Goal: Task Accomplishment & Management: Complete application form

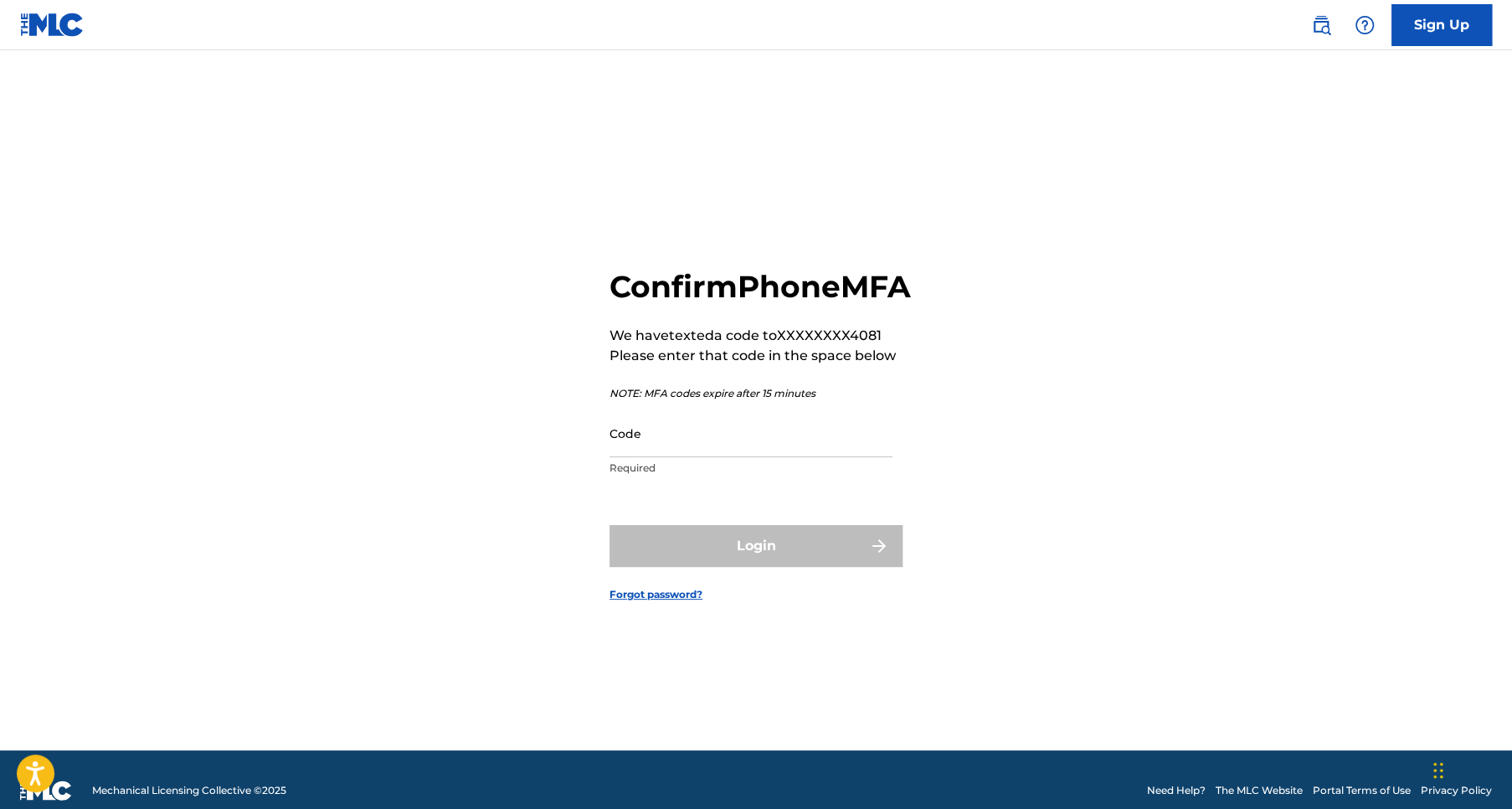
click at [634, 457] on input "Code" at bounding box center [751, 433] width 283 height 48
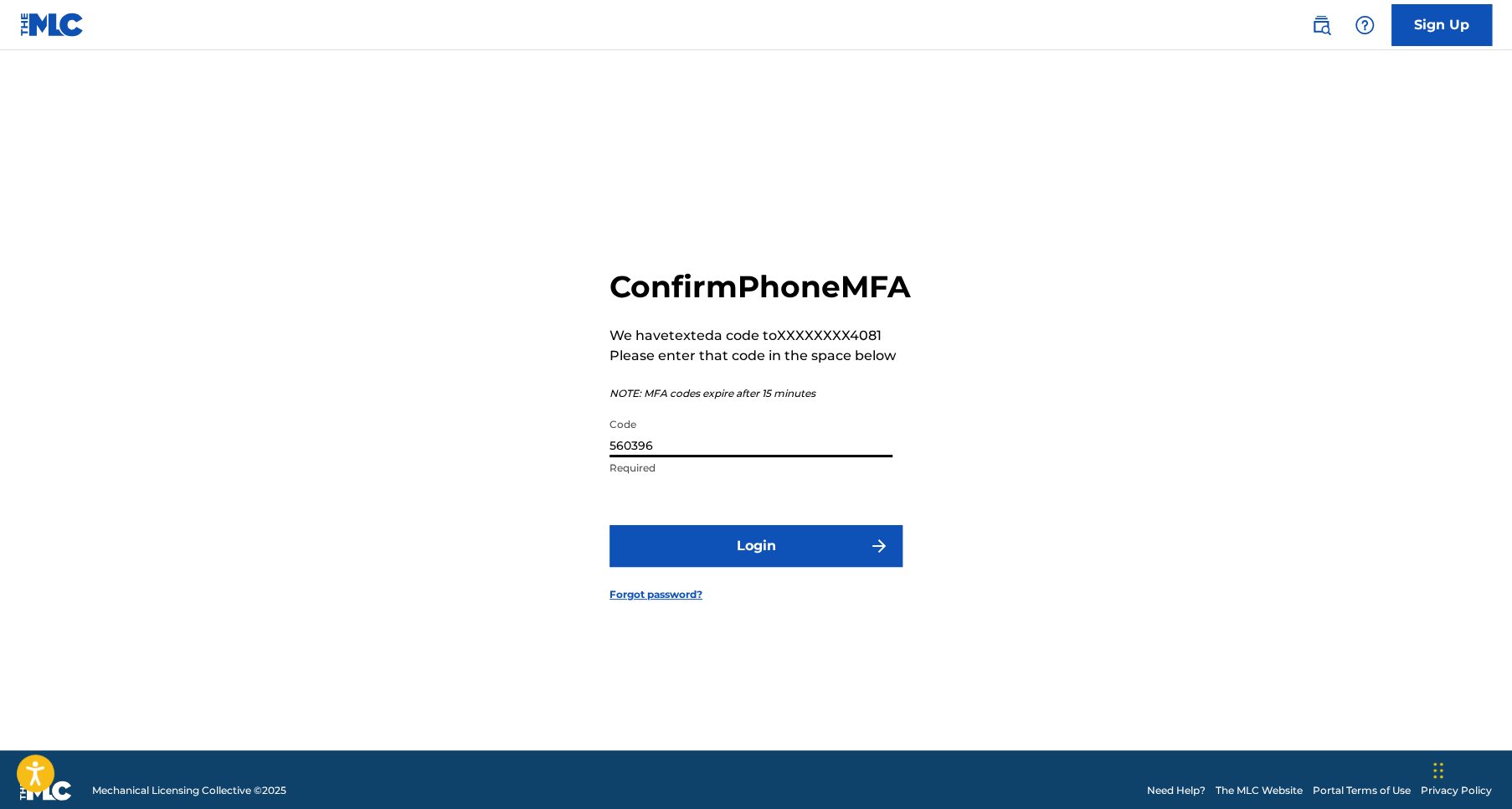
type input "560396"
click at [790, 563] on button "Login" at bounding box center [756, 546] width 293 height 42
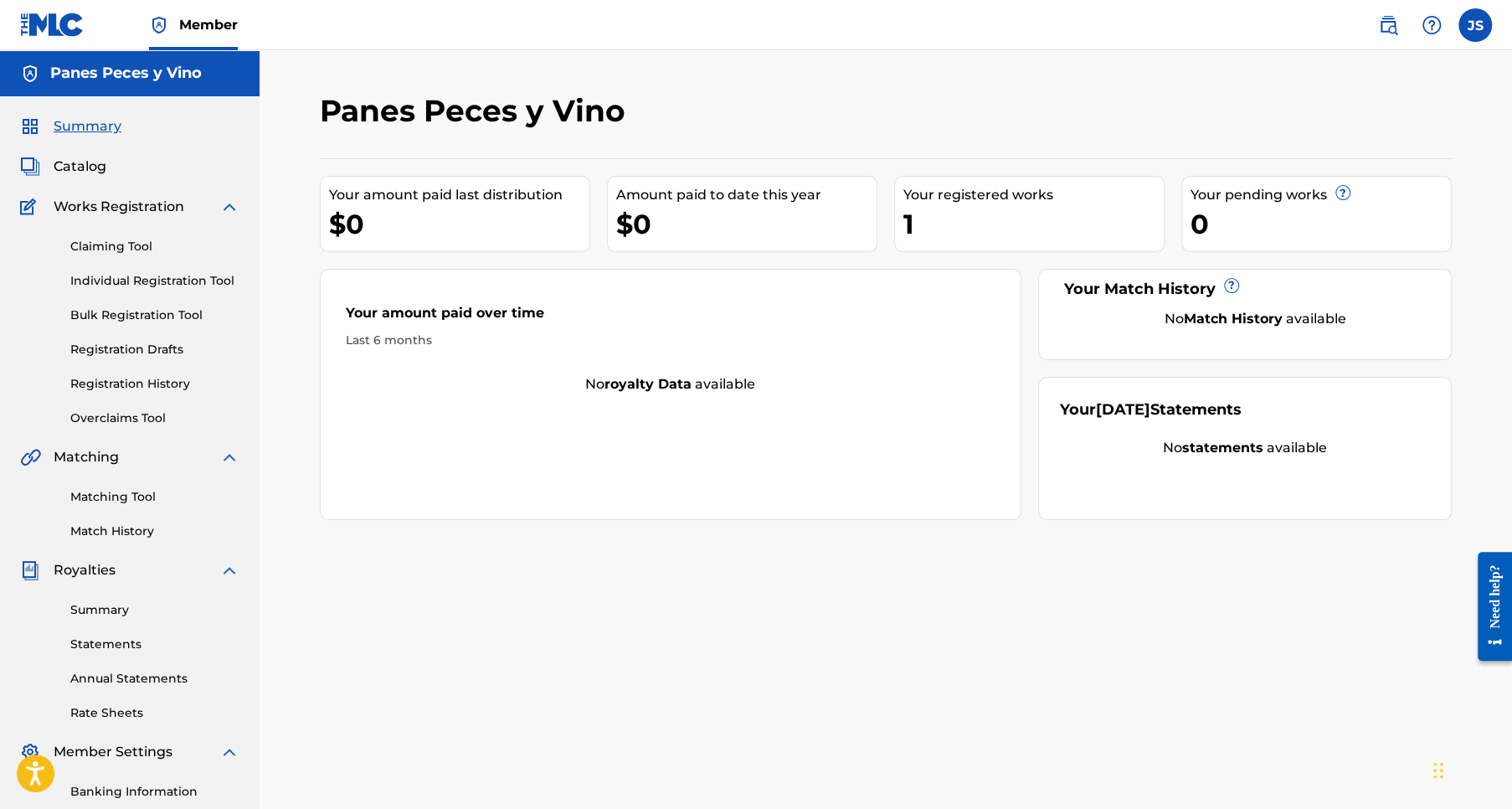
click at [147, 282] on link "Individual Registration Tool" at bounding box center [154, 281] width 169 height 18
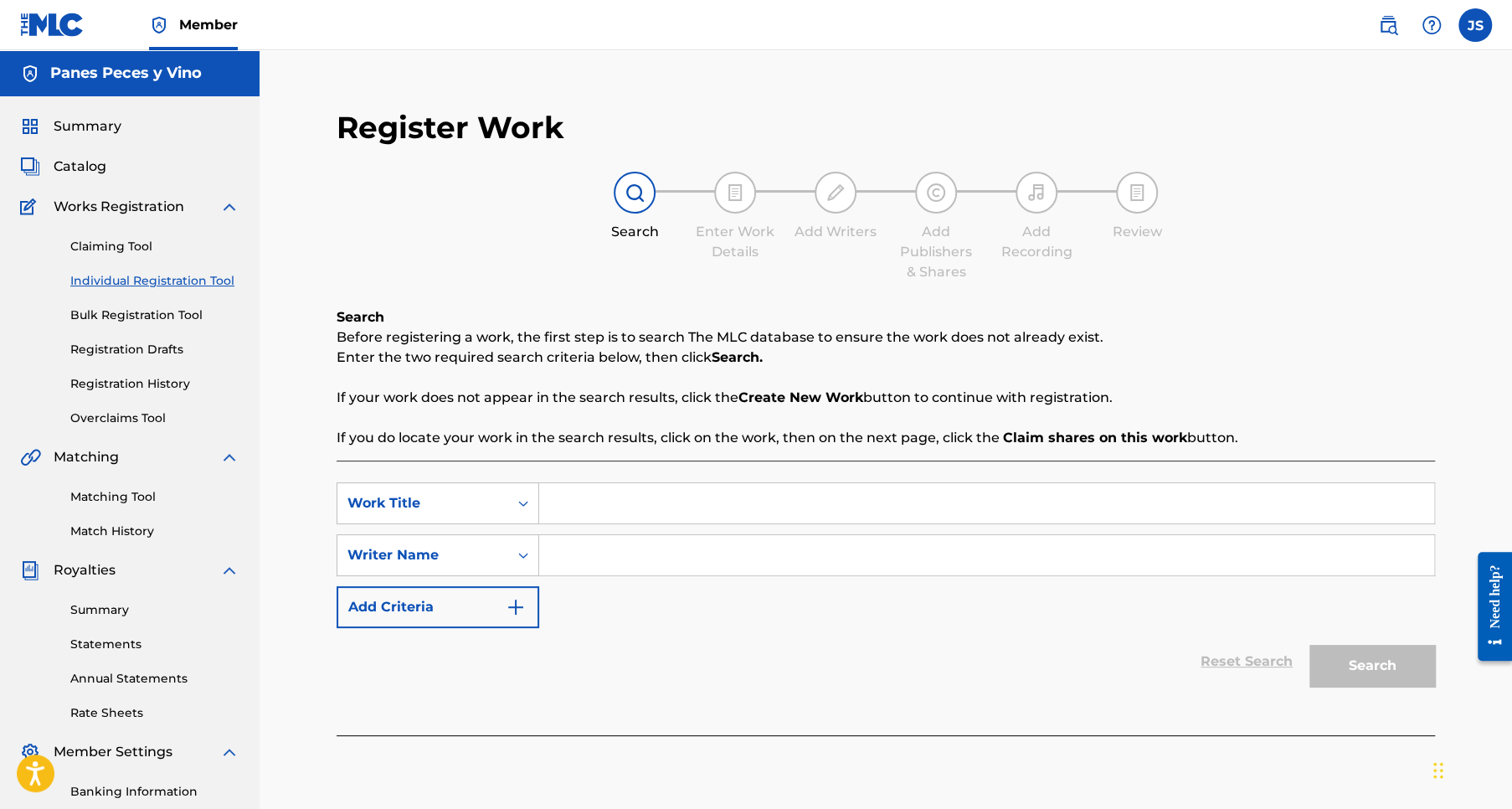
click at [118, 205] on span "Works Registration" at bounding box center [119, 207] width 130 height 20
click at [126, 387] on link "Registration History" at bounding box center [154, 384] width 169 height 18
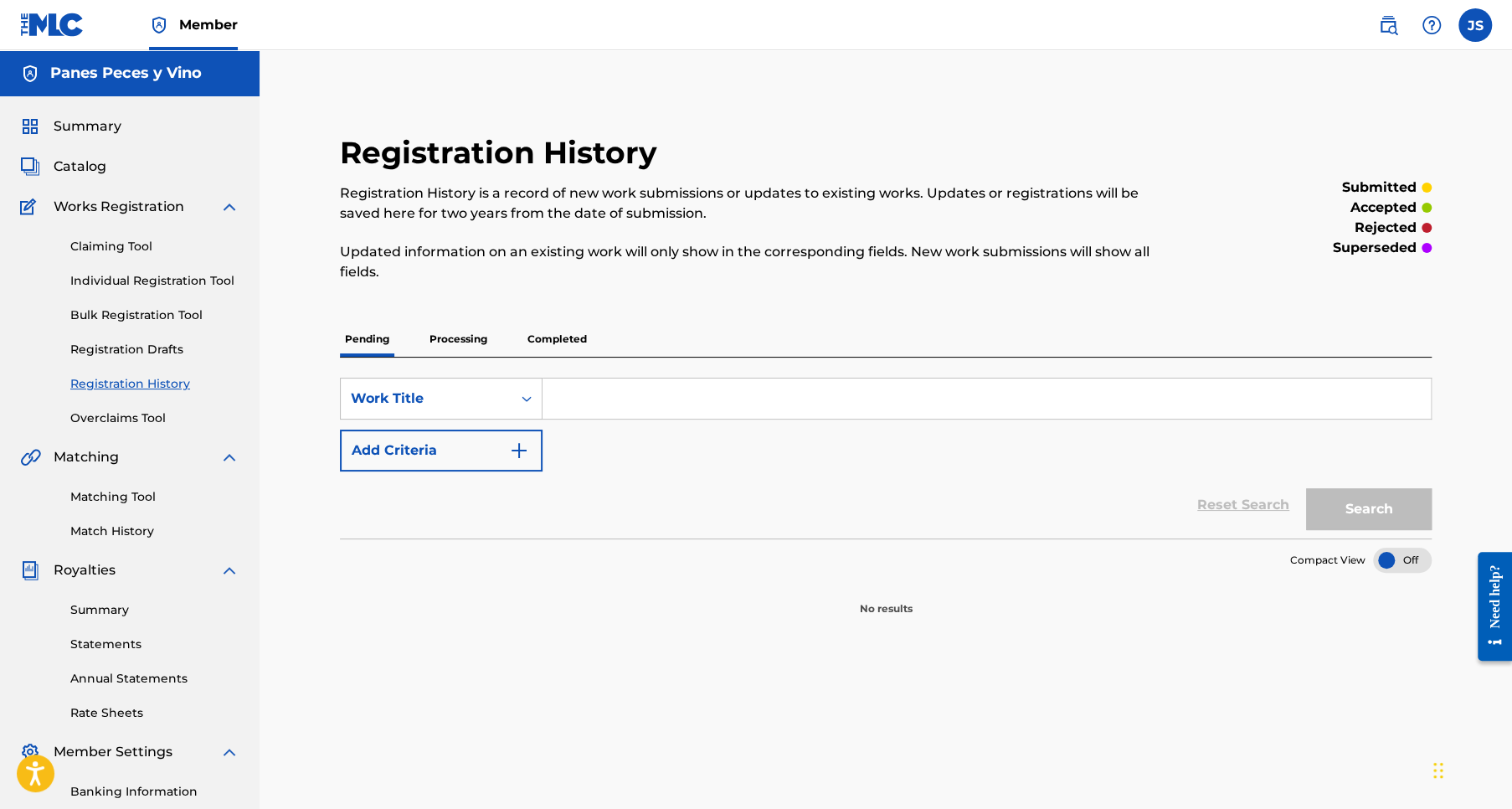
click at [126, 349] on link "Registration Drafts" at bounding box center [154, 349] width 169 height 18
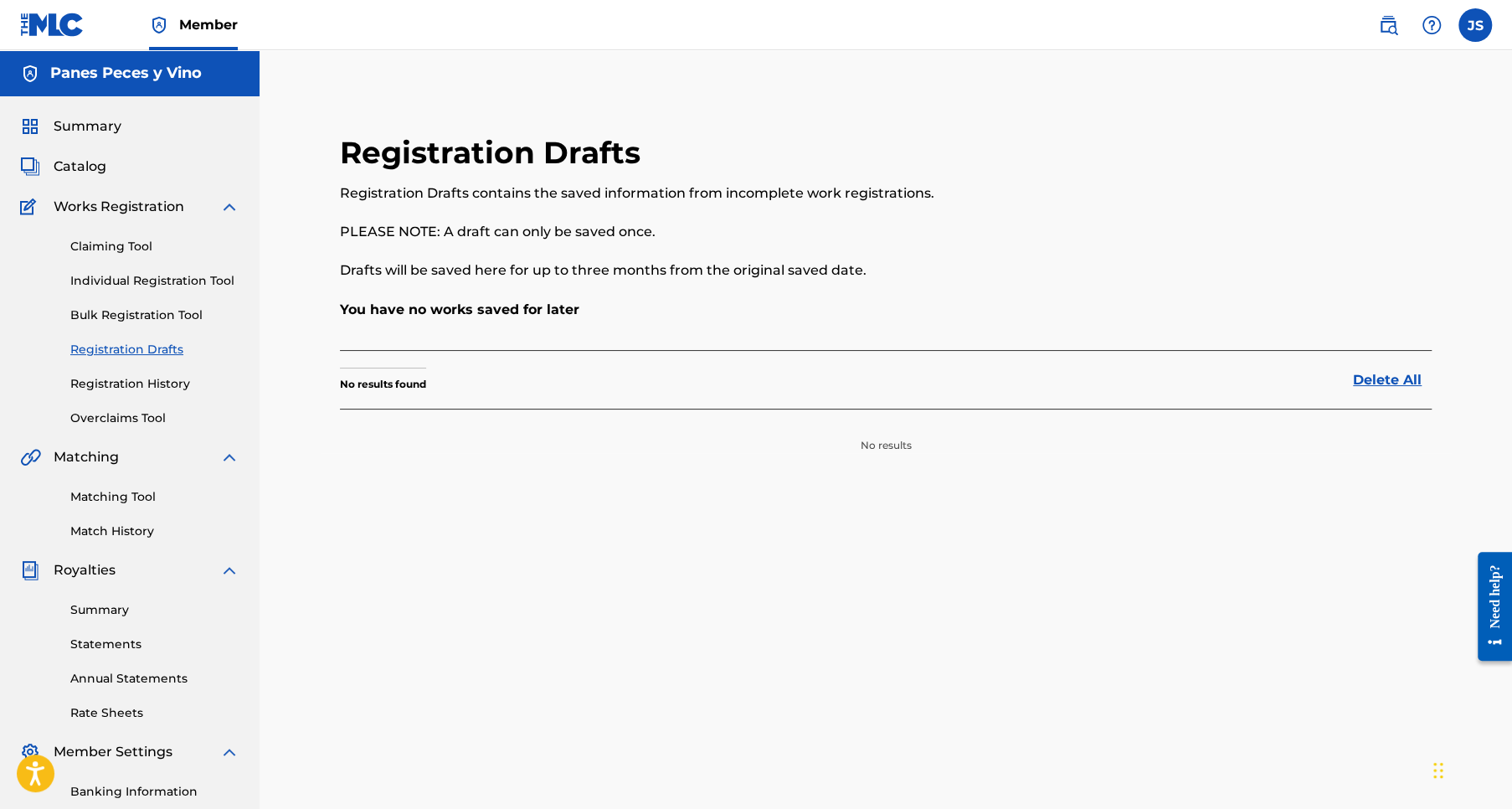
click at [118, 317] on link "Bulk Registration Tool" at bounding box center [154, 315] width 169 height 18
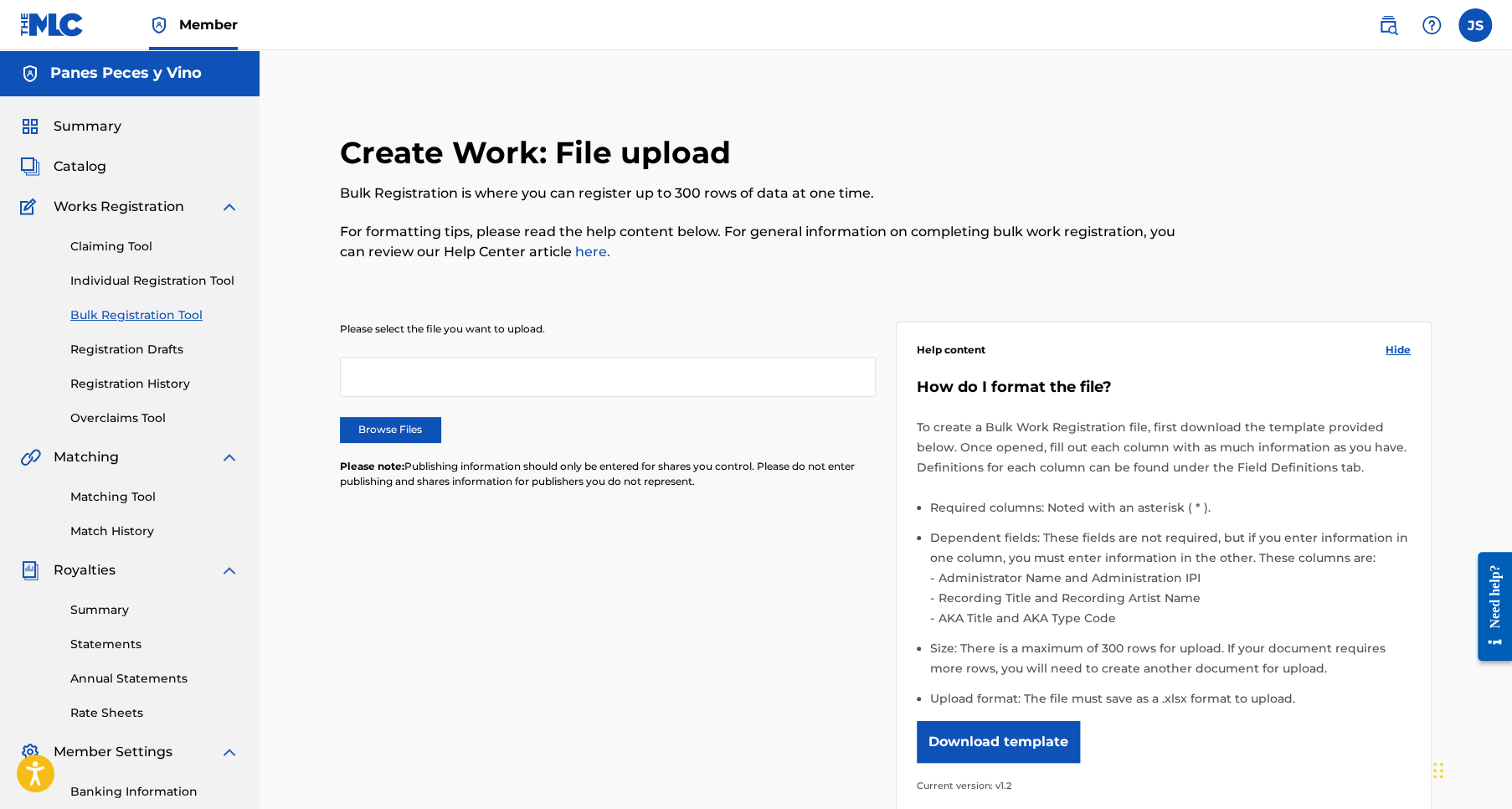
click at [154, 282] on link "Individual Registration Tool" at bounding box center [154, 281] width 169 height 18
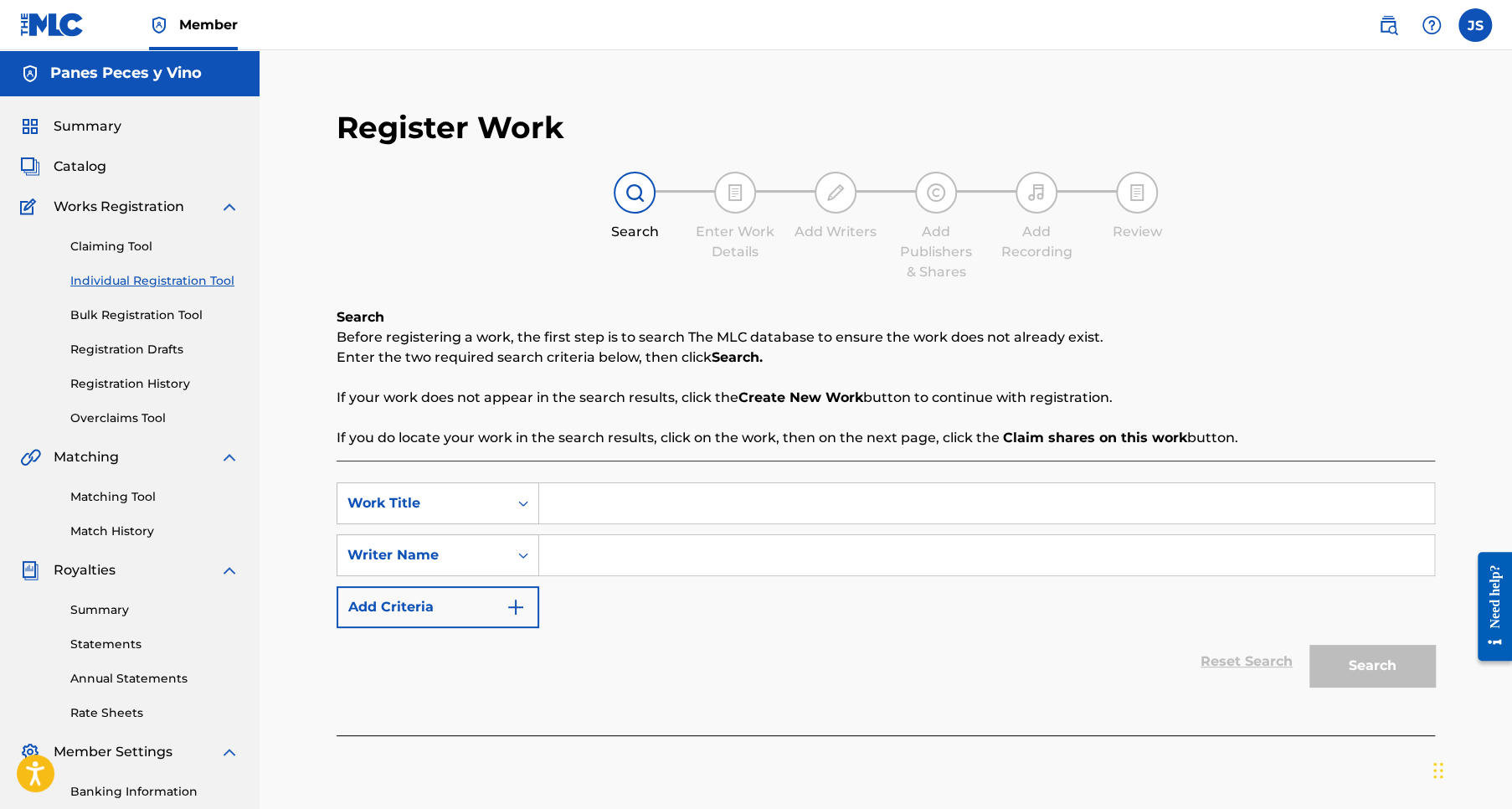
click at [119, 249] on link "Claiming Tool" at bounding box center [154, 247] width 169 height 18
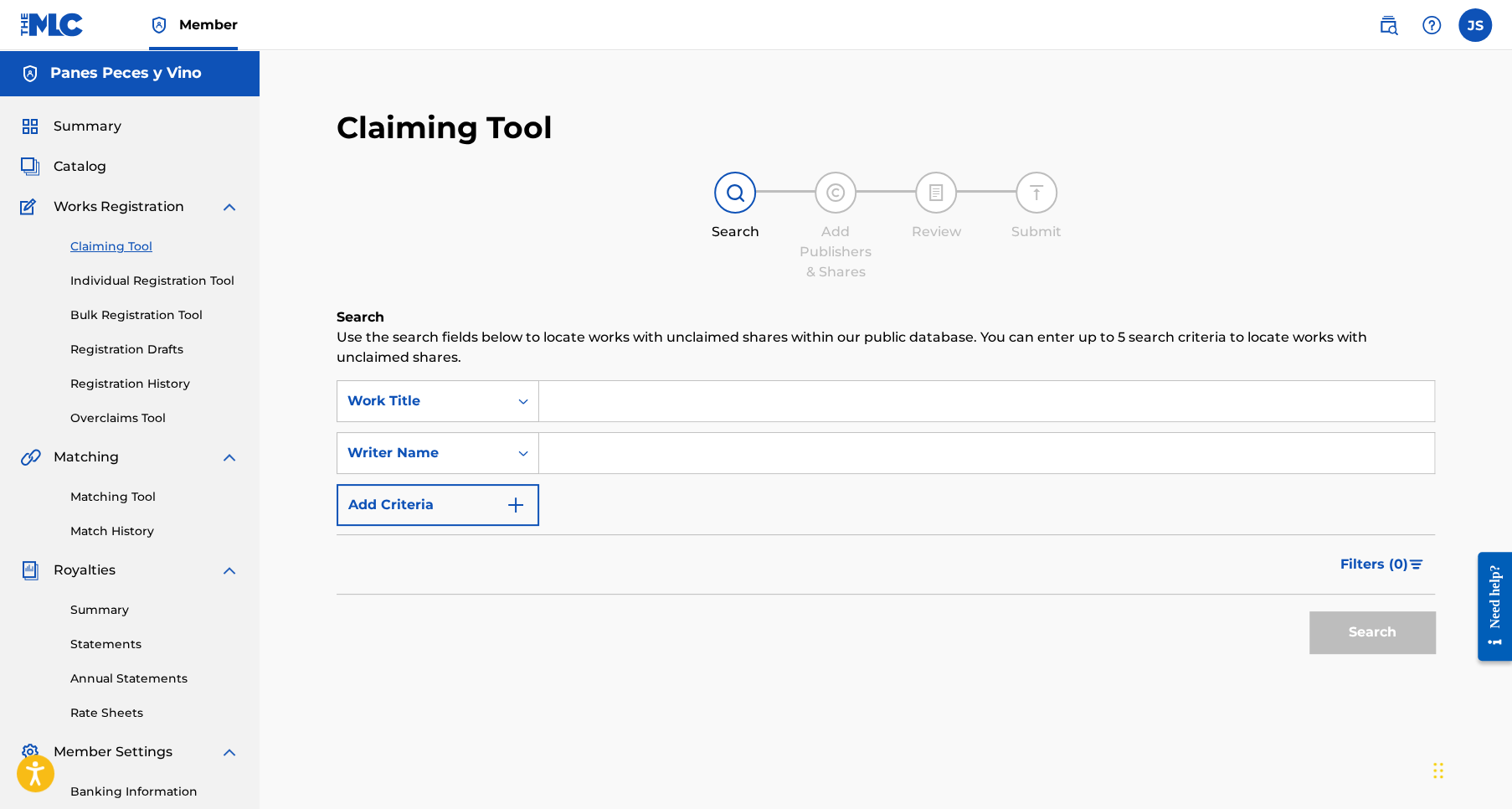
click at [230, 206] on img at bounding box center [229, 207] width 20 height 20
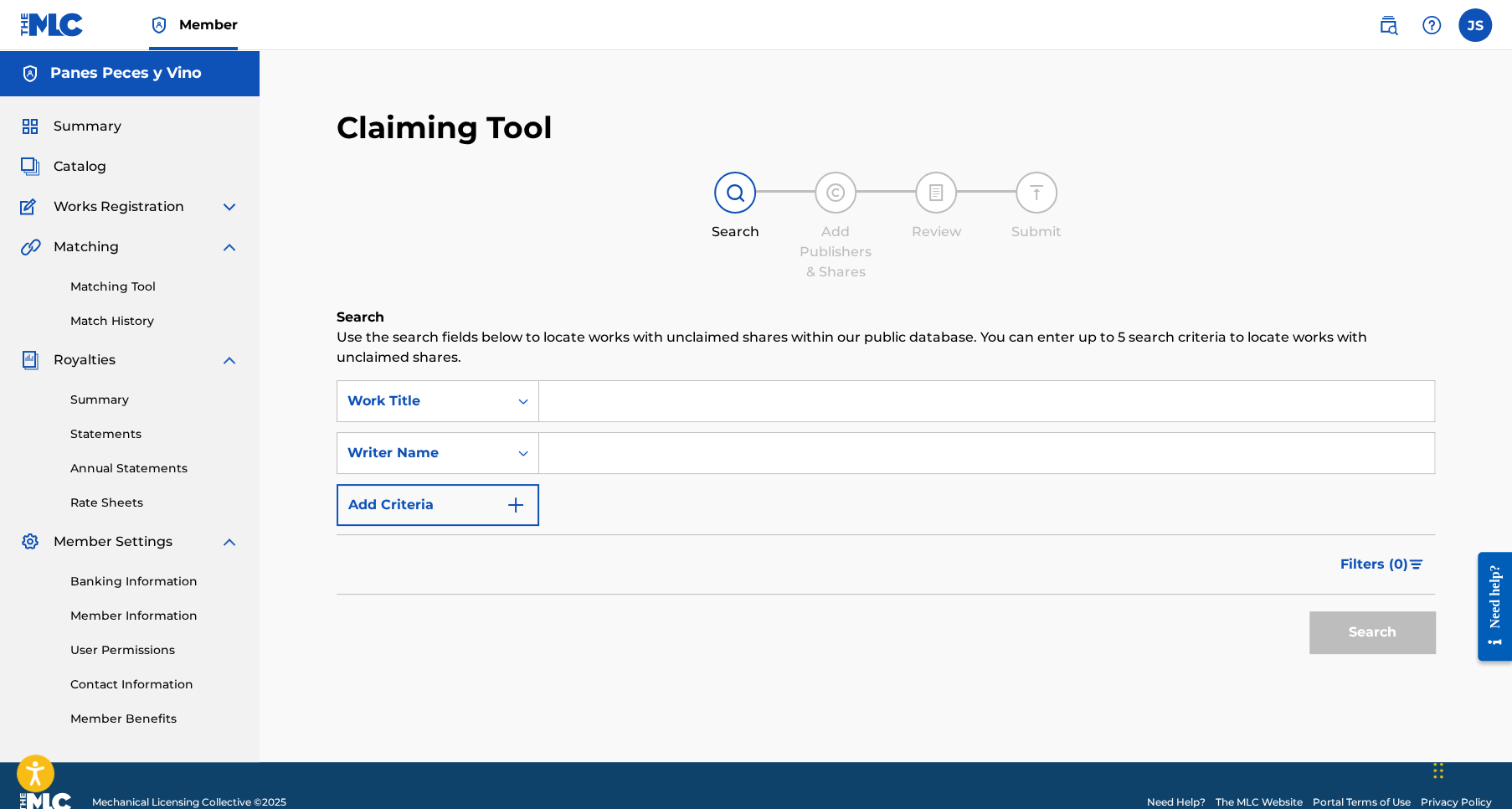
click at [590, 399] on input "Search Form" at bounding box center [986, 400] width 895 height 40
click at [558, 404] on input "cUIDADO COMO ESCUCHAS" at bounding box center [986, 400] width 895 height 40
type input "CUIDADO COMO ESCUCHAS"
click at [514, 501] on img "Search Form" at bounding box center [515, 505] width 20 height 20
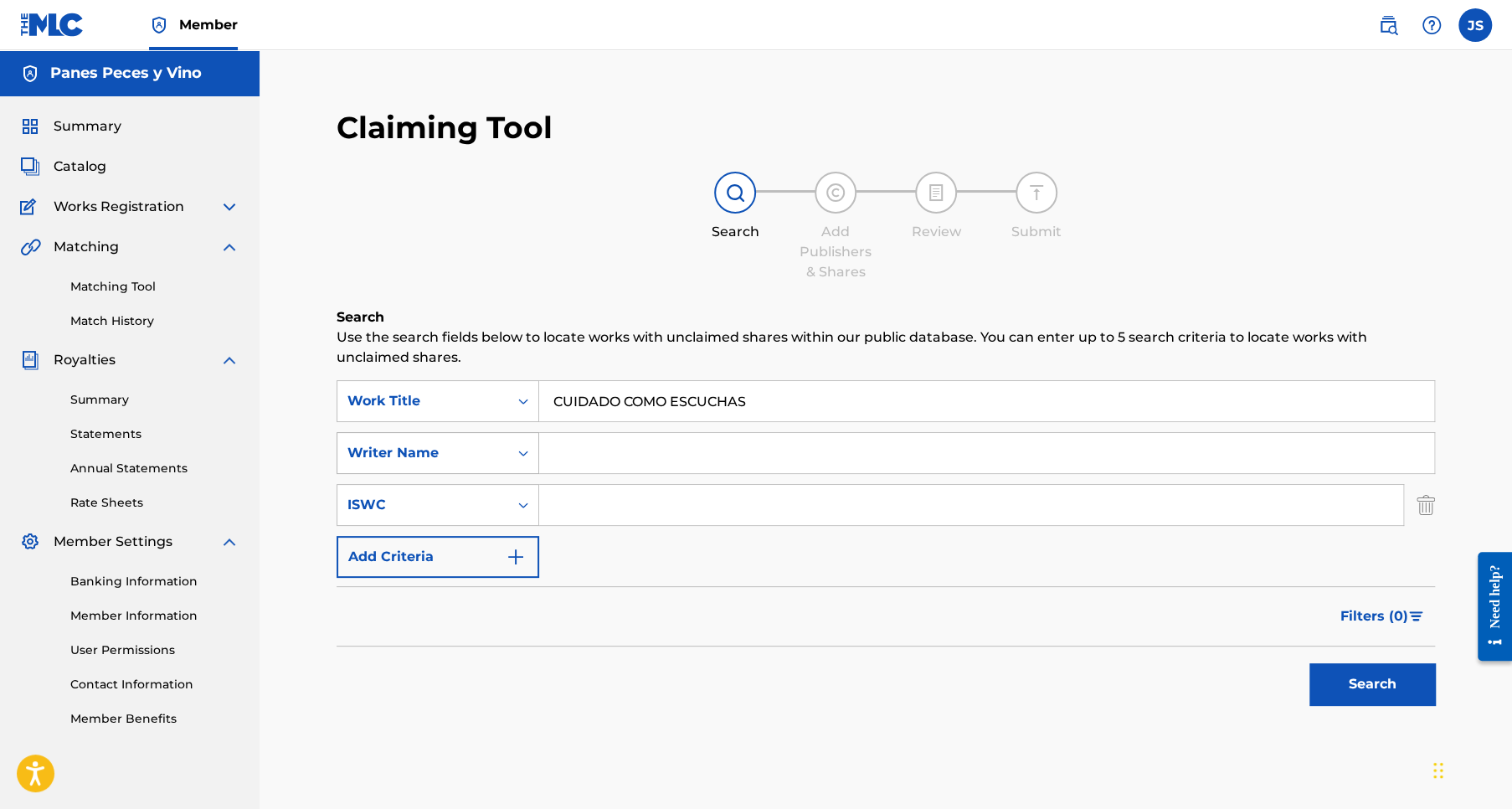
click at [457, 456] on div "Writer Name" at bounding box center [423, 453] width 151 height 20
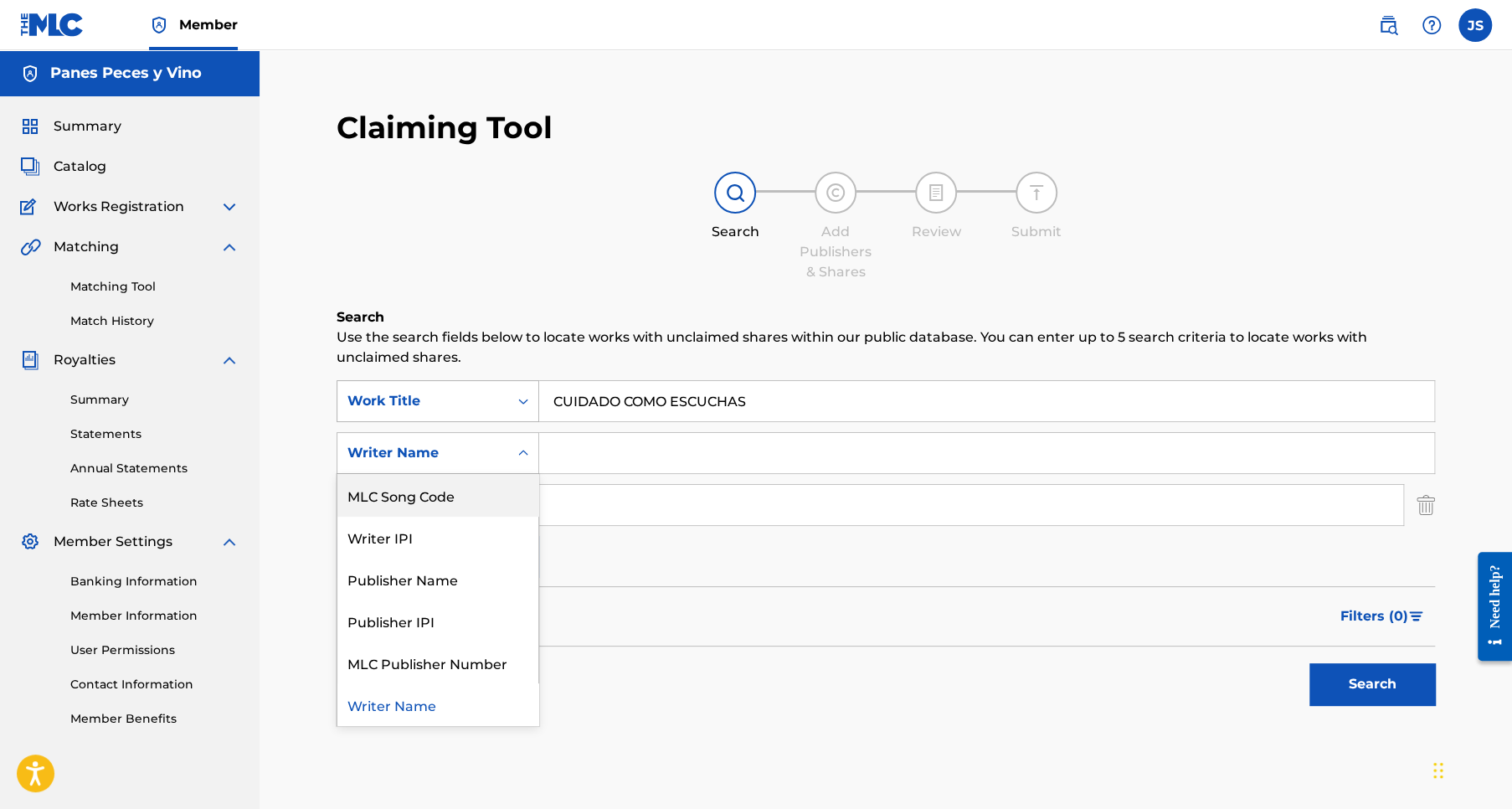
click at [420, 407] on div "Work Title" at bounding box center [423, 400] width 151 height 20
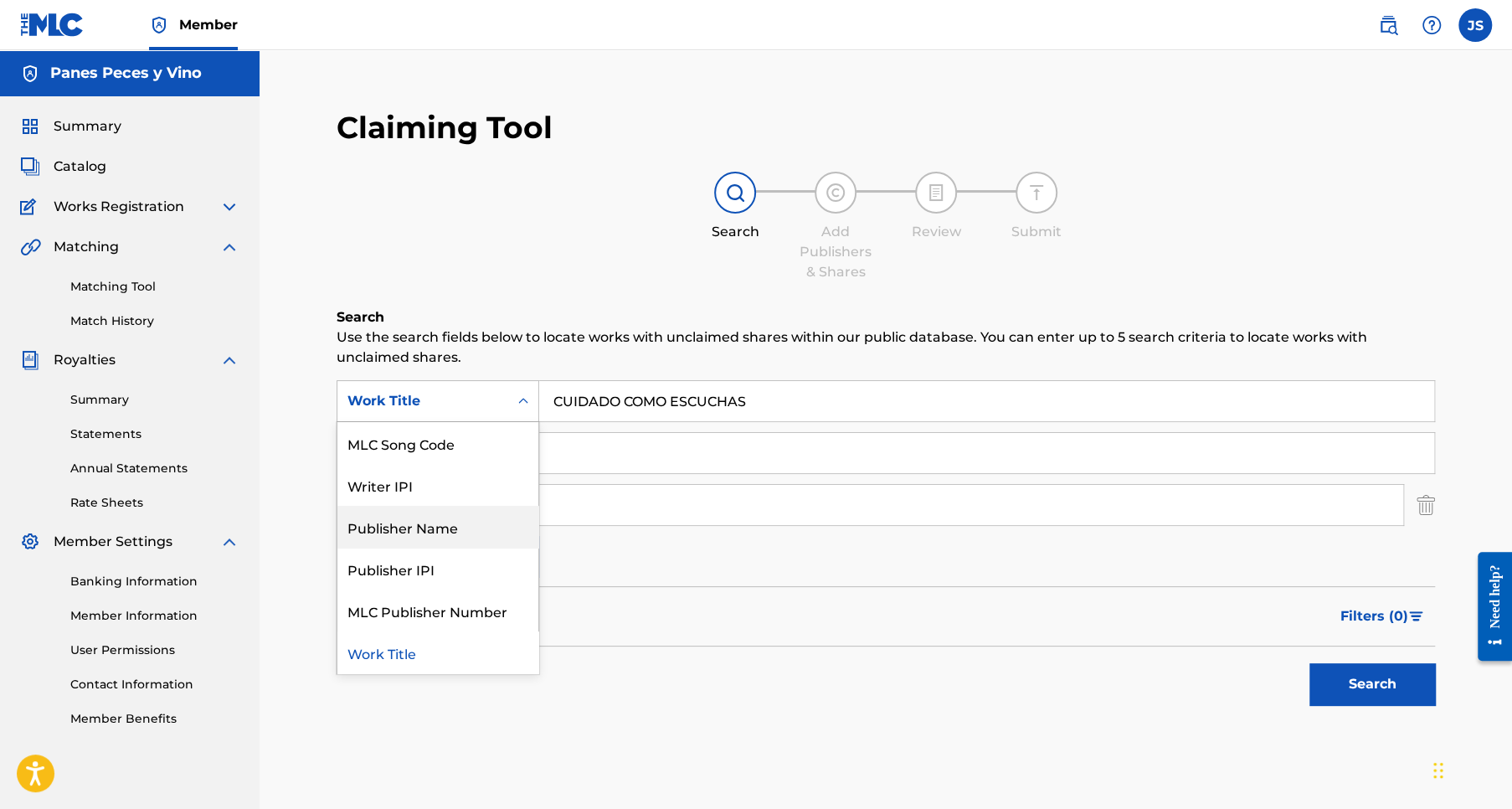
click at [409, 528] on div "Publisher Name" at bounding box center [438, 526] width 201 height 42
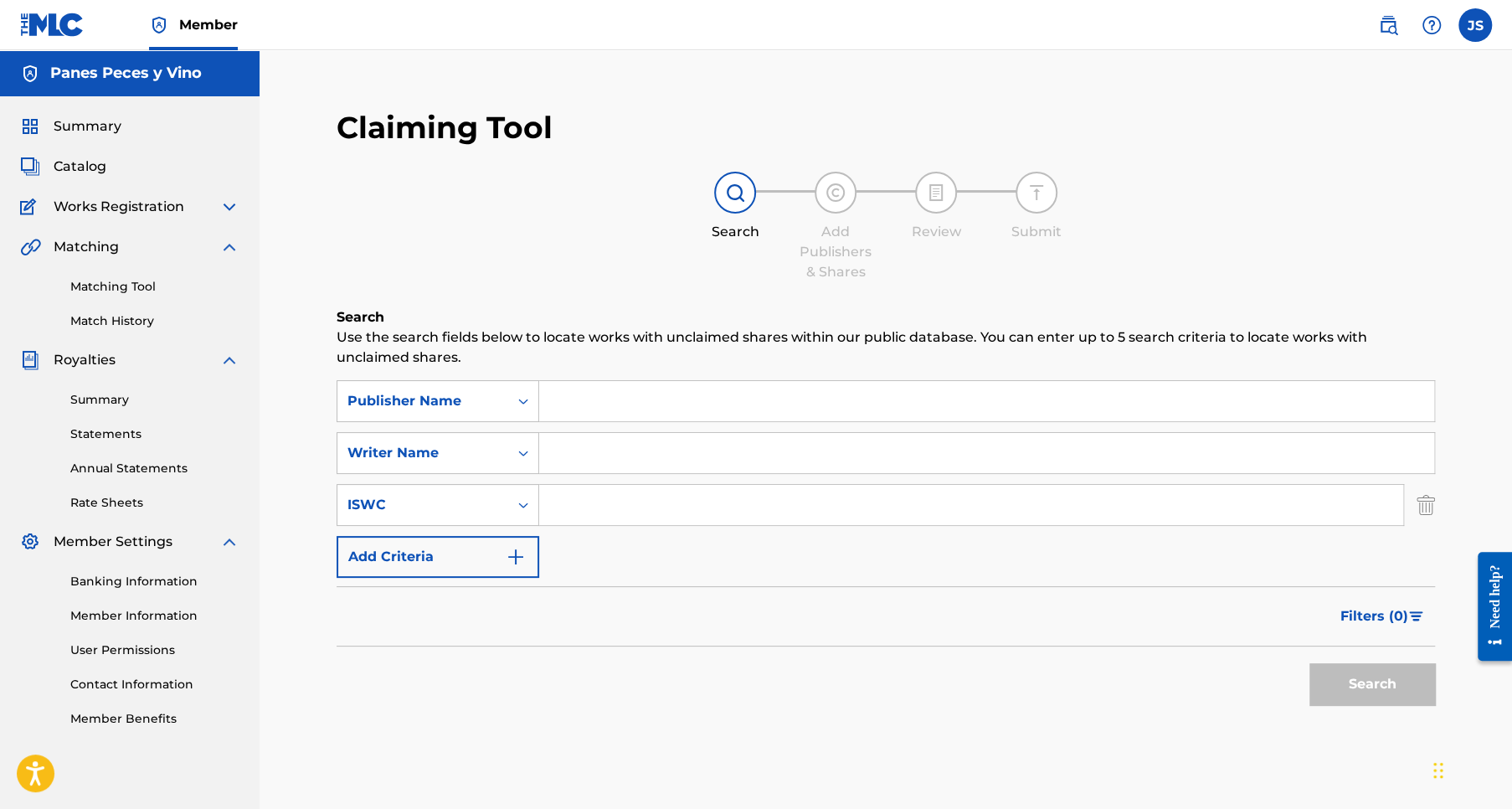
click at [567, 403] on input "Search Form" at bounding box center [986, 400] width 895 height 40
click at [475, 390] on div "Publisher Name" at bounding box center [423, 400] width 171 height 31
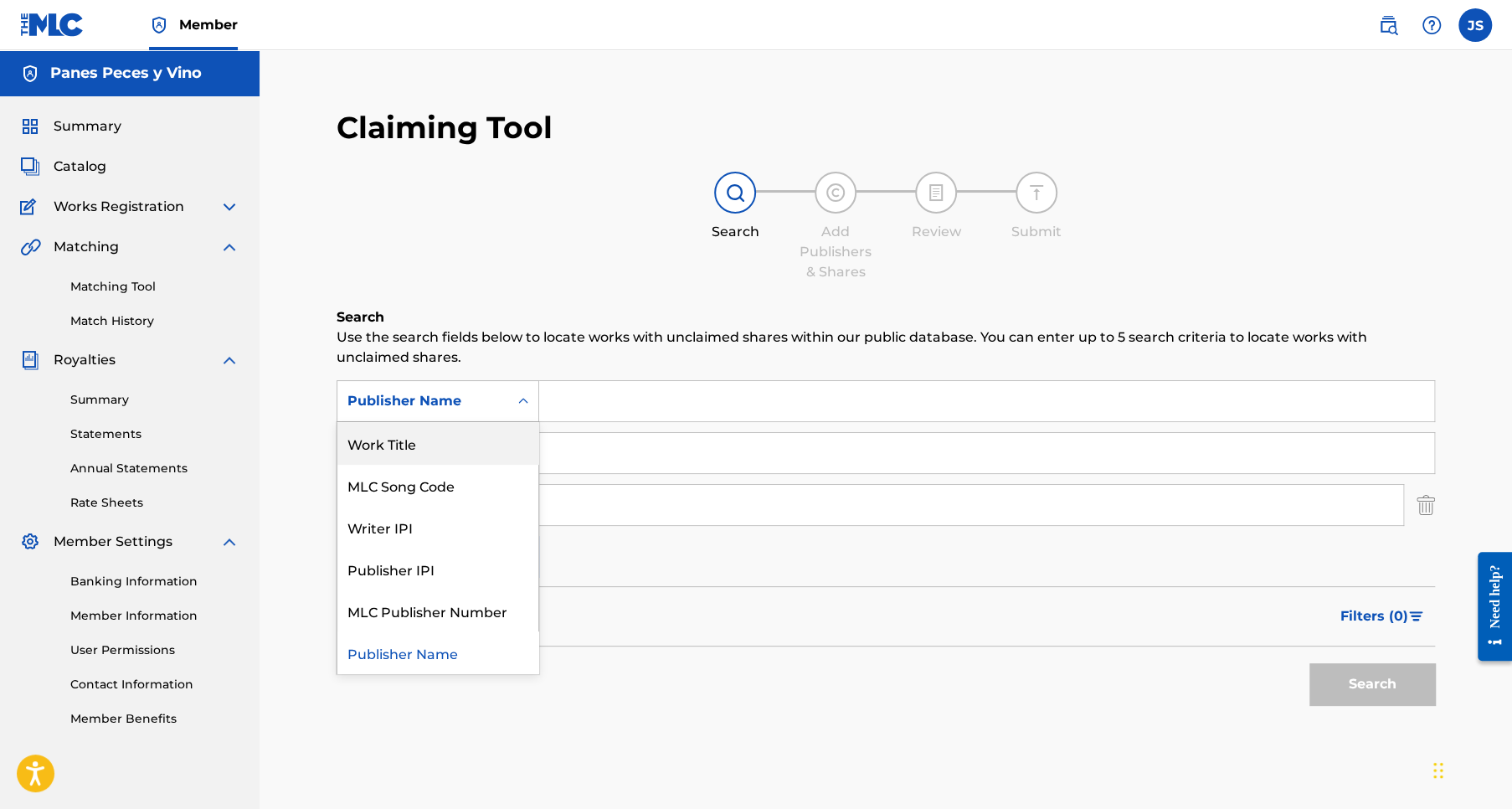
click at [418, 441] on div "Work Title" at bounding box center [438, 443] width 201 height 42
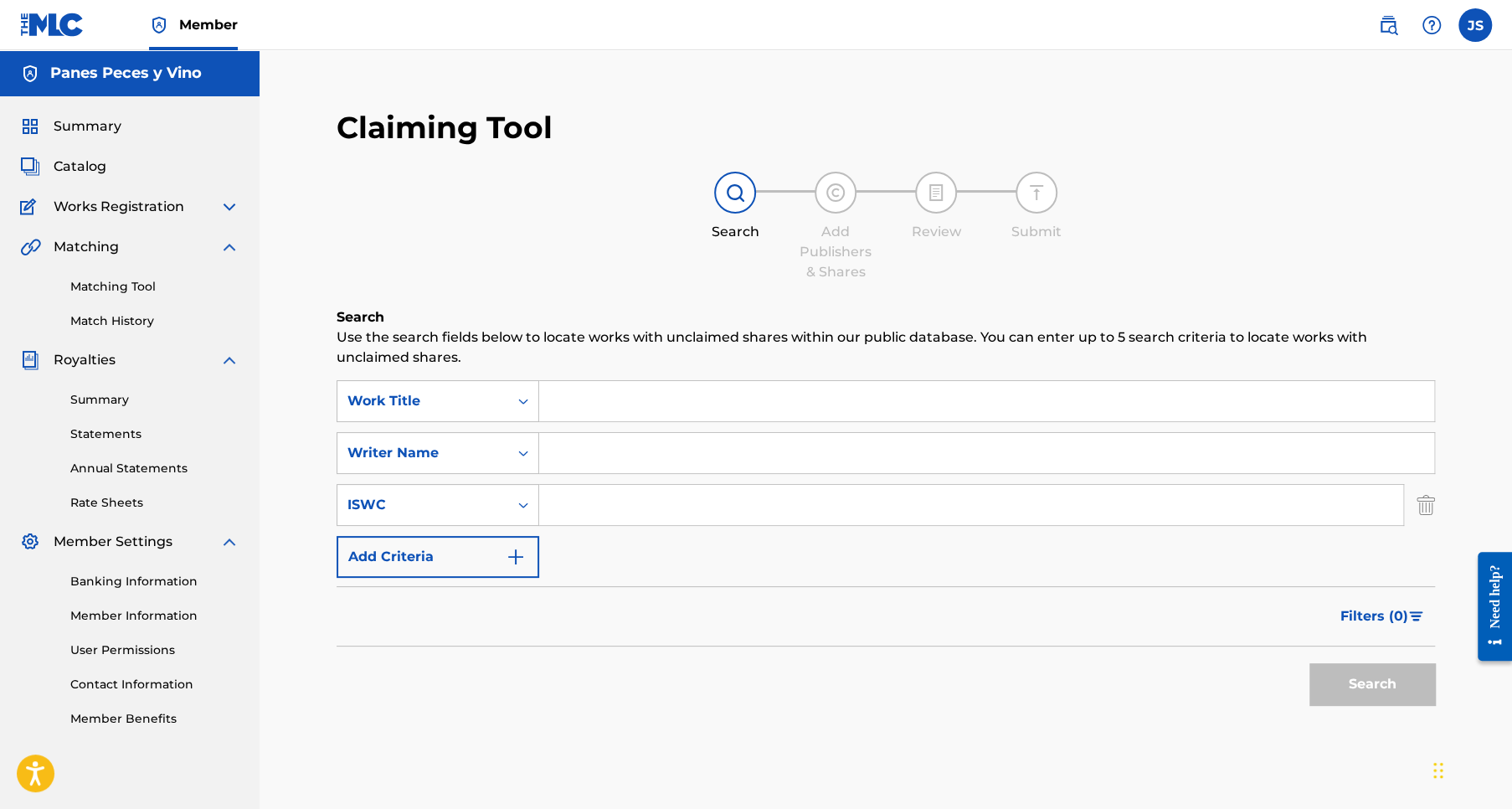
click at [607, 400] on input "Search Form" at bounding box center [986, 400] width 895 height 40
drag, startPoint x: 559, startPoint y: 402, endPoint x: 567, endPoint y: 400, distance: 8.2
click at [561, 401] on input "cUIDADO COMO eSCUCHAS" at bounding box center [986, 400] width 895 height 40
click at [683, 404] on input "CUIDADO COMO eSCUCHAS" at bounding box center [986, 400] width 895 height 40
click at [621, 400] on input "CUIDADO COMO ESCUCHAS" at bounding box center [986, 400] width 895 height 40
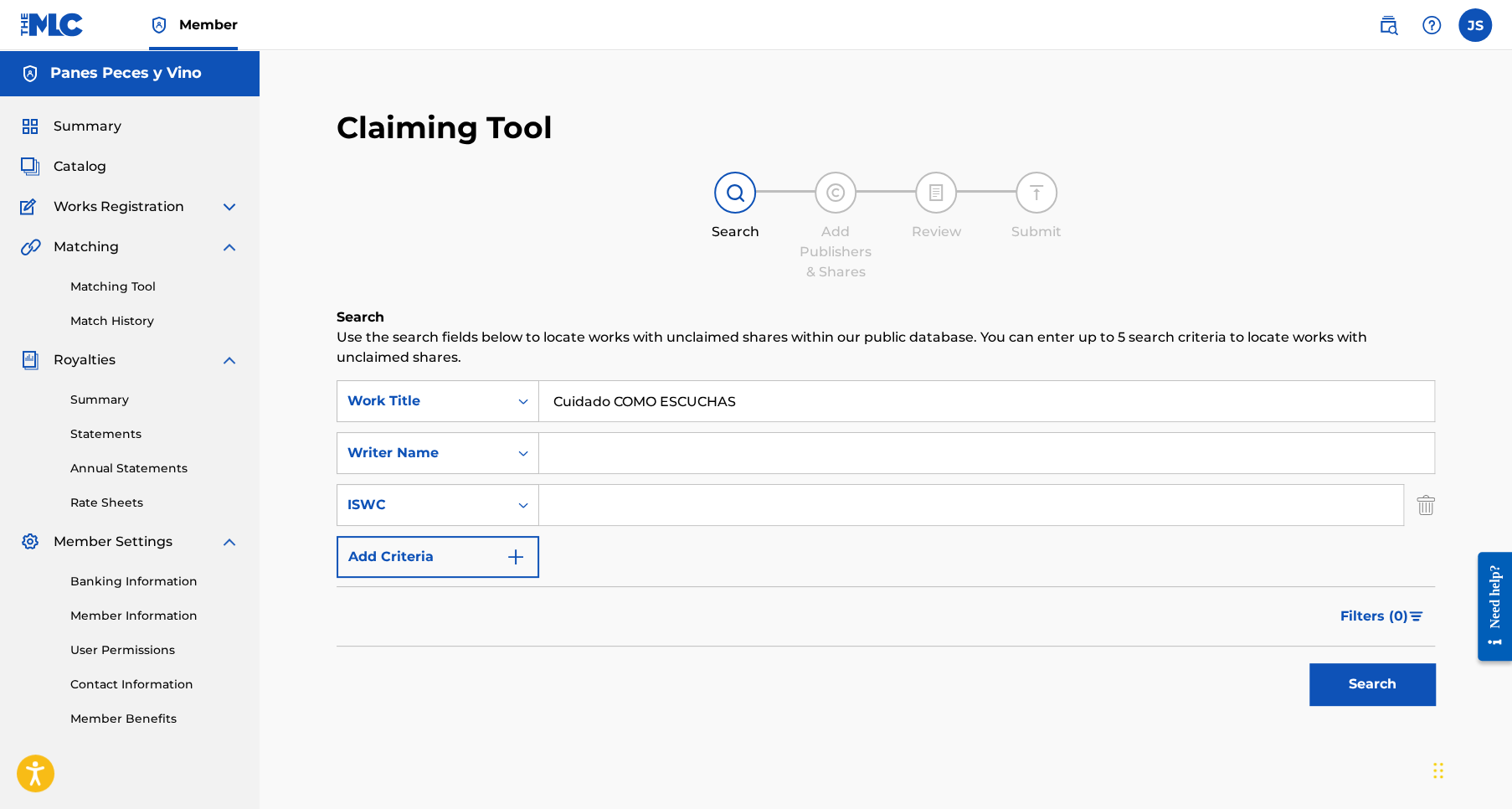
click at [655, 400] on input "Cuidado COMO ESCUCHAS" at bounding box center [986, 400] width 895 height 40
click at [743, 402] on input "Cuidado Como ESCUCHAS" at bounding box center [986, 400] width 895 height 40
type input "Cuidado Como Escuchas"
click at [521, 449] on icon "Search Form" at bounding box center [523, 453] width 17 height 17
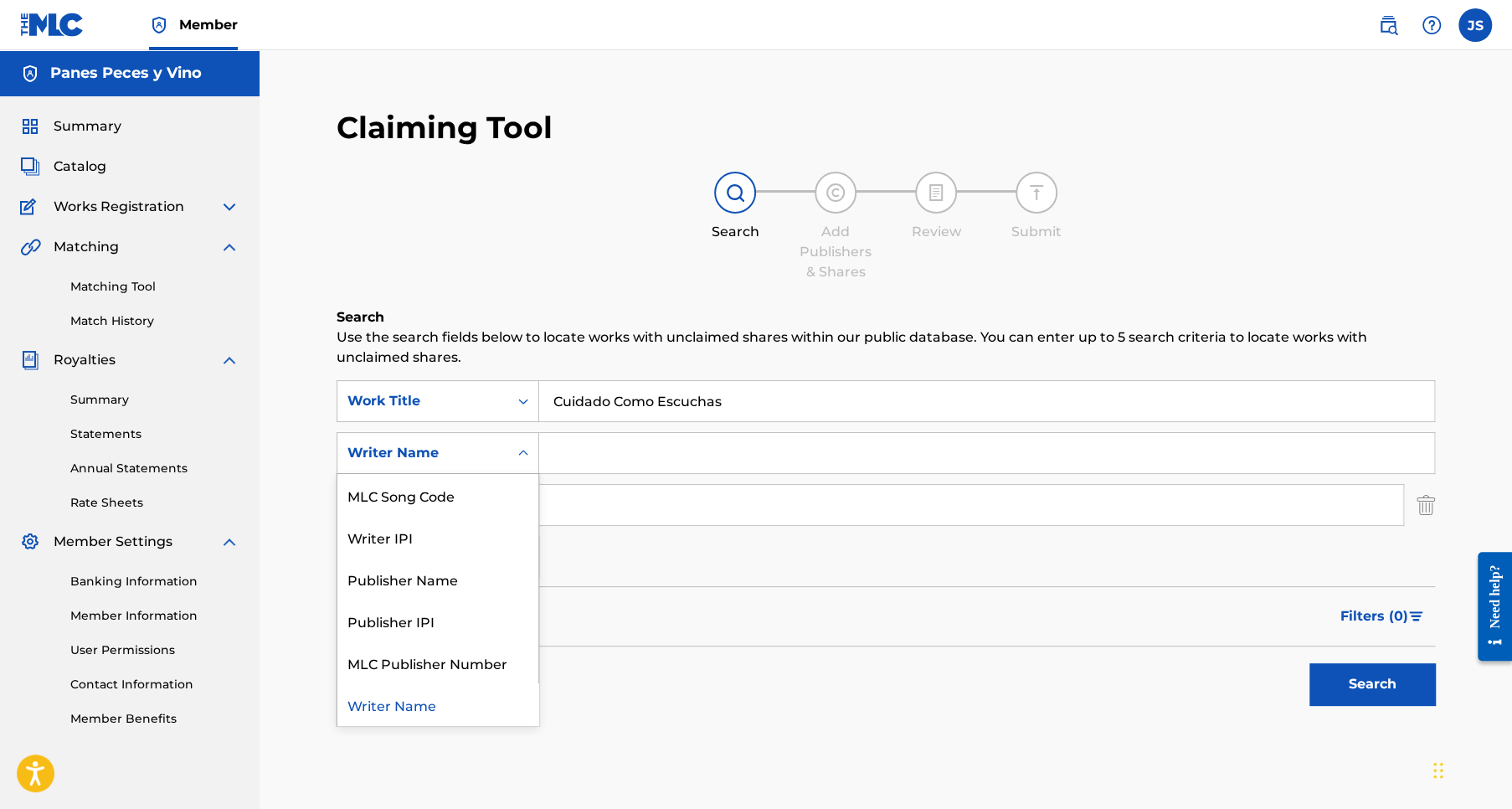
click at [521, 449] on icon "Search Form" at bounding box center [523, 453] width 17 height 17
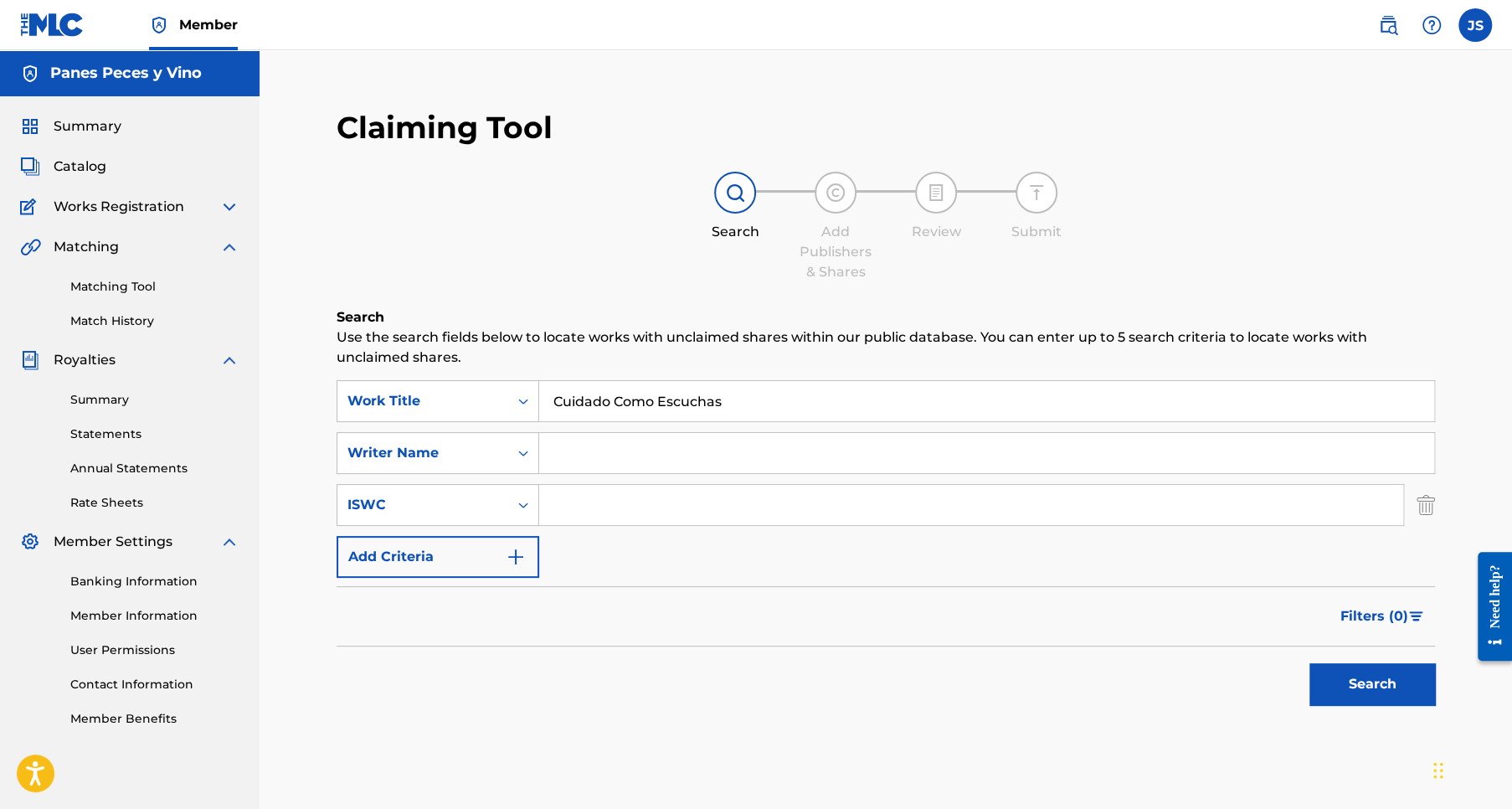
click at [631, 452] on input "Search Form" at bounding box center [986, 453] width 895 height 40
type input "Jose P Sanchez Rios"
click at [428, 507] on div "ISWC" at bounding box center [423, 505] width 151 height 20
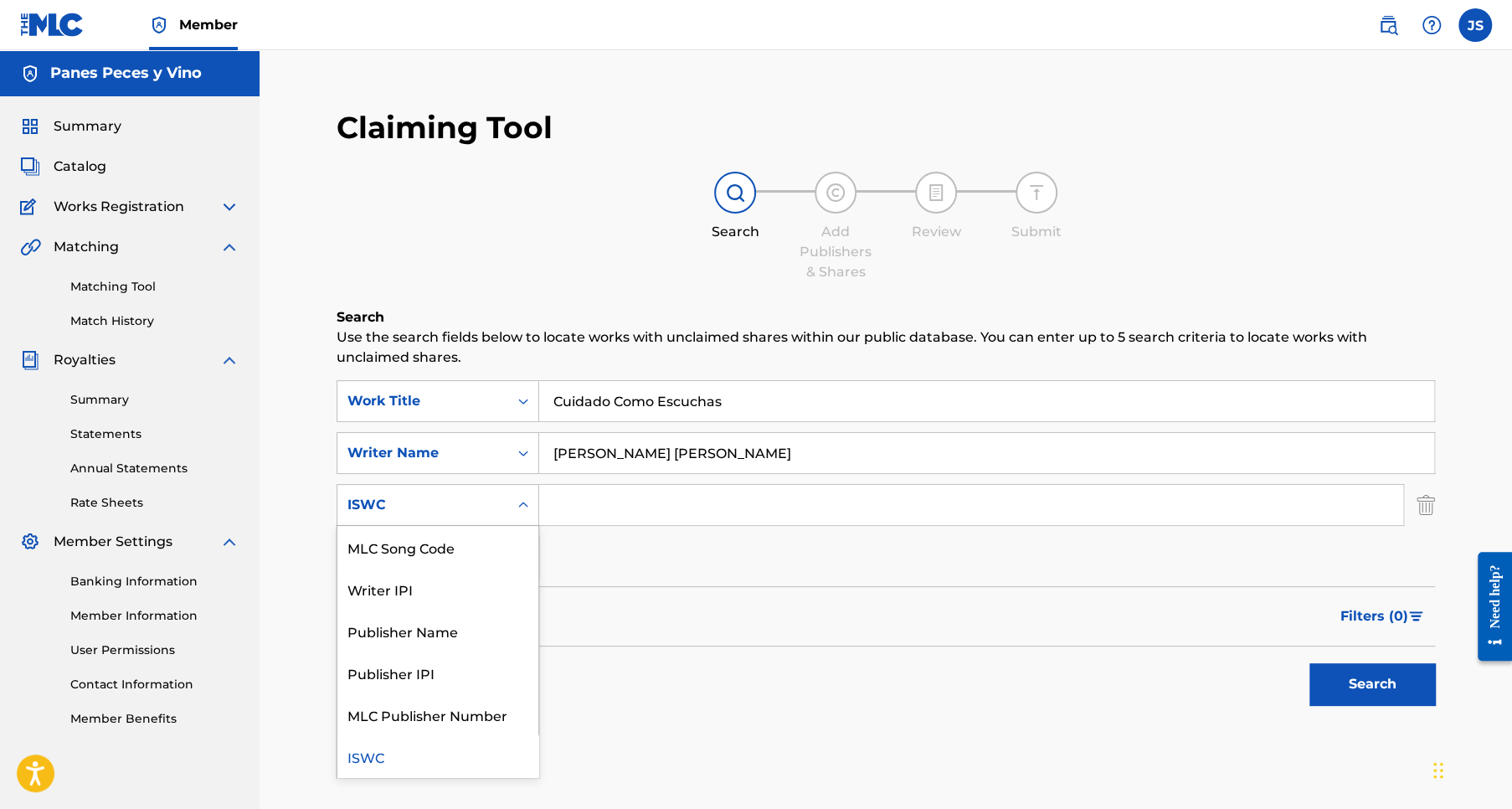
click at [428, 507] on div "ISWC" at bounding box center [423, 505] width 151 height 20
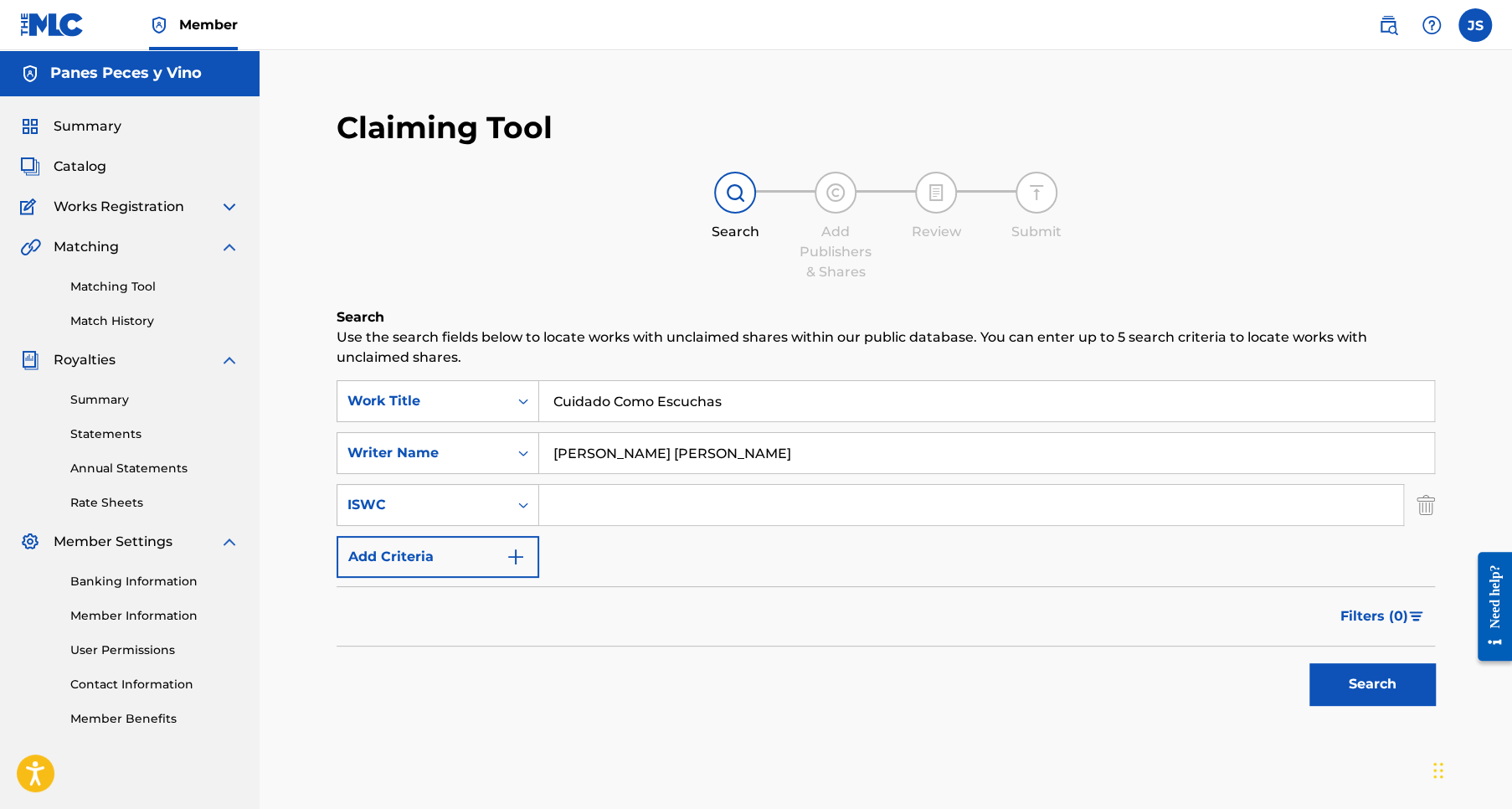
click at [563, 506] on input "Search Form" at bounding box center [971, 505] width 864 height 40
paste input "T3340864593"
type input "T3340864593"
click at [593, 447] on input "Jose P Sanchez Rios" at bounding box center [986, 453] width 895 height 40
type input "Jose Pablo Sanchez Rios"
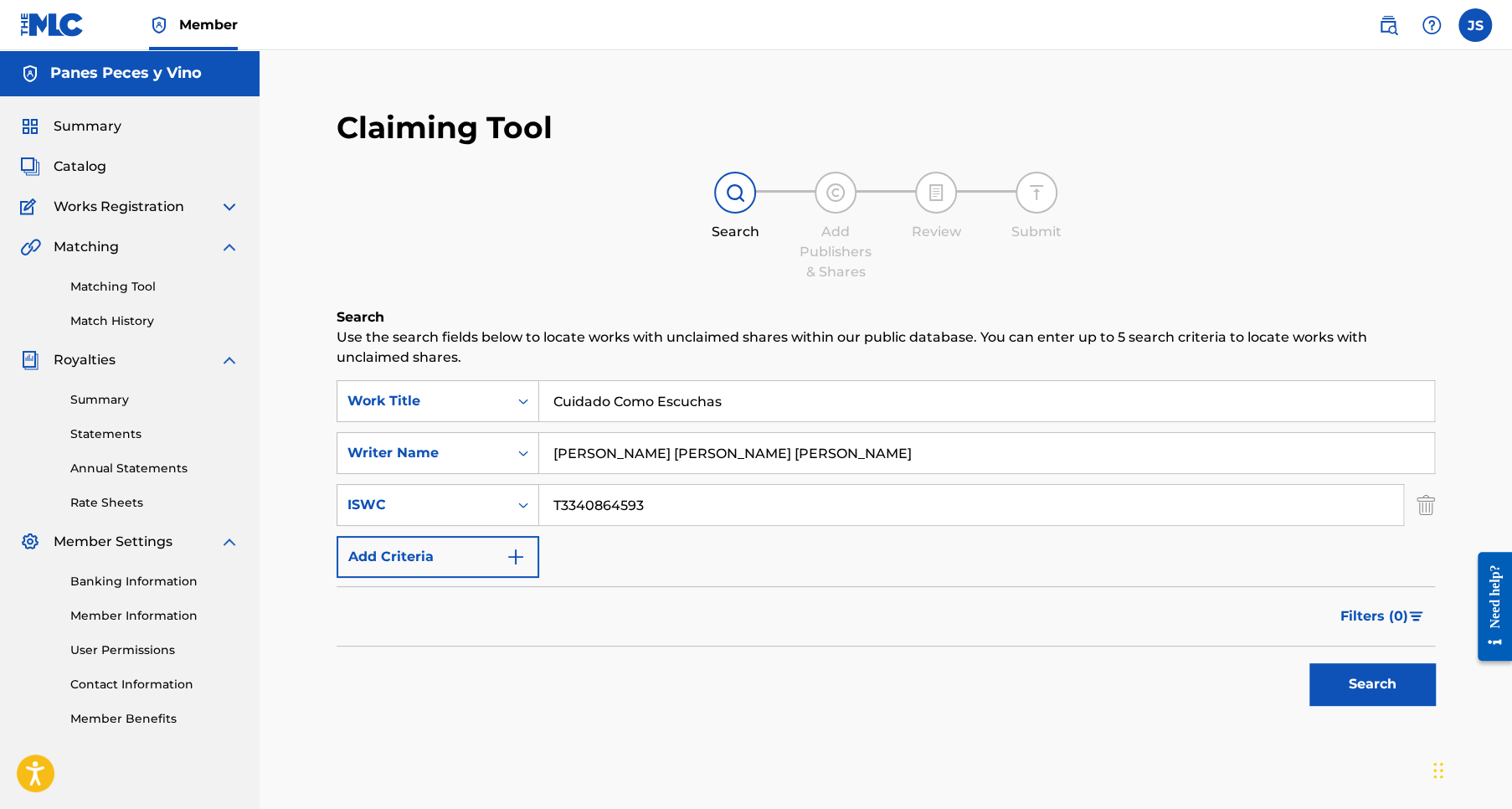
click at [1354, 688] on button "Search" at bounding box center [1372, 683] width 126 height 42
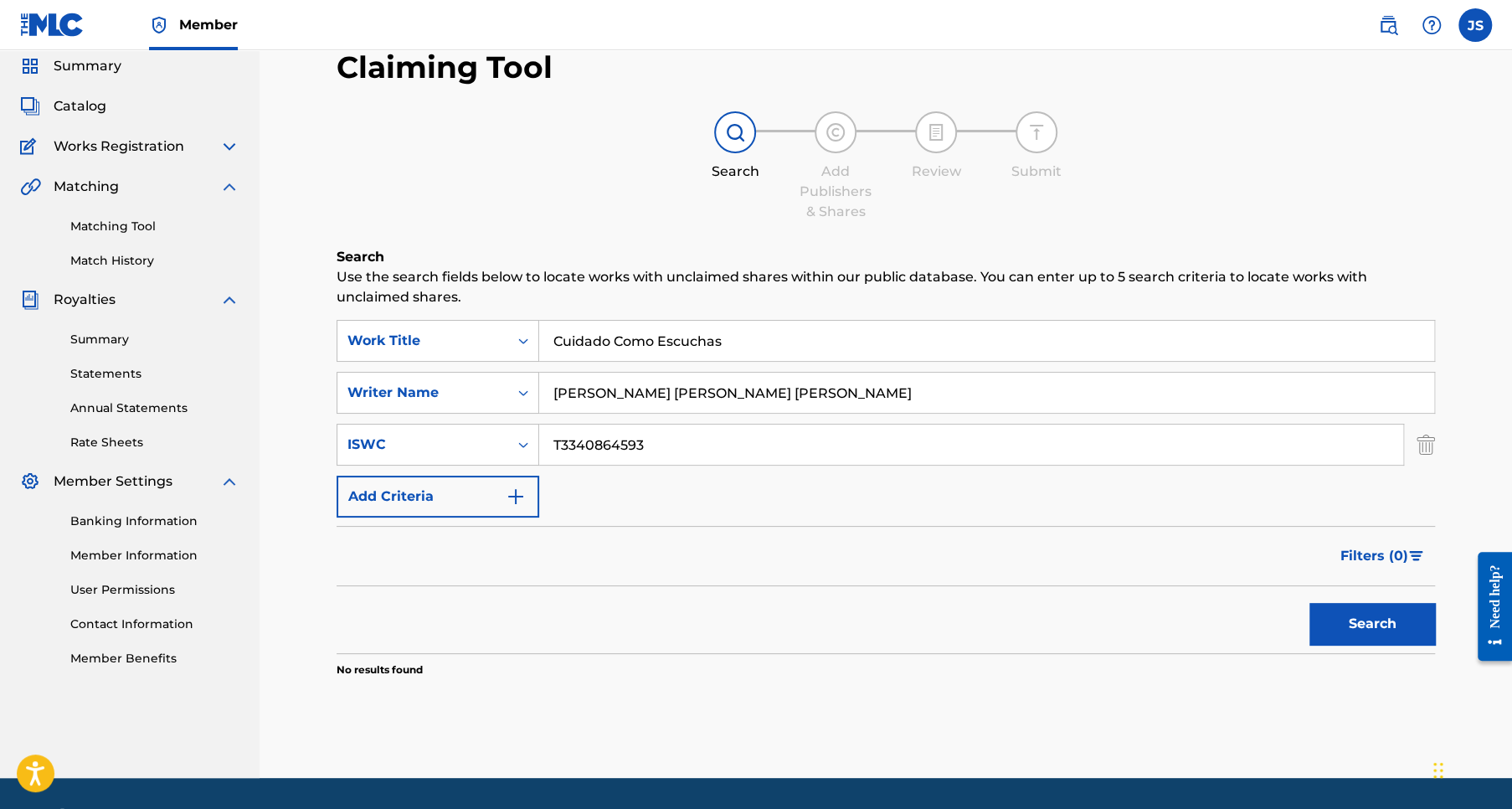
scroll to position [109, 0]
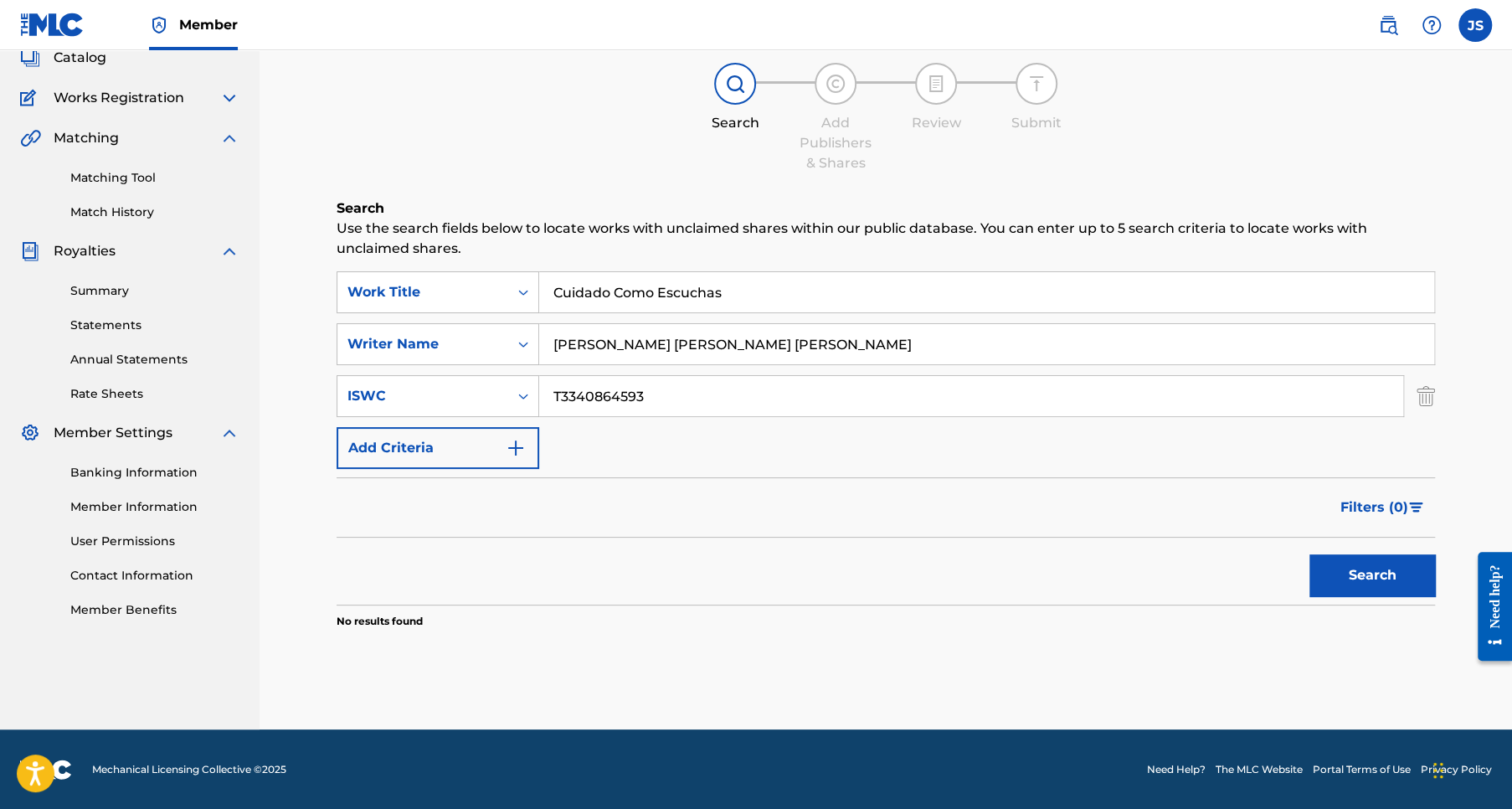
click at [516, 448] on img "Search Form" at bounding box center [515, 448] width 20 height 20
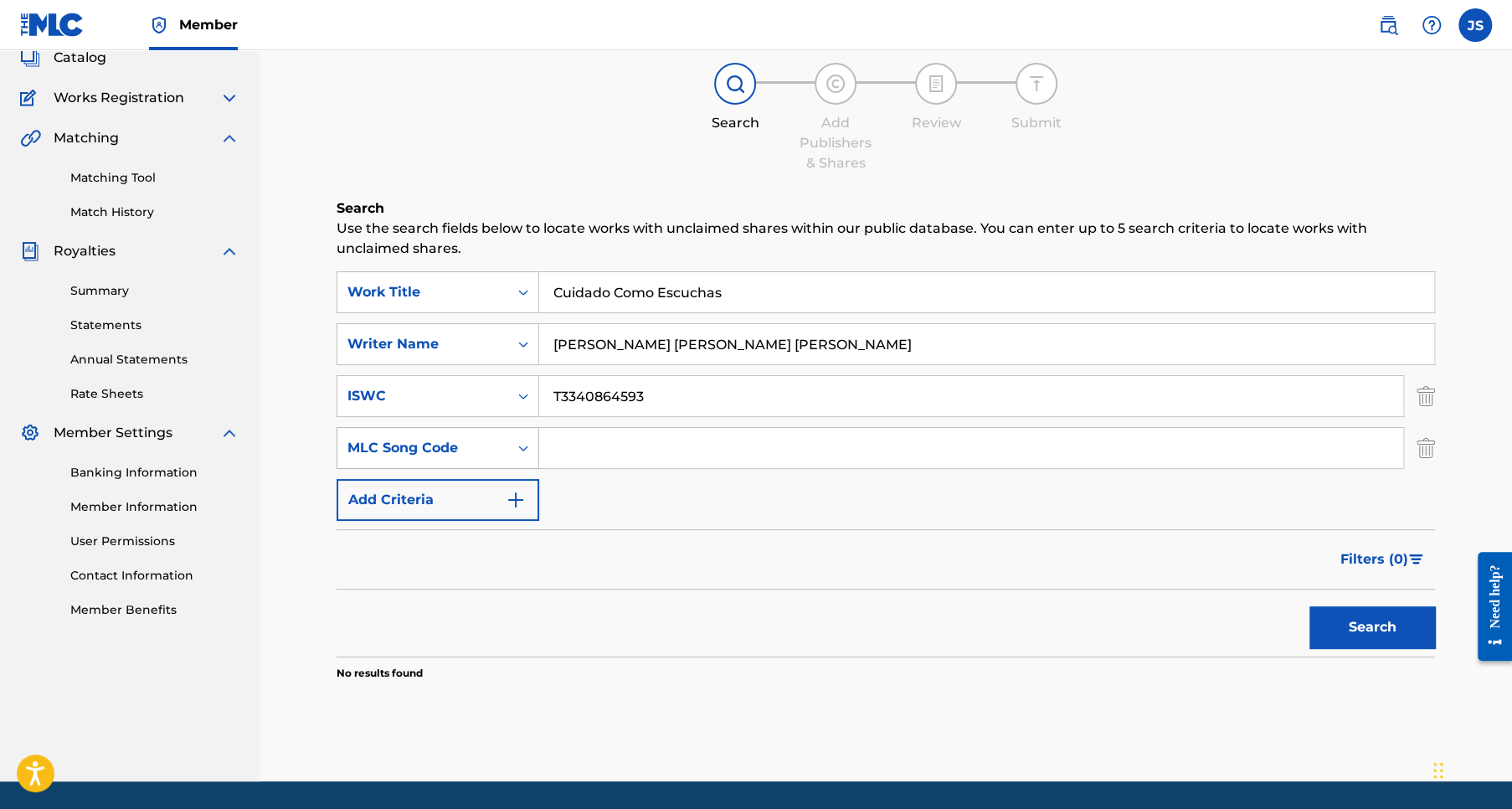
click at [446, 446] on div "MLC Song Code" at bounding box center [423, 448] width 151 height 20
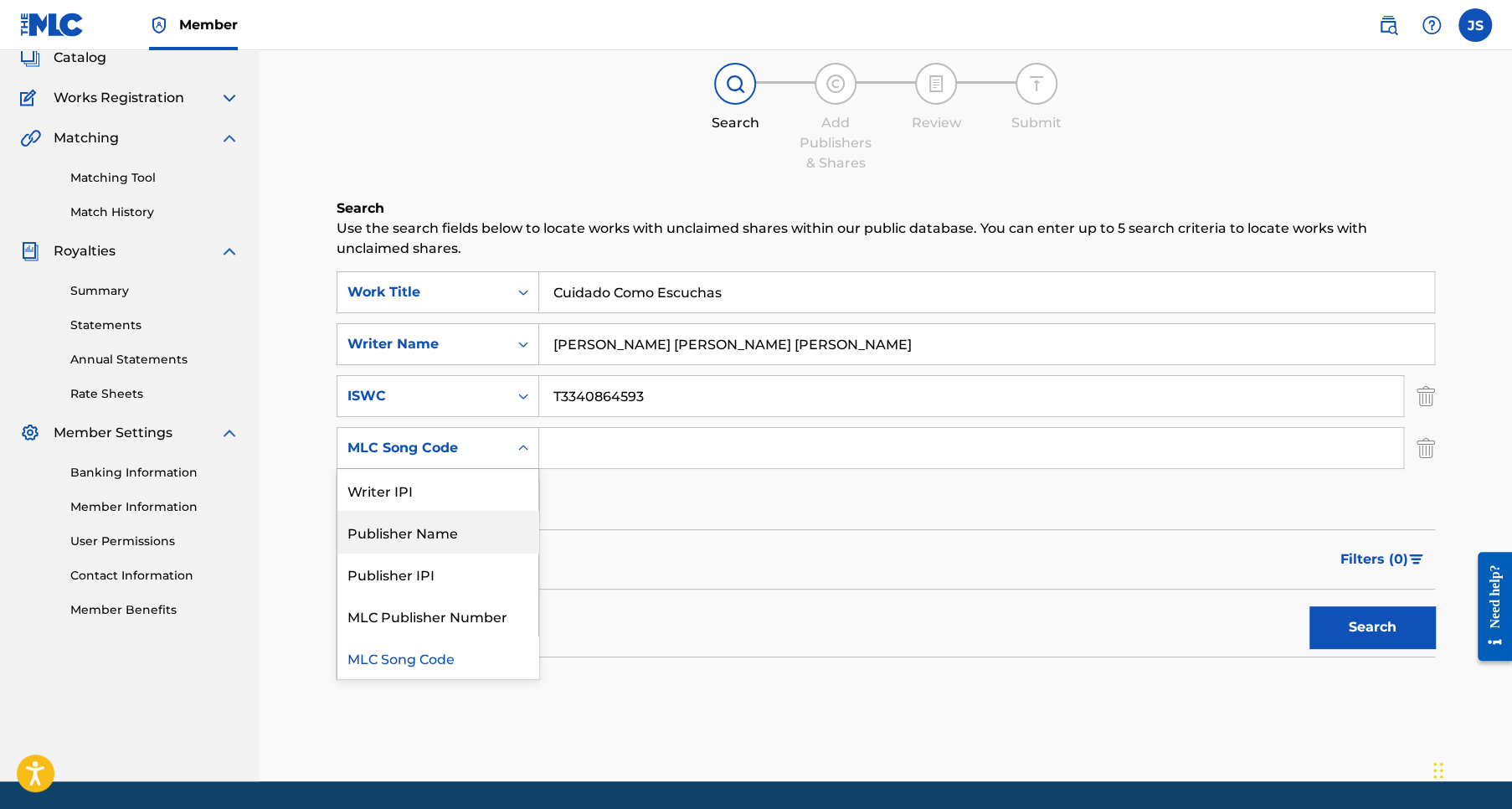
click at [443, 532] on div "Publisher Name" at bounding box center [438, 532] width 201 height 42
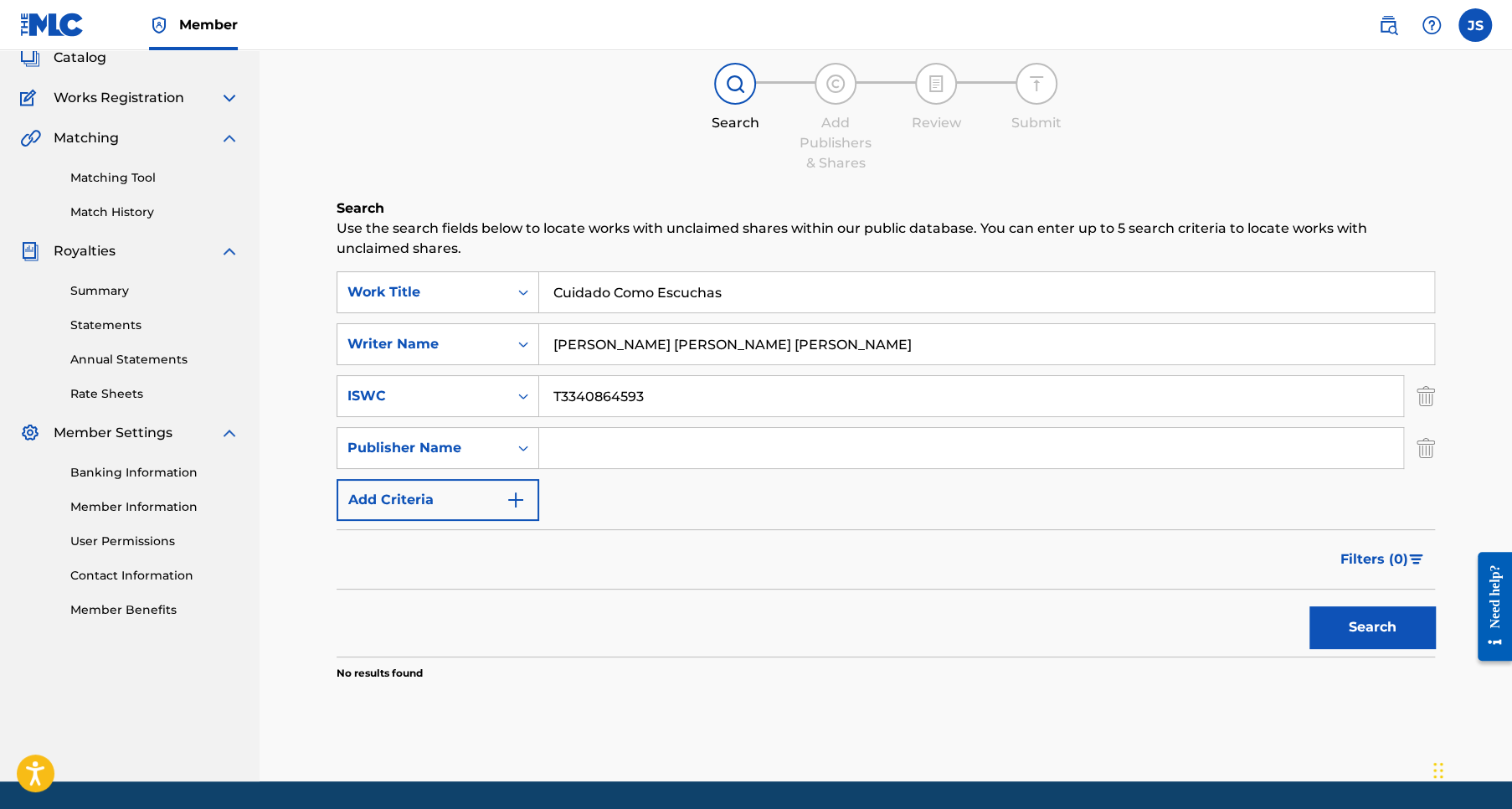
click at [578, 451] on input "Search Form" at bounding box center [971, 447] width 864 height 40
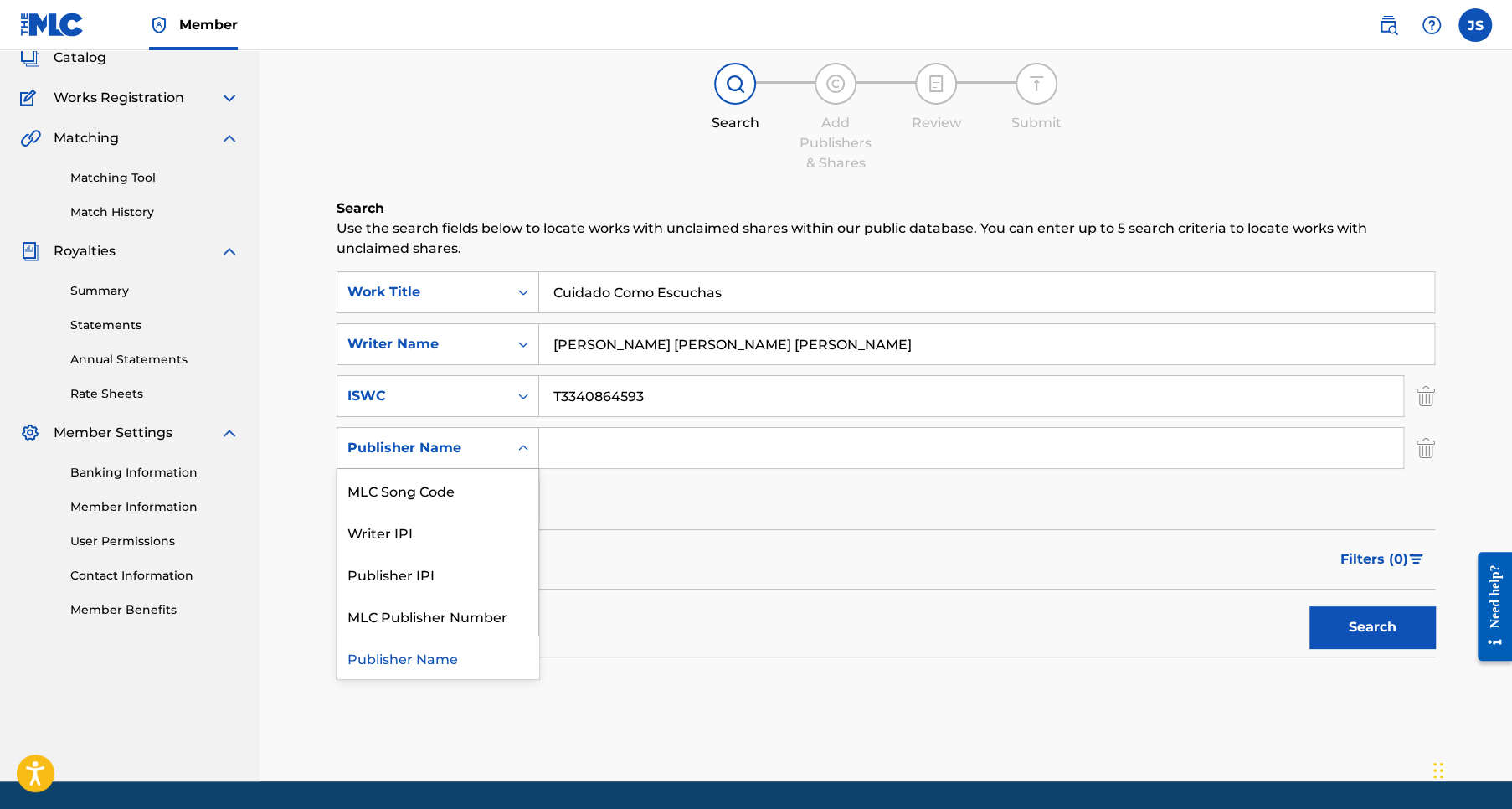
click at [519, 447] on icon "Search Form" at bounding box center [523, 447] width 10 height 6
click at [420, 578] on div "Publisher IPI" at bounding box center [438, 573] width 201 height 42
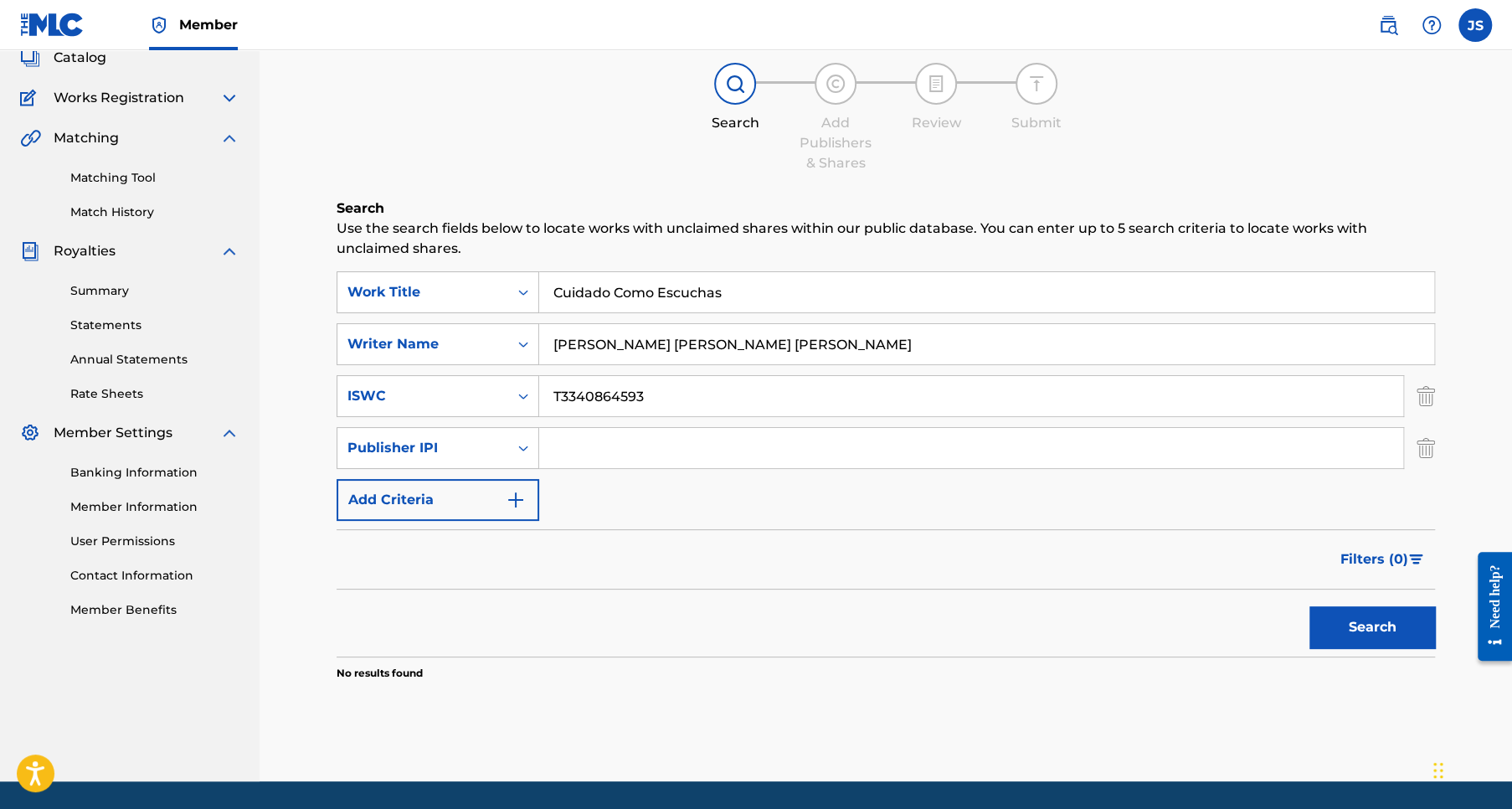
paste input "1304800889"
type input "1304800889"
click at [403, 501] on button "Add Criteria" at bounding box center [438, 499] width 203 height 42
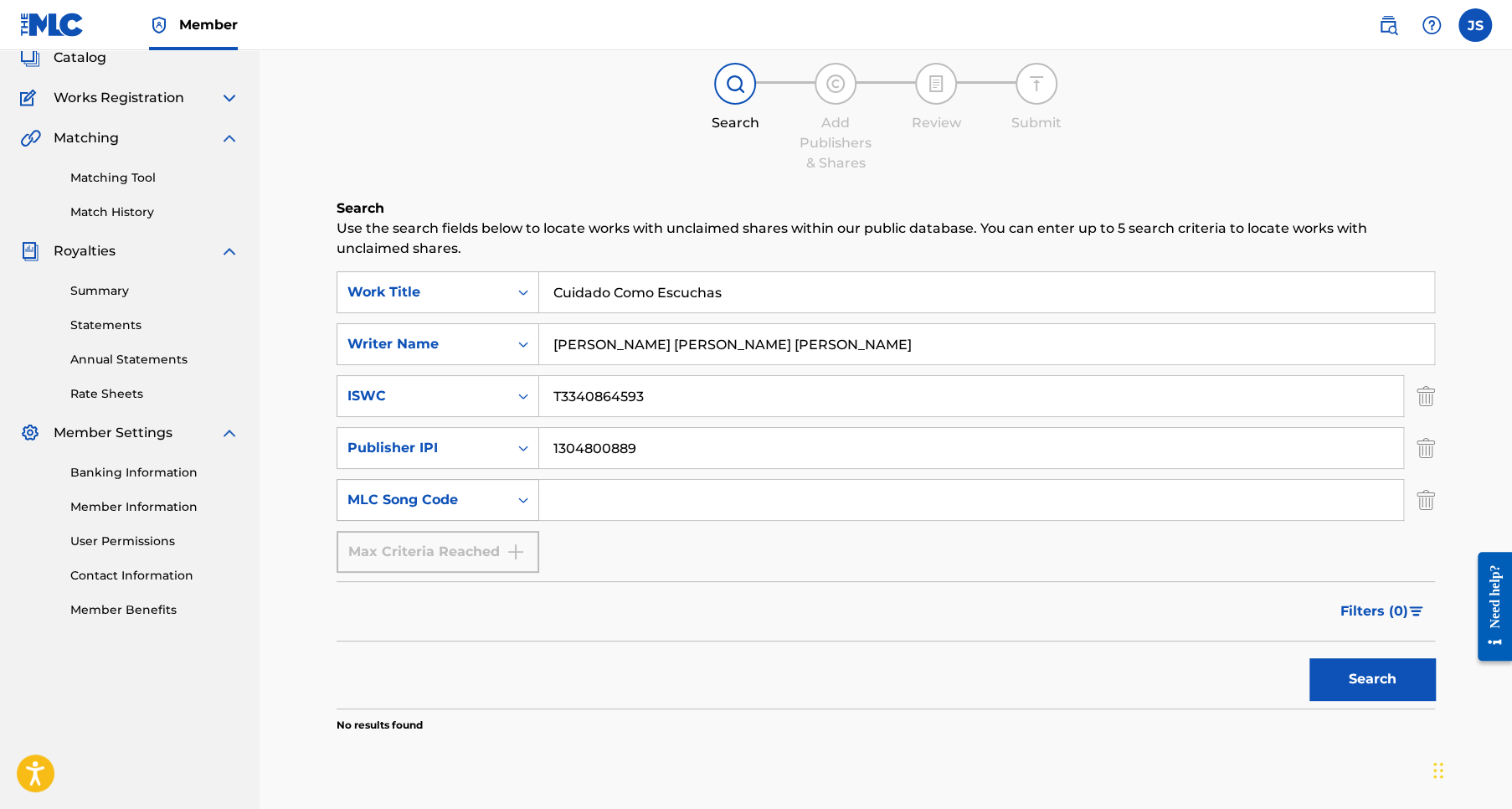
click at [403, 498] on div "MLC Song Code" at bounding box center [423, 499] width 151 height 20
click at [402, 545] on div "Writer IPI" at bounding box center [438, 541] width 201 height 42
click at [566, 501] on input "Search Form" at bounding box center [971, 499] width 864 height 40
paste input "288489003"
type input "288489003"
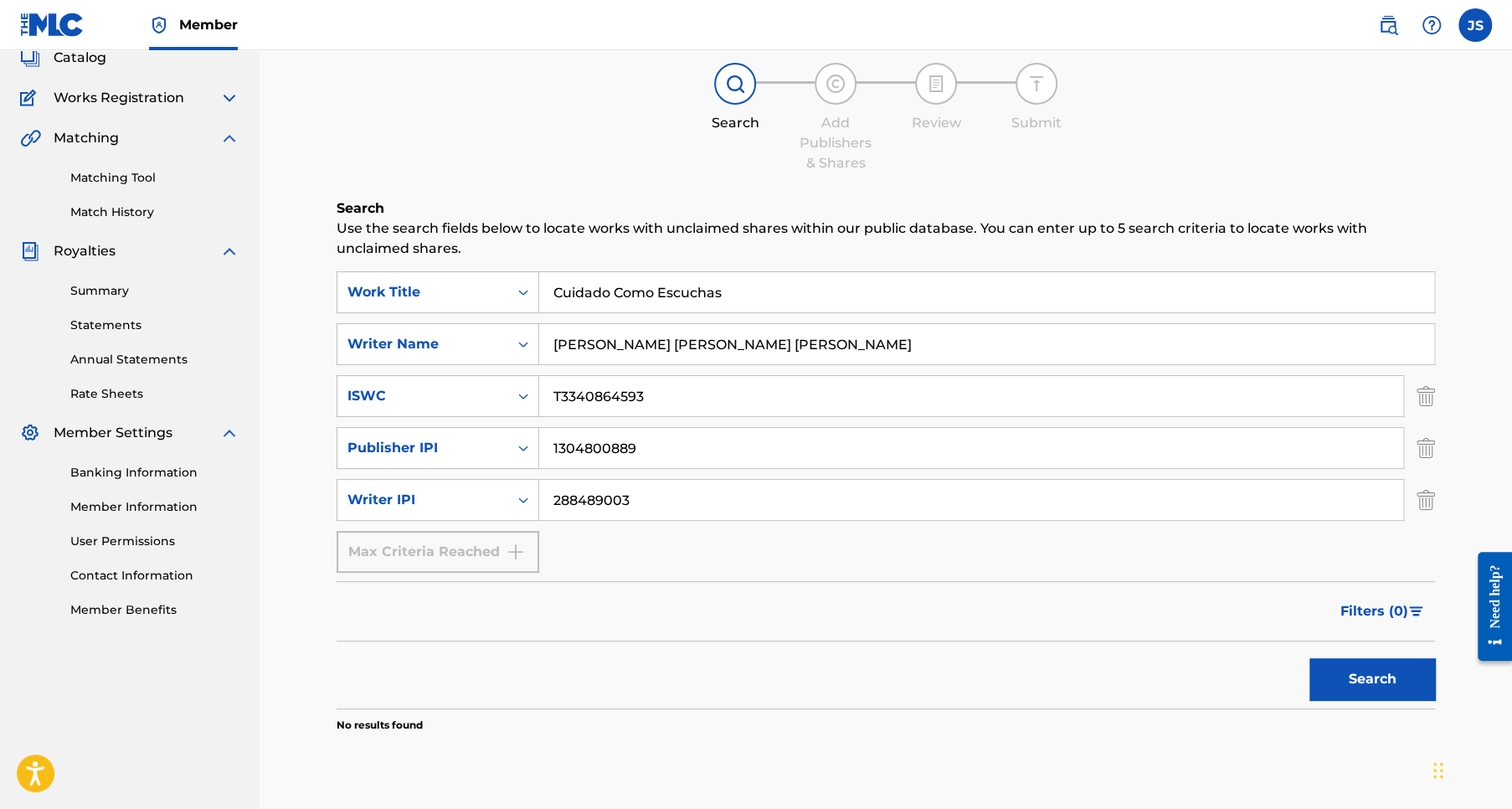
click at [415, 558] on div "Max Criteria Reached" at bounding box center [438, 551] width 203 height 42
click at [1342, 686] on button "Search" at bounding box center [1372, 679] width 126 height 42
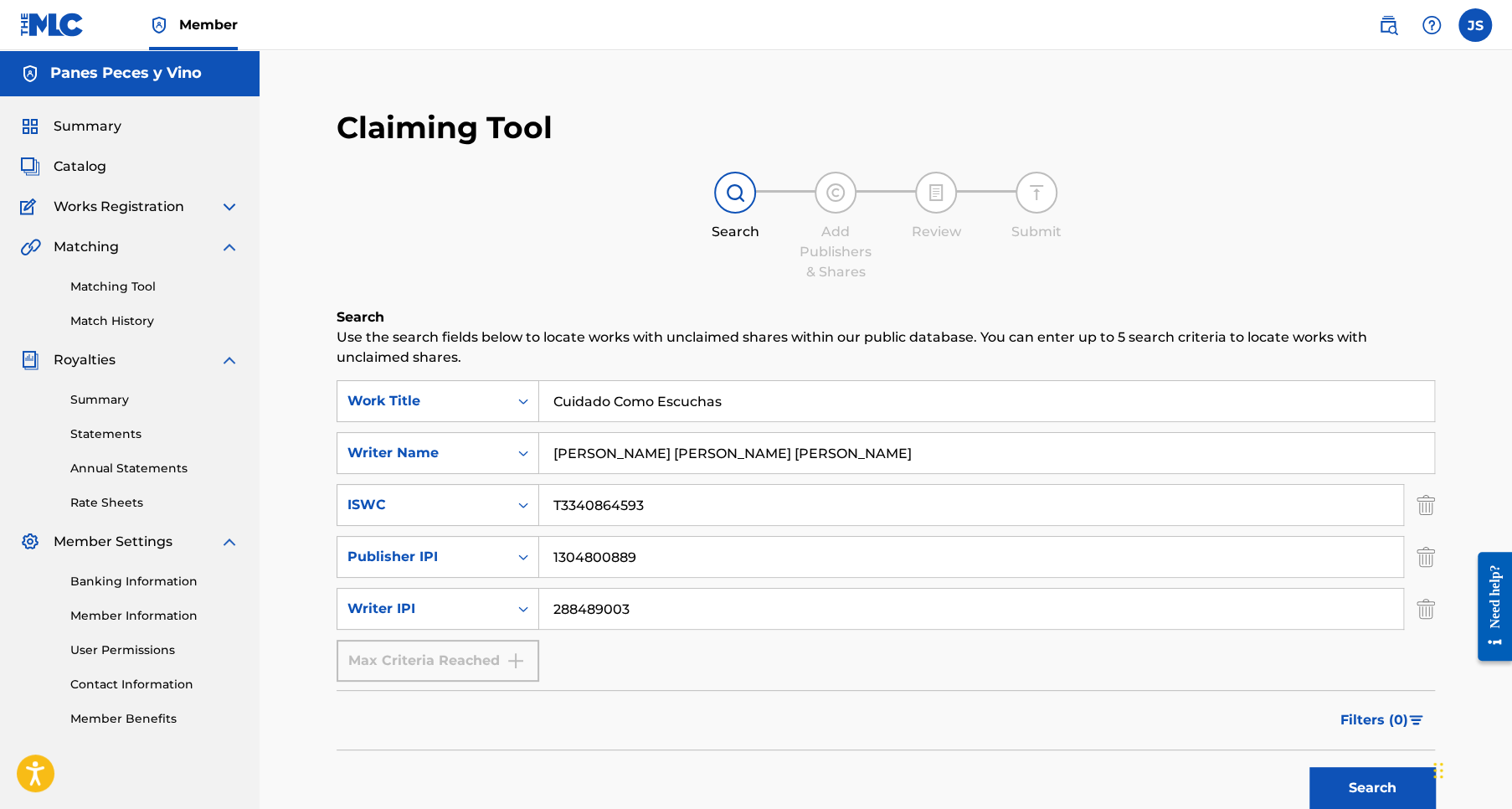
click at [229, 204] on img at bounding box center [229, 207] width 20 height 20
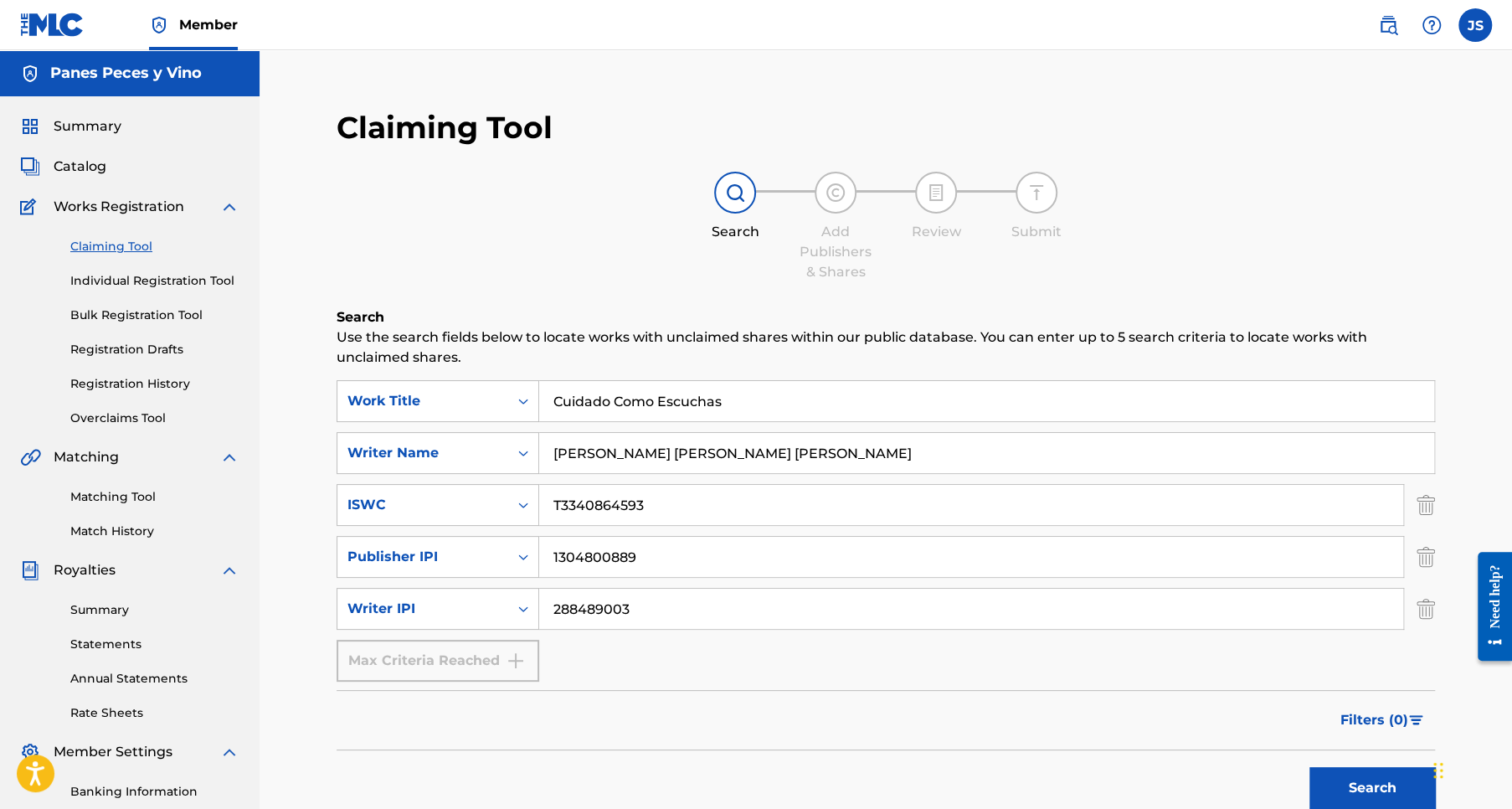
click at [169, 278] on link "Individual Registration Tool" at bounding box center [154, 281] width 169 height 18
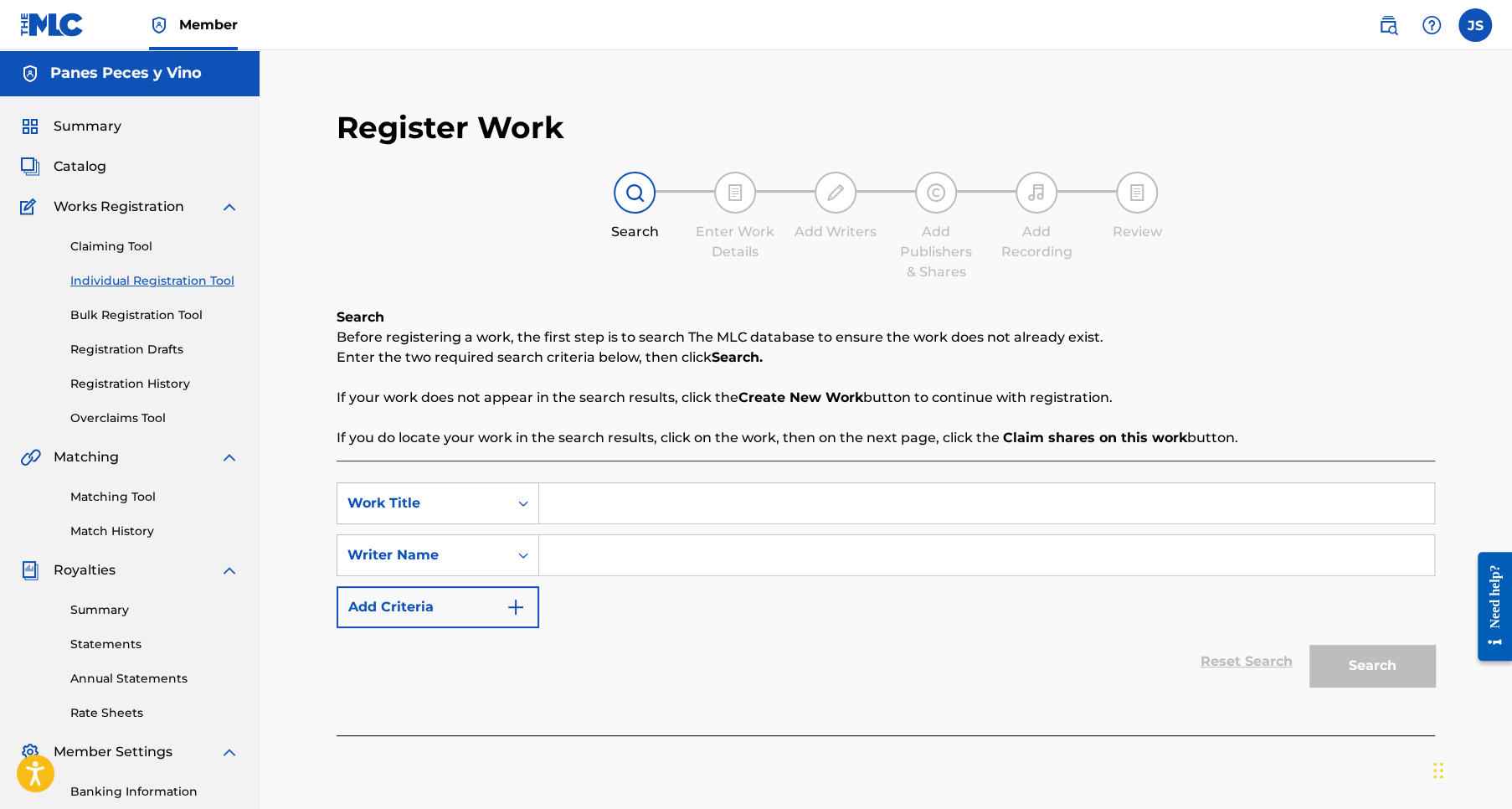
click at [231, 206] on img at bounding box center [229, 207] width 20 height 20
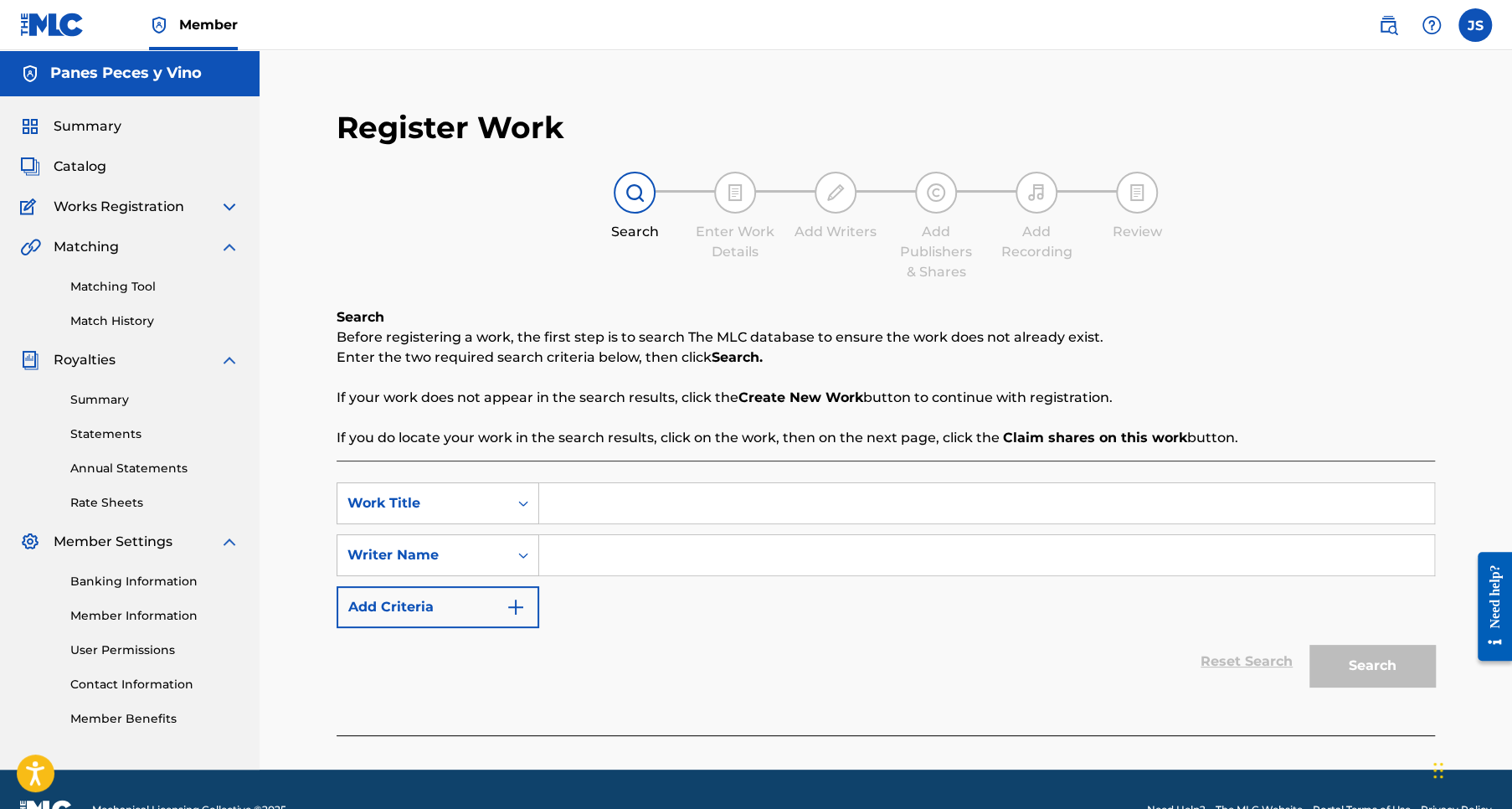
click at [226, 206] on img at bounding box center [229, 207] width 20 height 20
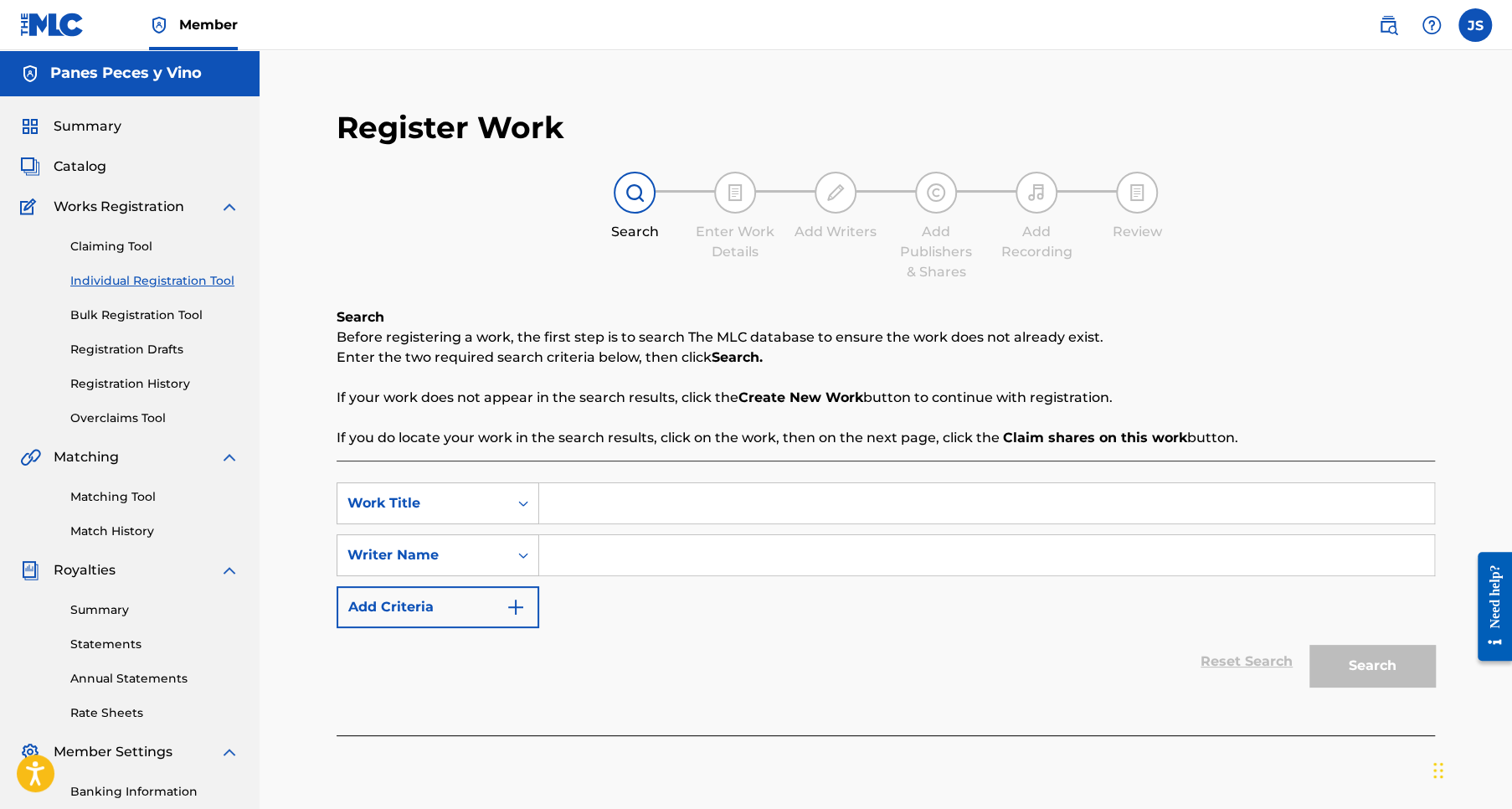
click at [1392, 24] on img at bounding box center [1388, 25] width 20 height 20
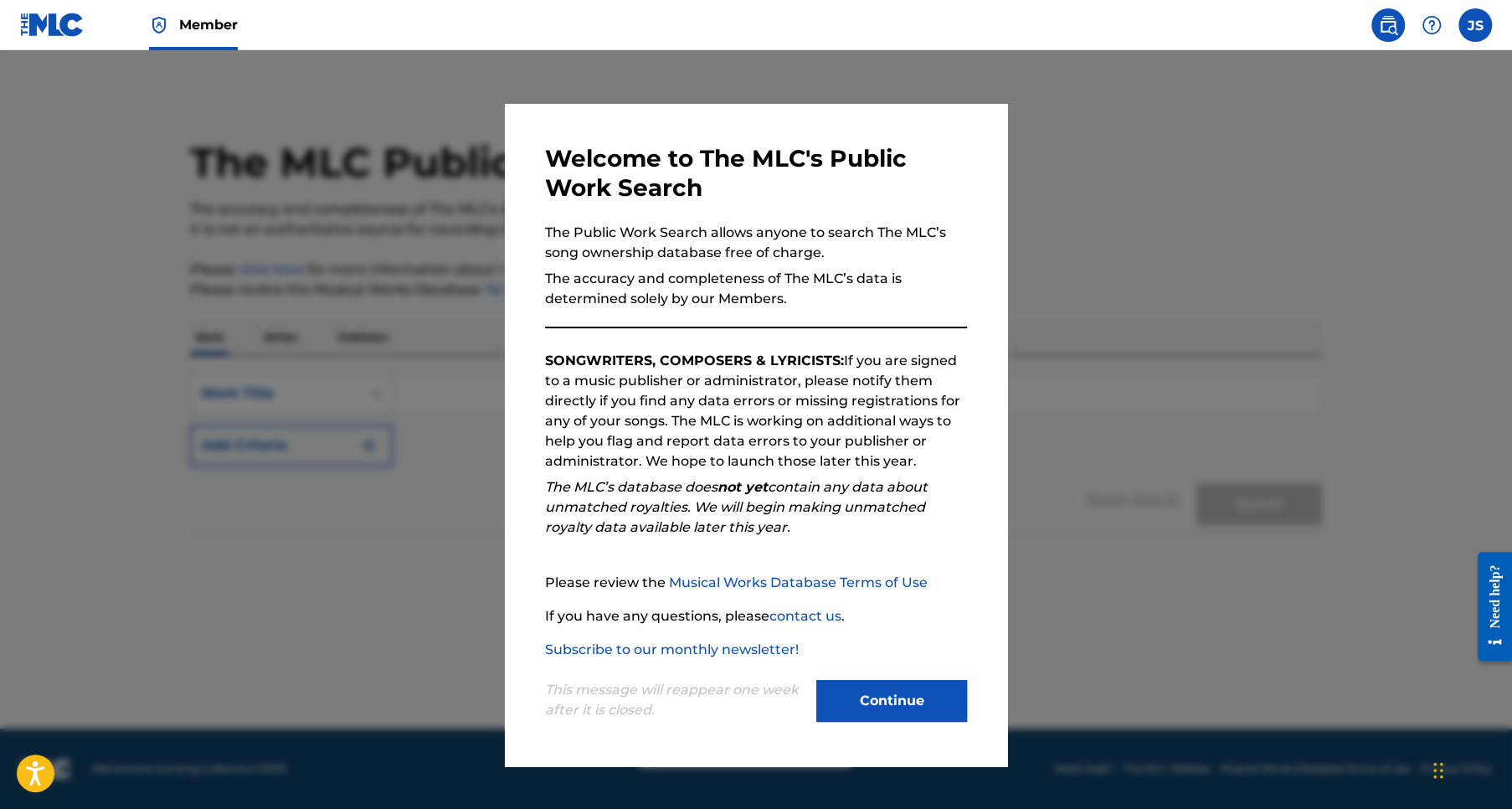
click at [892, 695] on button "Continue" at bounding box center [892, 700] width 151 height 42
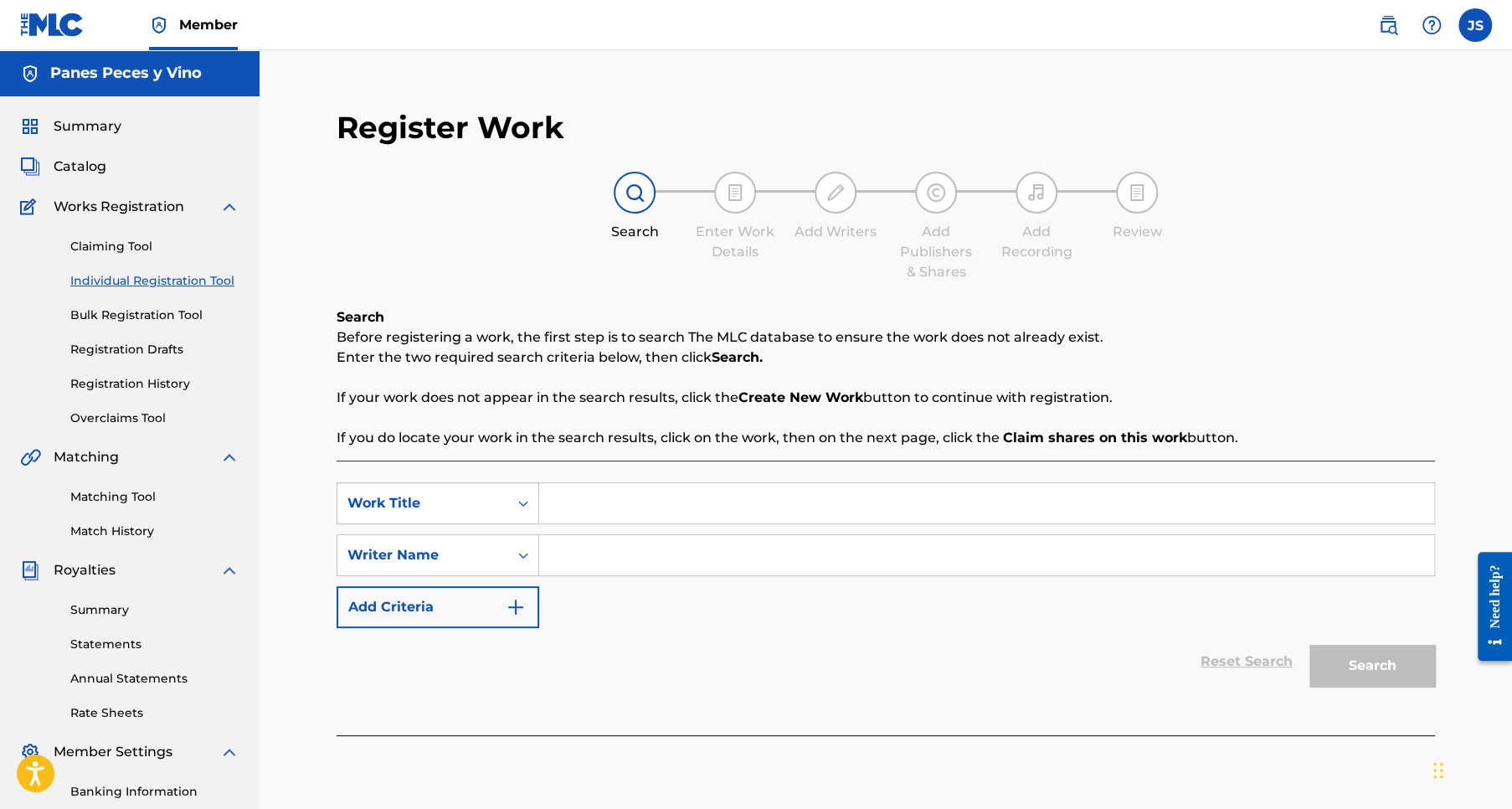
click at [212, 23] on span "Member" at bounding box center [208, 24] width 58 height 19
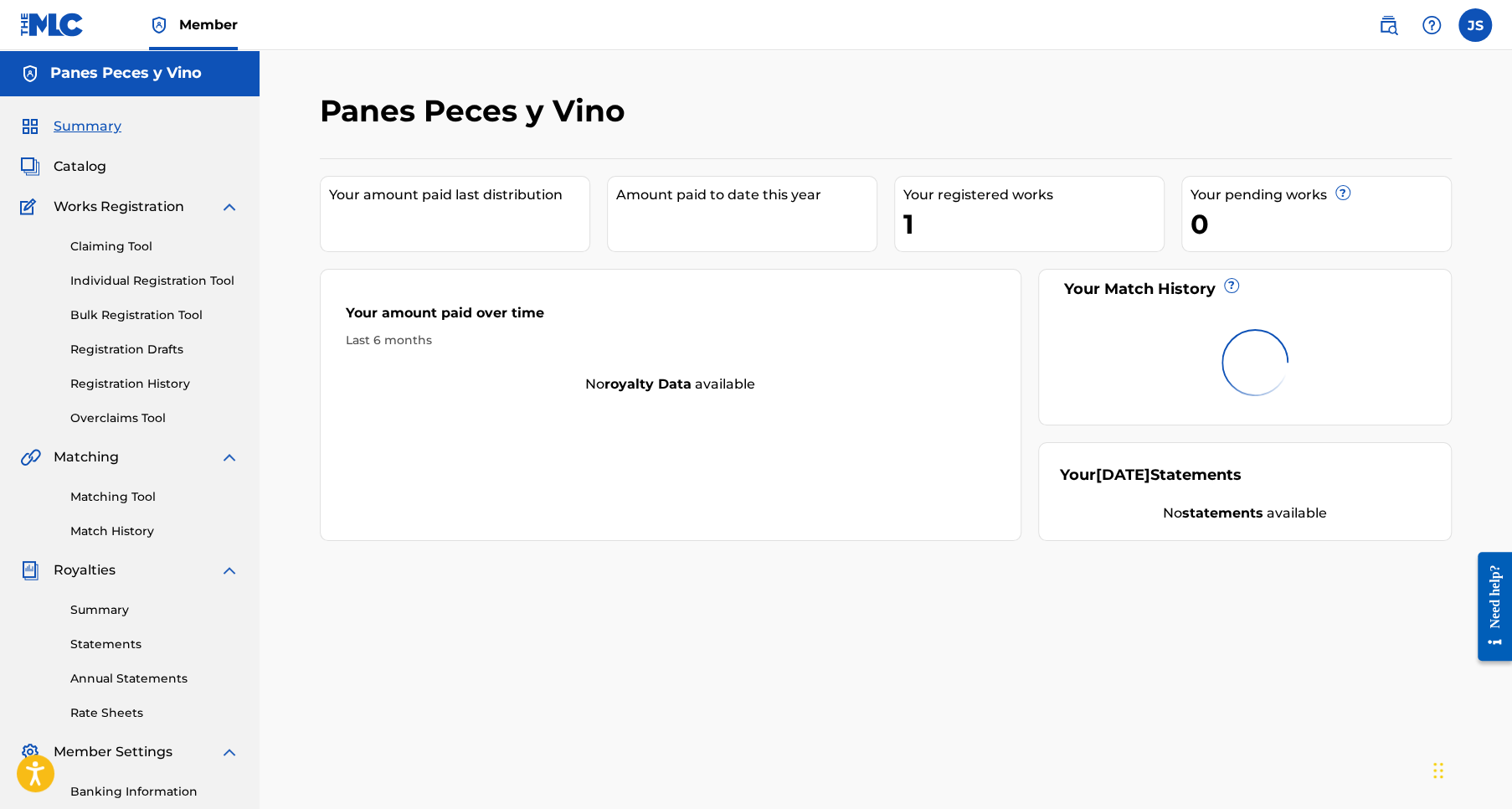
click at [996, 205] on div "1" at bounding box center [1033, 224] width 260 height 38
click at [145, 277] on link "Individual Registration Tool" at bounding box center [154, 281] width 169 height 18
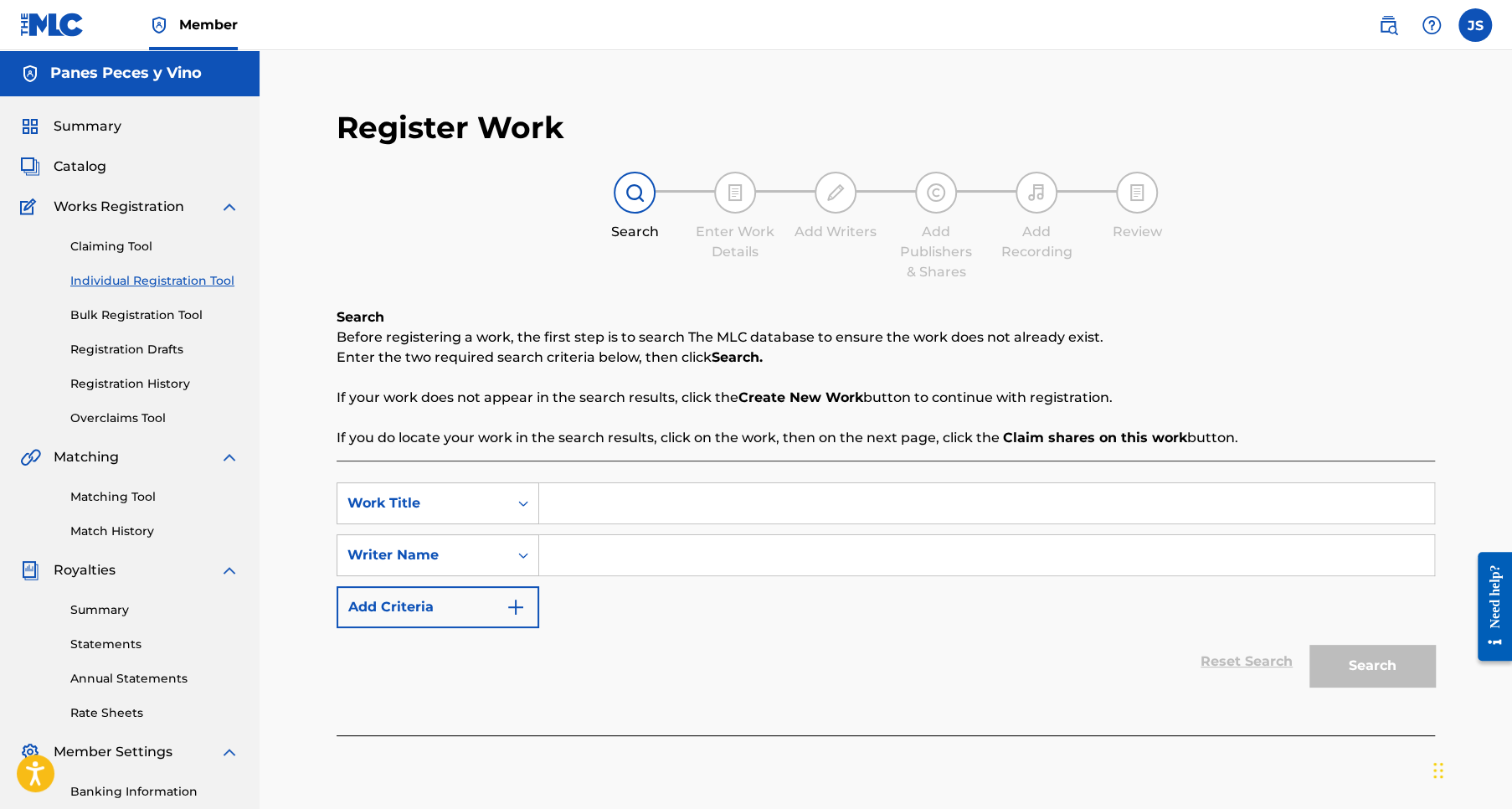
click at [161, 383] on link "Registration History" at bounding box center [154, 384] width 169 height 18
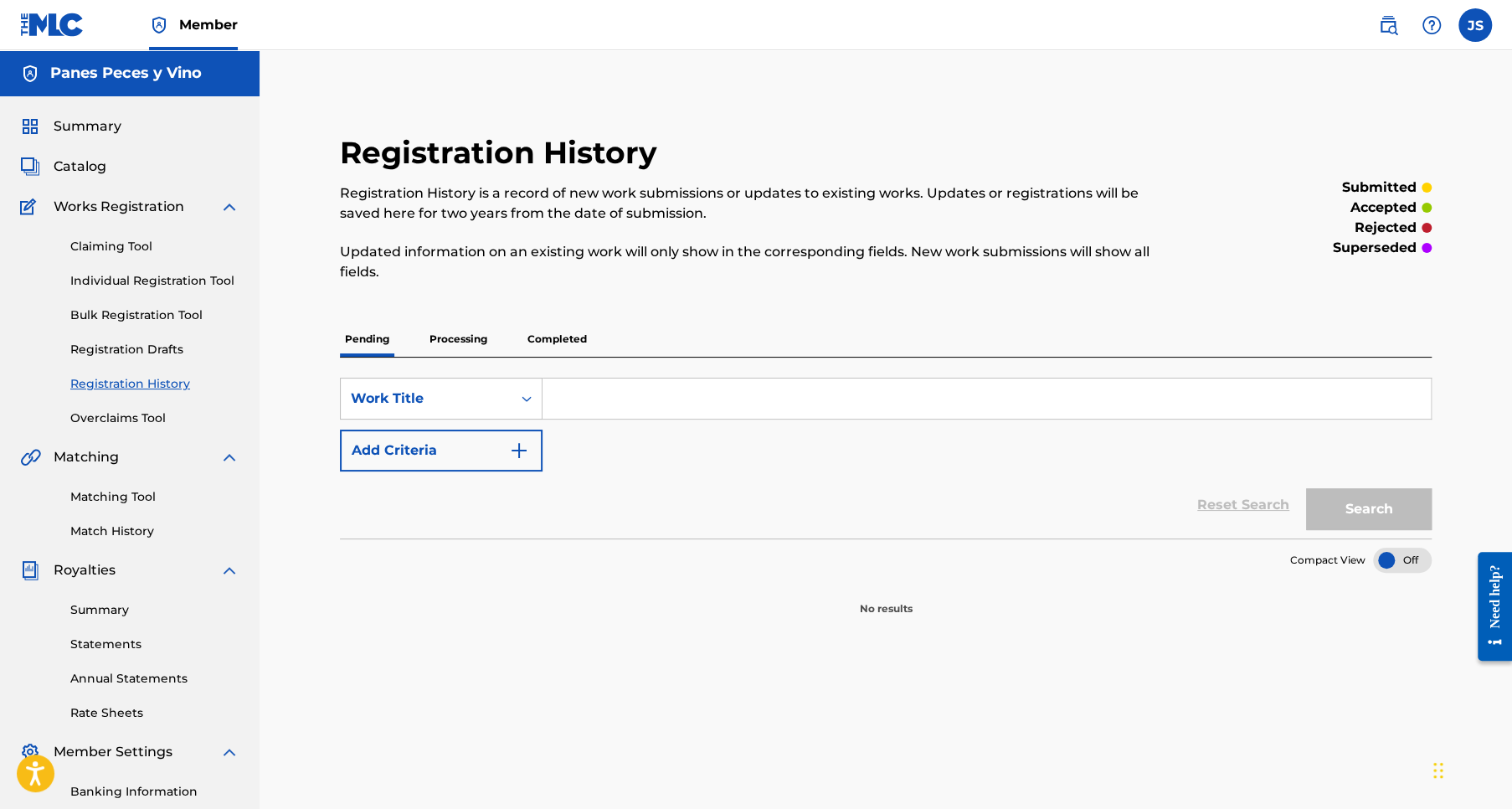
click at [464, 339] on p "Processing" at bounding box center [459, 339] width 68 height 35
click at [560, 338] on p "Completed" at bounding box center [557, 339] width 69 height 35
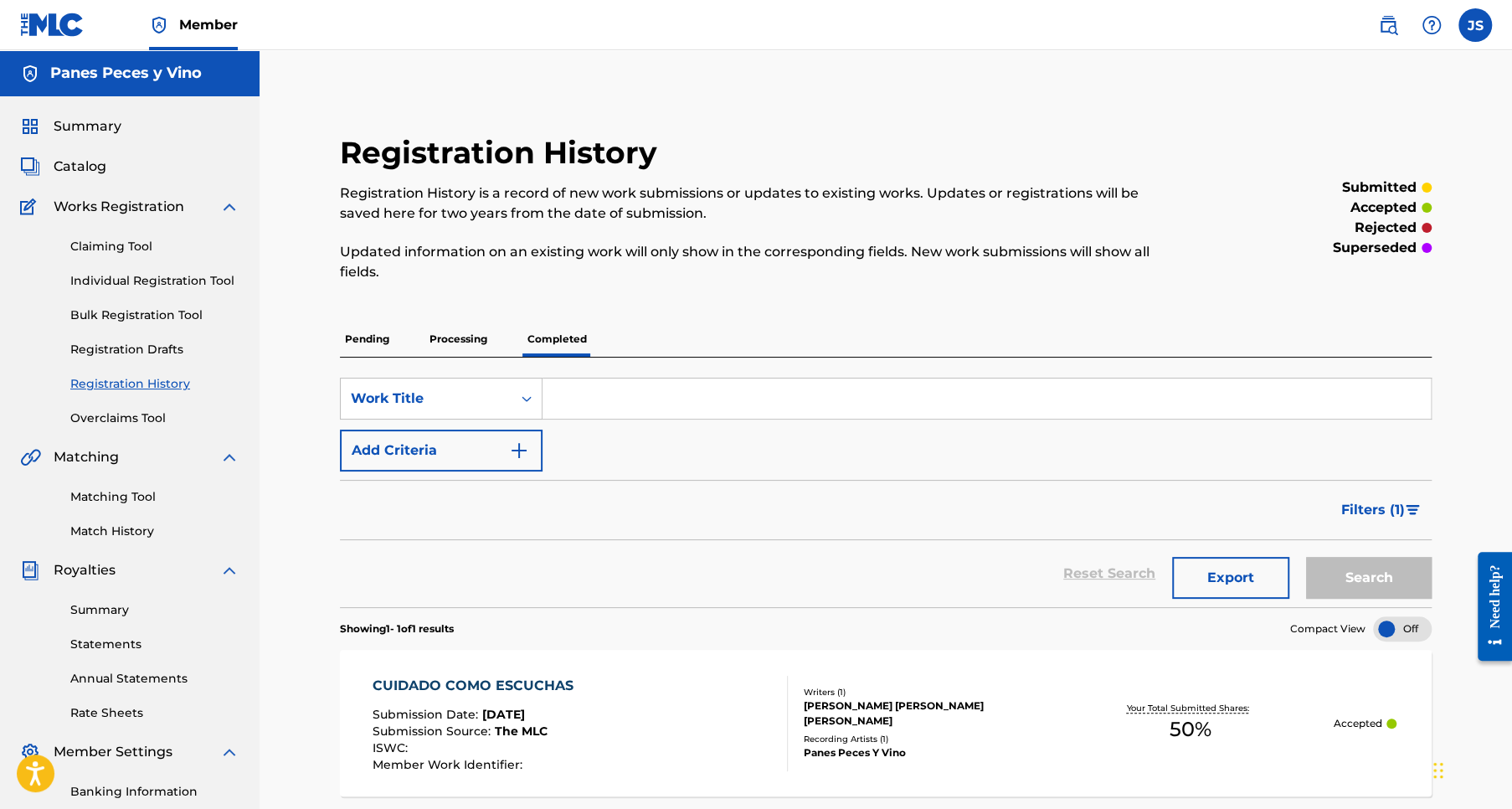
scroll to position [229, 0]
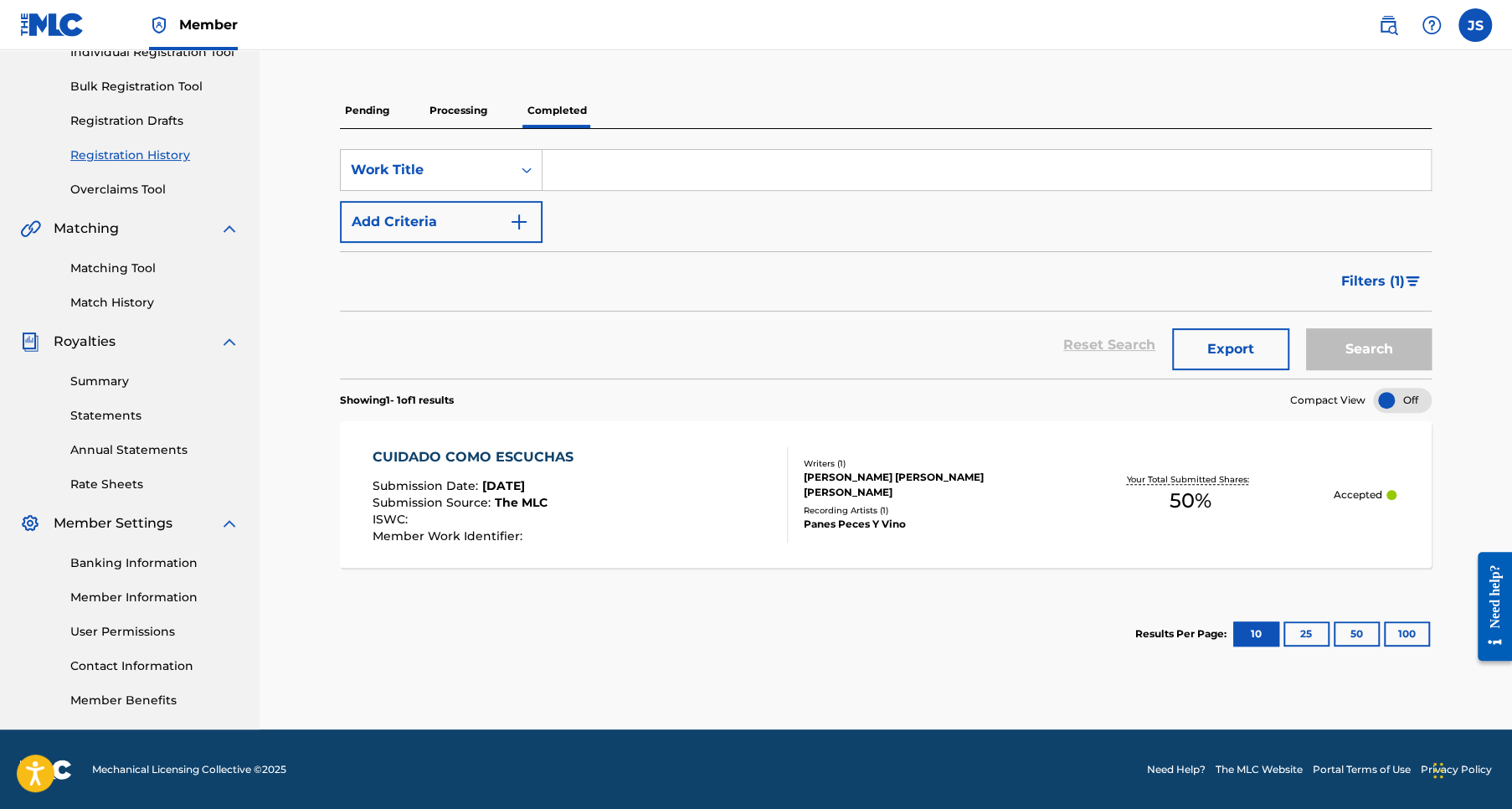
click at [137, 561] on link "Banking Information" at bounding box center [154, 563] width 169 height 18
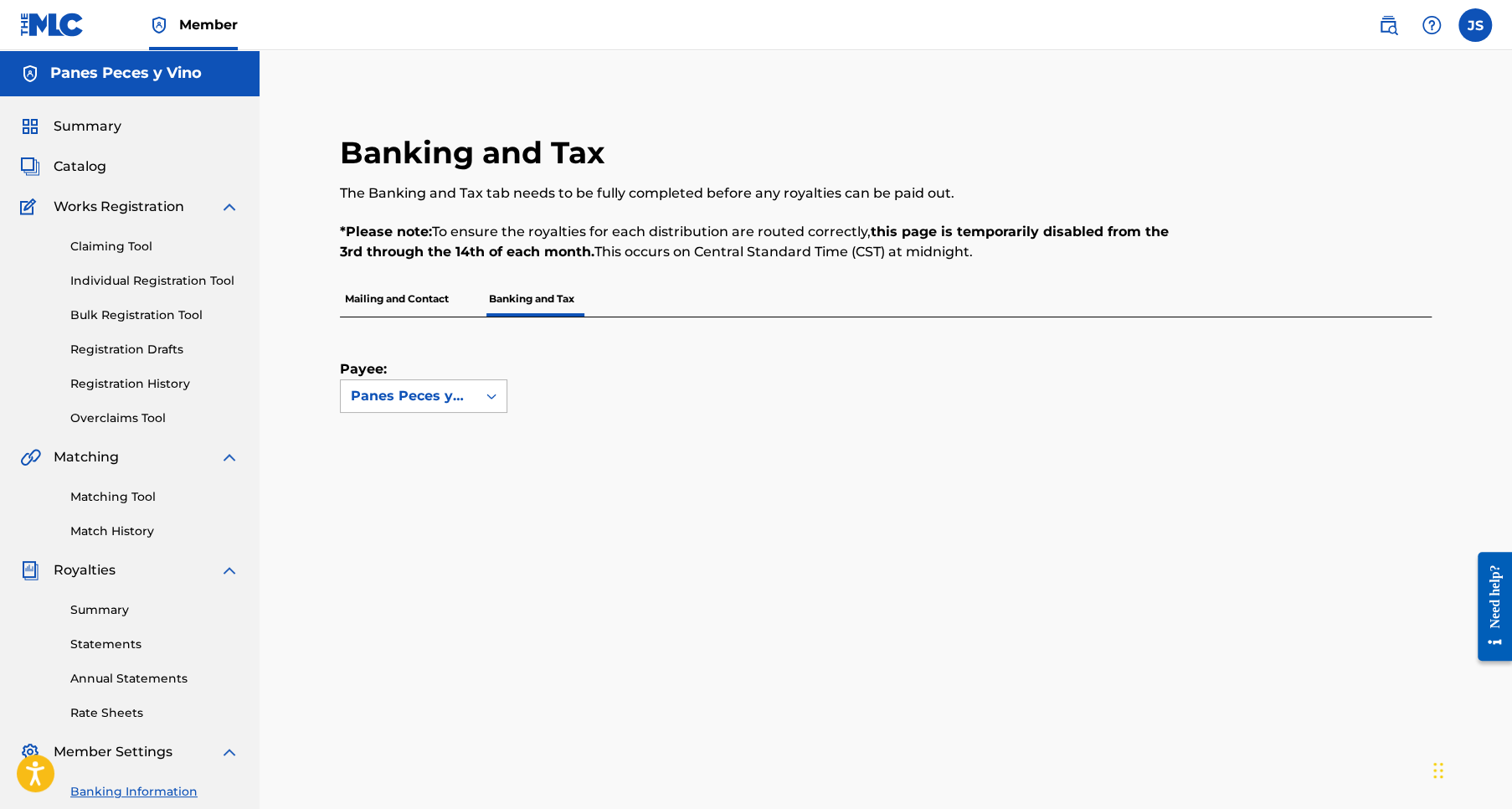
click at [488, 398] on icon at bounding box center [491, 396] width 17 height 17
click at [580, 398] on div "Payee: Use Up and Down to choose options, press Enter to select the currently f…" at bounding box center [866, 365] width 1051 height 95
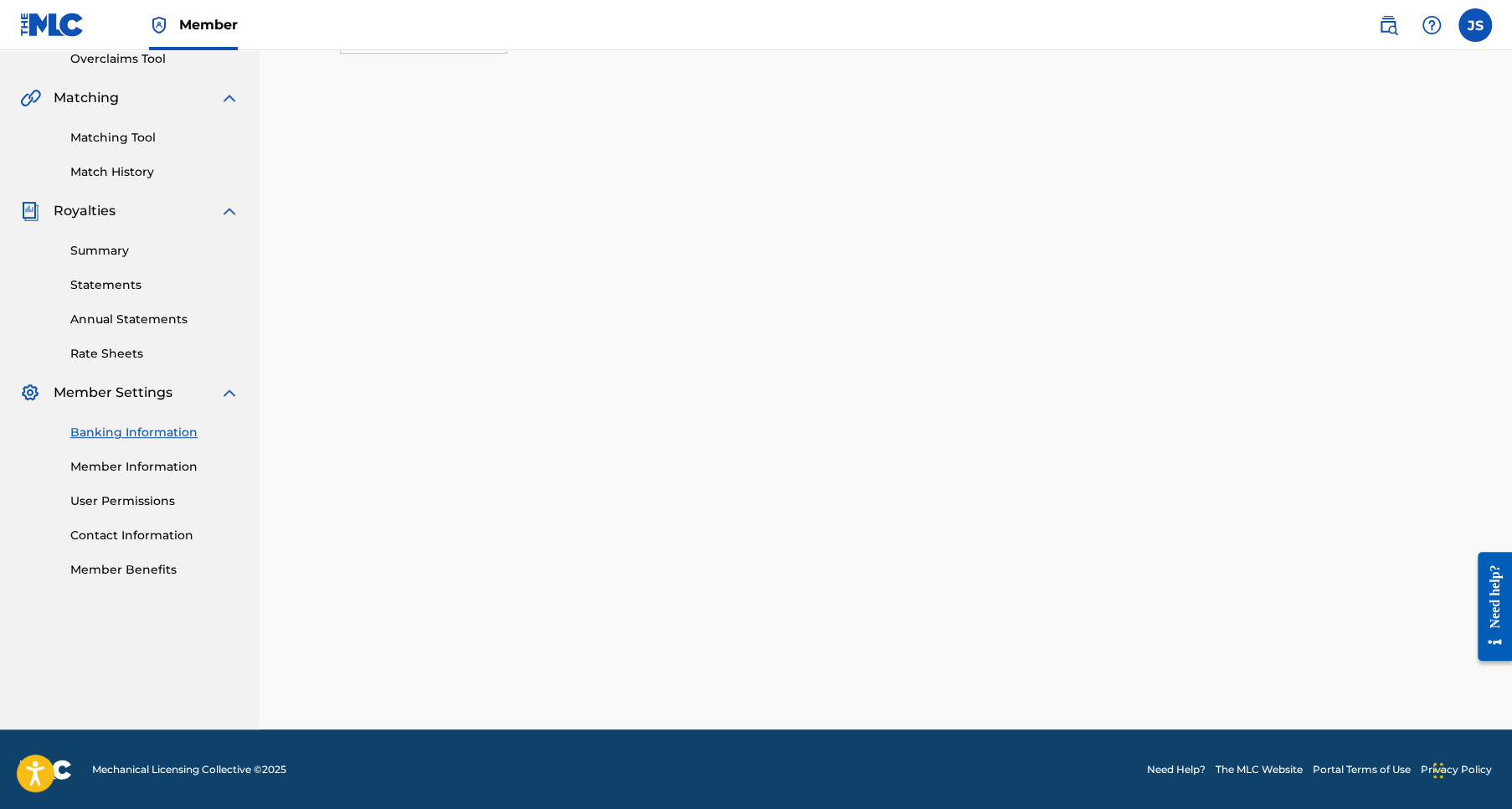
scroll to position [229, 0]
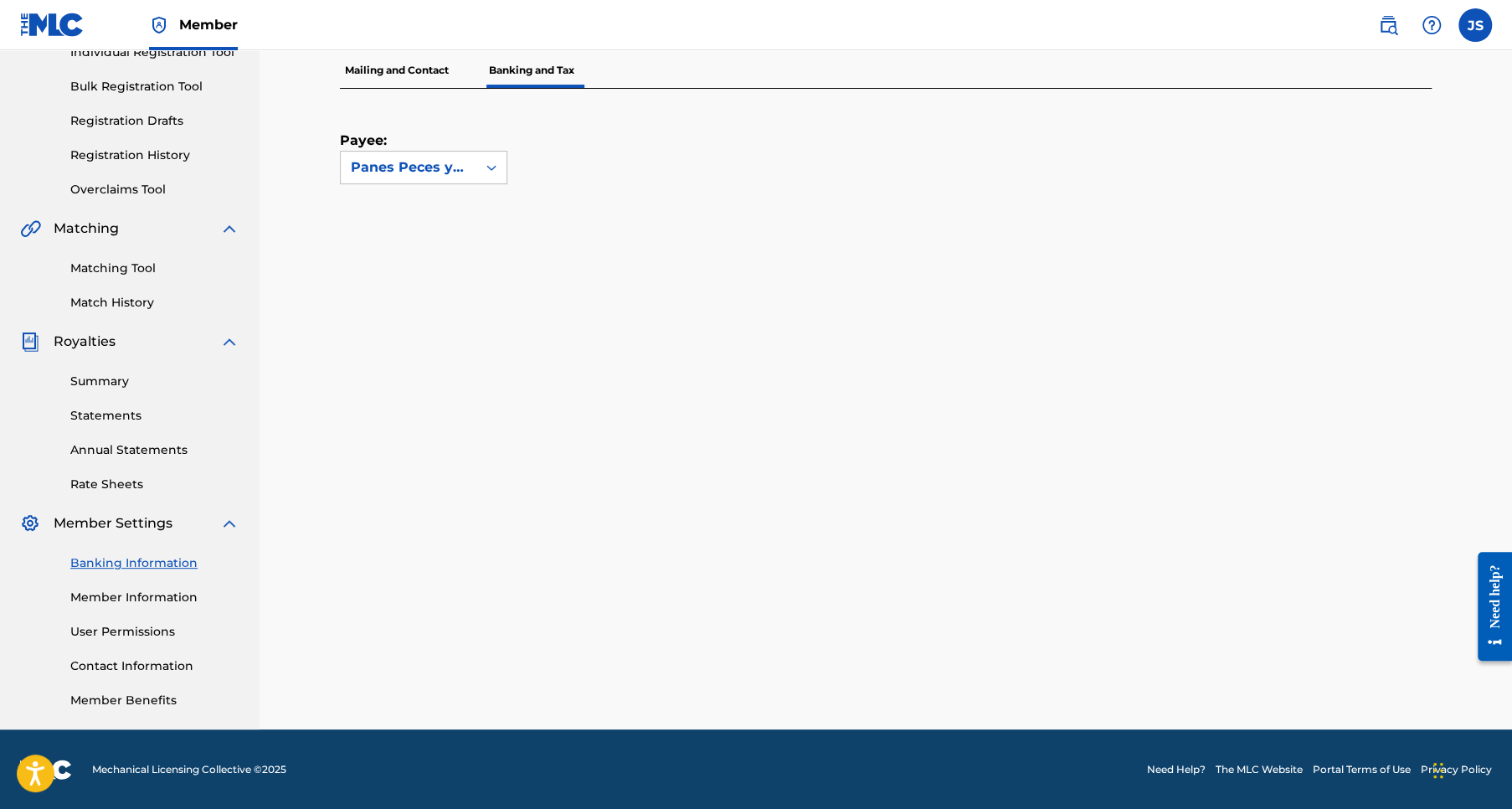
click at [1471, 27] on label at bounding box center [1474, 24] width 33 height 33
click at [1475, 25] on input "JS Jose Pablo Sanchez Rios rios.thafl@gmail.com Notification Preferences Profil…" at bounding box center [1475, 25] width 0 height 0
click at [1307, 234] on p "Log out" at bounding box center [1313, 236] width 40 height 15
click at [1475, 25] on input "JS Jose Pablo Sanchez Rios rios.thafl@gmail.com Notification Preferences Profil…" at bounding box center [1475, 25] width 0 height 0
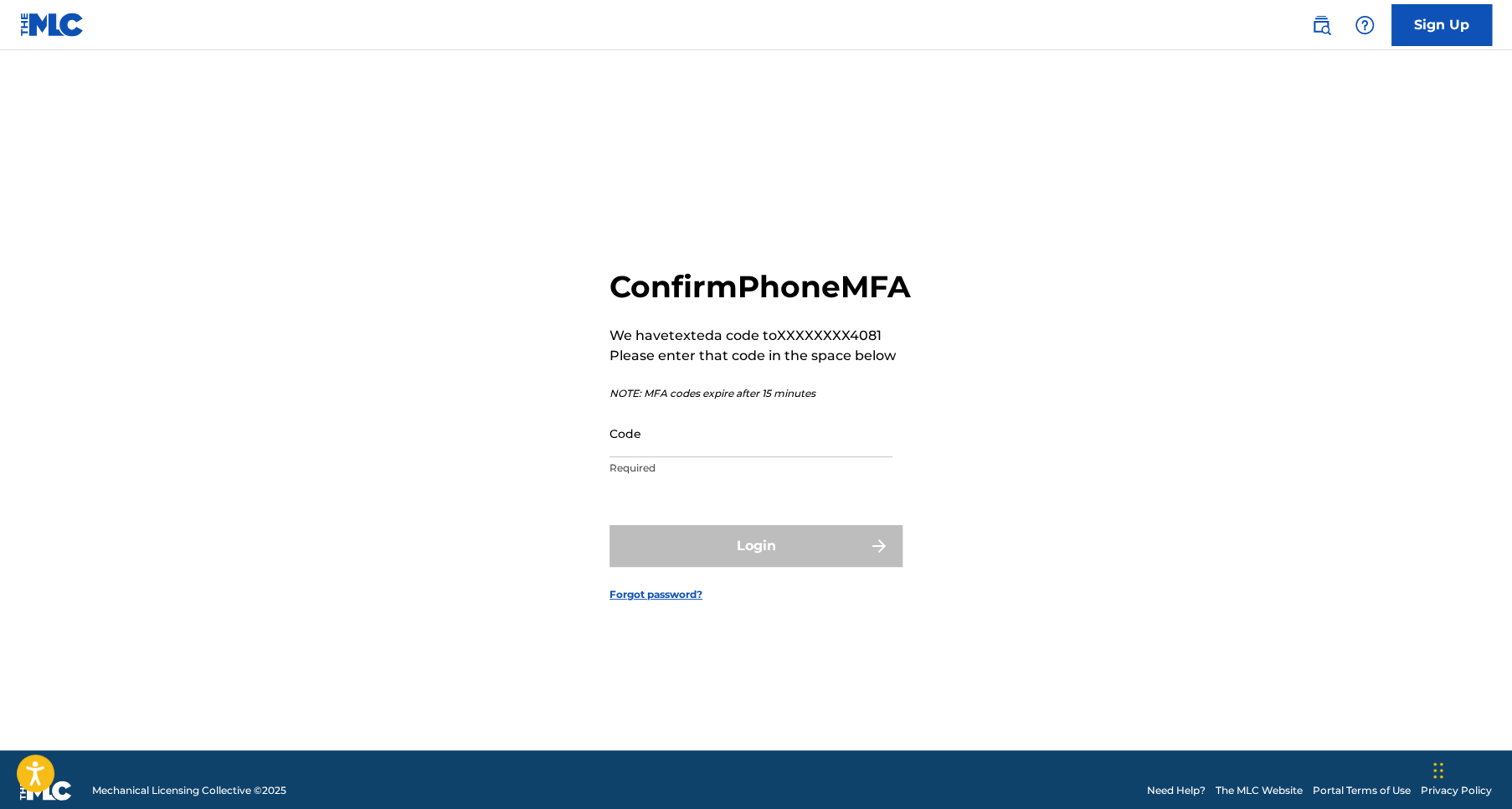
click at [632, 454] on input "Code" at bounding box center [751, 433] width 283 height 48
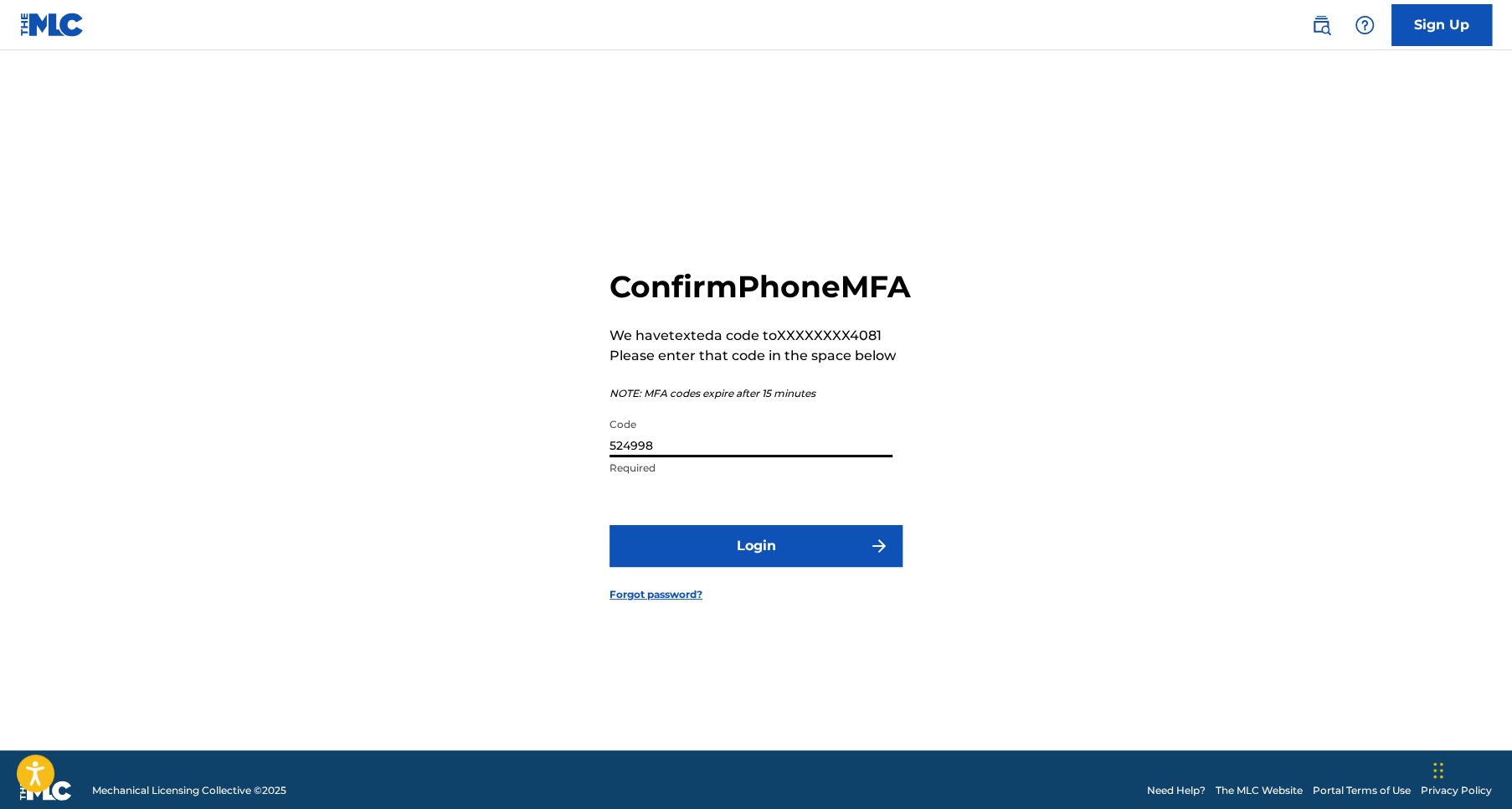
type input "524998"
click at [775, 554] on button "Login" at bounding box center [756, 546] width 293 height 42
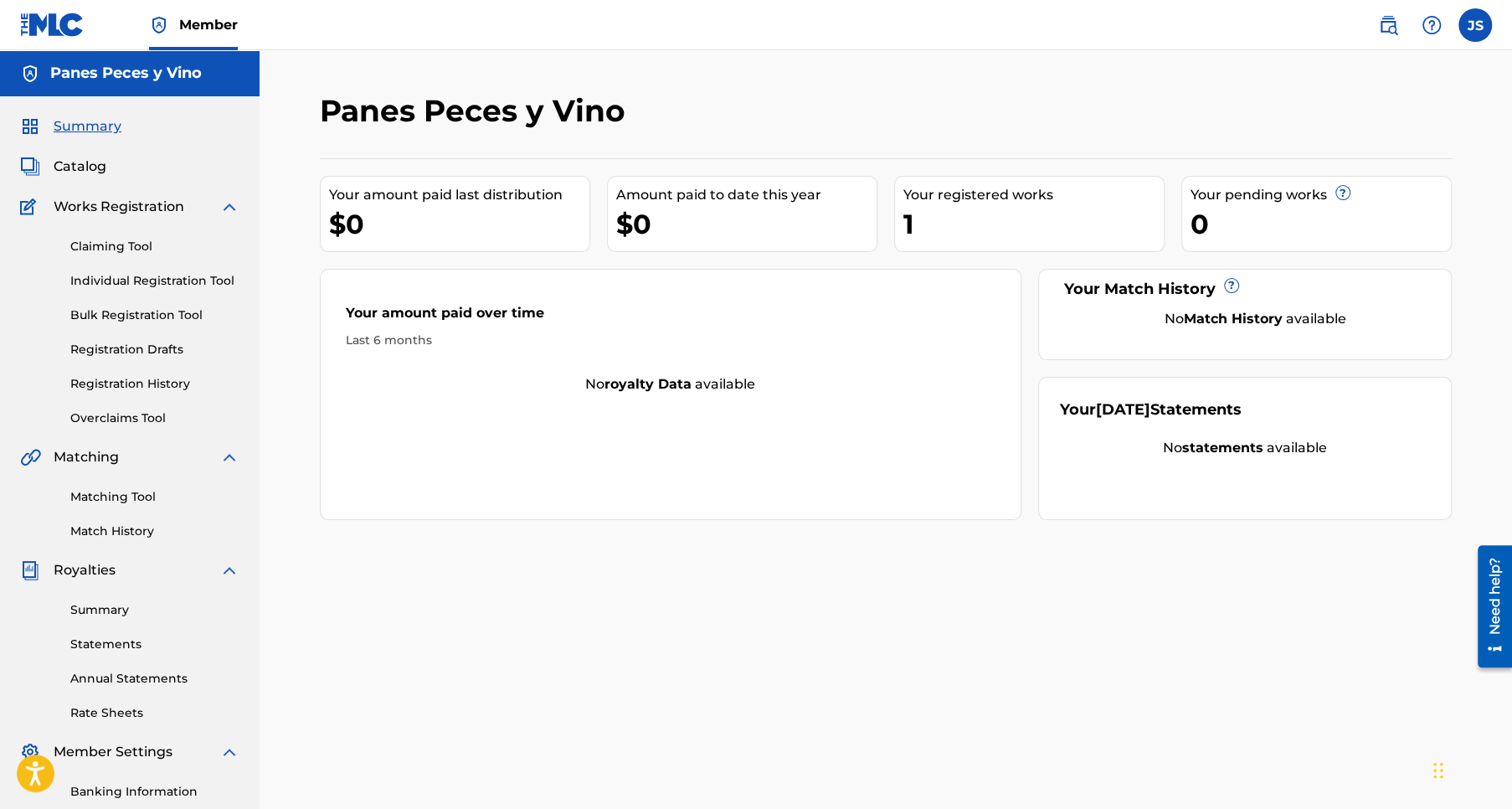
click at [157, 279] on link "Individual Registration Tool" at bounding box center [154, 281] width 169 height 18
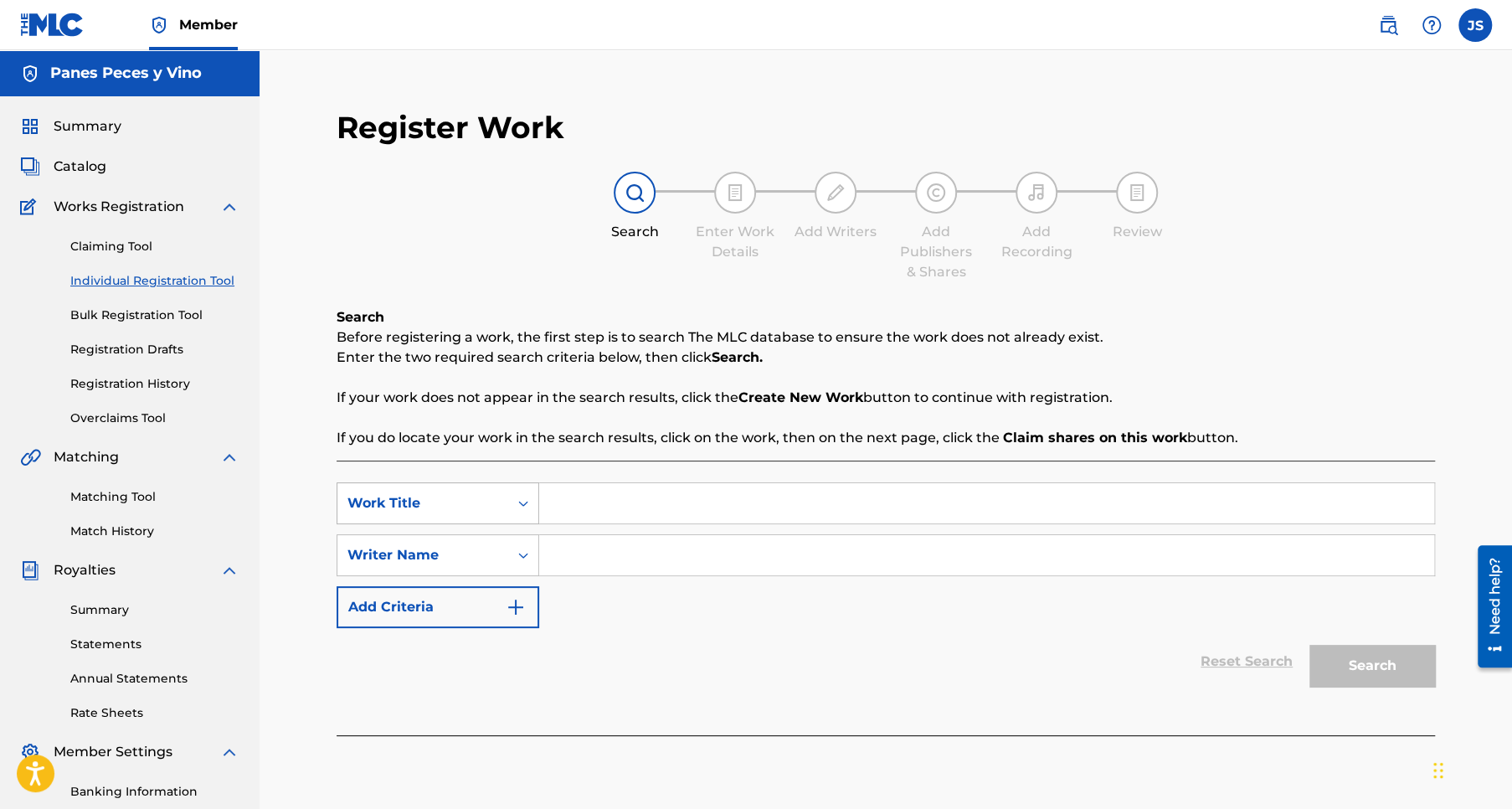
click at [442, 497] on div "Work Title" at bounding box center [423, 503] width 151 height 20
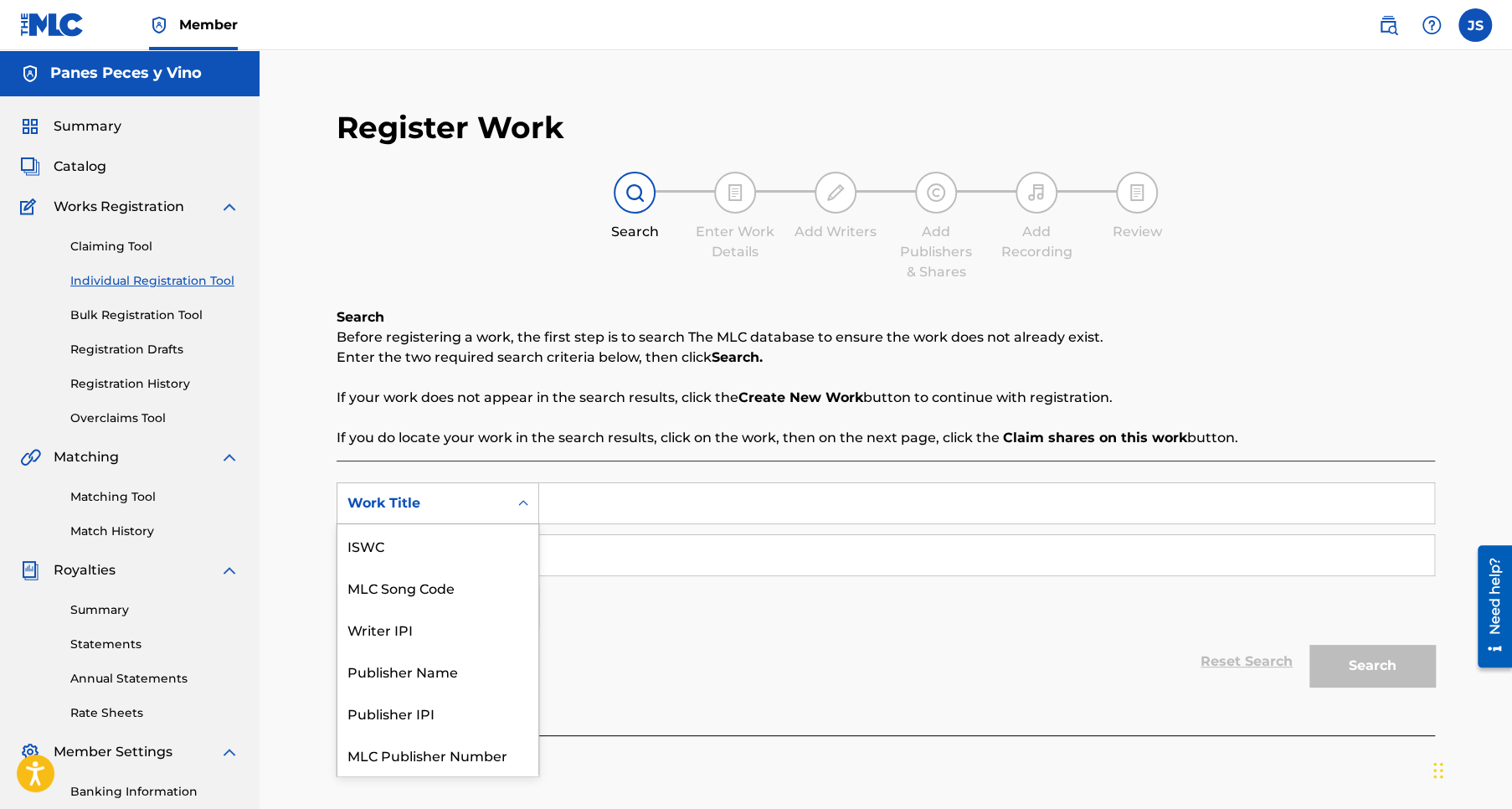
scroll to position [42, 0]
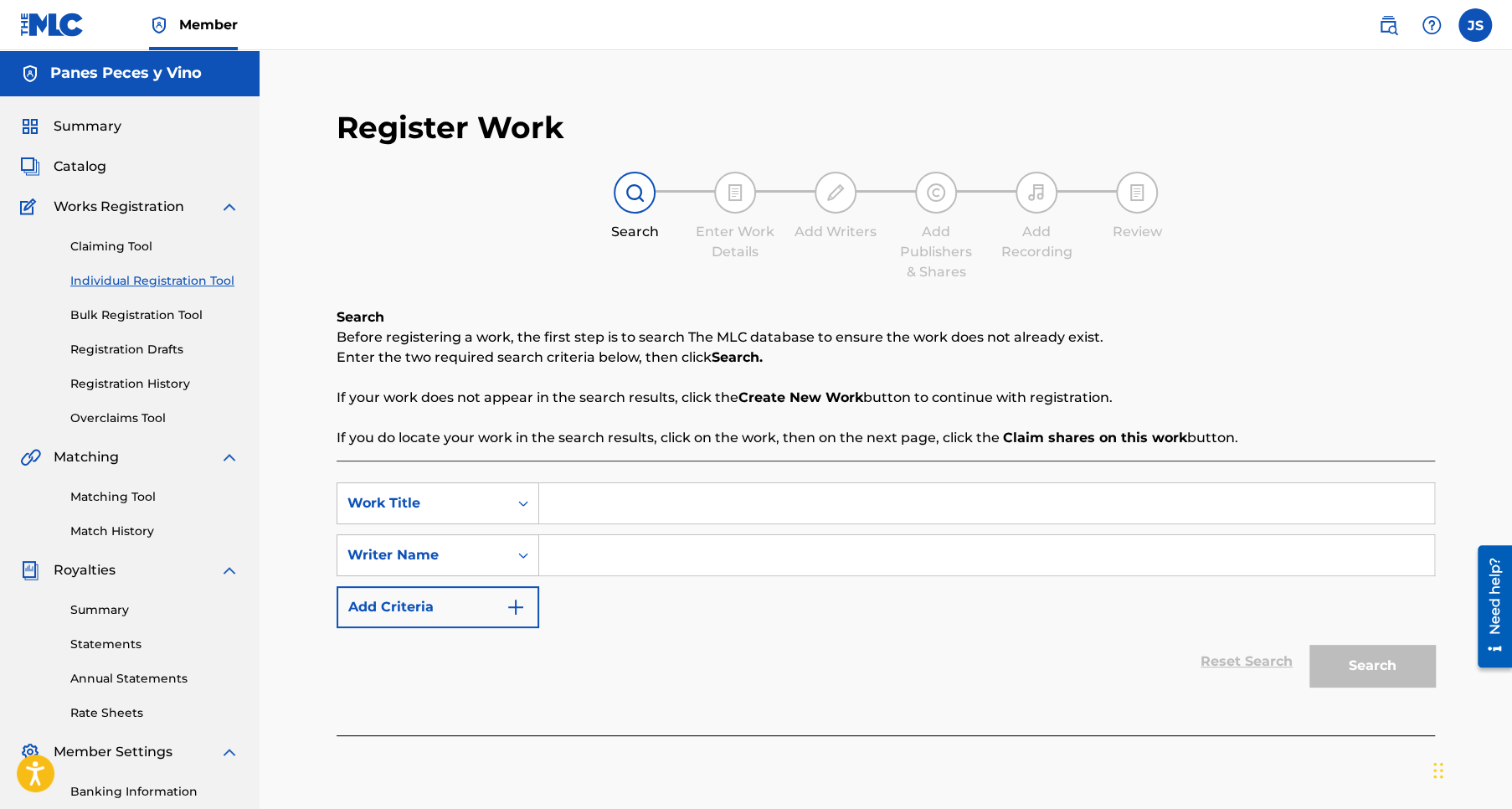
click at [593, 505] on input "Search Form" at bounding box center [986, 503] width 895 height 40
click at [600, 500] on input "Search Form" at bounding box center [986, 503] width 895 height 40
click at [624, 498] on input "Search Form" at bounding box center [986, 503] width 895 height 40
type input "Aun no Sabes como debes"
click at [574, 550] on input "Search Form" at bounding box center [986, 555] width 895 height 40
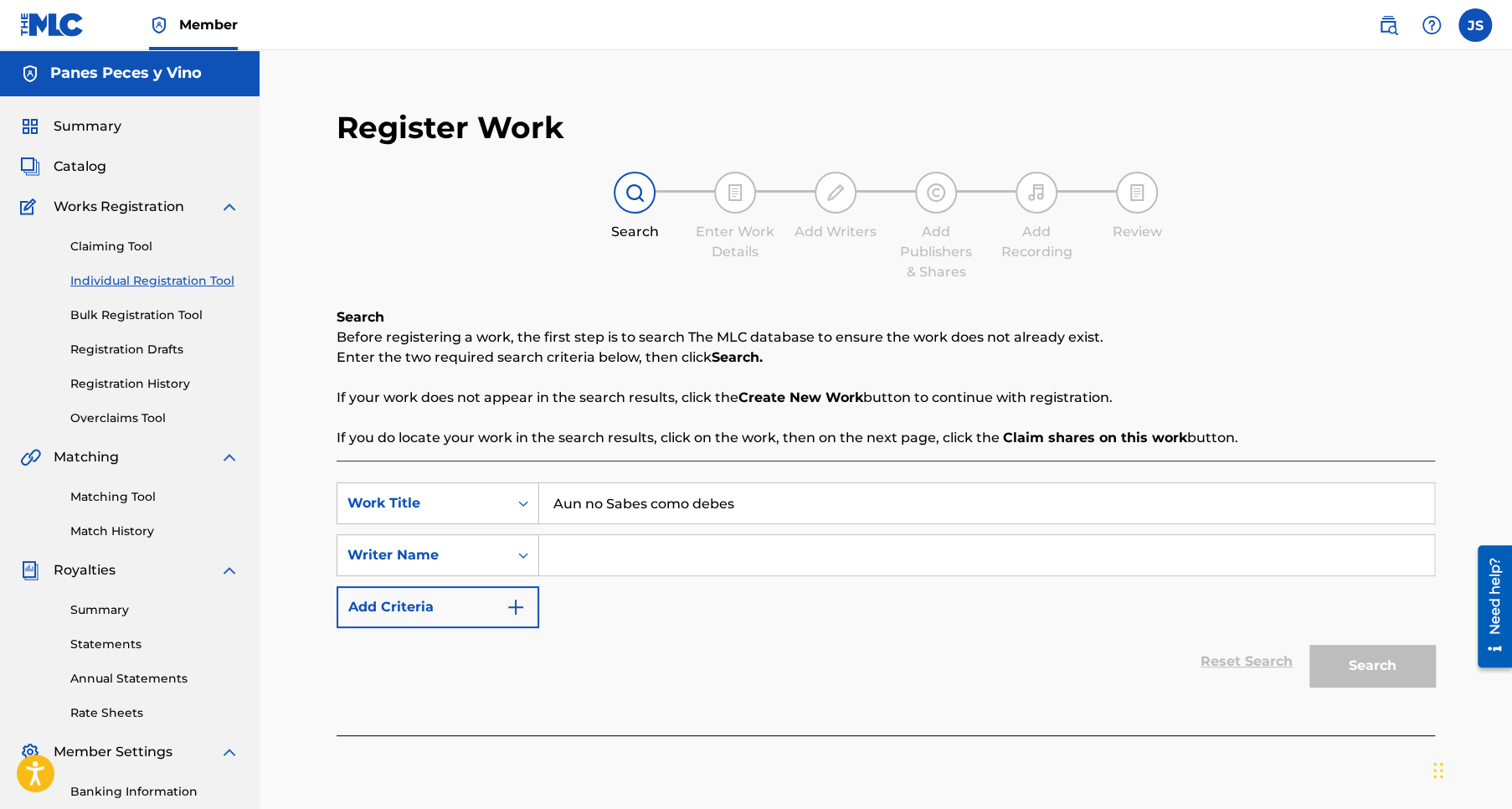
type input "Jose Pablo Sanchez Rios"
click at [426, 610] on button "Add Criteria" at bounding box center [438, 607] width 203 height 42
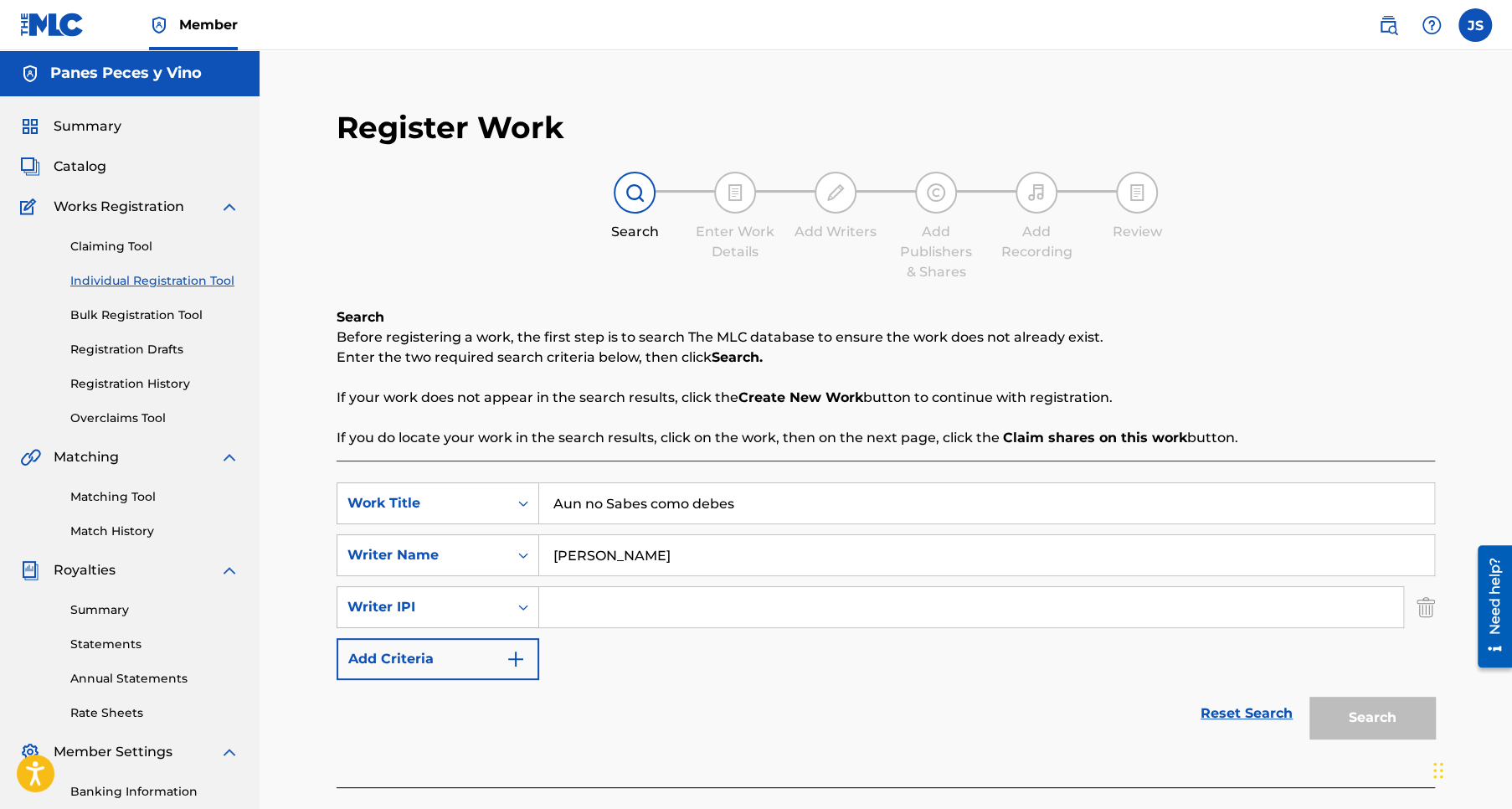
click at [567, 606] on input "Search Form" at bounding box center [971, 607] width 864 height 40
type input "1304800889"
click at [435, 650] on button "Add Criteria" at bounding box center [438, 658] width 203 height 42
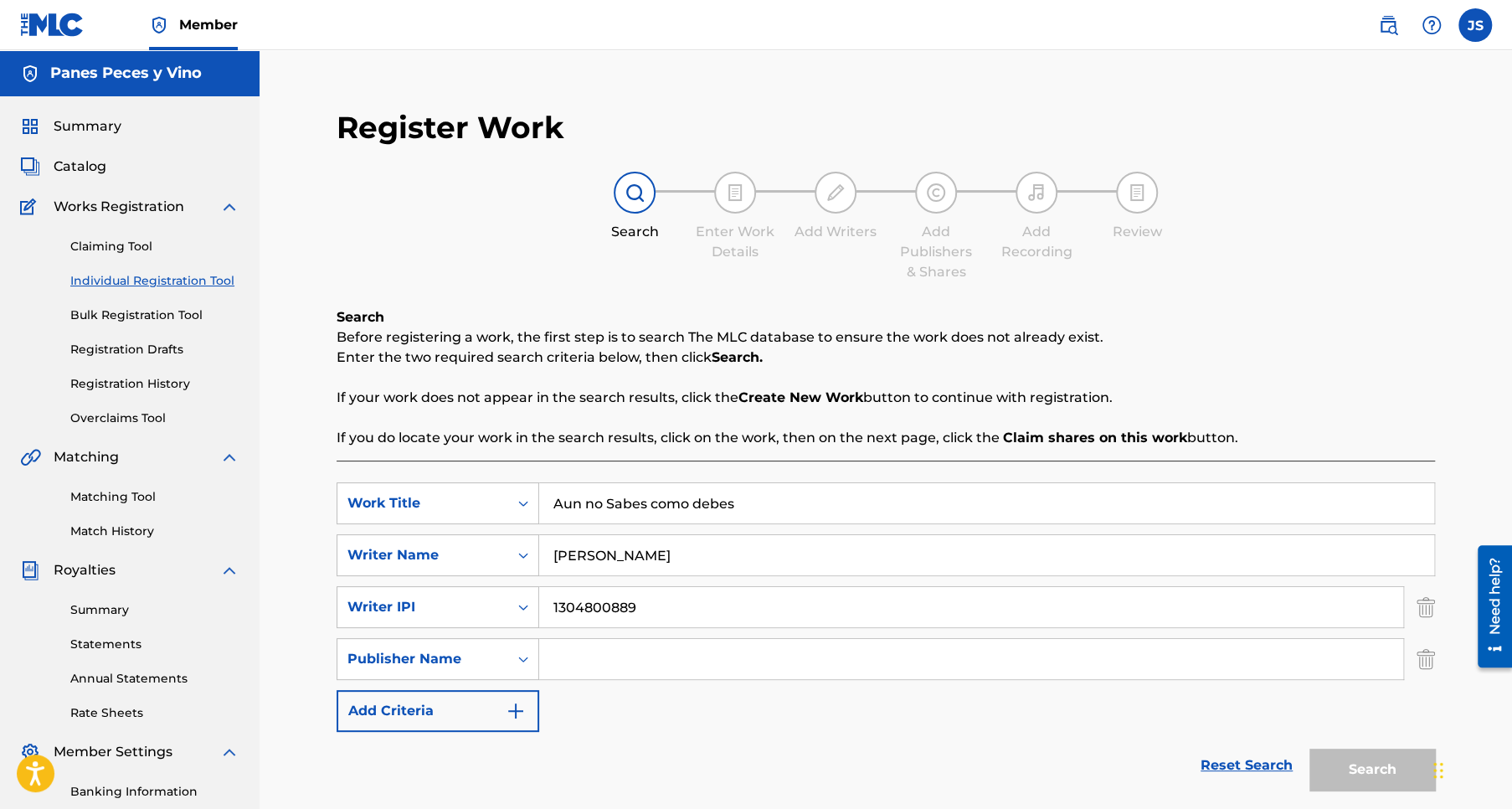
click at [597, 658] on input "Search Form" at bounding box center [971, 658] width 864 height 40
type input "Panes Peces y Vino"
click at [430, 714] on button "Add Criteria" at bounding box center [438, 710] width 203 height 42
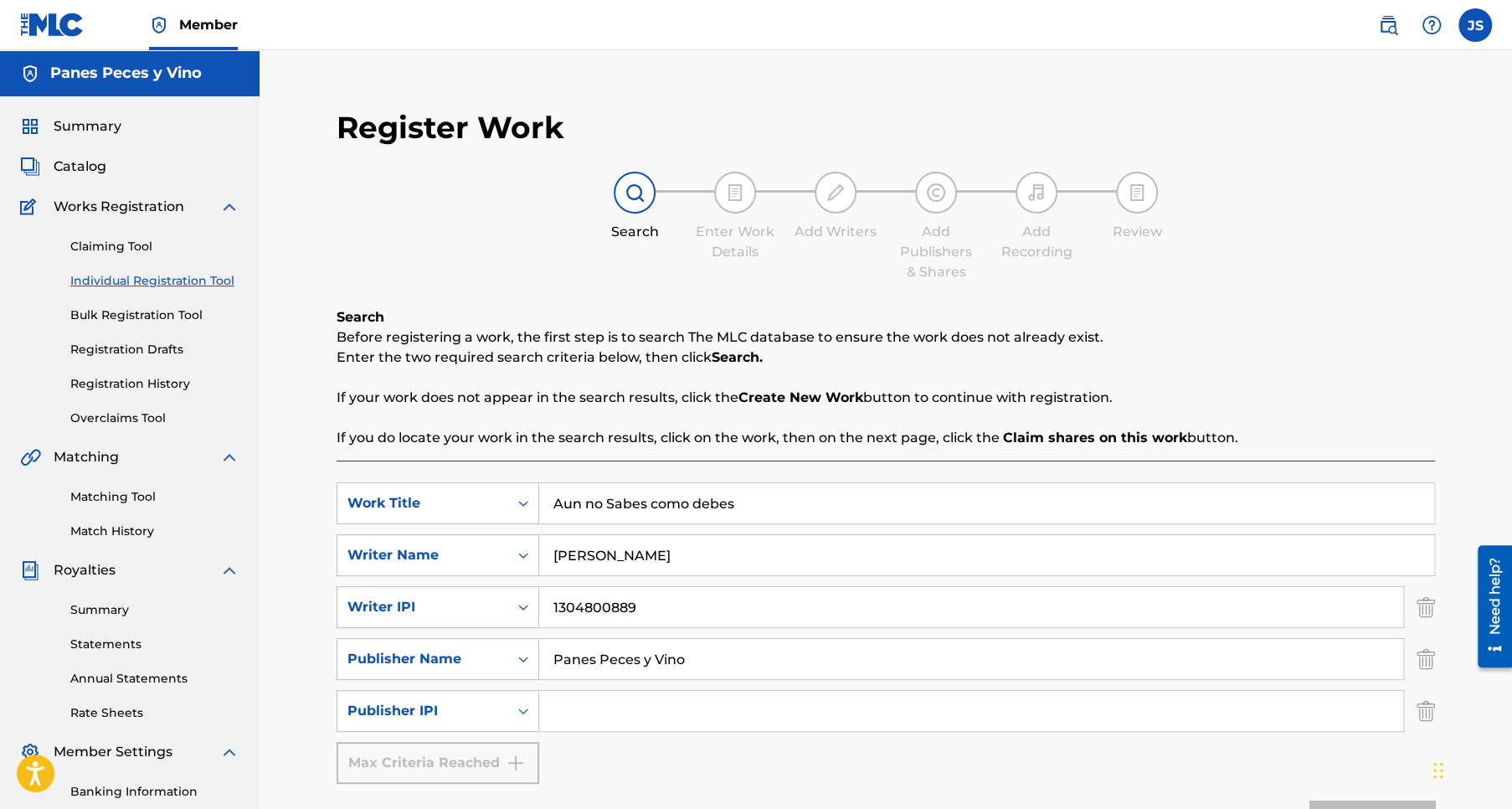
click at [577, 713] on input "Search Form" at bounding box center [971, 710] width 864 height 40
drag, startPoint x: 675, startPoint y: 602, endPoint x: 539, endPoint y: 607, distance: 136.1
click at [539, 607] on input "1304800889" at bounding box center [971, 607] width 864 height 40
paste input "288489003"
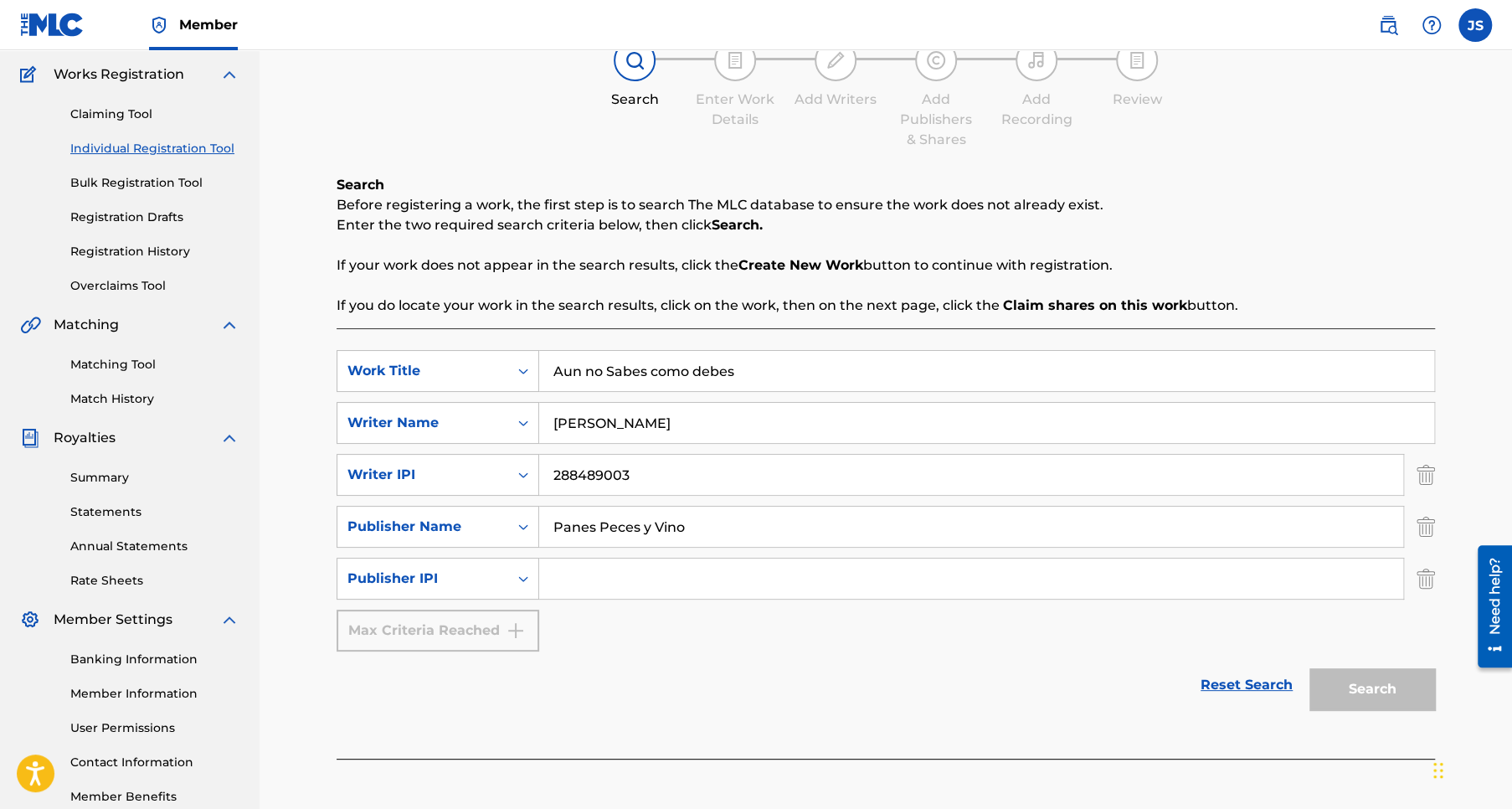
scroll to position [167, 0]
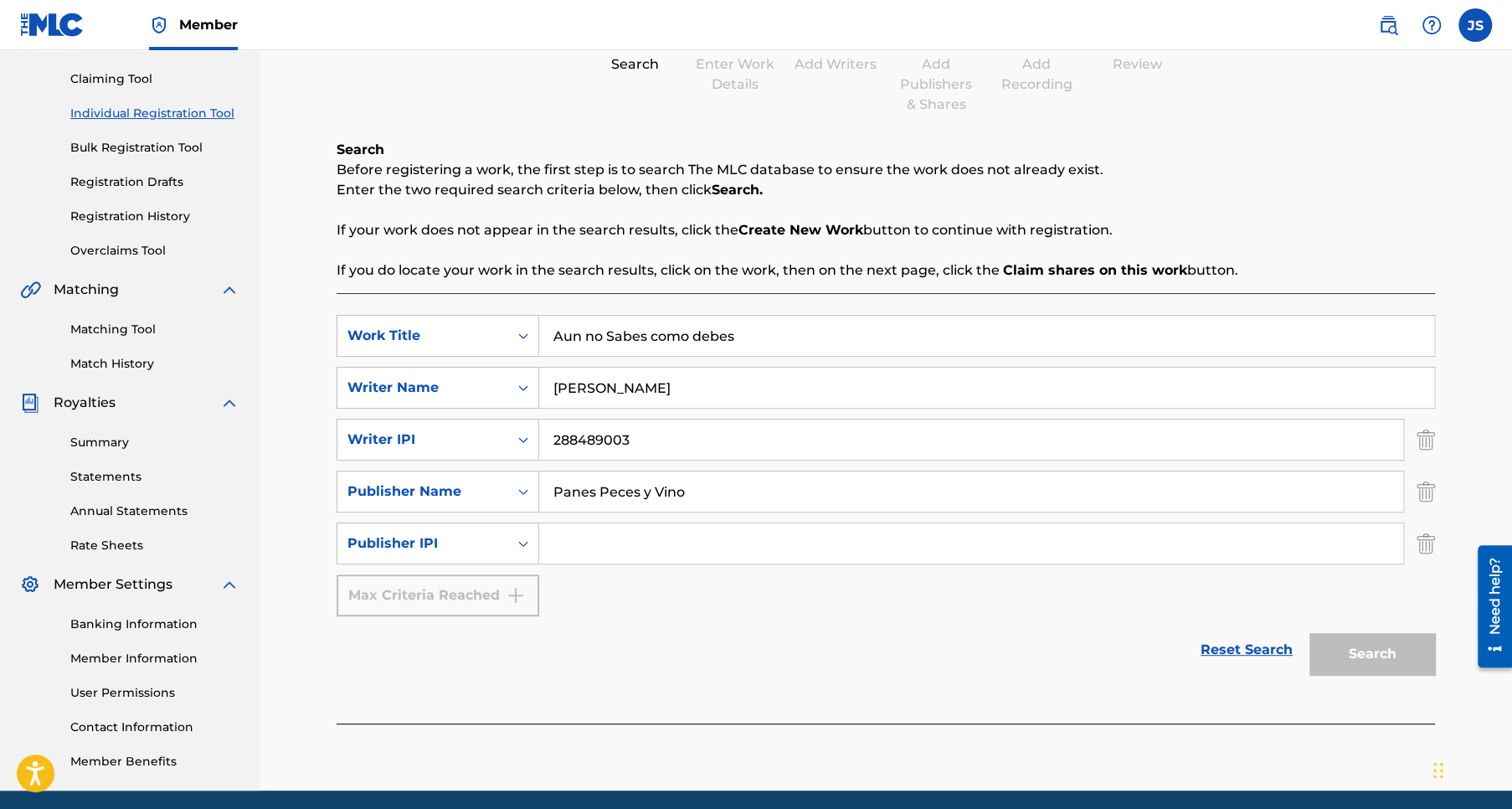
type input "288489003"
click at [580, 543] on input "Search Form" at bounding box center [971, 543] width 864 height 40
click at [562, 540] on input "Search Form" at bounding box center [971, 543] width 864 height 40
click at [747, 550] on input "1304800889" at bounding box center [971, 543] width 864 height 40
type input "1304800889"
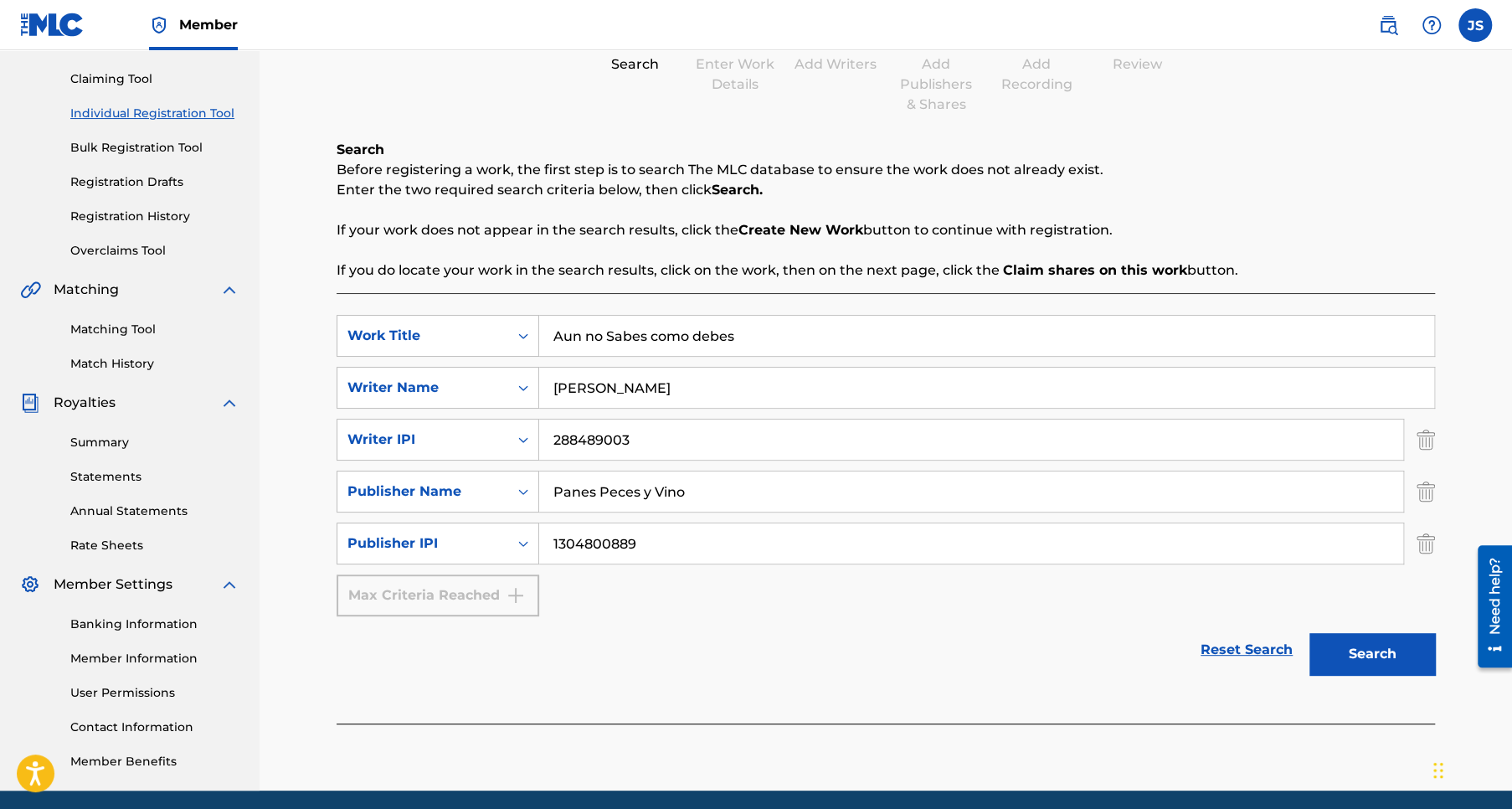
click at [1376, 653] on button "Search" at bounding box center [1372, 654] width 126 height 42
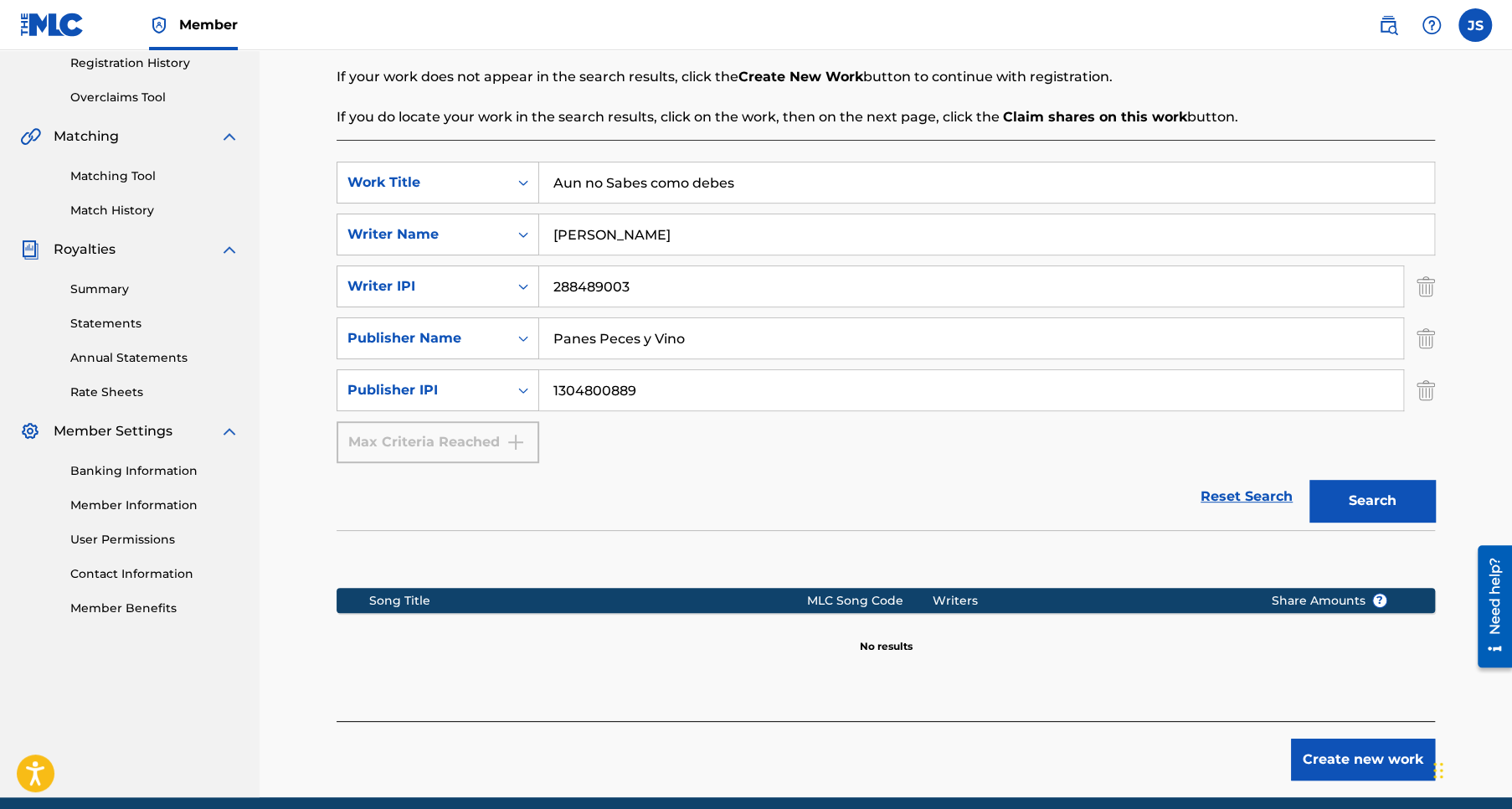
scroll to position [389, 0]
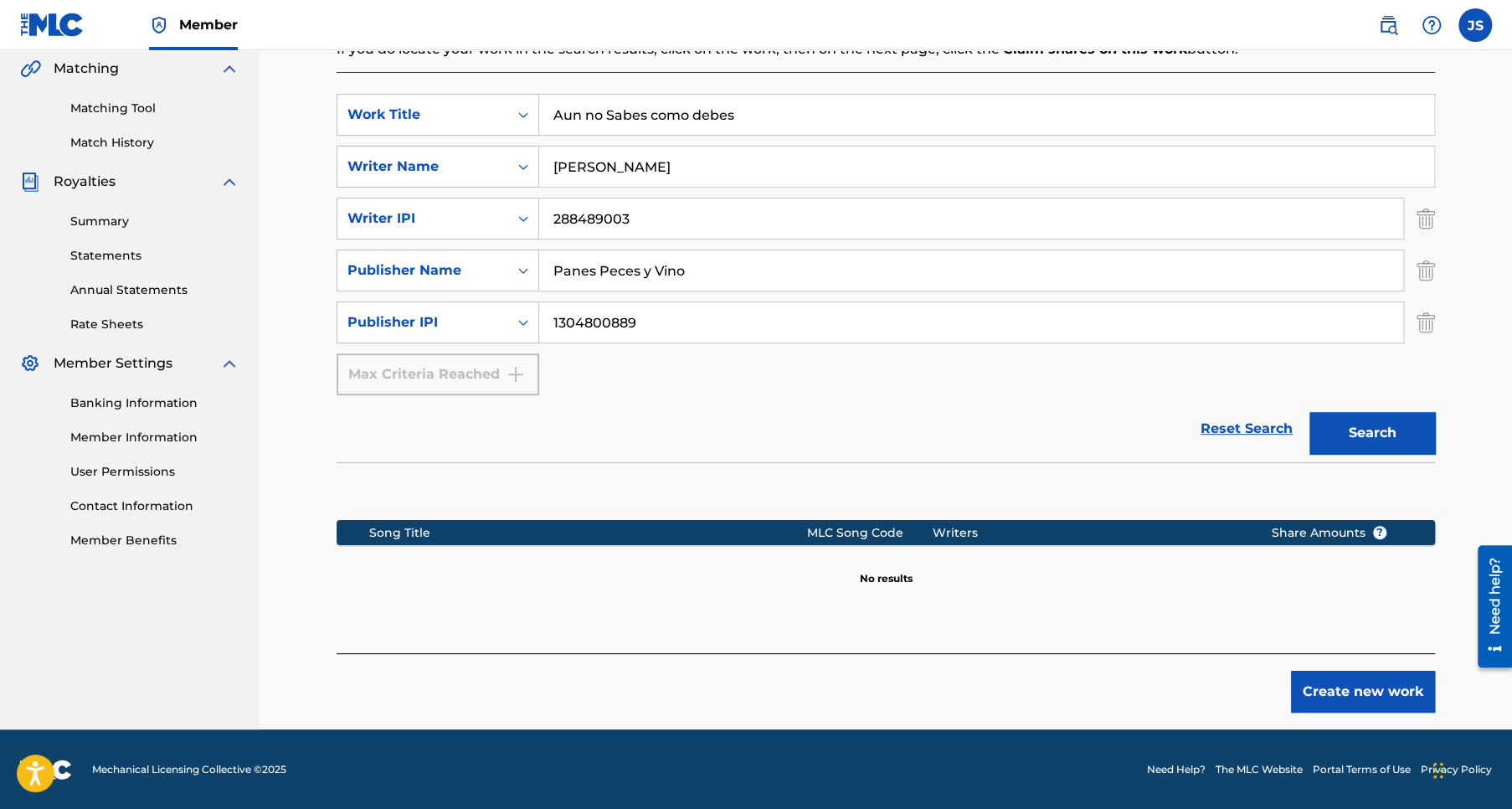
click at [1329, 690] on button "Create new work" at bounding box center [1363, 691] width 144 height 42
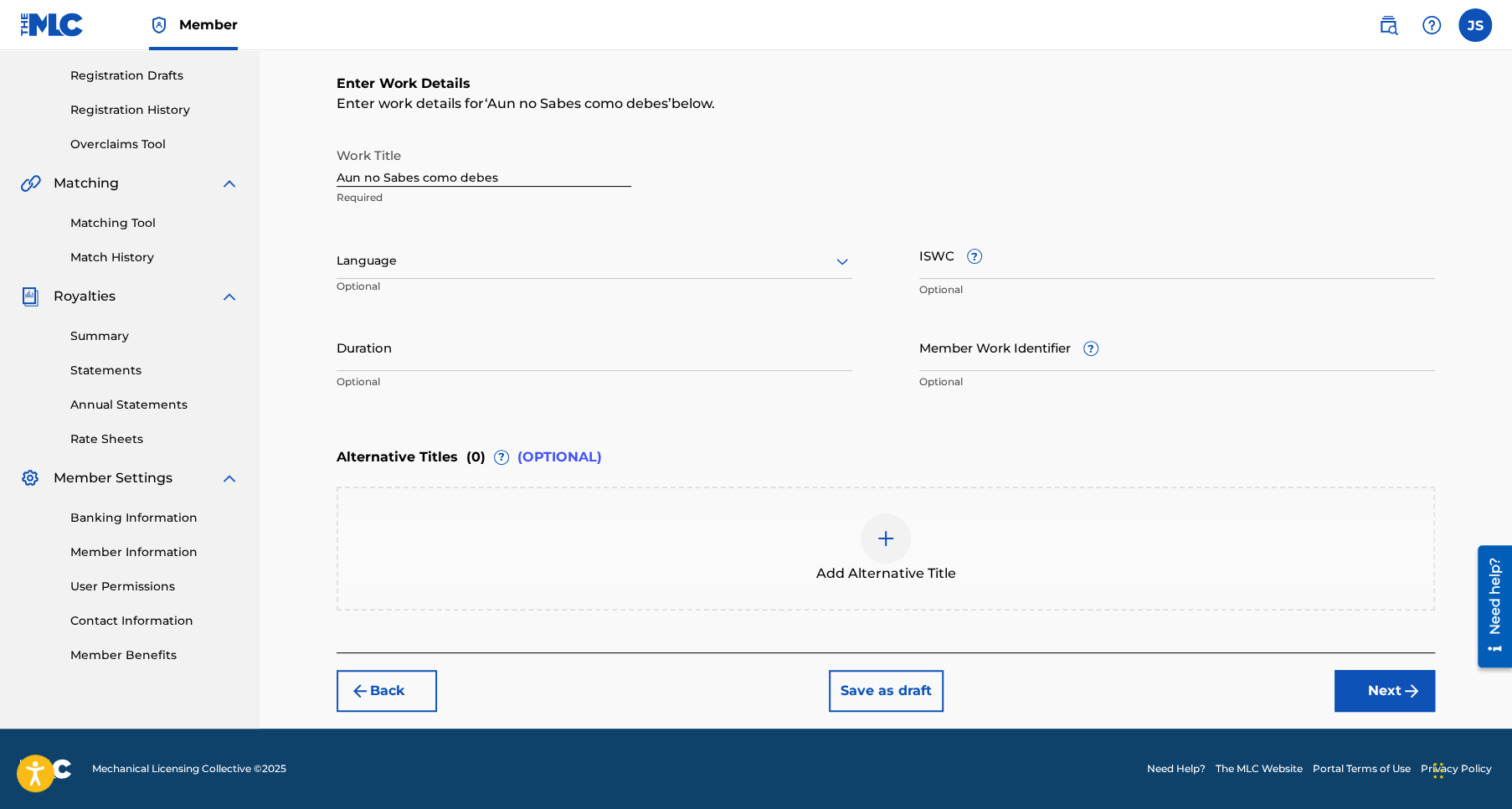
scroll to position [272, 0]
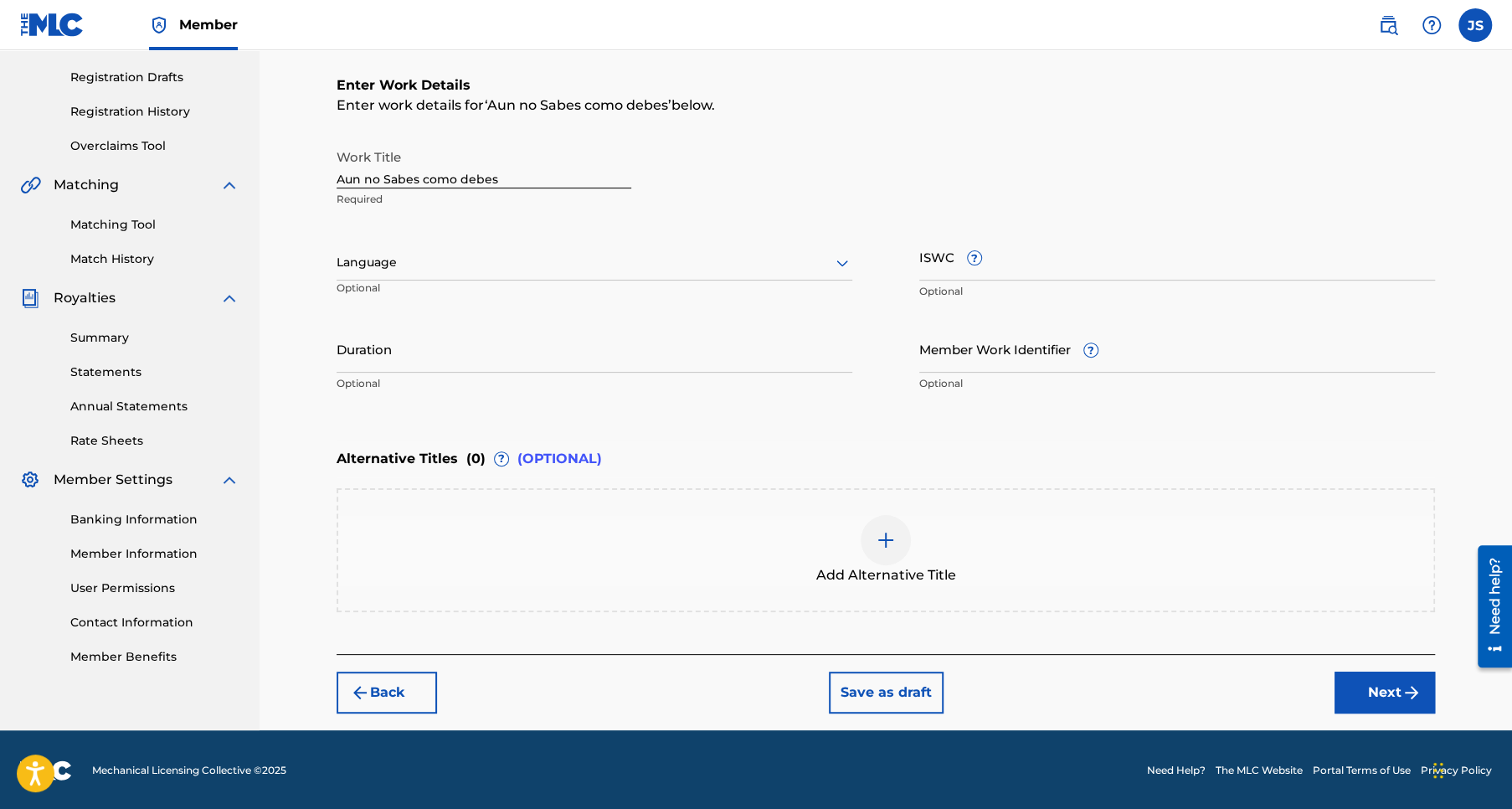
click at [839, 262] on icon at bounding box center [841, 263] width 12 height 6
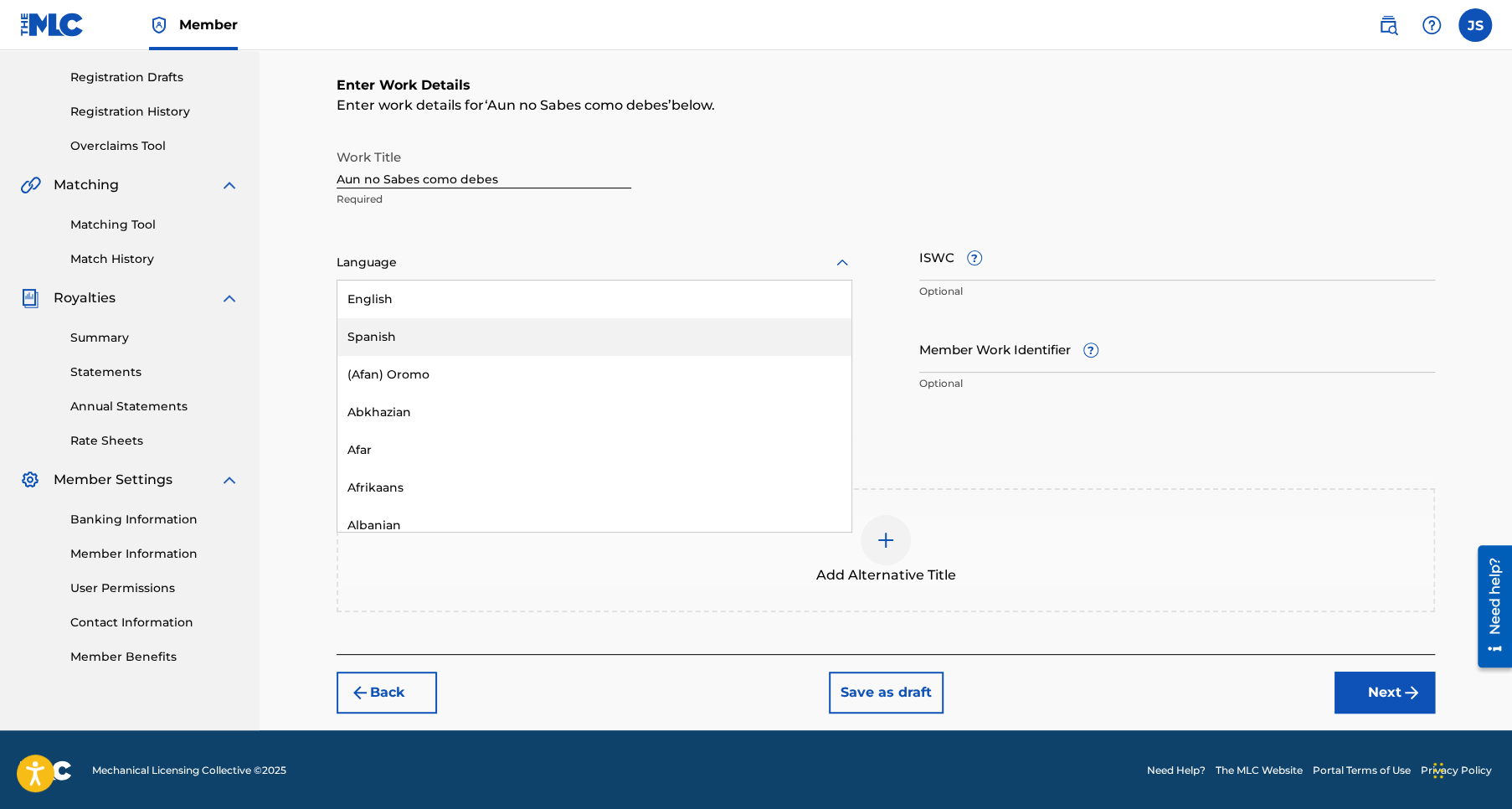
click at [450, 335] on div "Spanish" at bounding box center [594, 337] width 514 height 38
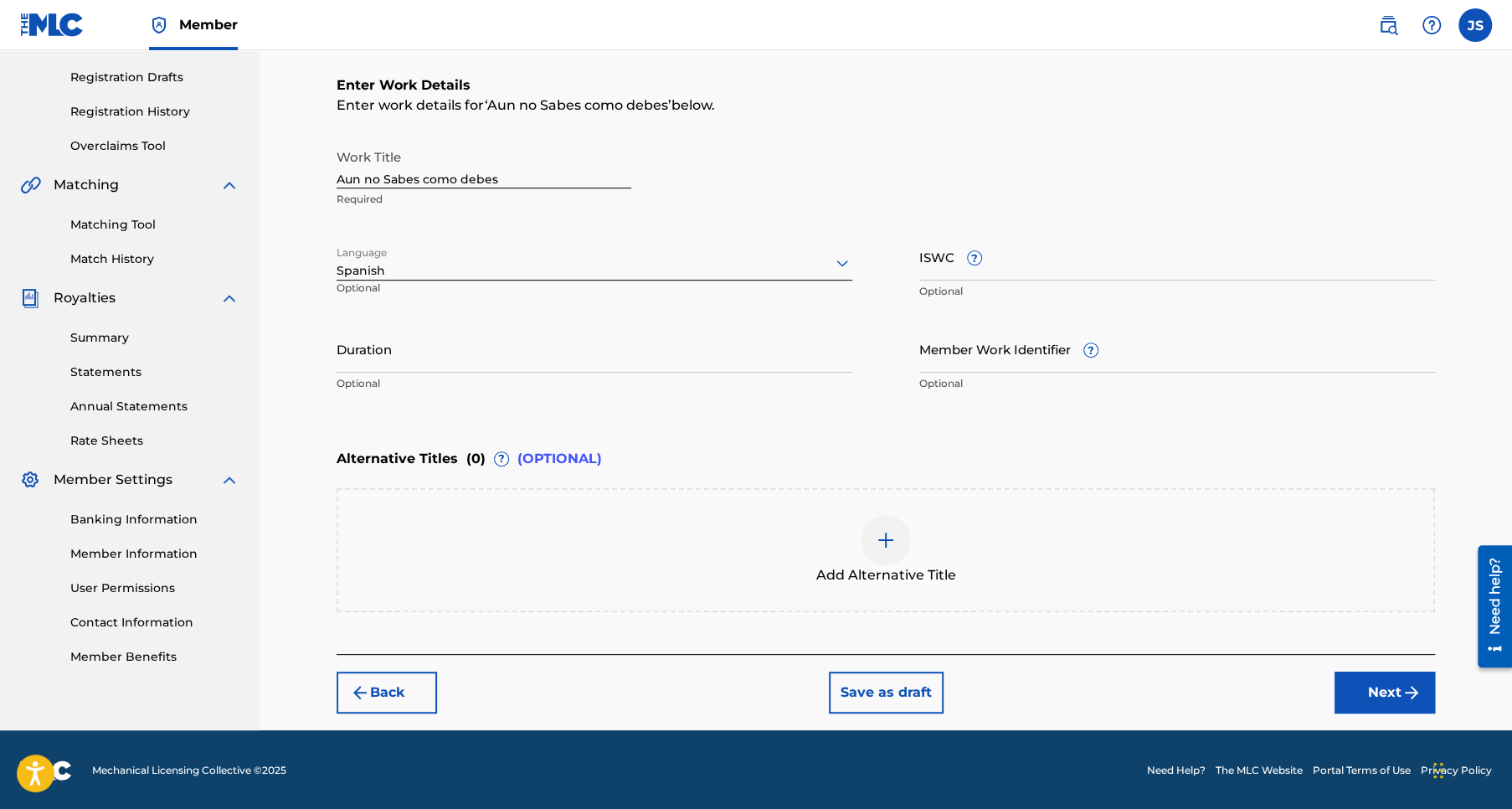
click at [404, 362] on input "Duration" at bounding box center [594, 348] width 515 height 48
click at [588, 402] on div "Enter Work Details Enter work details for ‘ Aun no Sabes como debes ’ below. Wo…" at bounding box center [885, 237] width 1098 height 405
click at [346, 360] on input "03:19" at bounding box center [594, 348] width 515 height 48
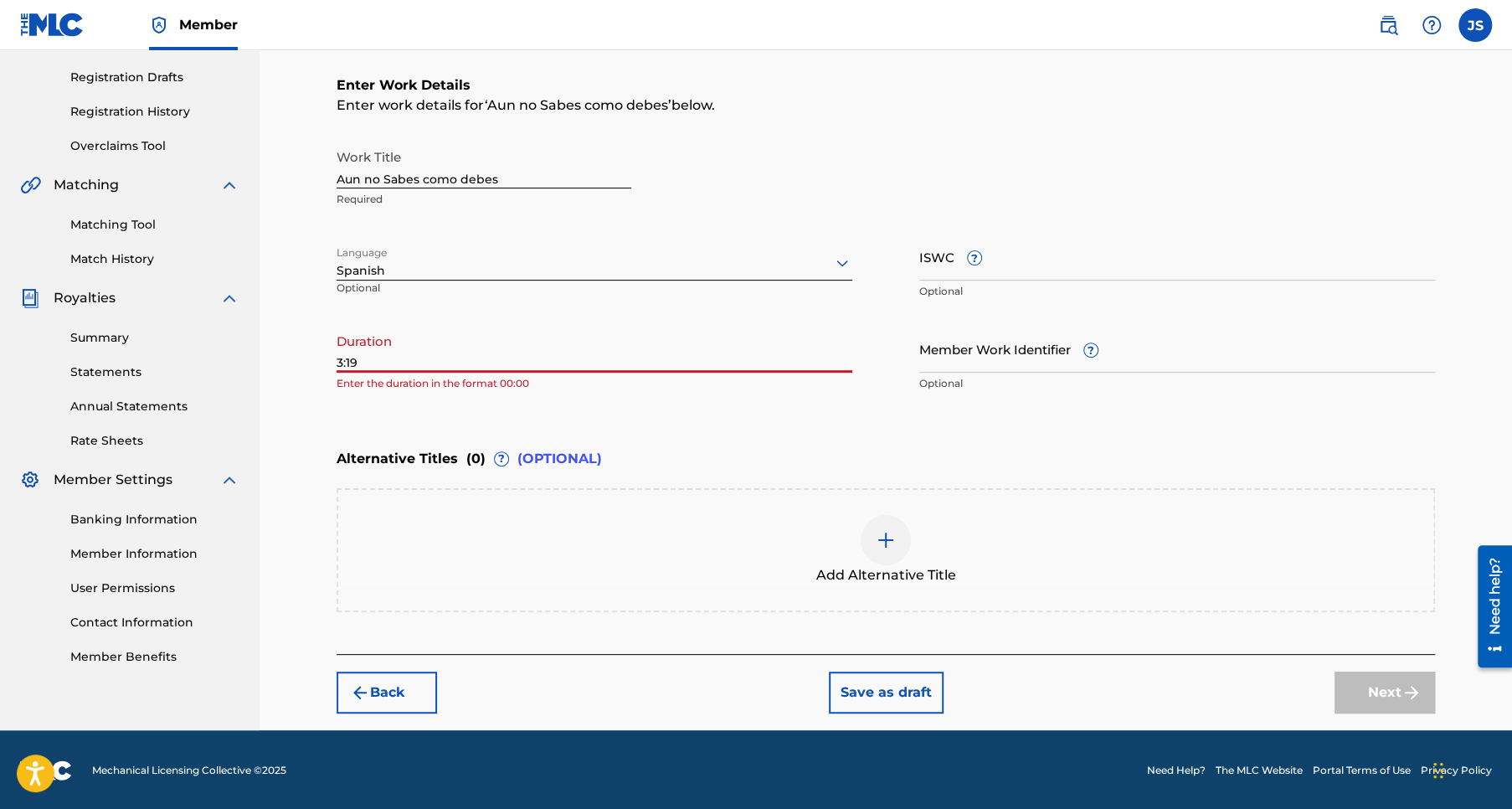
type input "03:19"
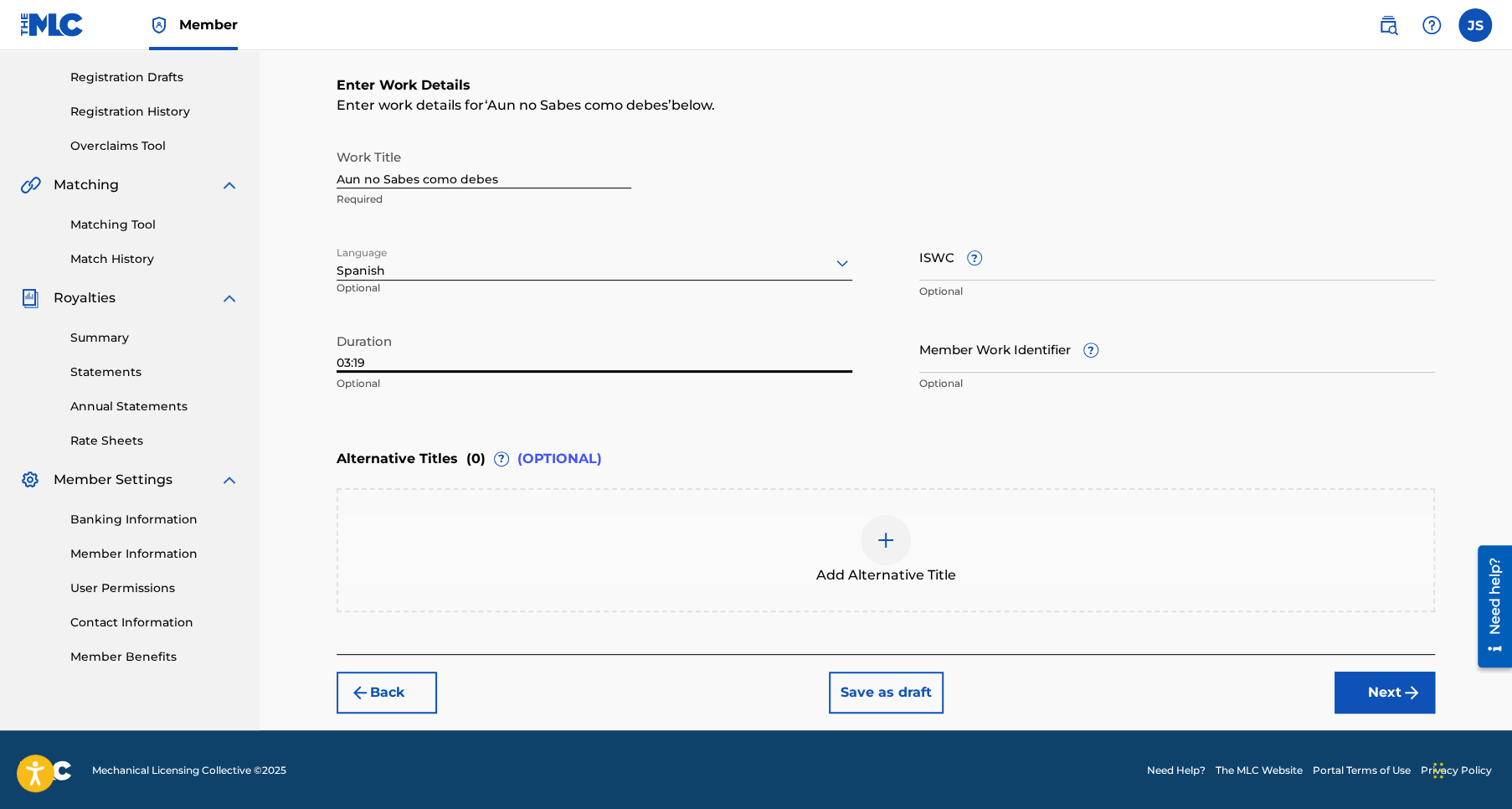
click at [659, 414] on div "Enter Work Details Enter work details for ‘ Aun no Sabes como debes ’ below. Wo…" at bounding box center [885, 237] width 1098 height 405
click at [1374, 690] on button "Next" at bounding box center [1385, 692] width 101 height 42
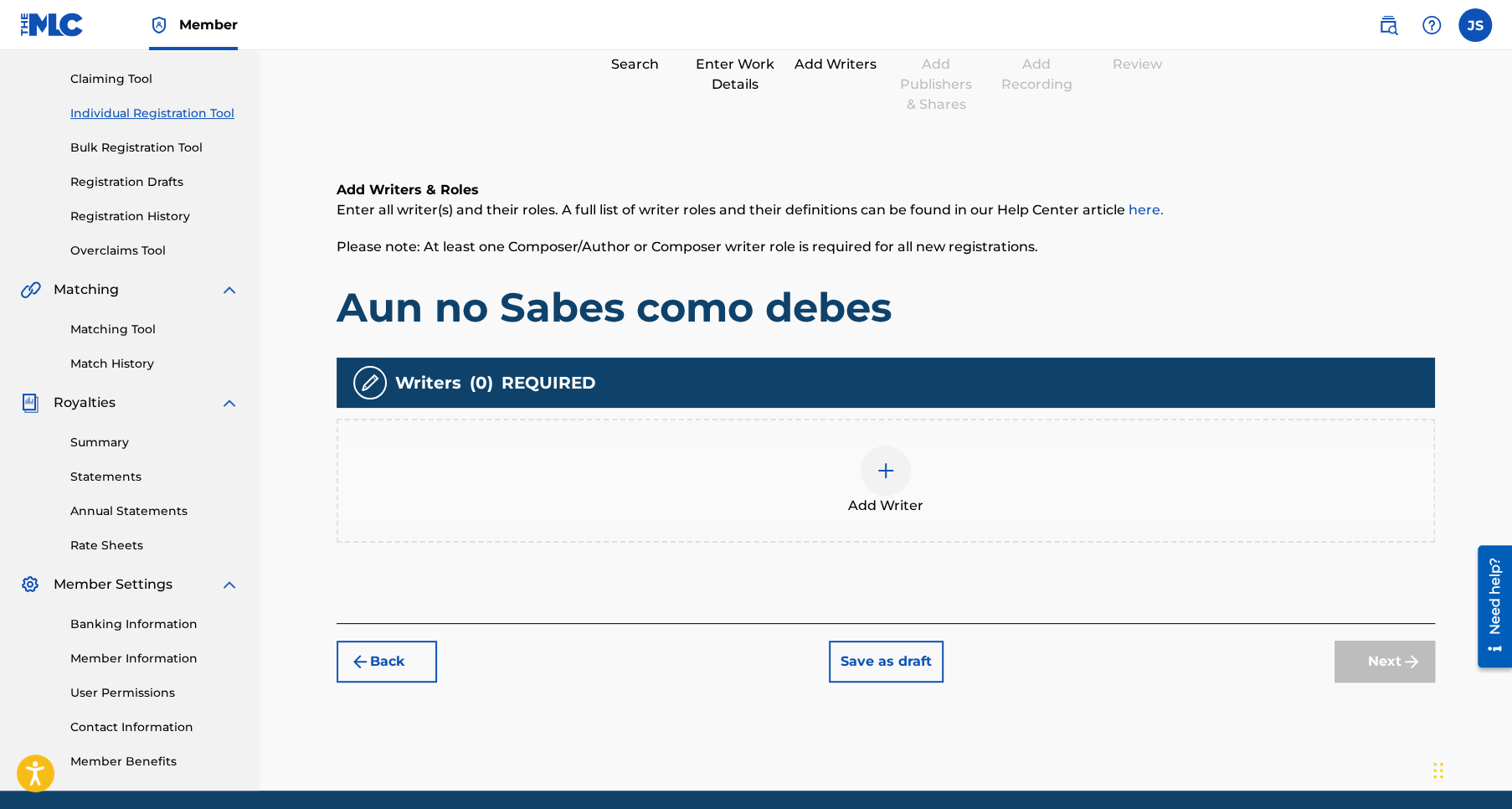
scroll to position [229, 0]
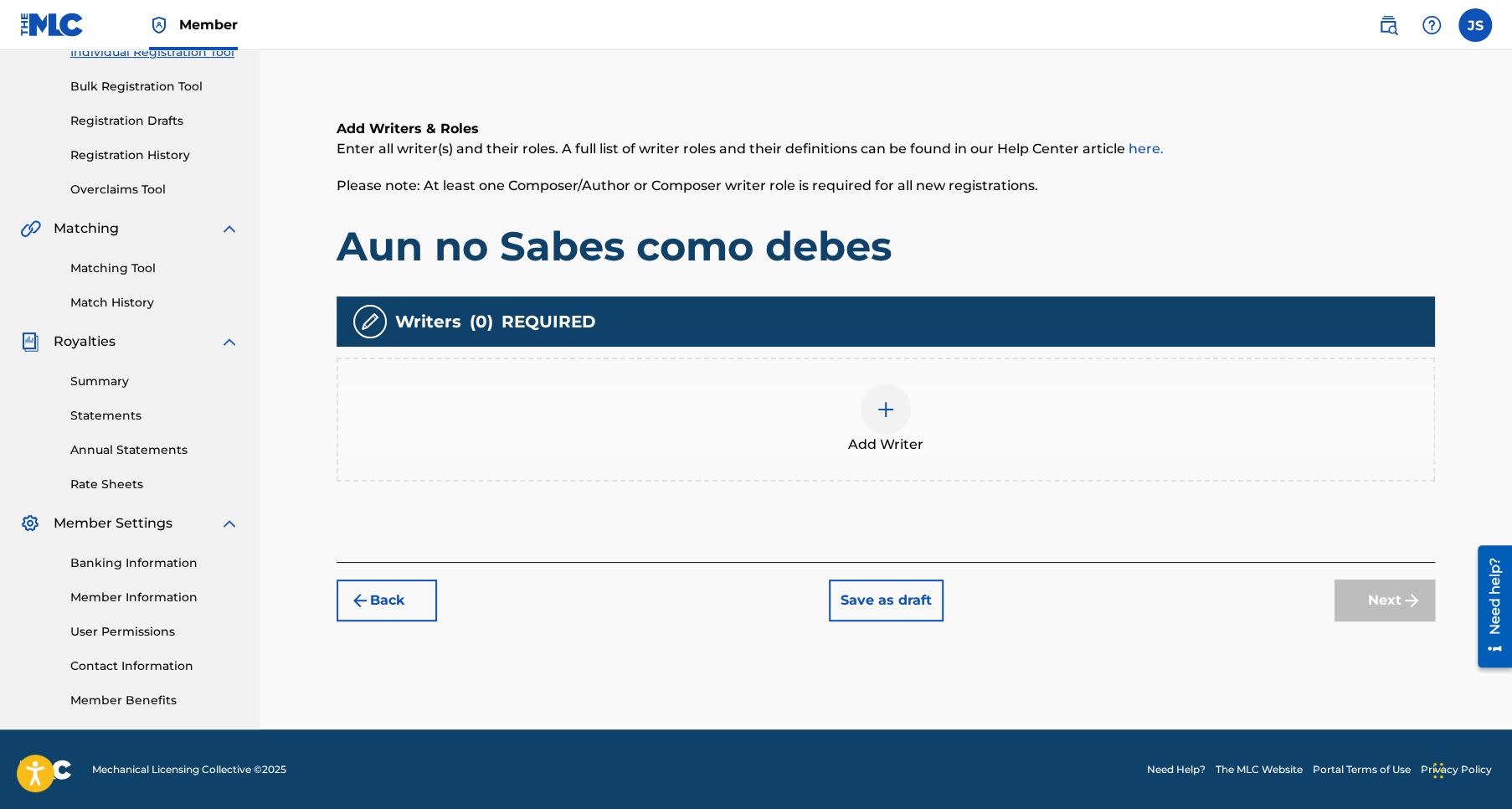
click at [884, 412] on img at bounding box center [885, 409] width 20 height 20
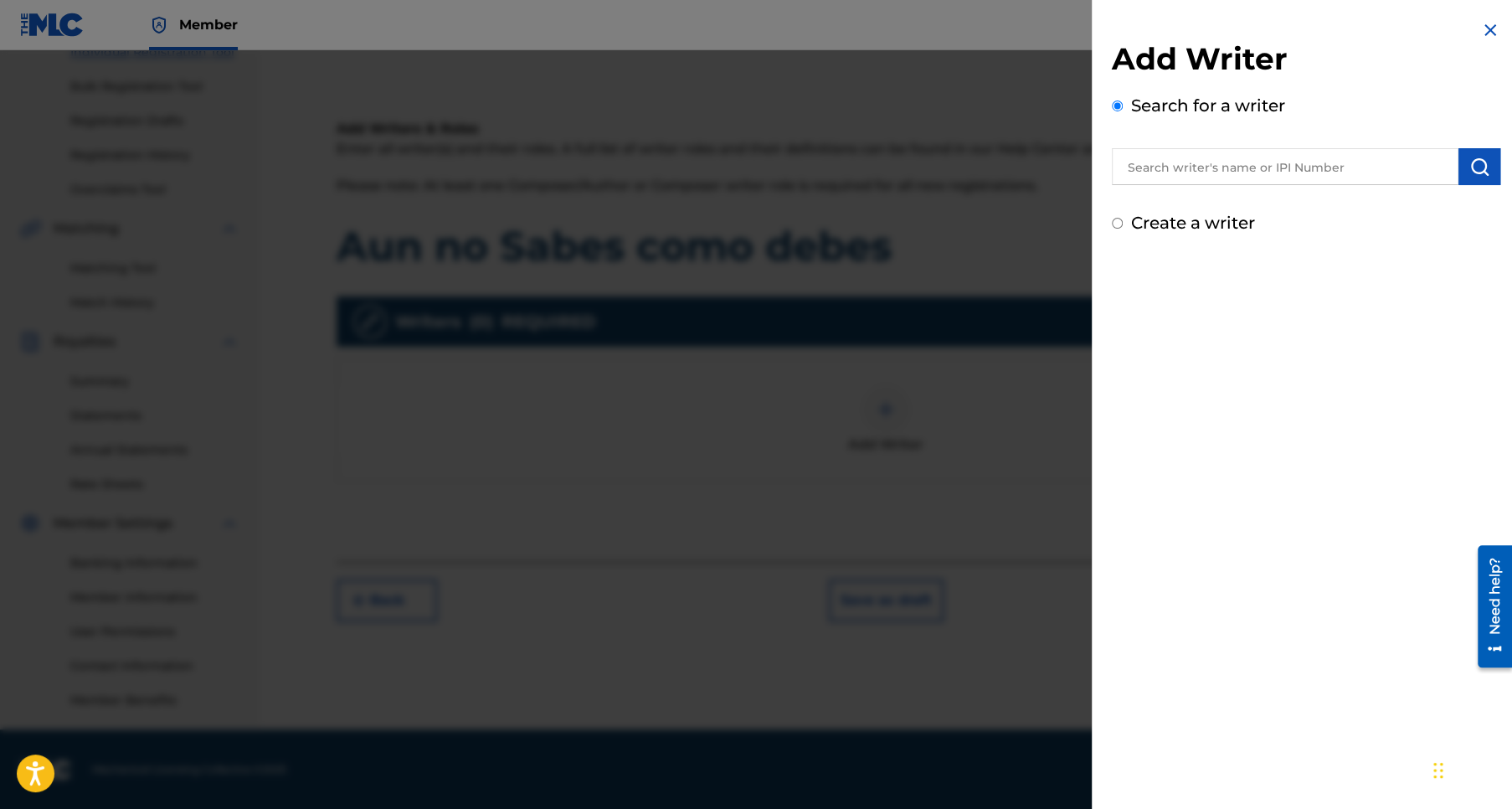
click at [1162, 166] on input "text" at bounding box center [1285, 166] width 347 height 37
type input "Jose Pablo Sanchez Rios"
click at [1479, 165] on img "submit" at bounding box center [1479, 166] width 20 height 20
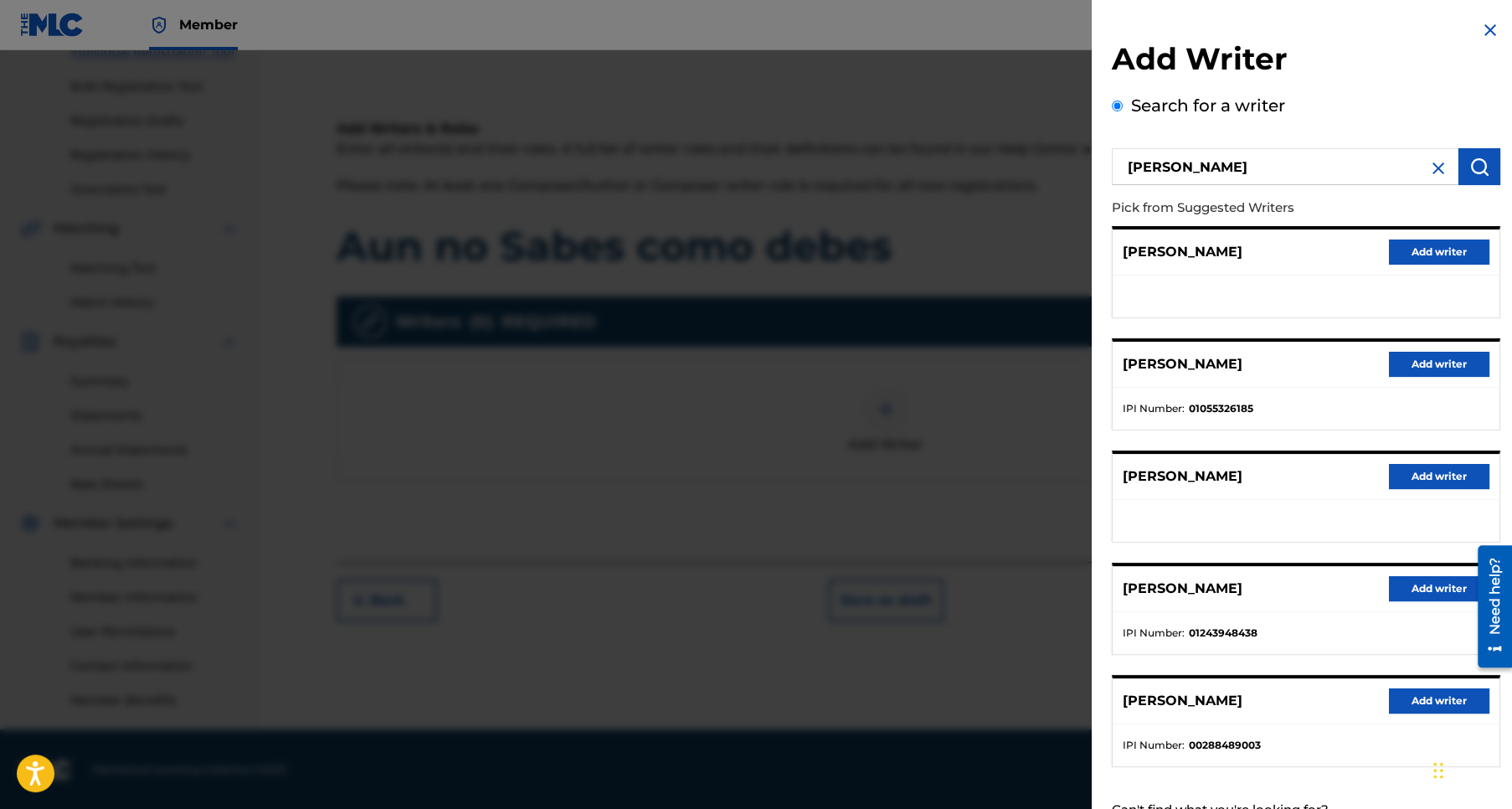
scroll to position [62, 0]
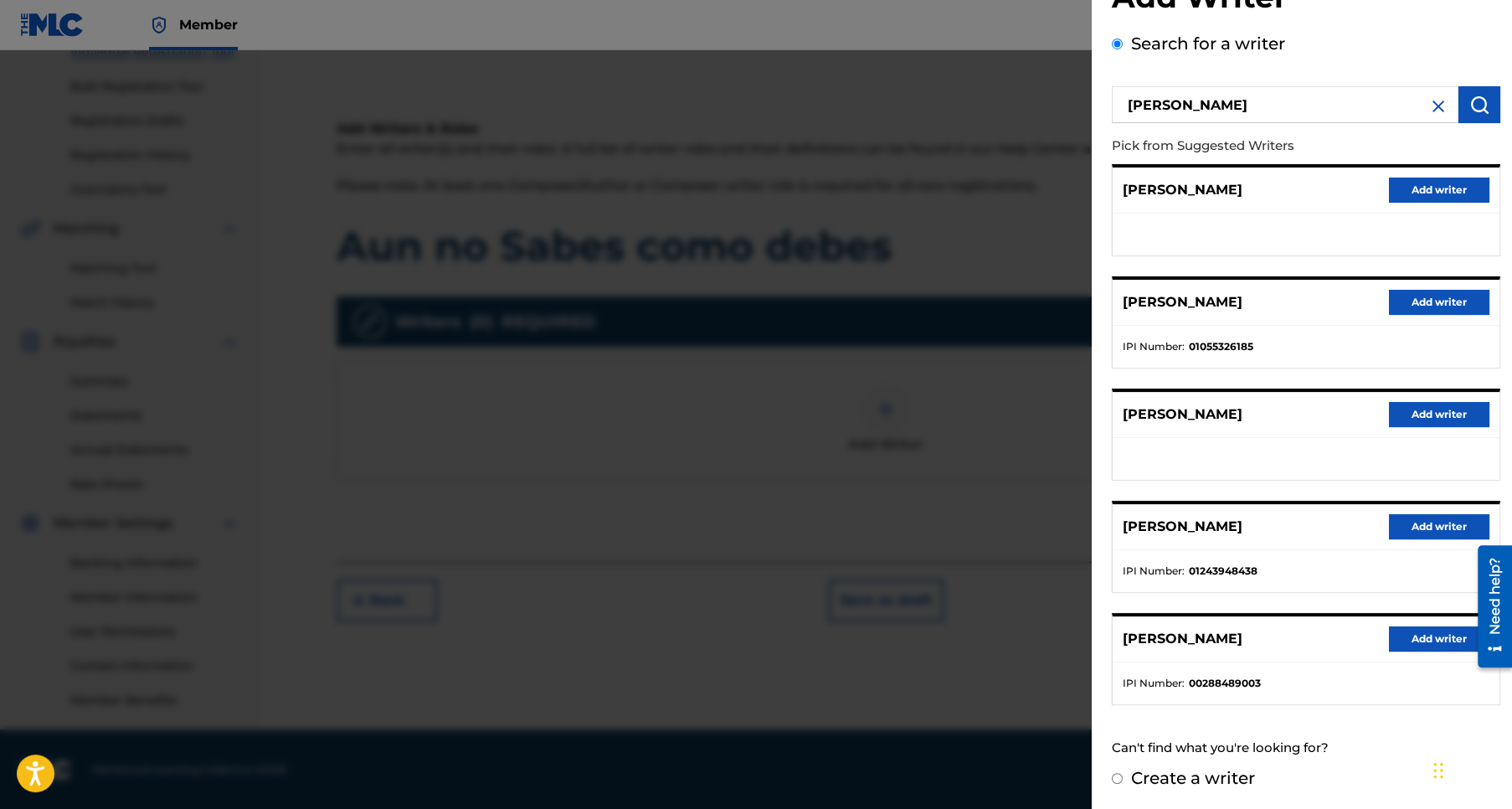
click at [1431, 638] on button "Add writer" at bounding box center [1439, 638] width 101 height 25
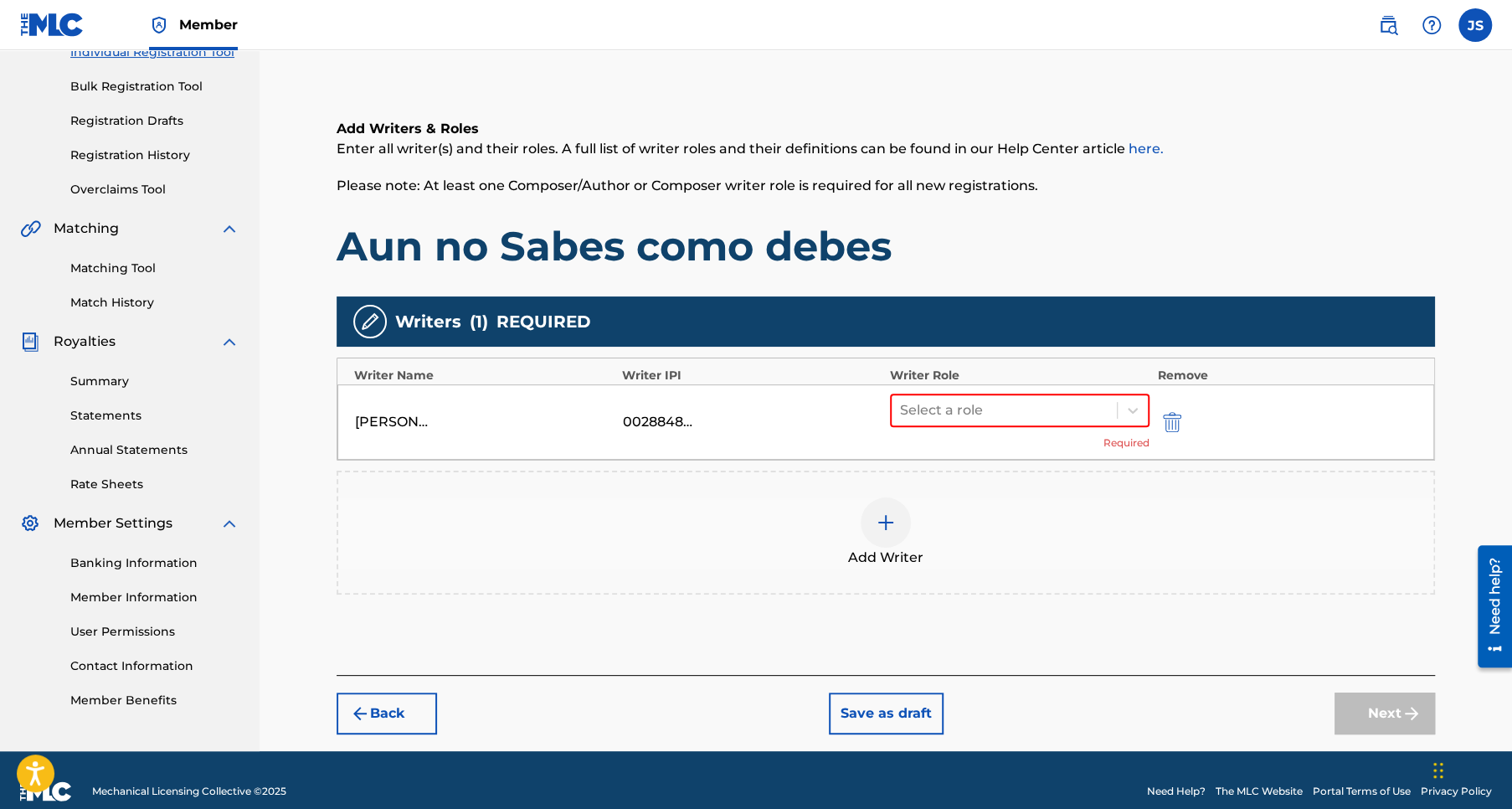
click at [1175, 421] on img "submit" at bounding box center [1172, 422] width 19 height 20
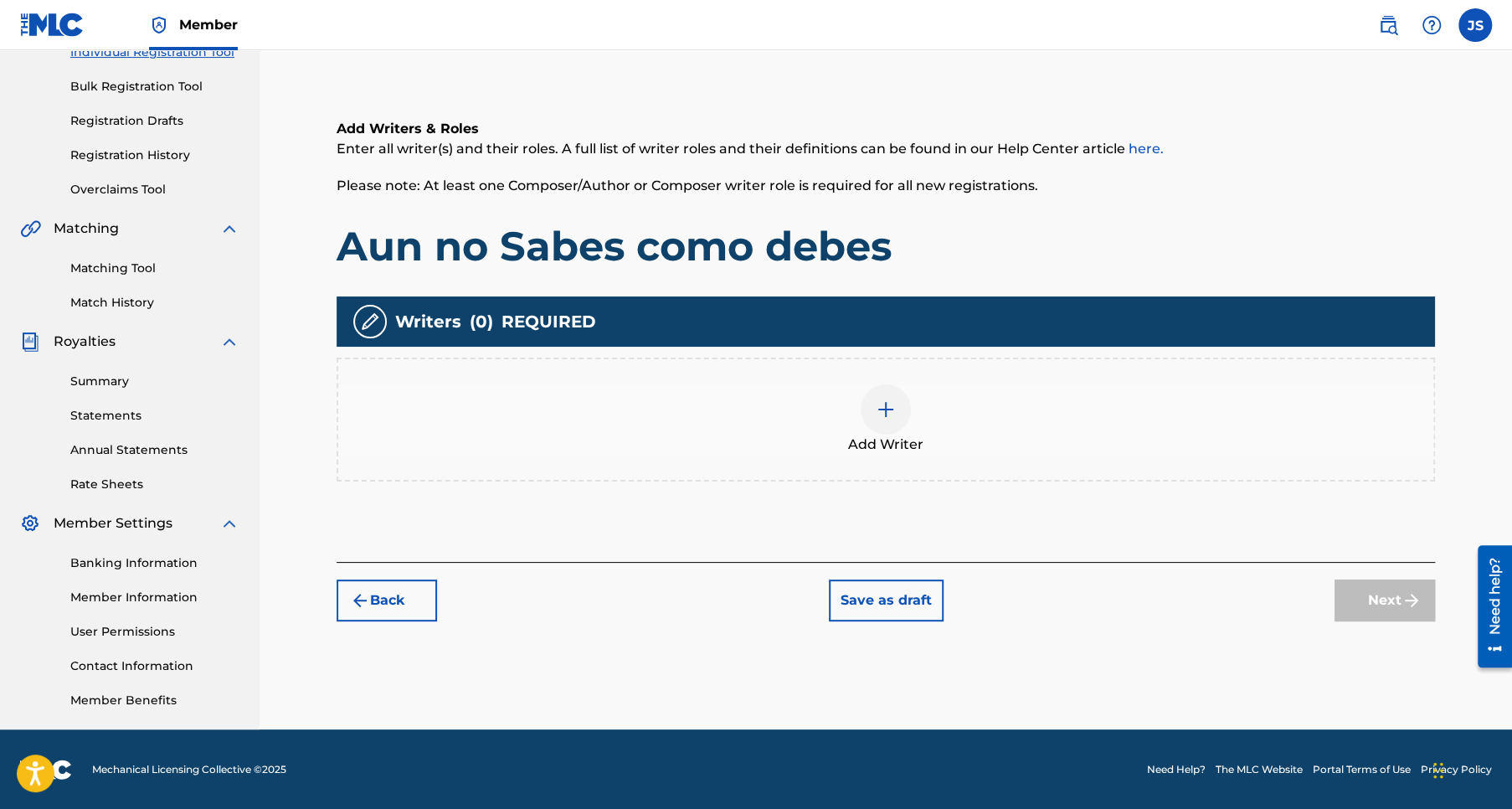
click at [892, 415] on img at bounding box center [885, 409] width 20 height 20
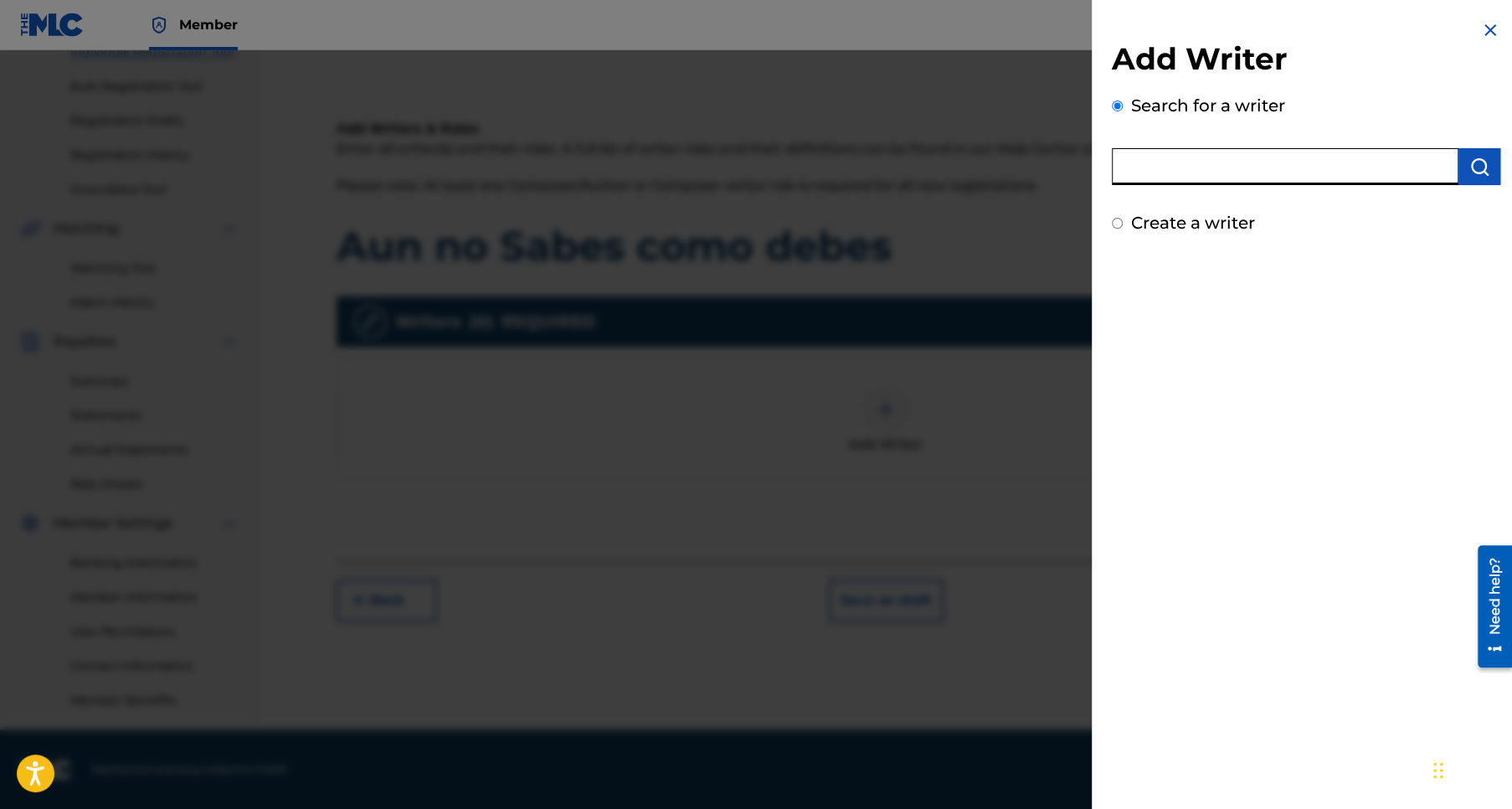
click at [1155, 176] on input "text" at bounding box center [1285, 166] width 347 height 37
type input "Jose Pablo Sanchez Rios"
click at [1475, 171] on img "submit" at bounding box center [1479, 166] width 20 height 20
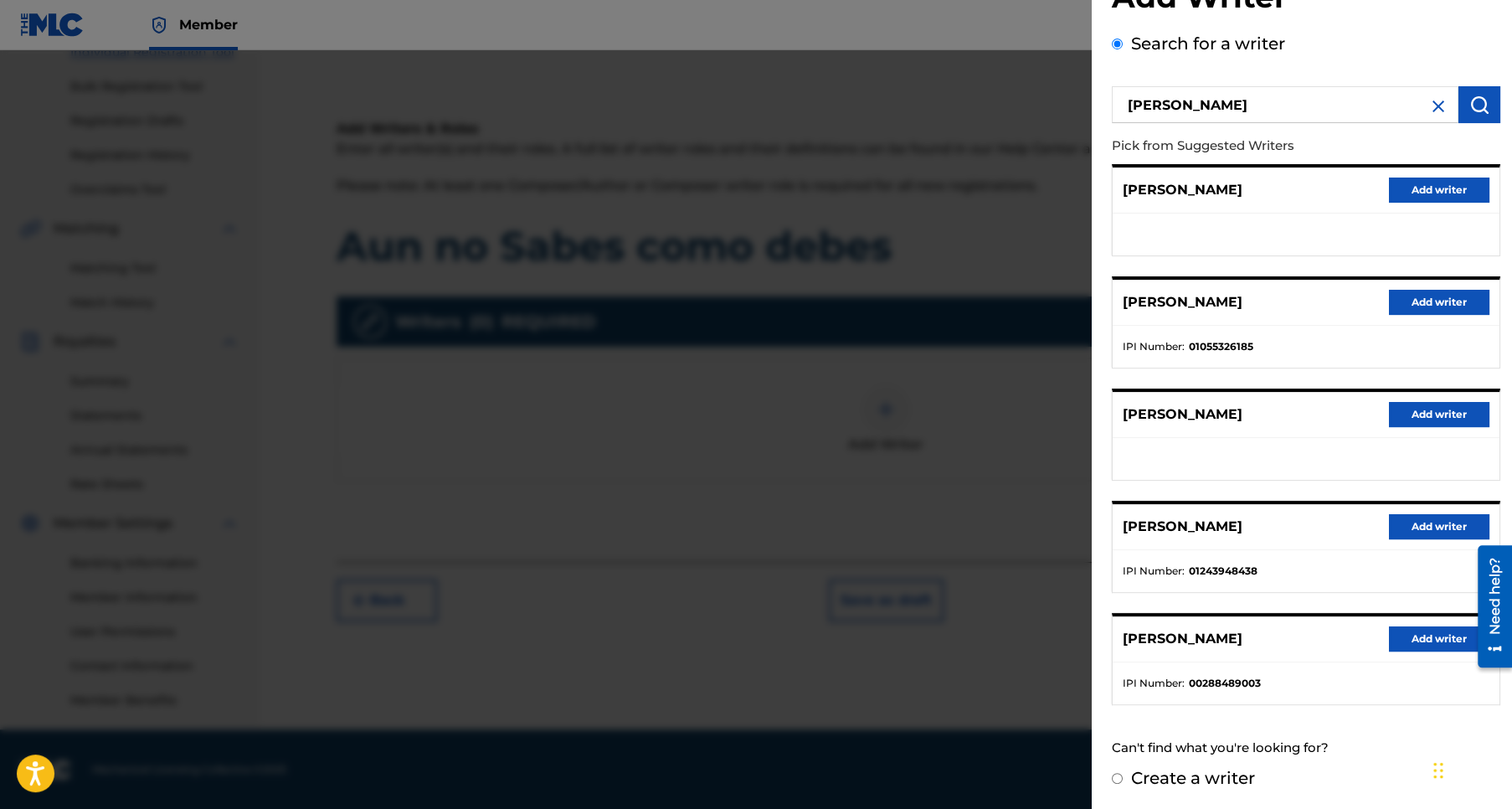
click at [1439, 638] on button "Add writer" at bounding box center [1439, 638] width 101 height 25
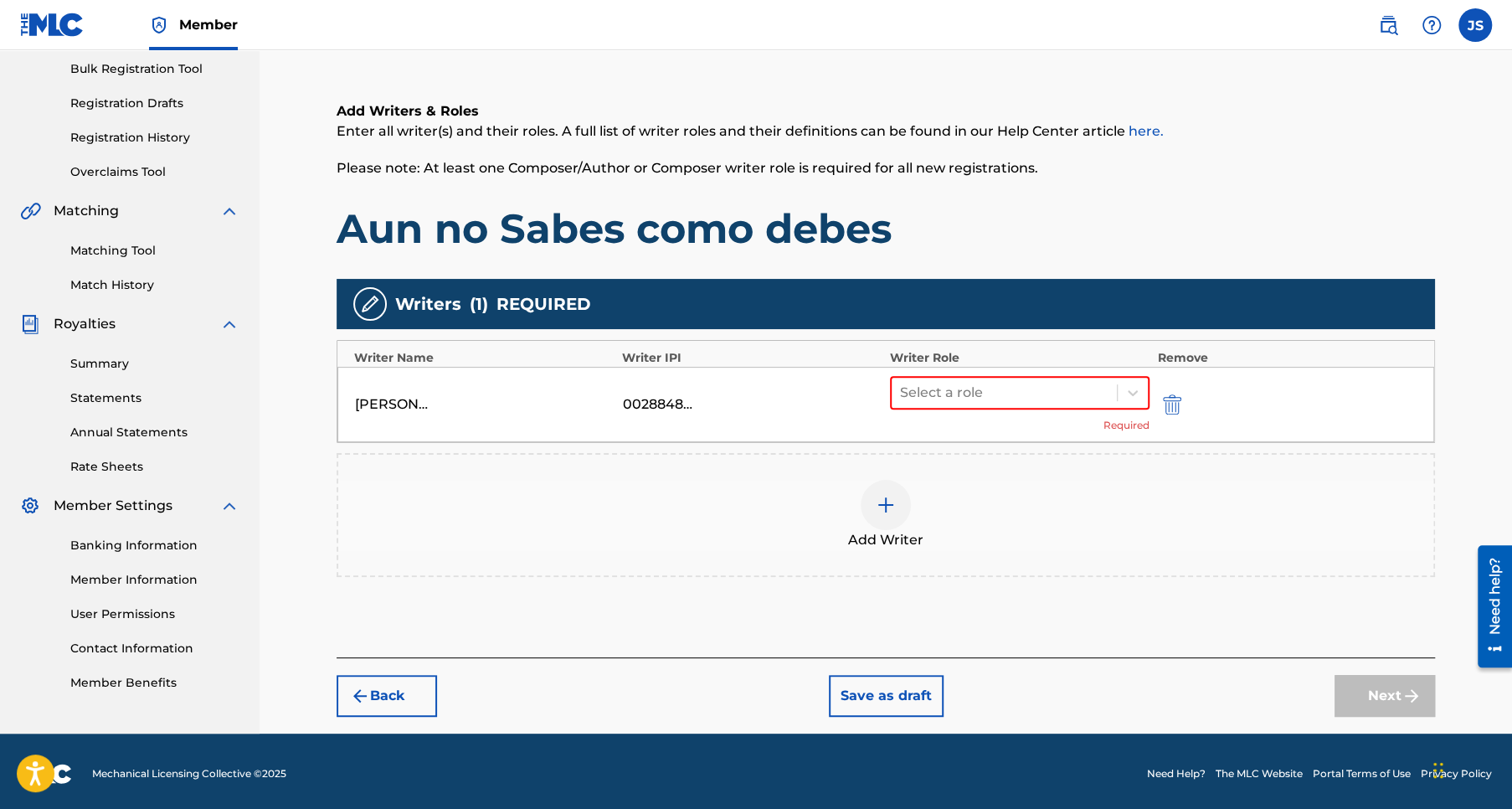
scroll to position [251, 0]
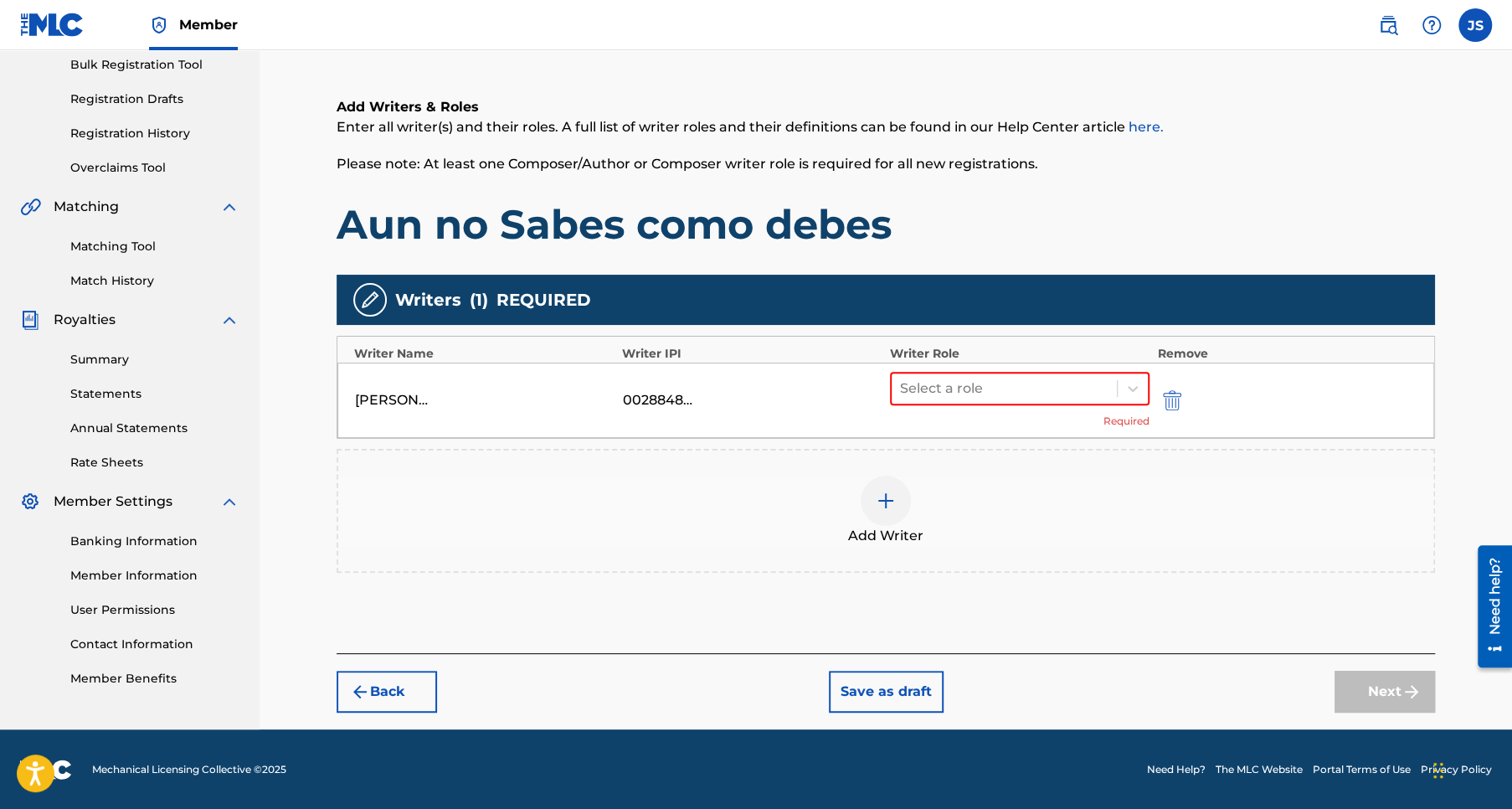
click at [1055, 508] on div "Add Writer" at bounding box center [886, 511] width 1095 height 70
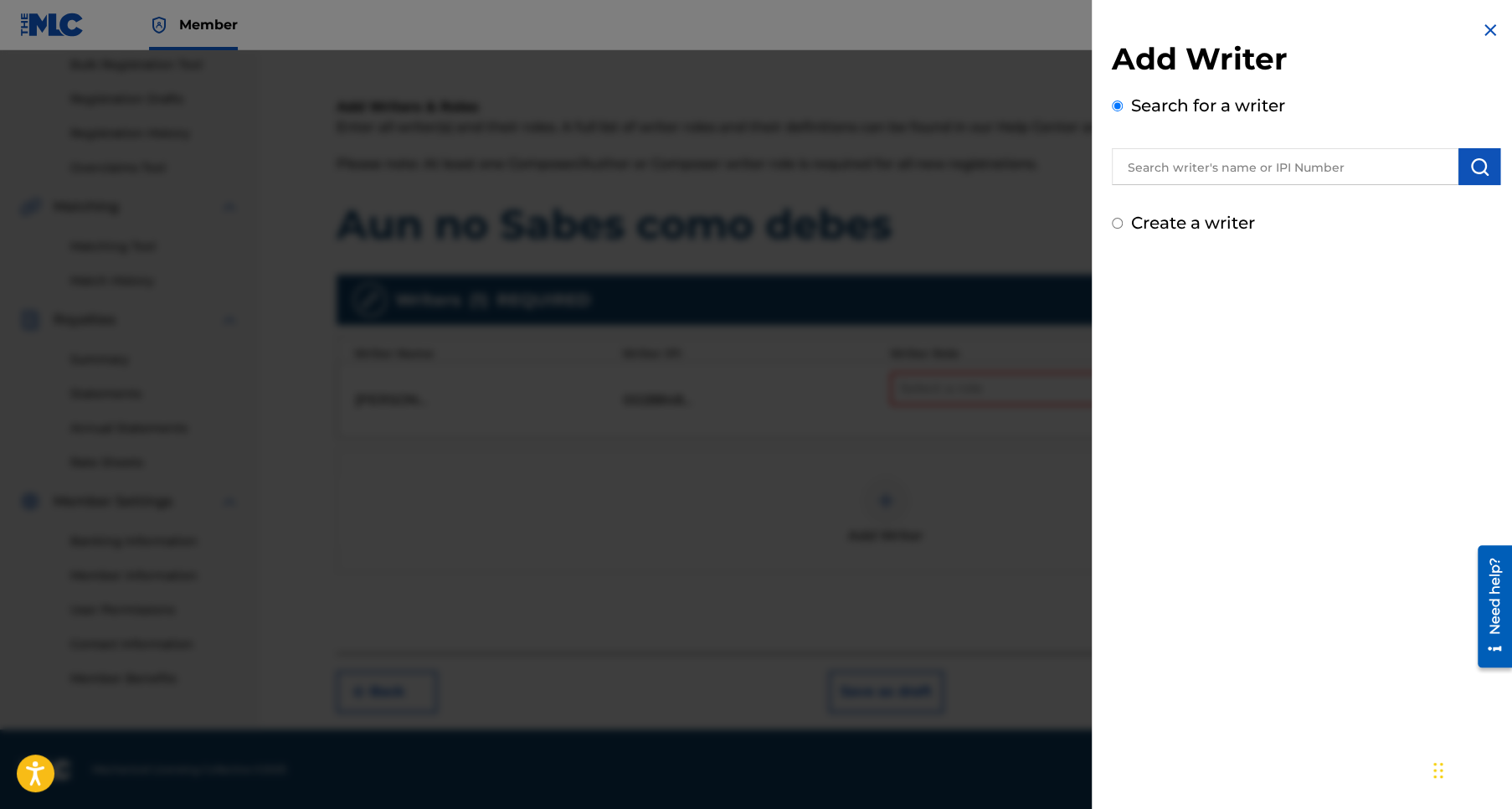
click at [1485, 30] on img at bounding box center [1490, 30] width 20 height 20
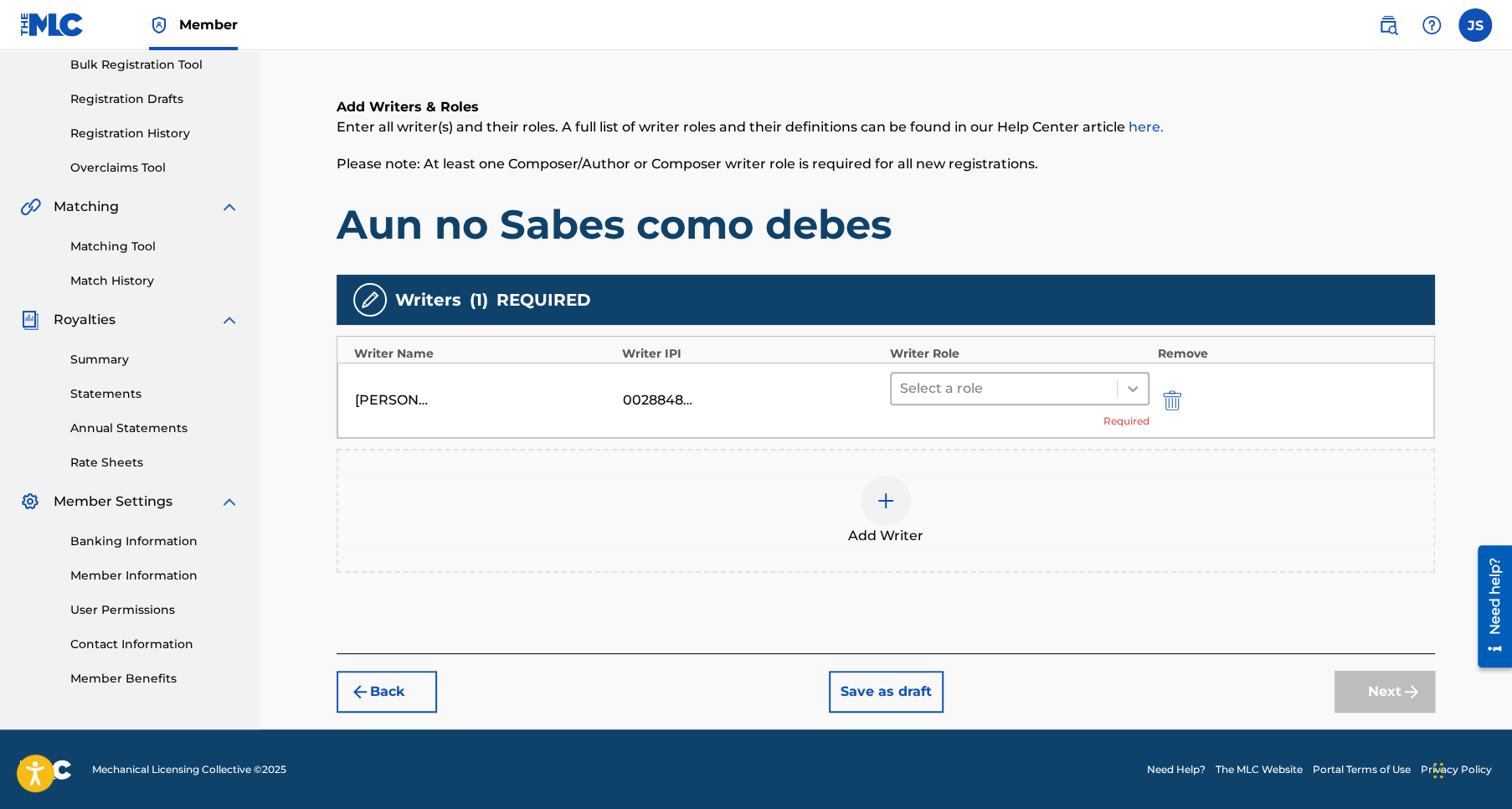
click at [1132, 387] on icon at bounding box center [1132, 388] width 17 height 17
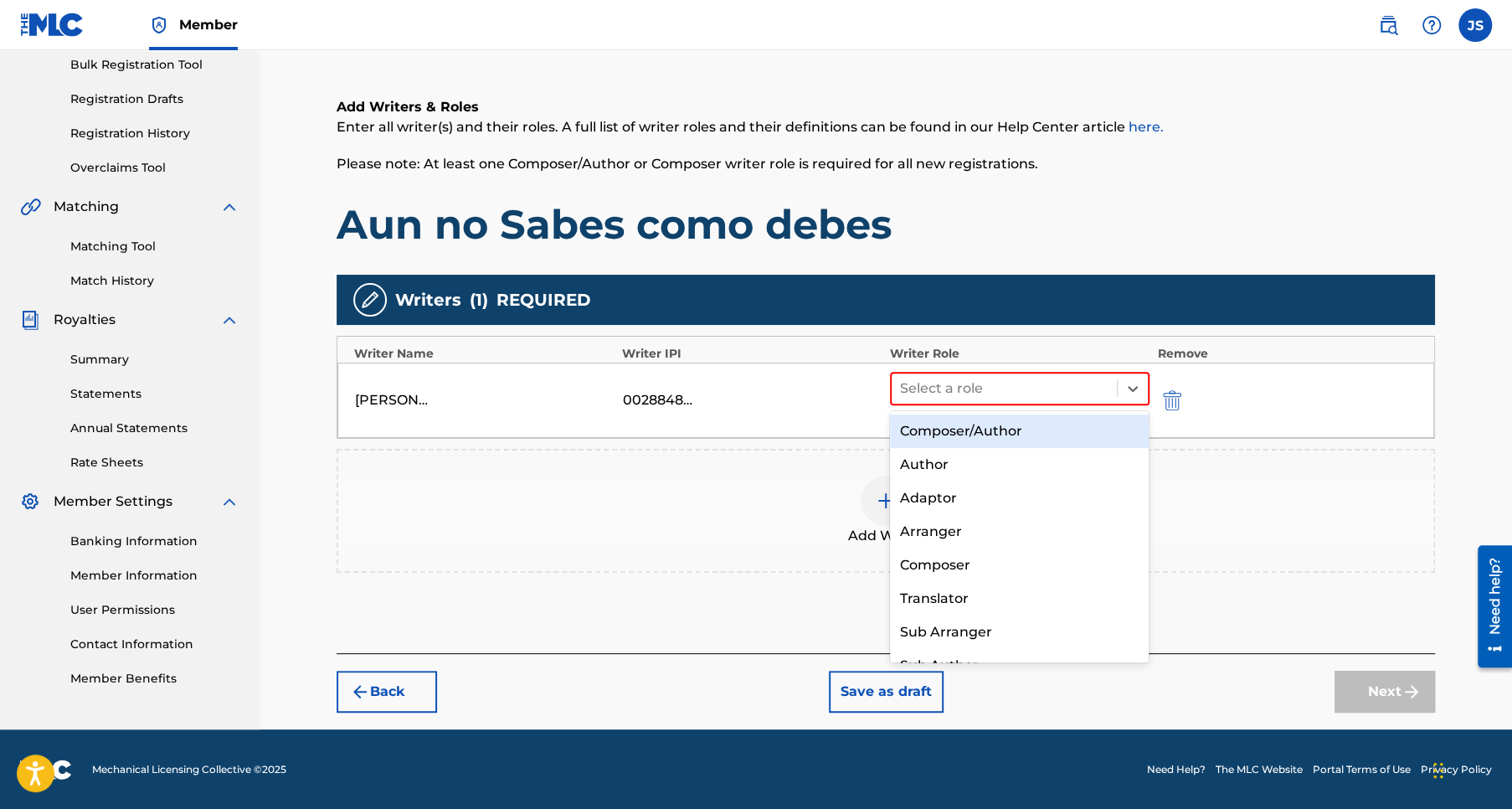
click at [978, 433] on div "Composer/Author" at bounding box center [1019, 431] width 259 height 33
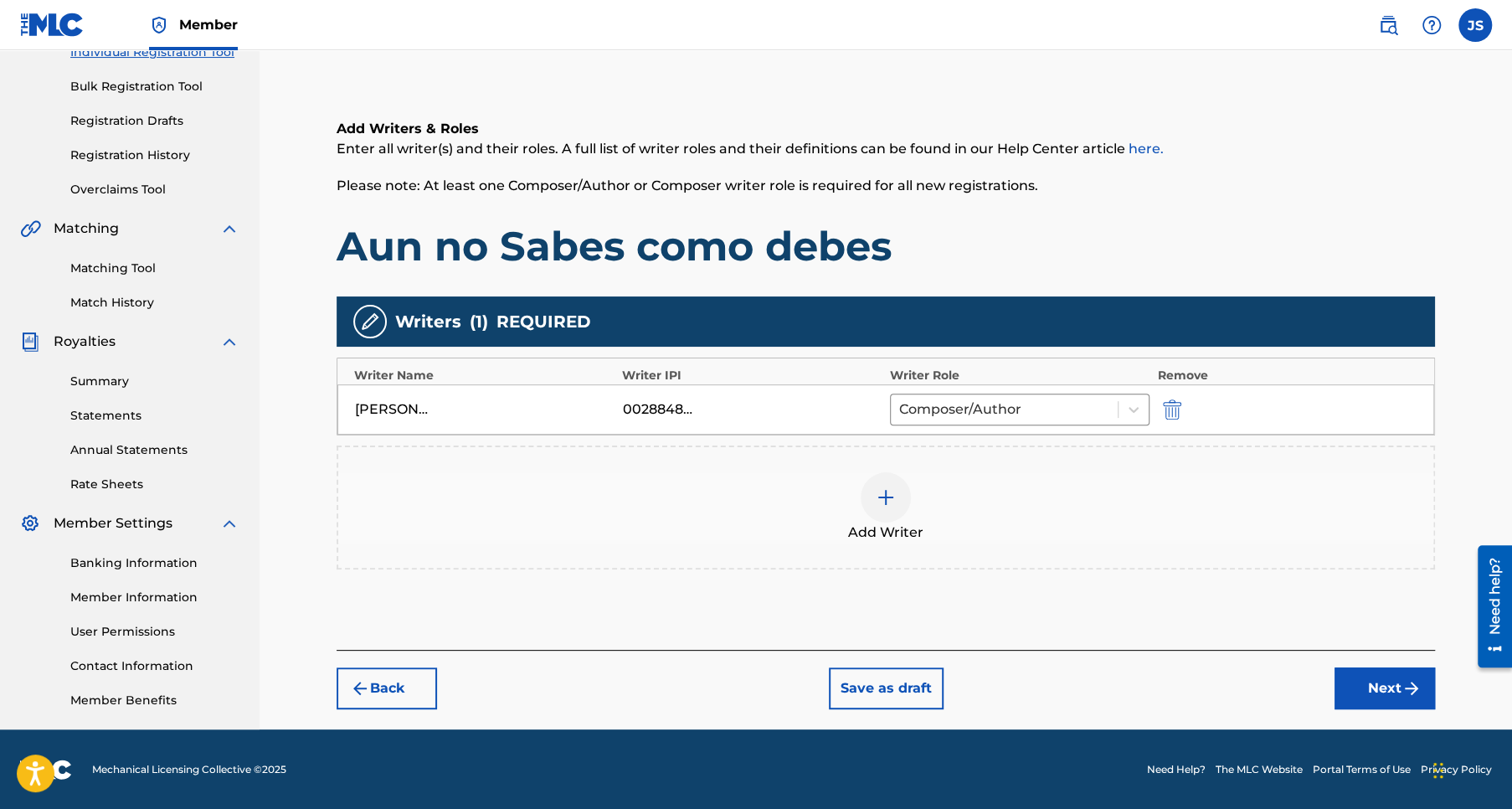
click at [1381, 687] on button "Next" at bounding box center [1385, 688] width 101 height 42
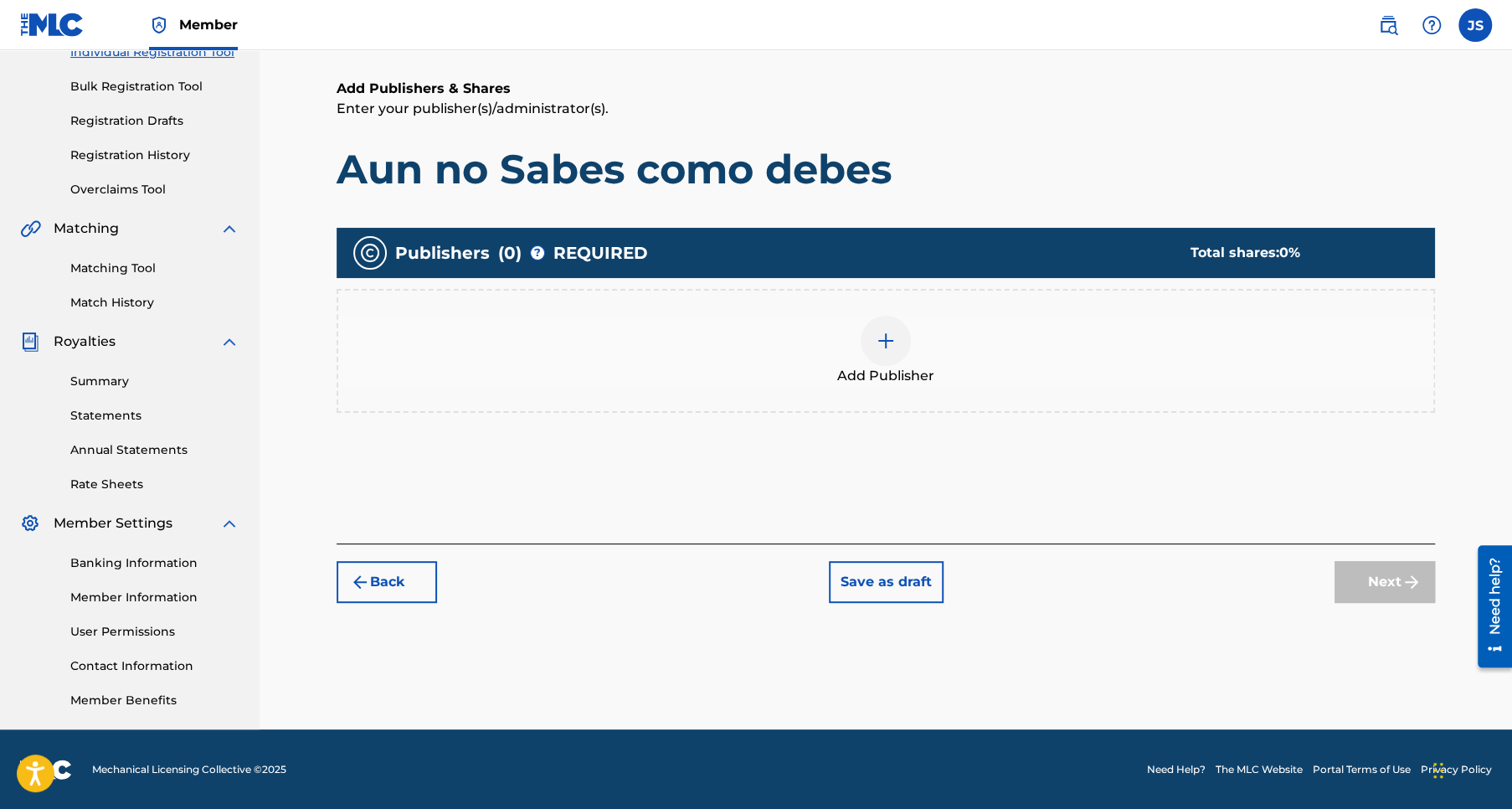
scroll to position [75, 0]
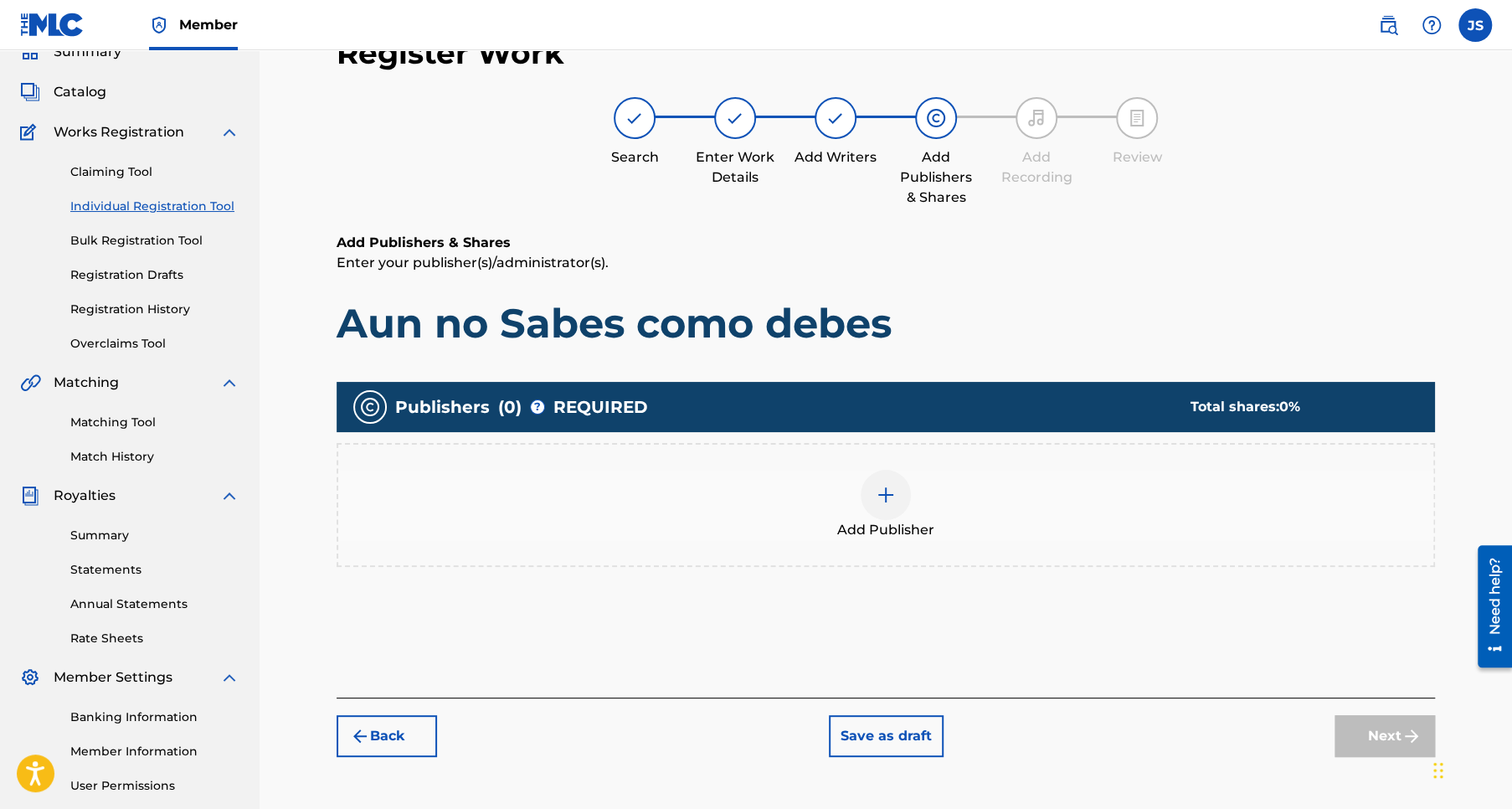
click at [892, 493] on img at bounding box center [885, 495] width 20 height 20
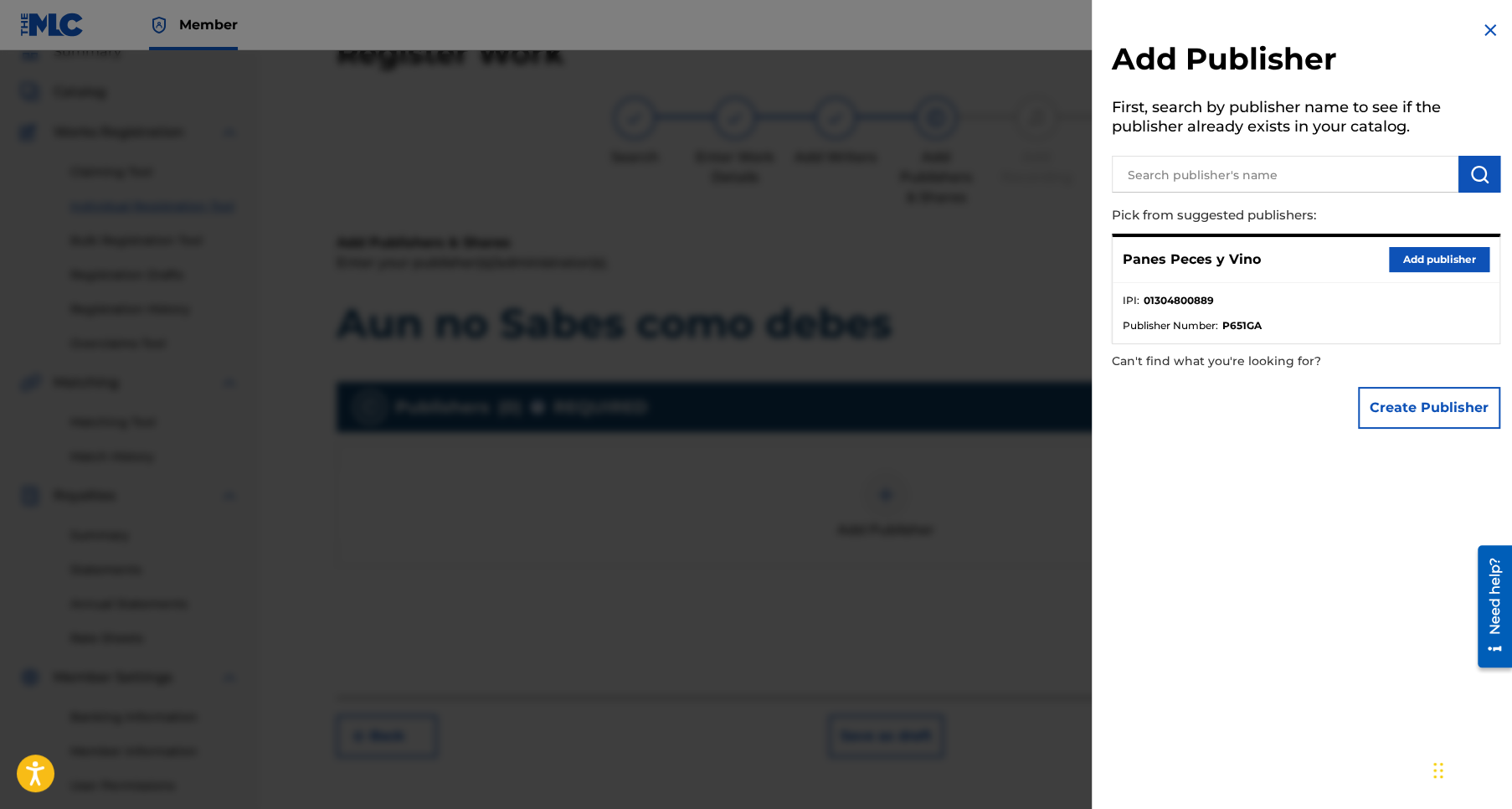
click at [1424, 255] on button "Add publisher" at bounding box center [1439, 259] width 101 height 25
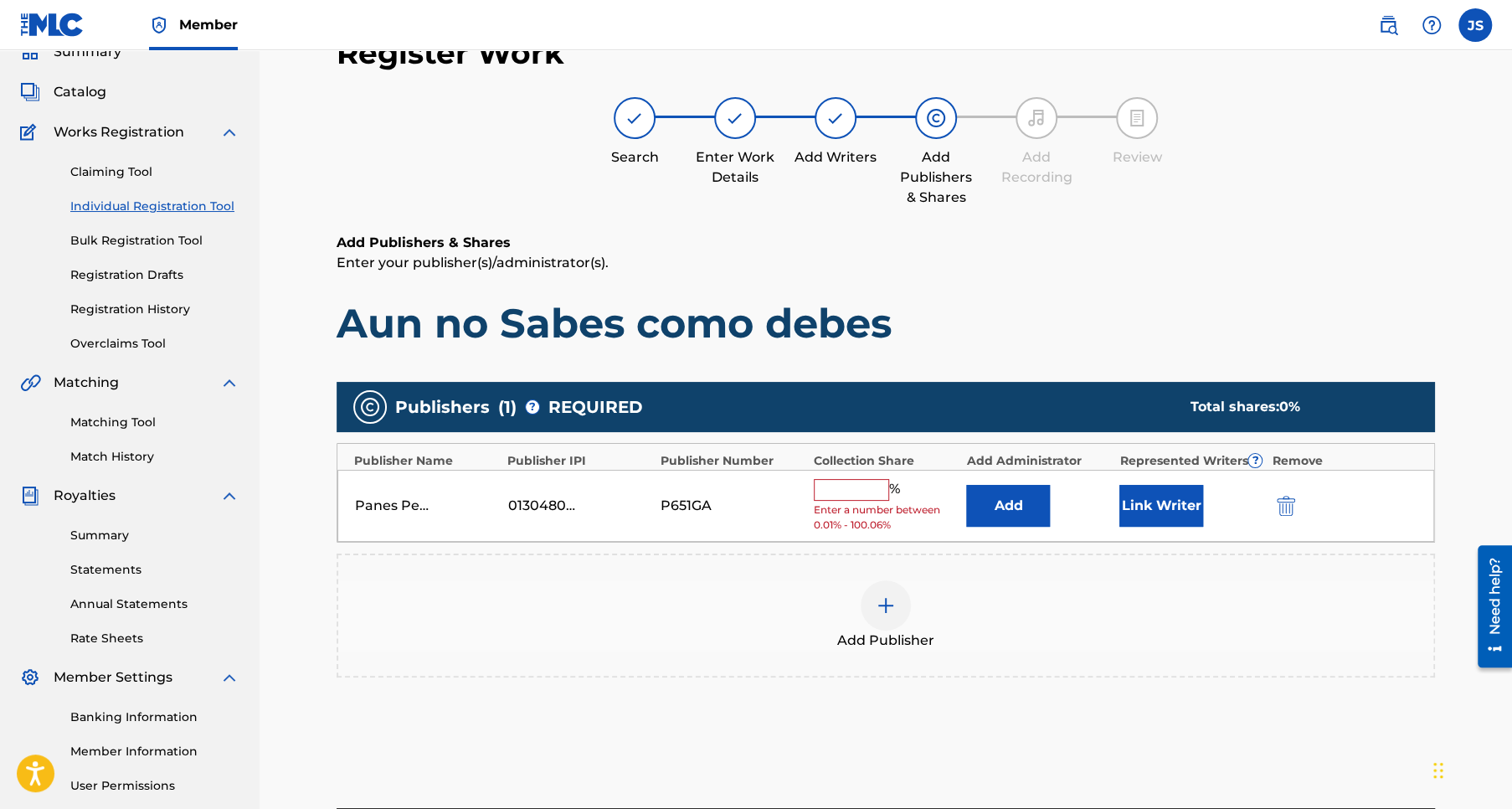
click at [848, 488] on input "text" at bounding box center [851, 489] width 75 height 22
type input "50"
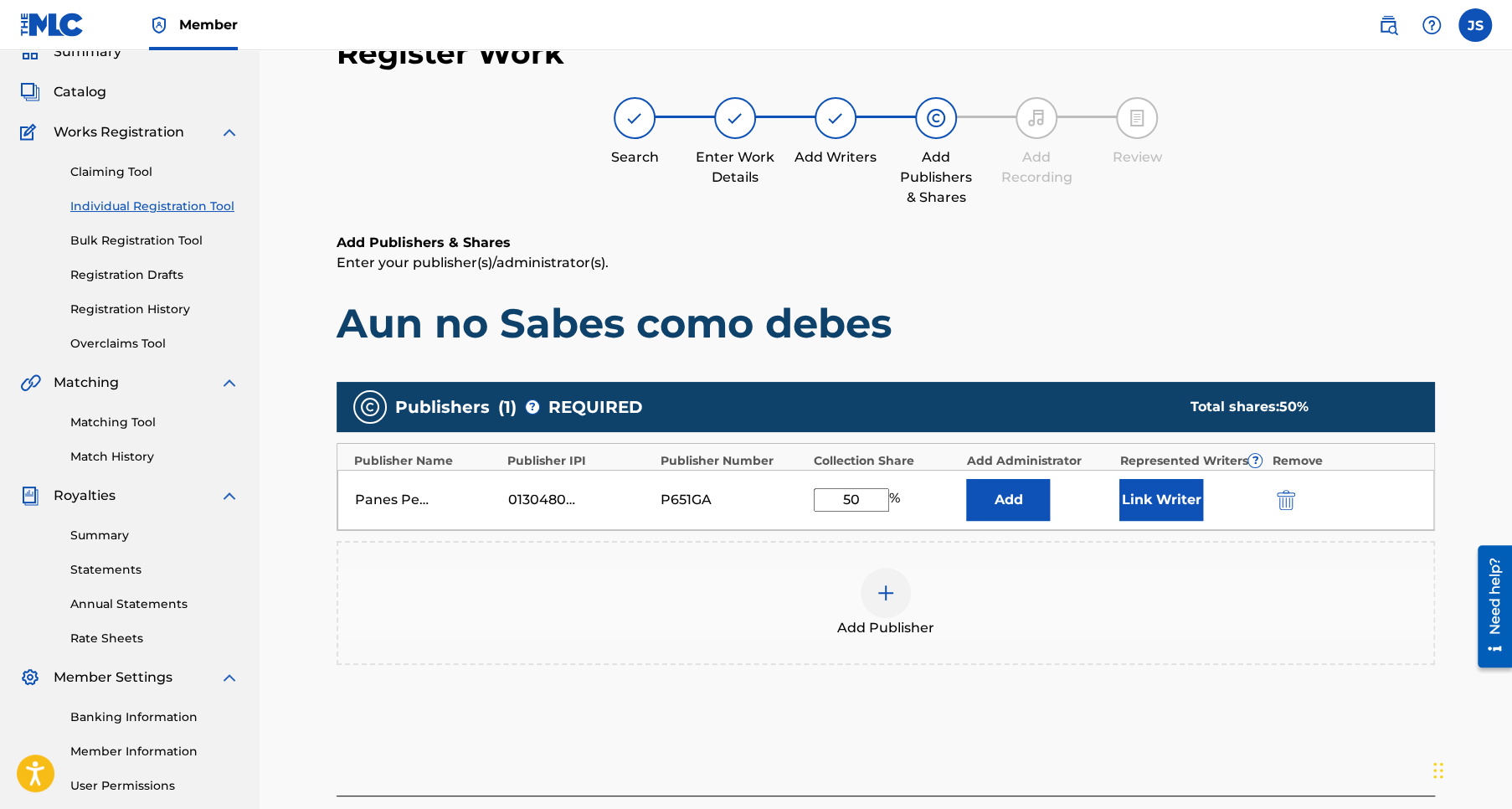
click at [1147, 611] on div "Add Publisher" at bounding box center [886, 602] width 1095 height 70
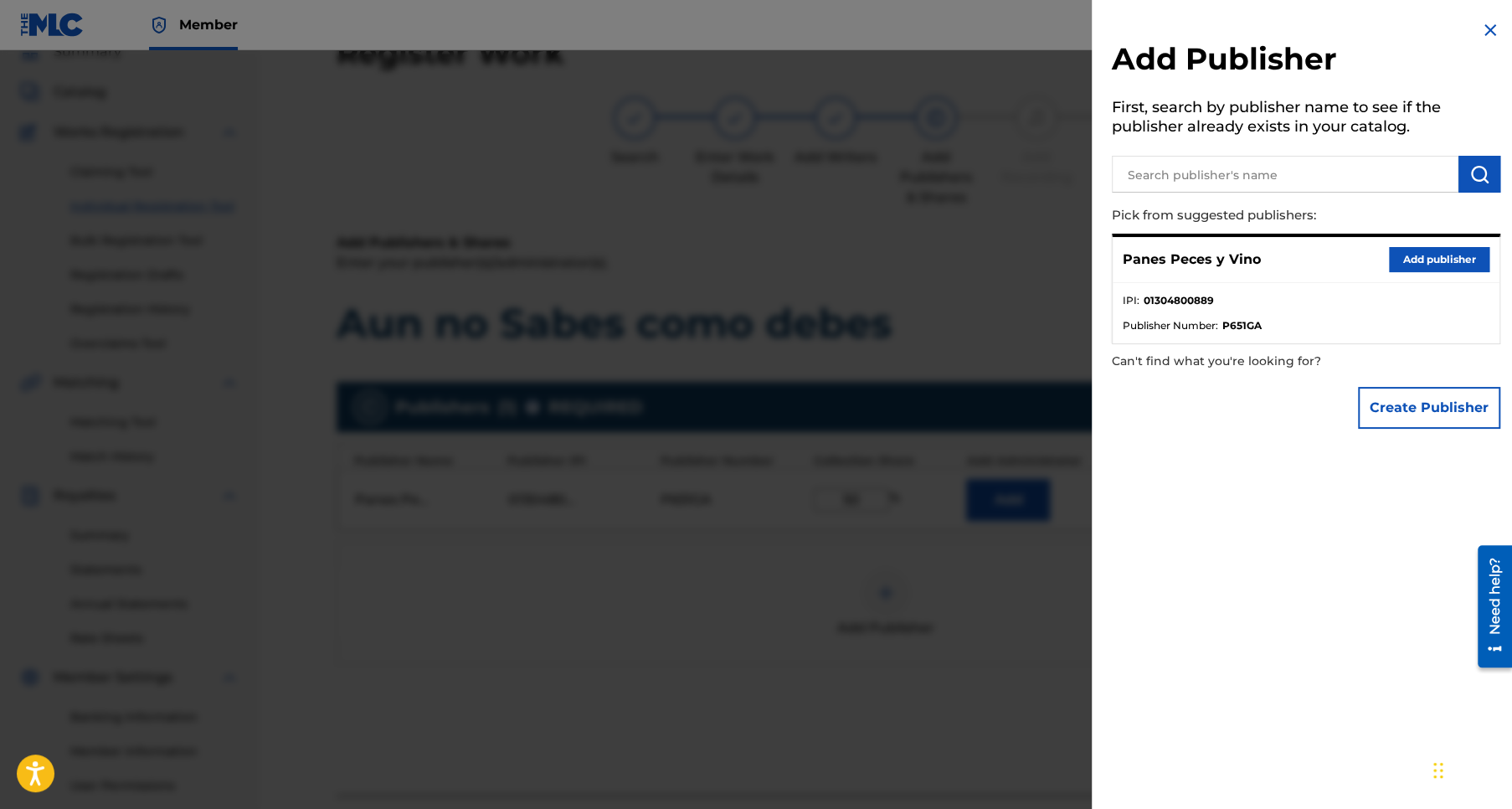
click at [1483, 29] on img at bounding box center [1490, 30] width 20 height 20
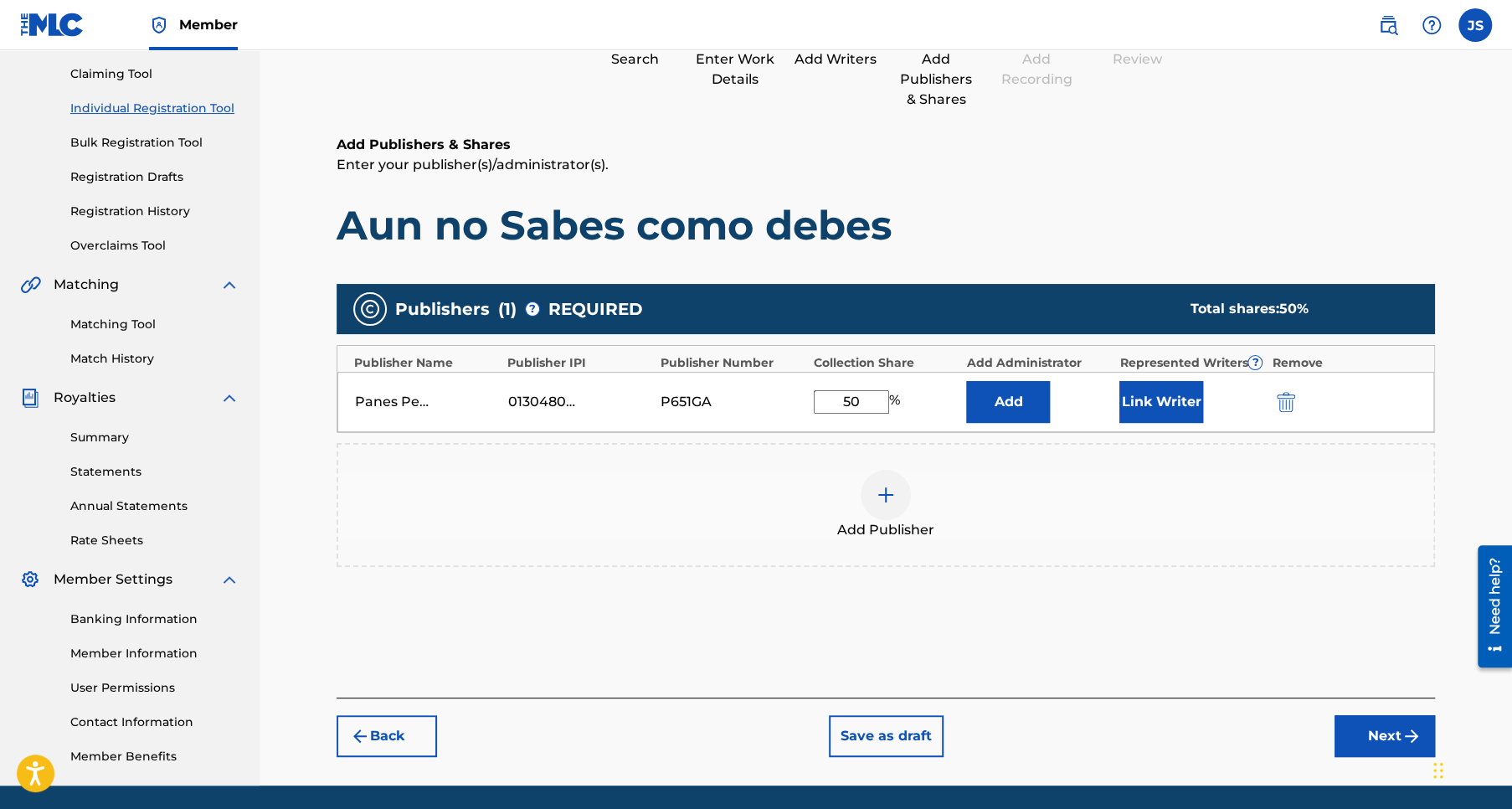
scroll to position [229, 0]
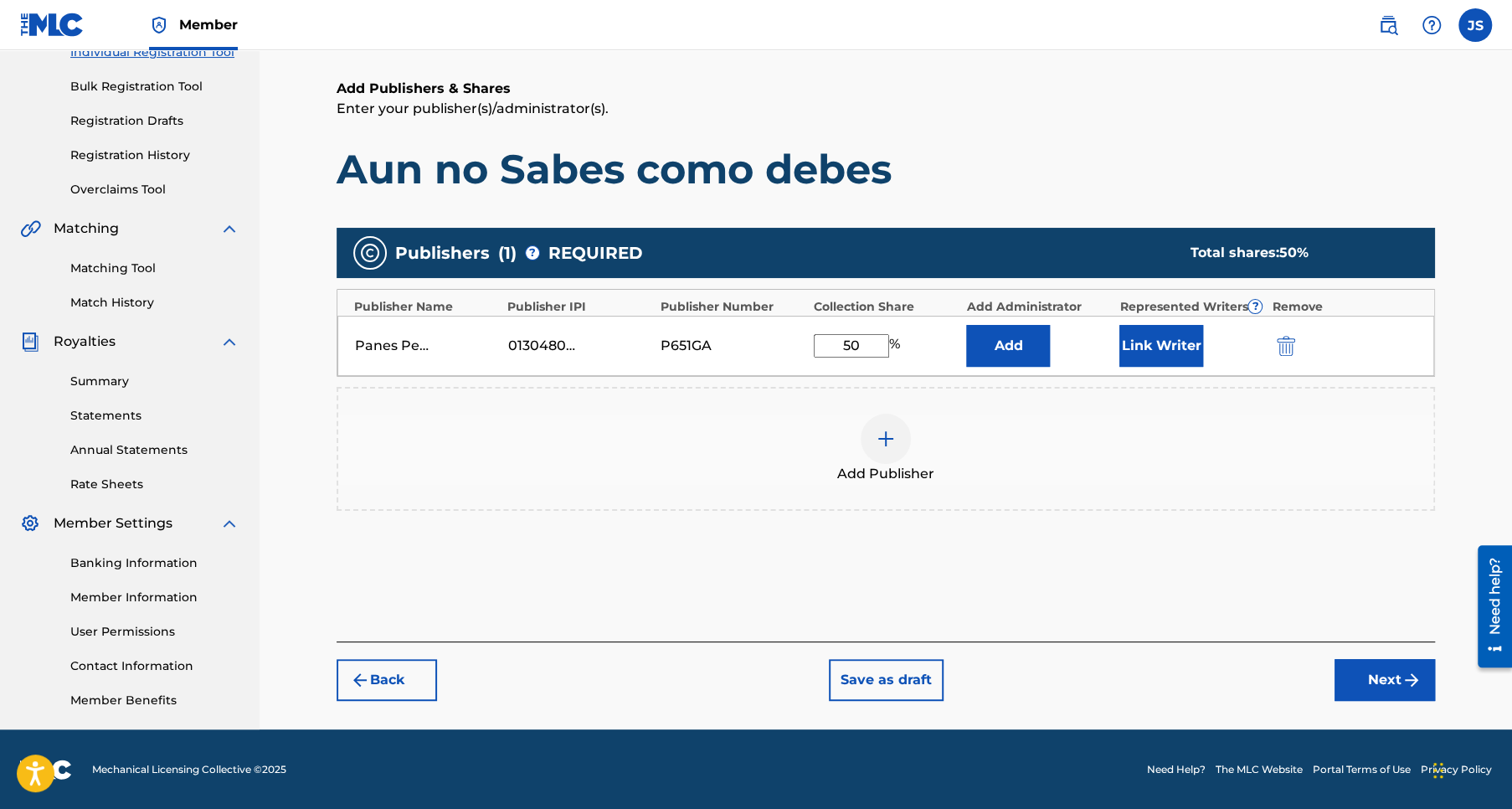
click at [1388, 676] on button "Next" at bounding box center [1385, 680] width 101 height 42
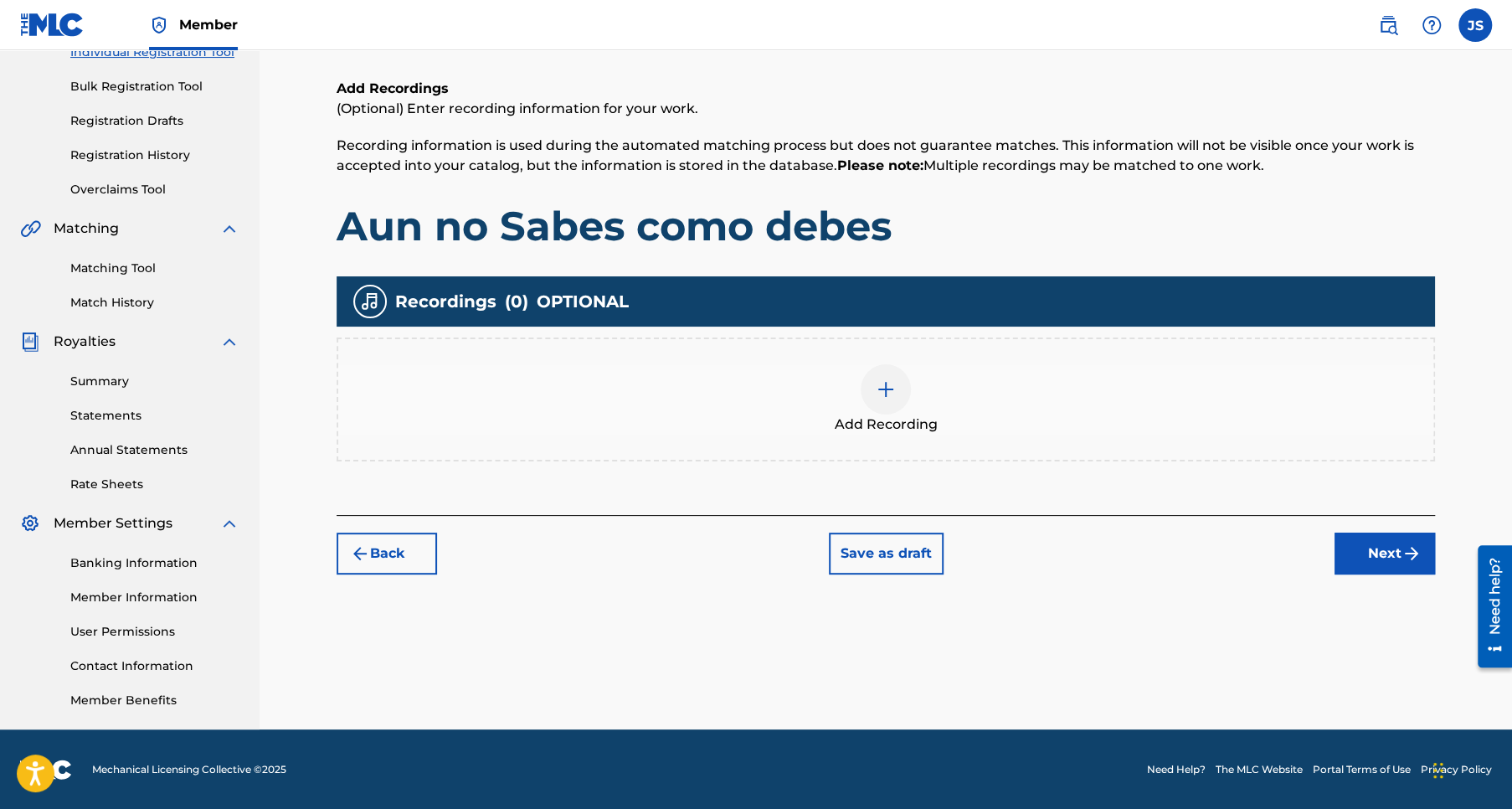
click at [886, 390] on img at bounding box center [885, 389] width 20 height 20
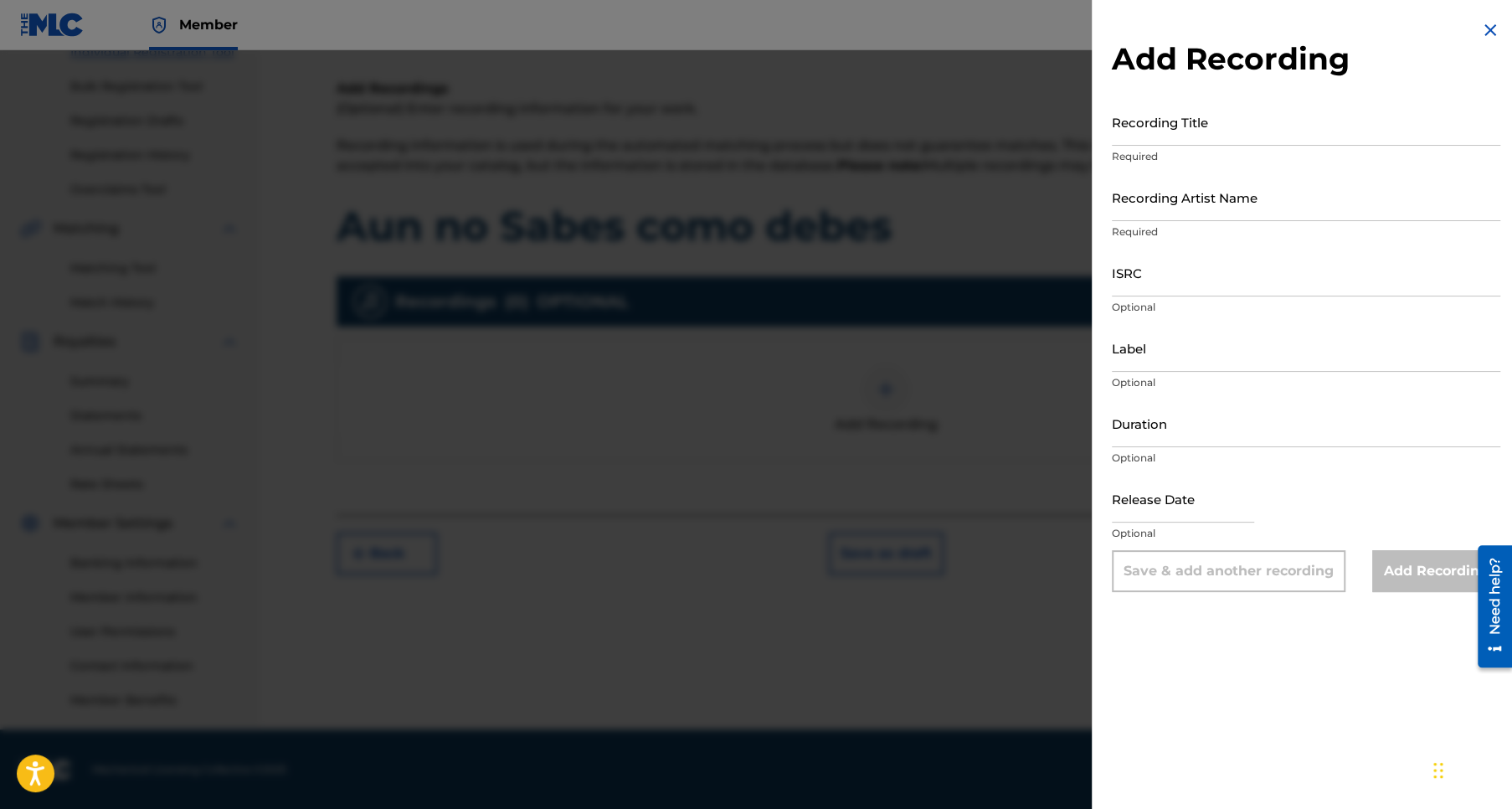
click at [1482, 25] on img at bounding box center [1490, 30] width 20 height 20
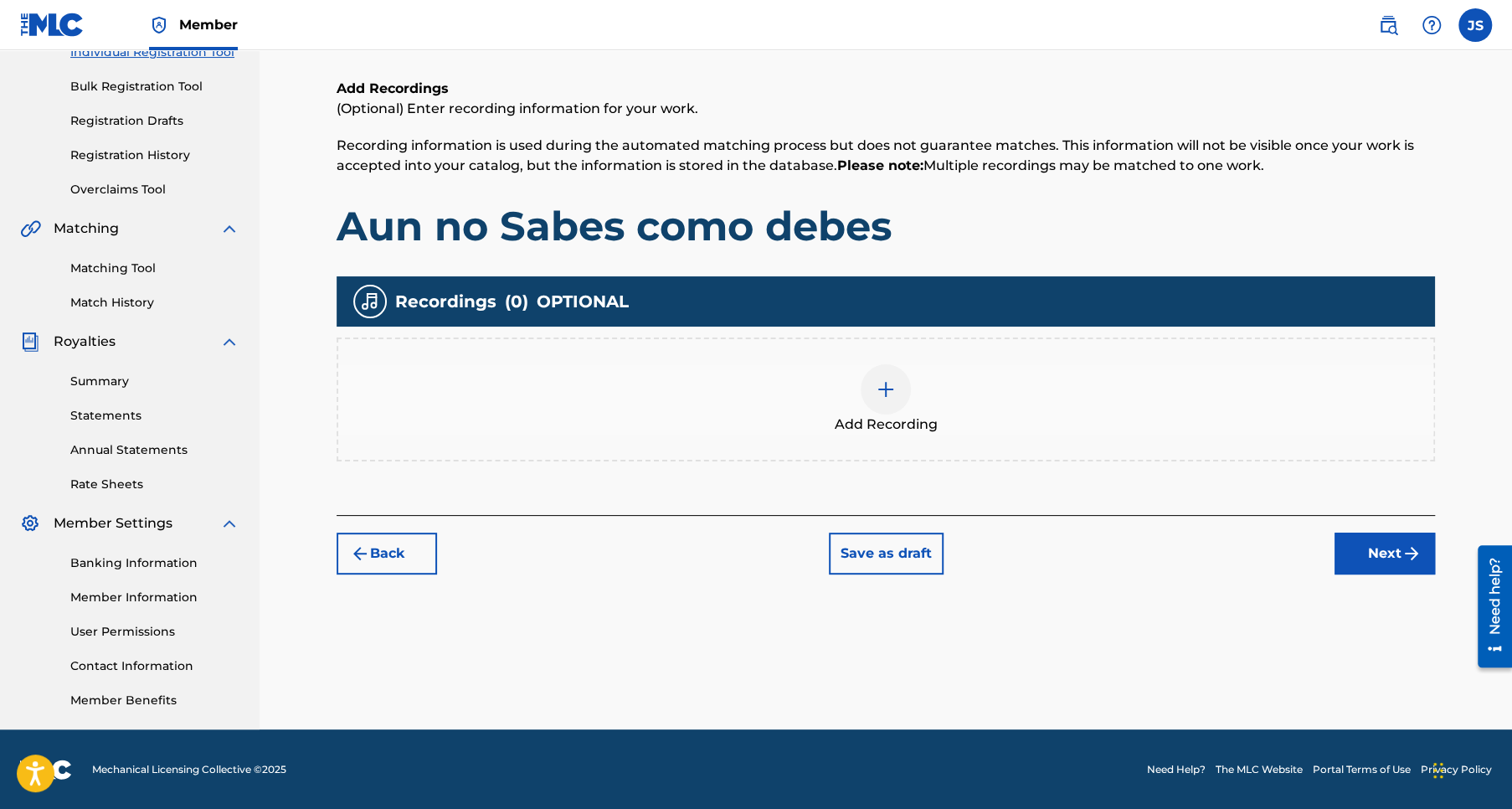
click at [1391, 550] on button "Next" at bounding box center [1385, 553] width 101 height 42
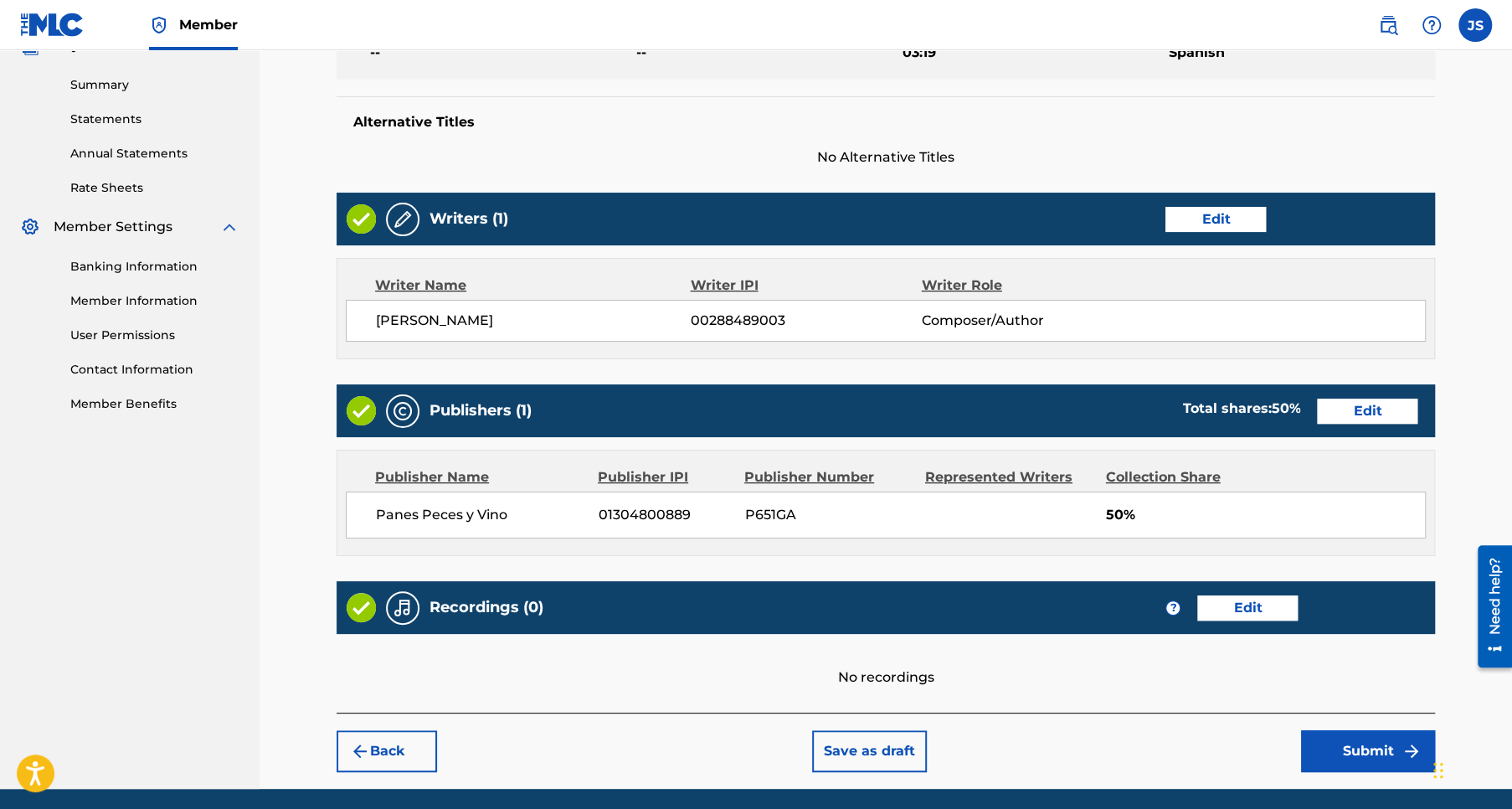
scroll to position [585, 0]
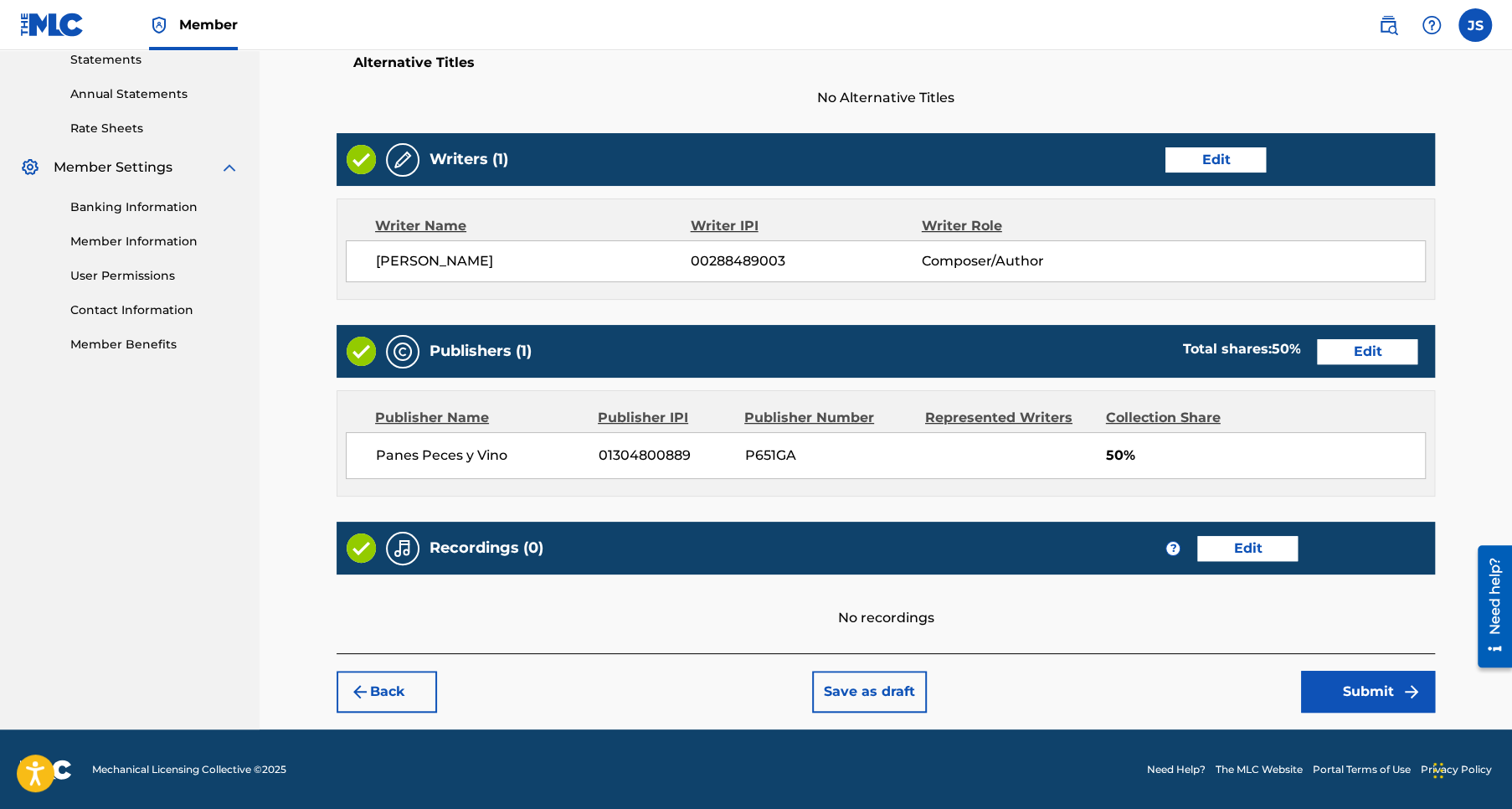
click at [1363, 690] on button "Submit" at bounding box center [1367, 691] width 134 height 42
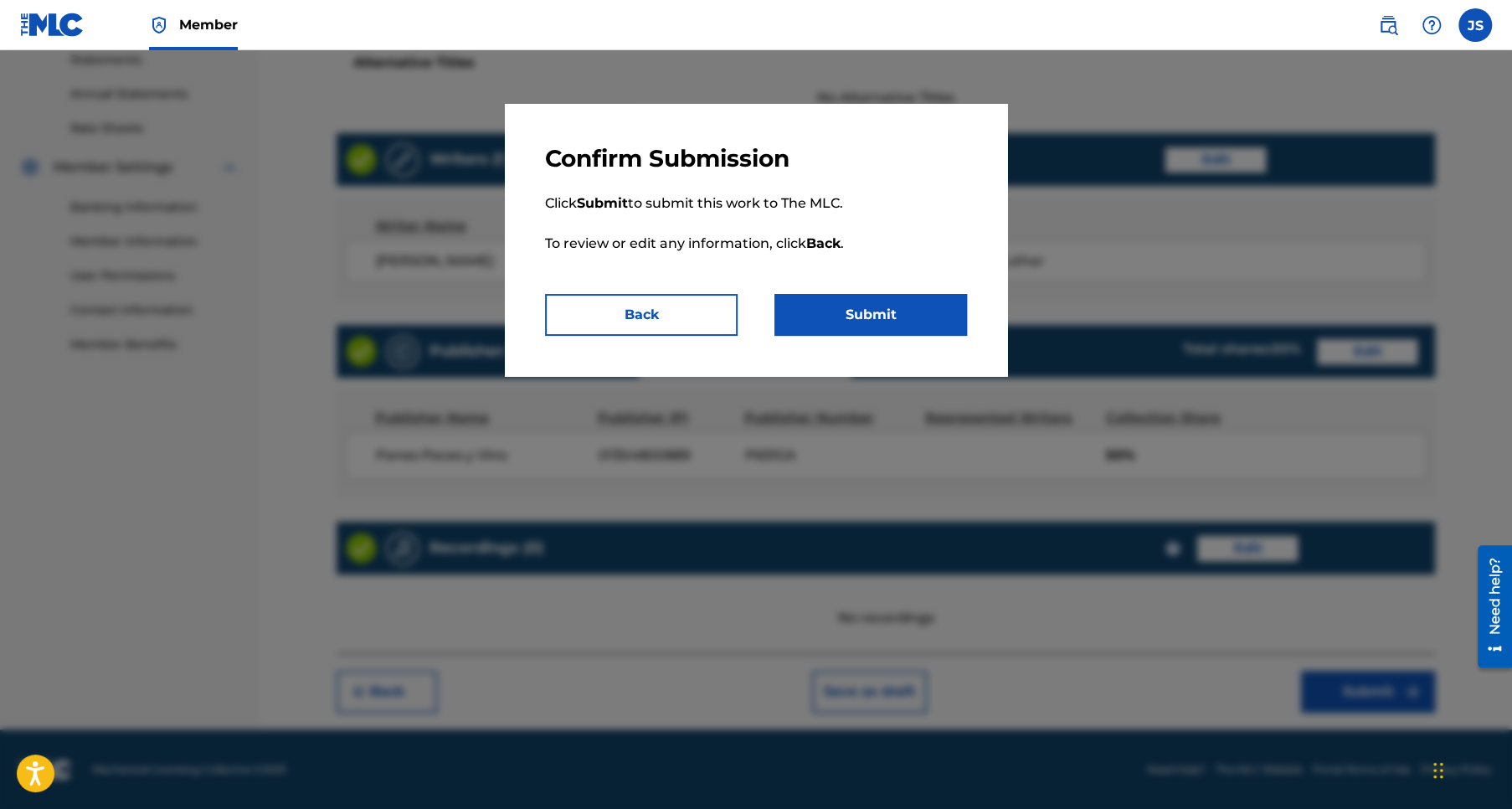
click at [881, 312] on button "Submit" at bounding box center [870, 314] width 192 height 42
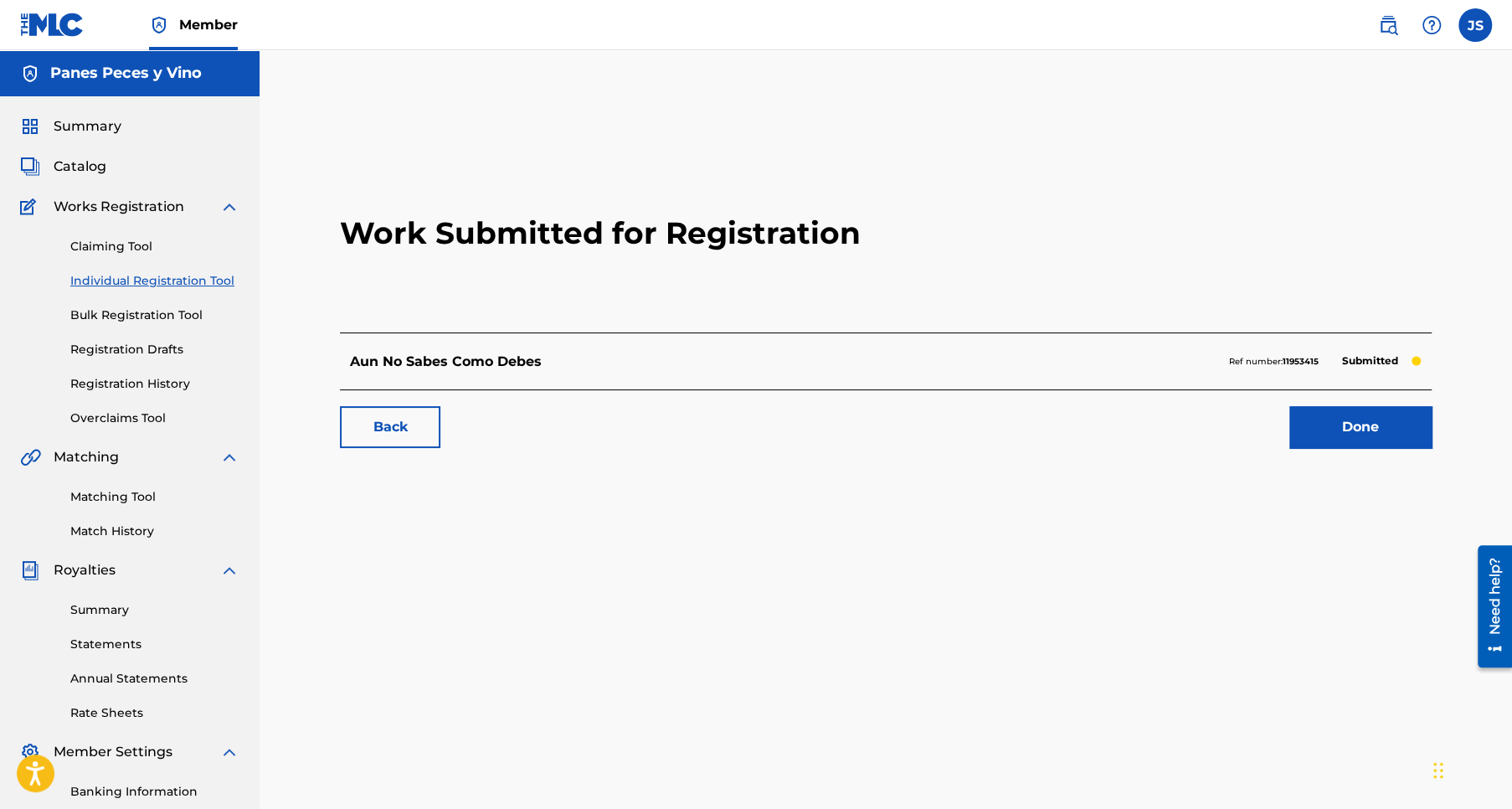
click at [398, 418] on link "Back" at bounding box center [391, 426] width 101 height 42
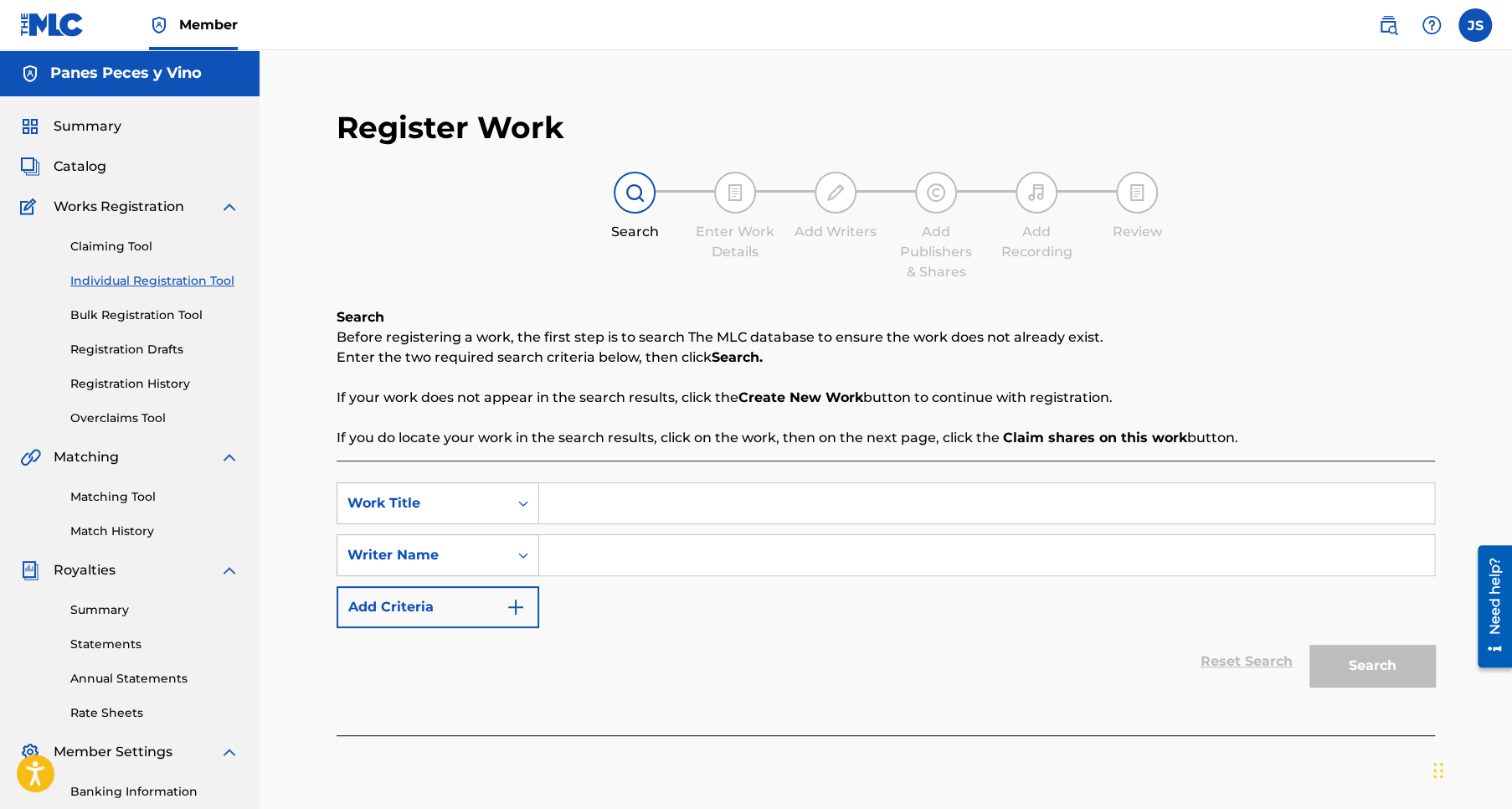
click at [584, 505] on input "Search Form" at bounding box center [986, 503] width 895 height 40
type input "Dios tiene el Control"
click at [617, 563] on input "Search Form" at bounding box center [986, 555] width 895 height 40
click at [748, 534] on div "Search Form" at bounding box center [987, 555] width 896 height 42
click at [563, 550] on input "Search Form" at bounding box center [986, 555] width 895 height 40
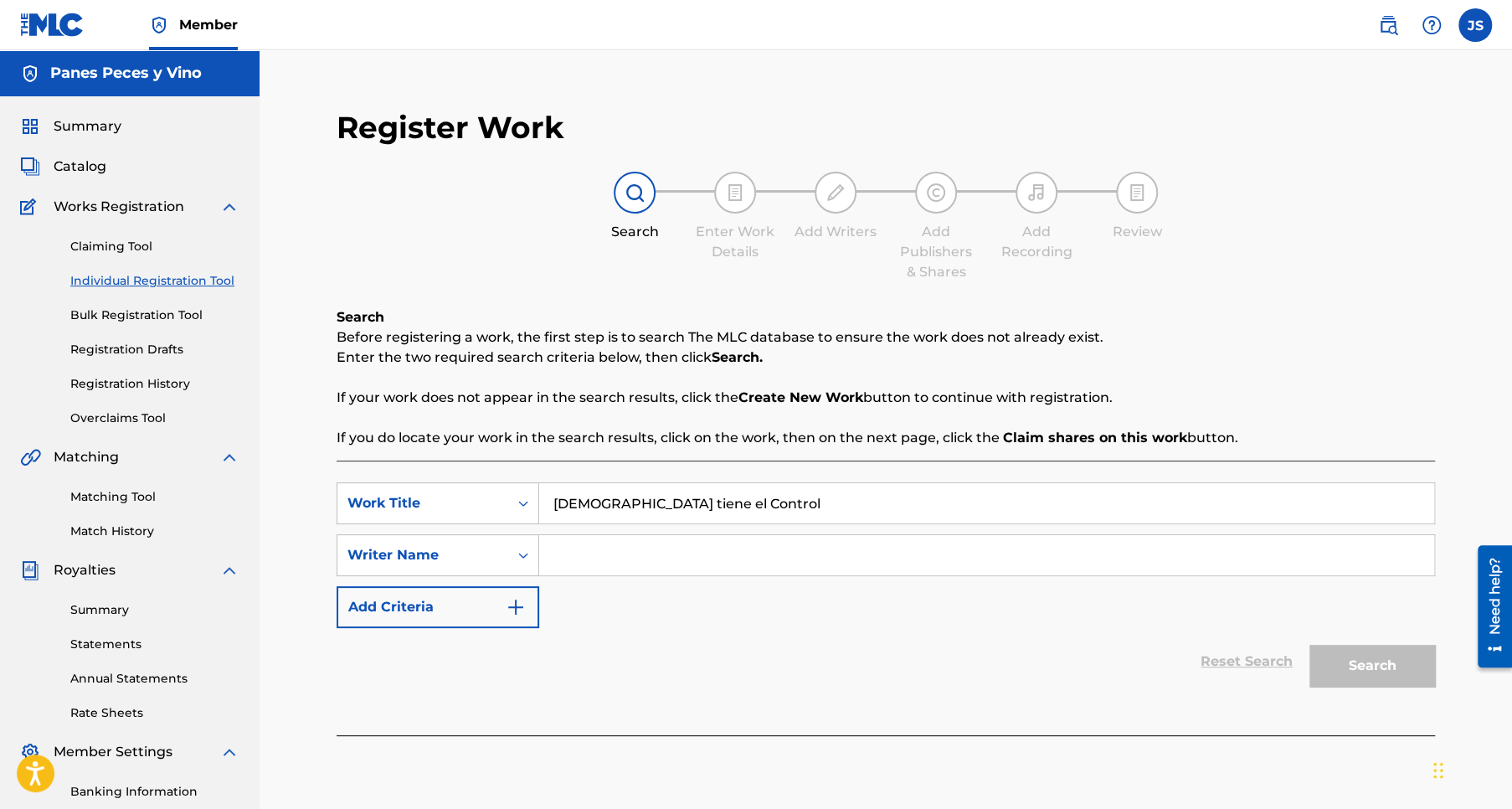
type input "Jose Pablo Sanchez Rios"
click at [432, 608] on button "Add Criteria" at bounding box center [438, 607] width 203 height 42
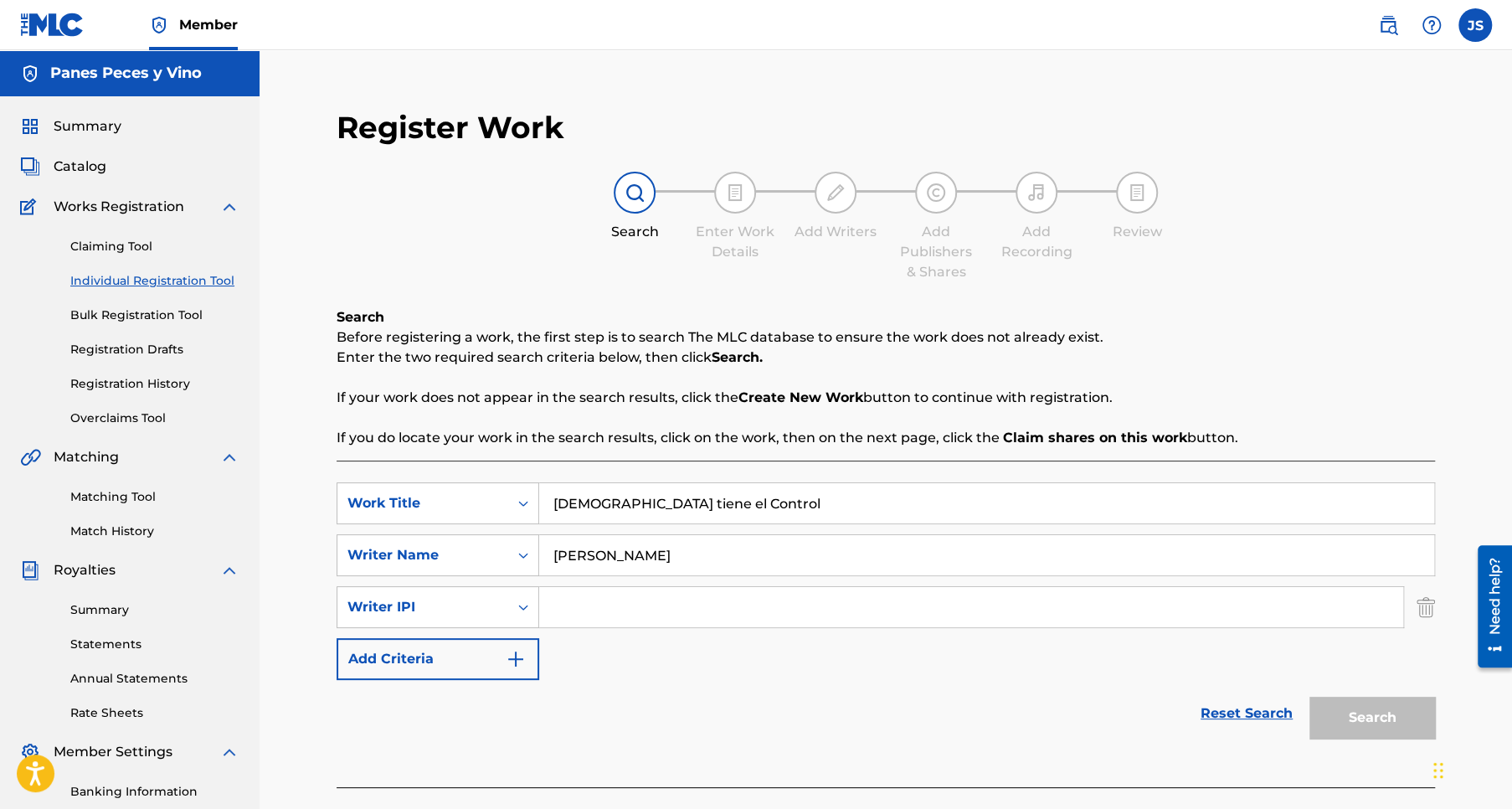
click at [569, 611] on input "Search Form" at bounding box center [971, 607] width 864 height 40
click at [835, 666] on div "SearchWithCriteria211352cf-758b-4f30-a36c-bf15fa036bc7 Work Title Dios tiene el…" at bounding box center [885, 581] width 1098 height 198
click at [576, 611] on input "Search Form" at bounding box center [971, 607] width 864 height 40
paste input "288489003"
type input "288489003"
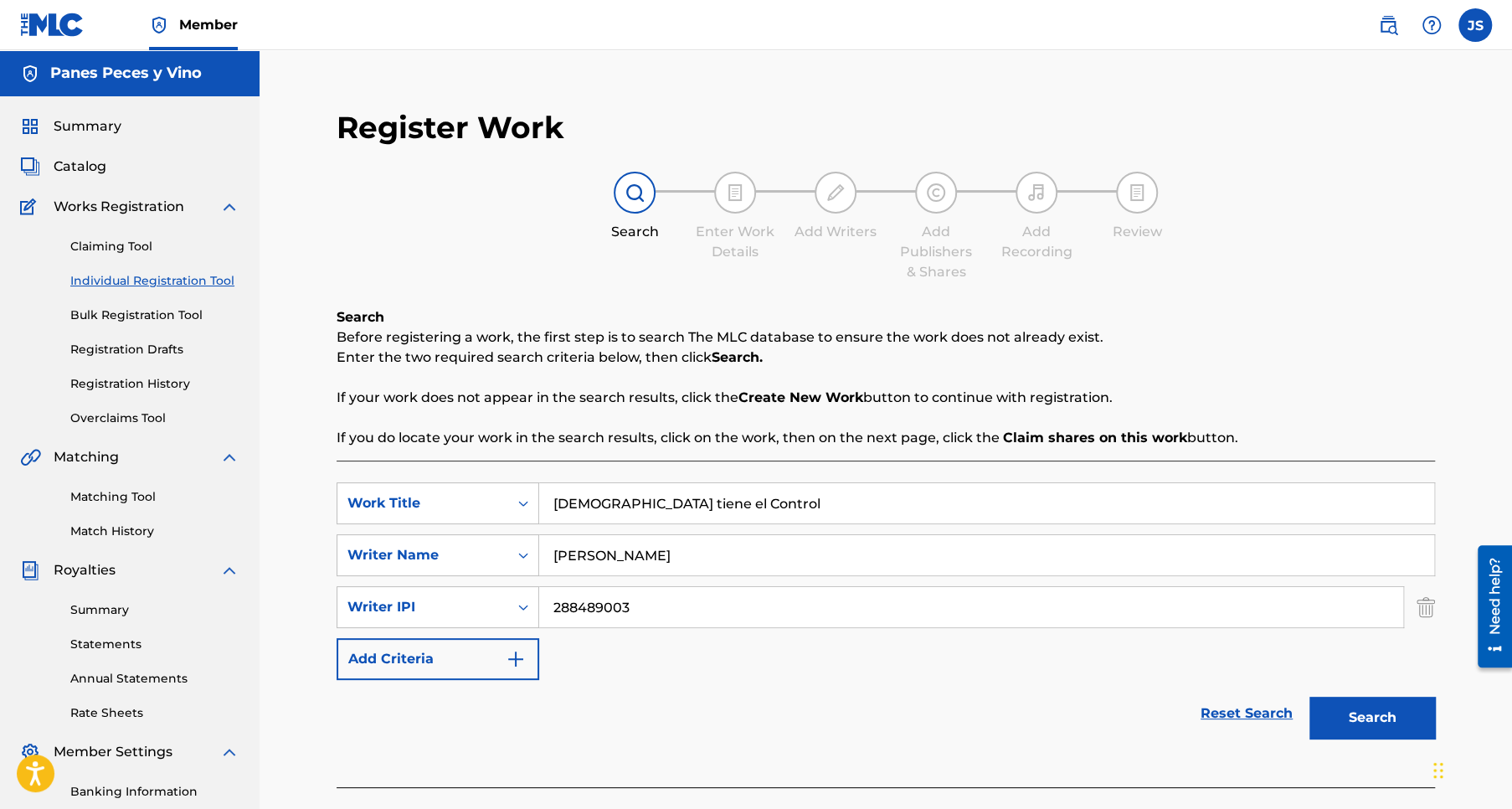
click at [424, 660] on button "Add Criteria" at bounding box center [438, 658] width 203 height 42
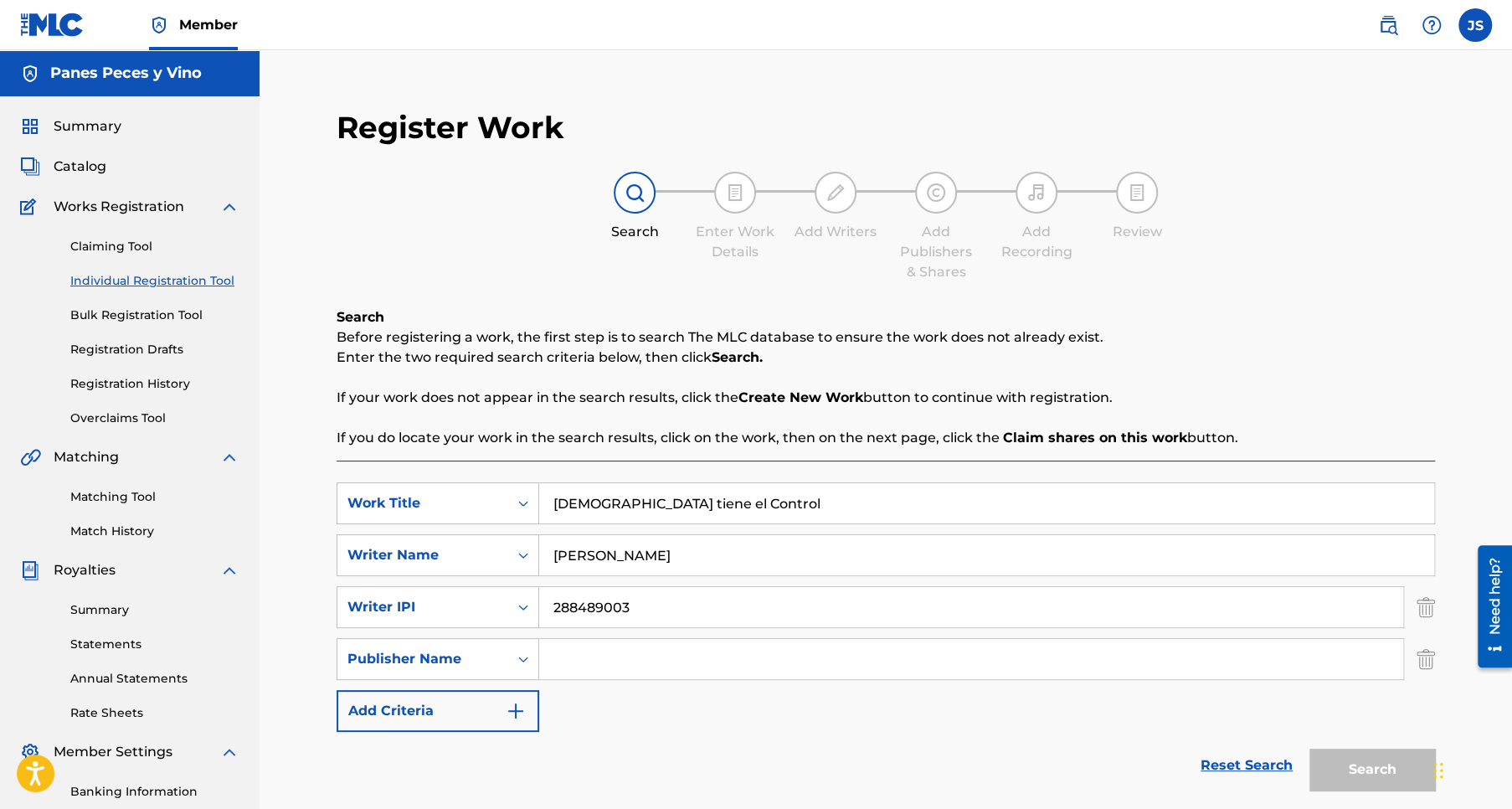
click at [628, 658] on input "Search Form" at bounding box center [971, 658] width 864 height 40
type input "Panes Peces y Vino"
click at [433, 712] on button "Add Criteria" at bounding box center [438, 710] width 203 height 42
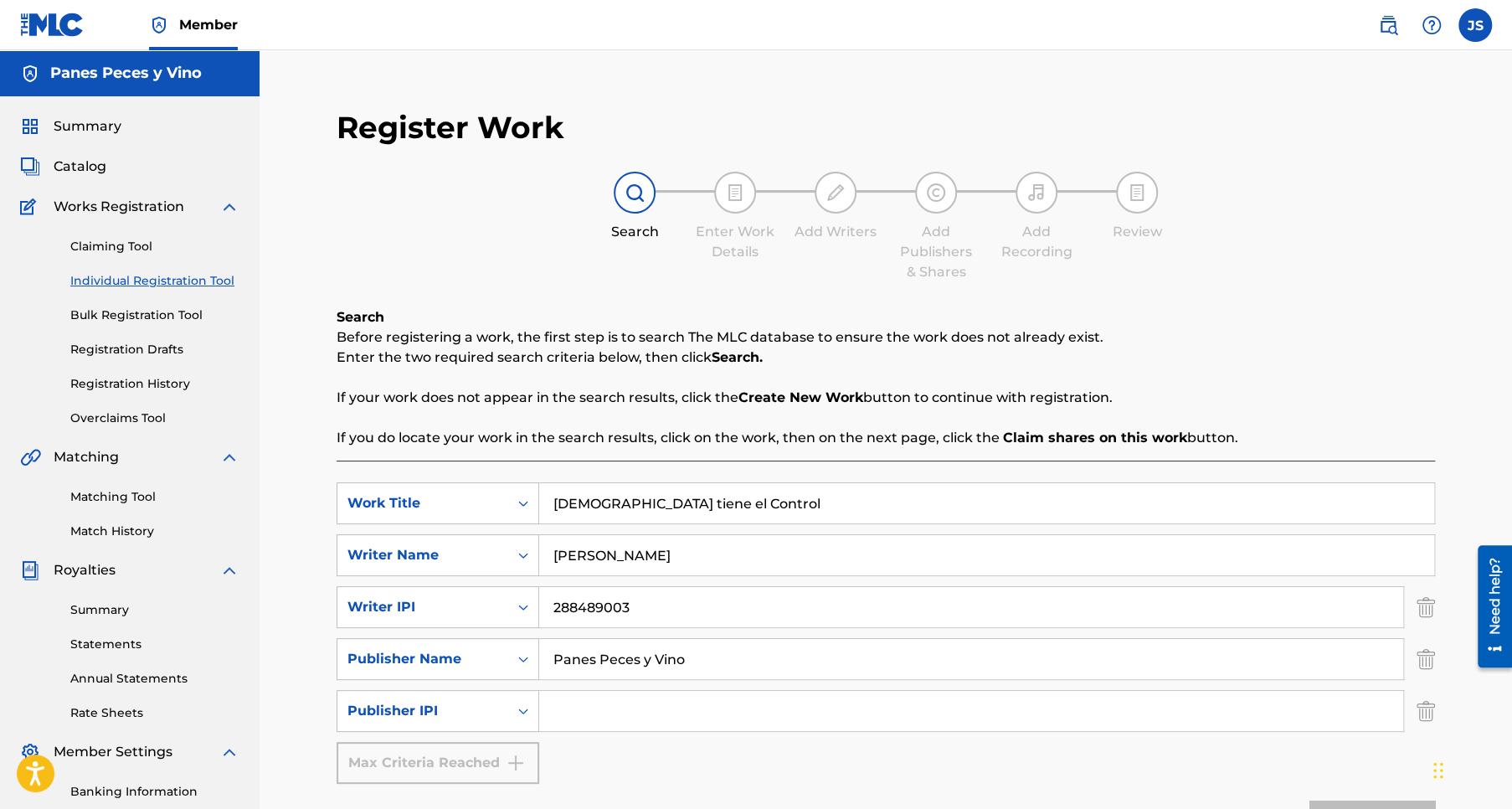
click at [617, 708] on input "Search Form" at bounding box center [971, 710] width 864 height 40
type input "1304800889"
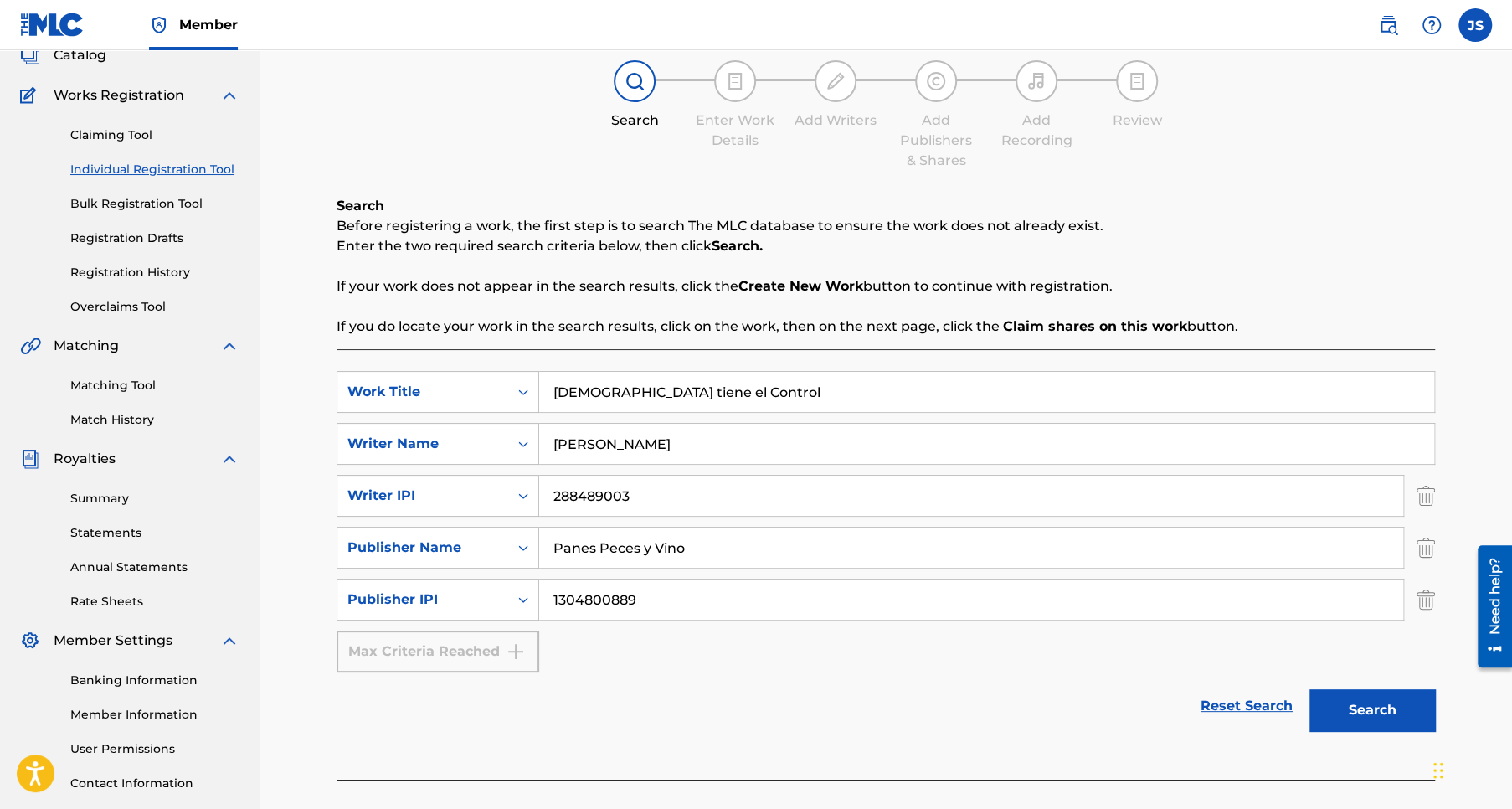
scroll to position [167, 0]
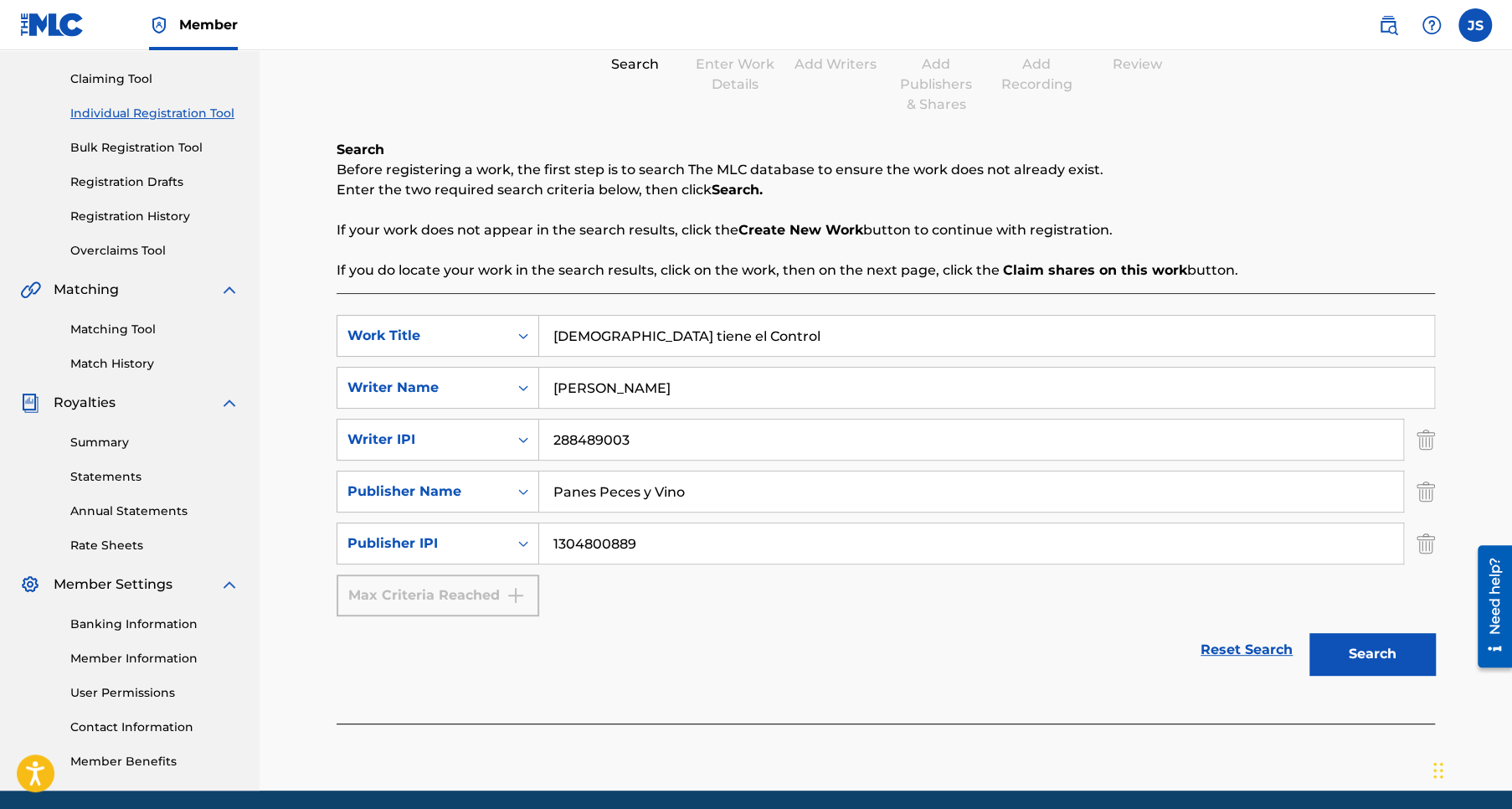
click at [1391, 652] on button "Search" at bounding box center [1372, 654] width 126 height 42
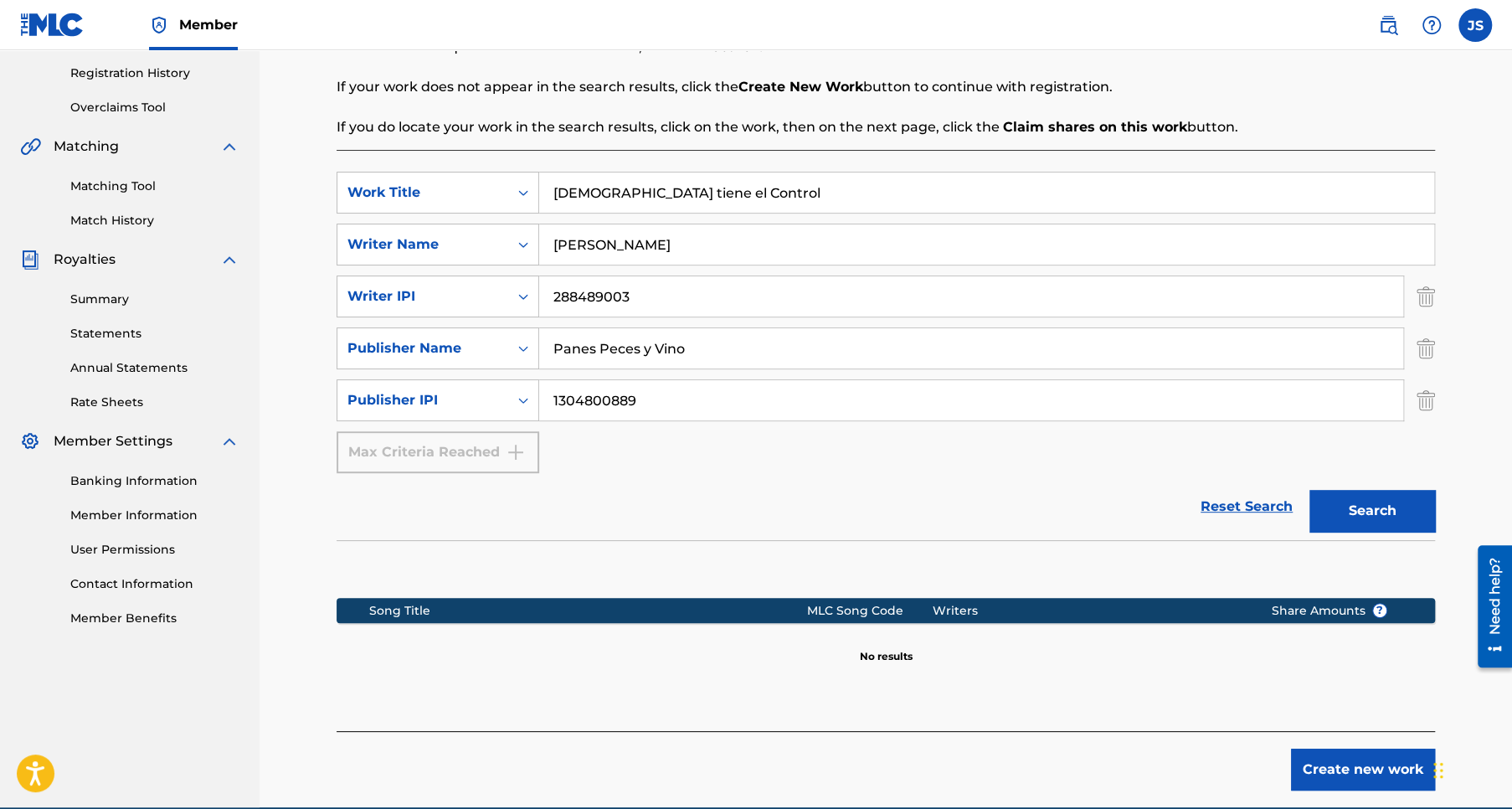
scroll to position [389, 0]
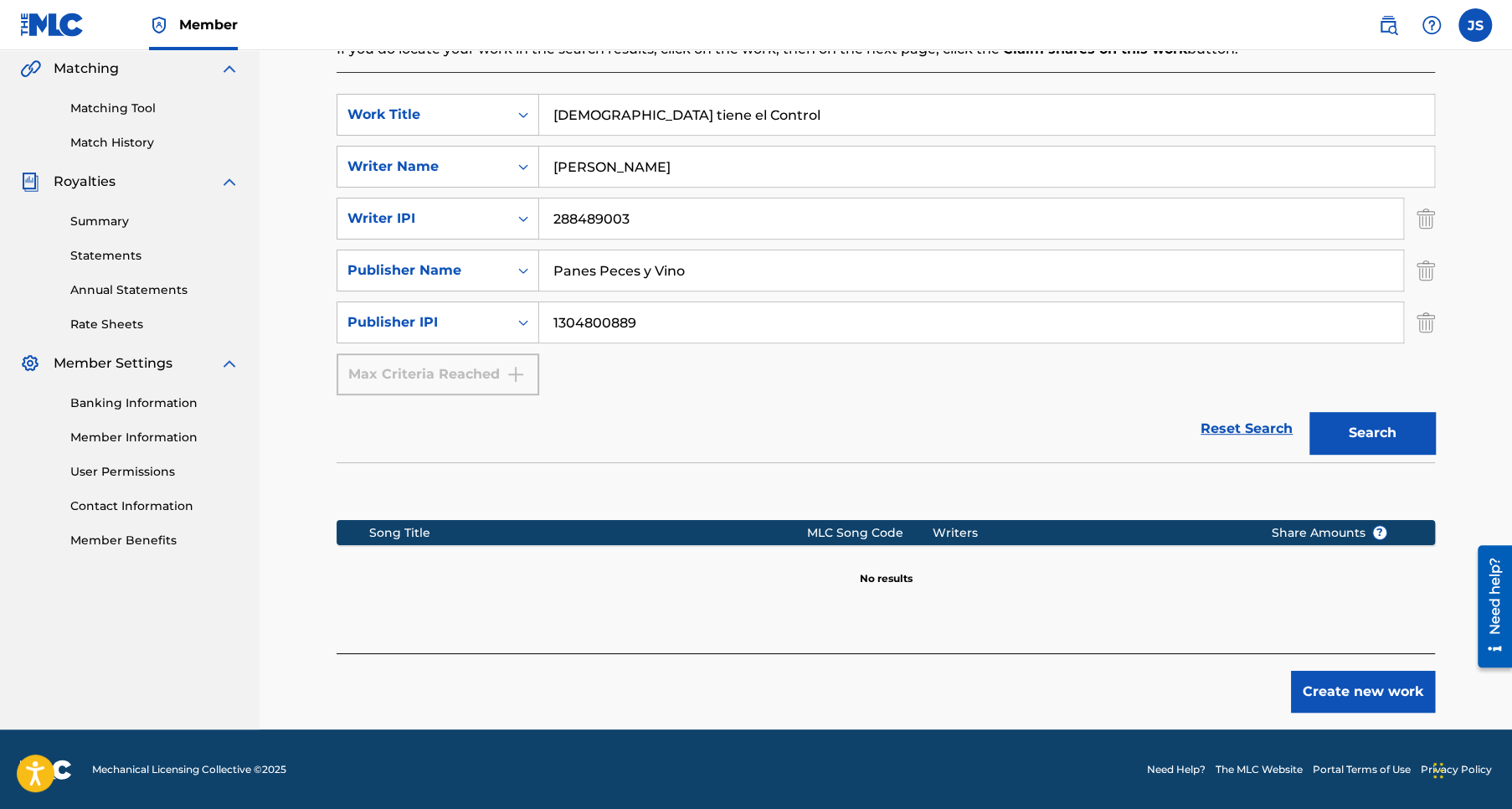
click at [1360, 691] on button "Create new work" at bounding box center [1363, 691] width 144 height 42
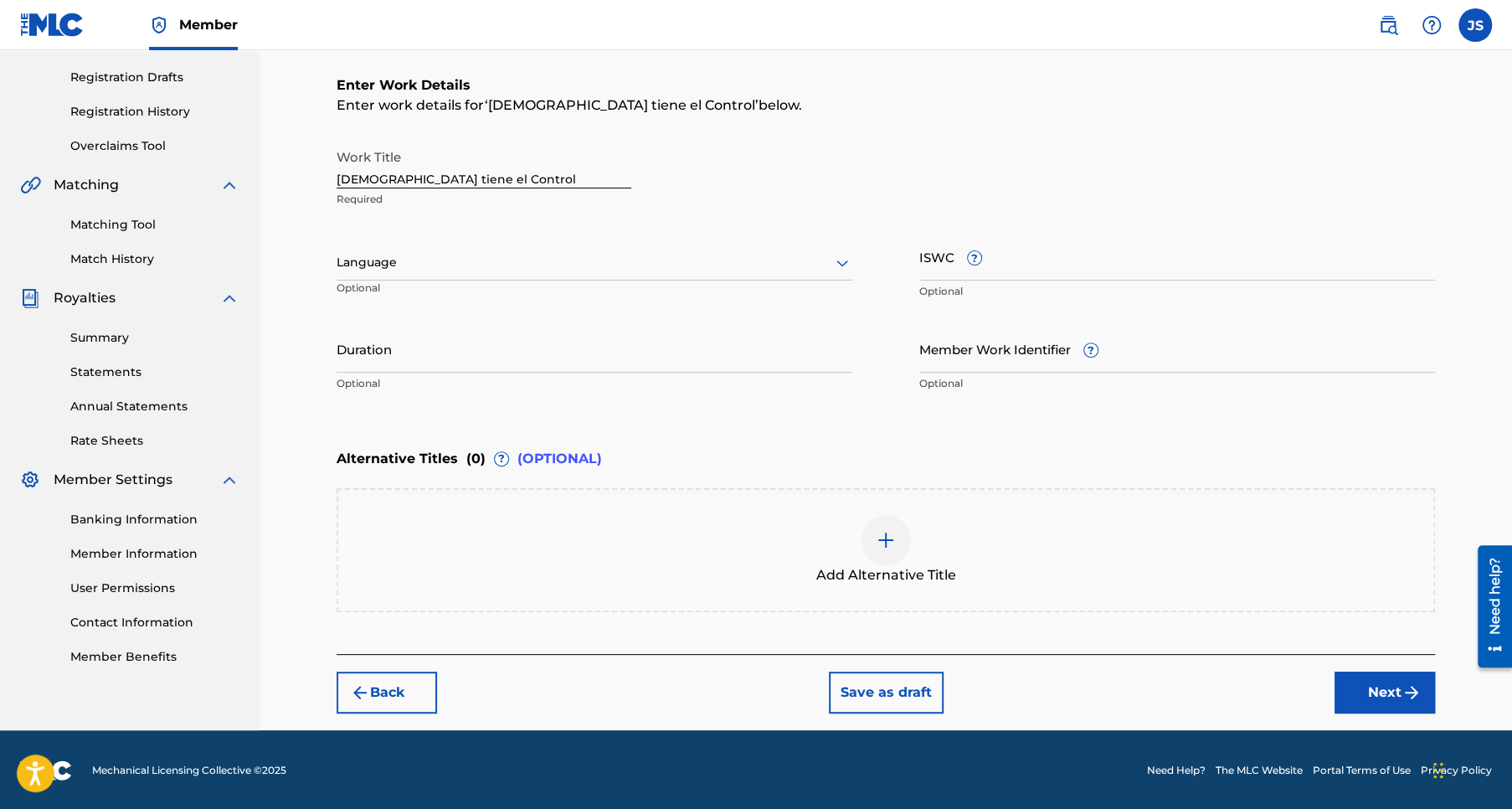
click at [846, 259] on icon at bounding box center [842, 263] width 20 height 20
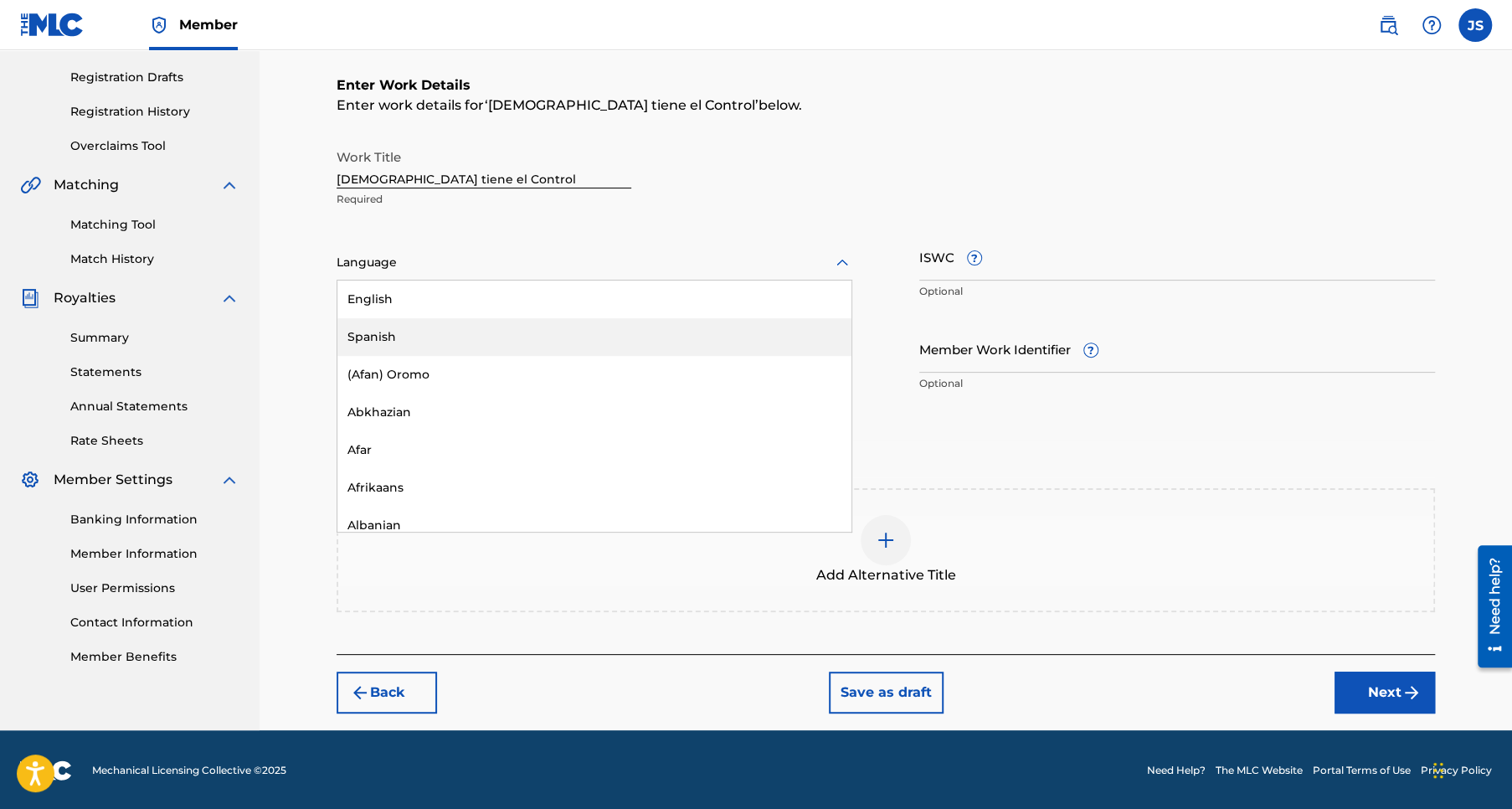
click at [433, 339] on div "Spanish" at bounding box center [594, 337] width 514 height 38
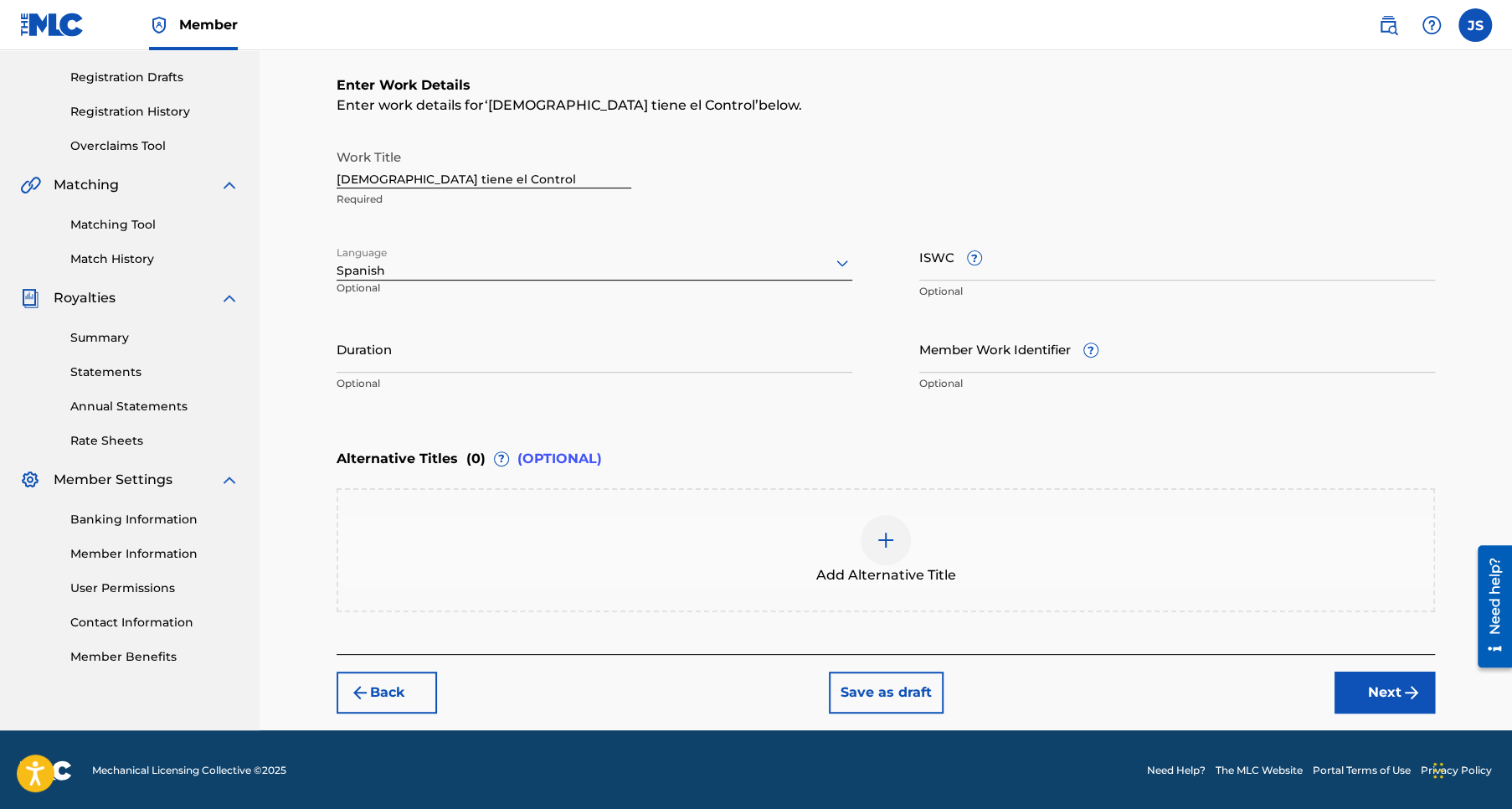
click at [364, 356] on input "Duration" at bounding box center [594, 348] width 515 height 48
click at [605, 358] on input "04:07" at bounding box center [594, 348] width 515 height 48
type input "04:07"
click at [1393, 682] on button "Next" at bounding box center [1385, 692] width 101 height 42
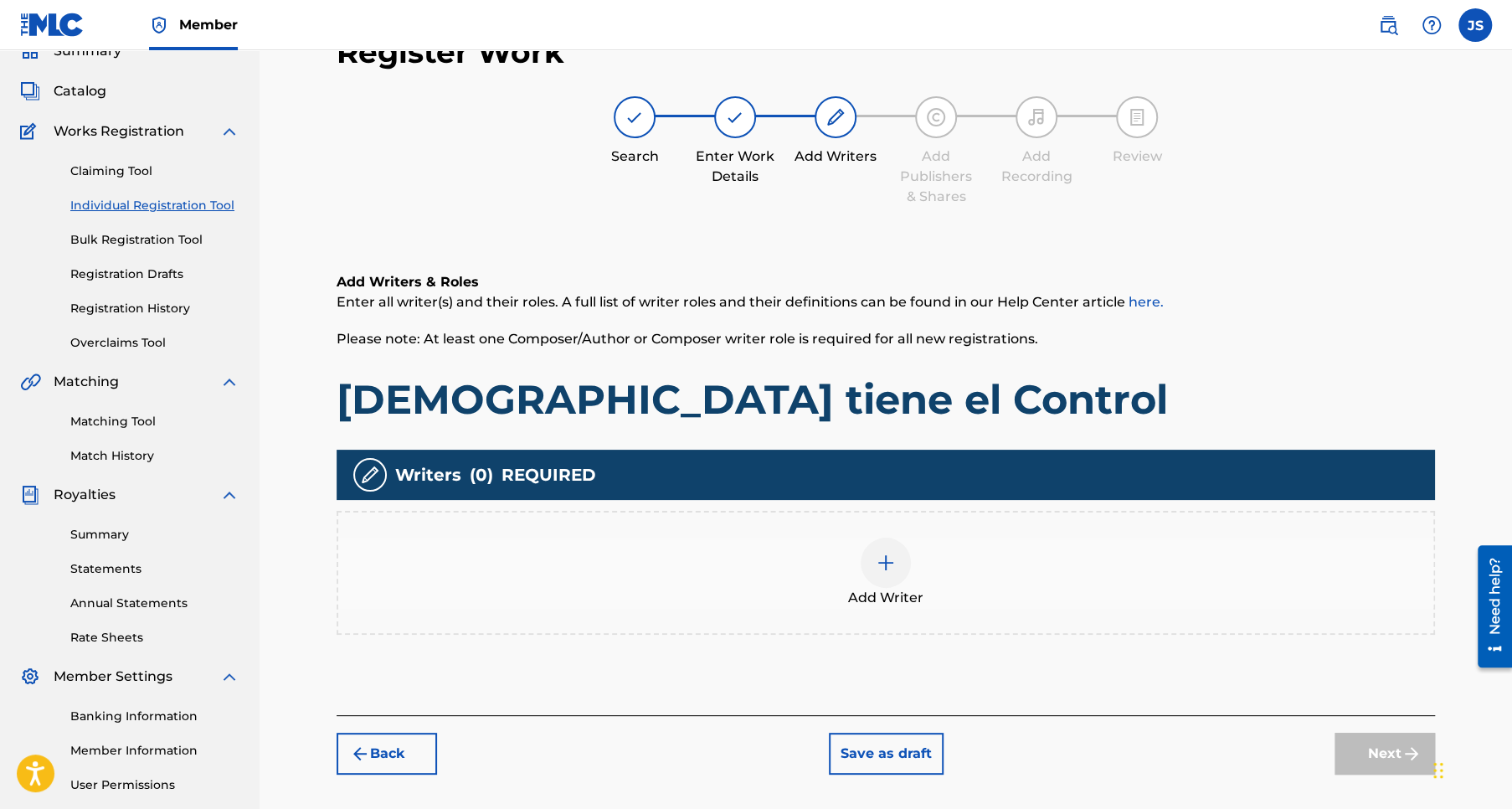
scroll to position [75, 0]
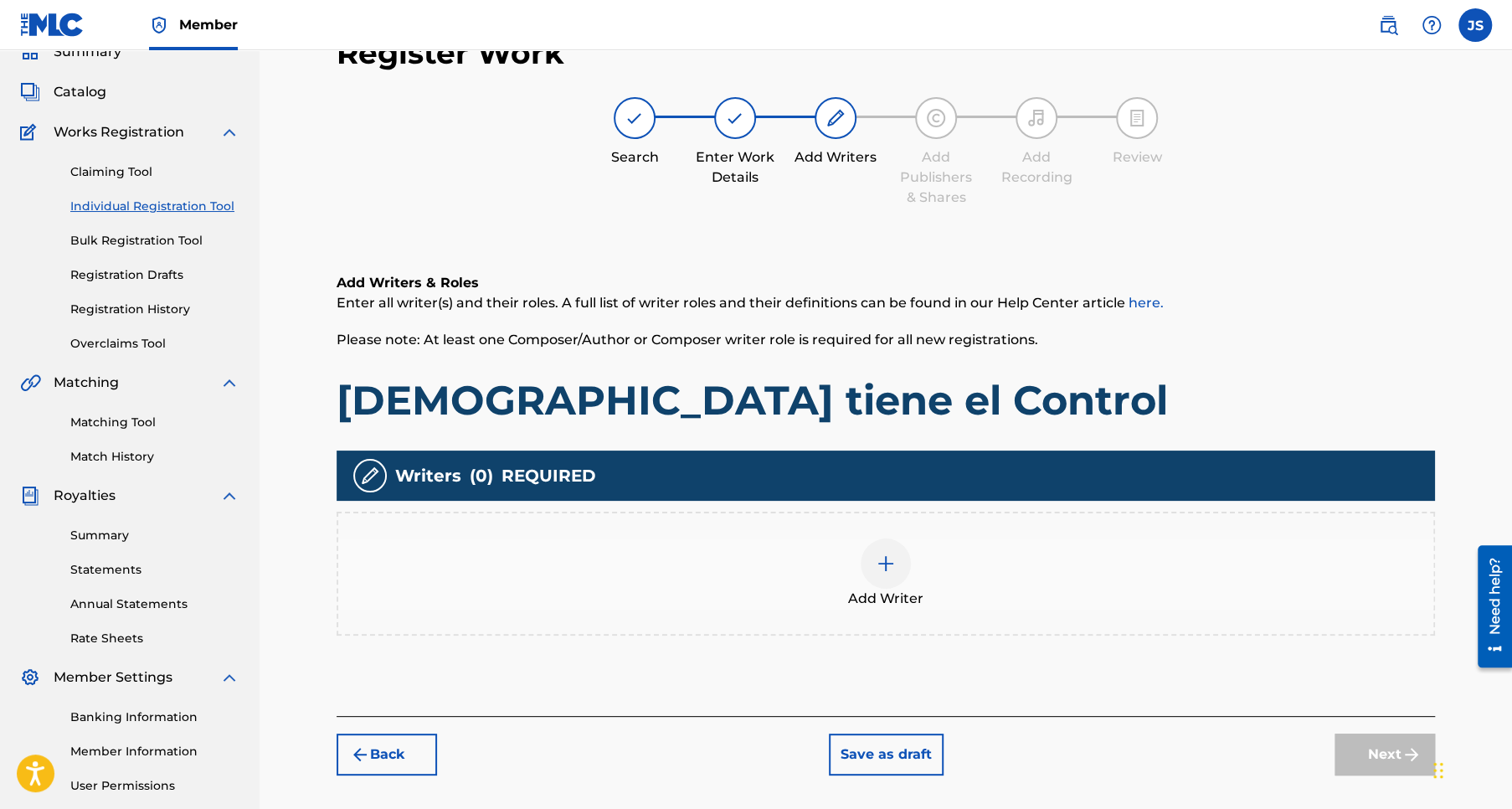
click at [883, 560] on img at bounding box center [885, 563] width 20 height 20
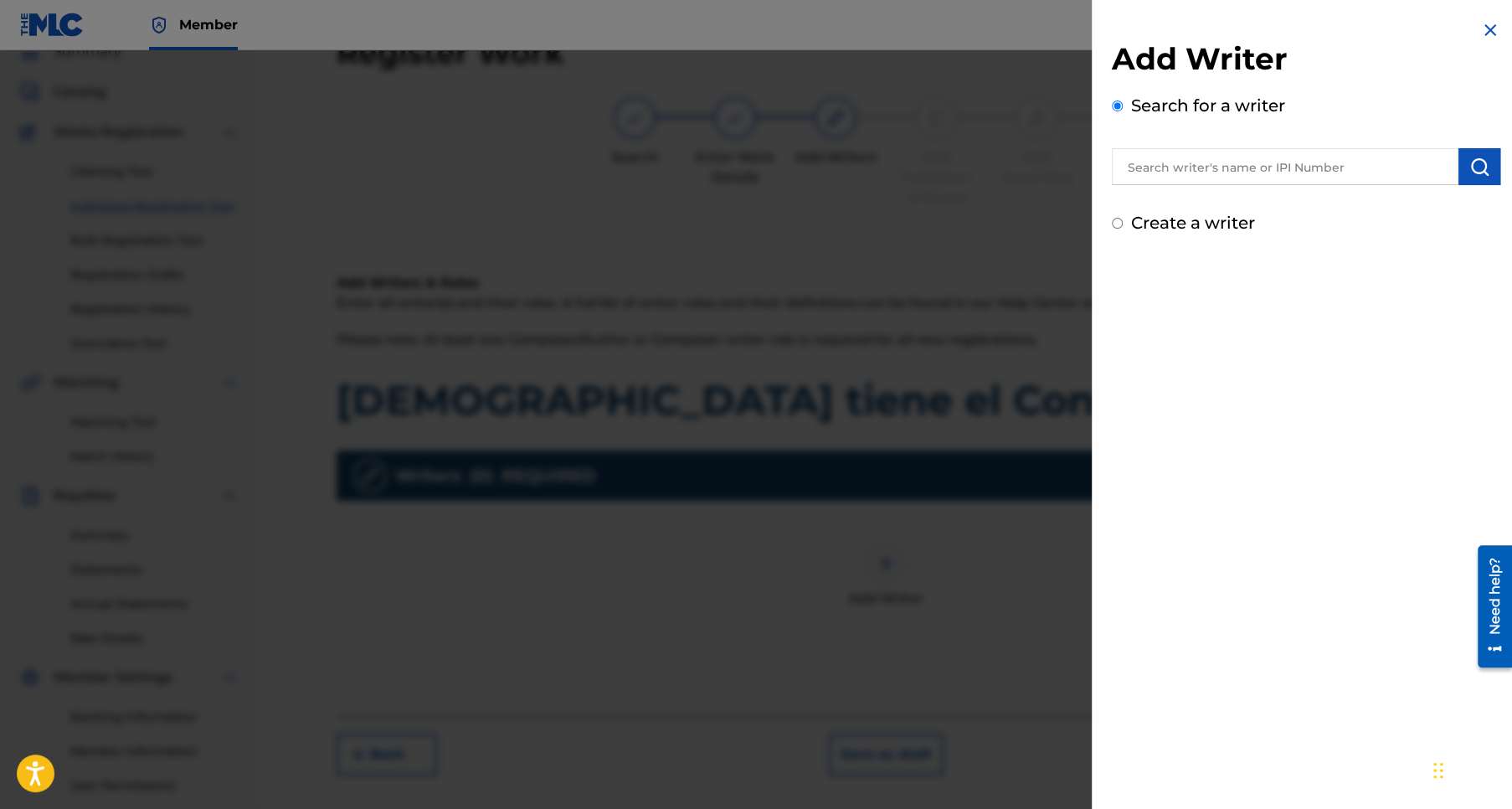
click at [1218, 164] on input "text" at bounding box center [1285, 166] width 347 height 37
type input "Jose Pablo Sanchez Rios"
click at [1479, 161] on img "submit" at bounding box center [1479, 166] width 20 height 20
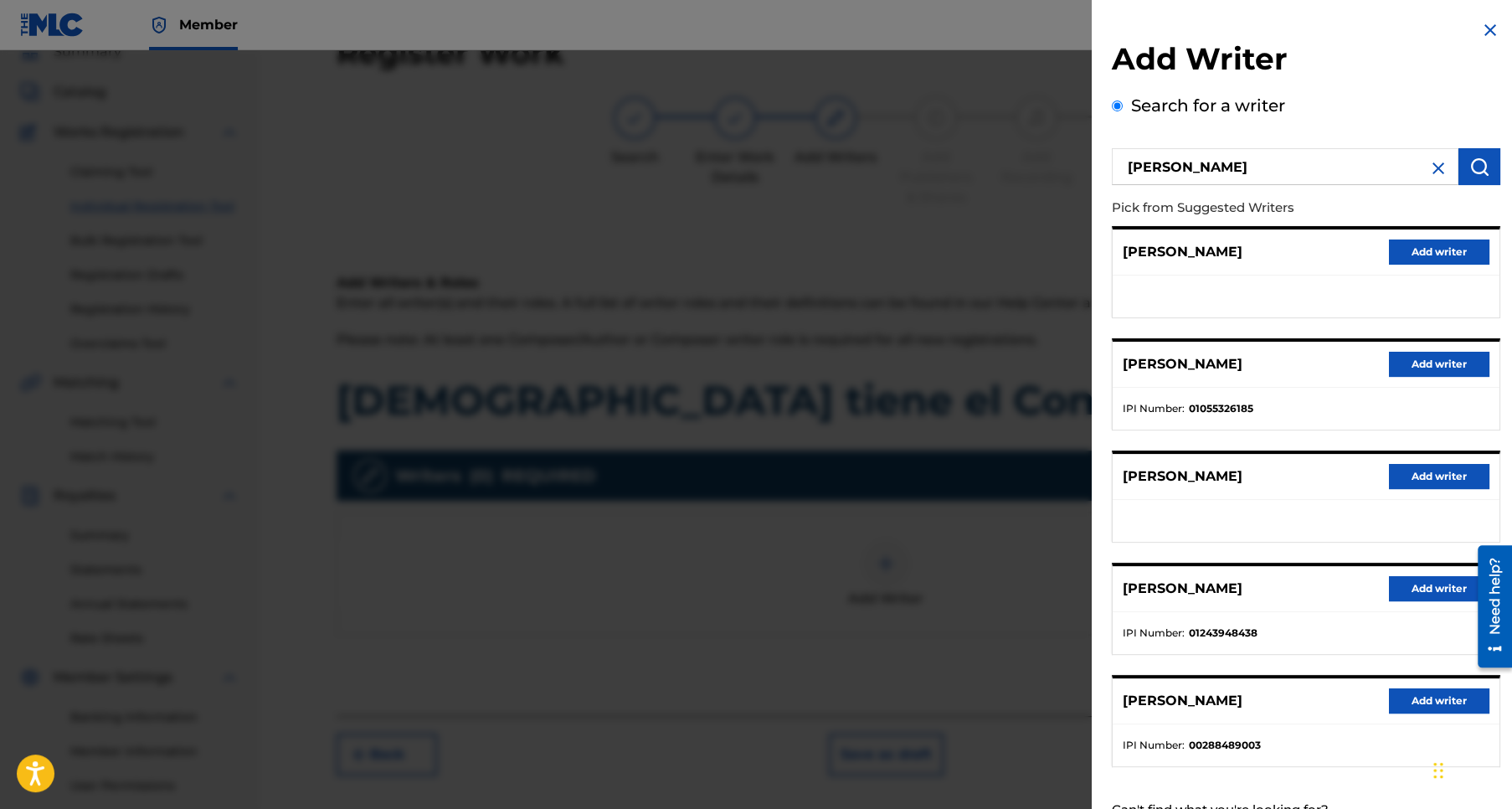
click at [1429, 692] on button "Add writer" at bounding box center [1439, 700] width 101 height 25
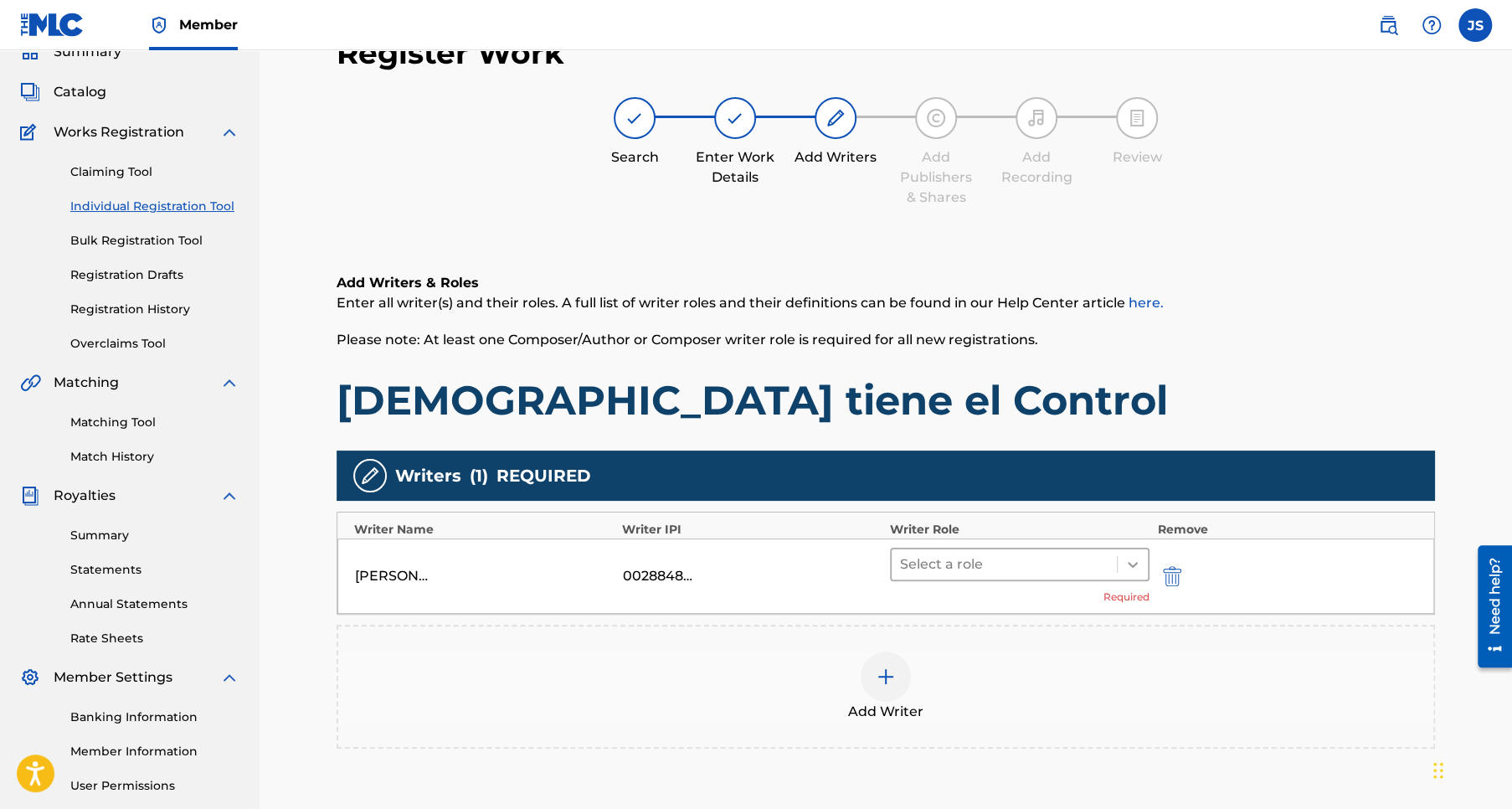
click at [1135, 562] on icon at bounding box center [1132, 565] width 10 height 6
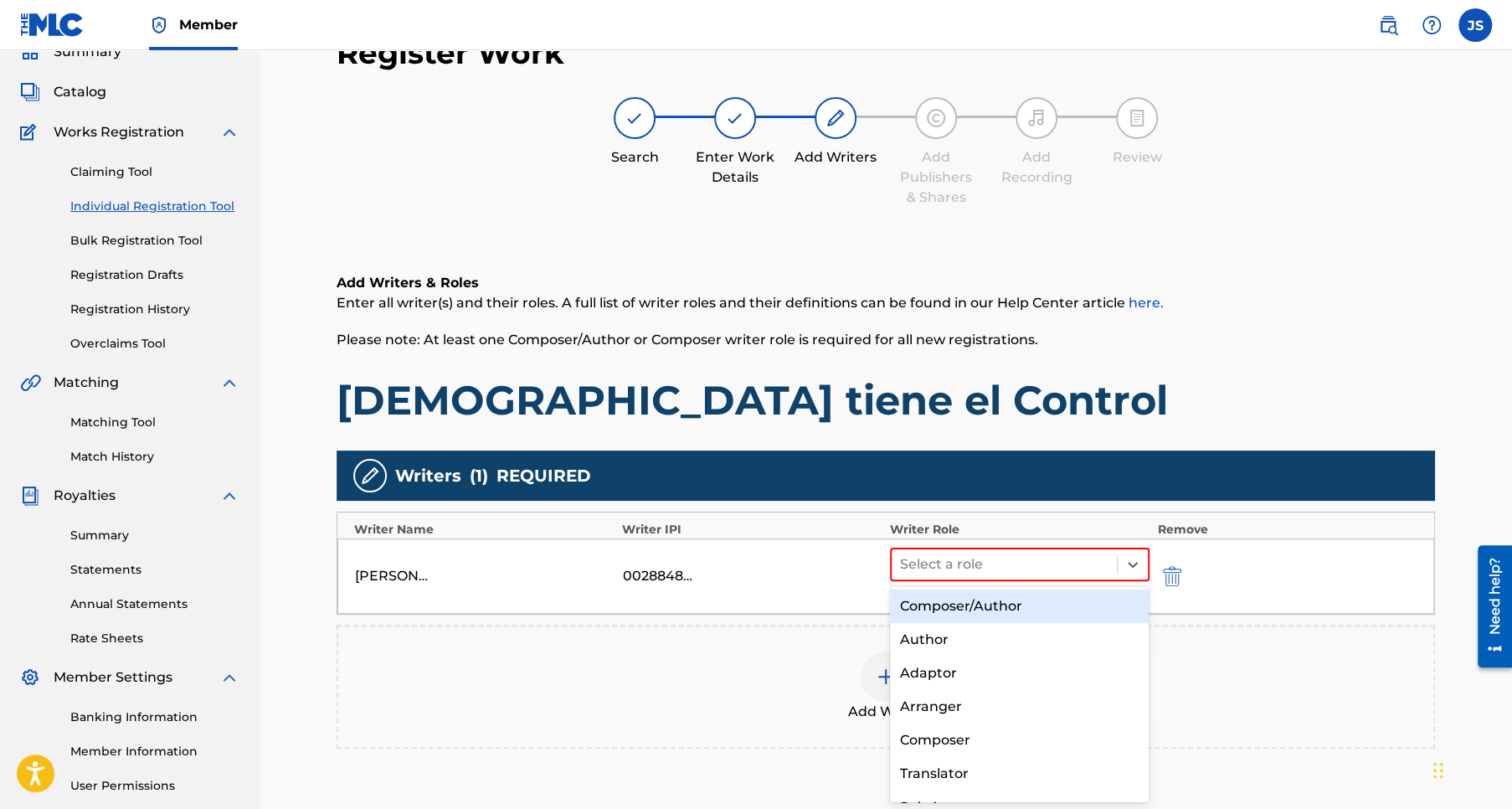
click at [974, 611] on div "Composer/Author" at bounding box center [1019, 605] width 259 height 33
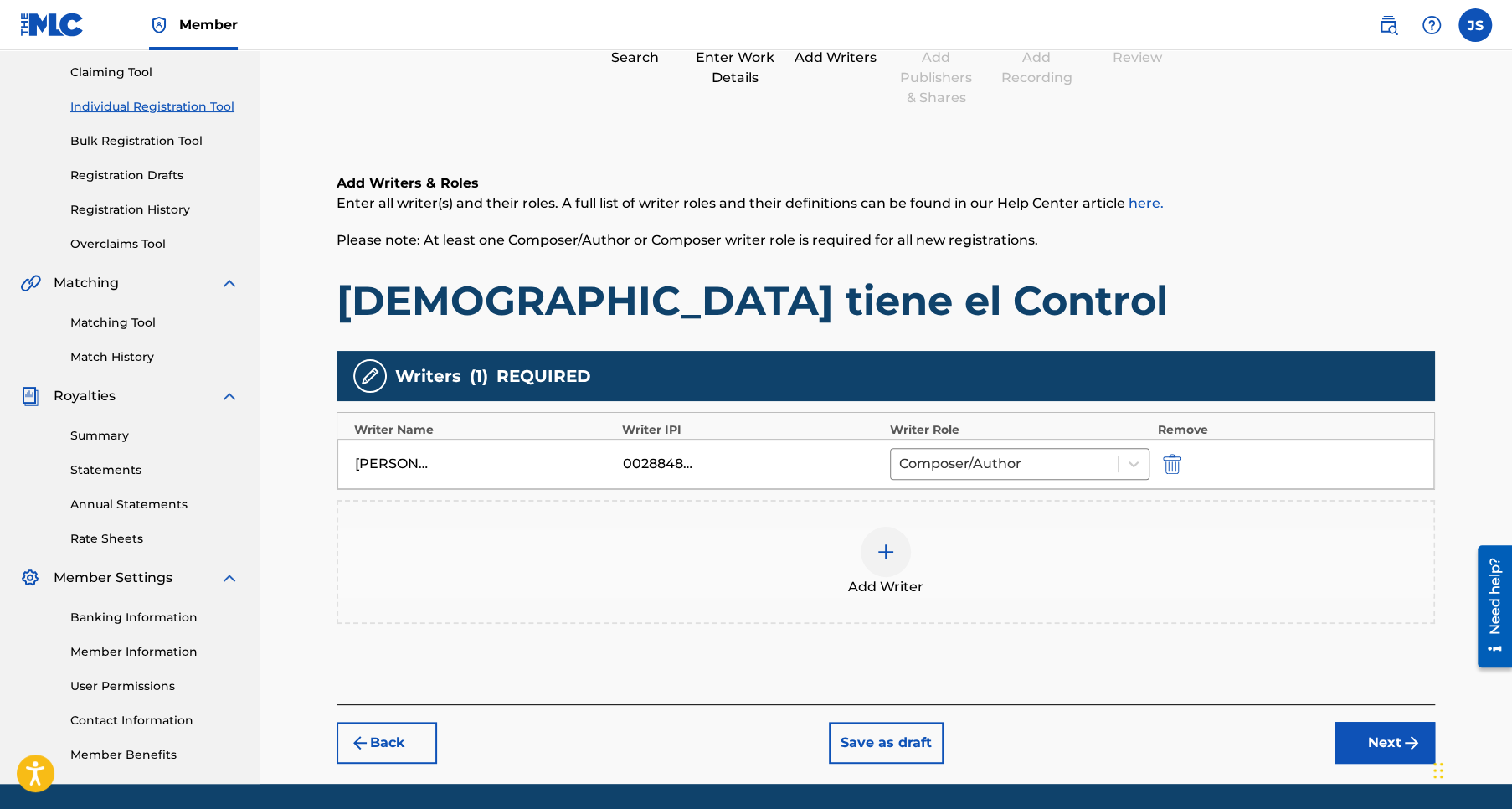
scroll to position [229, 0]
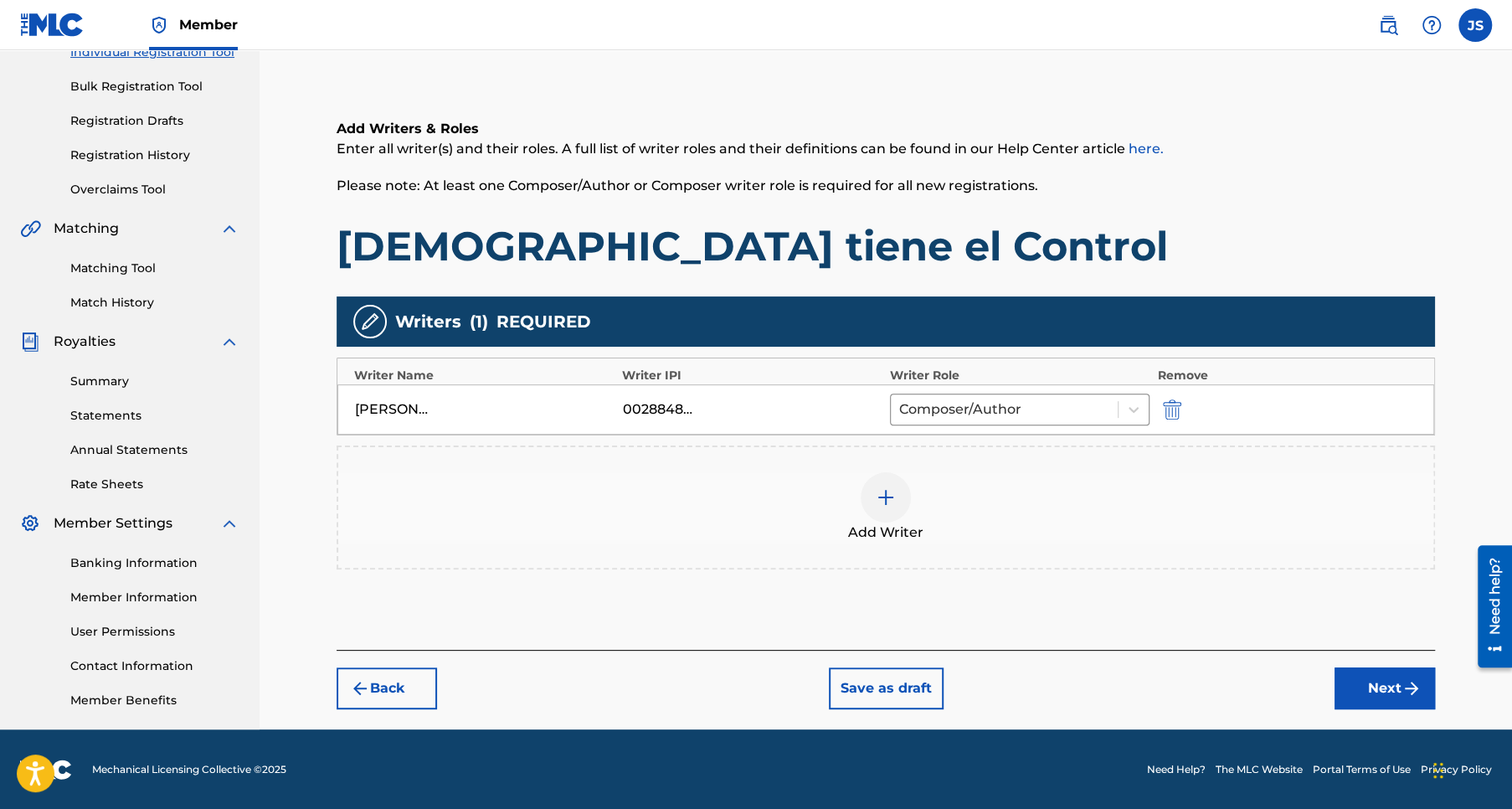
click at [1369, 685] on button "Next" at bounding box center [1385, 688] width 101 height 42
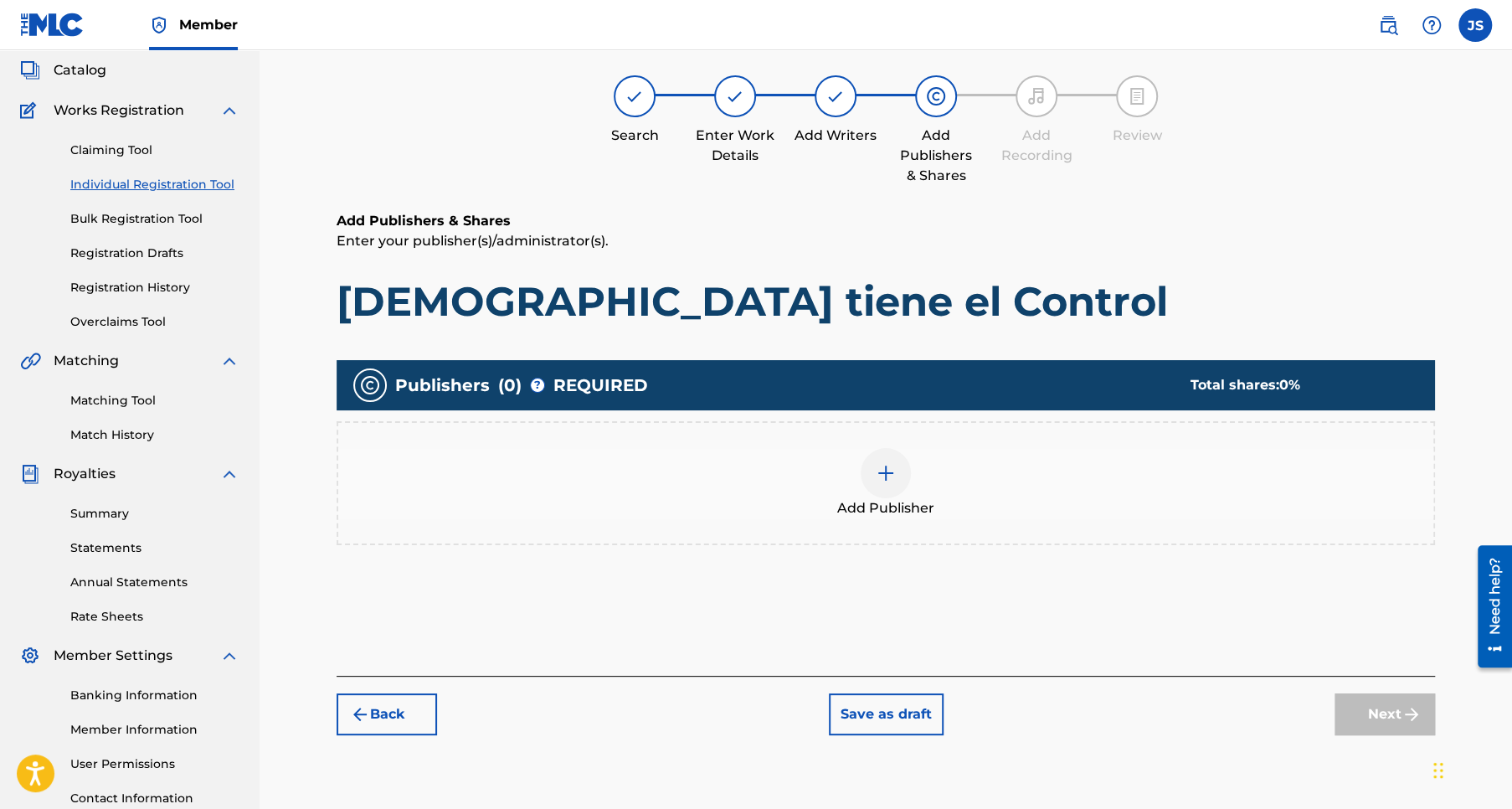
scroll to position [75, 0]
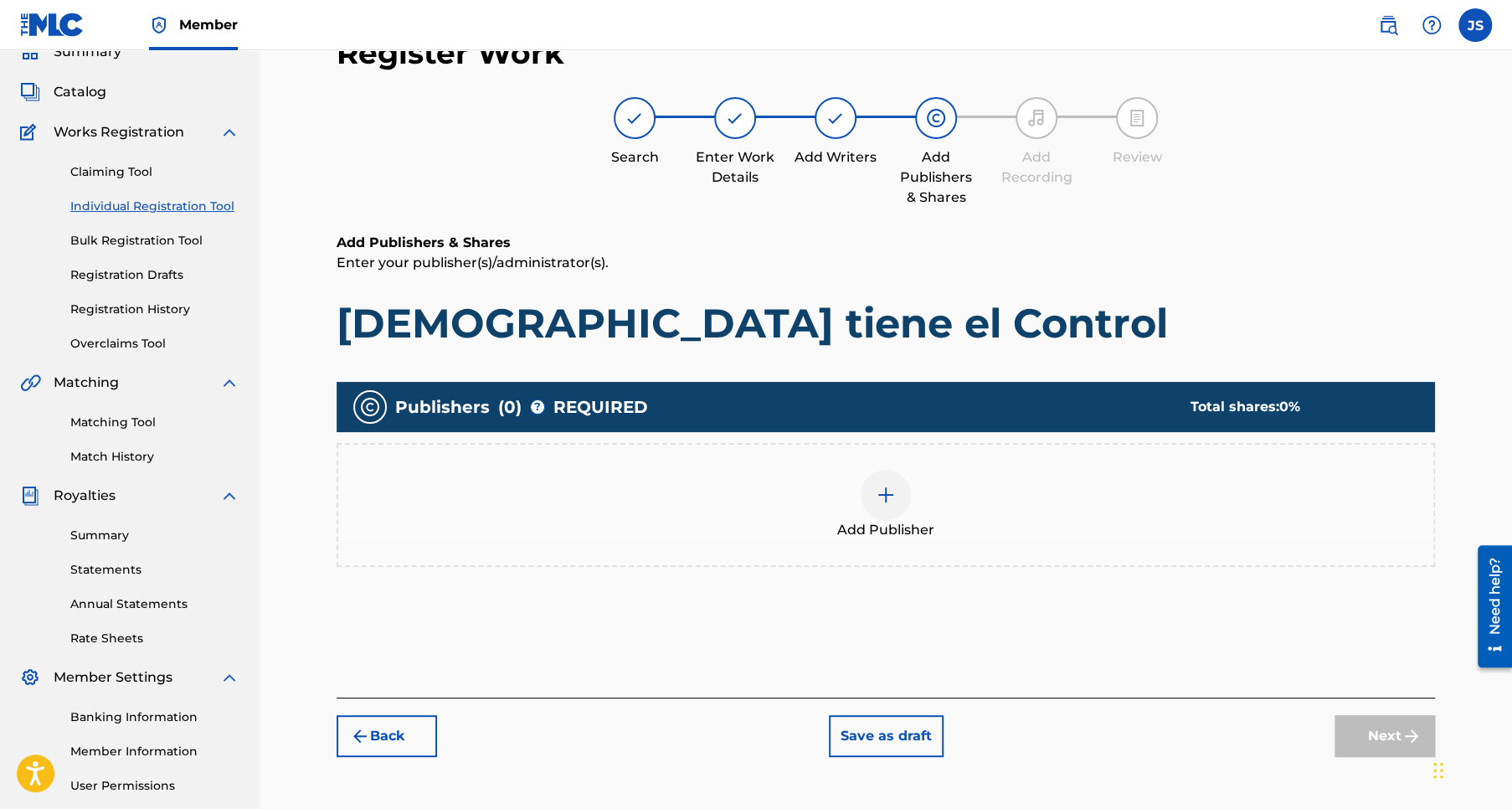
click at [884, 493] on img at bounding box center [885, 495] width 20 height 20
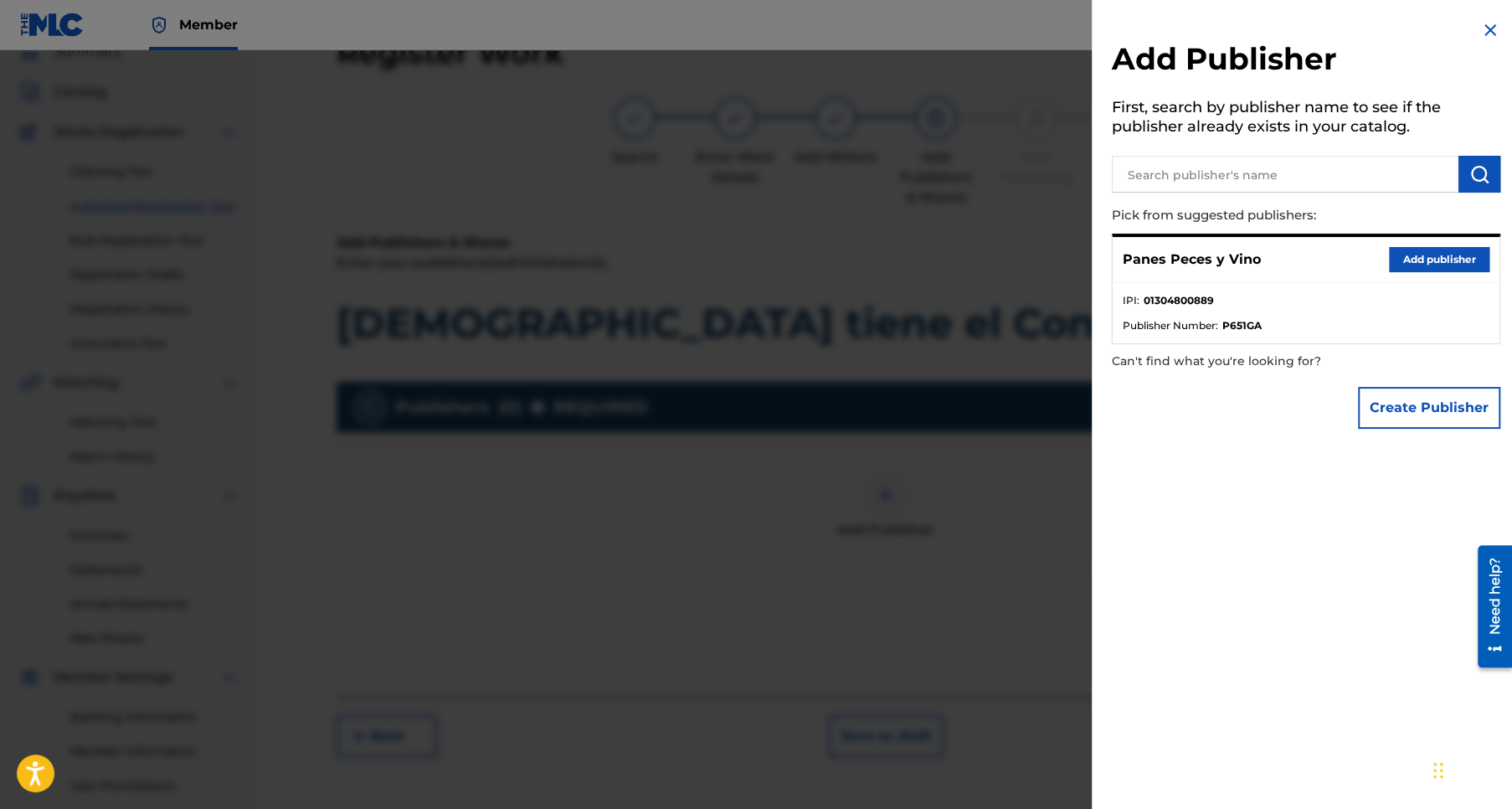
click at [1432, 255] on button "Add publisher" at bounding box center [1439, 259] width 101 height 25
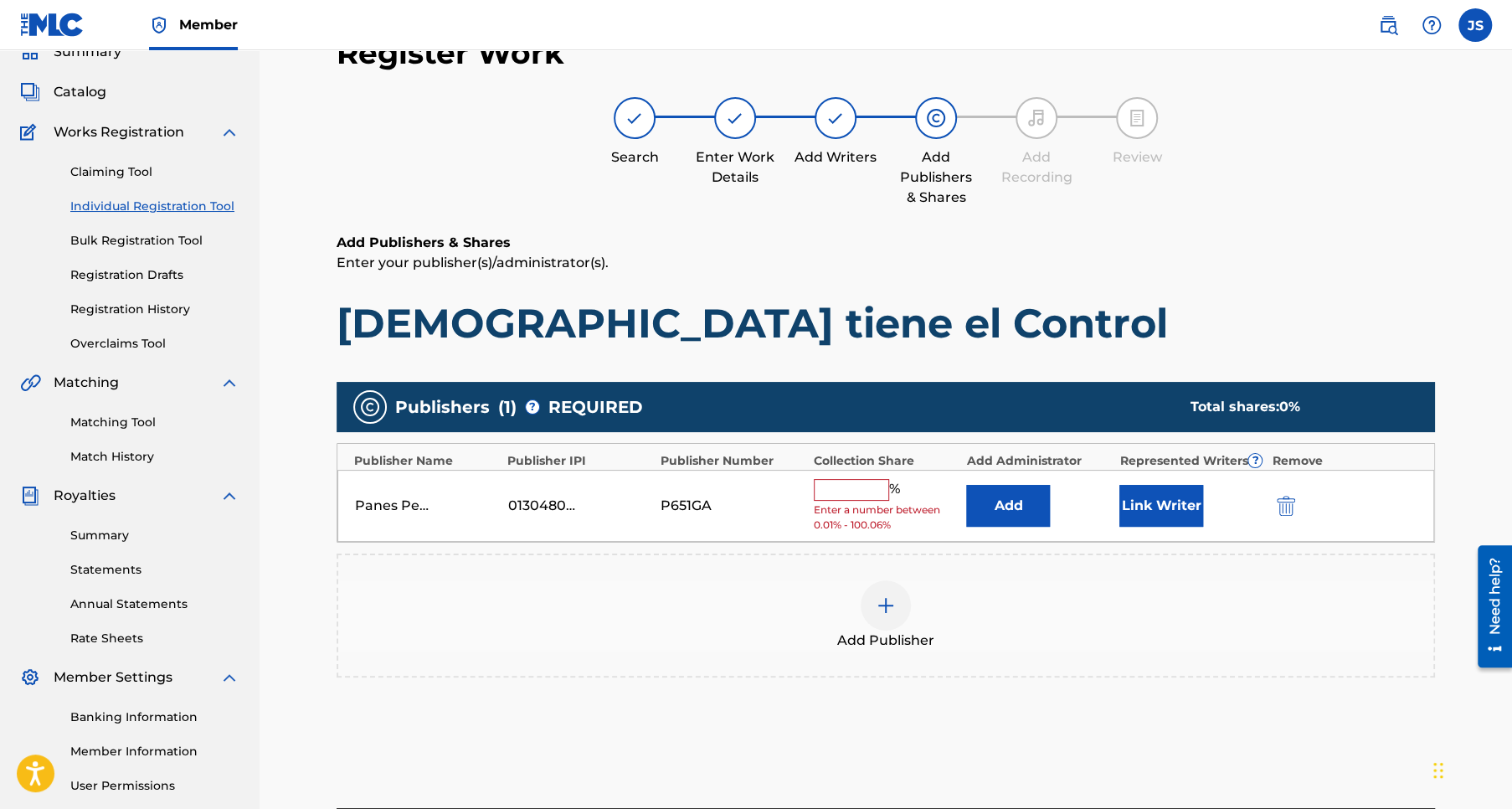
click at [840, 485] on input "text" at bounding box center [851, 489] width 75 height 22
type input "50"
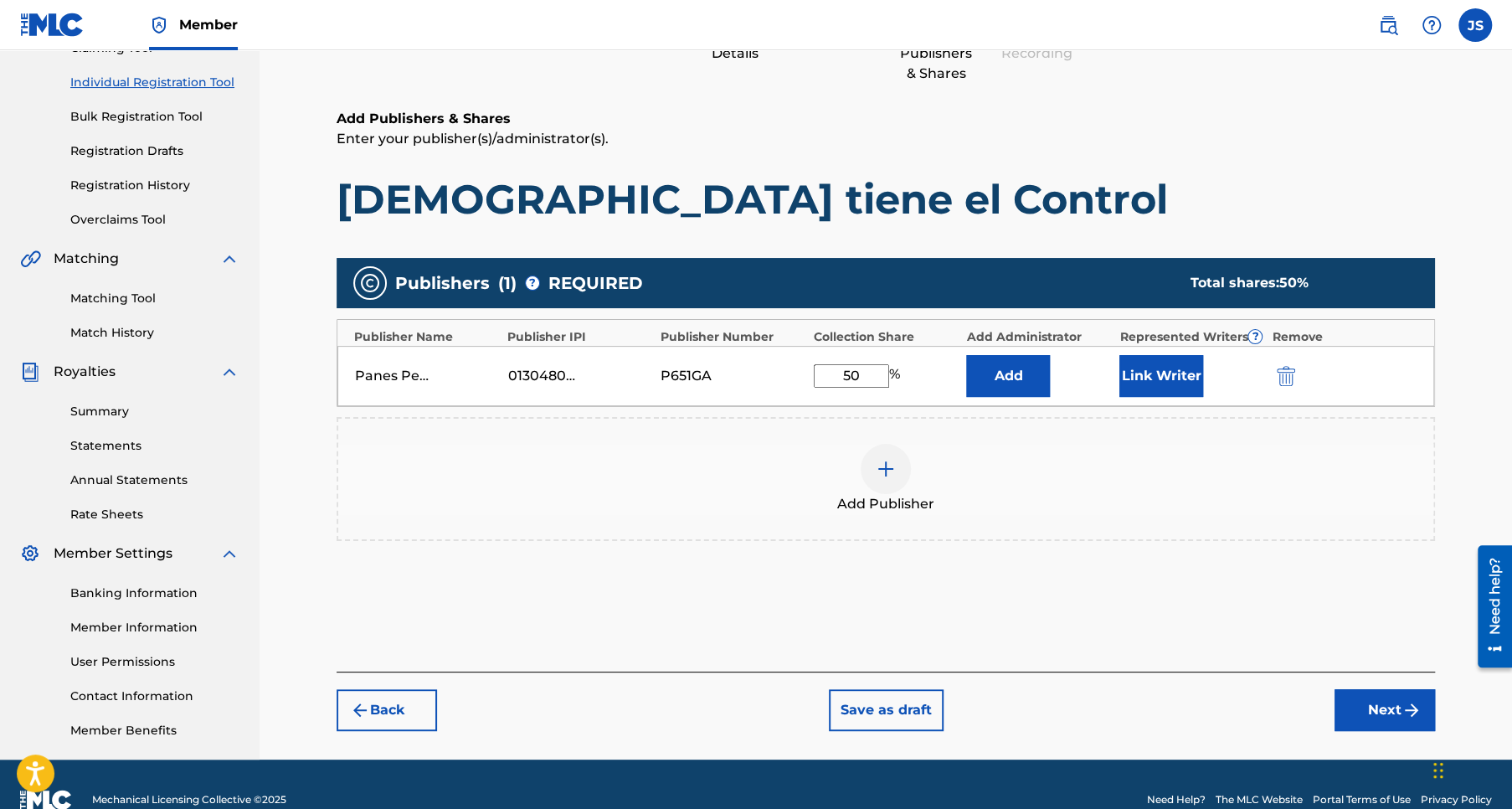
scroll to position [229, 0]
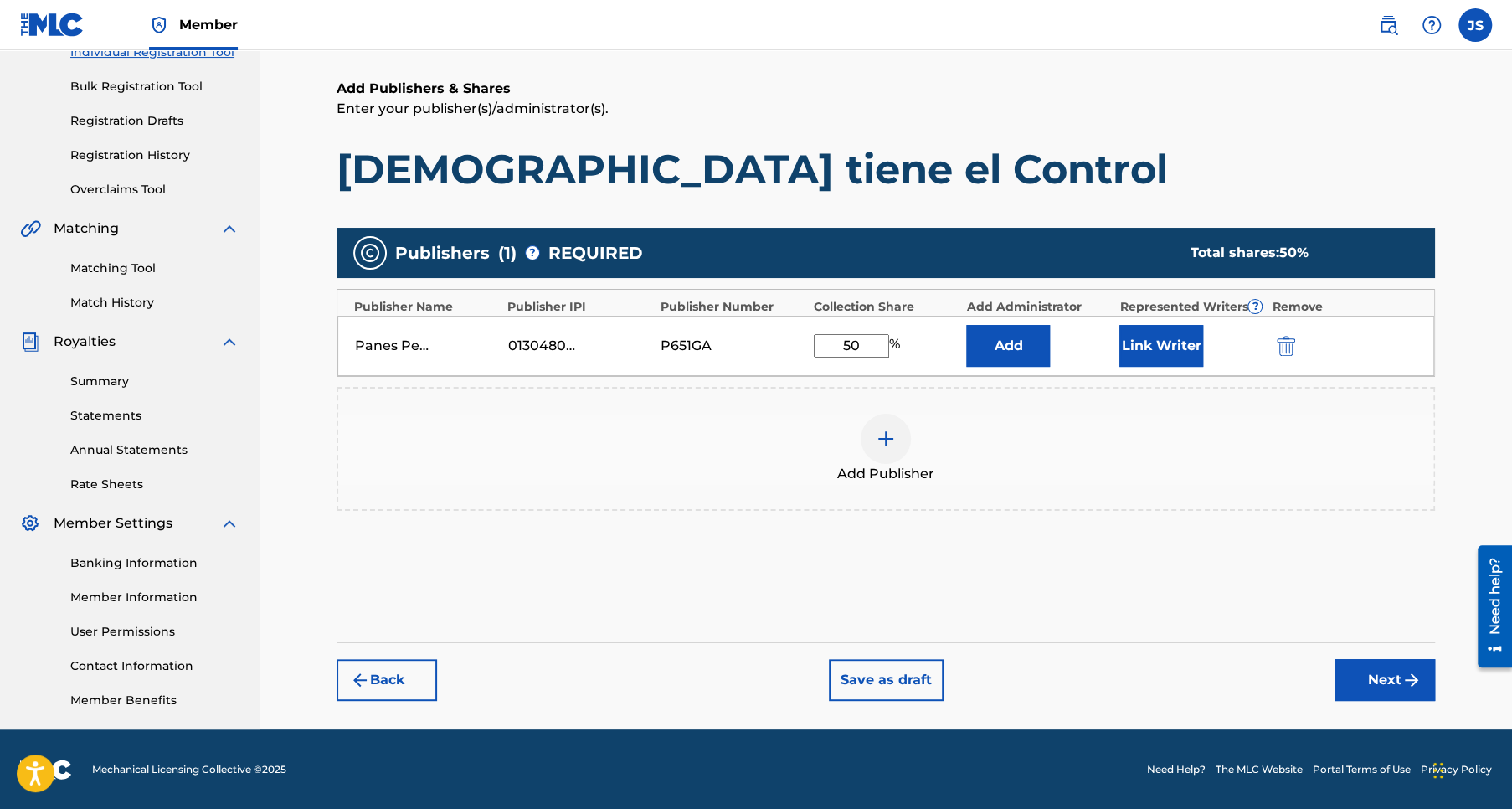
click at [1381, 681] on button "Next" at bounding box center [1385, 680] width 101 height 42
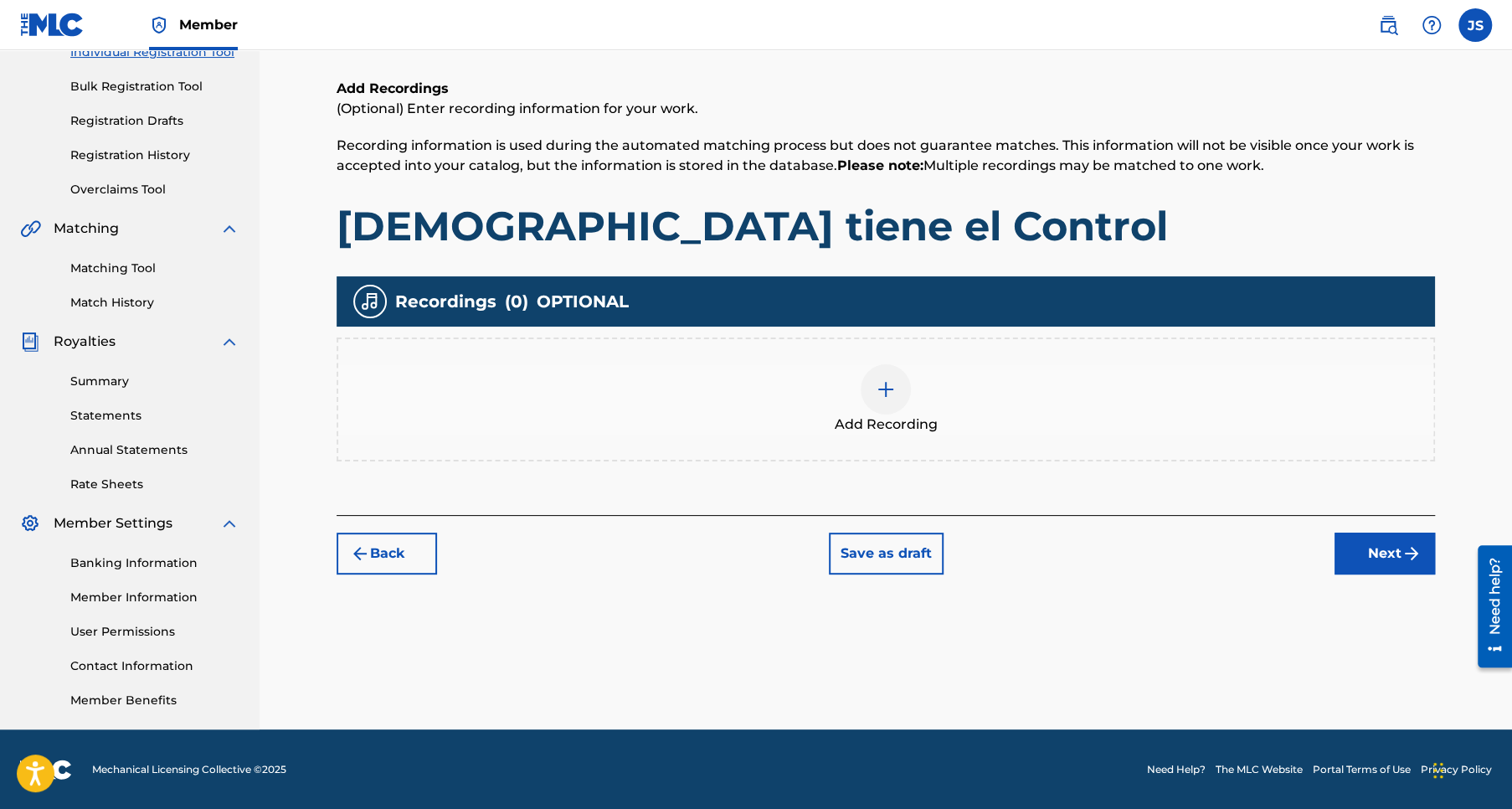
scroll to position [75, 0]
click at [1389, 557] on button "Next" at bounding box center [1385, 553] width 101 height 42
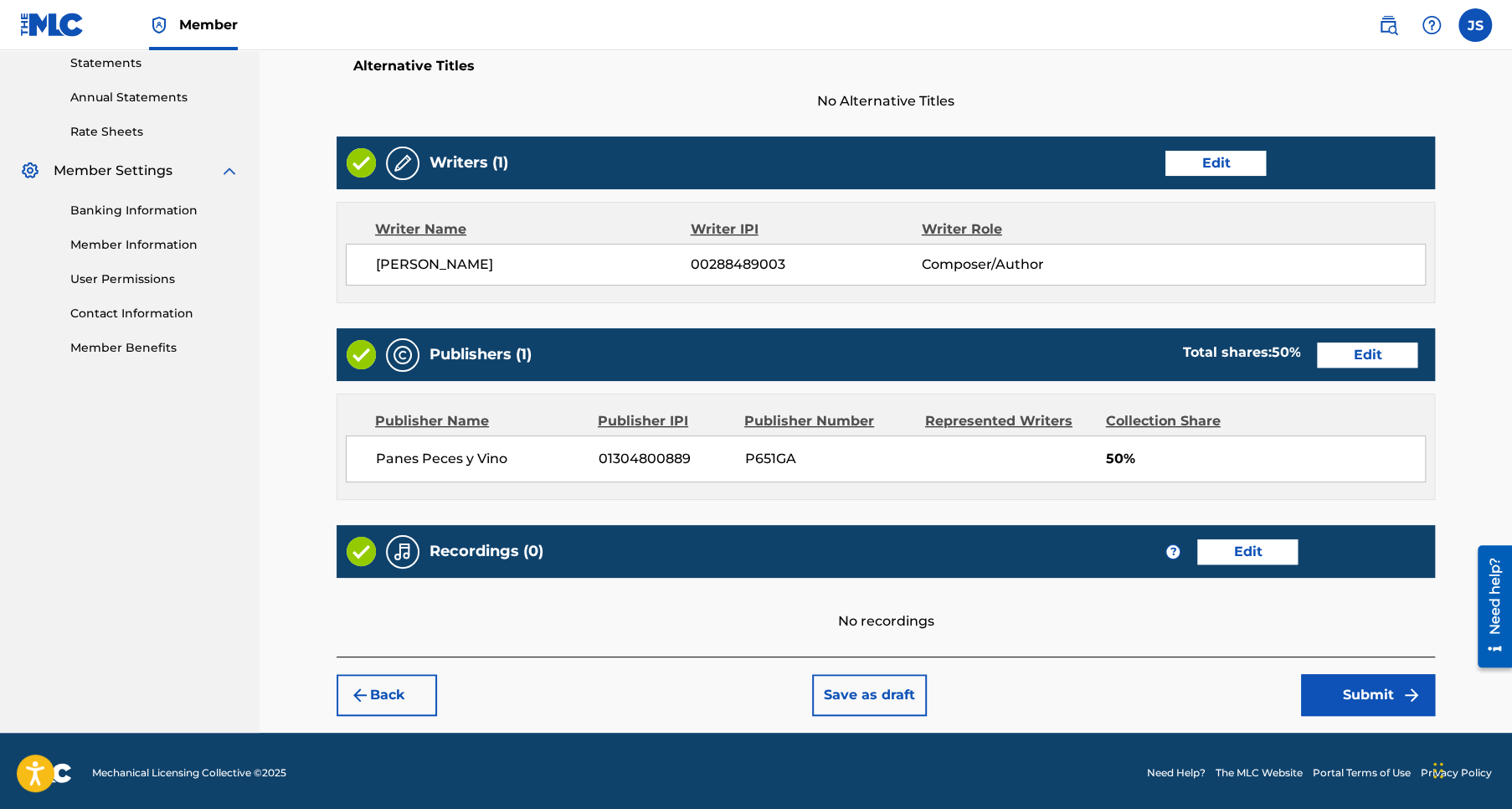
scroll to position [585, 0]
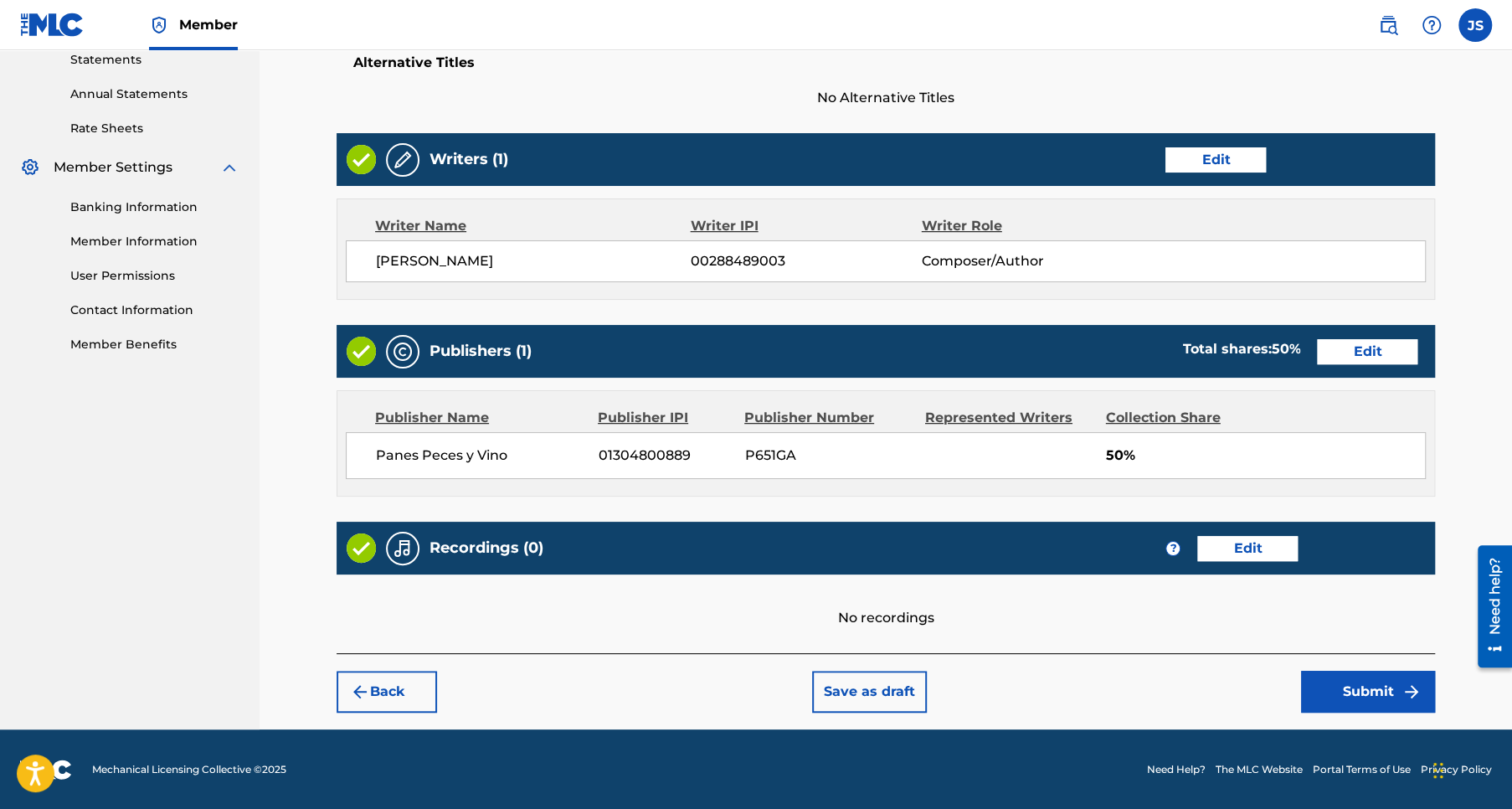
click at [1367, 688] on button "Submit" at bounding box center [1367, 691] width 134 height 42
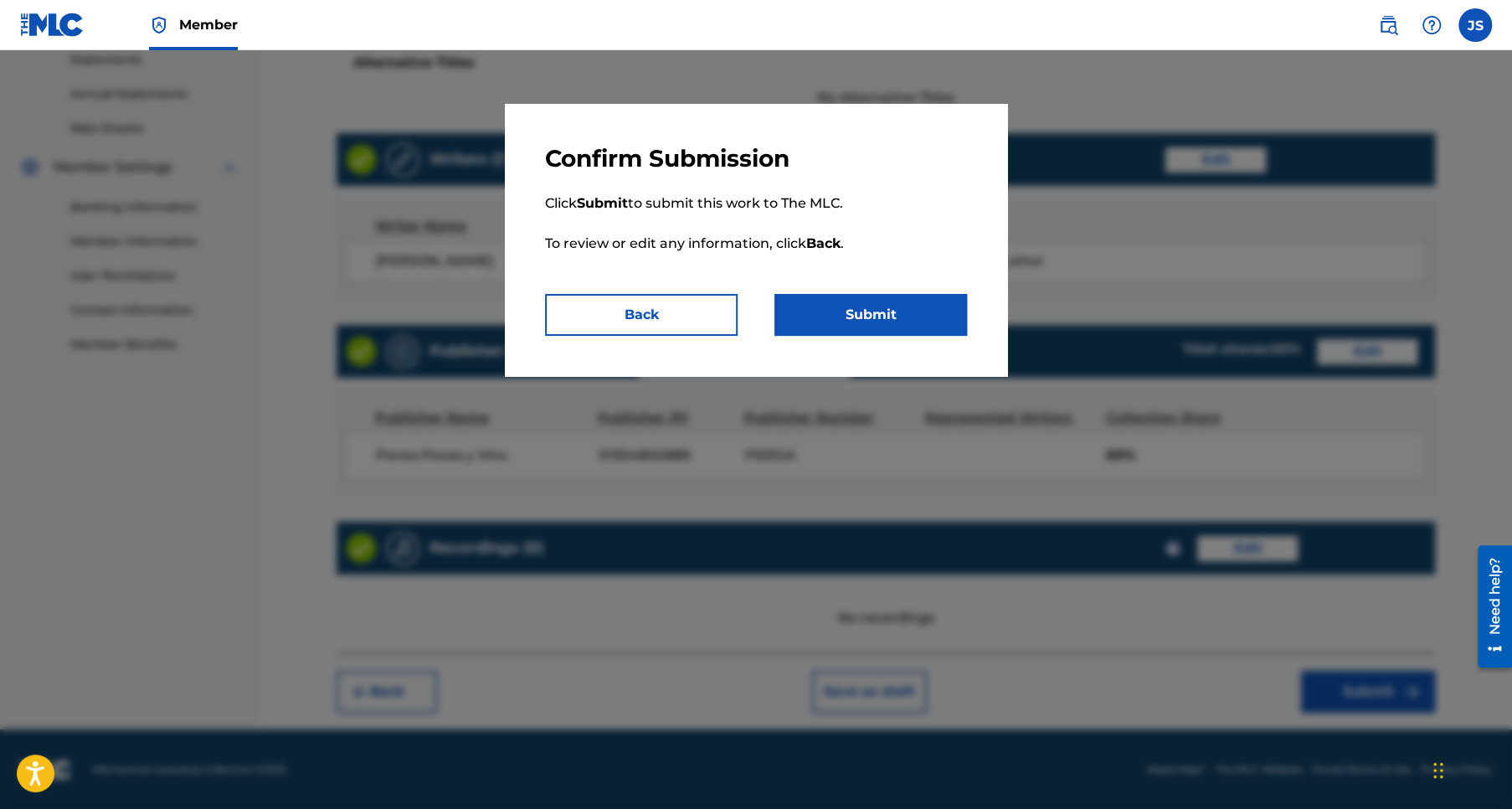
click at [879, 317] on button "Submit" at bounding box center [870, 314] width 192 height 42
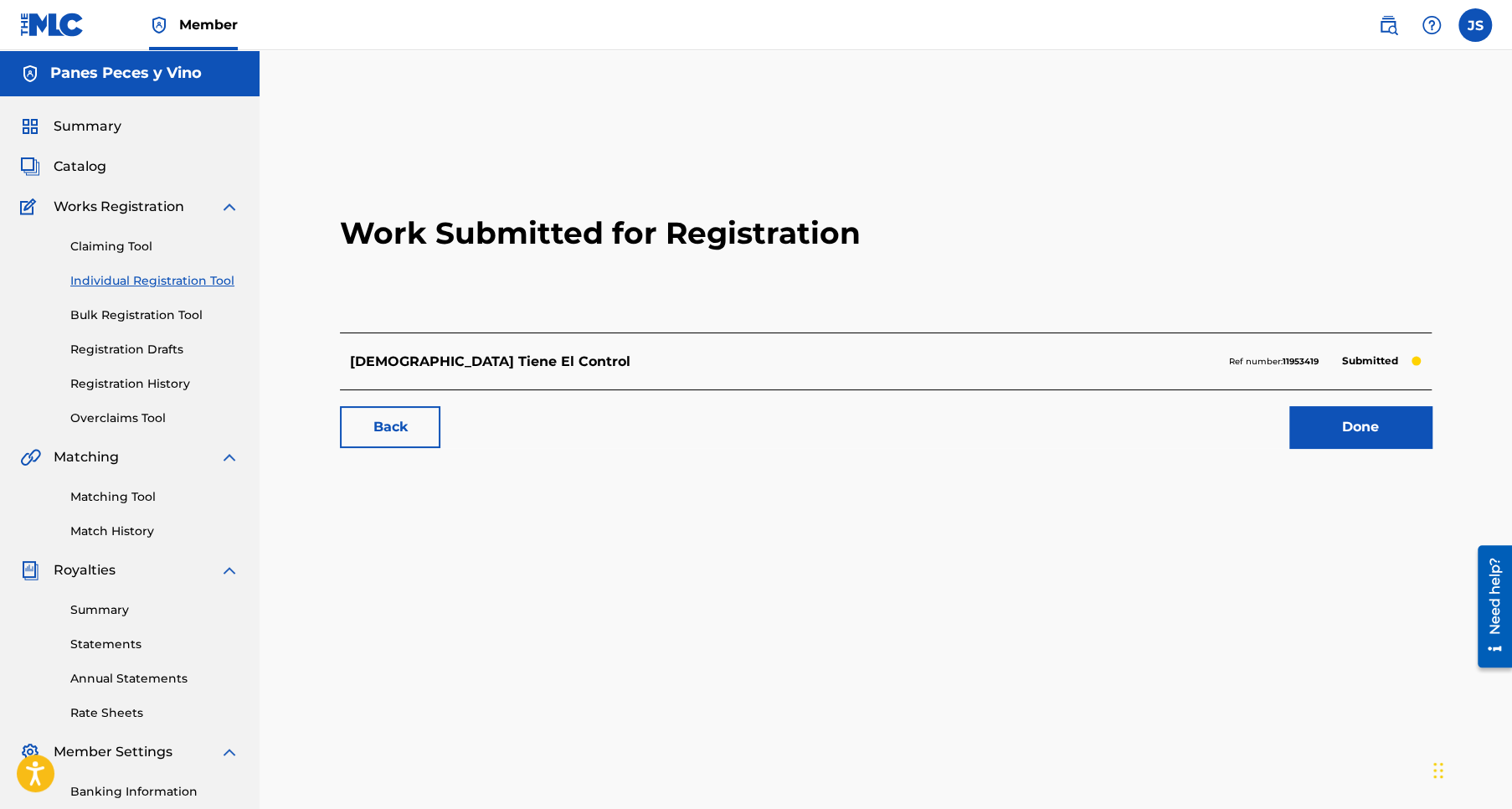
click at [400, 425] on link "Back" at bounding box center [391, 426] width 101 height 42
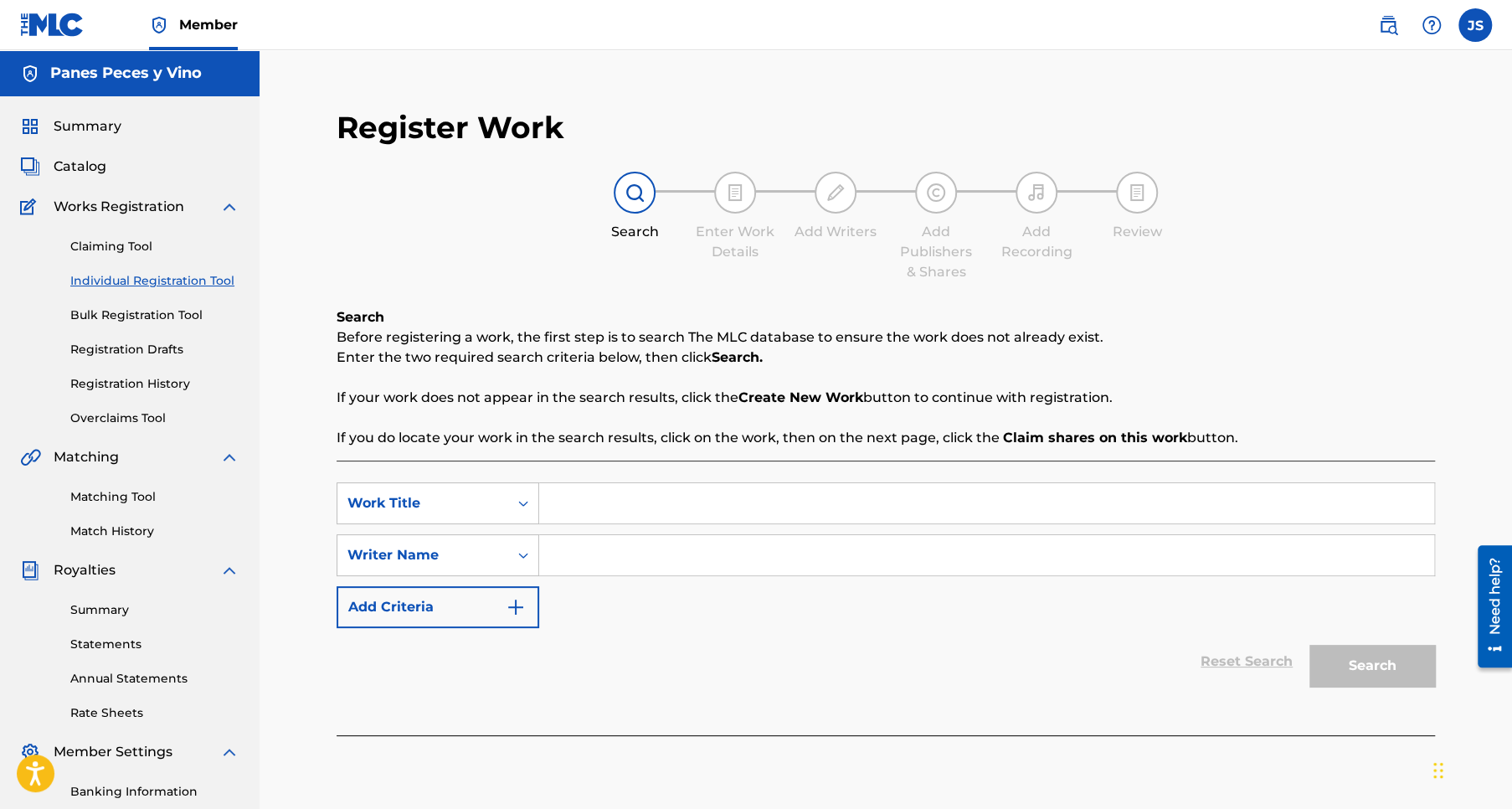
click at [594, 498] on input "Search Form" at bounding box center [986, 503] width 895 height 40
type input "Sobrenatural"
click at [586, 554] on input "Search Form" at bounding box center [986, 555] width 895 height 40
type input "Jose Pablo Sanchez Rios"
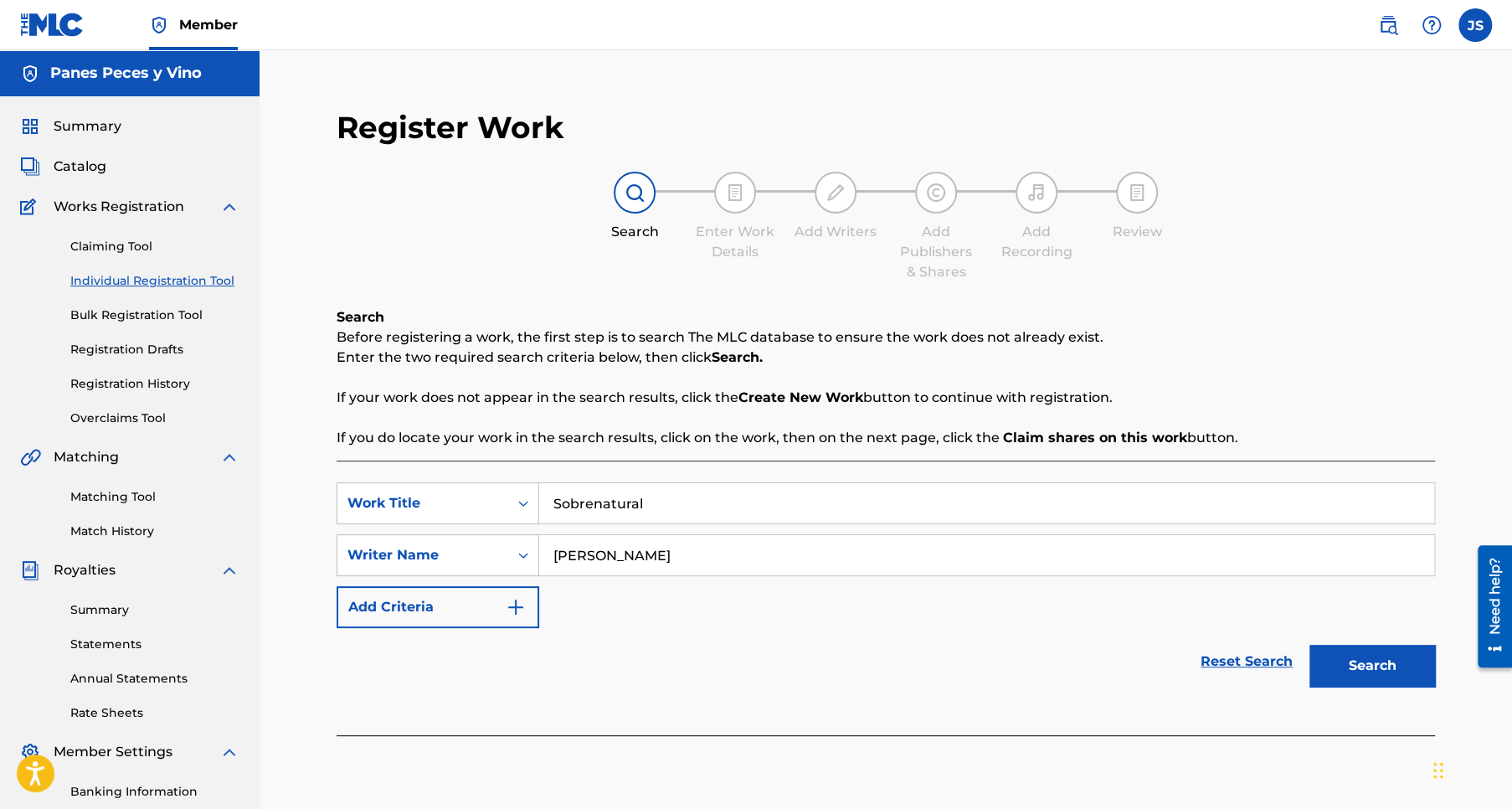
click at [441, 605] on button "Add Criteria" at bounding box center [438, 607] width 203 height 42
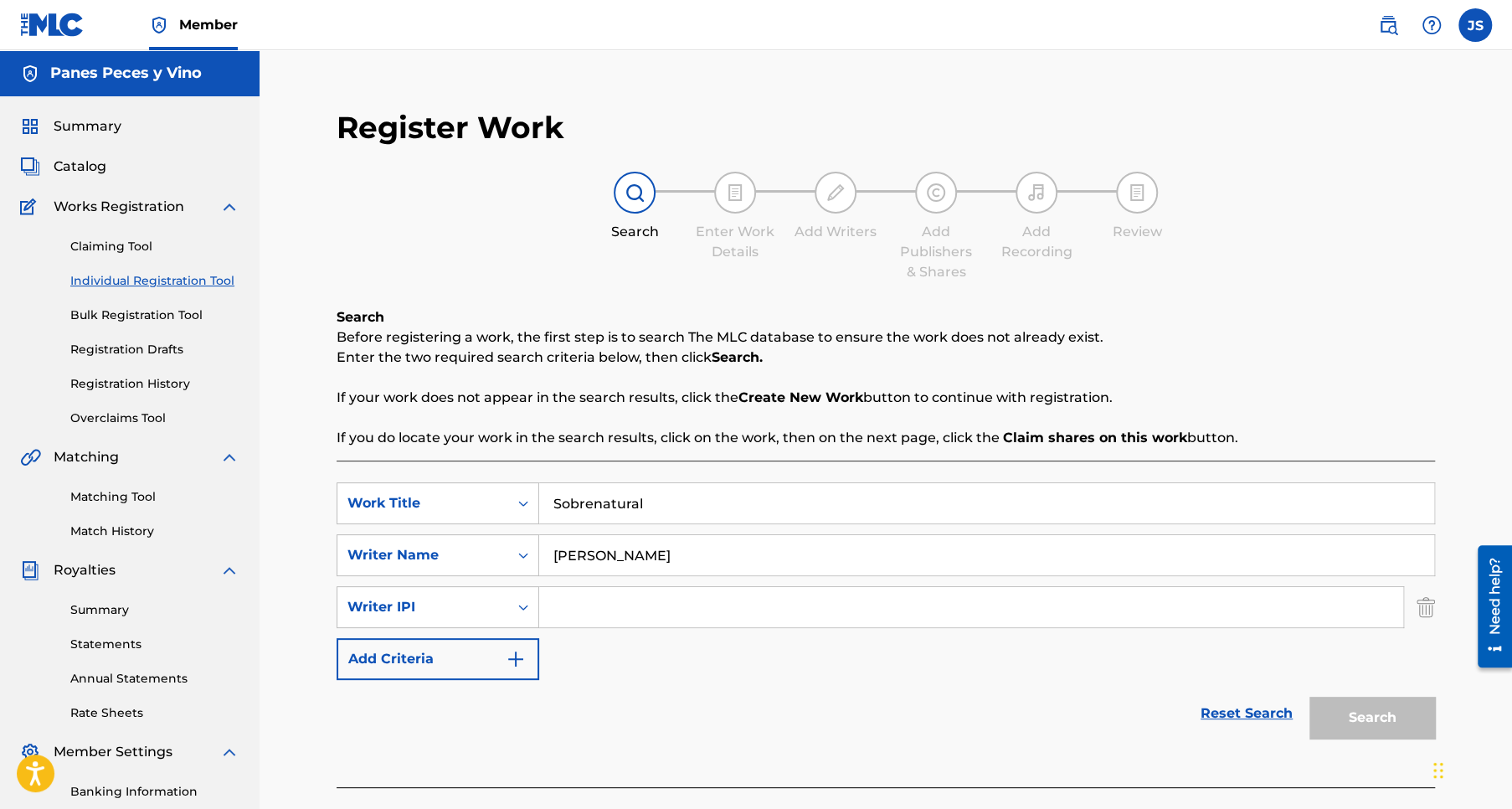
click at [588, 603] on input "Search Form" at bounding box center [971, 607] width 864 height 40
paste input "288489003"
type input "288489003"
click at [437, 656] on button "Add Criteria" at bounding box center [438, 658] width 203 height 42
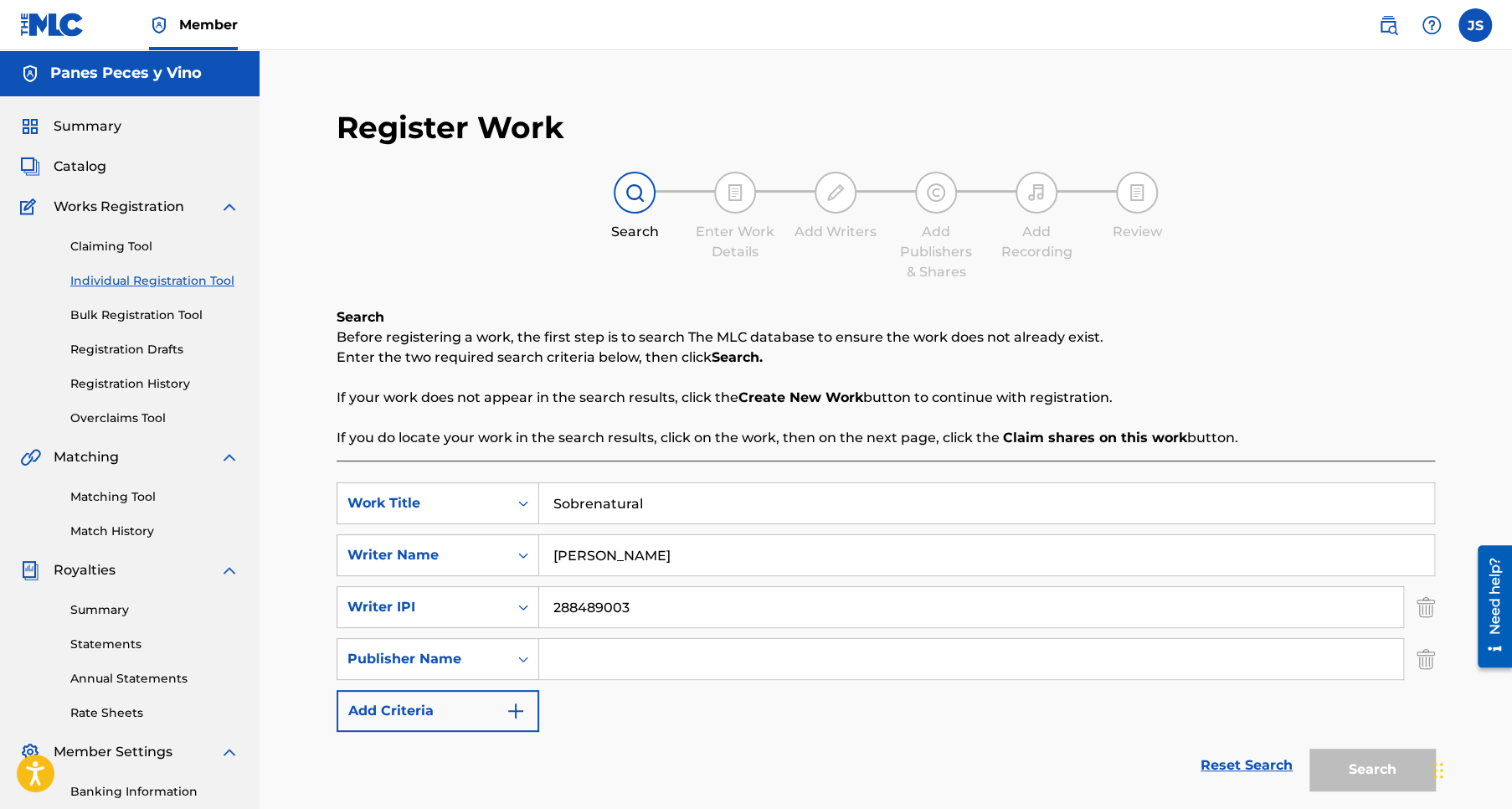
click at [628, 658] on input "Search Form" at bounding box center [971, 658] width 864 height 40
type input "Panes Peces y Vino"
click at [434, 712] on button "Add Criteria" at bounding box center [438, 710] width 203 height 42
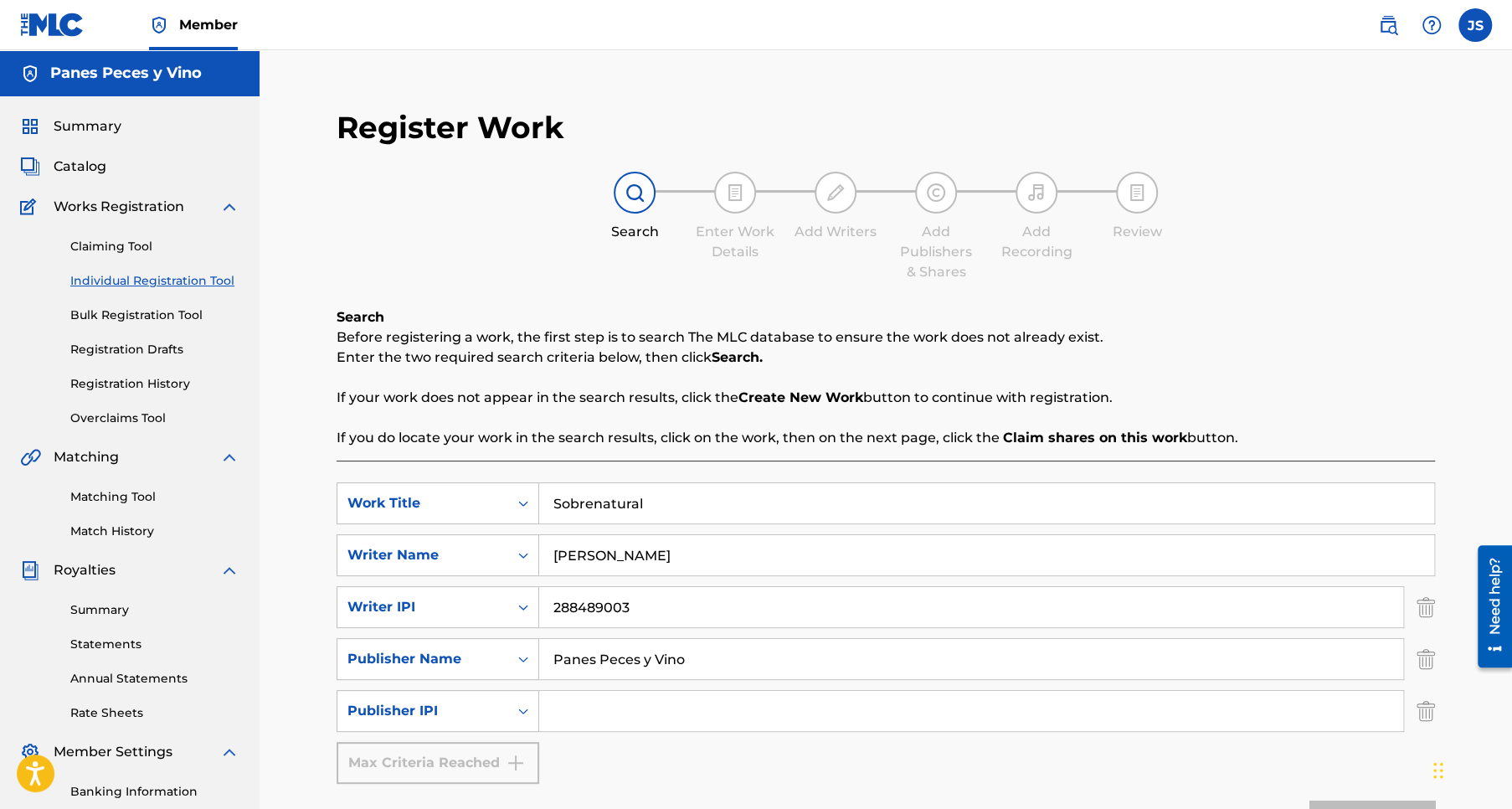
click at [609, 711] on input "Search Form" at bounding box center [971, 710] width 864 height 40
type input "1304800889"
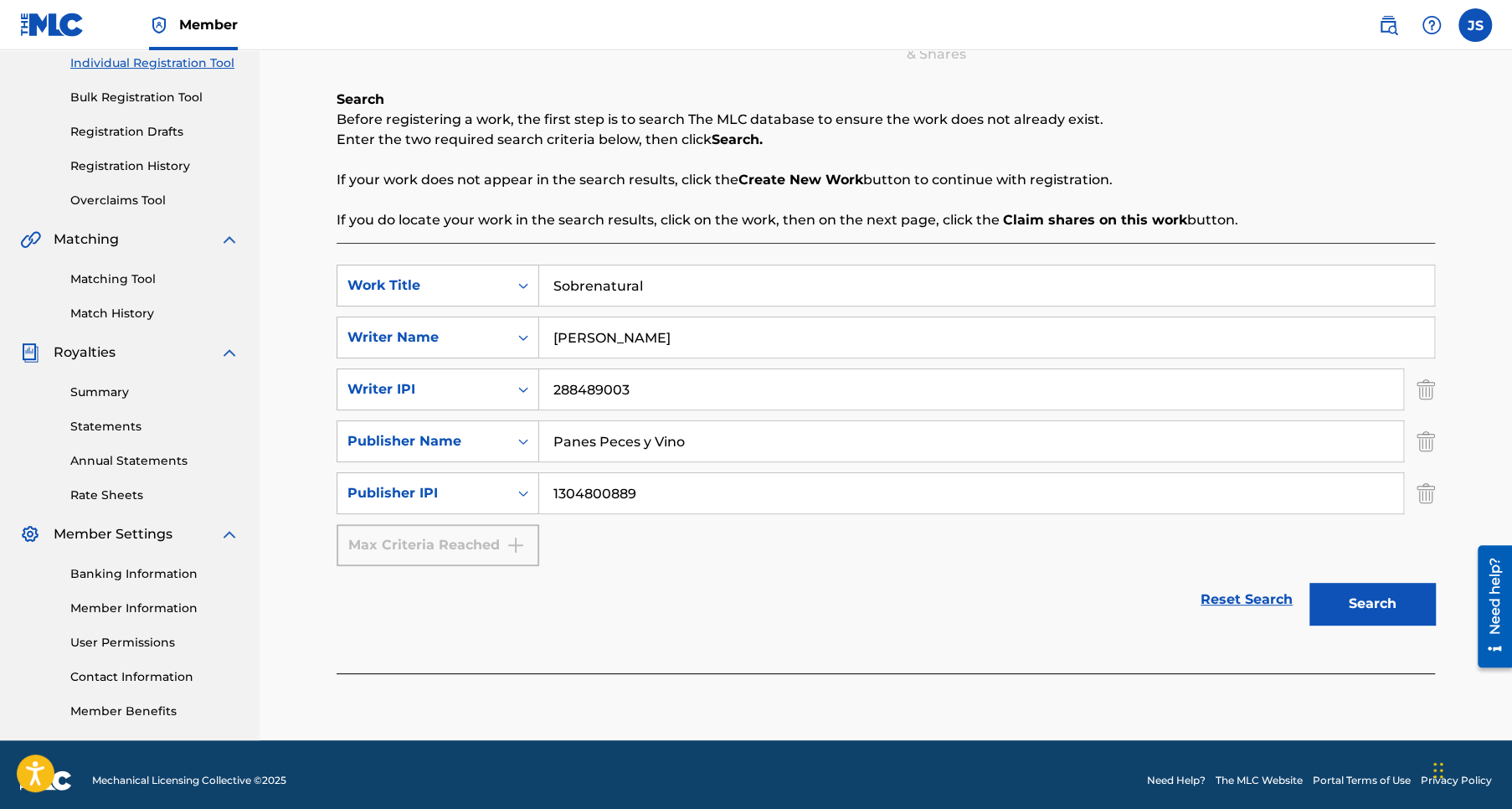
scroll to position [229, 0]
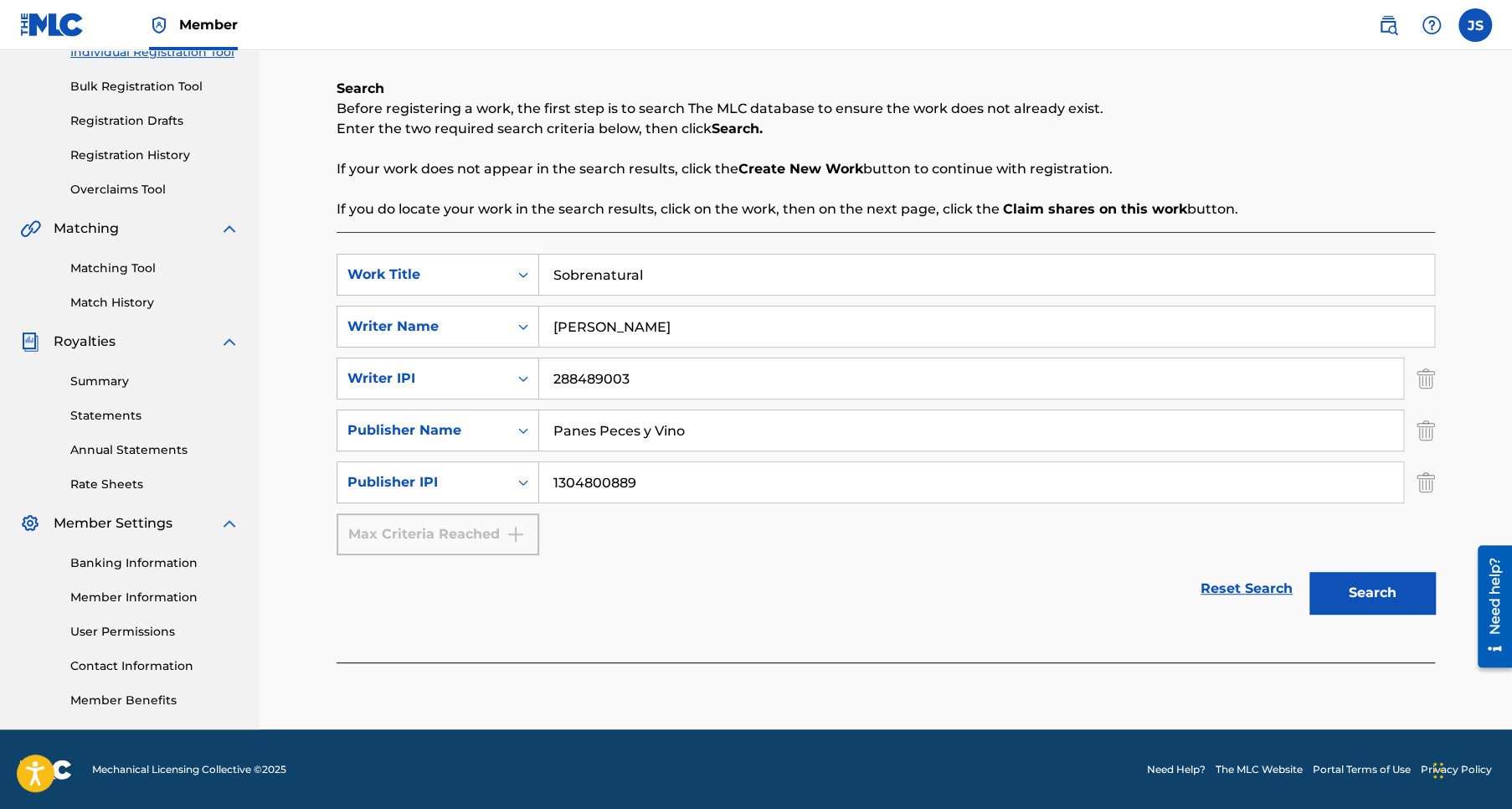
click at [1369, 592] on button "Search" at bounding box center [1372, 593] width 126 height 42
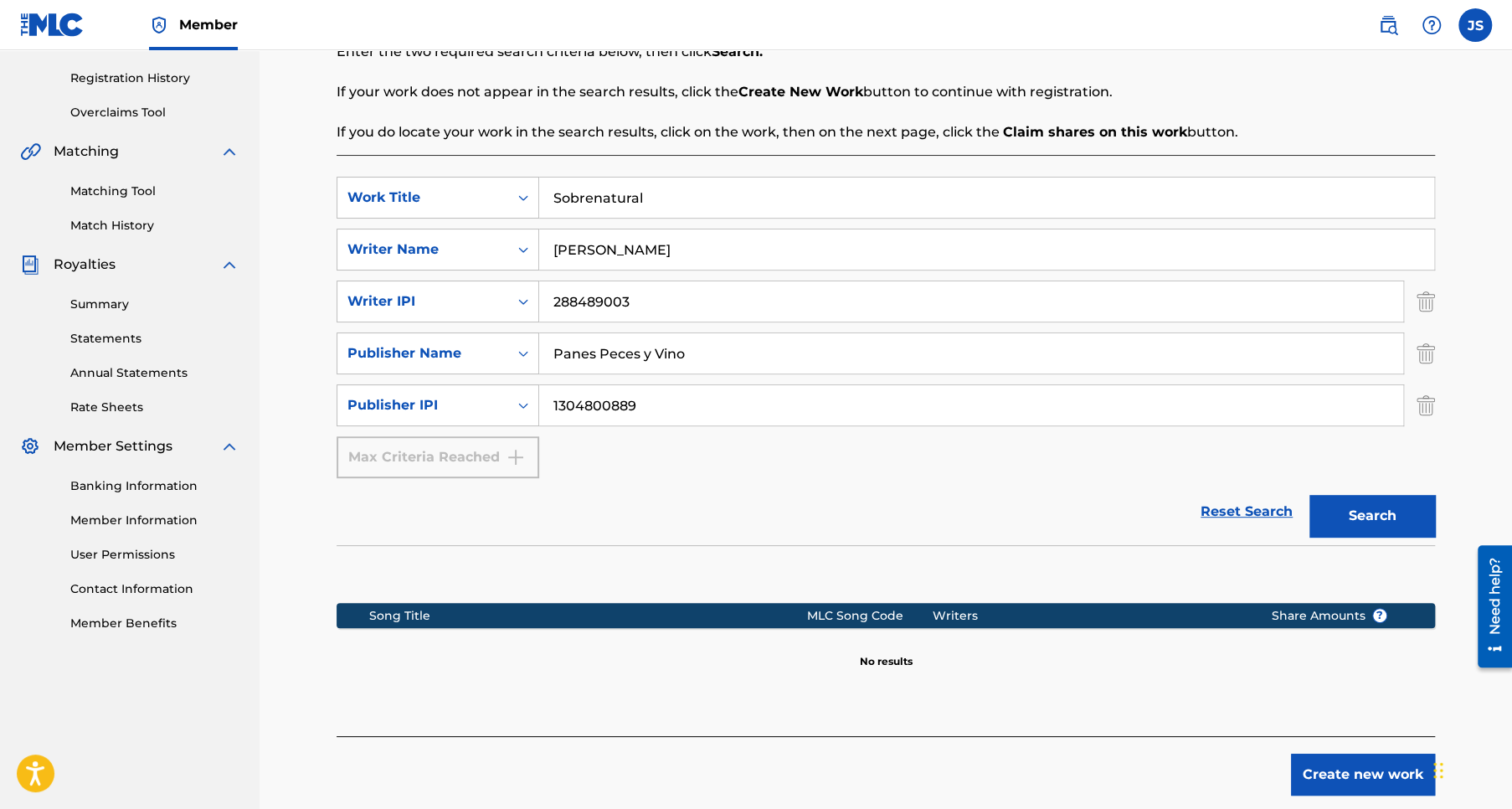
scroll to position [389, 0]
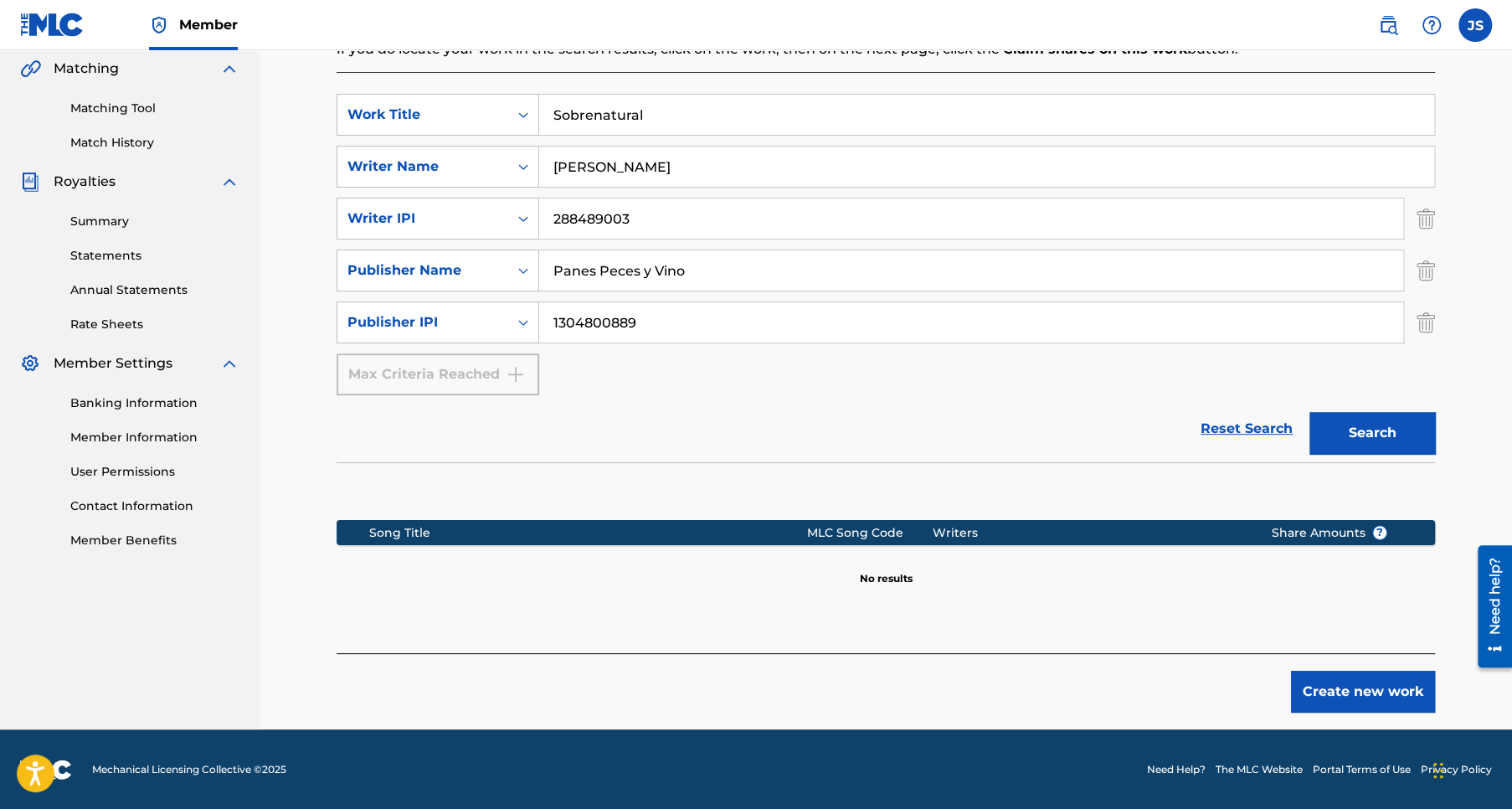
click at [1363, 692] on button "Create new work" at bounding box center [1363, 691] width 144 height 42
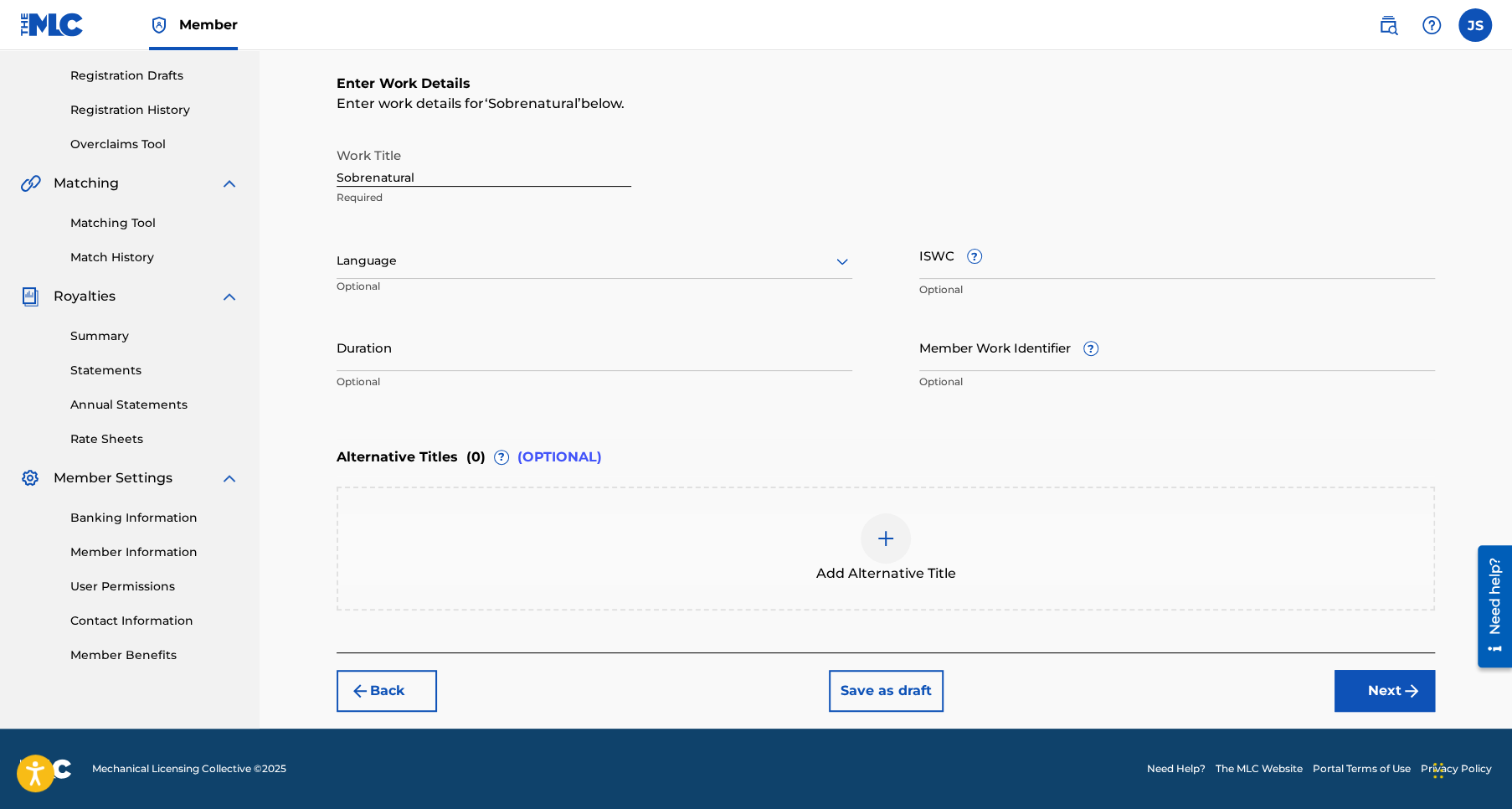
scroll to position [272, 0]
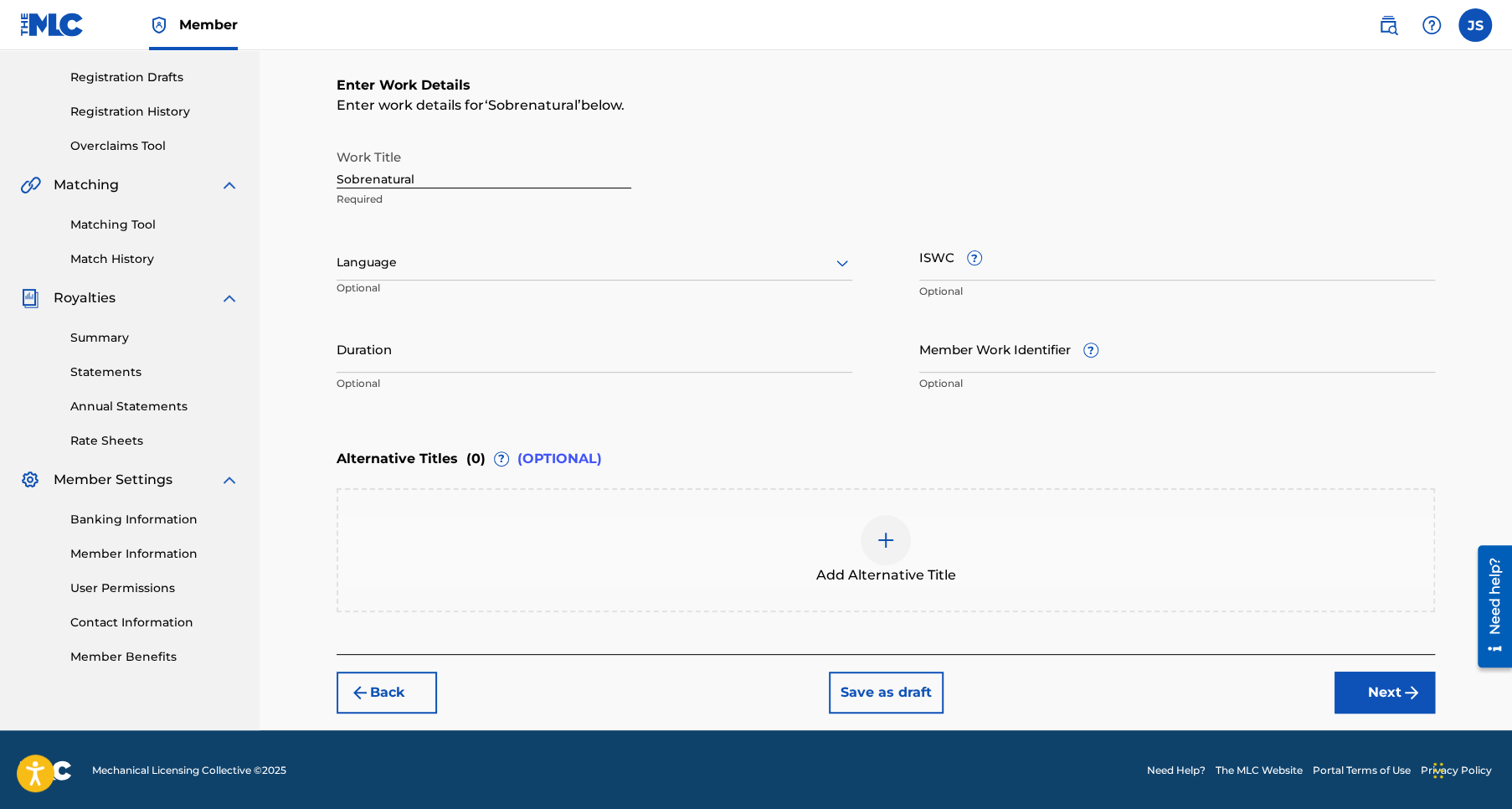
click at [834, 263] on icon at bounding box center [842, 263] width 20 height 20
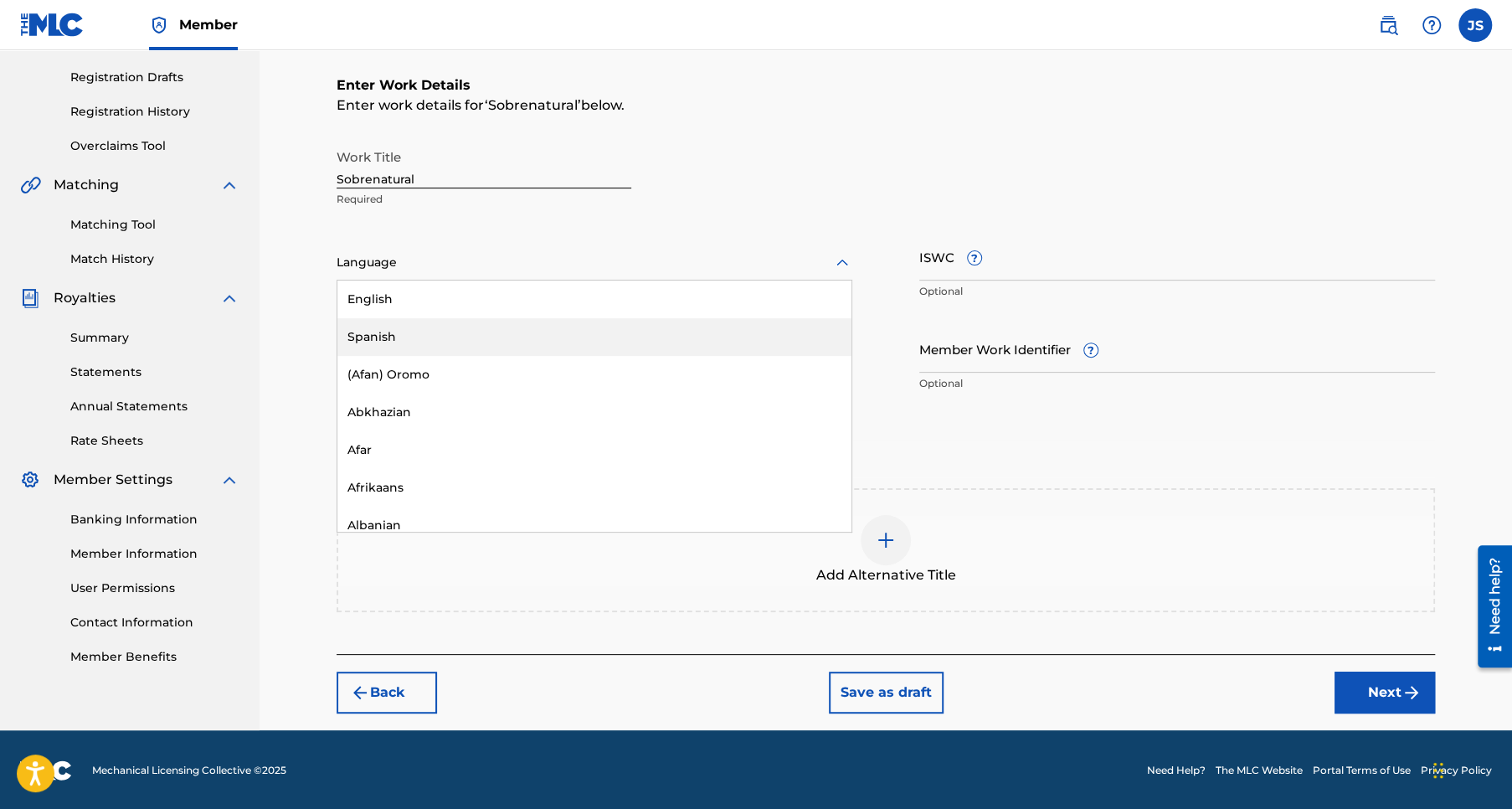
click at [440, 341] on div "Spanish" at bounding box center [594, 337] width 514 height 38
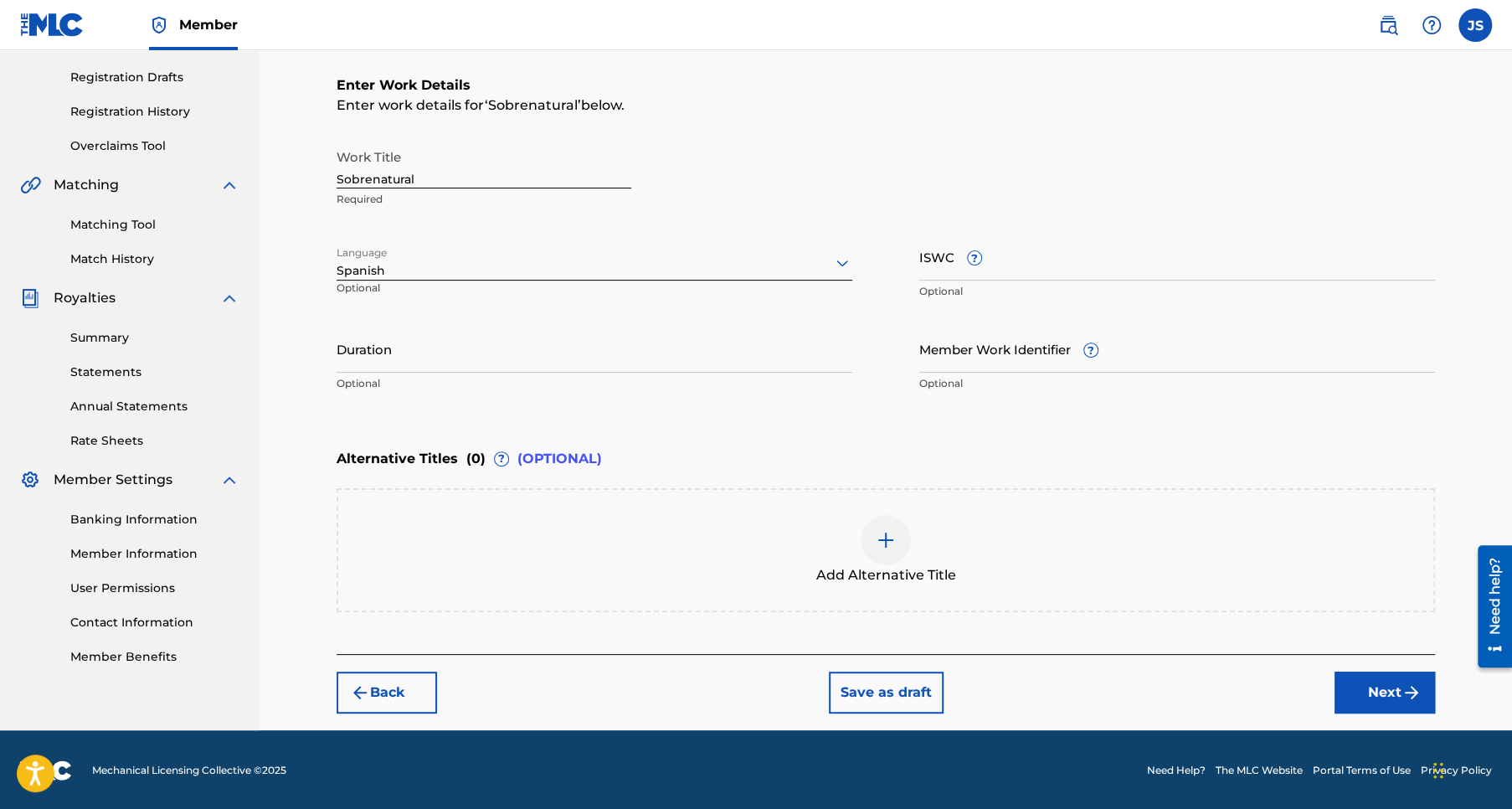
click at [396, 355] on input "Duration" at bounding box center [594, 348] width 515 height 48
click at [368, 356] on input "Duration" at bounding box center [594, 348] width 515 height 48
type input "05:23"
click at [672, 430] on div "Enter Work Details Enter work details for ‘ Sobrenatural ’ below. Work Title So…" at bounding box center [885, 237] width 1098 height 405
click at [1402, 691] on img "submit" at bounding box center [1411, 692] width 20 height 20
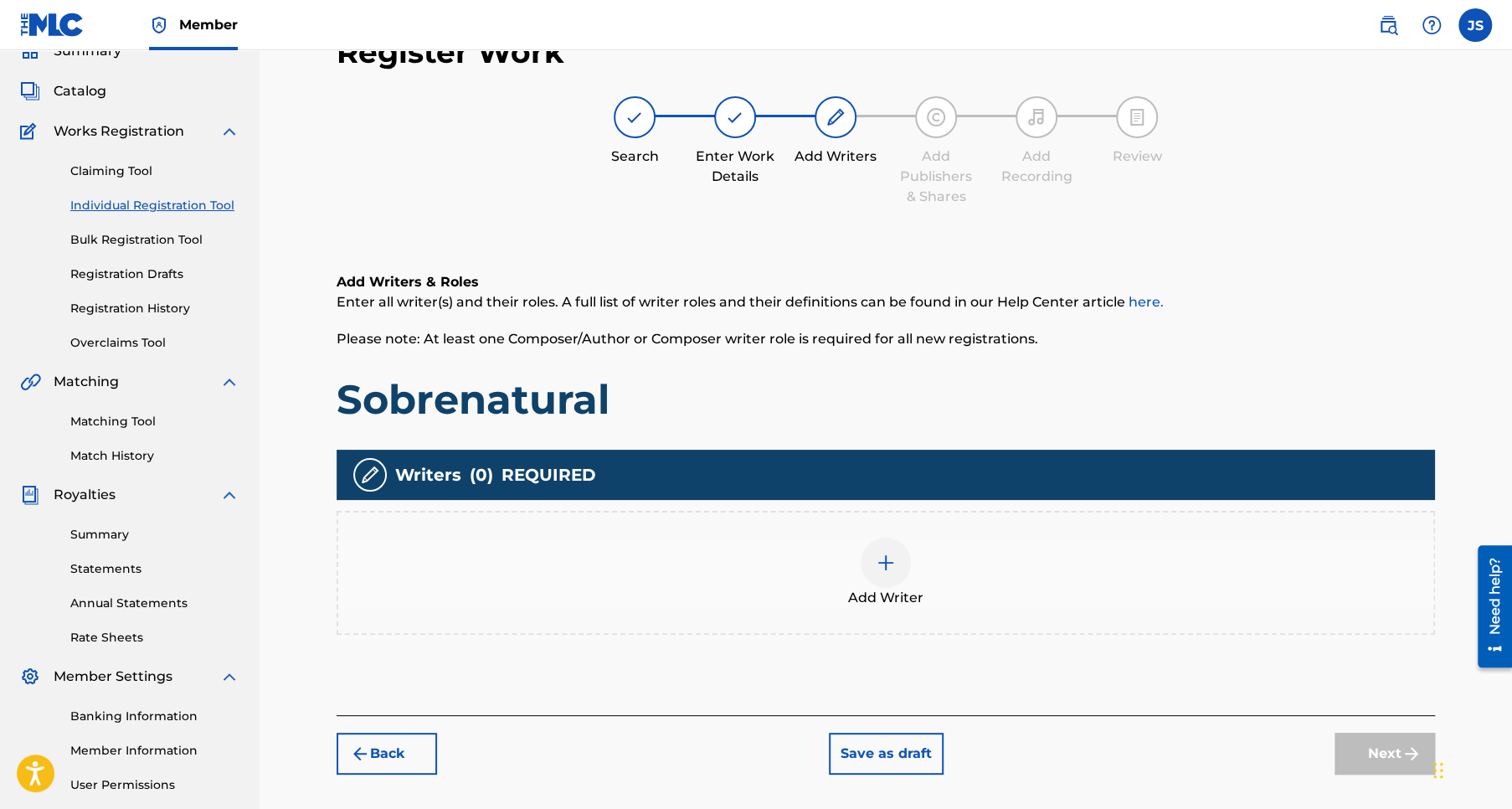
scroll to position [75, 0]
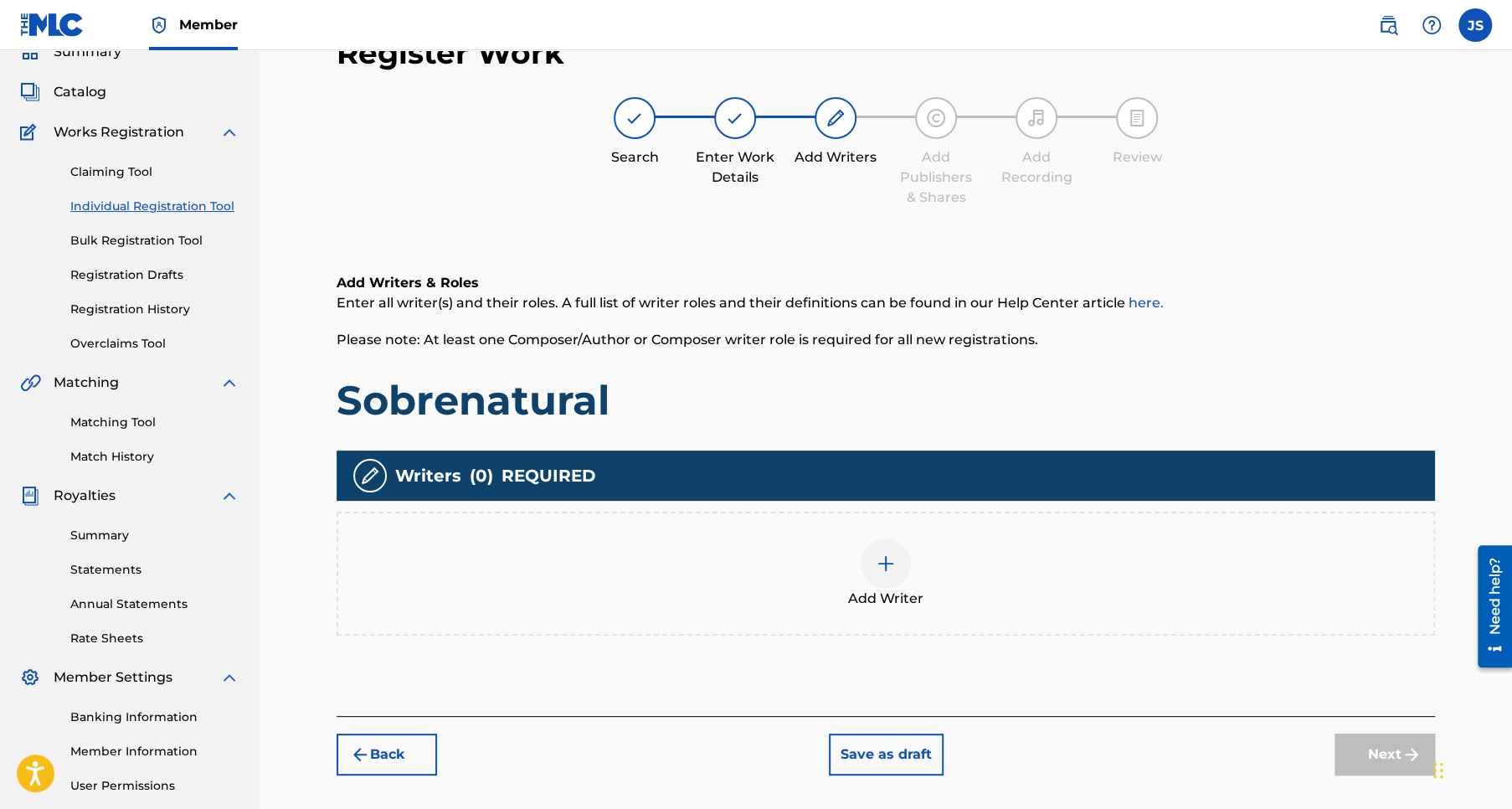
click at [885, 562] on img at bounding box center [885, 563] width 20 height 20
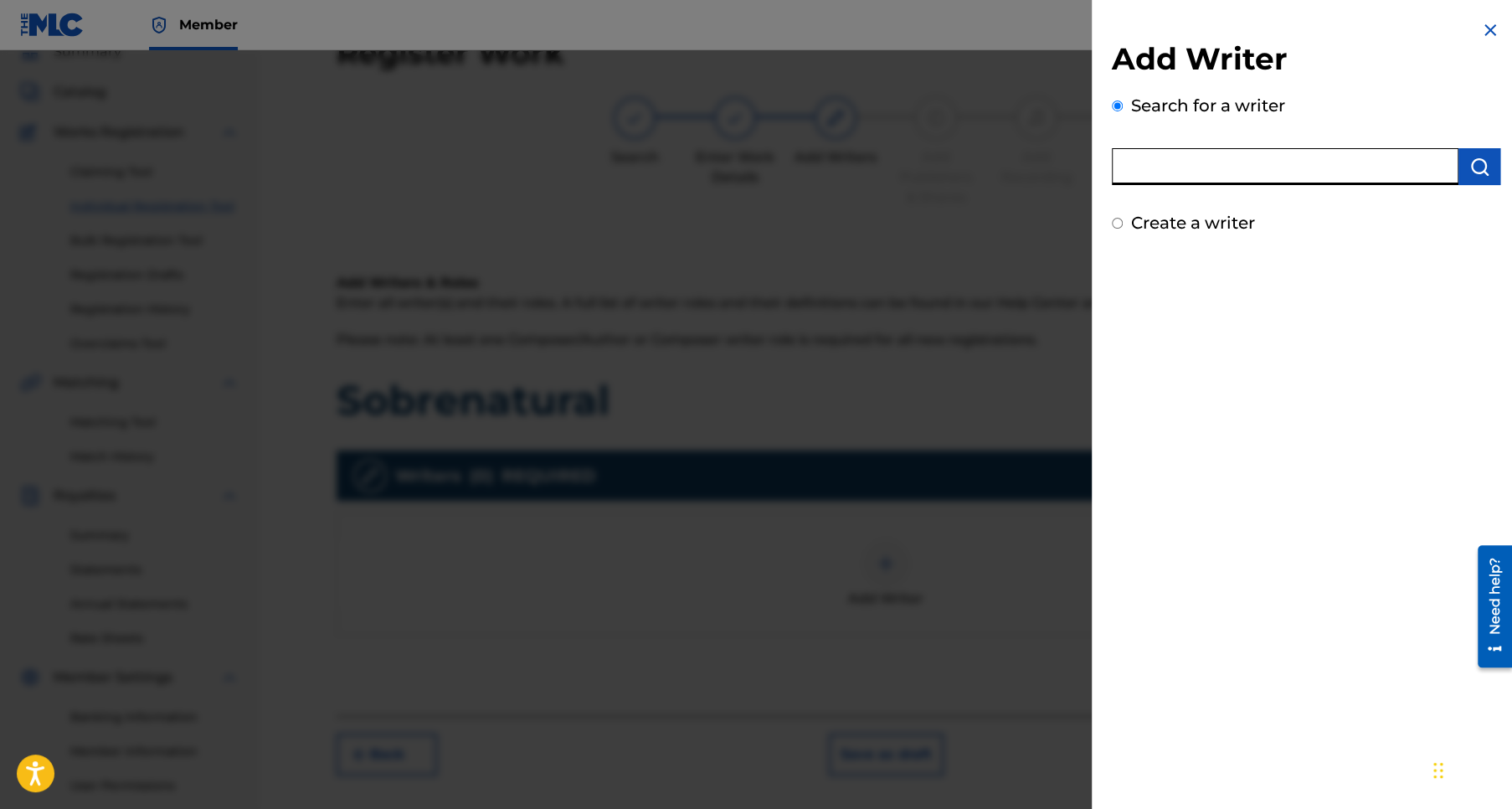
click at [1152, 173] on input "text" at bounding box center [1285, 166] width 347 height 37
type input "Jose Pablo Sanchez Rios"
click at [1479, 163] on img "submit" at bounding box center [1479, 166] width 20 height 20
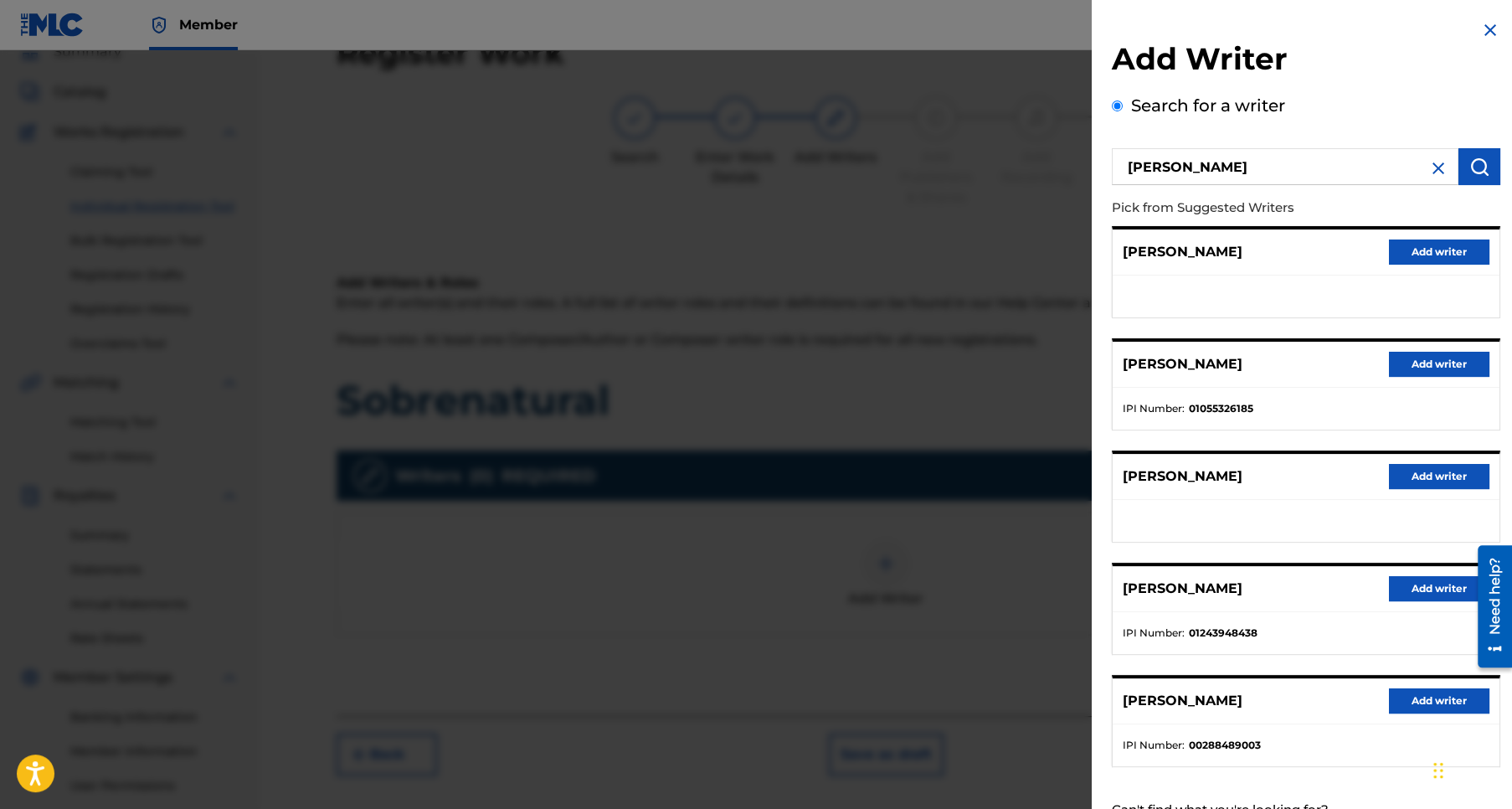
click at [1434, 700] on button "Add writer" at bounding box center [1439, 700] width 101 height 25
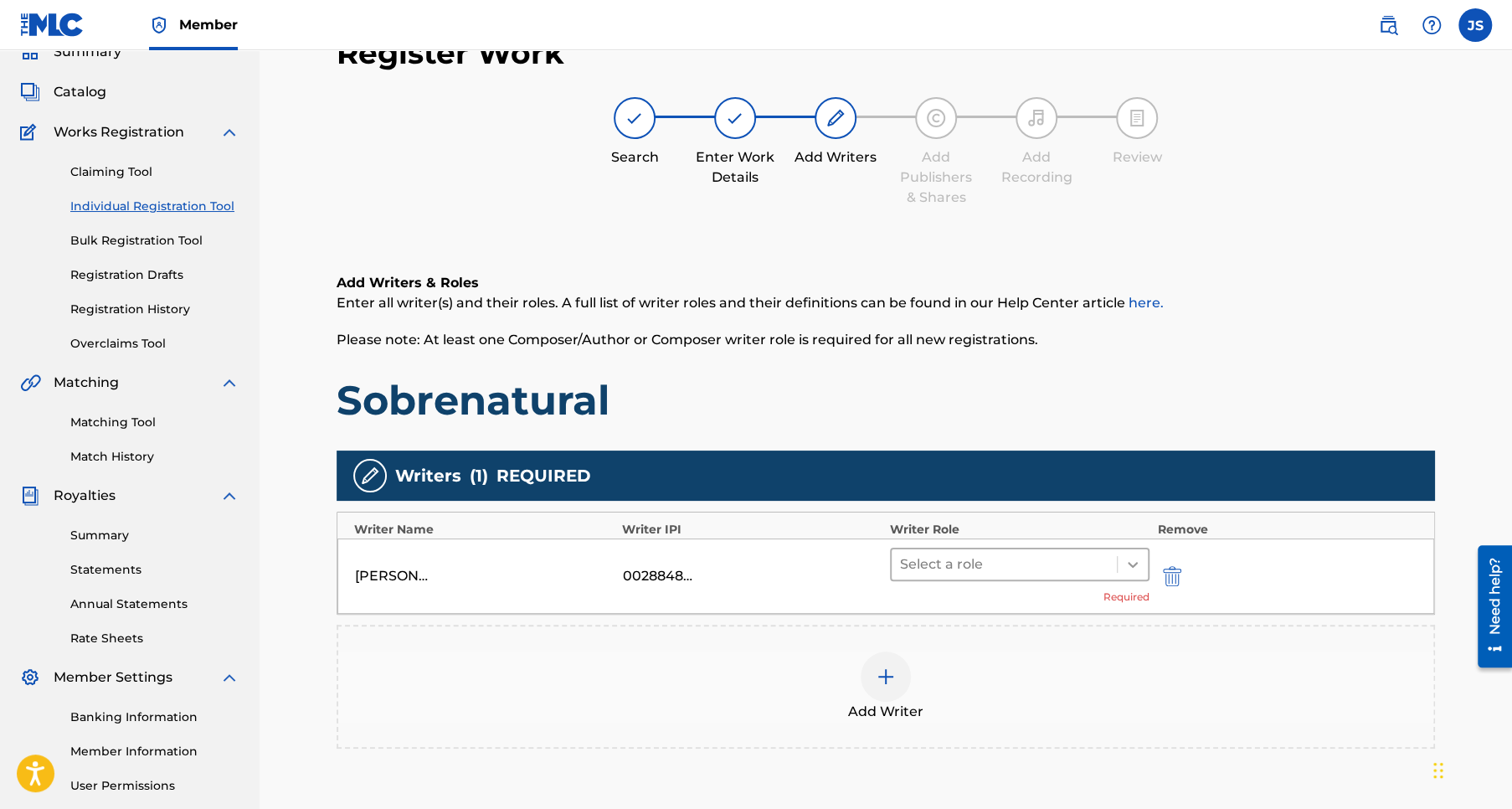
click at [1127, 565] on icon at bounding box center [1132, 564] width 17 height 17
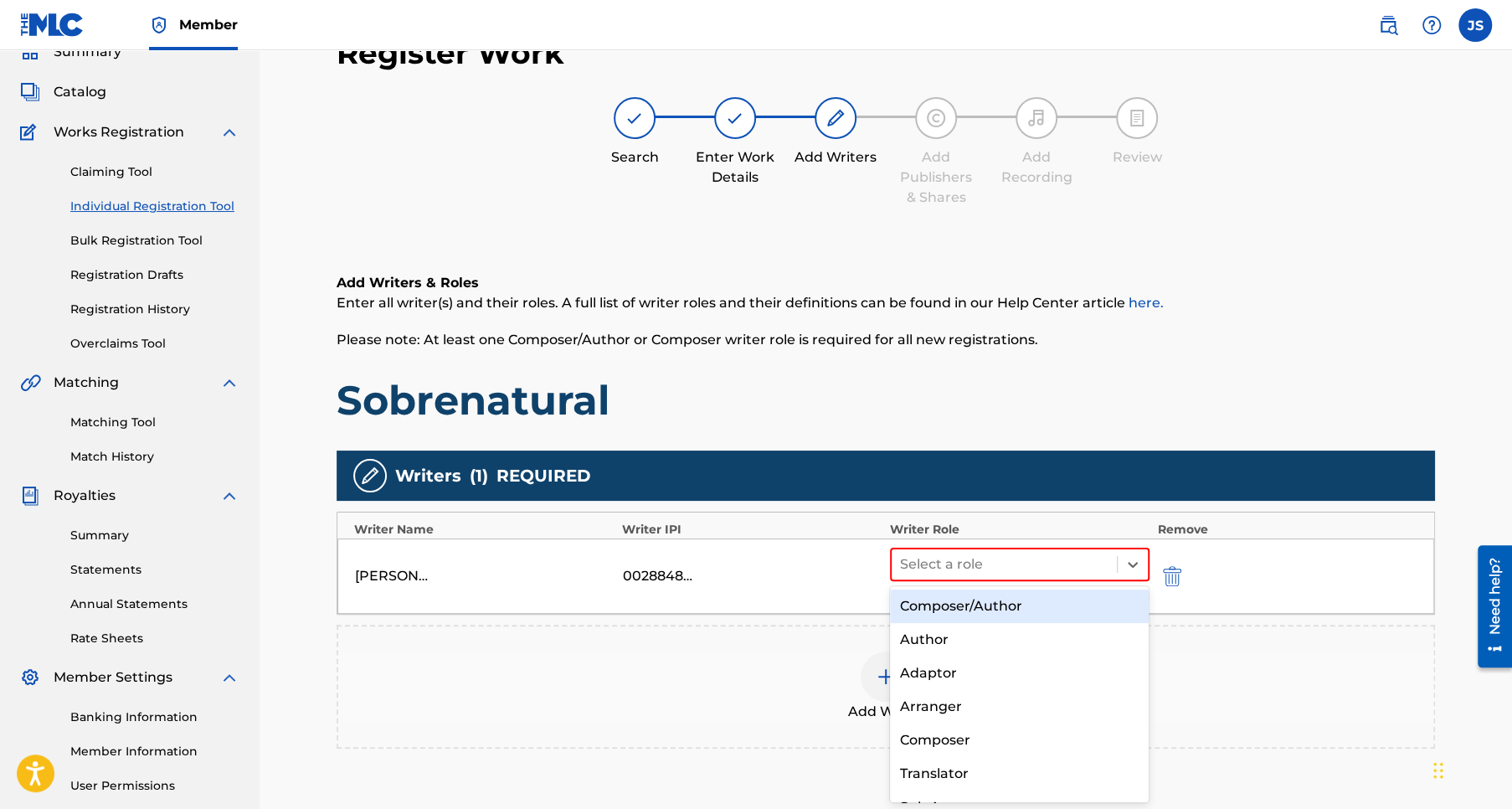
click at [976, 610] on div "Composer/Author" at bounding box center [1019, 605] width 259 height 33
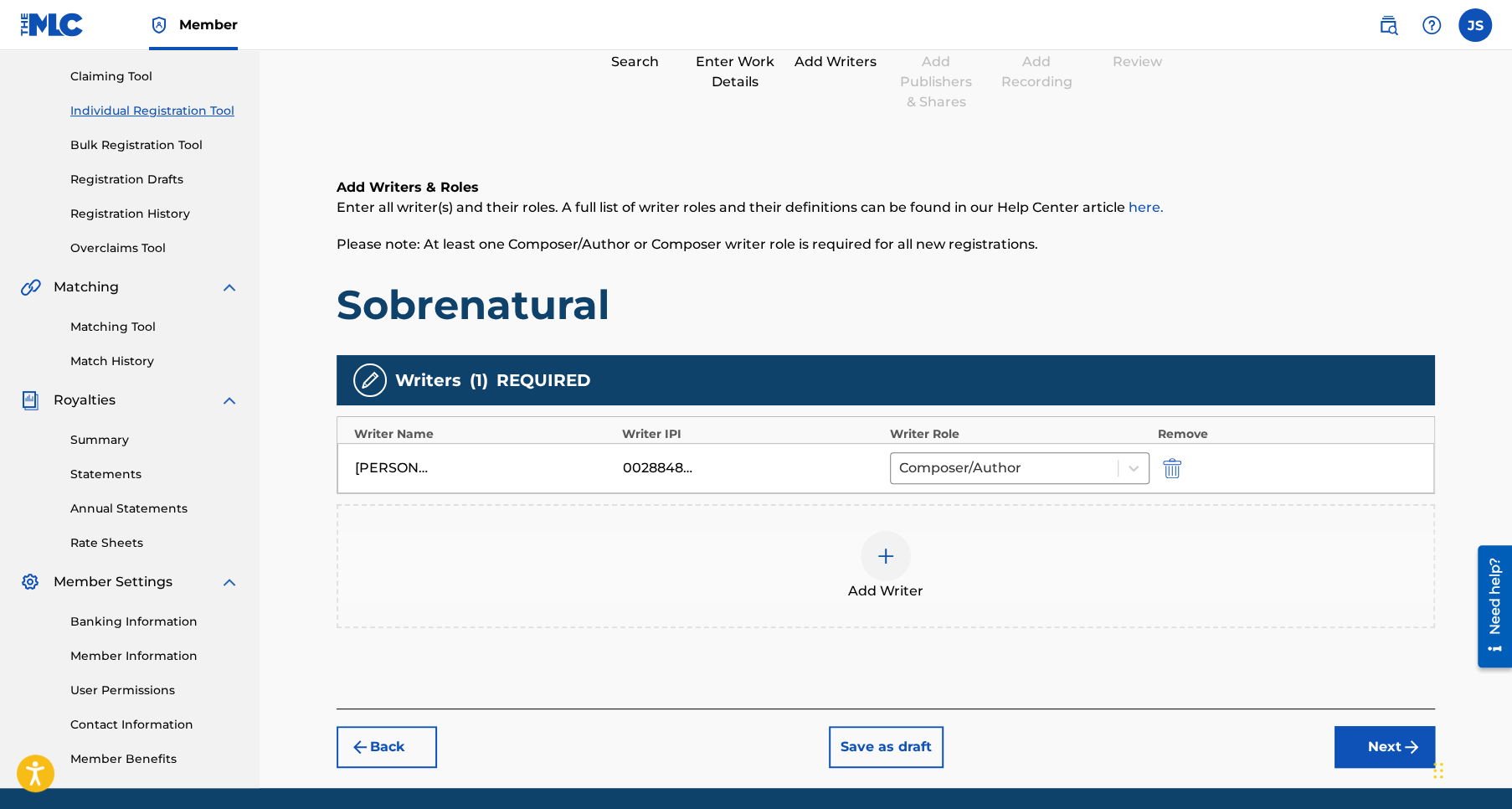
scroll to position [229, 0]
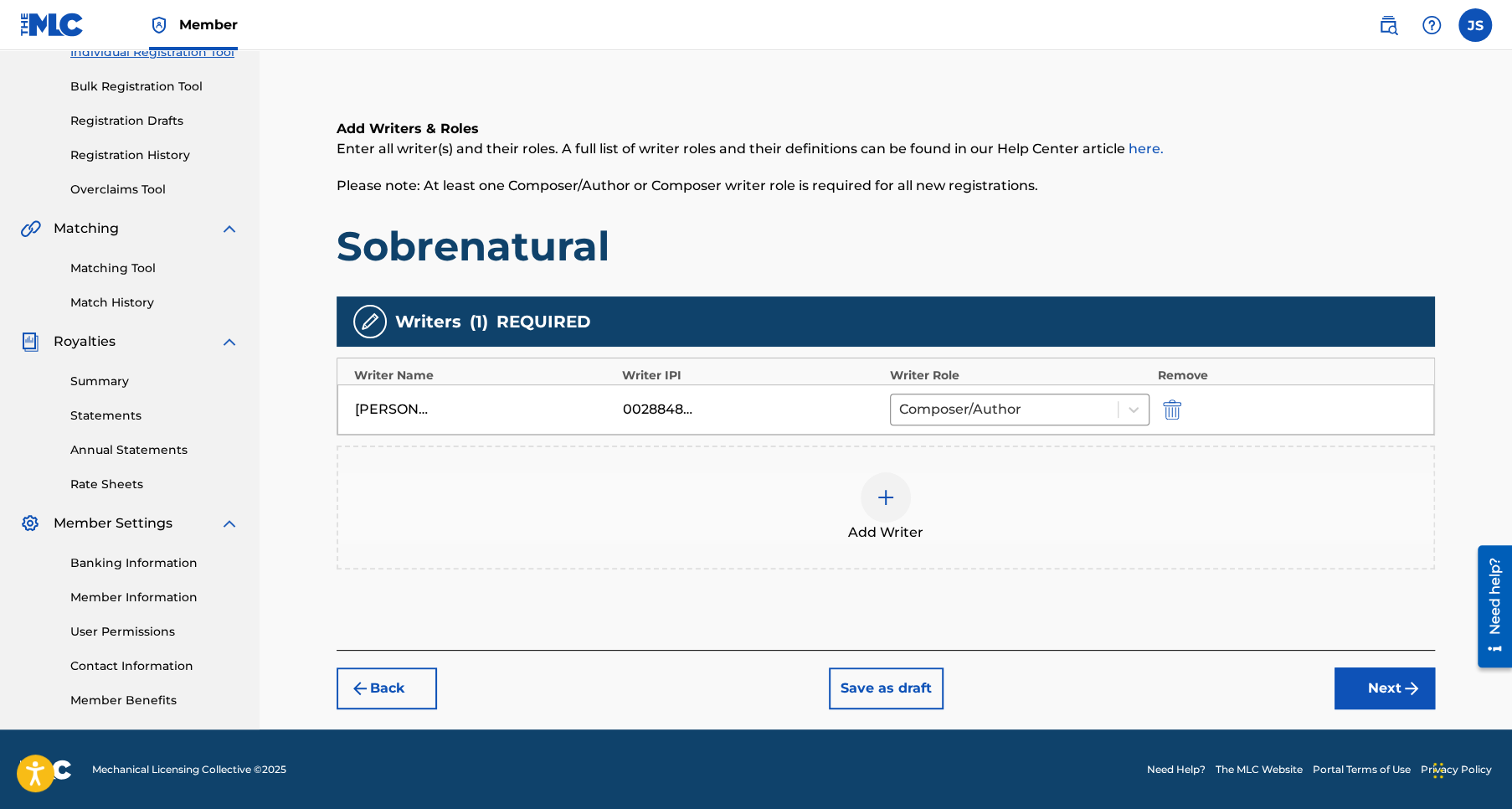
click at [1381, 688] on button "Next" at bounding box center [1385, 688] width 101 height 42
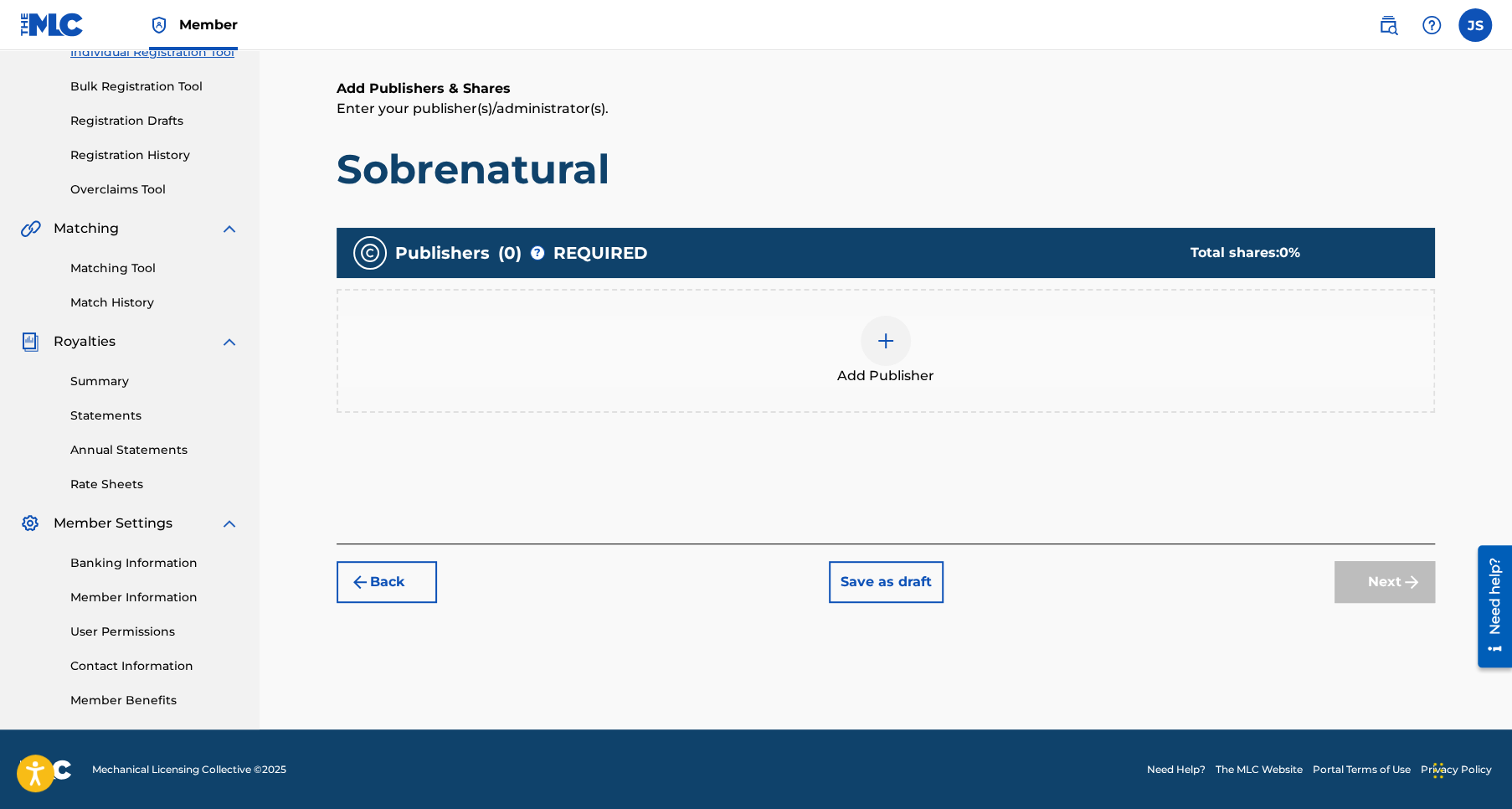
scroll to position [75, 0]
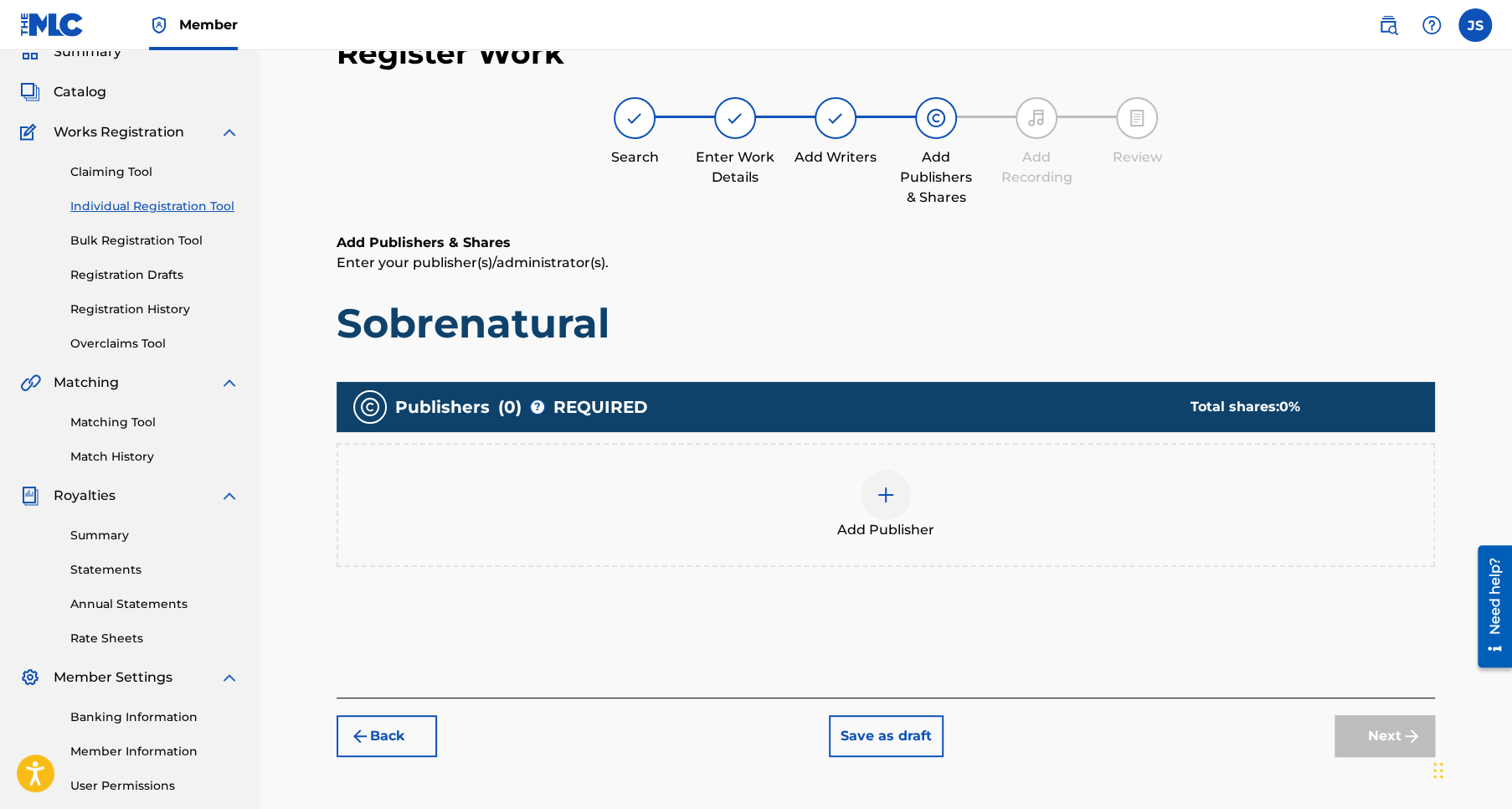
click at [892, 493] on img at bounding box center [885, 495] width 20 height 20
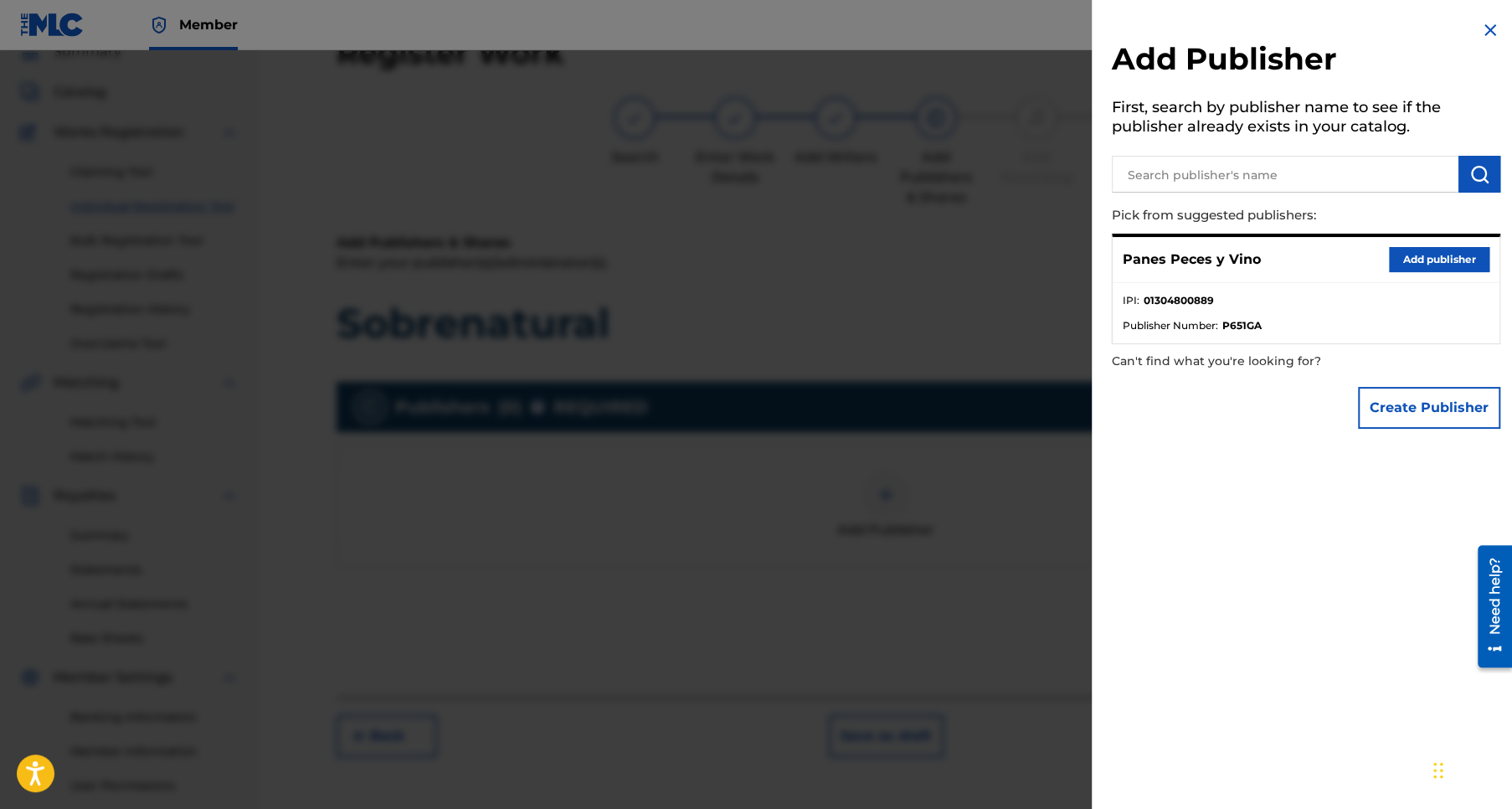
click at [1414, 258] on button "Add publisher" at bounding box center [1439, 259] width 101 height 25
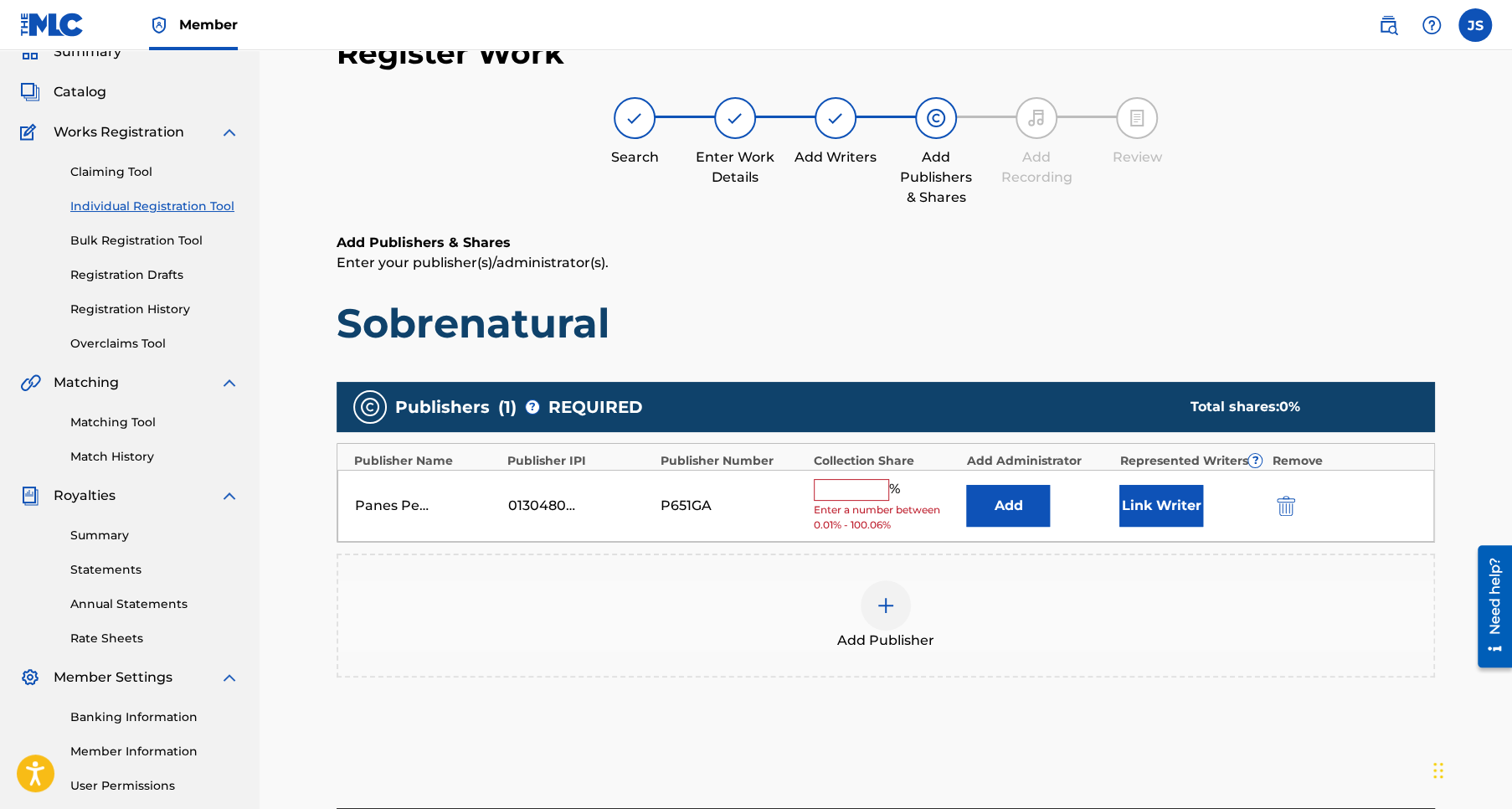
click at [837, 485] on input "text" at bounding box center [851, 489] width 75 height 22
type input "50"
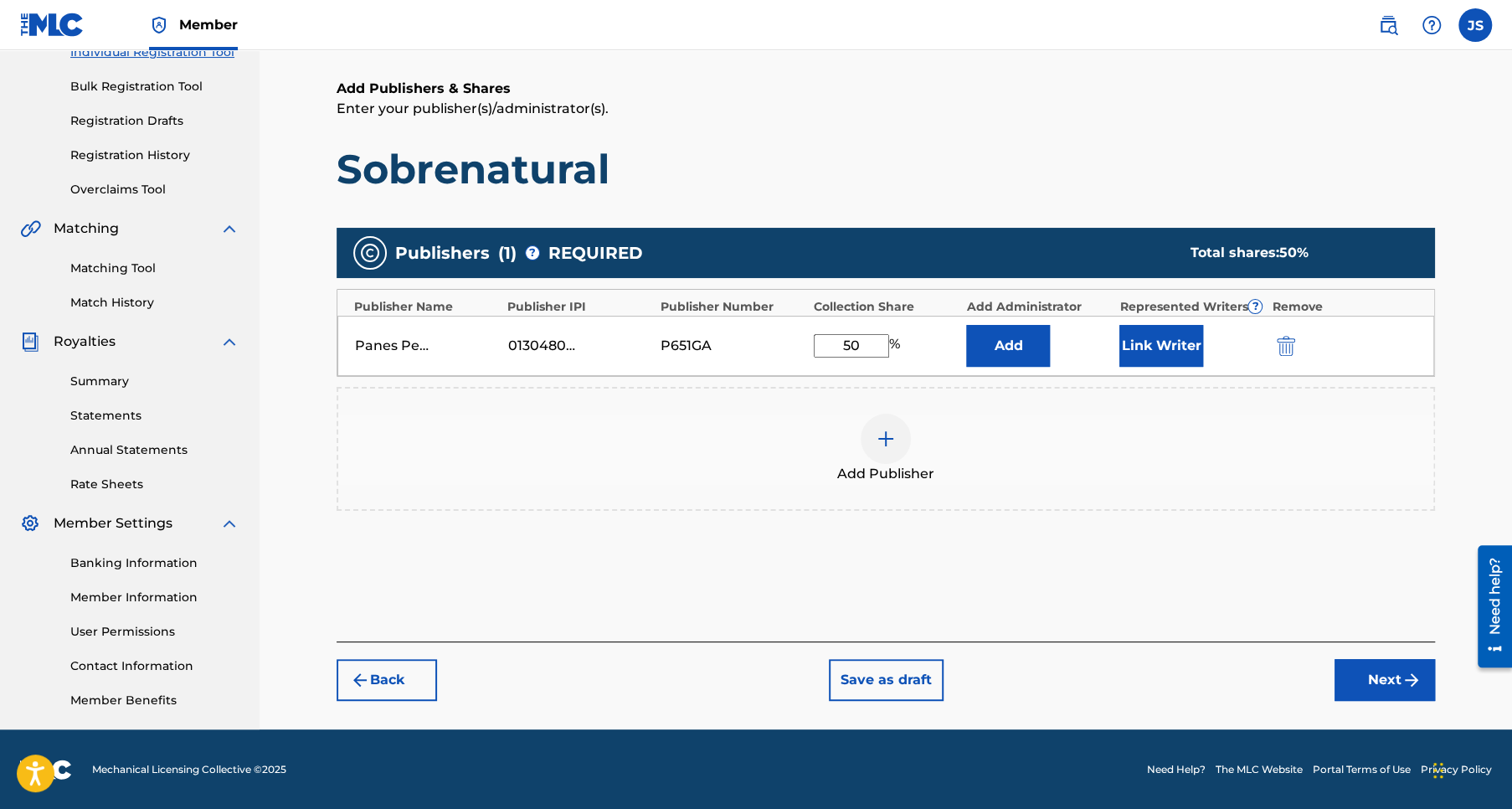
click at [1395, 675] on button "Next" at bounding box center [1385, 680] width 101 height 42
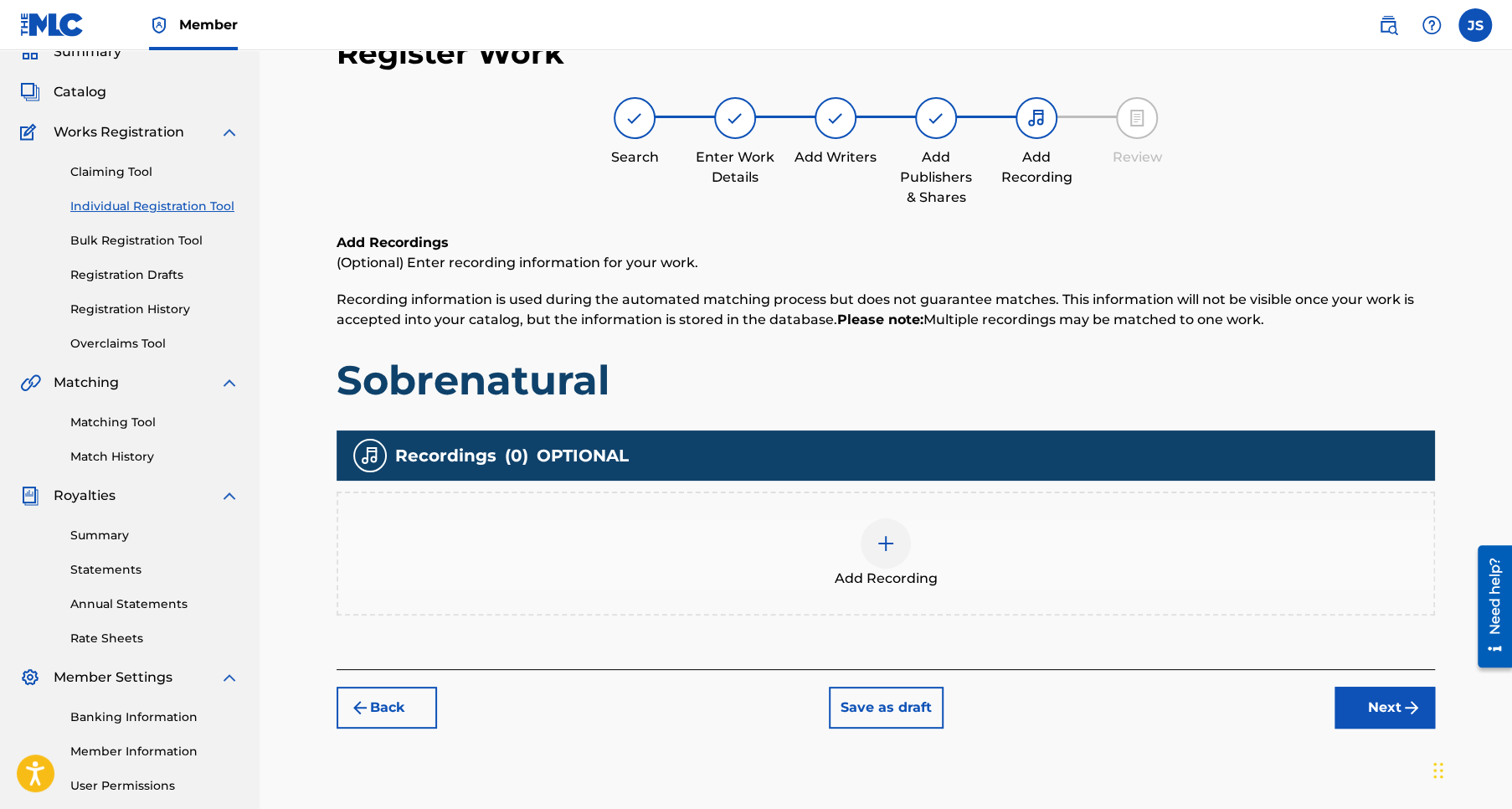
click at [1389, 704] on button "Next" at bounding box center [1385, 708] width 101 height 42
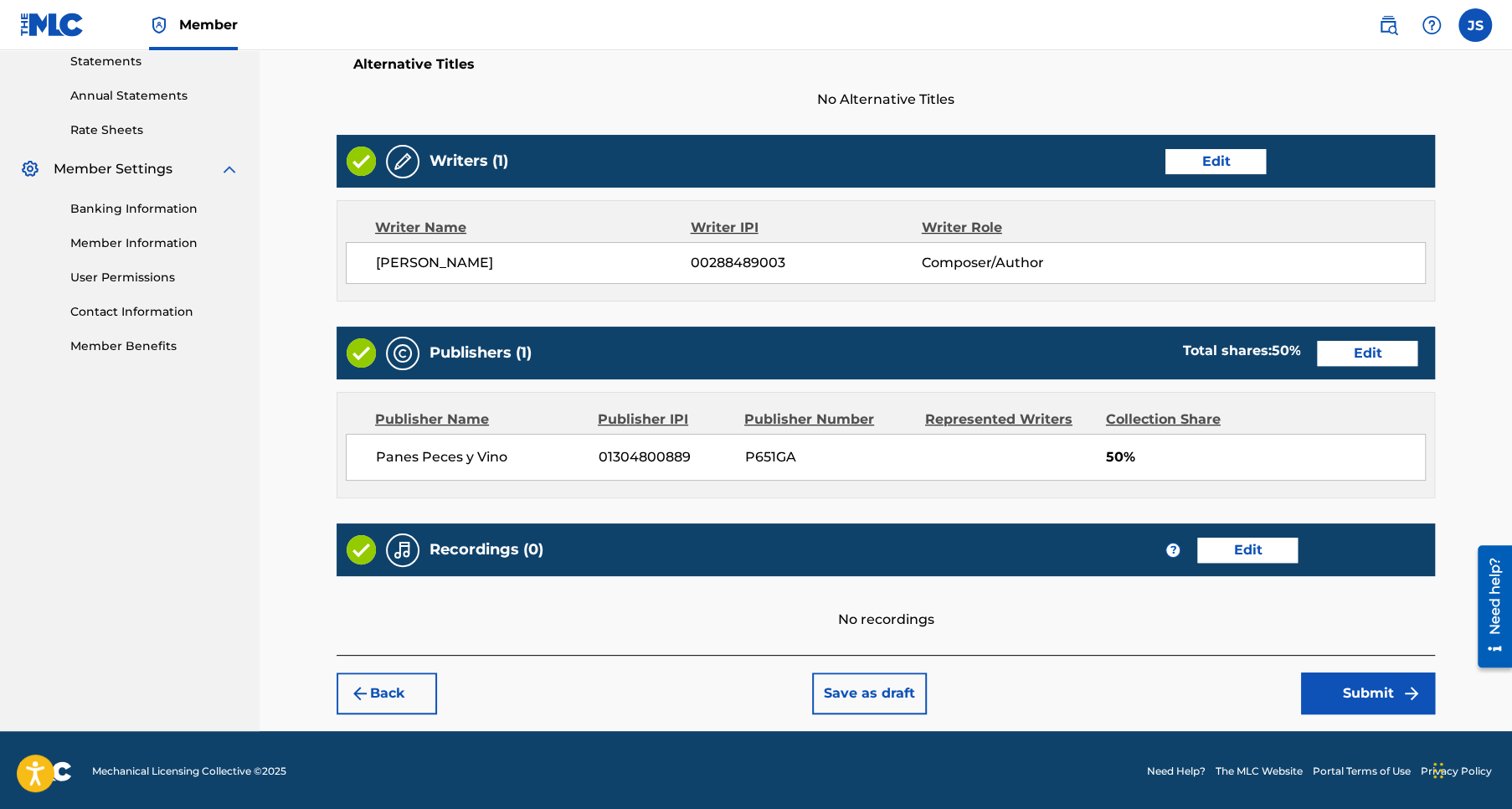
scroll to position [585, 0]
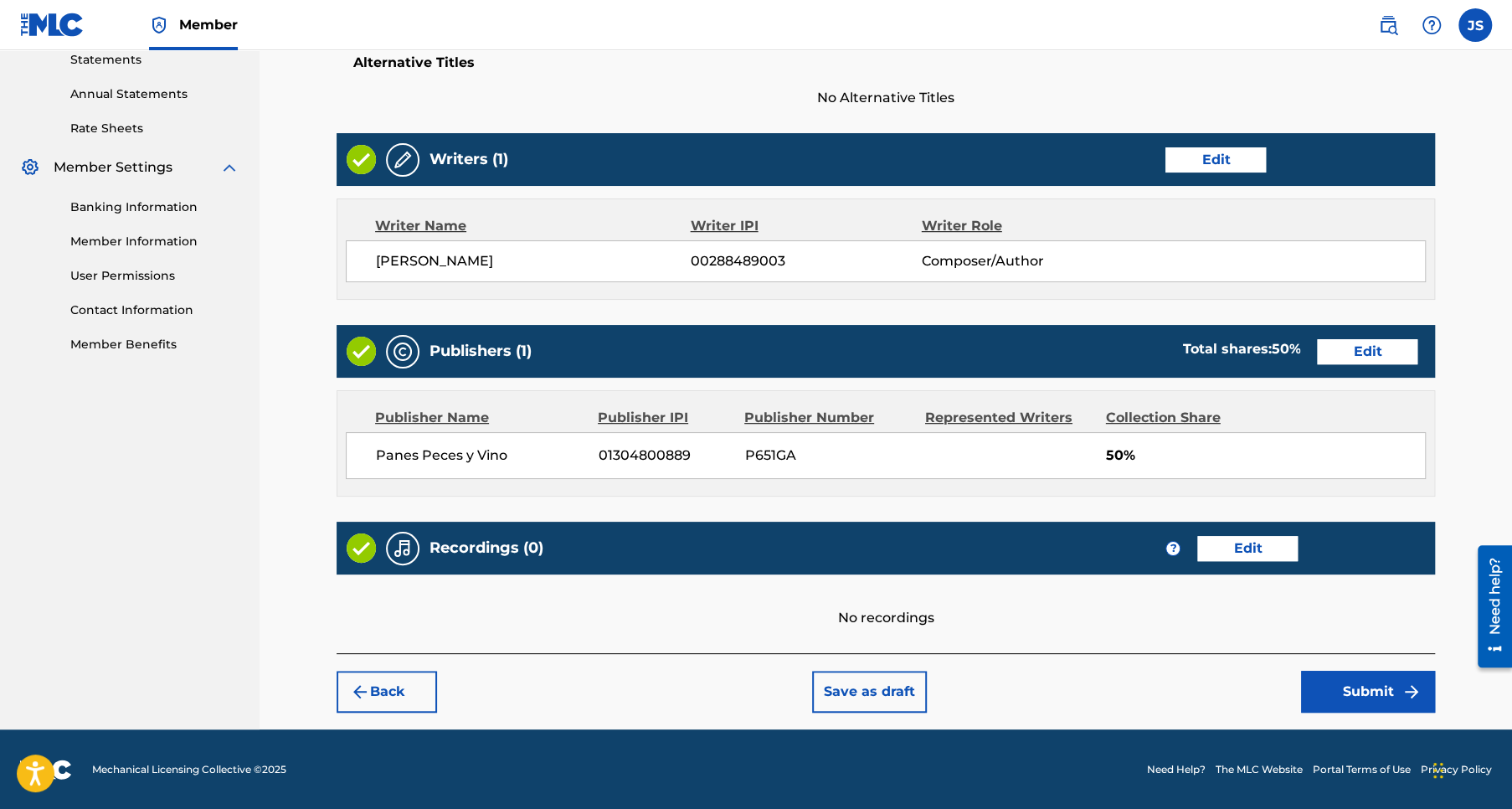
click at [1375, 690] on button "Submit" at bounding box center [1367, 691] width 134 height 42
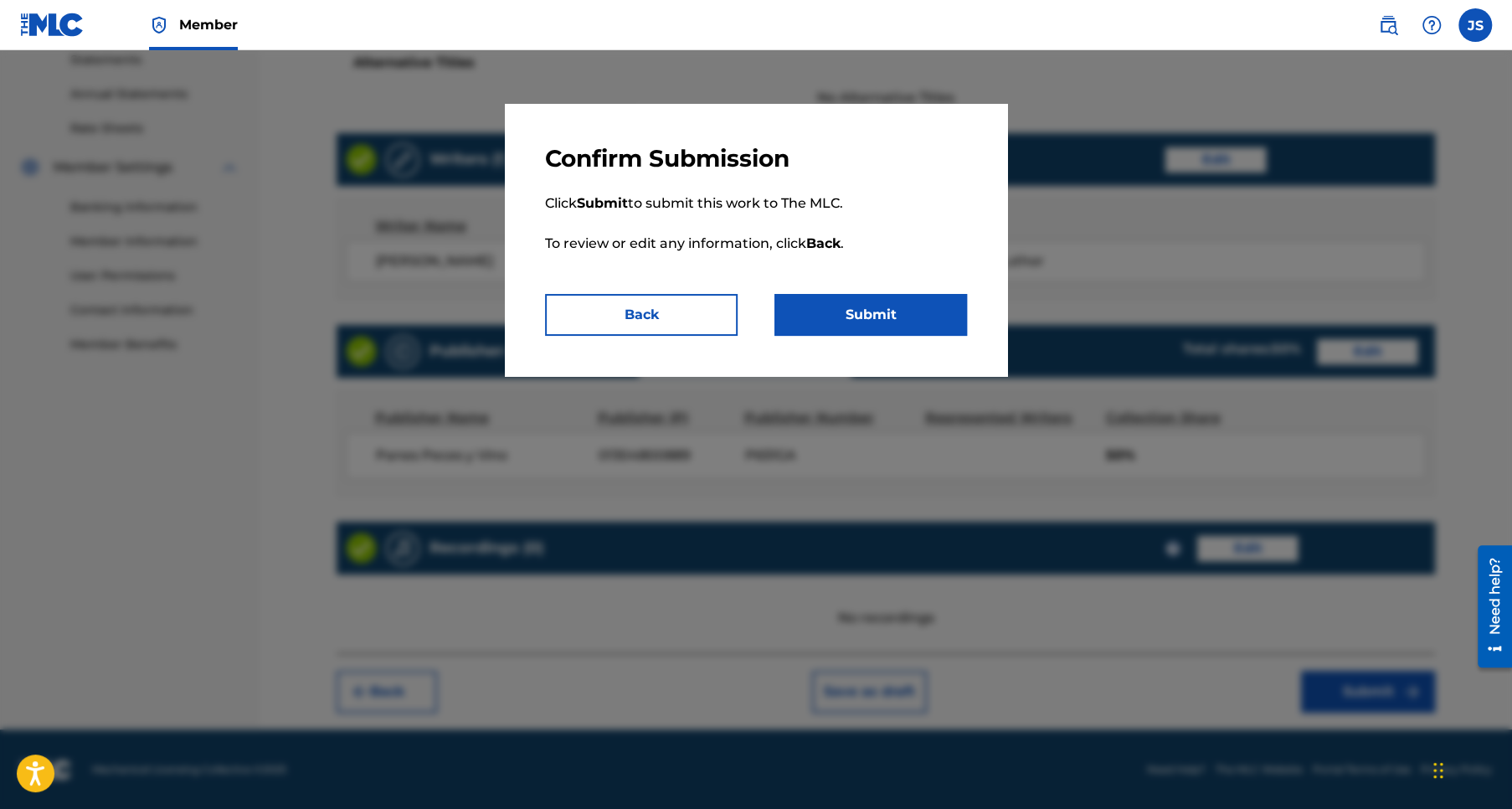
click at [873, 315] on button "Submit" at bounding box center [870, 314] width 192 height 42
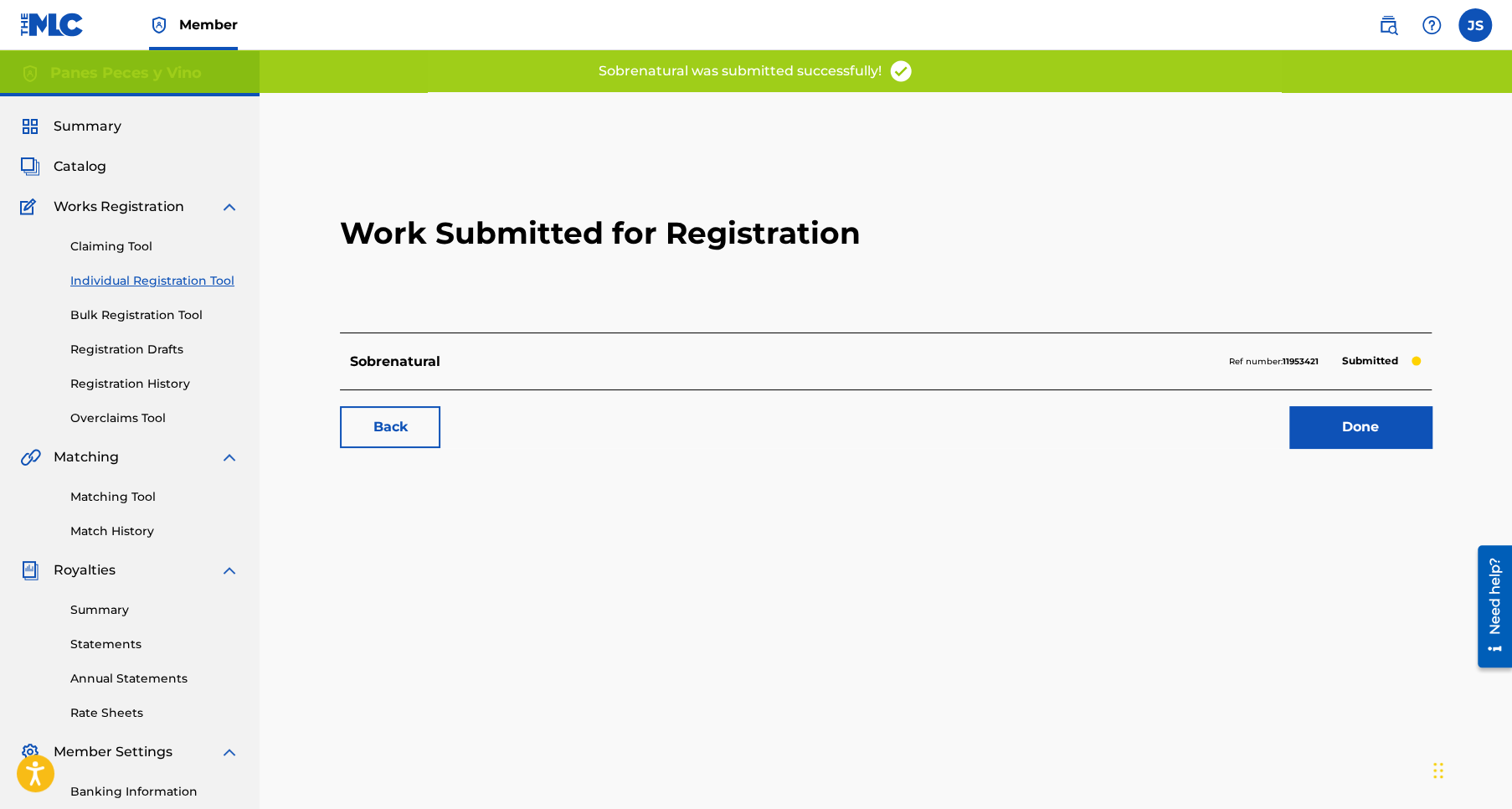
click at [377, 430] on link "Back" at bounding box center [391, 426] width 101 height 42
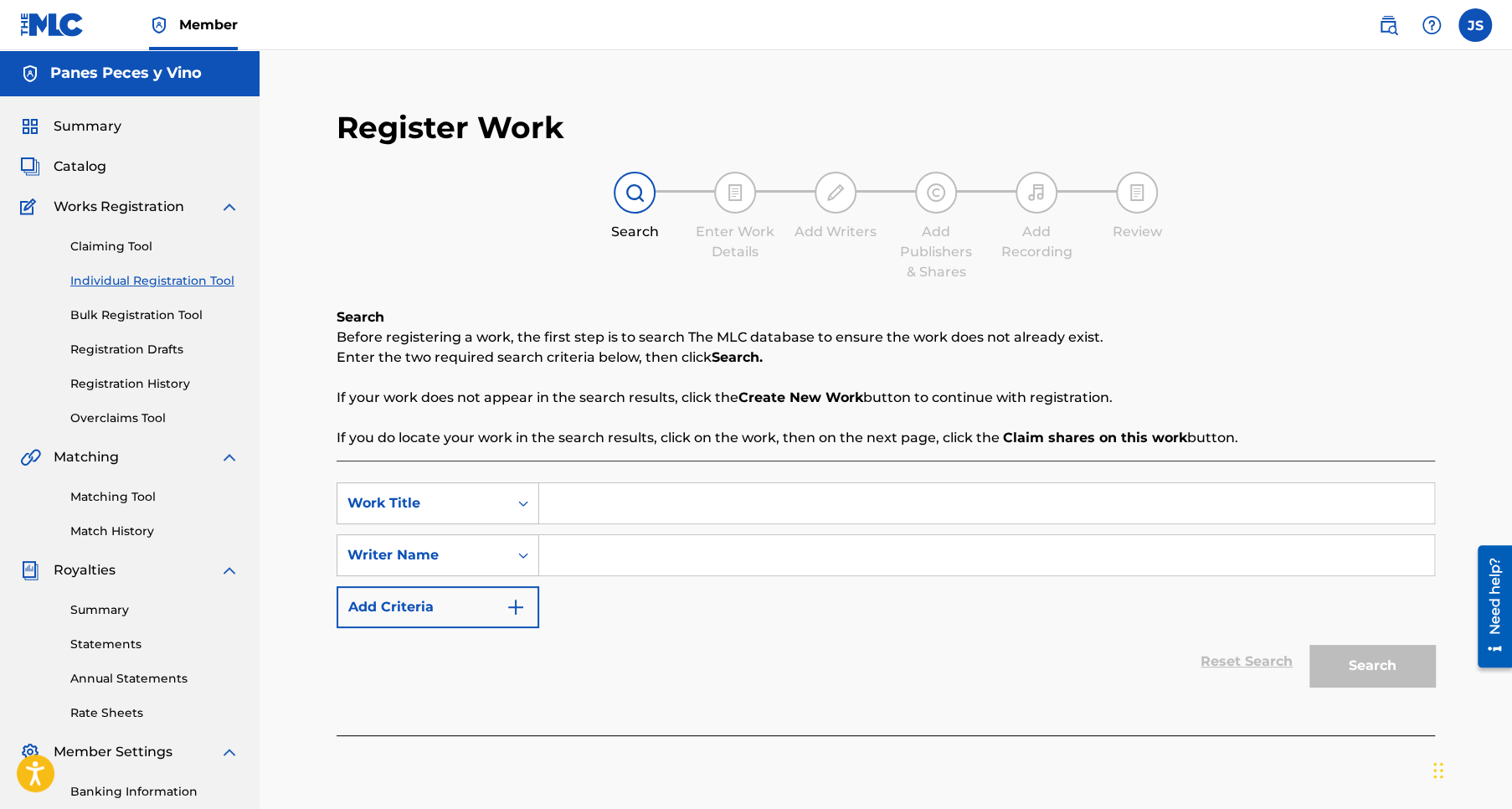
click at [613, 494] on input "Search Form" at bounding box center [986, 503] width 895 height 40
click at [815, 503] on input "Estoy tocando a tu puerta" at bounding box center [986, 503] width 895 height 40
type input "Estoy tocando a tu puerta"
click at [600, 557] on input "Search Form" at bounding box center [986, 555] width 895 height 40
type input "Jose Pablo Sanchez Rios"
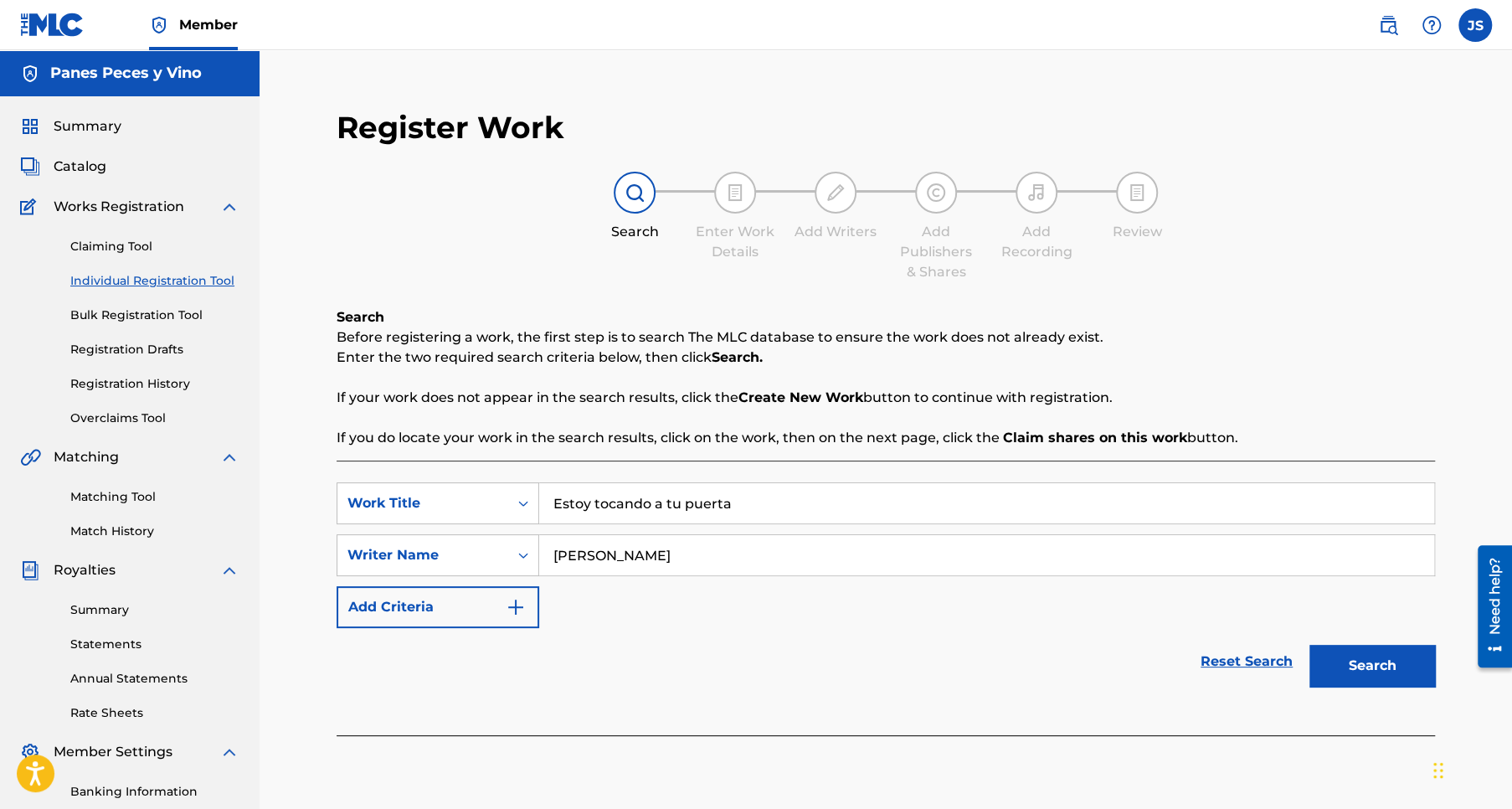
click at [450, 601] on button "Add Criteria" at bounding box center [438, 607] width 203 height 42
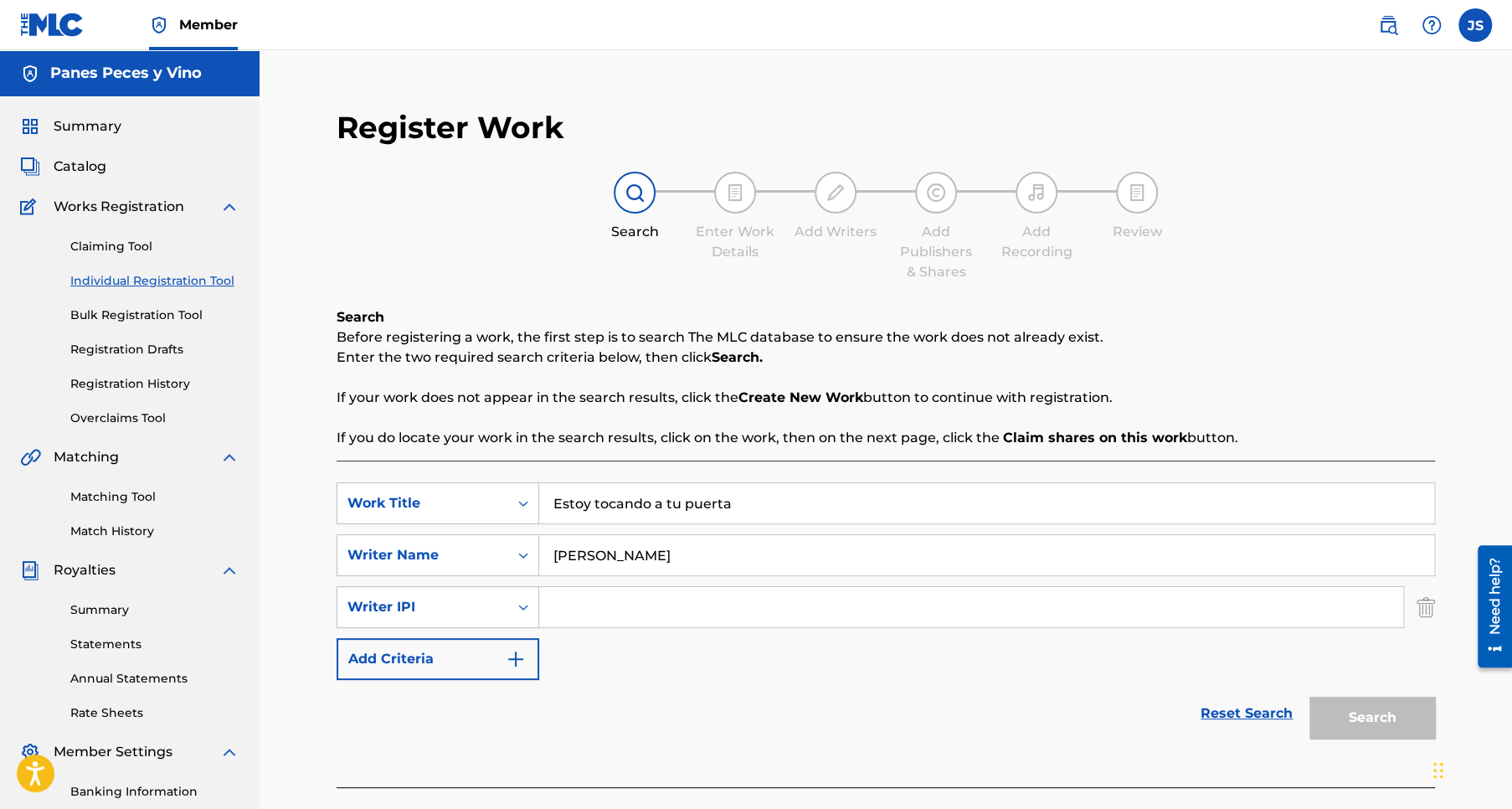
paste input "288489003"
type input "288489003"
click at [418, 660] on button "Add Criteria" at bounding box center [438, 658] width 203 height 42
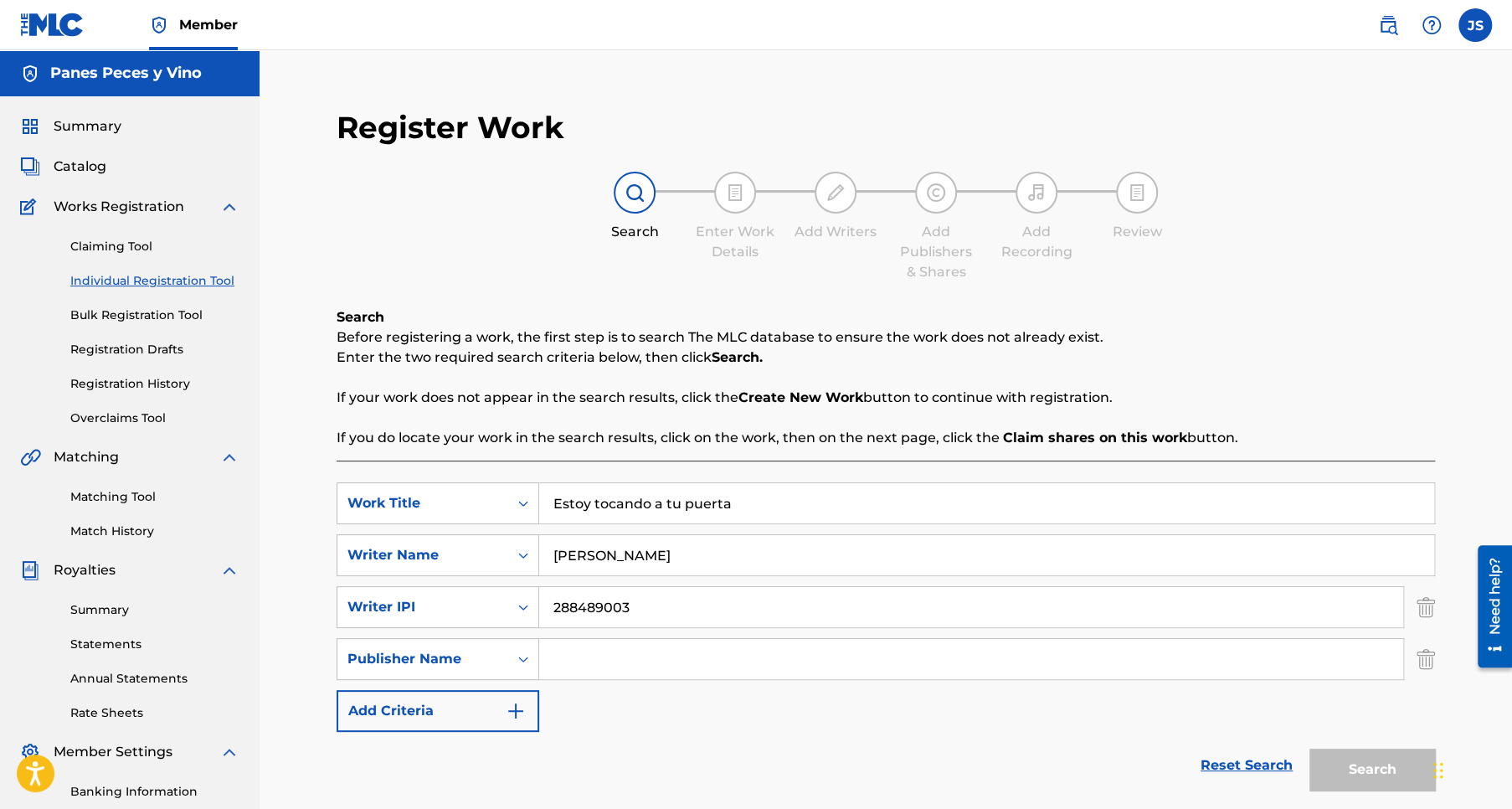
click at [608, 656] on input "Search Form" at bounding box center [971, 658] width 864 height 40
type input "Panes Peces y Vino"
click at [429, 704] on button "Add Criteria" at bounding box center [438, 710] width 203 height 42
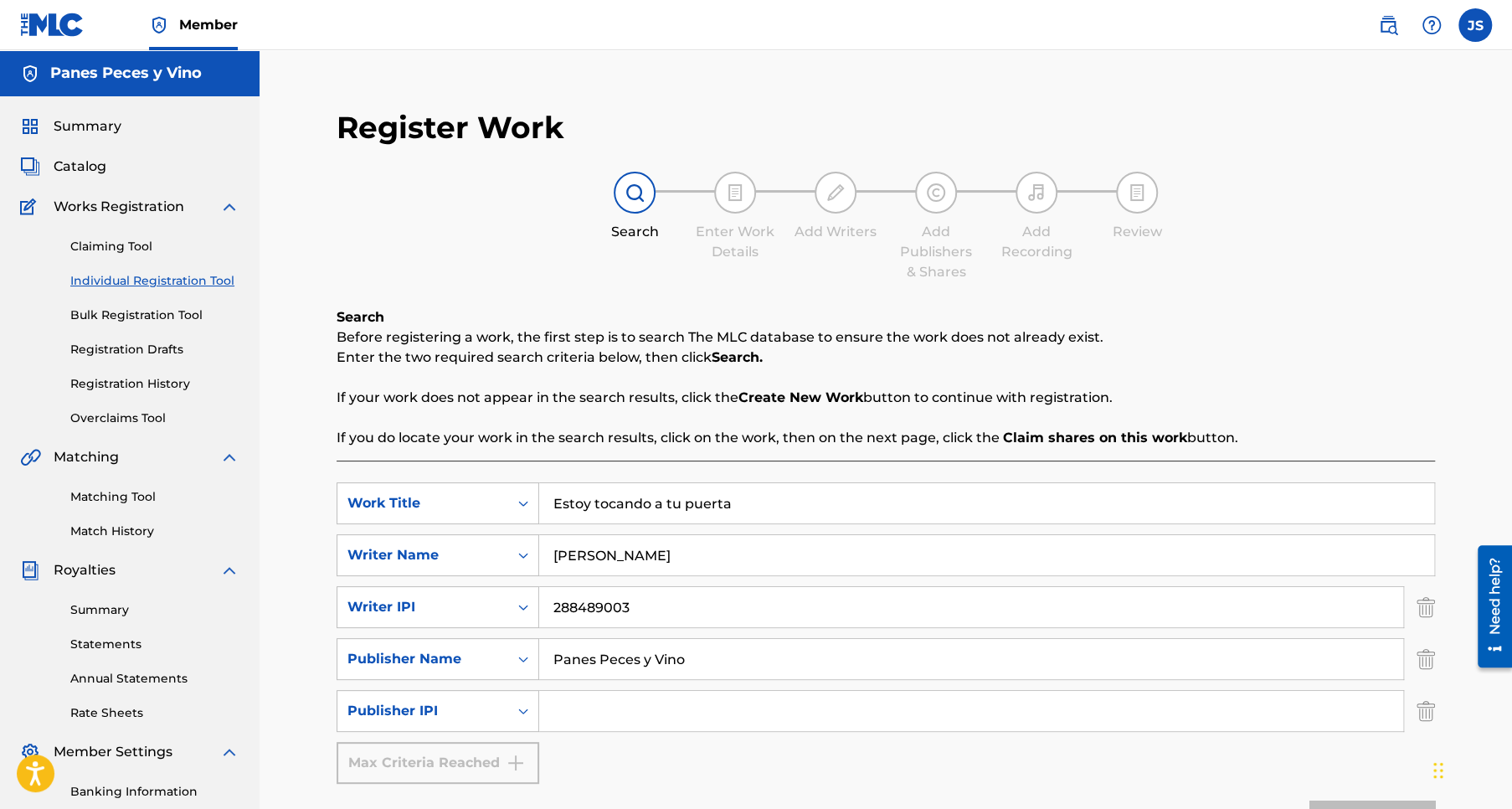
drag, startPoint x: 593, startPoint y: 708, endPoint x: 572, endPoint y: 715, distance: 22.1
click at [572, 715] on input "Search Form" at bounding box center [971, 710] width 864 height 40
type input "1304800889"
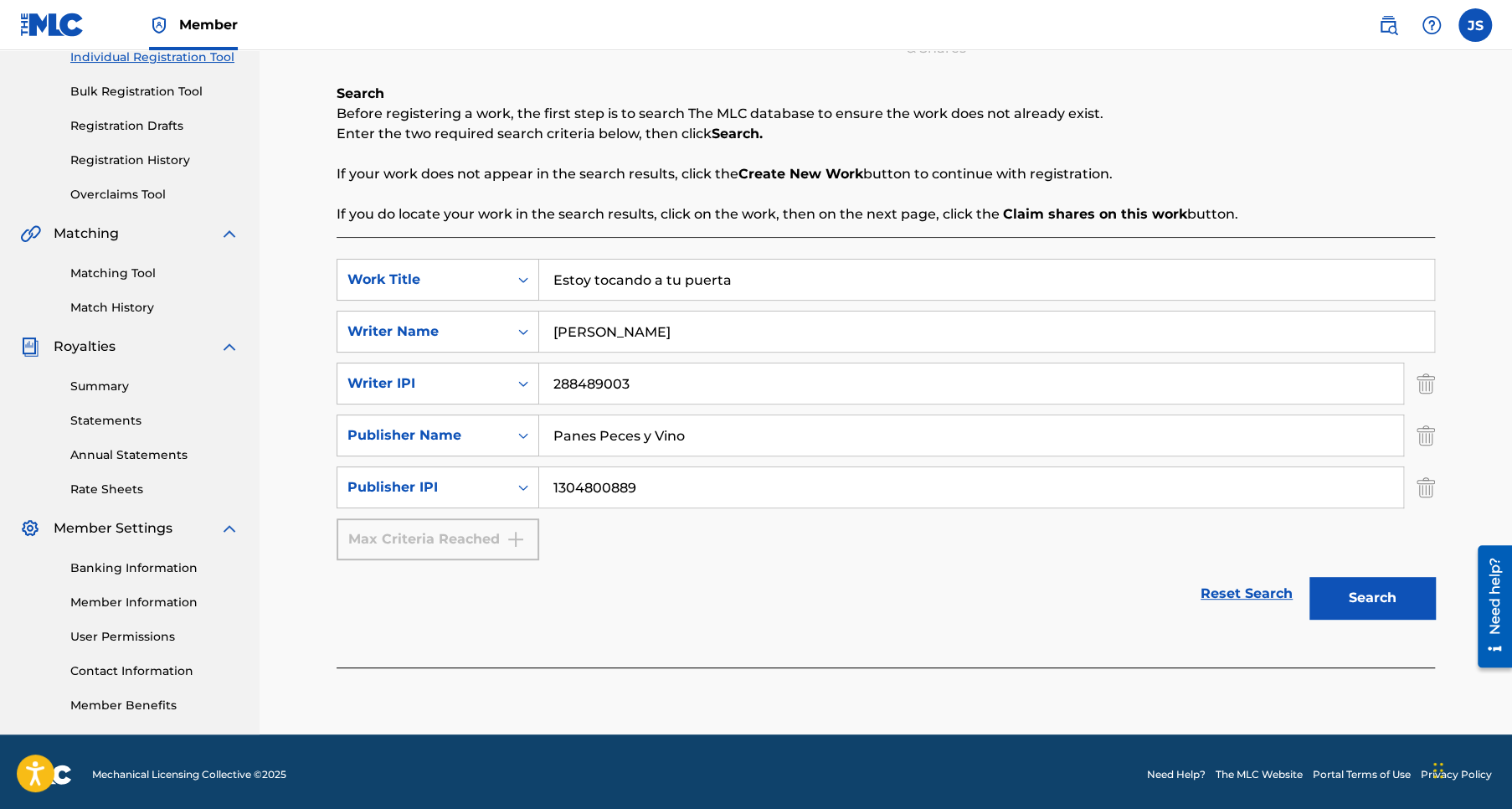
scroll to position [229, 0]
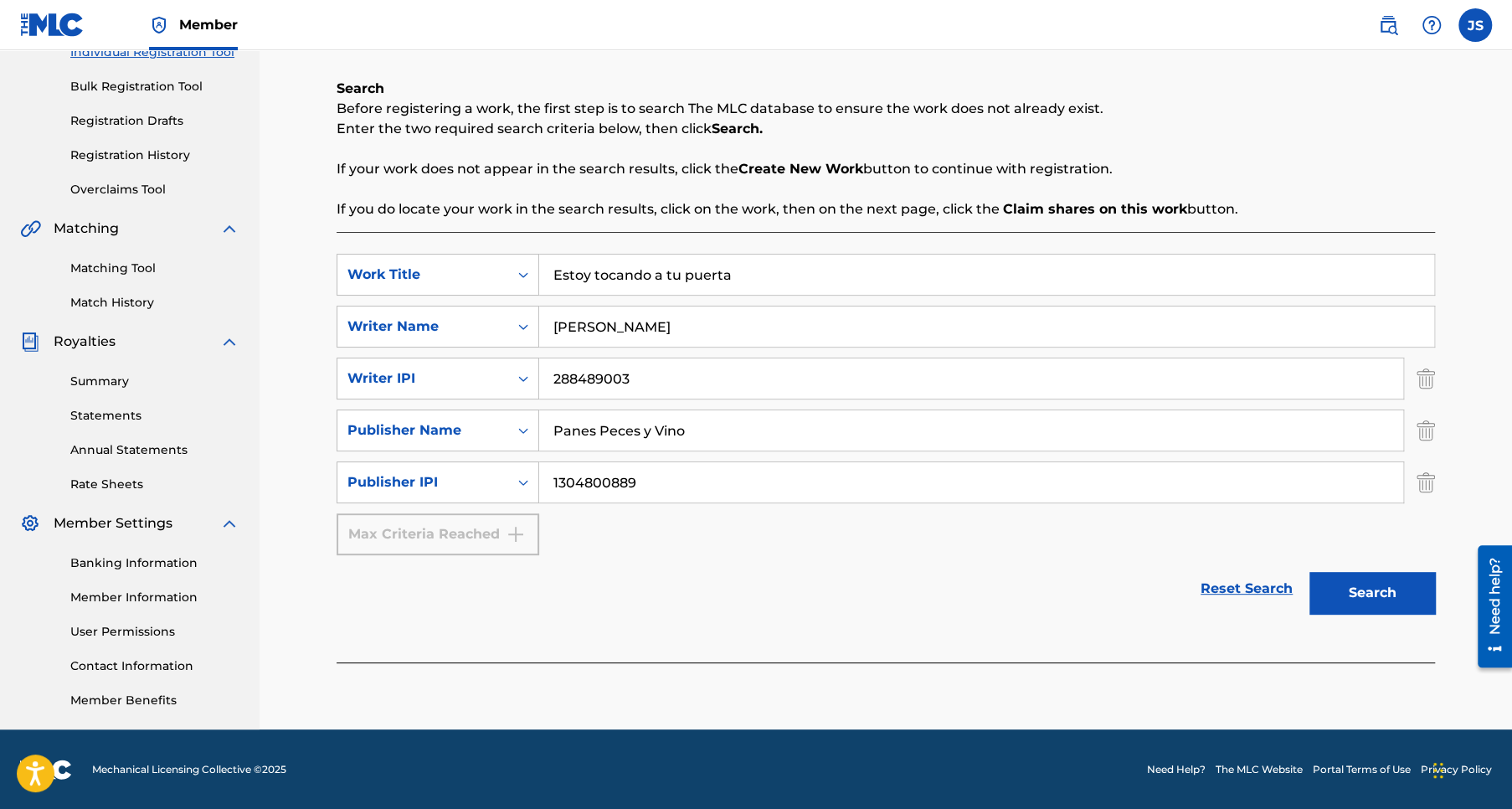
click at [1377, 593] on button "Search" at bounding box center [1372, 593] width 126 height 42
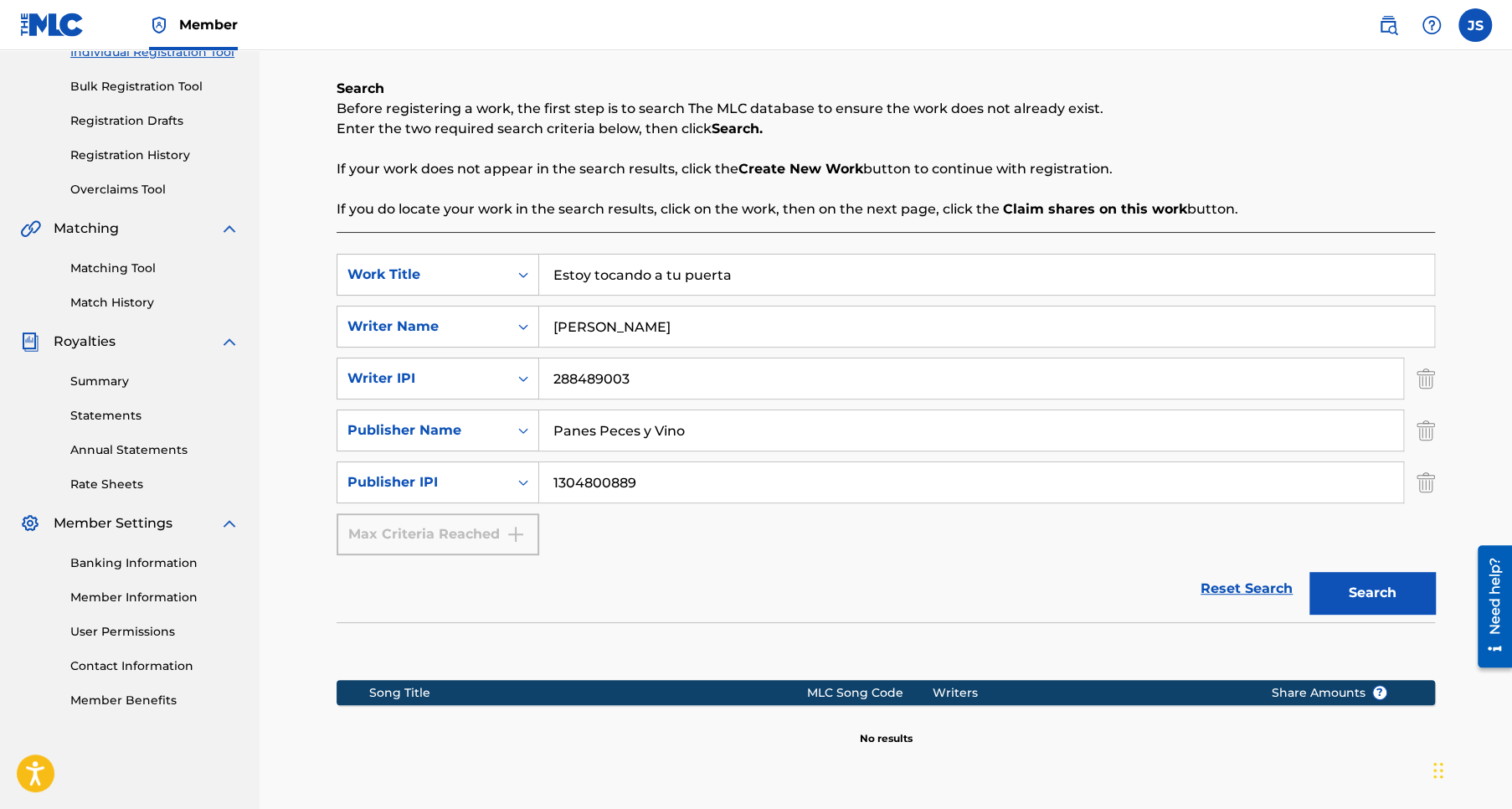
click at [1382, 593] on button "Search" at bounding box center [1372, 593] width 126 height 42
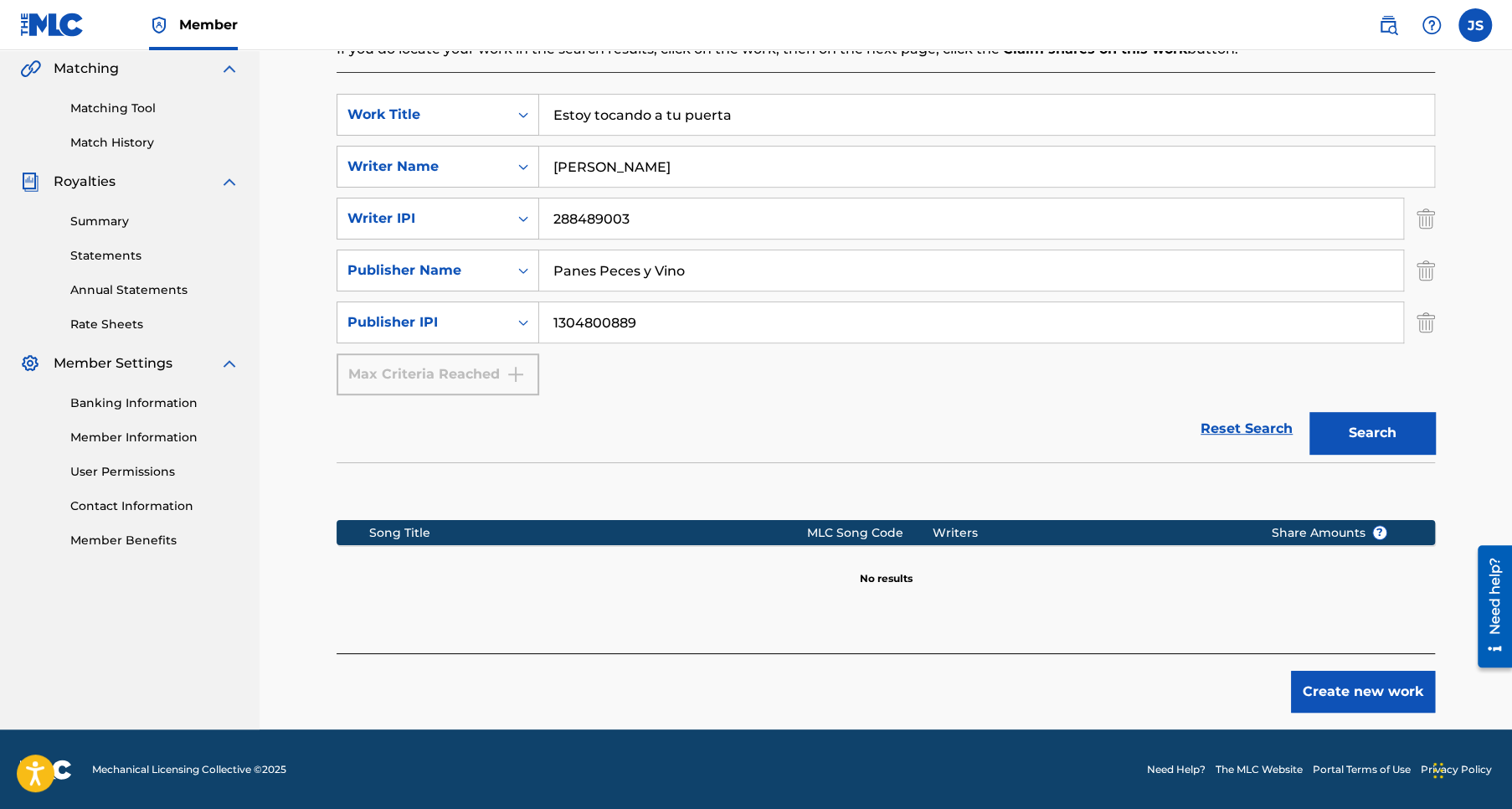
click at [1362, 694] on button "Create new work" at bounding box center [1363, 691] width 144 height 42
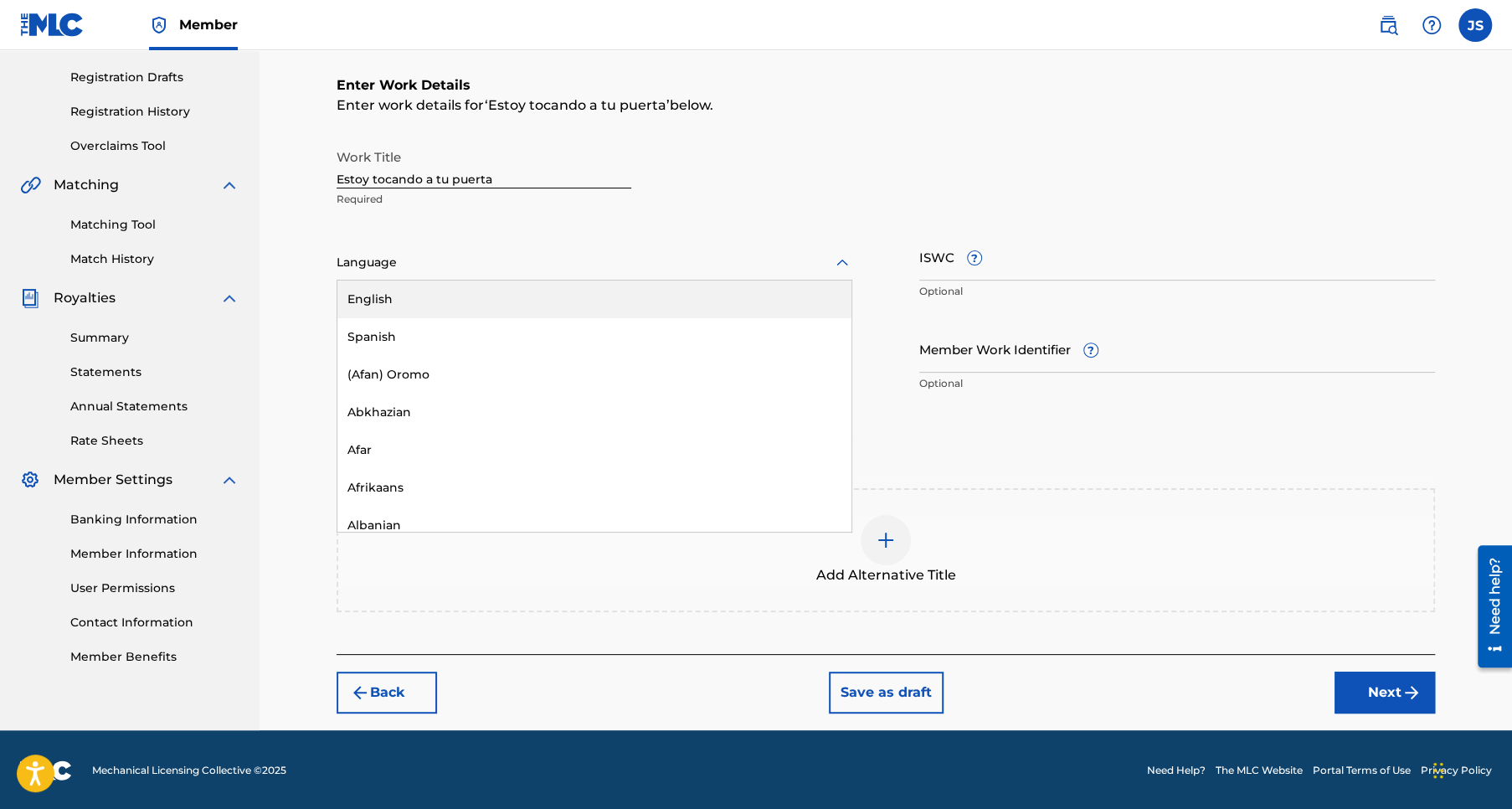
click at [835, 264] on icon at bounding box center [842, 263] width 20 height 20
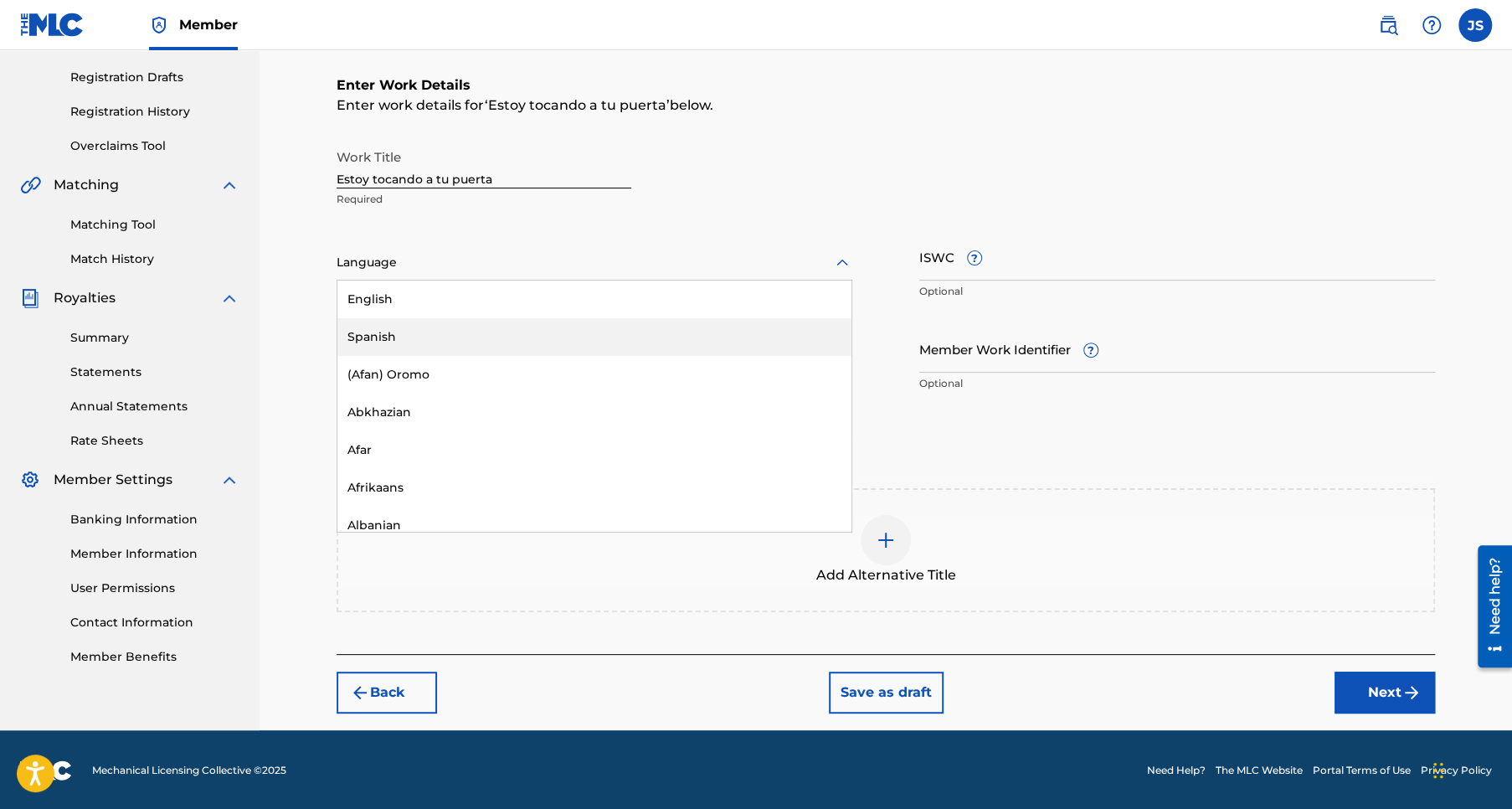
click at [457, 343] on div "Spanish" at bounding box center [594, 337] width 514 height 38
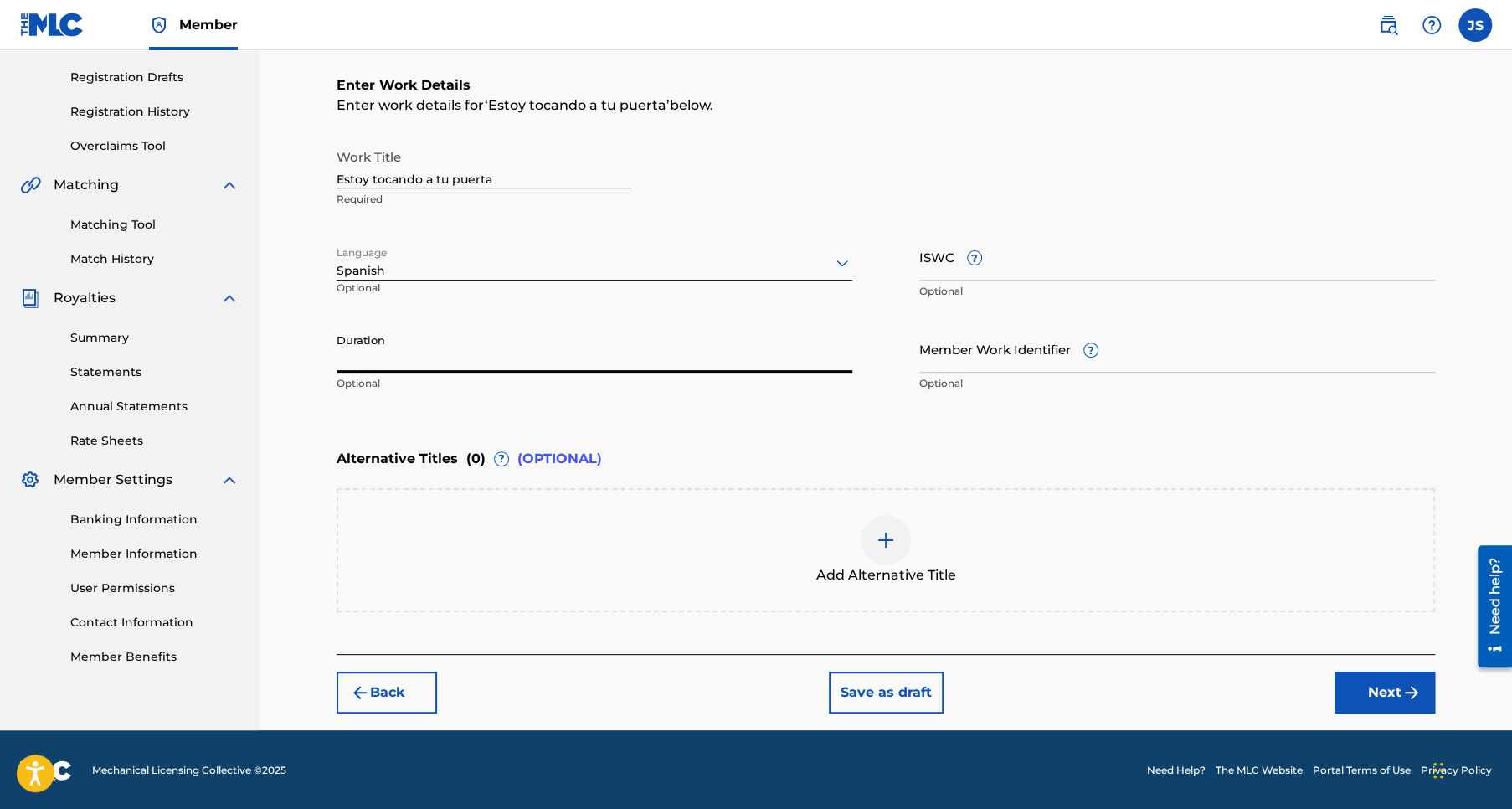
click at [391, 353] on input "Duration" at bounding box center [594, 348] width 515 height 48
click at [363, 358] on input "Duration" at bounding box center [594, 348] width 515 height 48
type input "05:00"
click at [540, 320] on div "Work Title Estoy tocando a tu puerta Required Language Spanish Optional ISWC ? …" at bounding box center [885, 270] width 1098 height 259
click at [1390, 689] on button "Next" at bounding box center [1385, 692] width 101 height 42
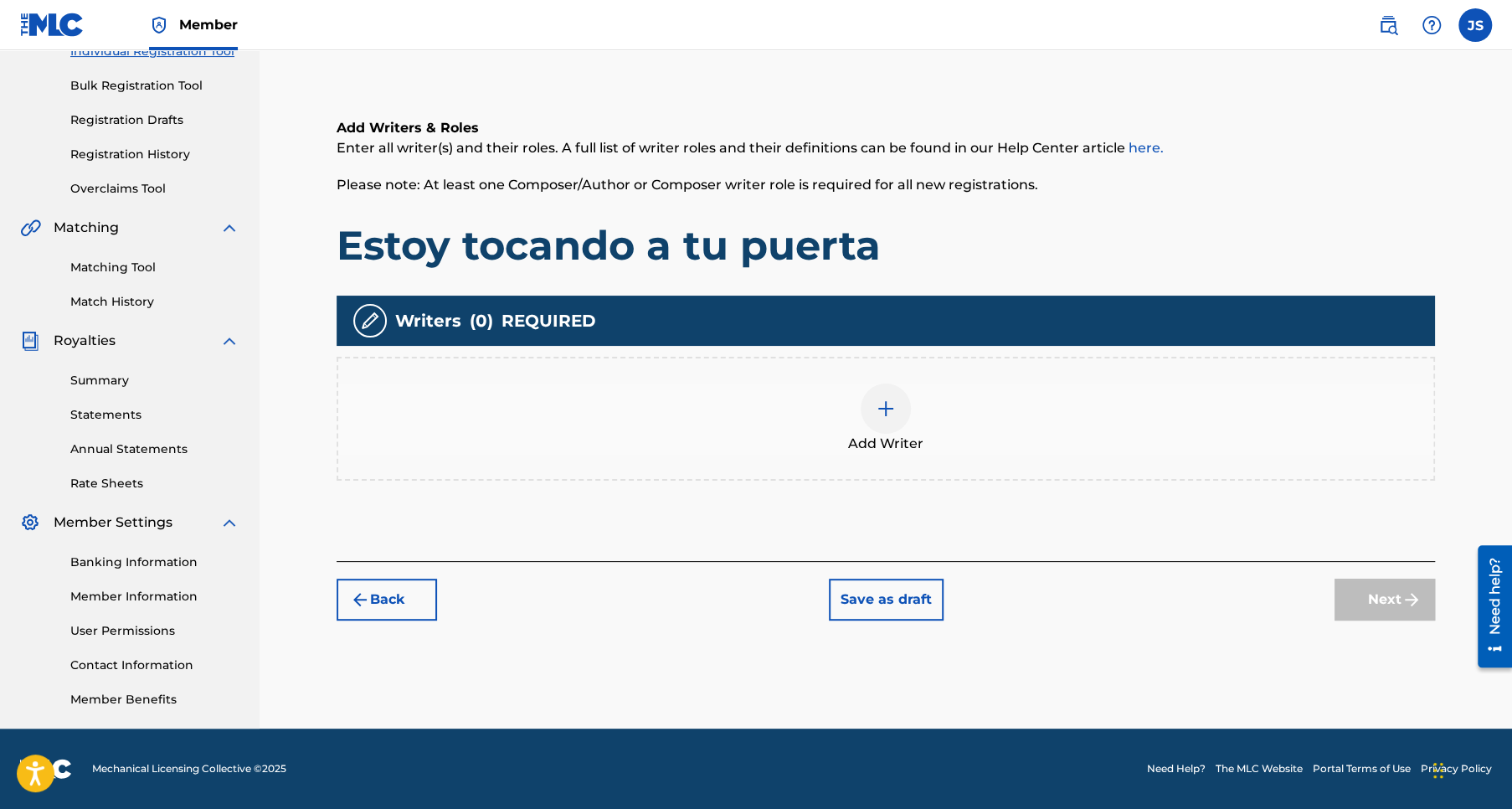
scroll to position [75, 0]
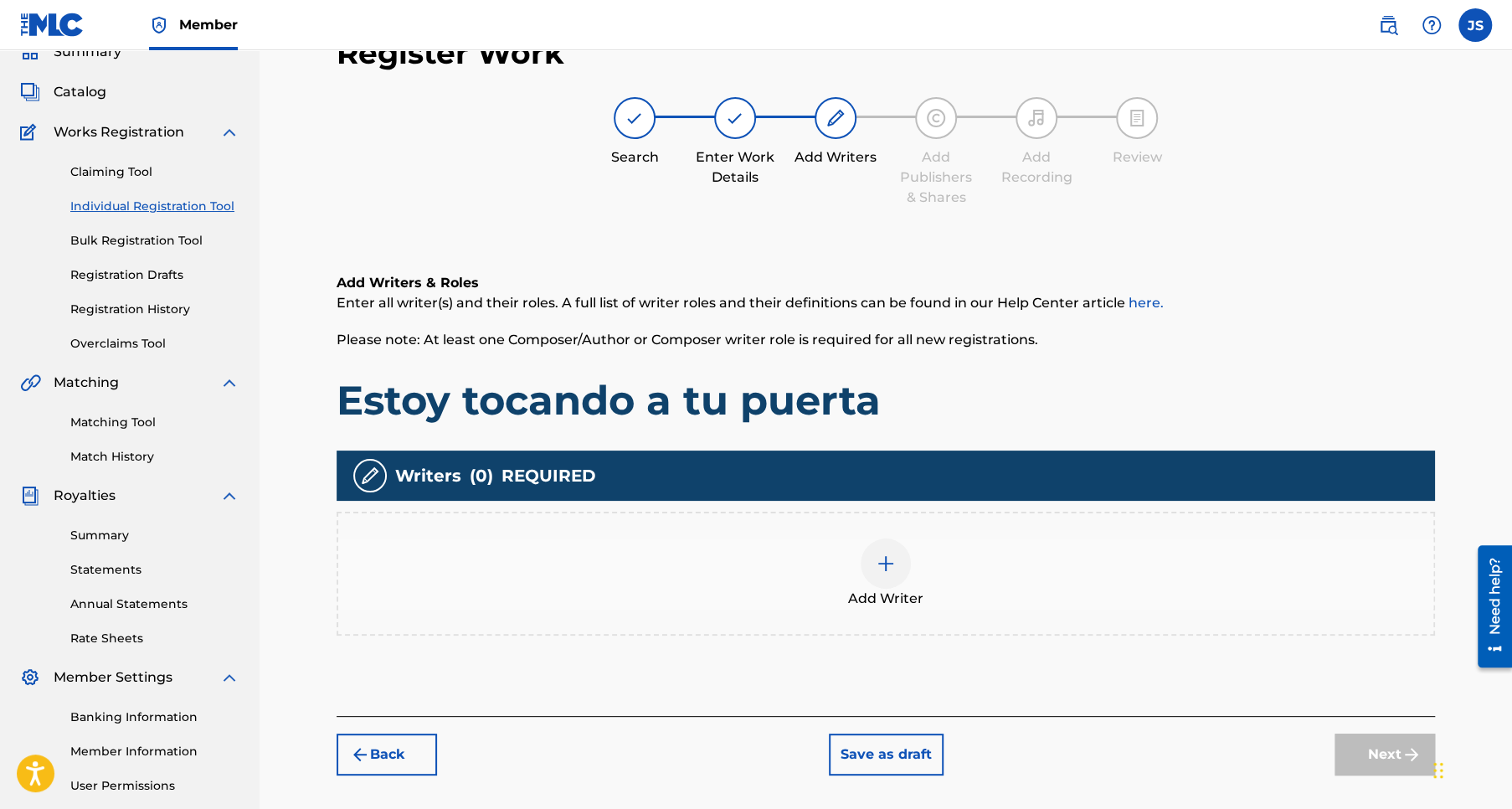
click at [889, 564] on img at bounding box center [885, 563] width 20 height 20
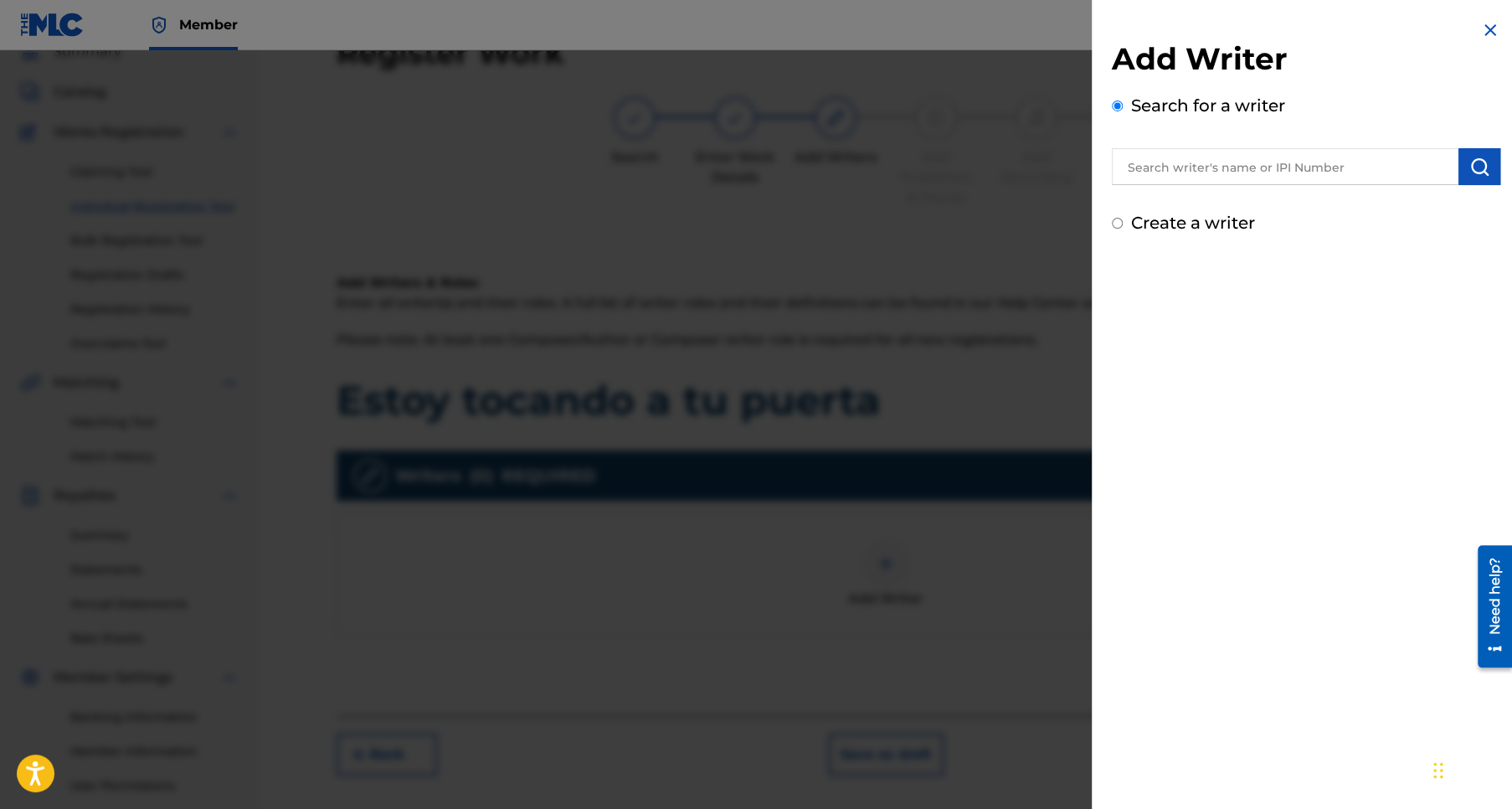
click at [1194, 157] on input "text" at bounding box center [1285, 166] width 347 height 37
type input "Jose Pablo Sanchez Rios"
click at [1472, 163] on img "submit" at bounding box center [1479, 166] width 20 height 20
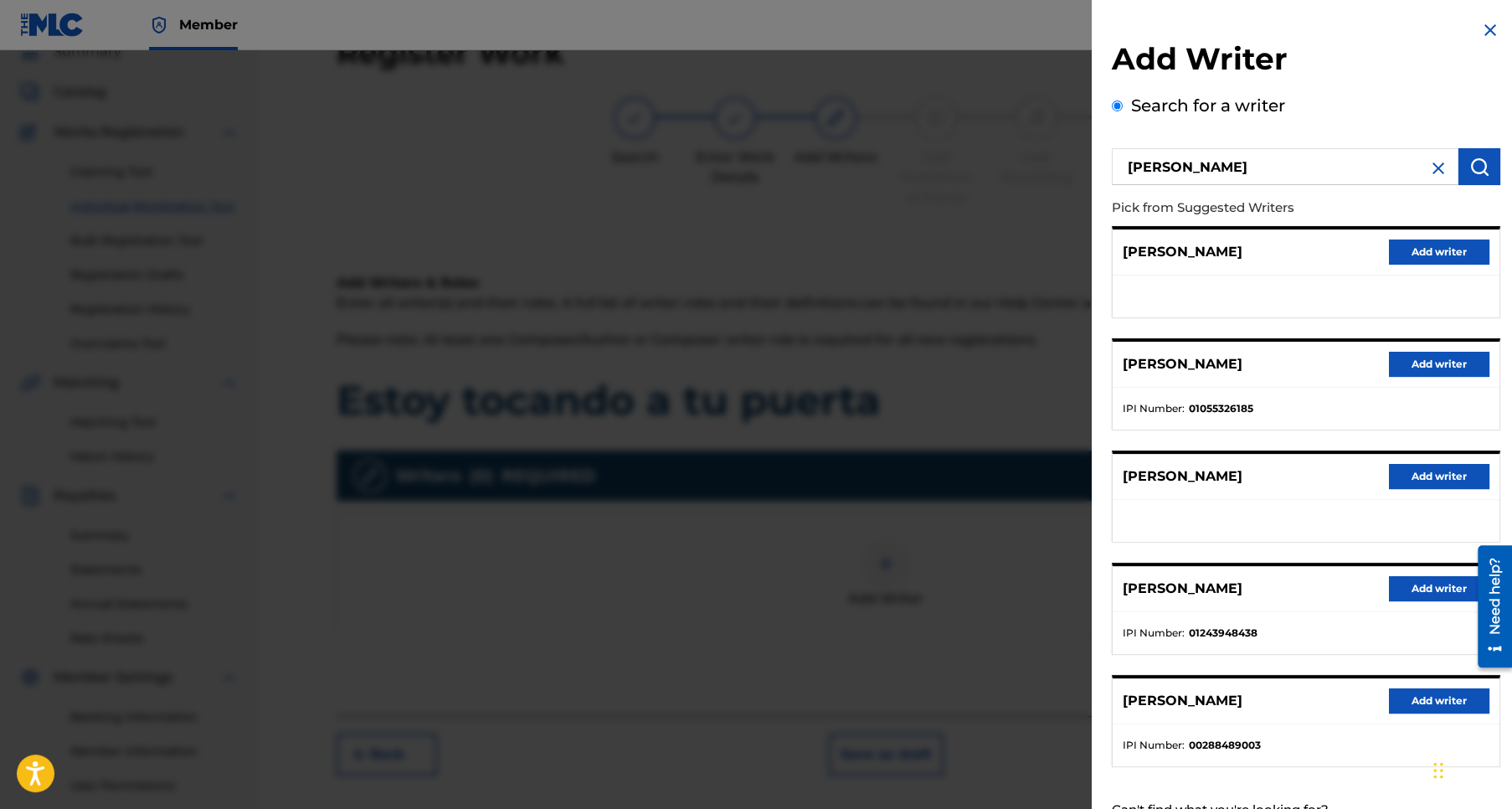
click at [1436, 694] on button "Add writer" at bounding box center [1439, 700] width 101 height 25
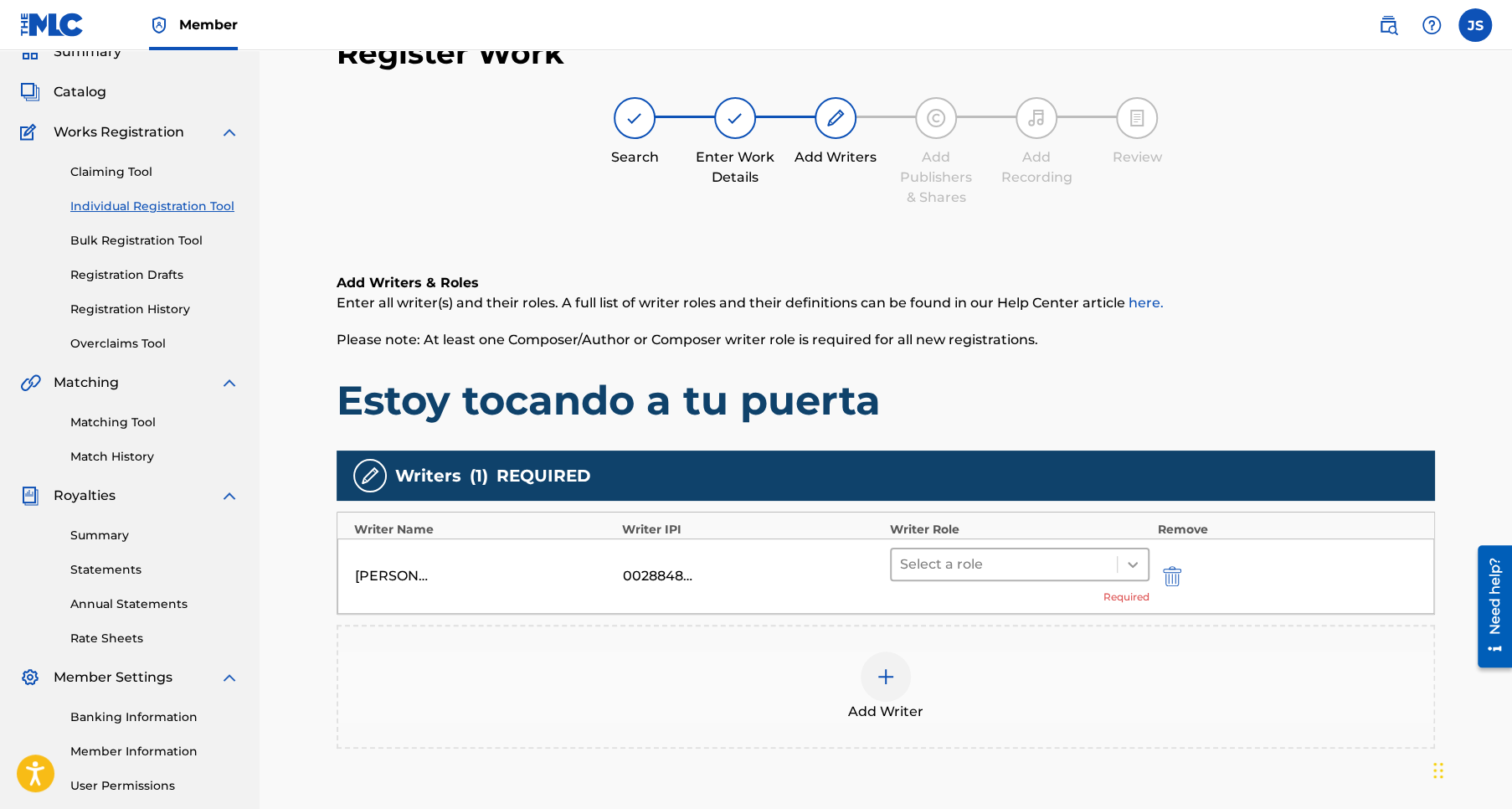
click at [1132, 563] on icon at bounding box center [1132, 564] width 17 height 17
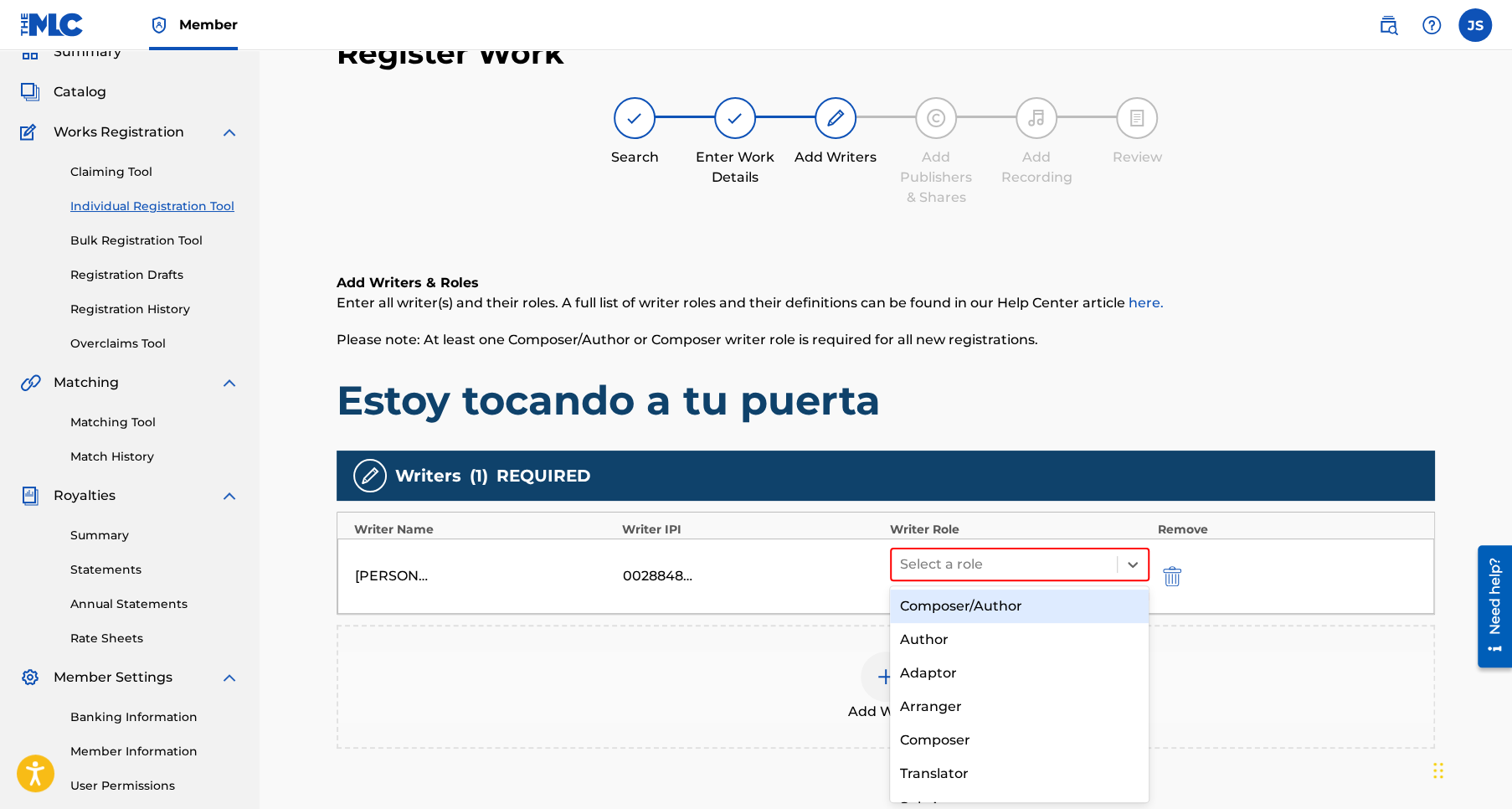
click at [995, 604] on div "Composer/Author" at bounding box center [1019, 605] width 259 height 33
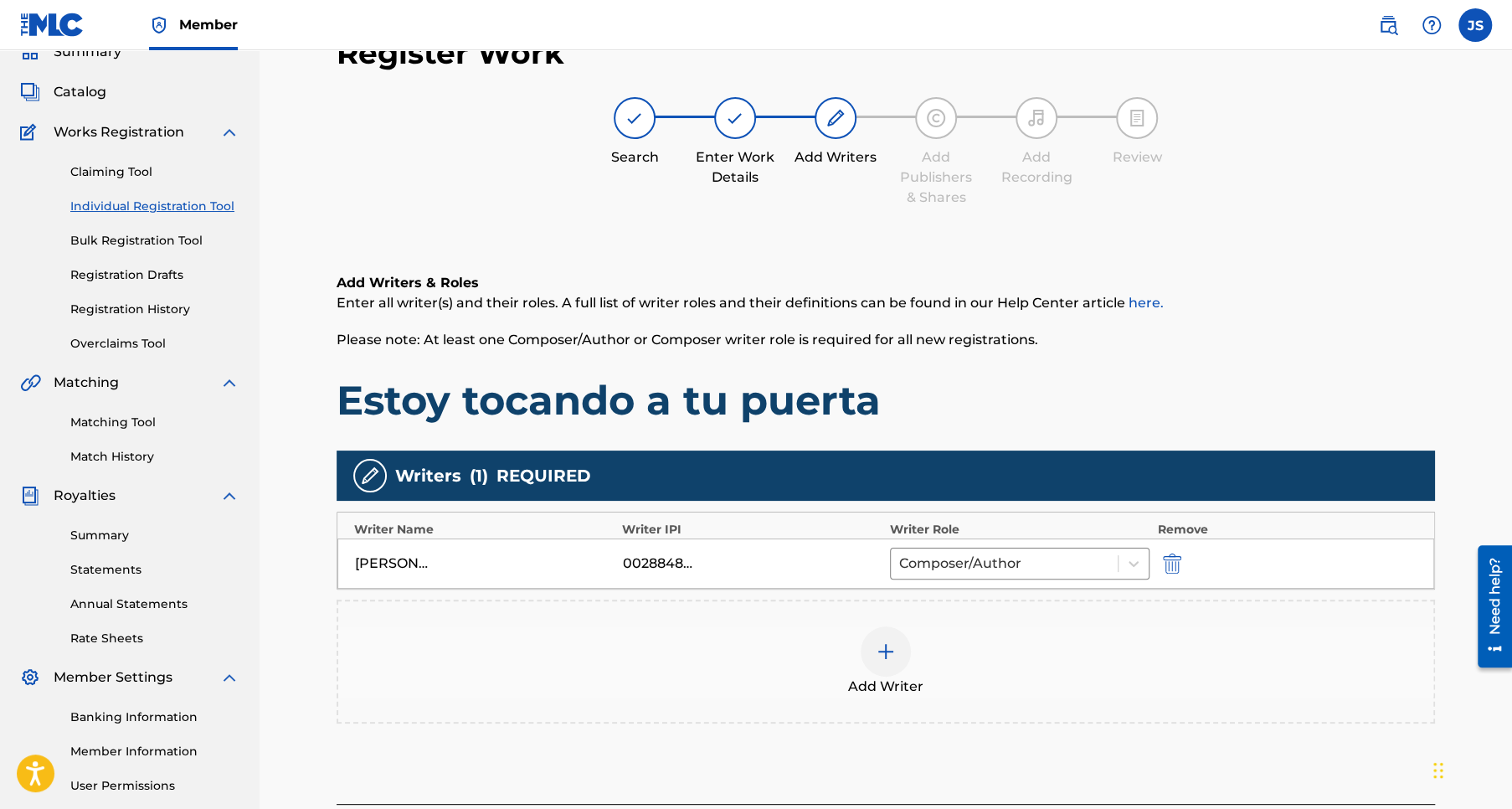
click at [884, 652] on img at bounding box center [885, 651] width 20 height 20
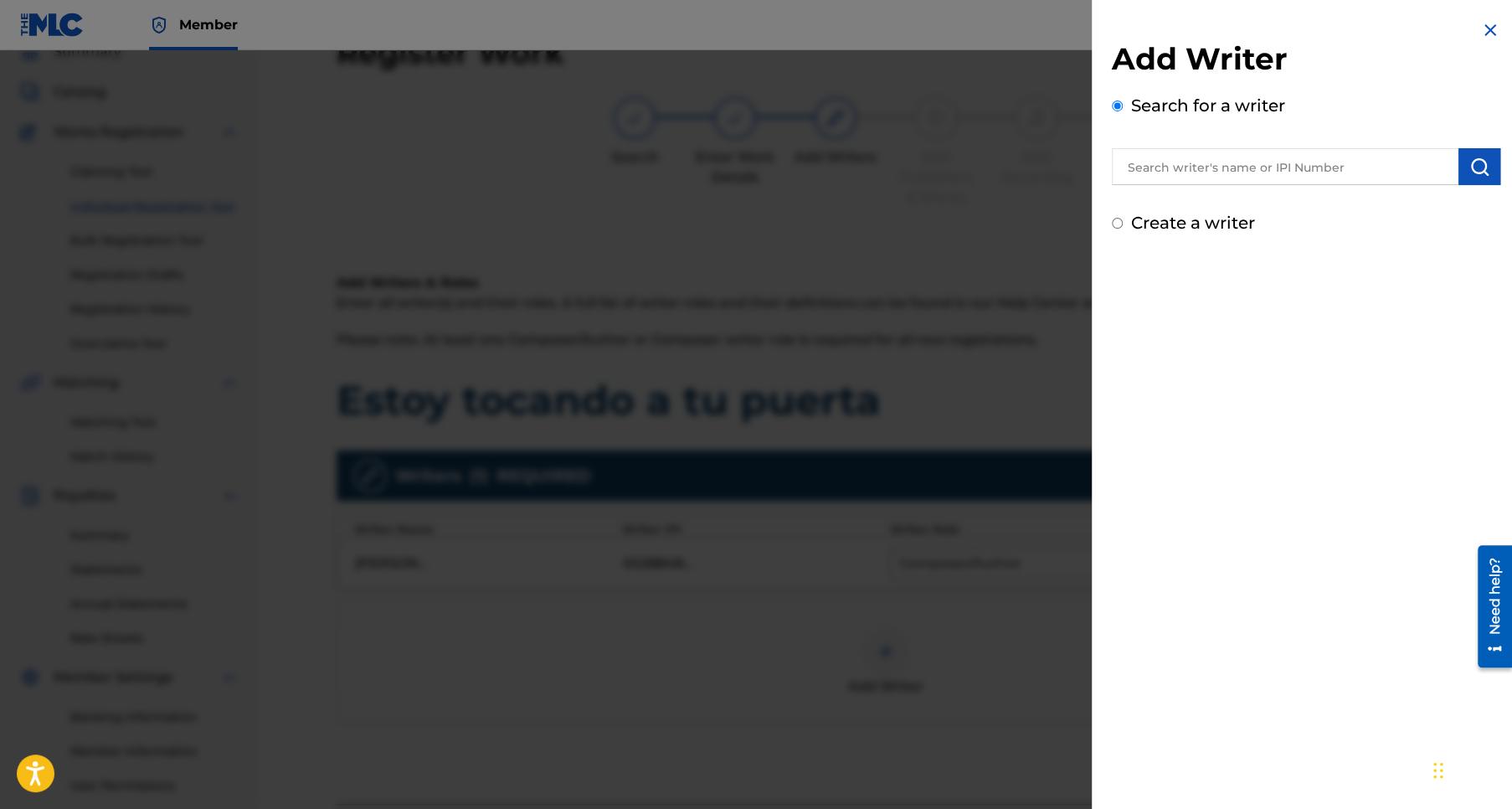
click at [1483, 25] on img at bounding box center [1490, 30] width 20 height 20
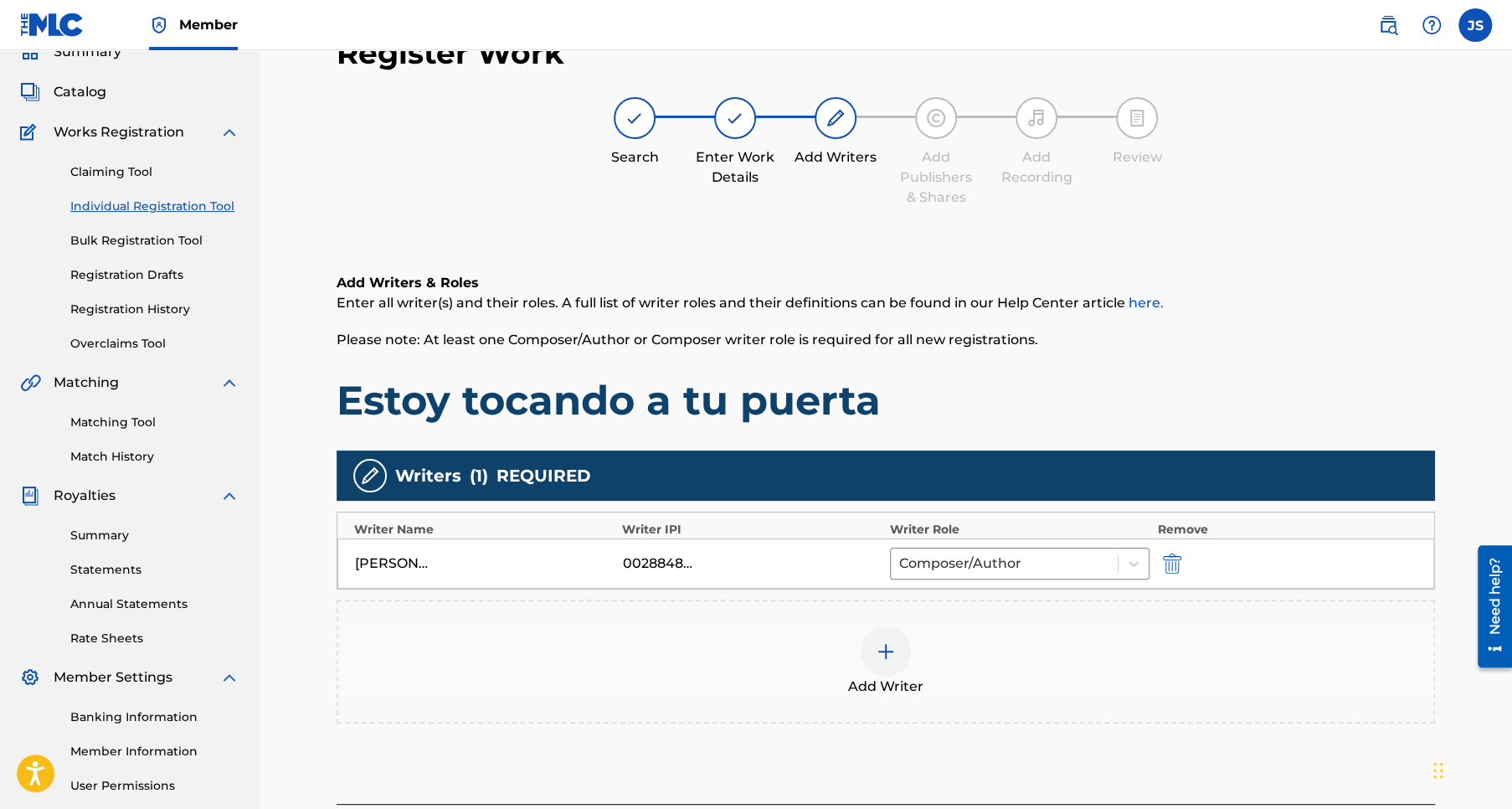
scroll to position [229, 0]
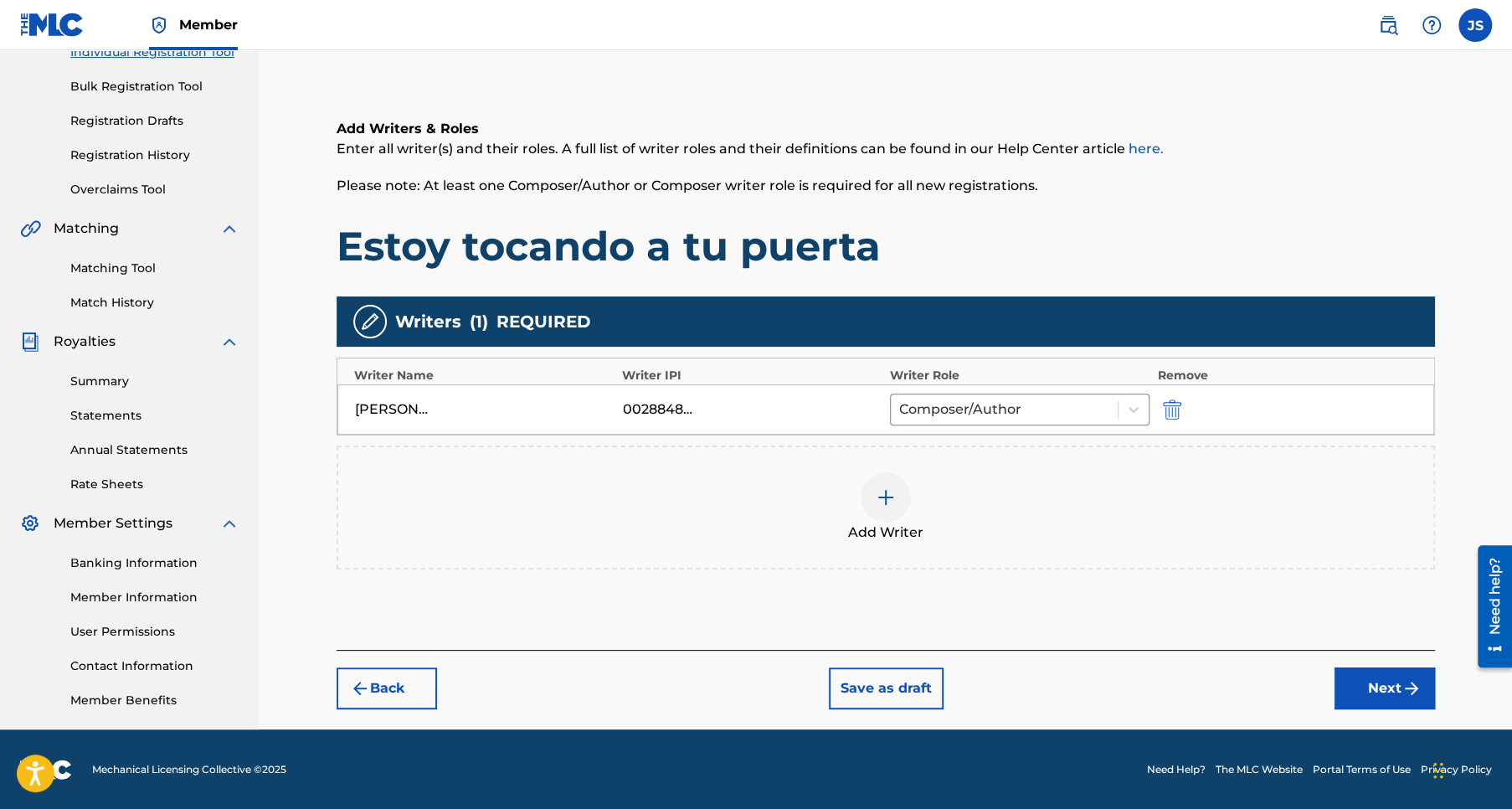
click at [1373, 680] on button "Next" at bounding box center [1385, 688] width 101 height 42
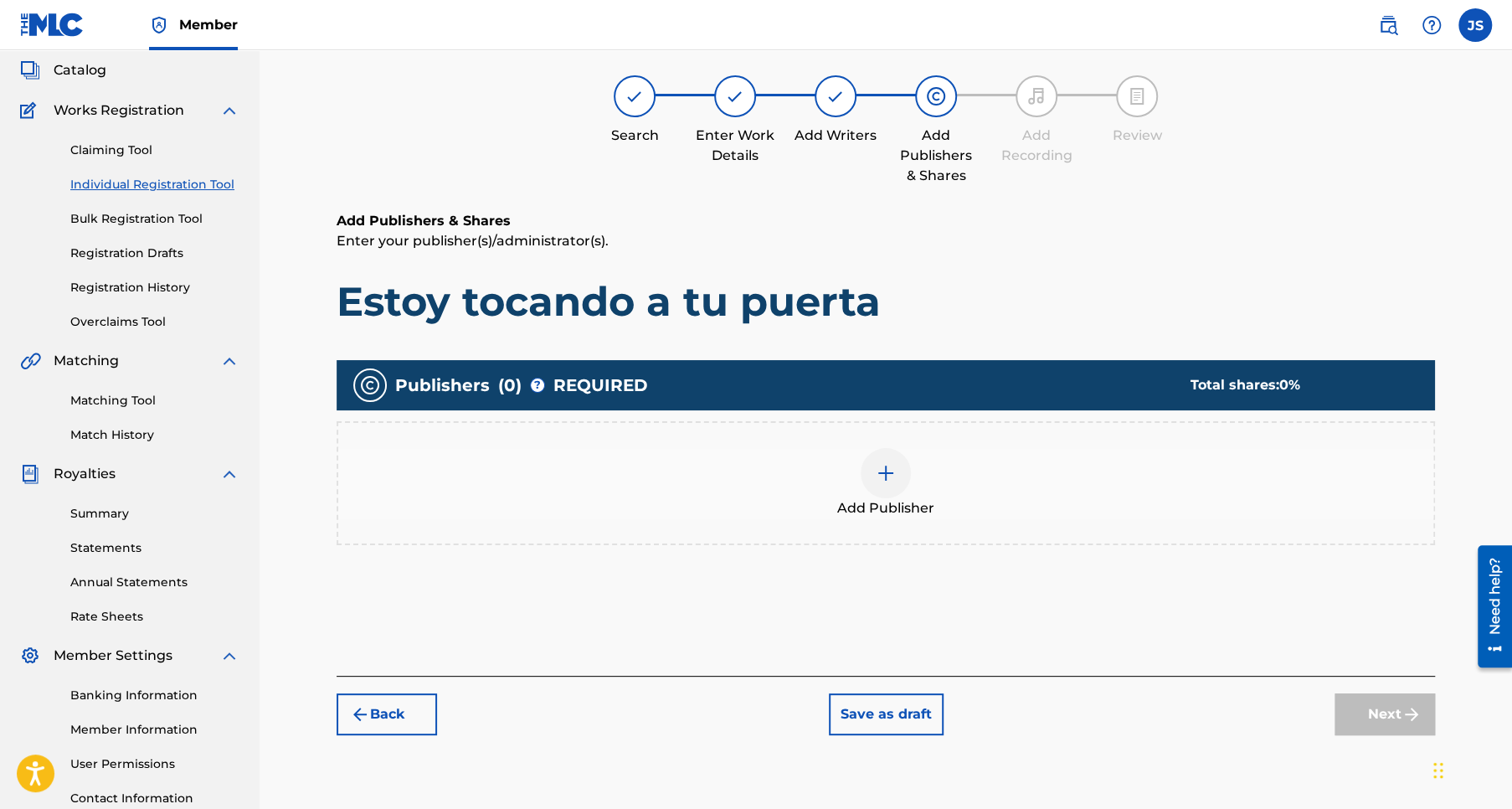
scroll to position [75, 0]
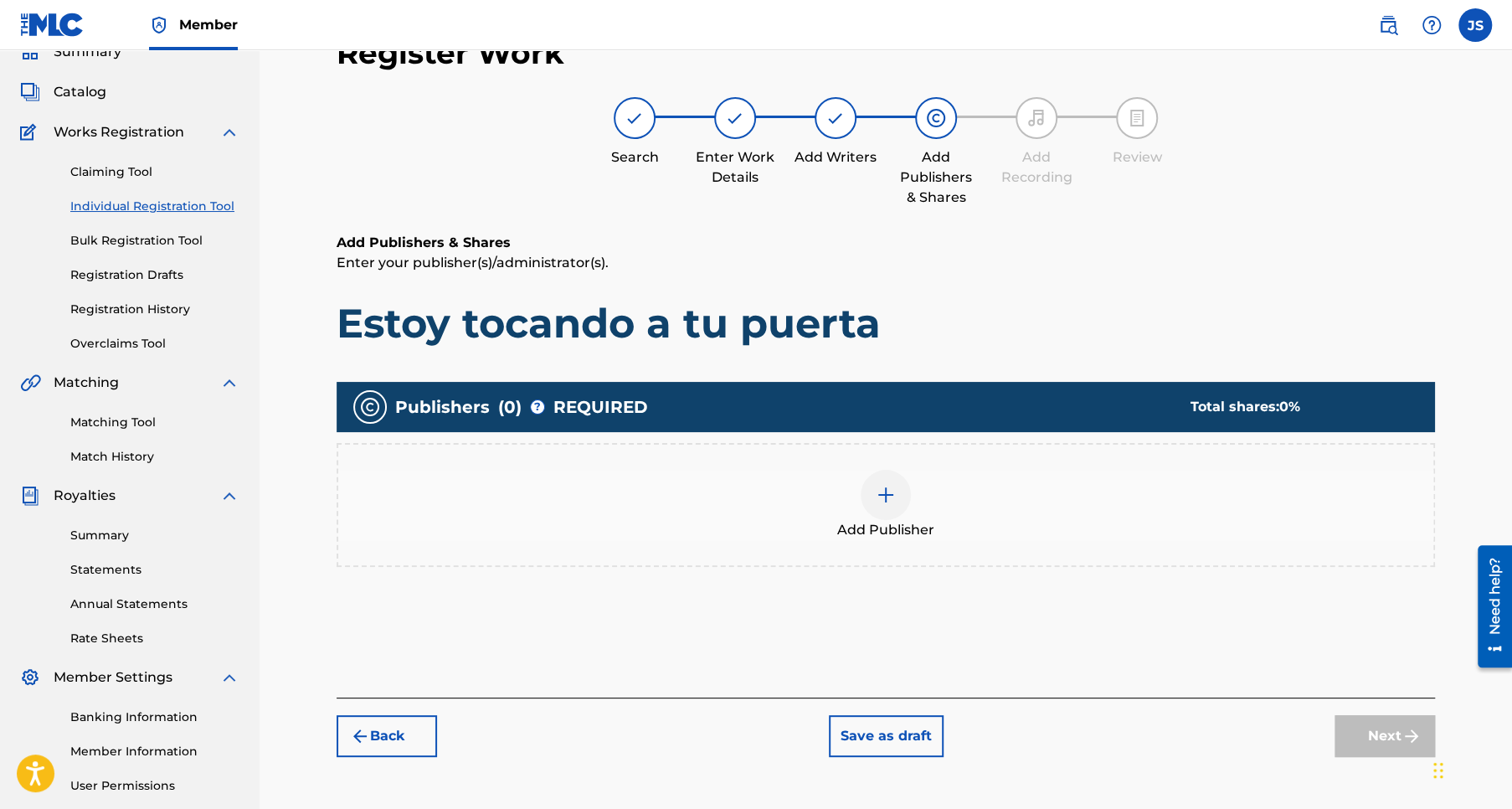
click at [877, 495] on img at bounding box center [885, 495] width 20 height 20
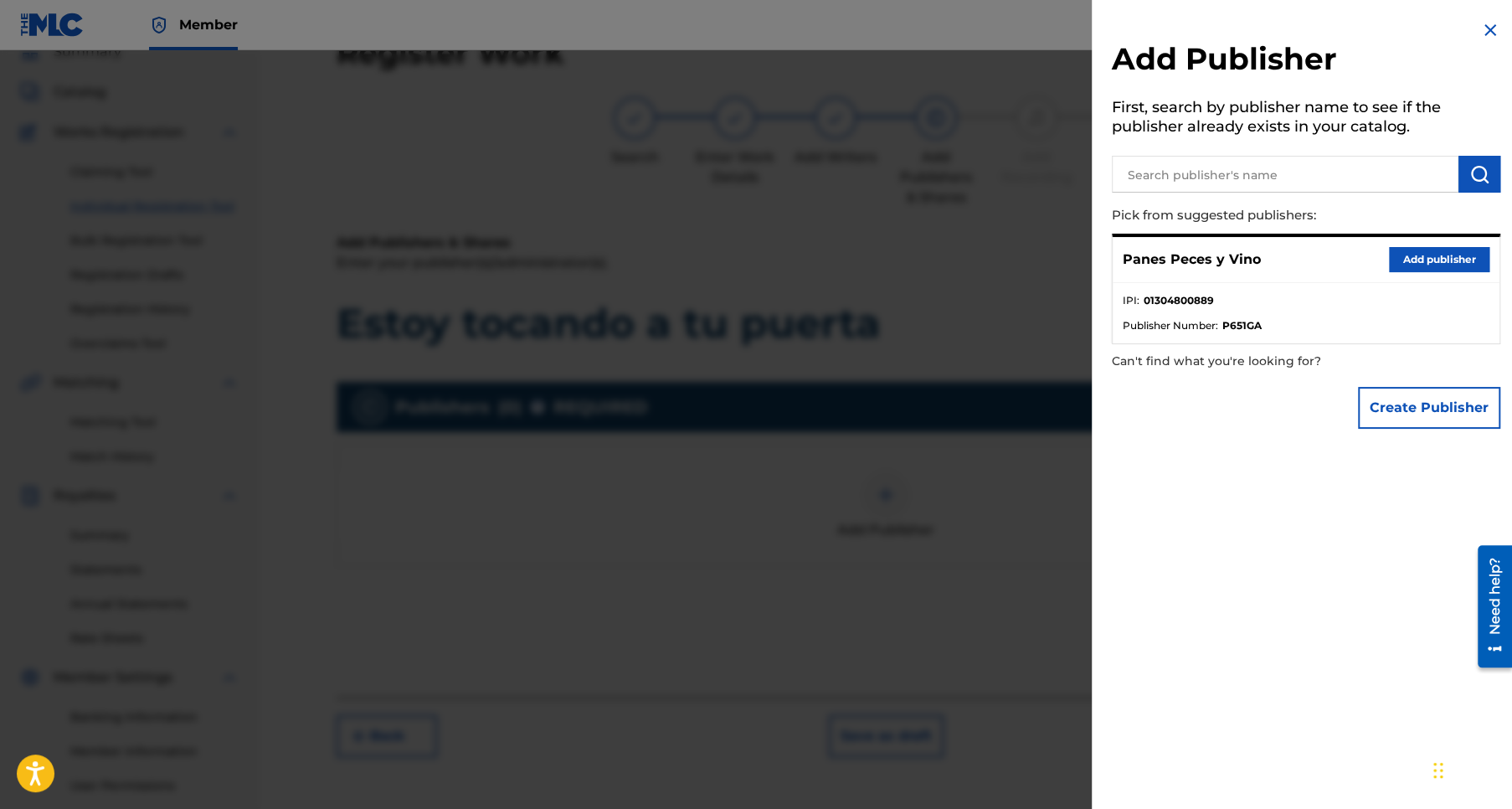
click at [1432, 256] on button "Add publisher" at bounding box center [1439, 259] width 101 height 25
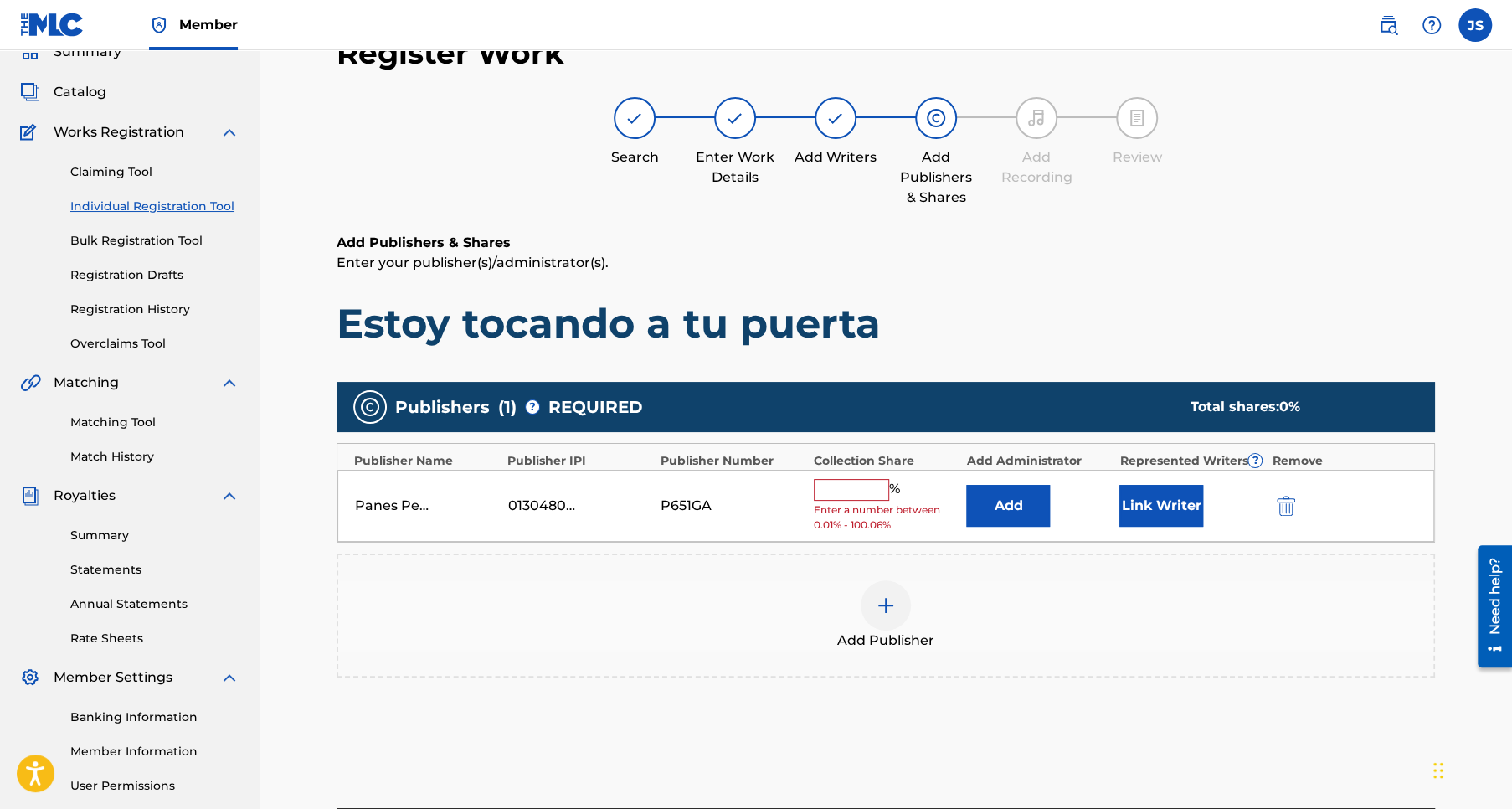
click at [847, 486] on input "text" at bounding box center [851, 489] width 75 height 22
type input "50"
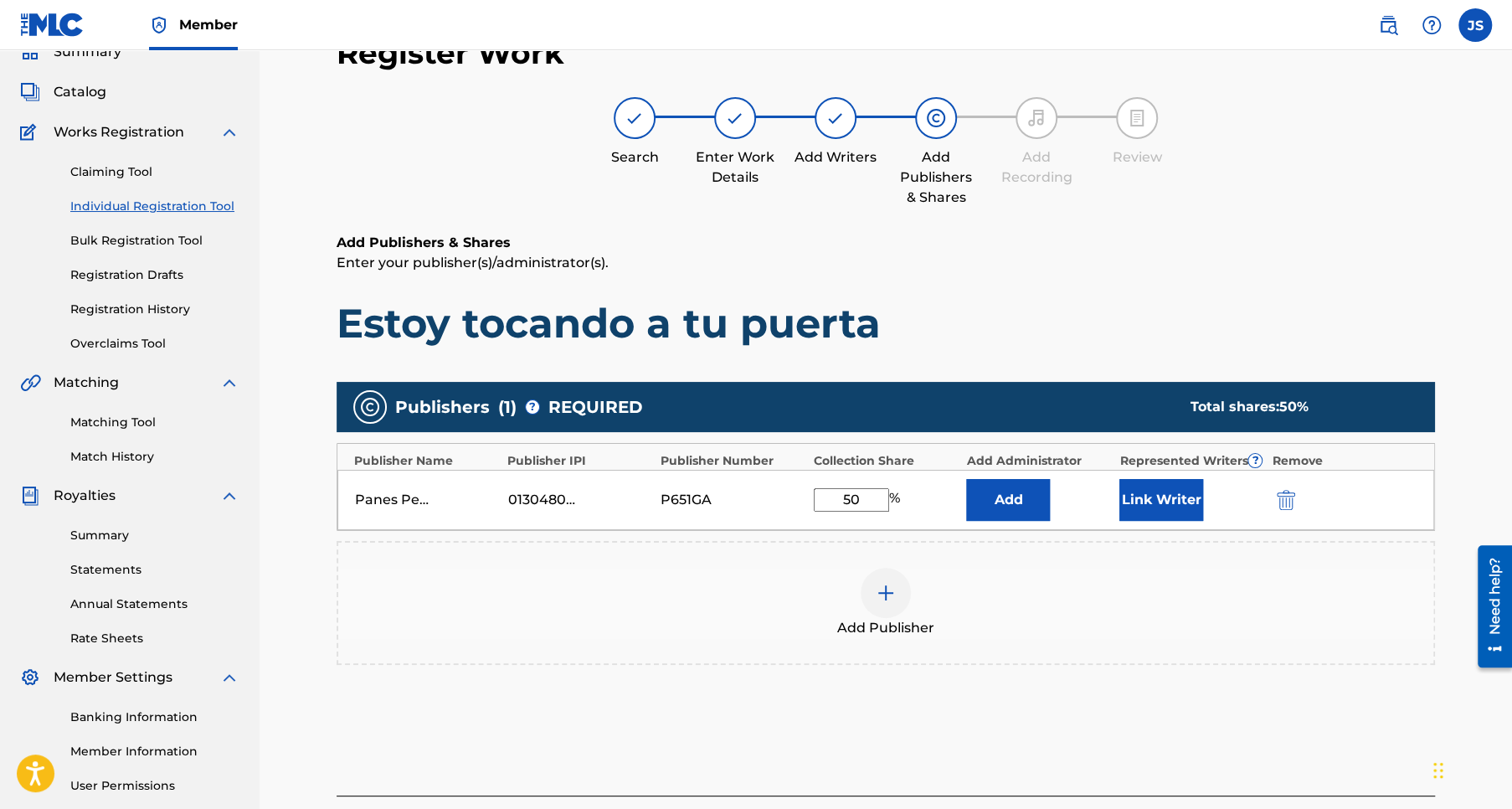
scroll to position [229, 0]
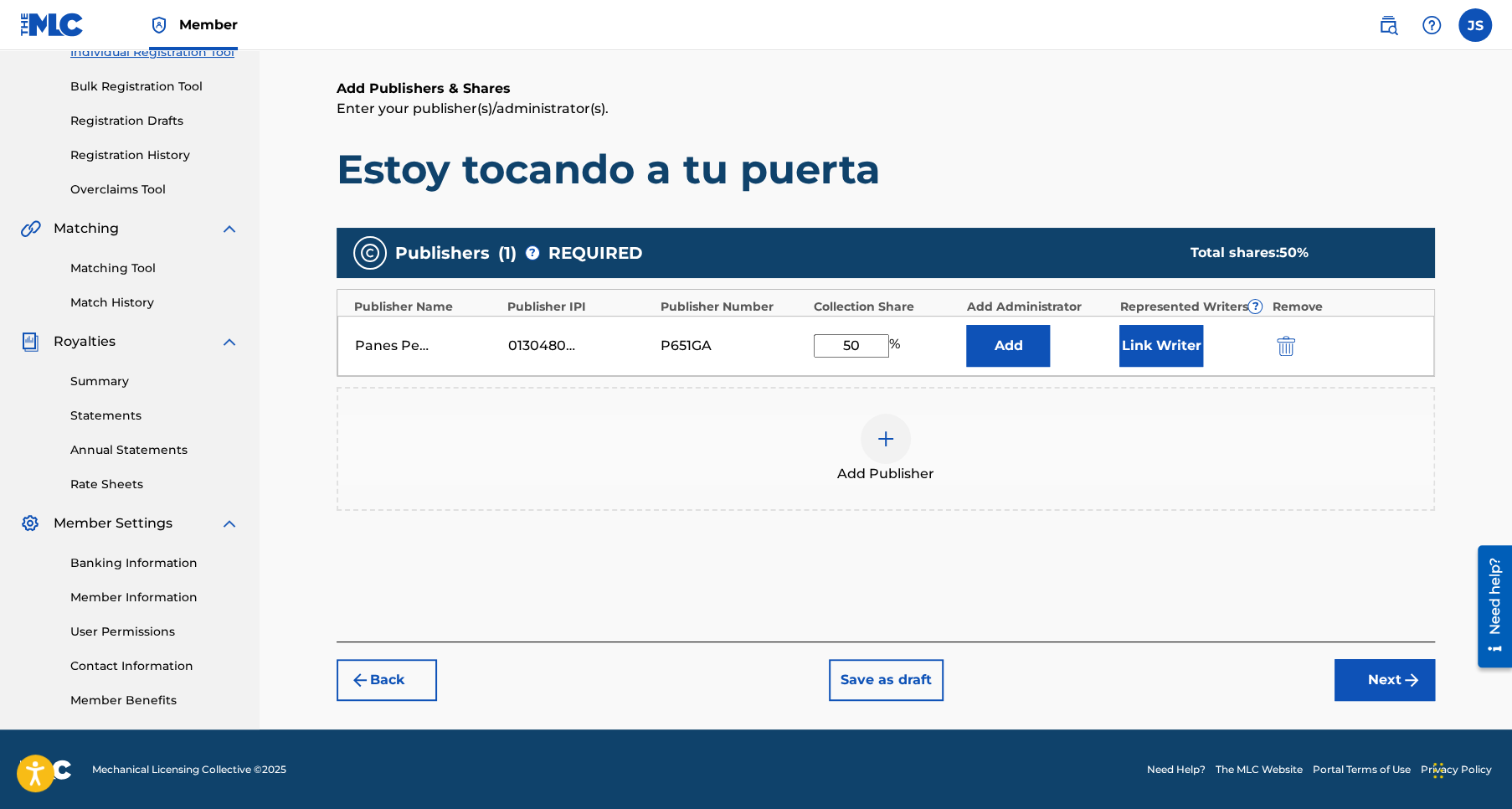
click at [1384, 676] on button "Next" at bounding box center [1385, 680] width 101 height 42
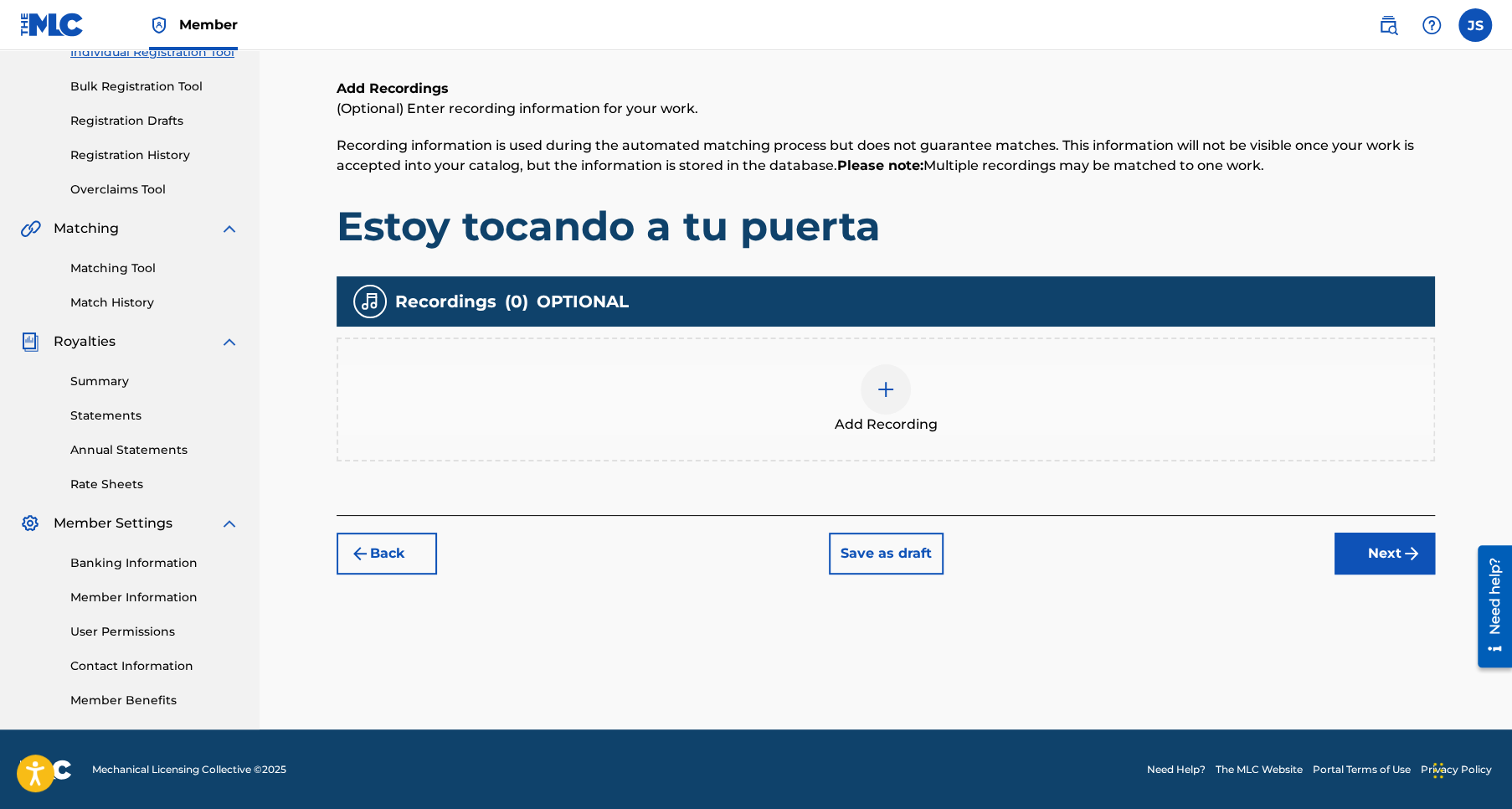
click at [1367, 550] on button "Next" at bounding box center [1385, 553] width 101 height 42
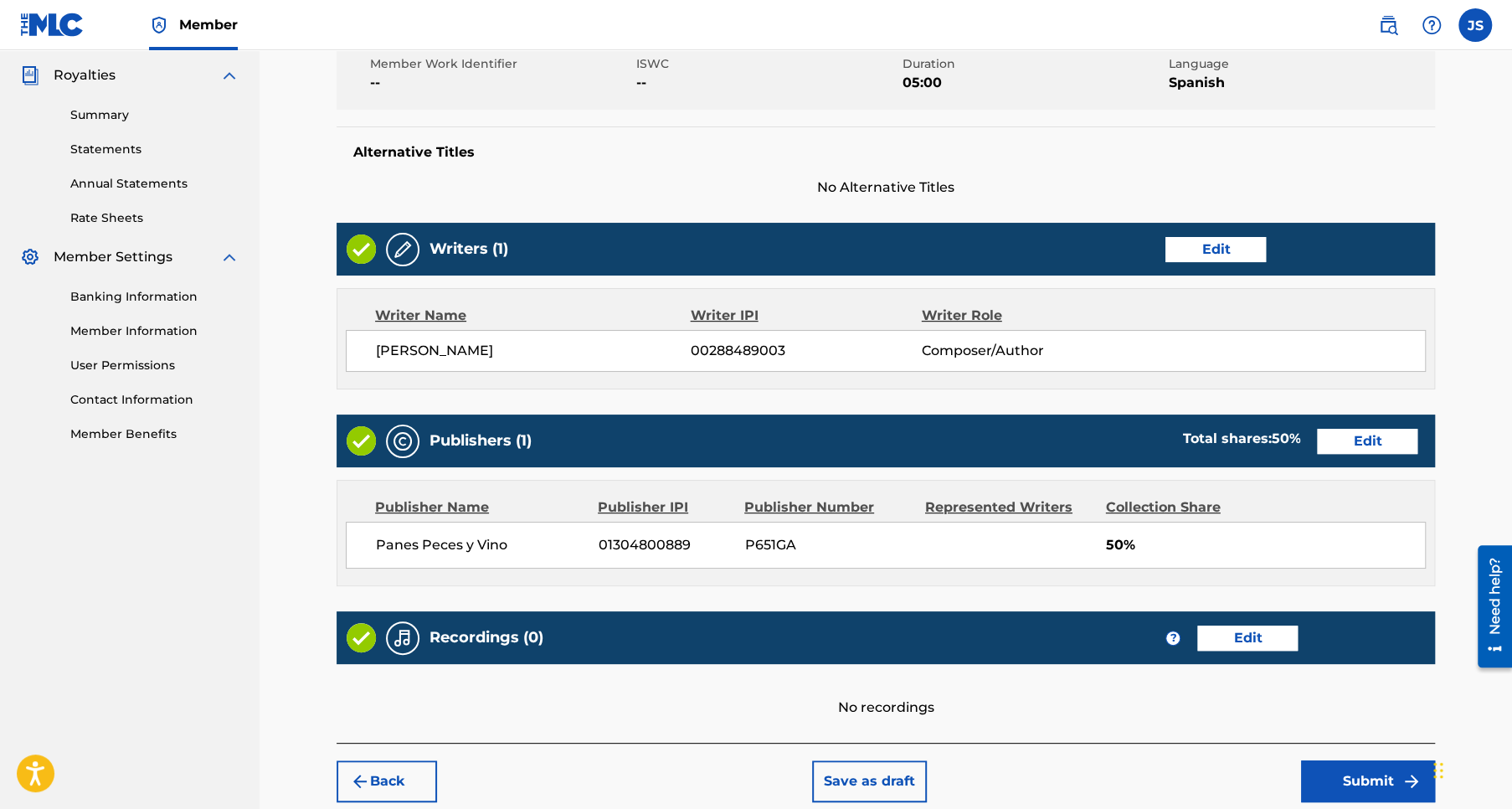
scroll to position [576, 0]
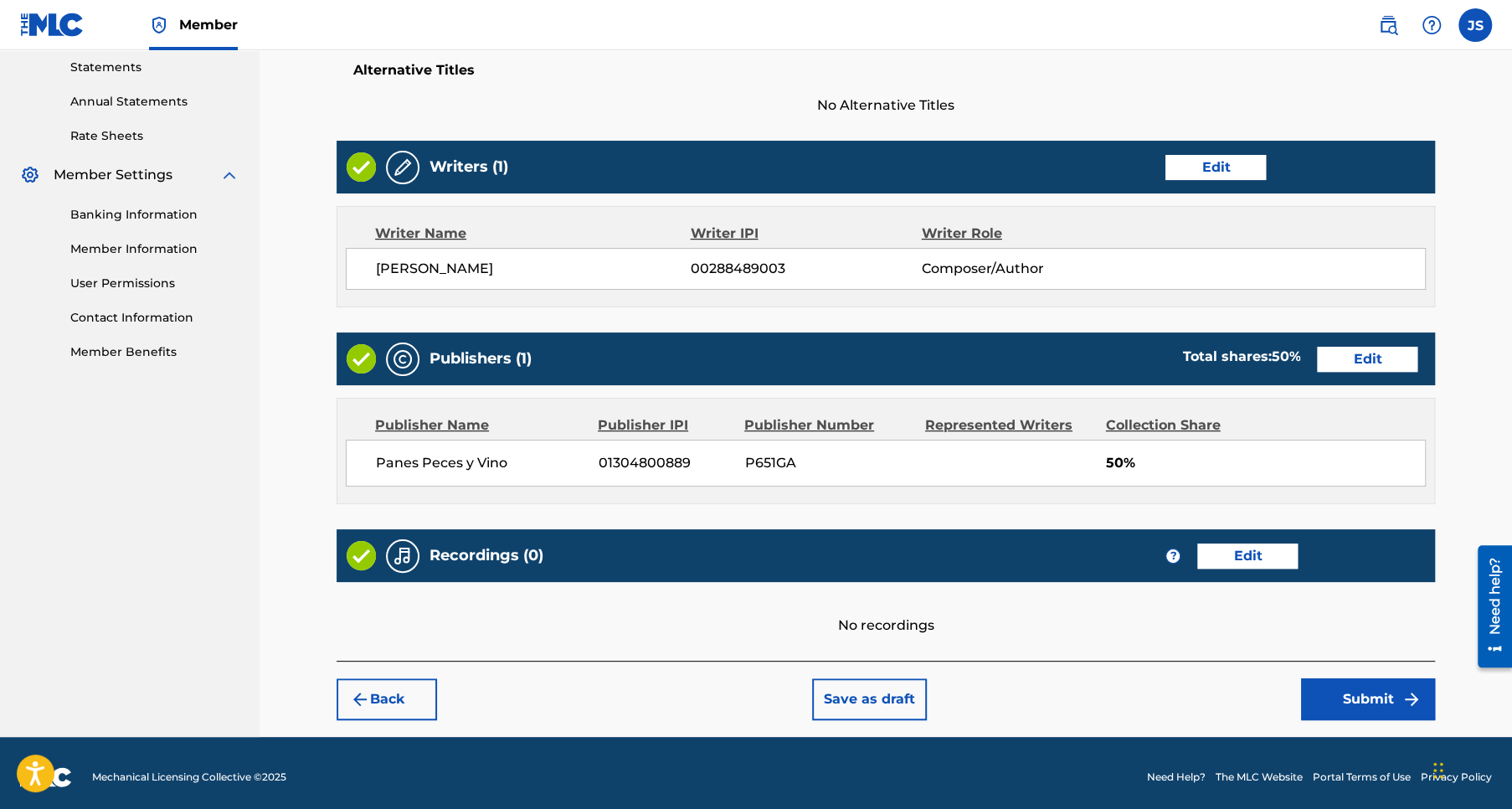
click at [1373, 694] on button "Submit" at bounding box center [1367, 699] width 134 height 42
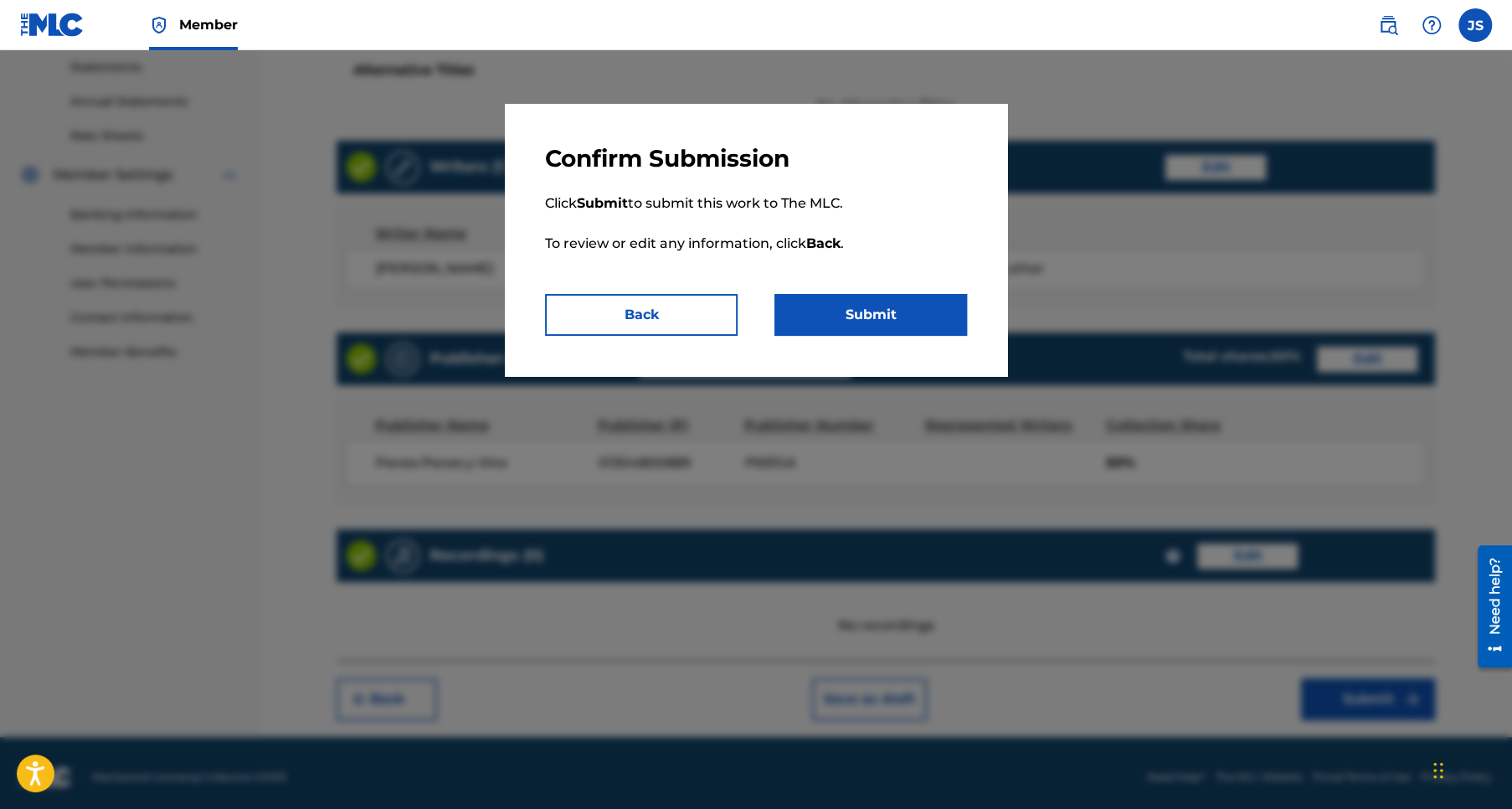
click at [888, 315] on button "Submit" at bounding box center [870, 314] width 192 height 42
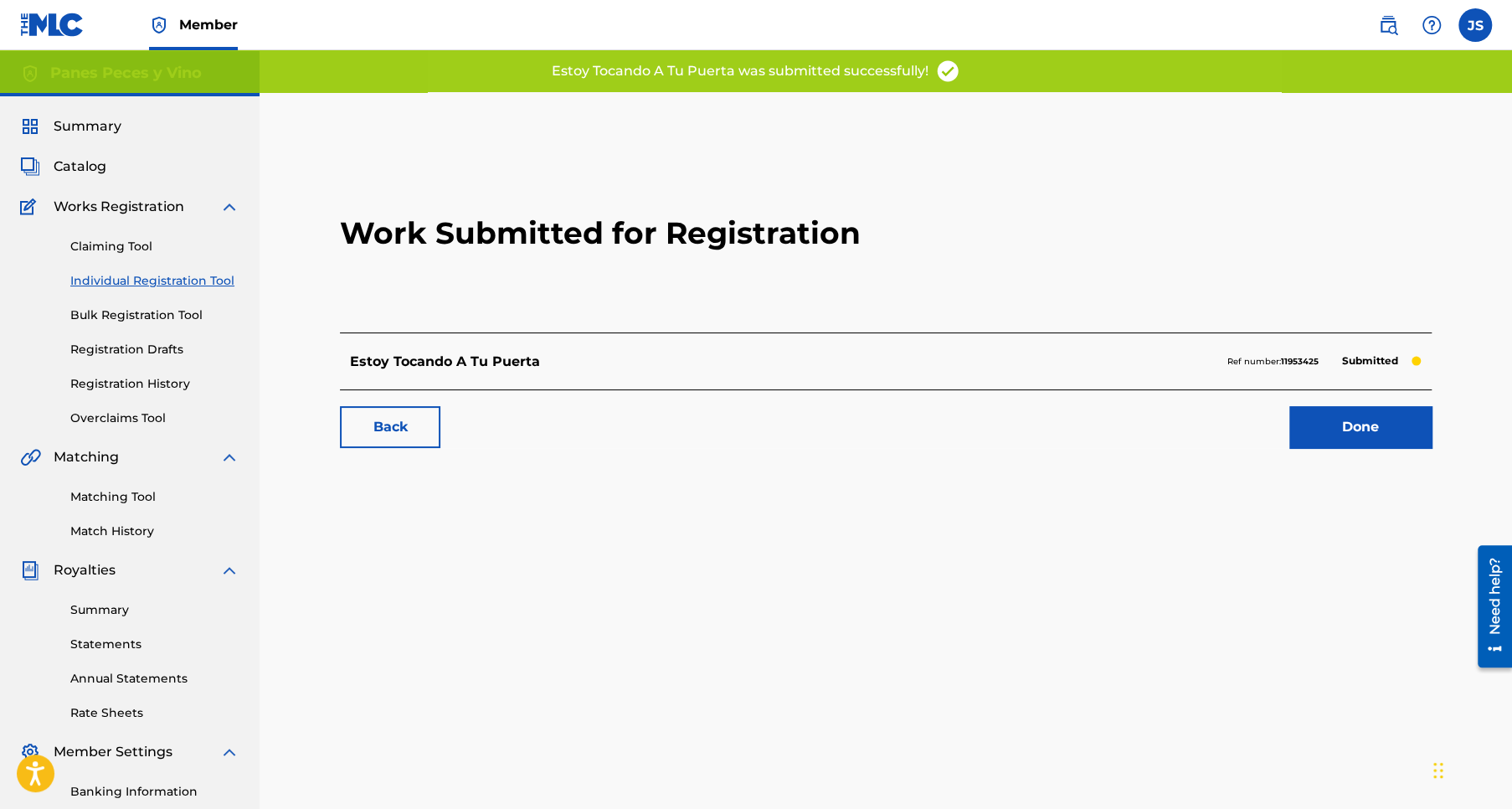
click at [393, 426] on link "Back" at bounding box center [391, 426] width 101 height 42
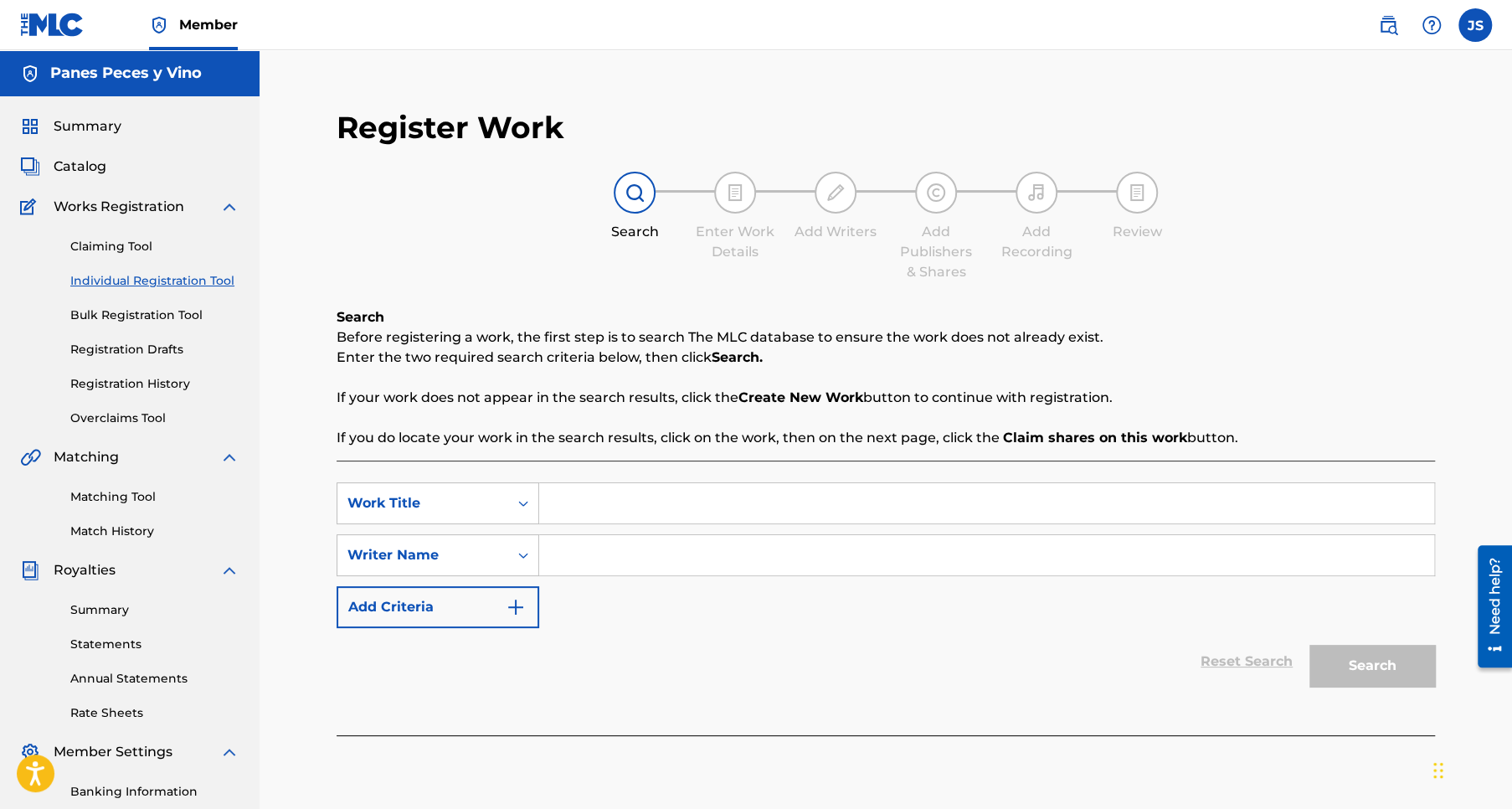
click at [577, 506] on input "Search Form" at bounding box center [986, 503] width 895 height 40
type input "Senda Estrecha y Fundamento"
click at [611, 554] on input "Search Form" at bounding box center [986, 555] width 895 height 40
type input "Jose Pablo Sanchez Rios"
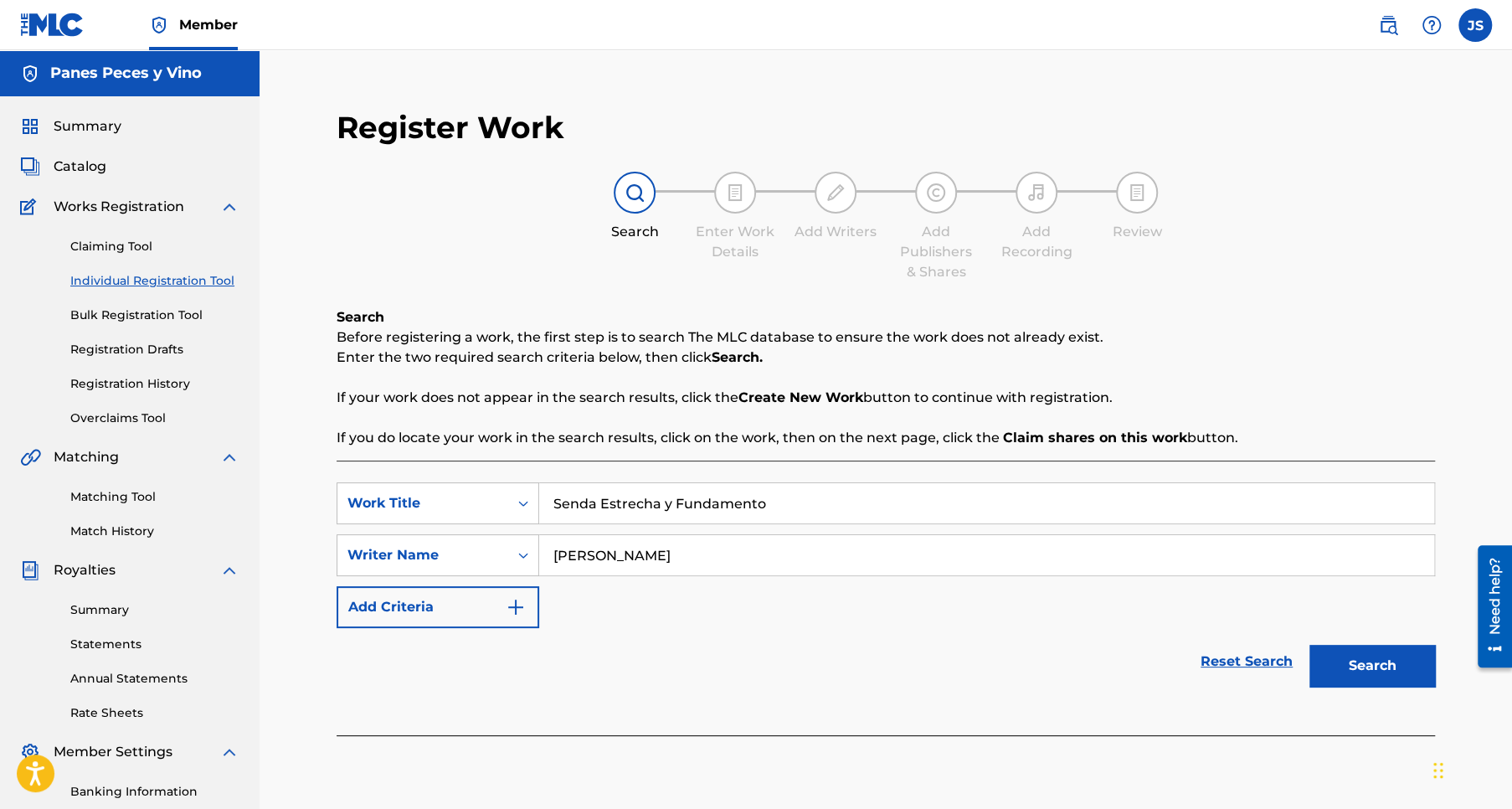
click at [420, 611] on button "Add Criteria" at bounding box center [438, 607] width 203 height 42
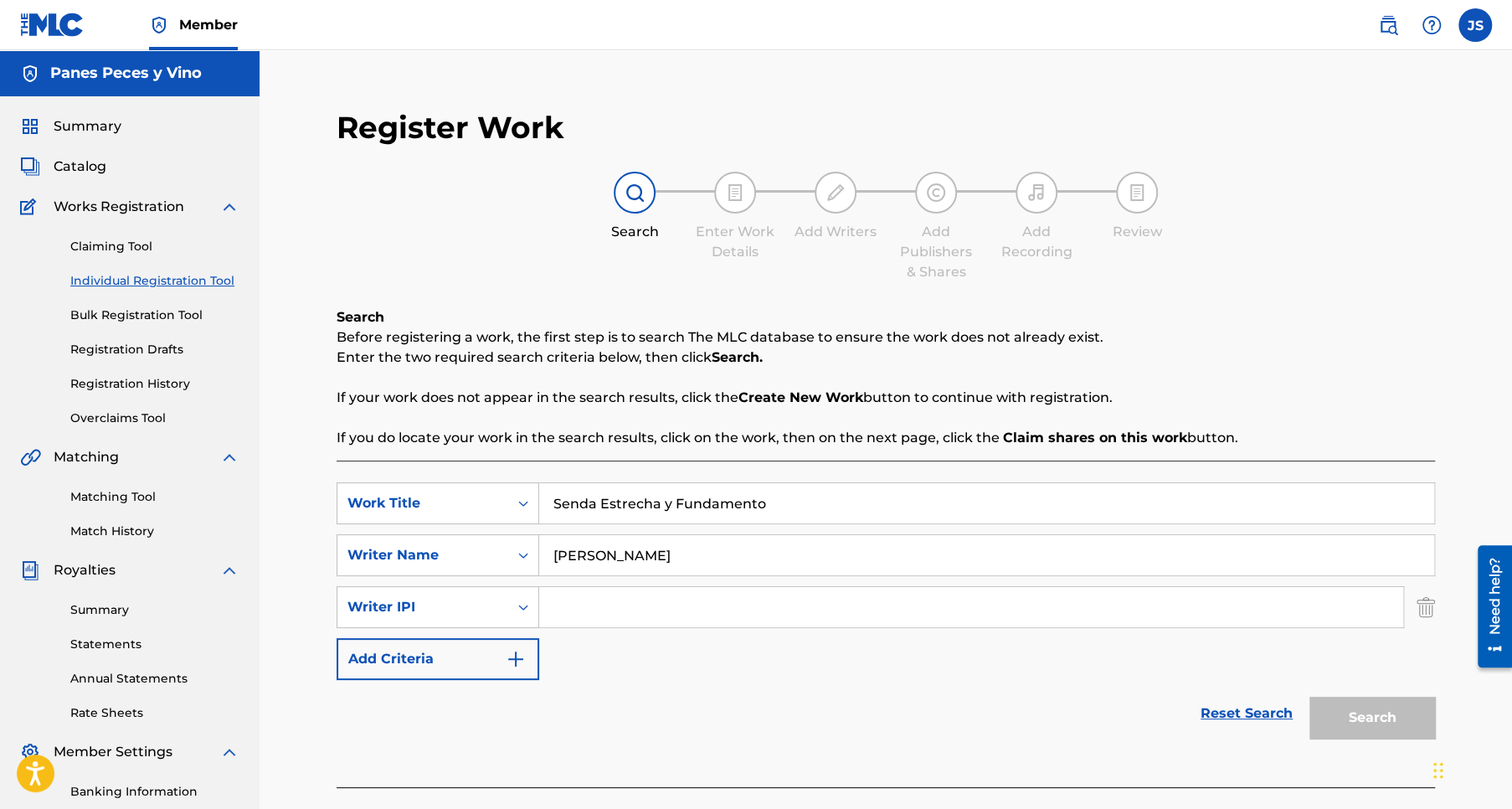
paste input "288489003"
type input "288489003"
click at [450, 662] on button "Add Criteria" at bounding box center [438, 658] width 203 height 42
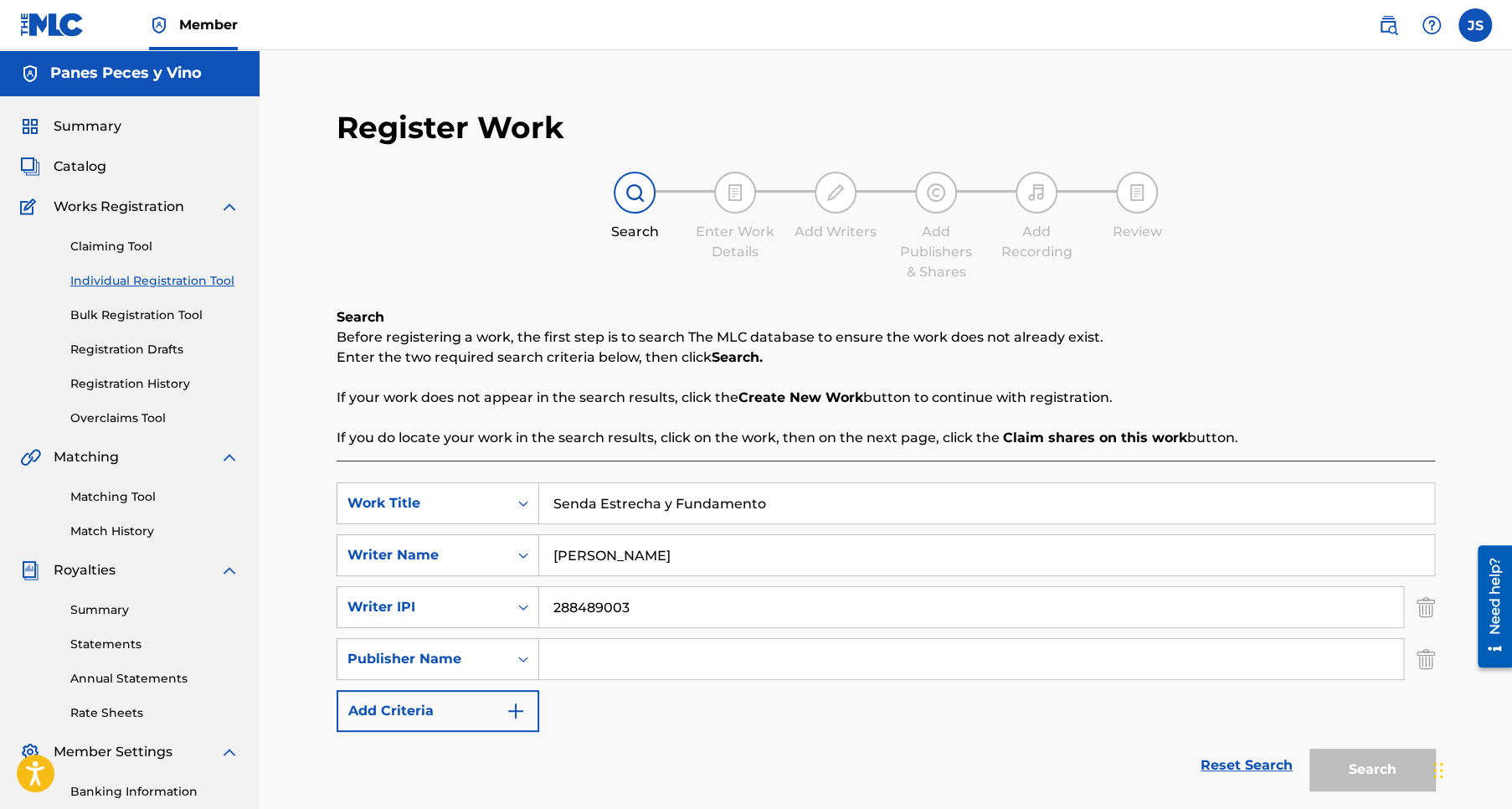
click at [578, 656] on input "Search Form" at bounding box center [971, 658] width 864 height 40
type input "Panes Peces y Vino"
click at [454, 710] on button "Add Criteria" at bounding box center [438, 710] width 203 height 42
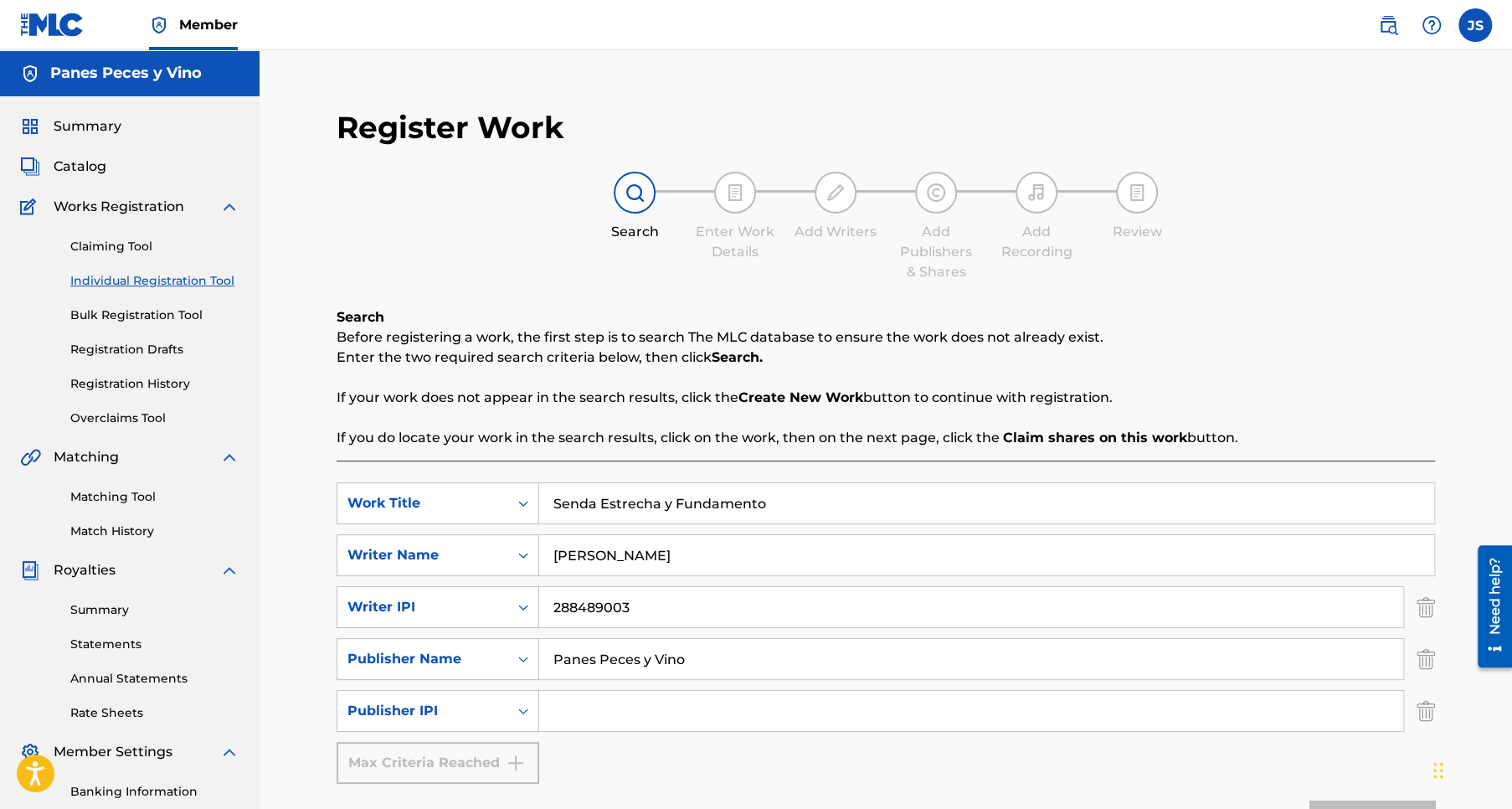
click at [590, 711] on input "Search Form" at bounding box center [971, 710] width 864 height 40
type input "1304800889"
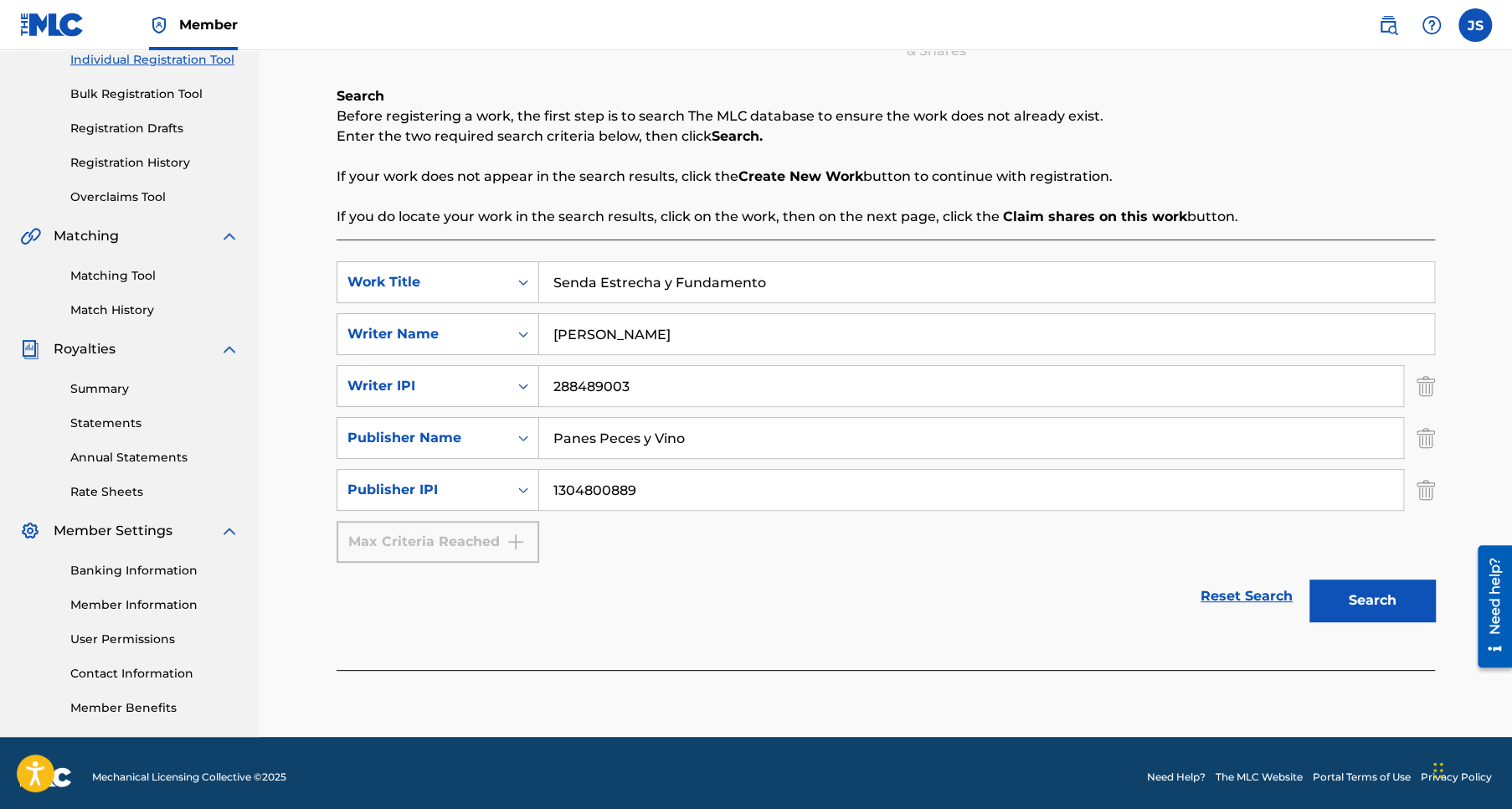
scroll to position [229, 0]
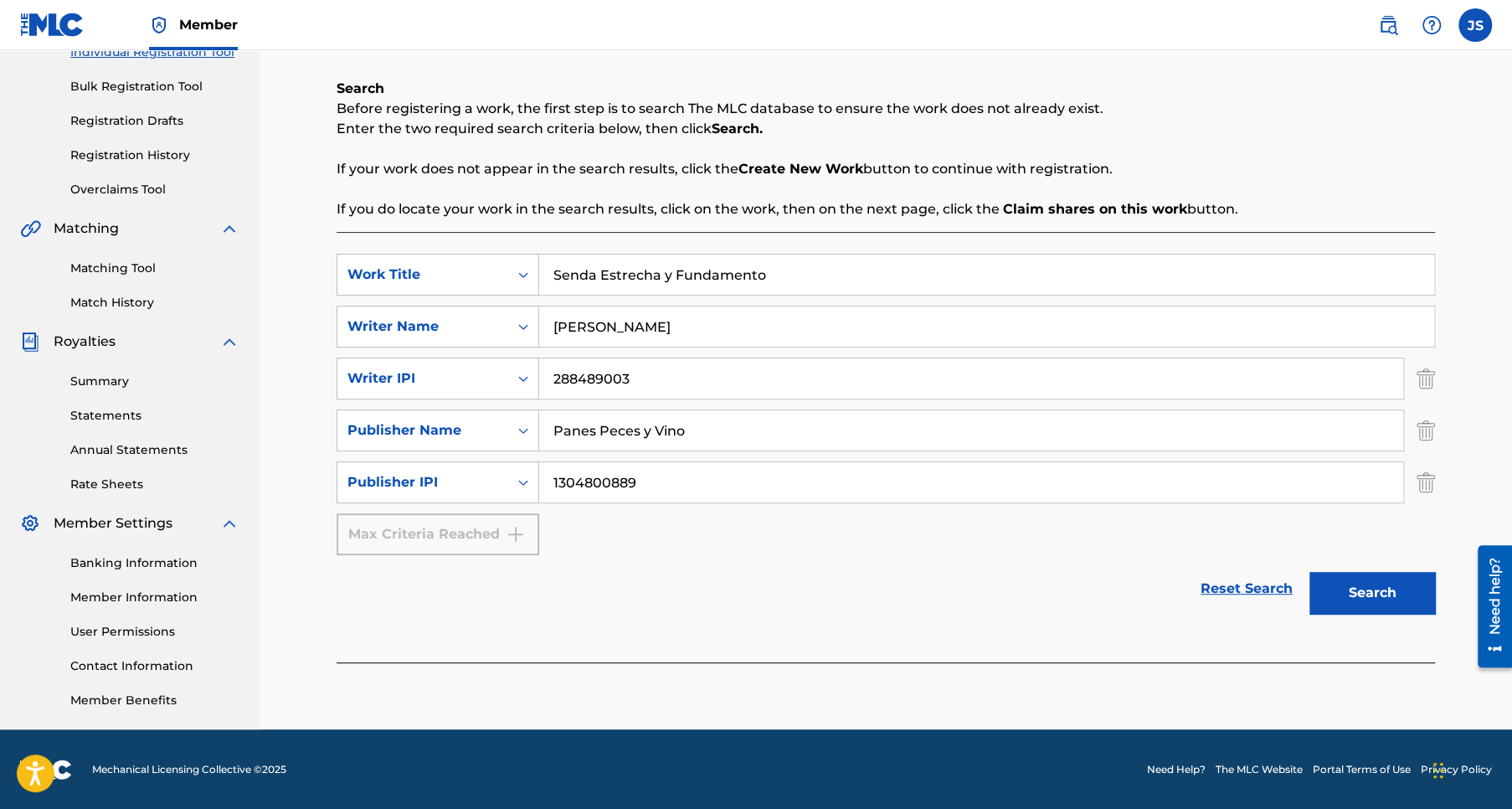
click at [1360, 594] on button "Search" at bounding box center [1372, 593] width 126 height 42
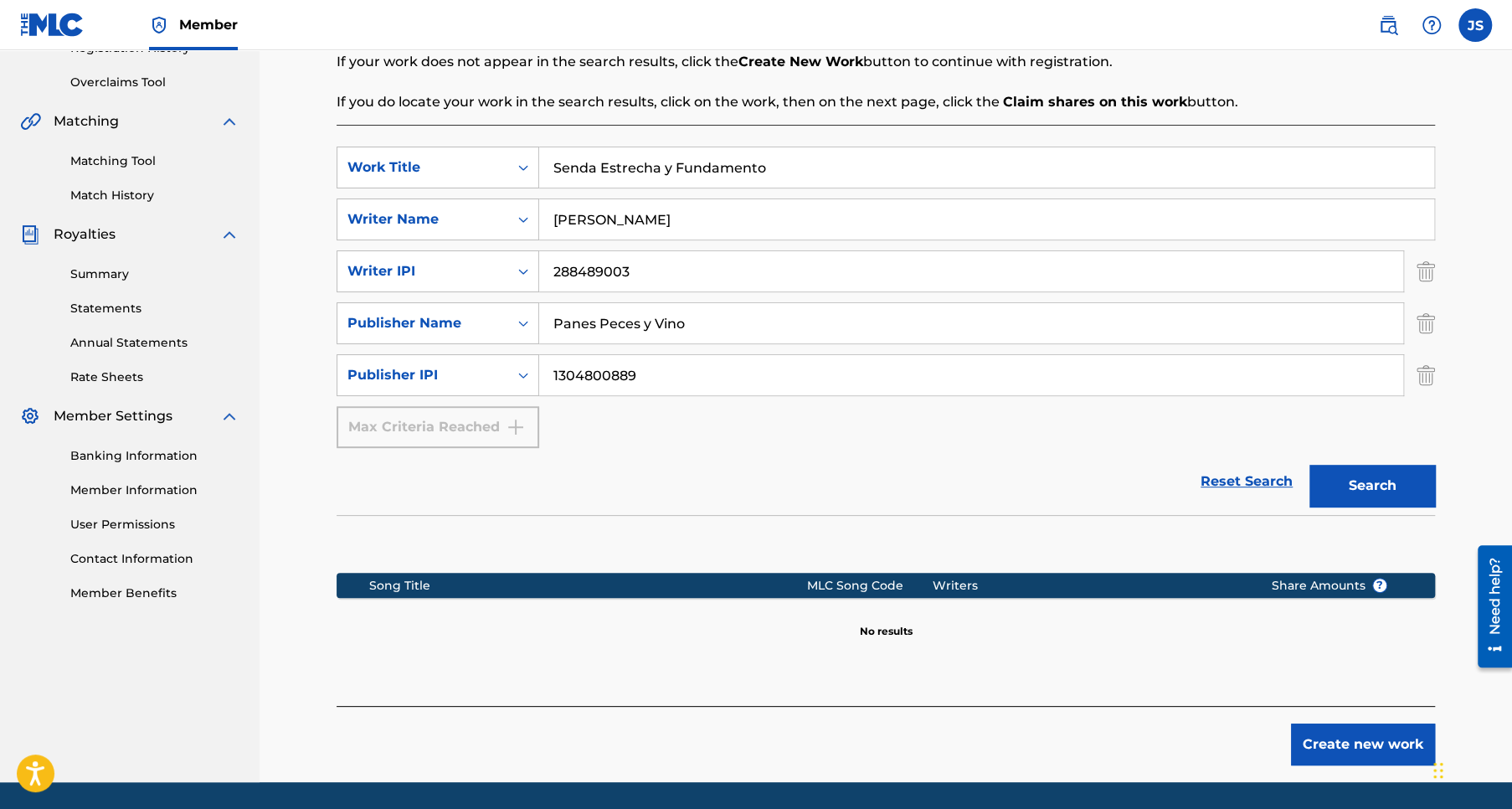
scroll to position [389, 0]
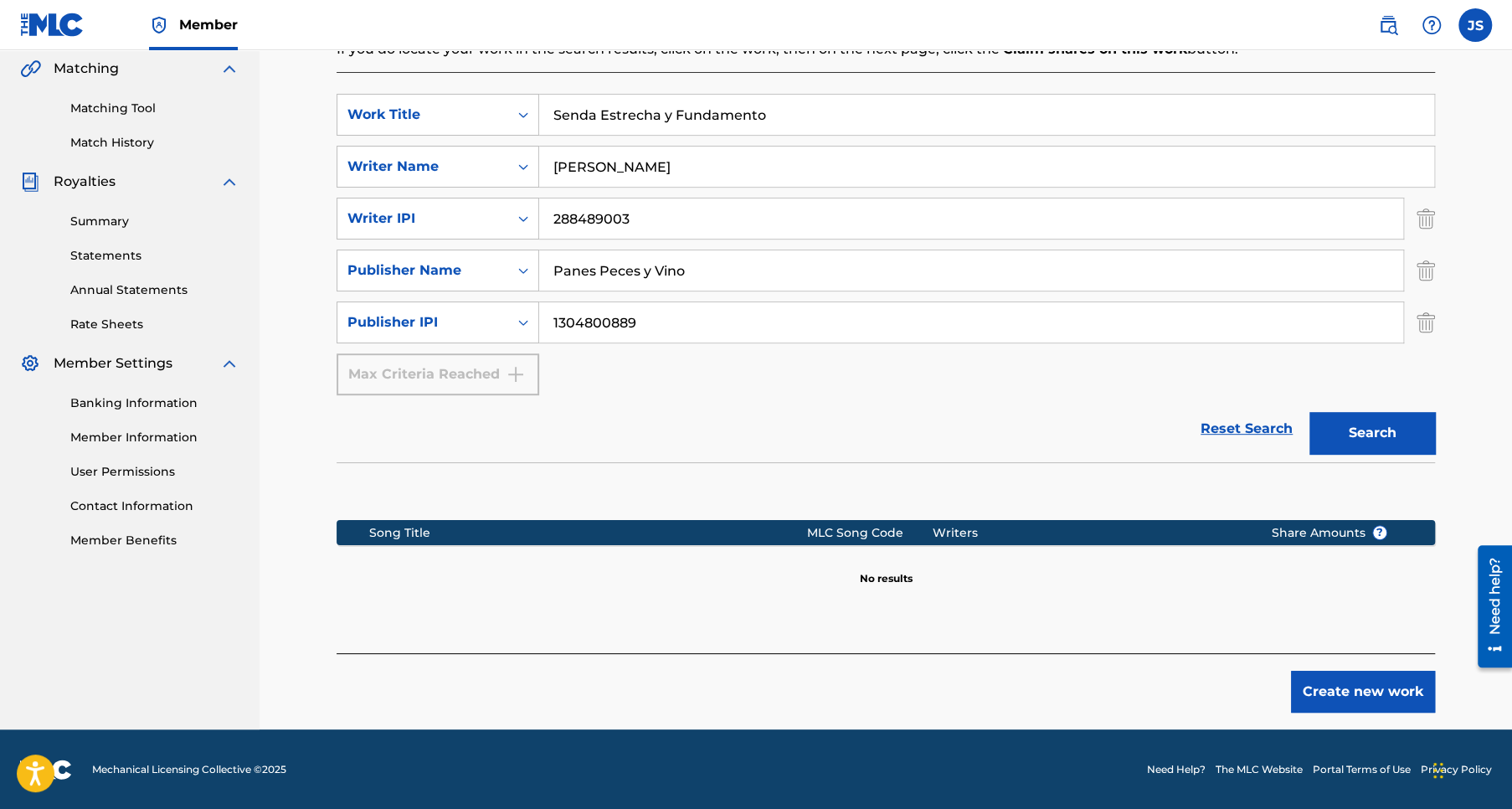
click at [1373, 692] on button "Create new work" at bounding box center [1363, 691] width 144 height 42
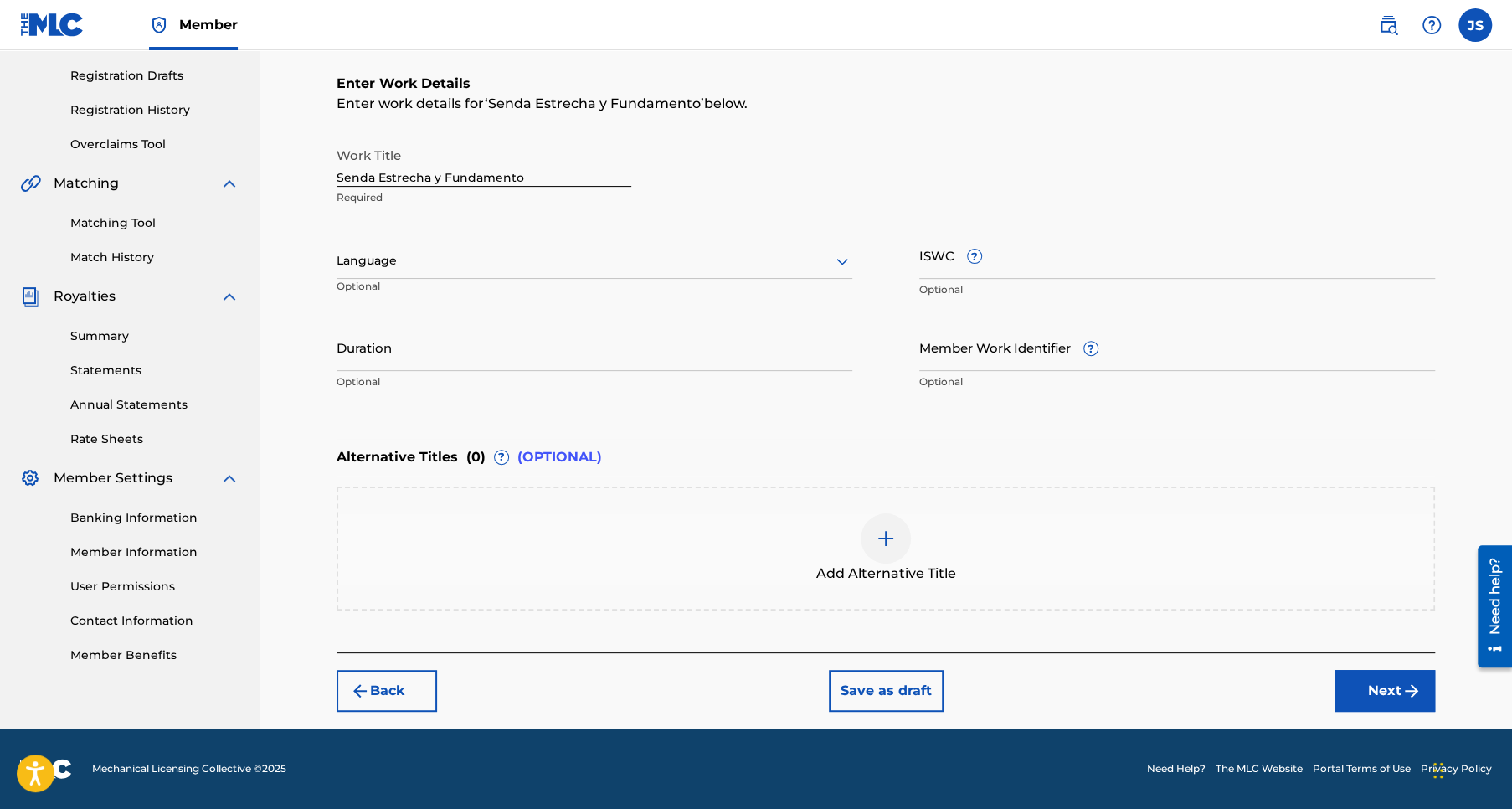
scroll to position [272, 0]
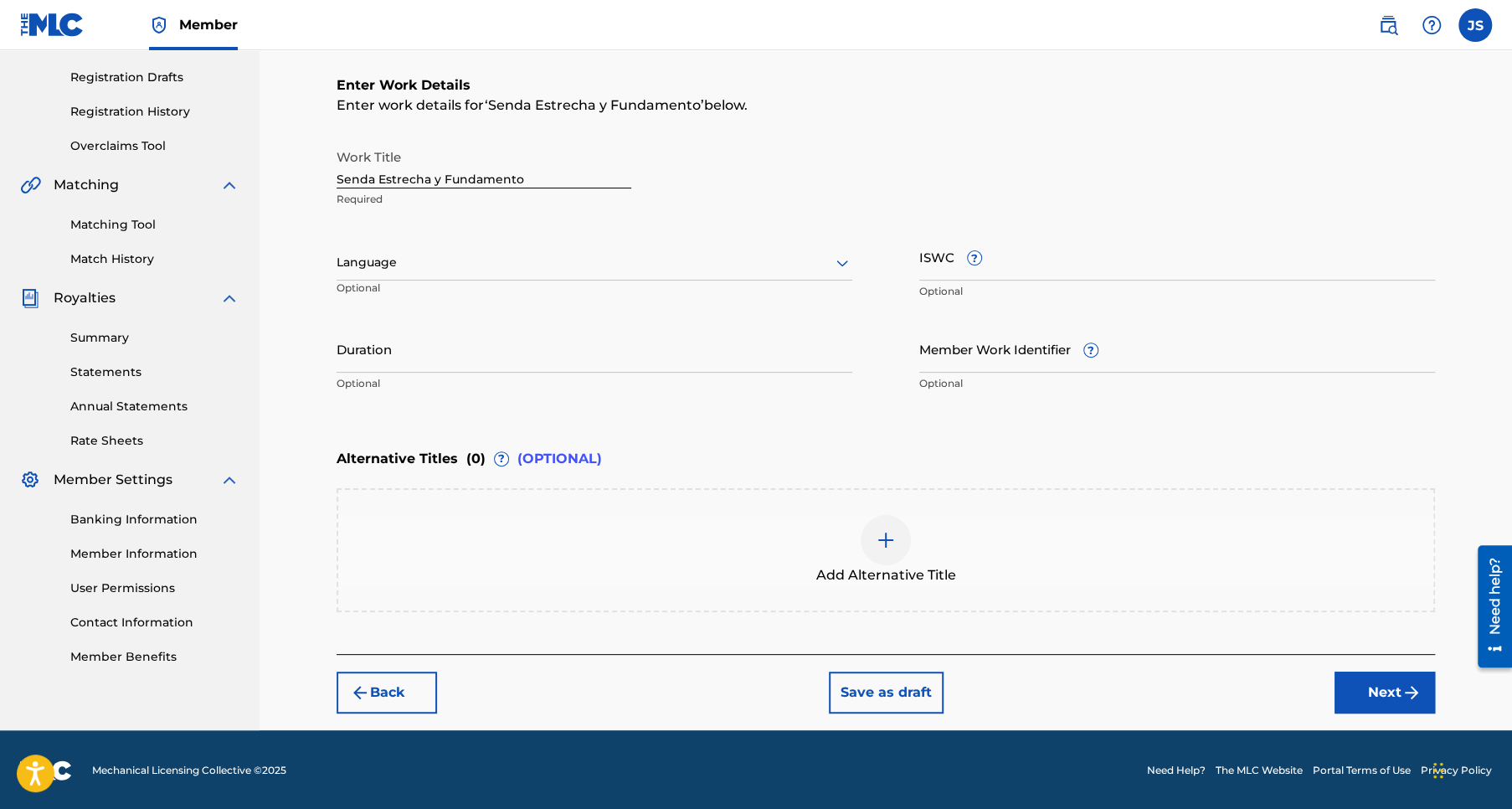
click at [844, 261] on icon at bounding box center [841, 263] width 12 height 6
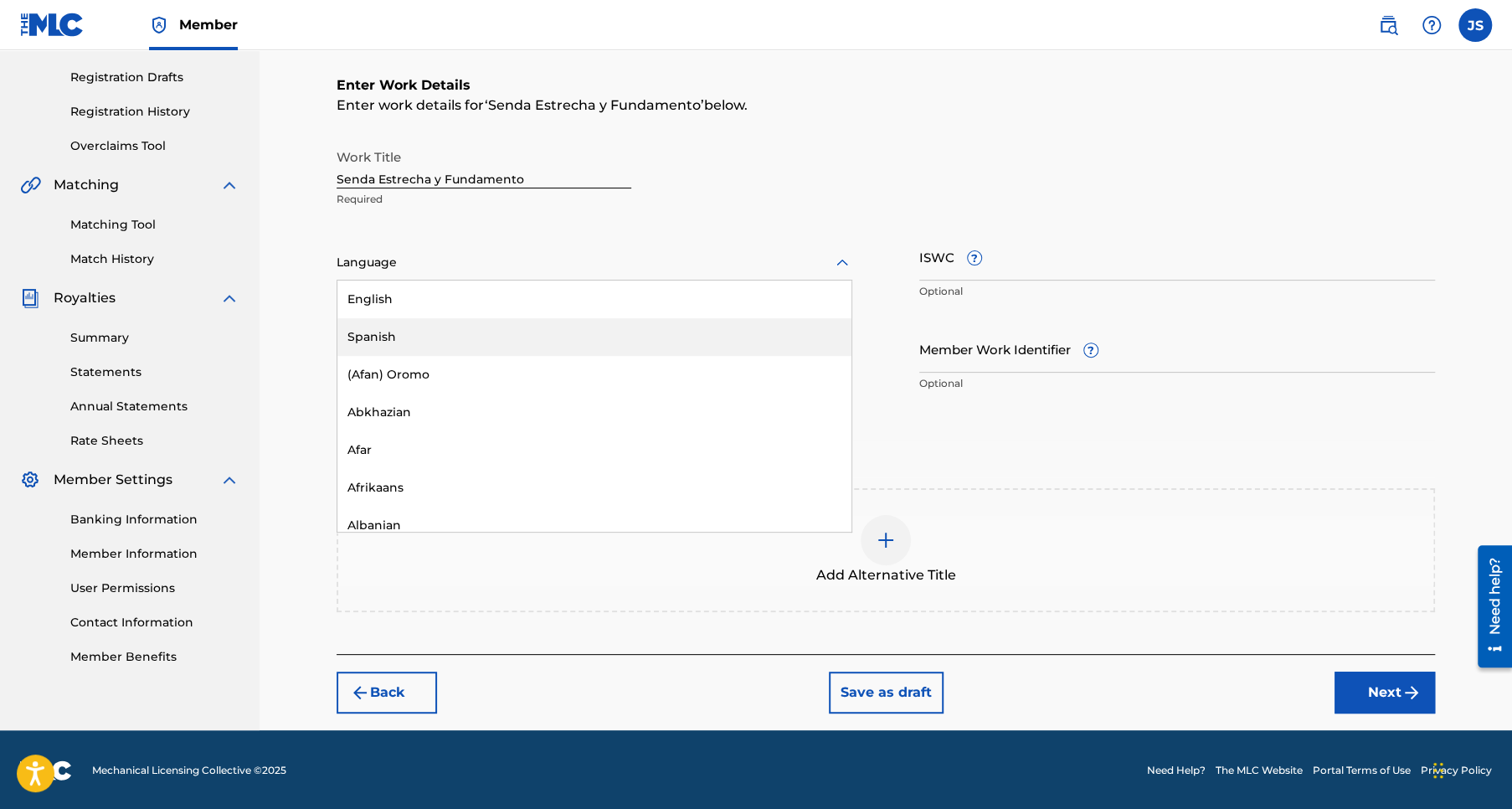
click at [415, 338] on div "Spanish" at bounding box center [594, 337] width 514 height 38
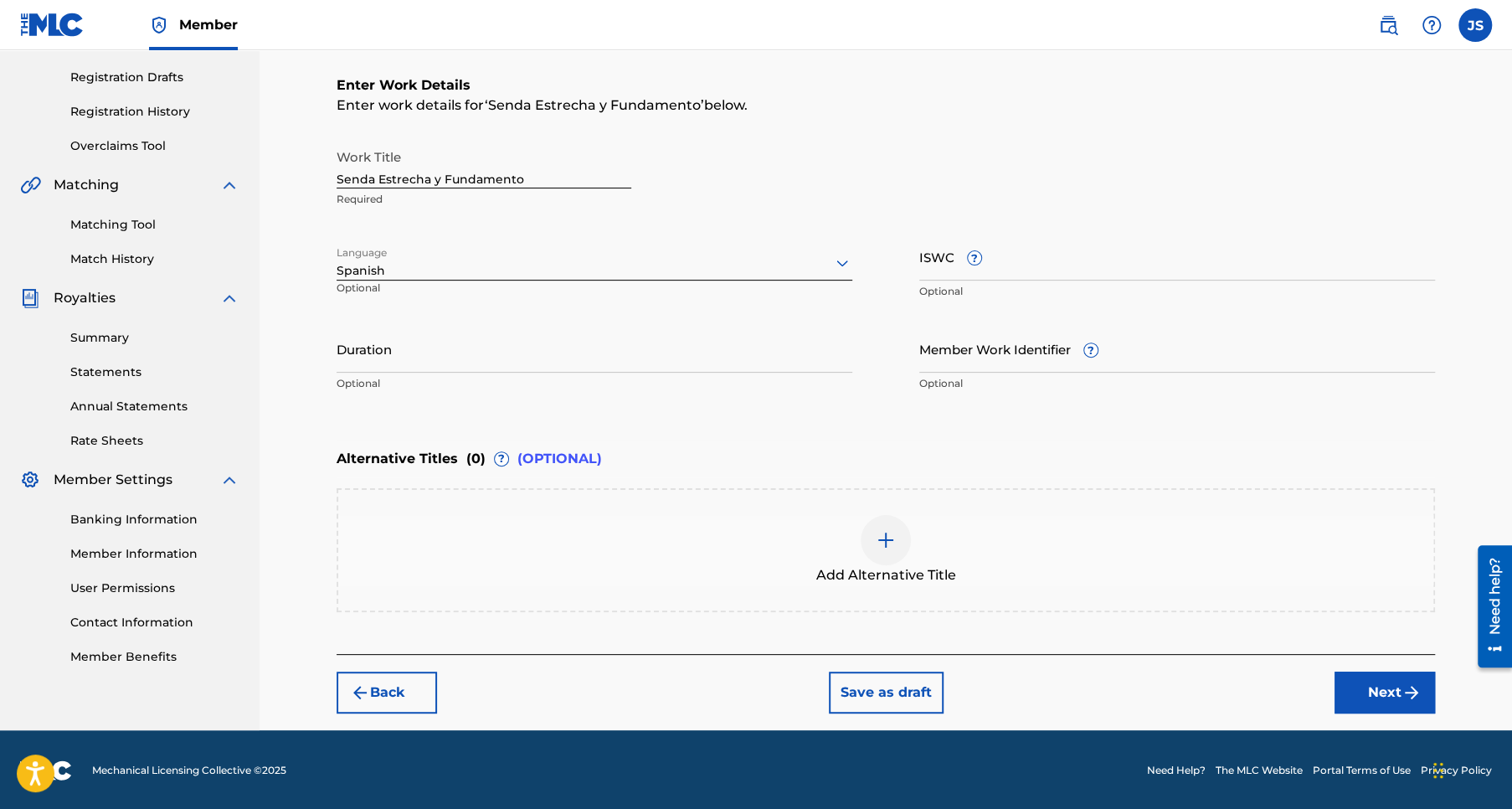
click at [353, 358] on input "Duration" at bounding box center [594, 348] width 515 height 48
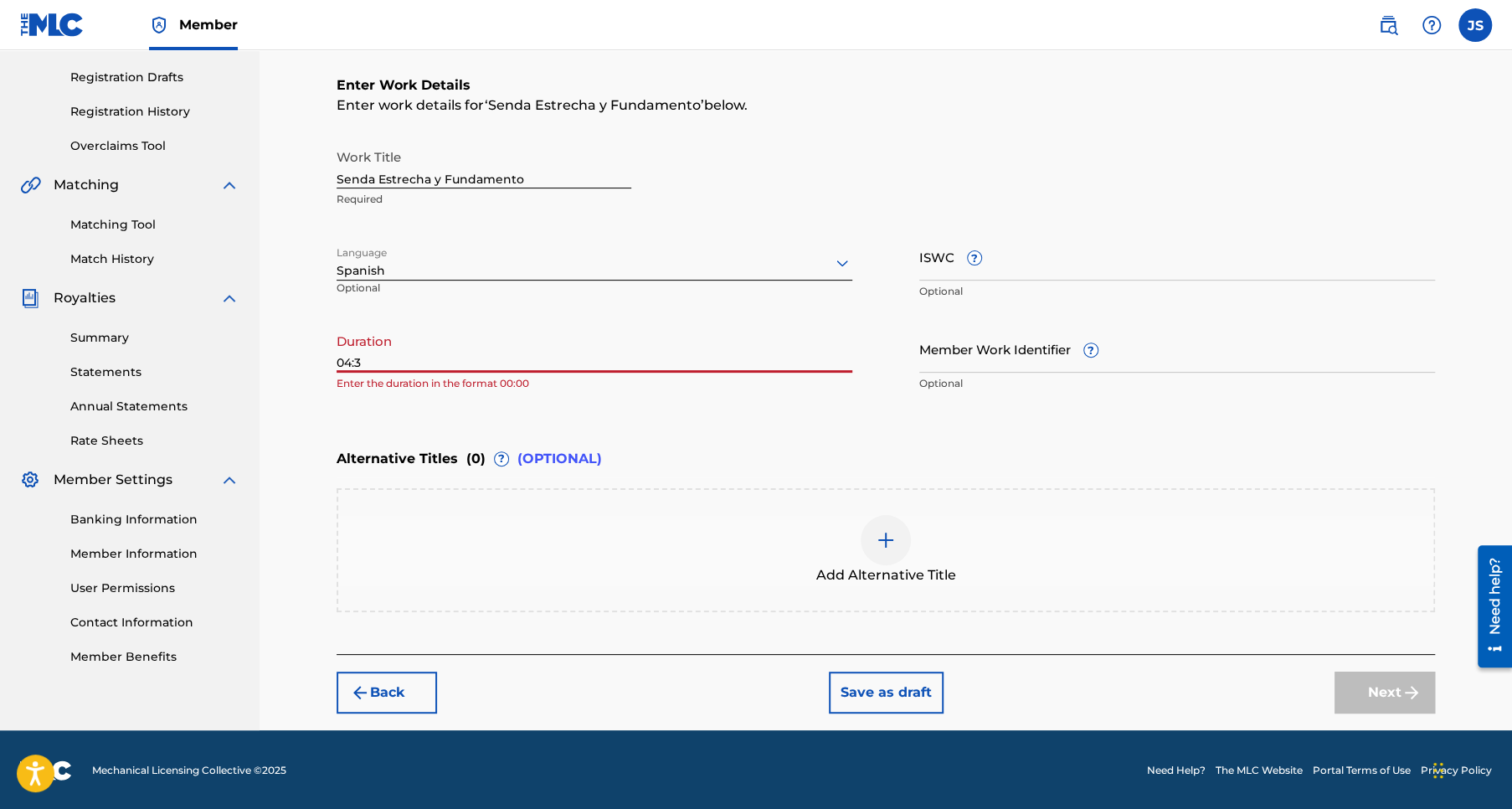
type input "04:32"
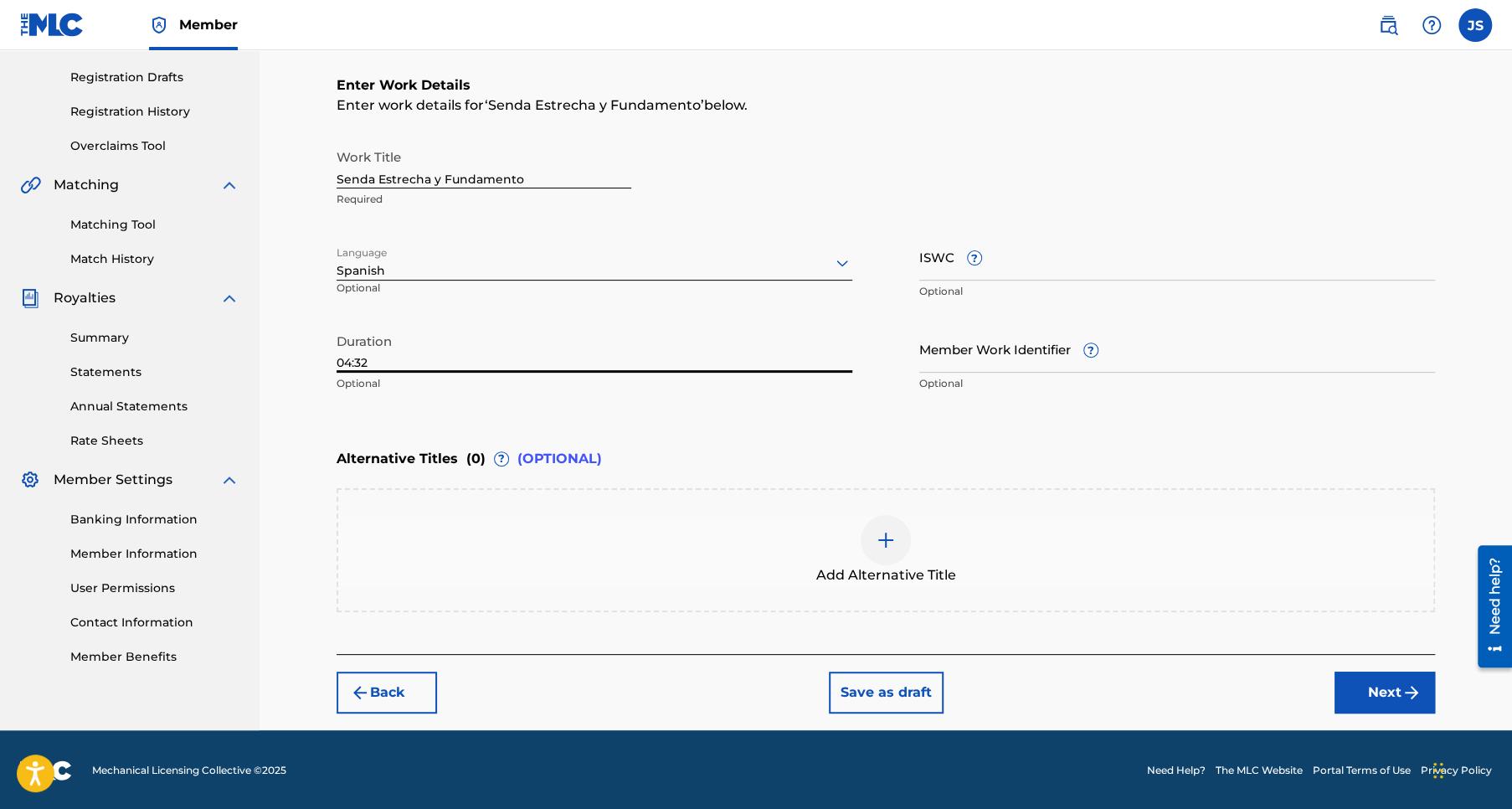
click at [1390, 687] on button "Next" at bounding box center [1385, 692] width 101 height 42
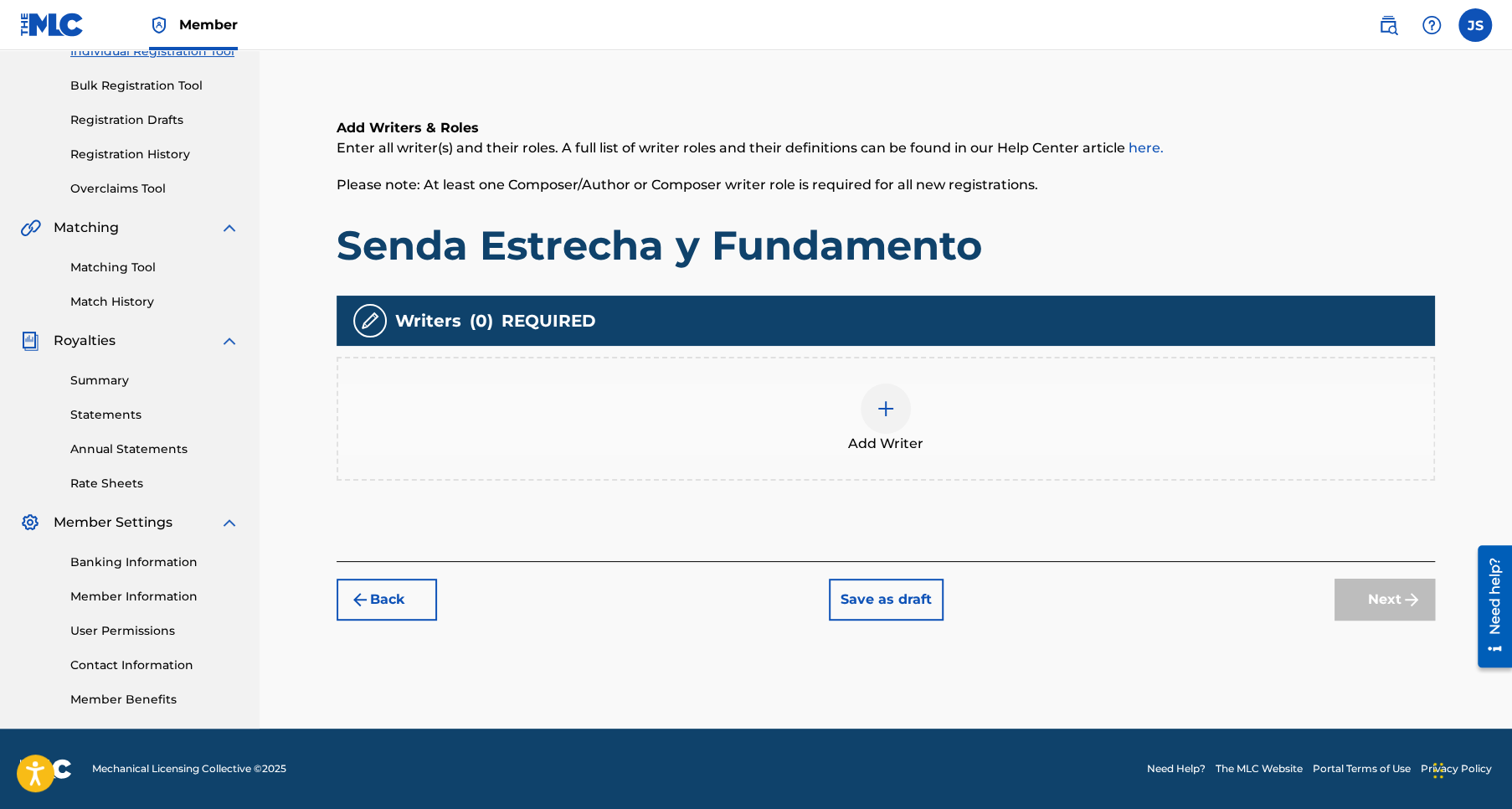
scroll to position [75, 0]
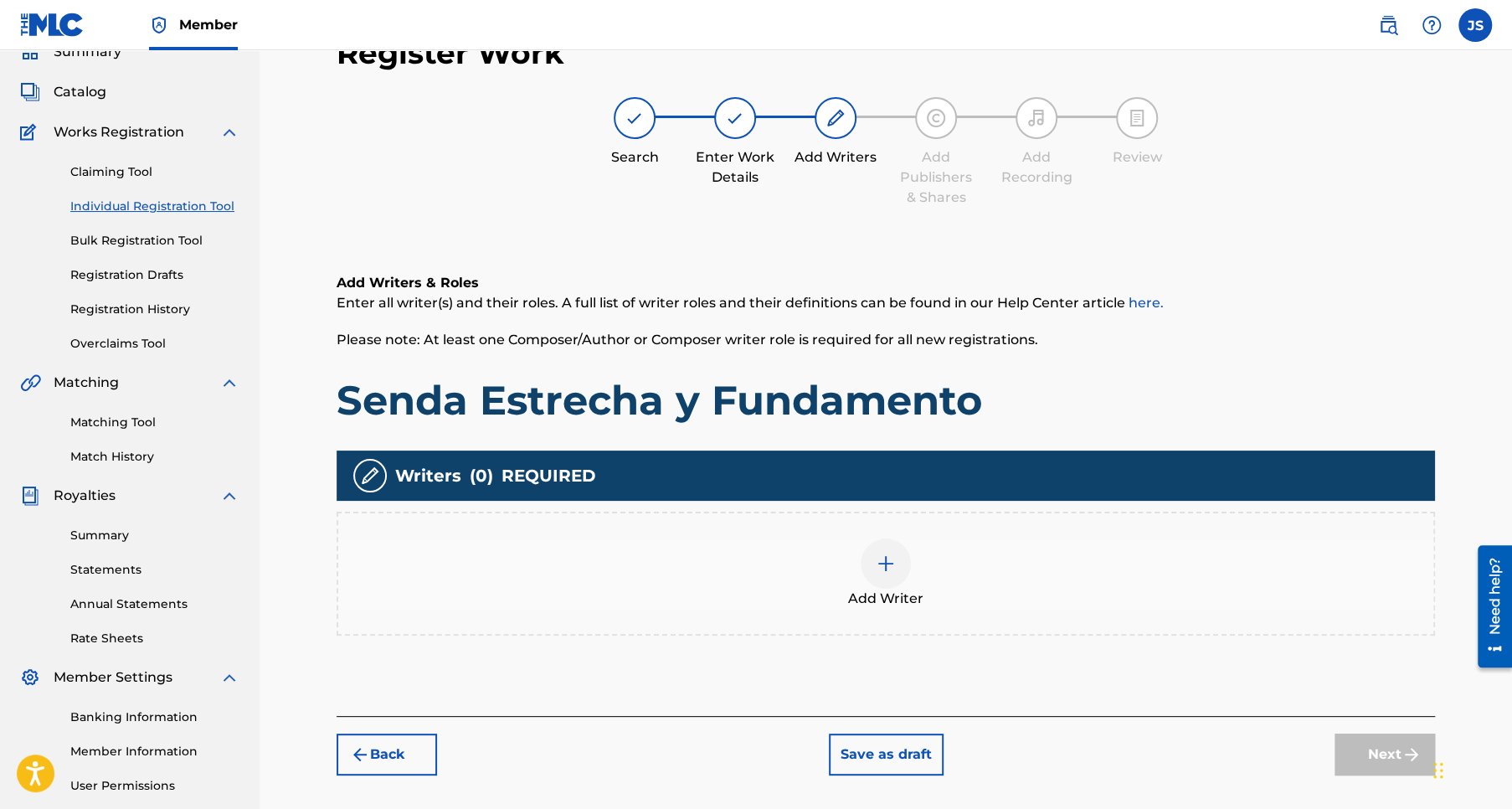
click at [884, 561] on img at bounding box center [885, 563] width 20 height 20
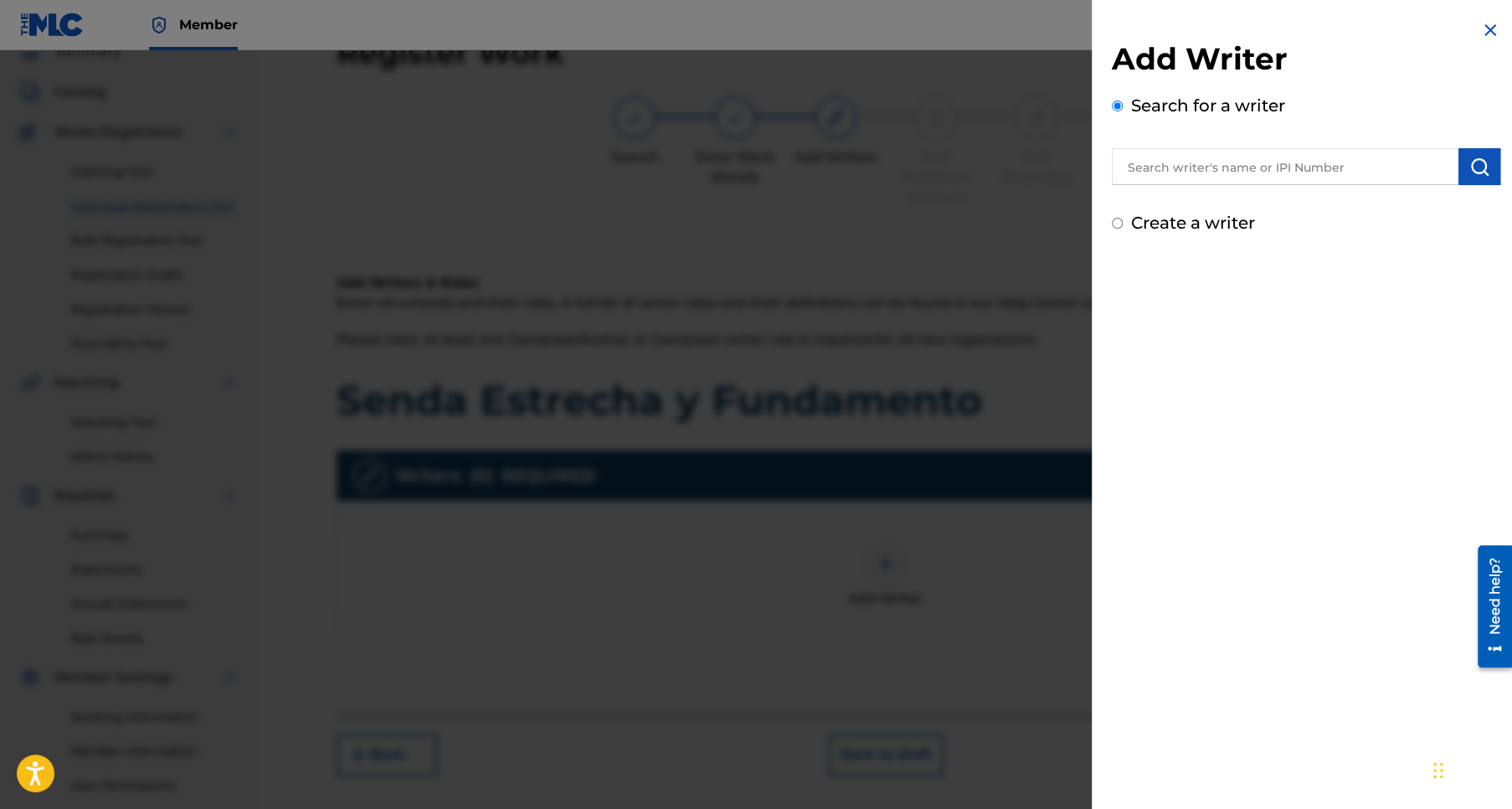
click at [1191, 168] on input "text" at bounding box center [1285, 166] width 347 height 37
type input "Jose Pablo Sanchez Rios"
click at [1479, 167] on img "submit" at bounding box center [1479, 166] width 20 height 20
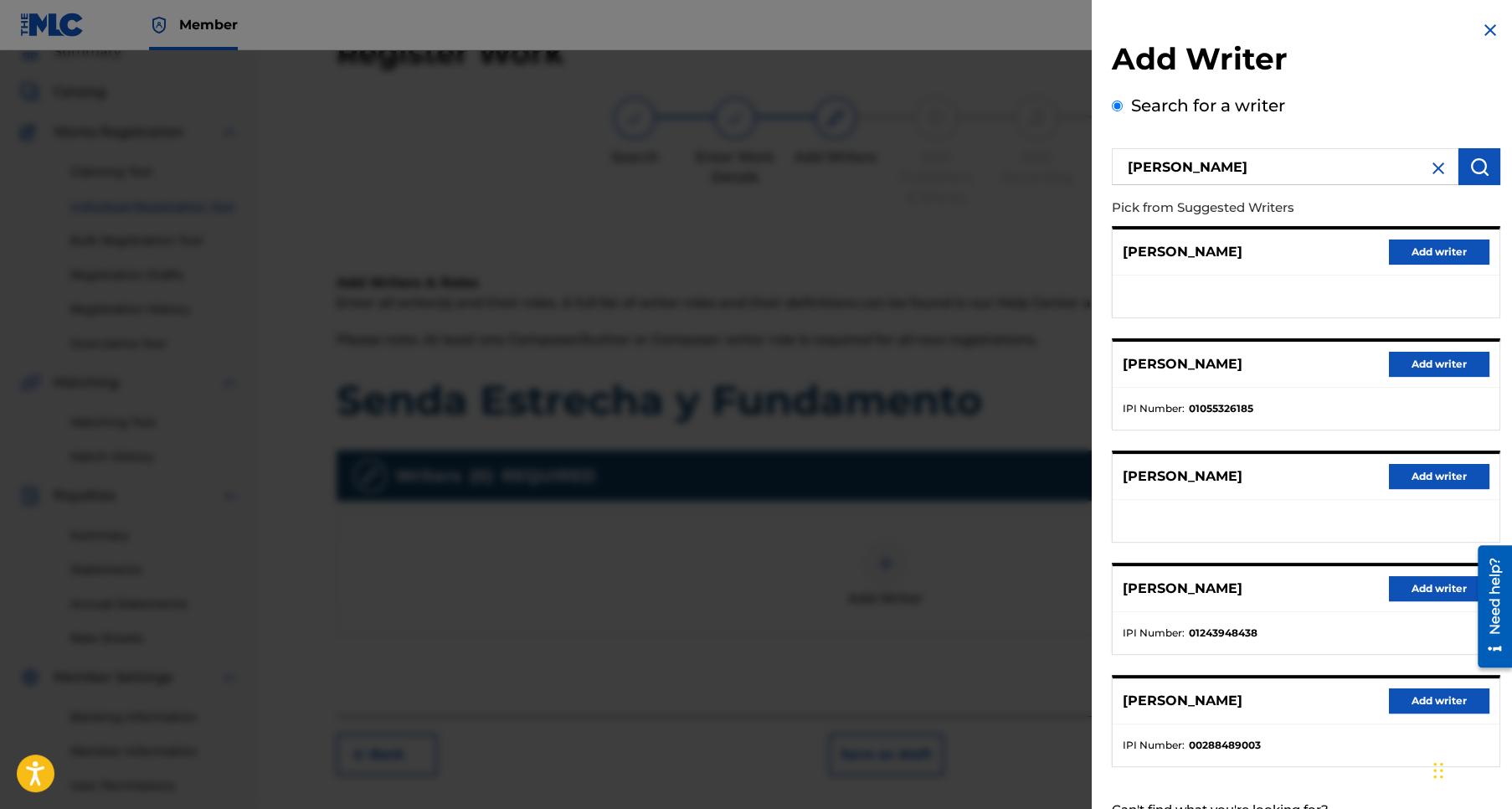
click at [1423, 699] on button "Add writer" at bounding box center [1439, 700] width 101 height 25
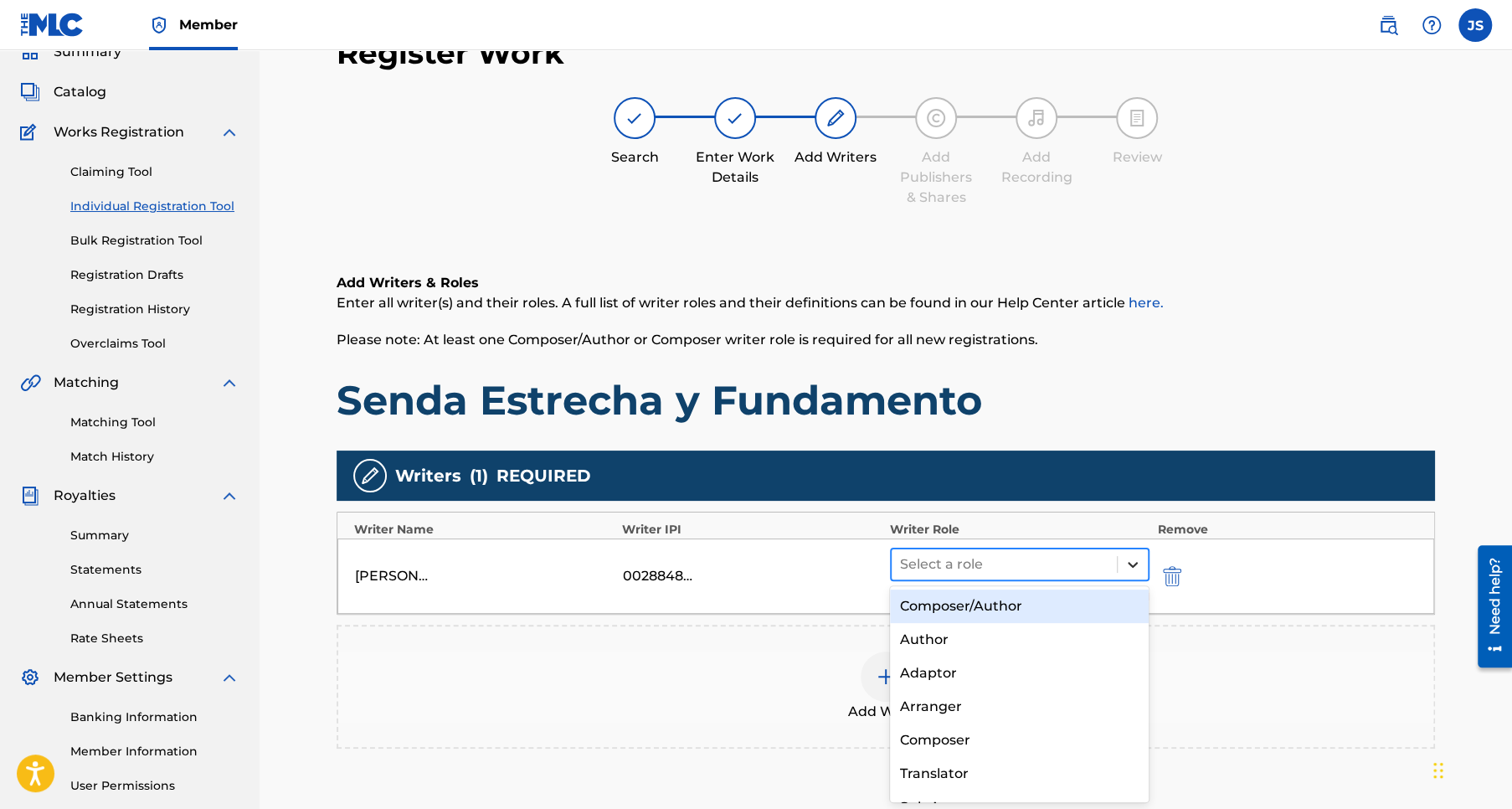
click at [1133, 564] on icon at bounding box center [1132, 564] width 17 height 17
click at [988, 611] on div "Composer/Author" at bounding box center [1019, 605] width 259 height 33
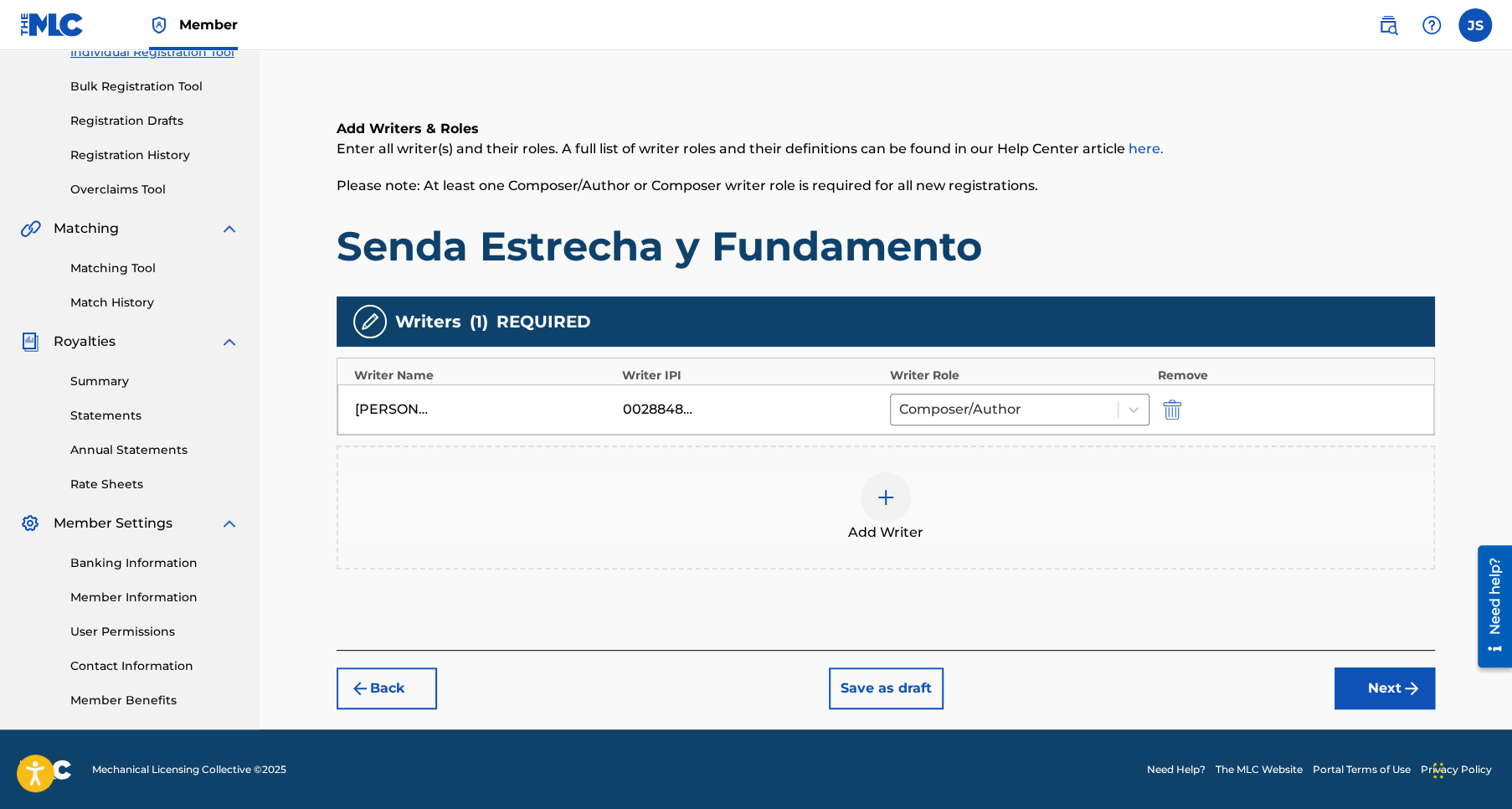
click at [1367, 684] on button "Next" at bounding box center [1385, 688] width 101 height 42
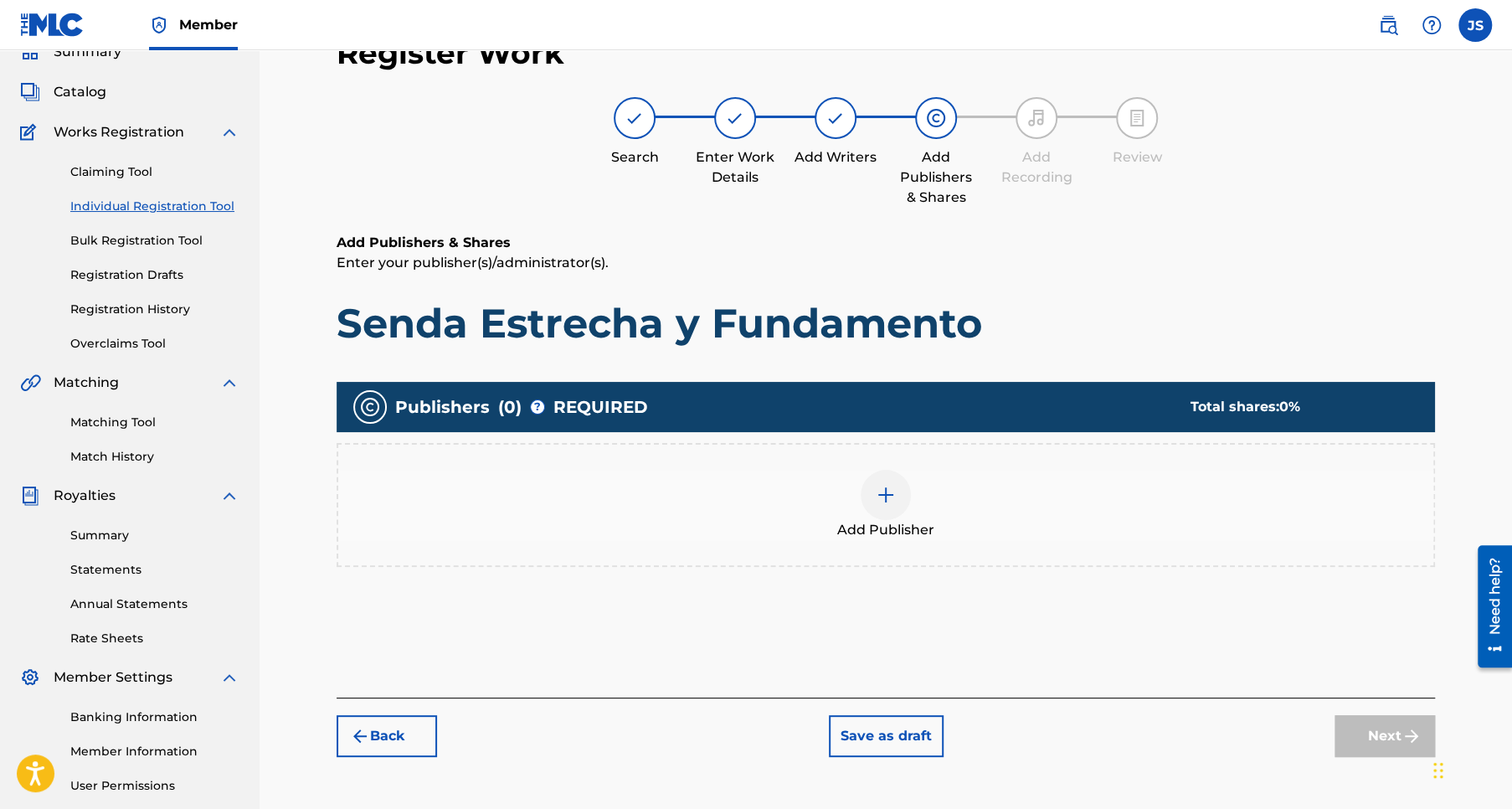
click at [883, 494] on img at bounding box center [885, 495] width 20 height 20
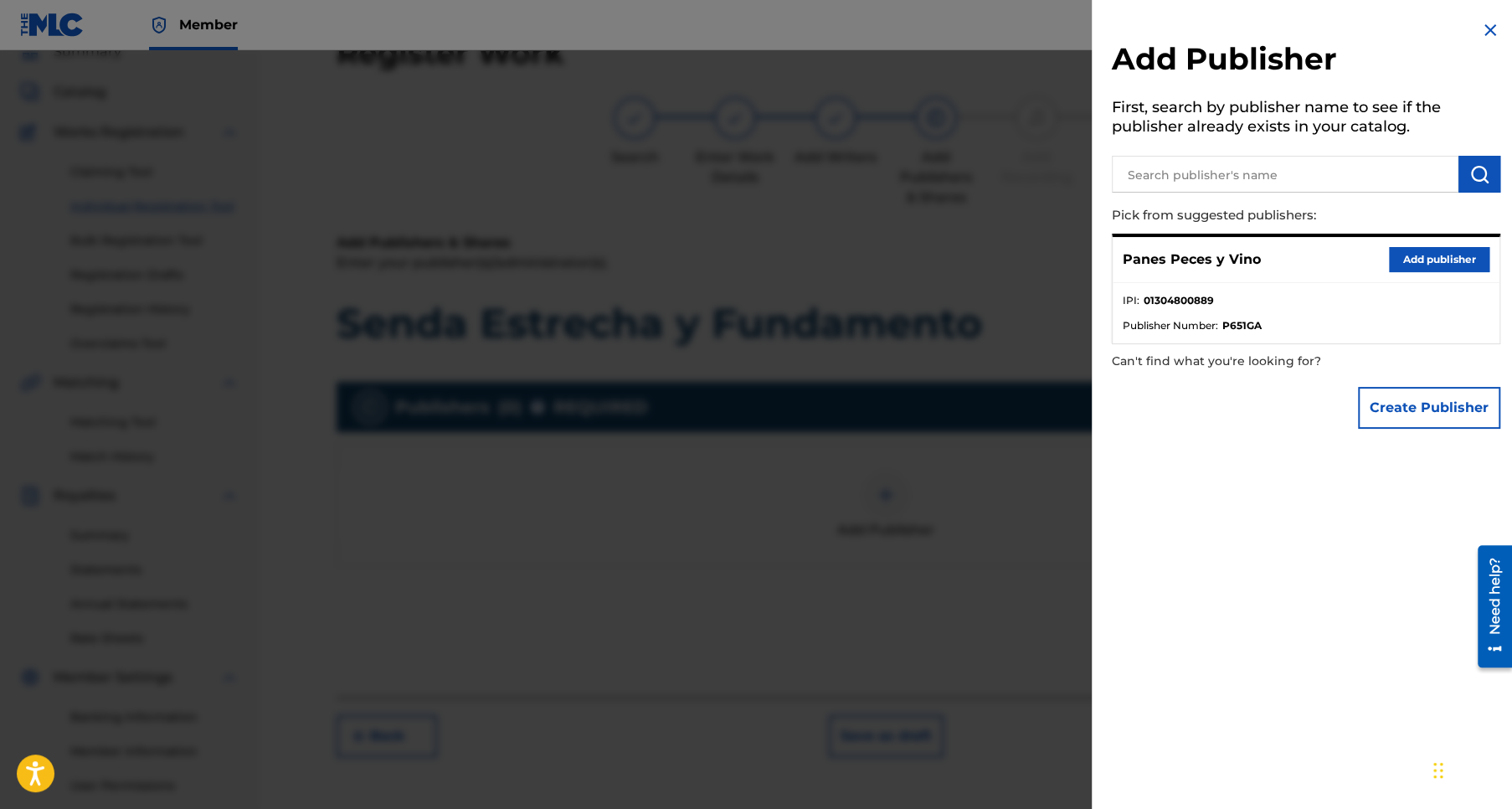
click at [1437, 257] on button "Add publisher" at bounding box center [1439, 259] width 101 height 25
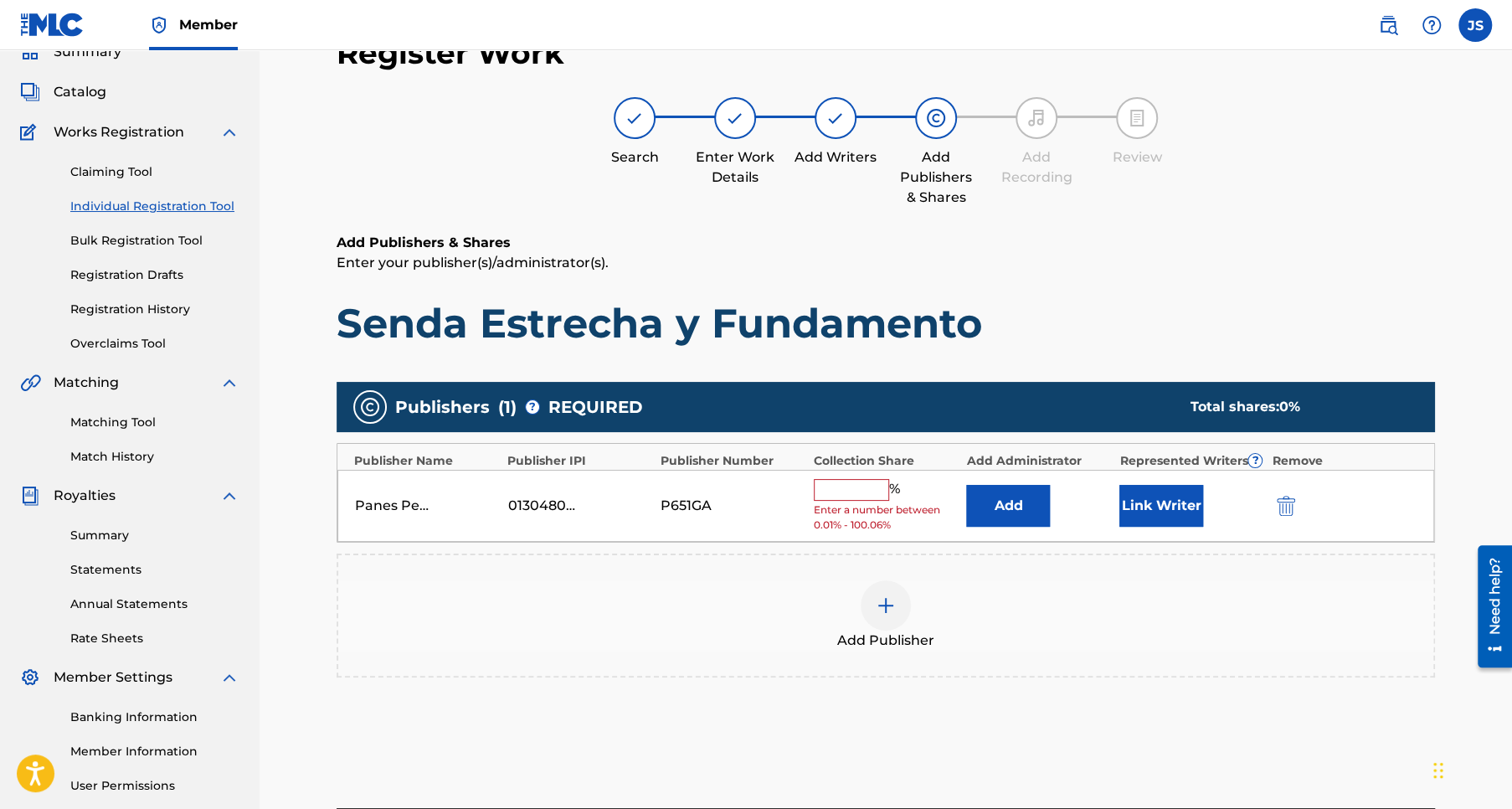
click at [856, 482] on input "text" at bounding box center [851, 489] width 75 height 22
type input "50"
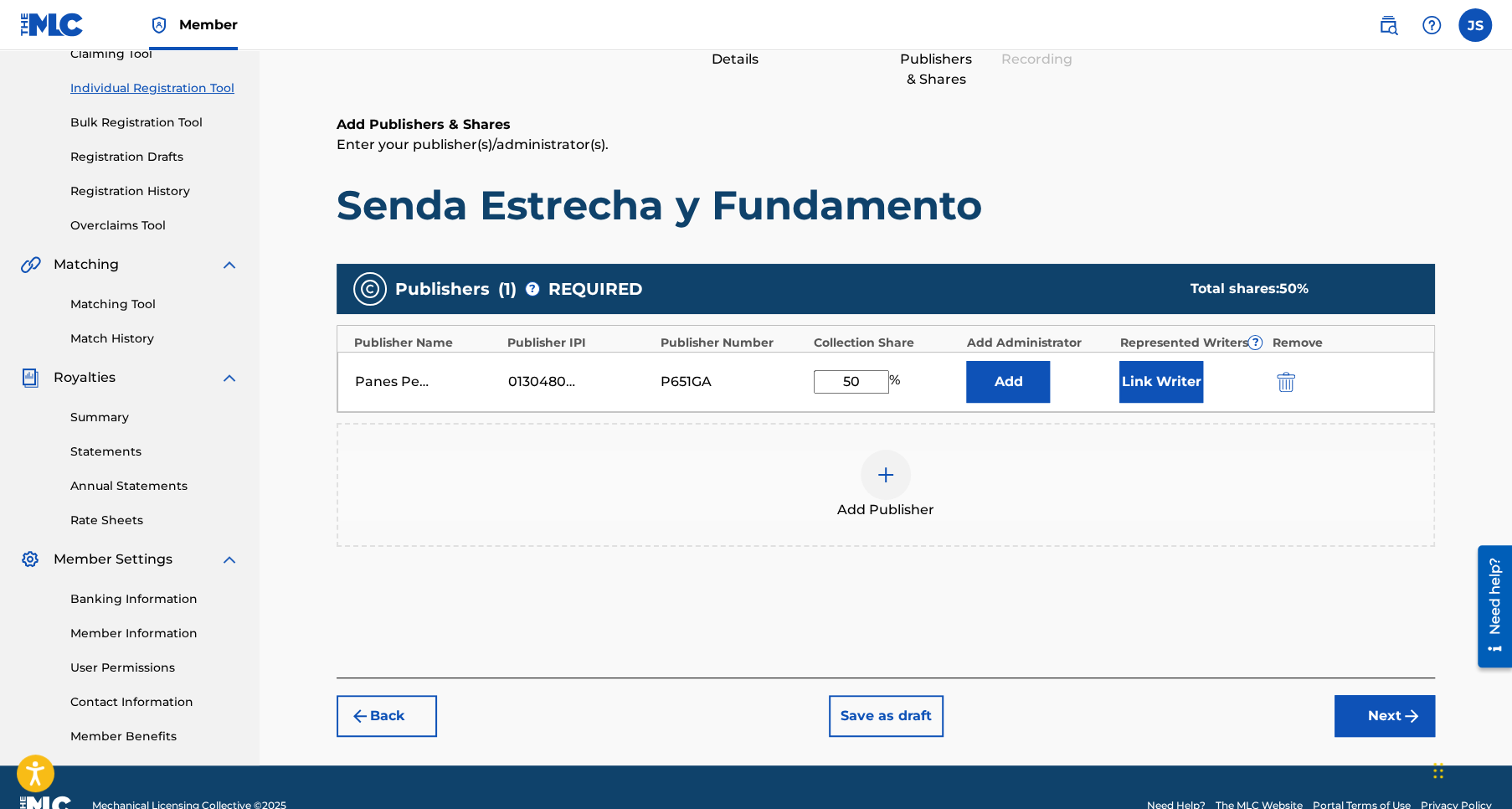
scroll to position [229, 0]
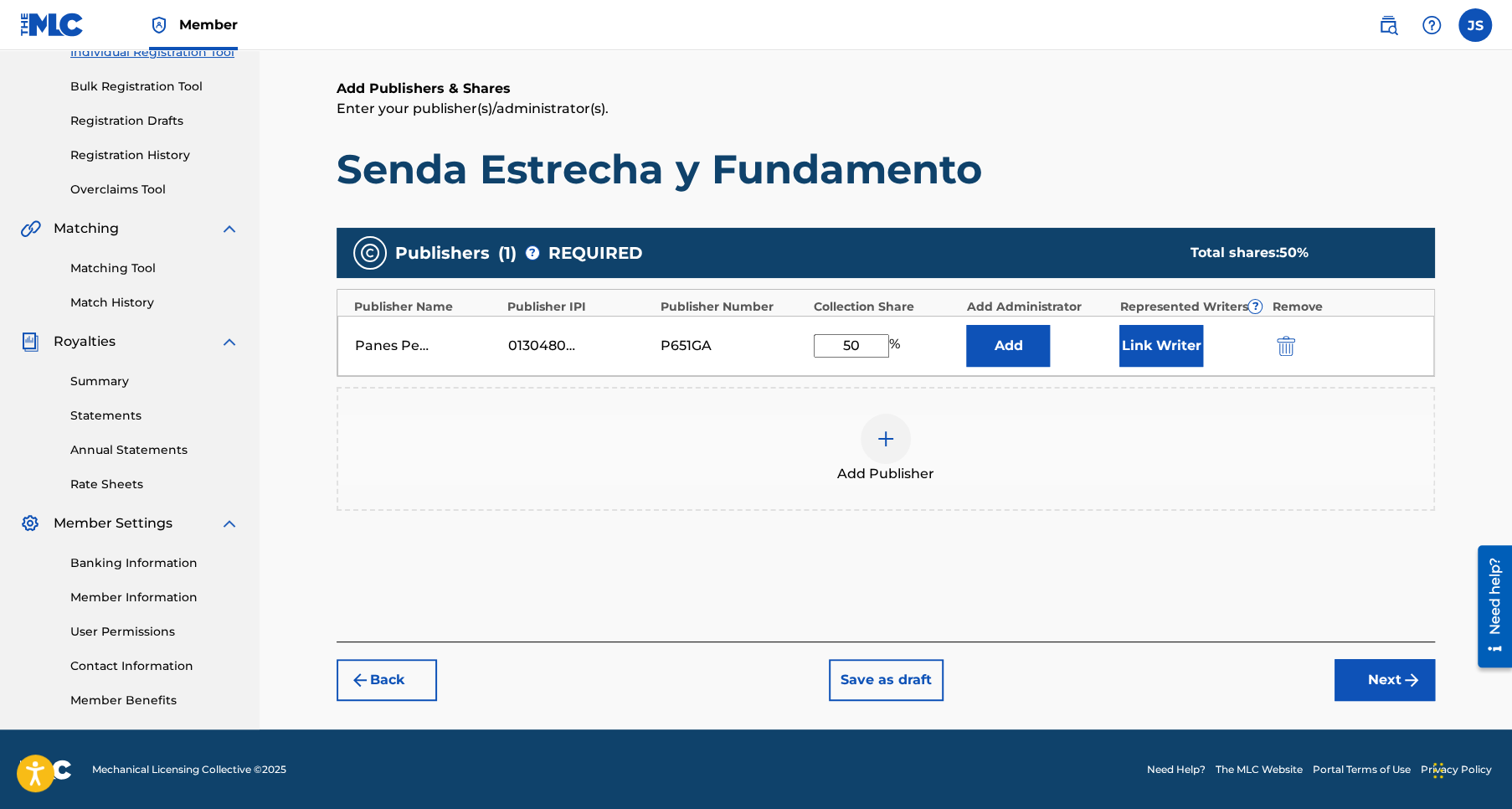
click at [1376, 674] on button "Next" at bounding box center [1385, 680] width 101 height 42
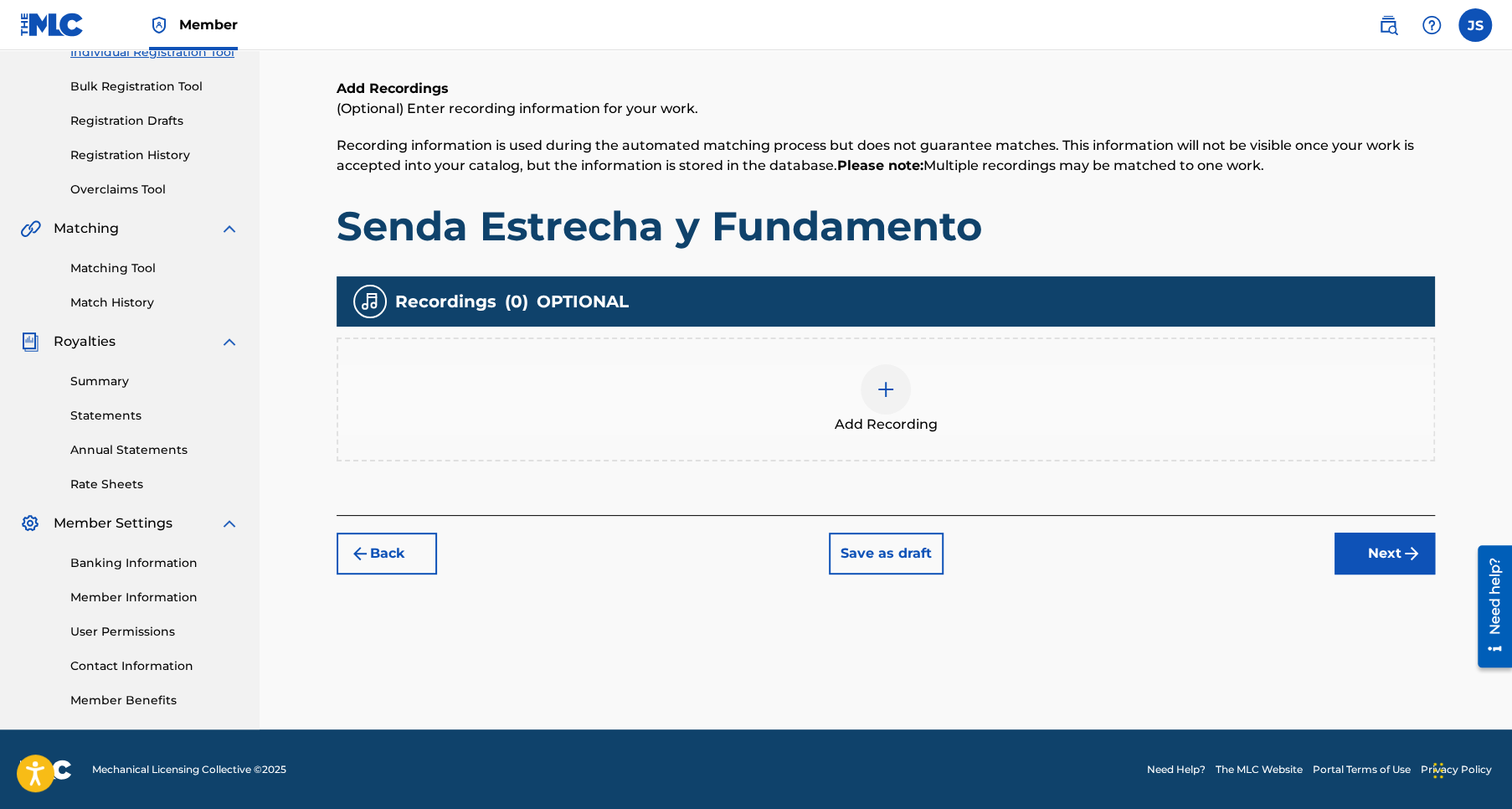
click at [1393, 551] on button "Next" at bounding box center [1385, 553] width 101 height 42
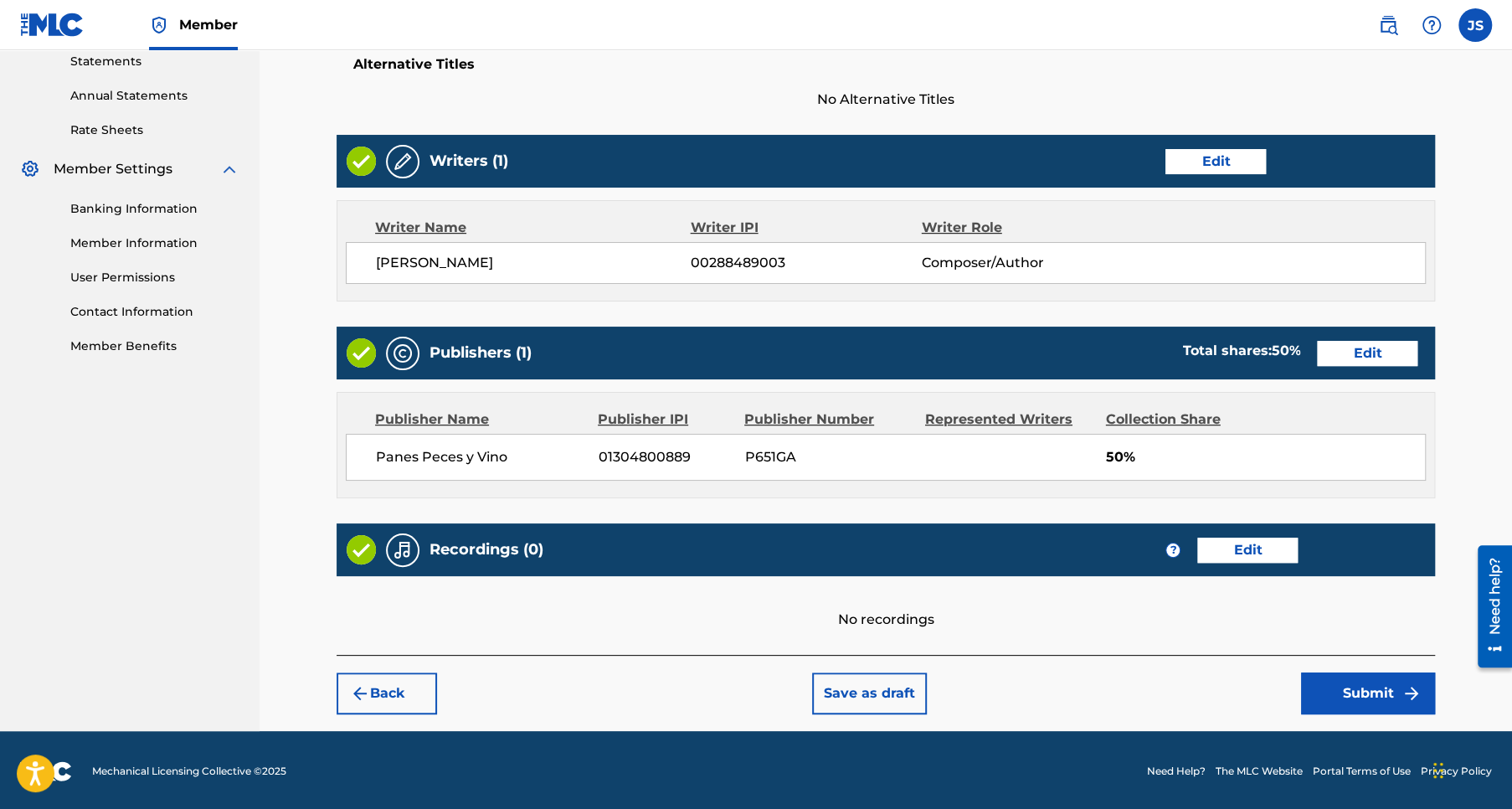
scroll to position [585, 0]
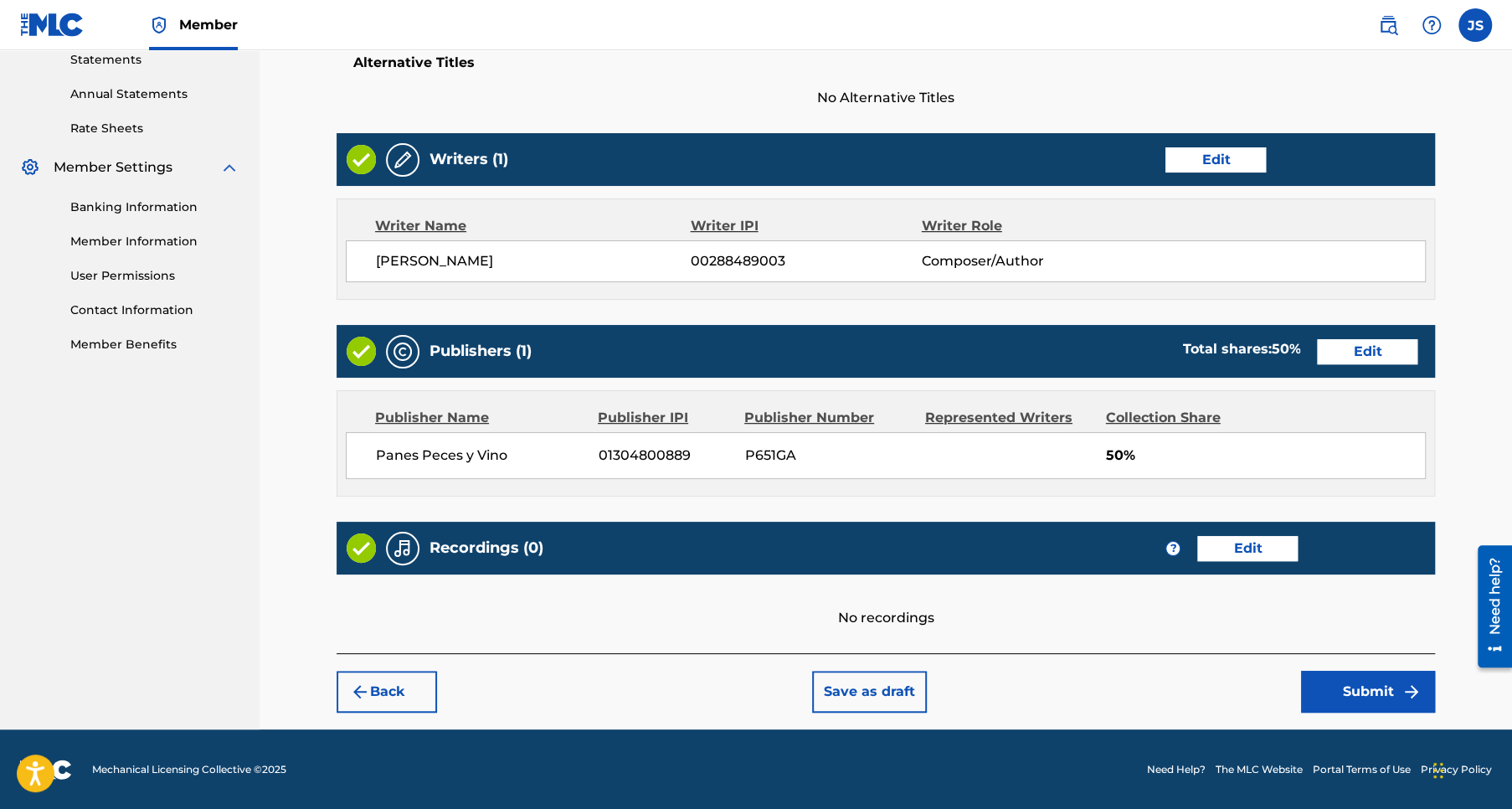
click at [1374, 690] on button "Submit" at bounding box center [1367, 691] width 134 height 42
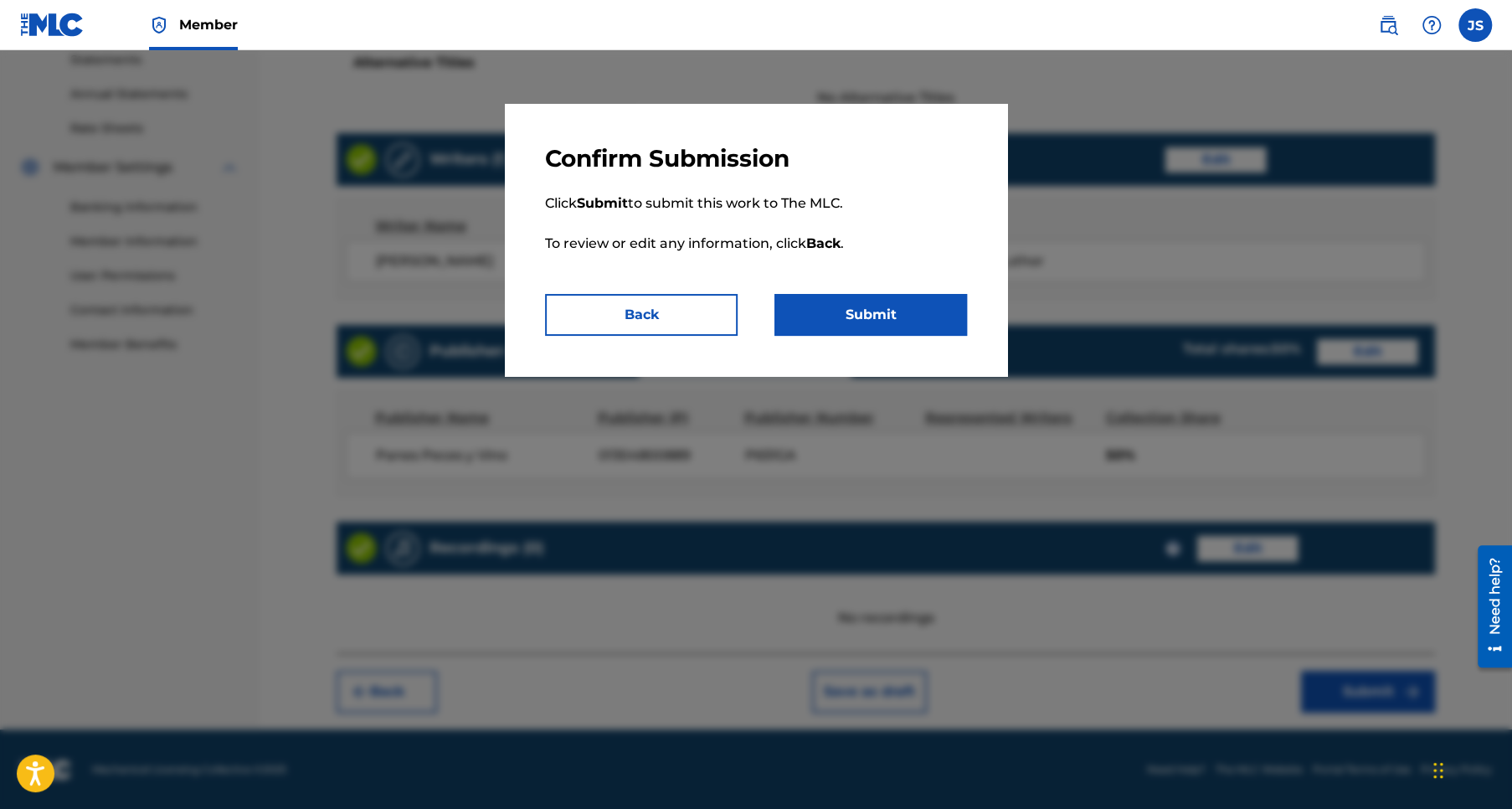
click at [887, 321] on button "Submit" at bounding box center [870, 314] width 192 height 42
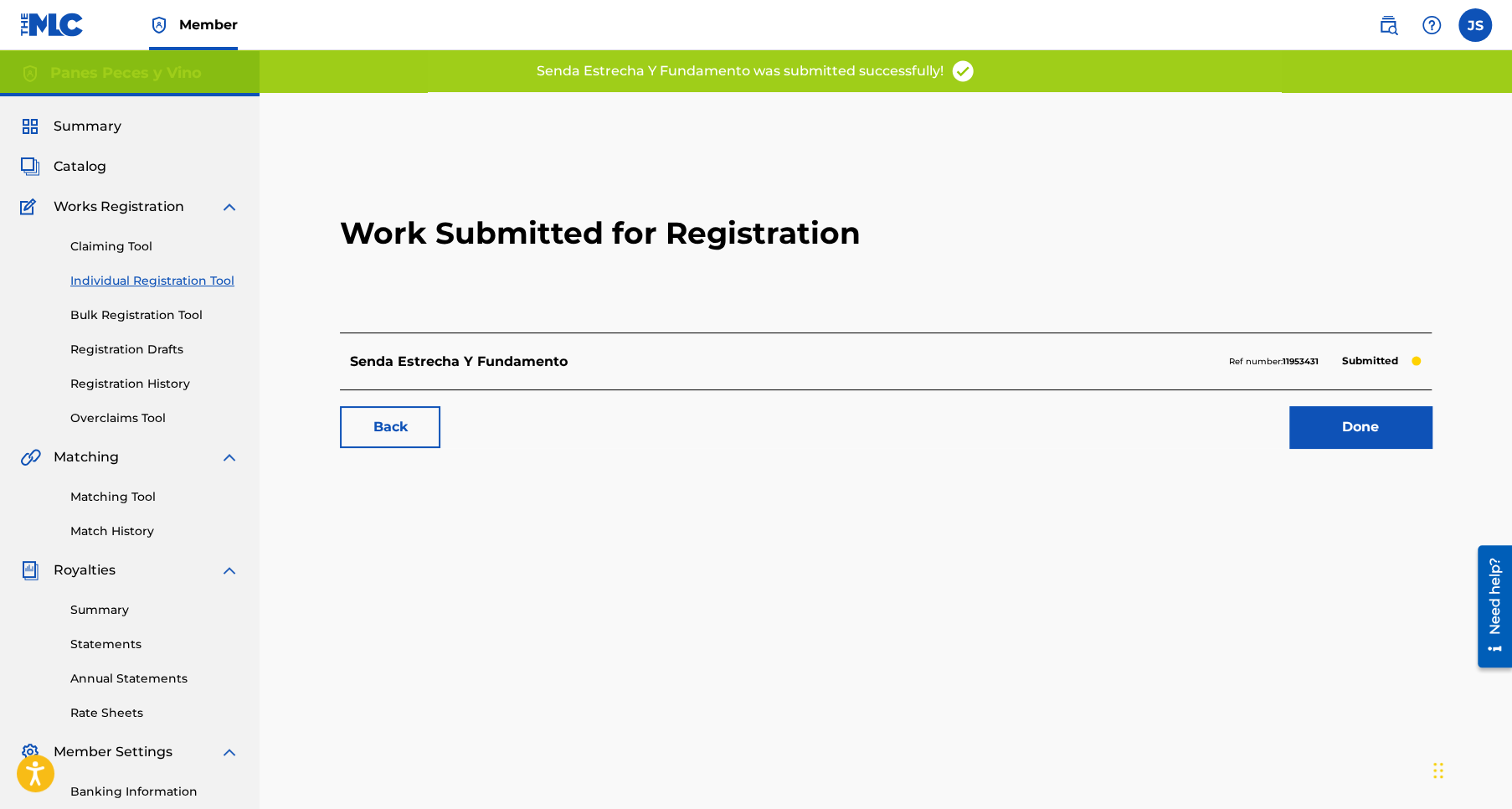
click at [400, 427] on link "Back" at bounding box center [391, 426] width 101 height 42
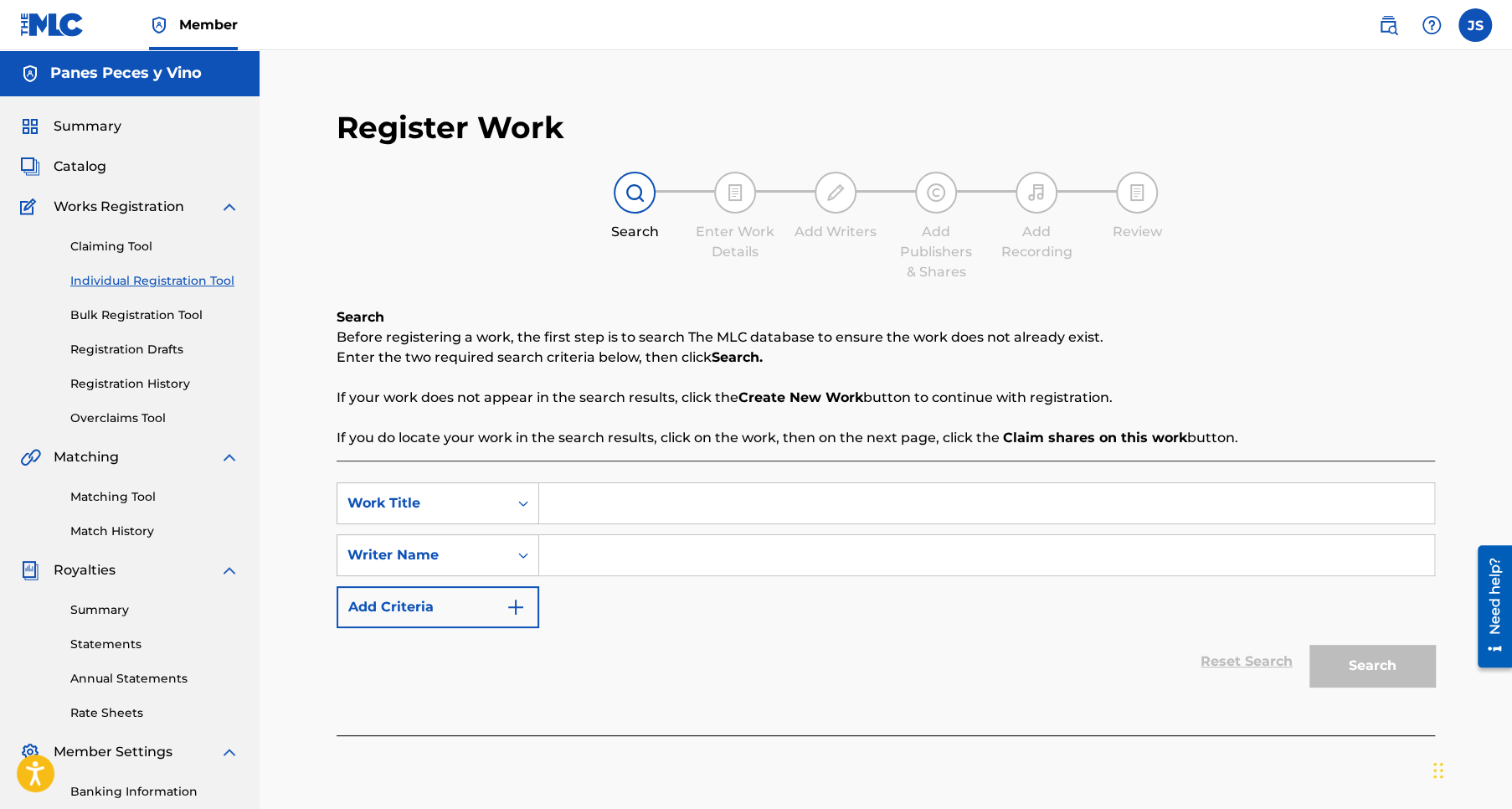
click at [604, 506] on input "Search Form" at bounding box center [986, 503] width 895 height 40
type input "De lo intelectual a lo Espiritual"
drag, startPoint x: 627, startPoint y: 502, endPoint x: 706, endPoint y: 547, distance: 90.9
click at [705, 548] on input "Search Form" at bounding box center [986, 555] width 895 height 40
click at [571, 554] on input "Search Form" at bounding box center [986, 555] width 895 height 40
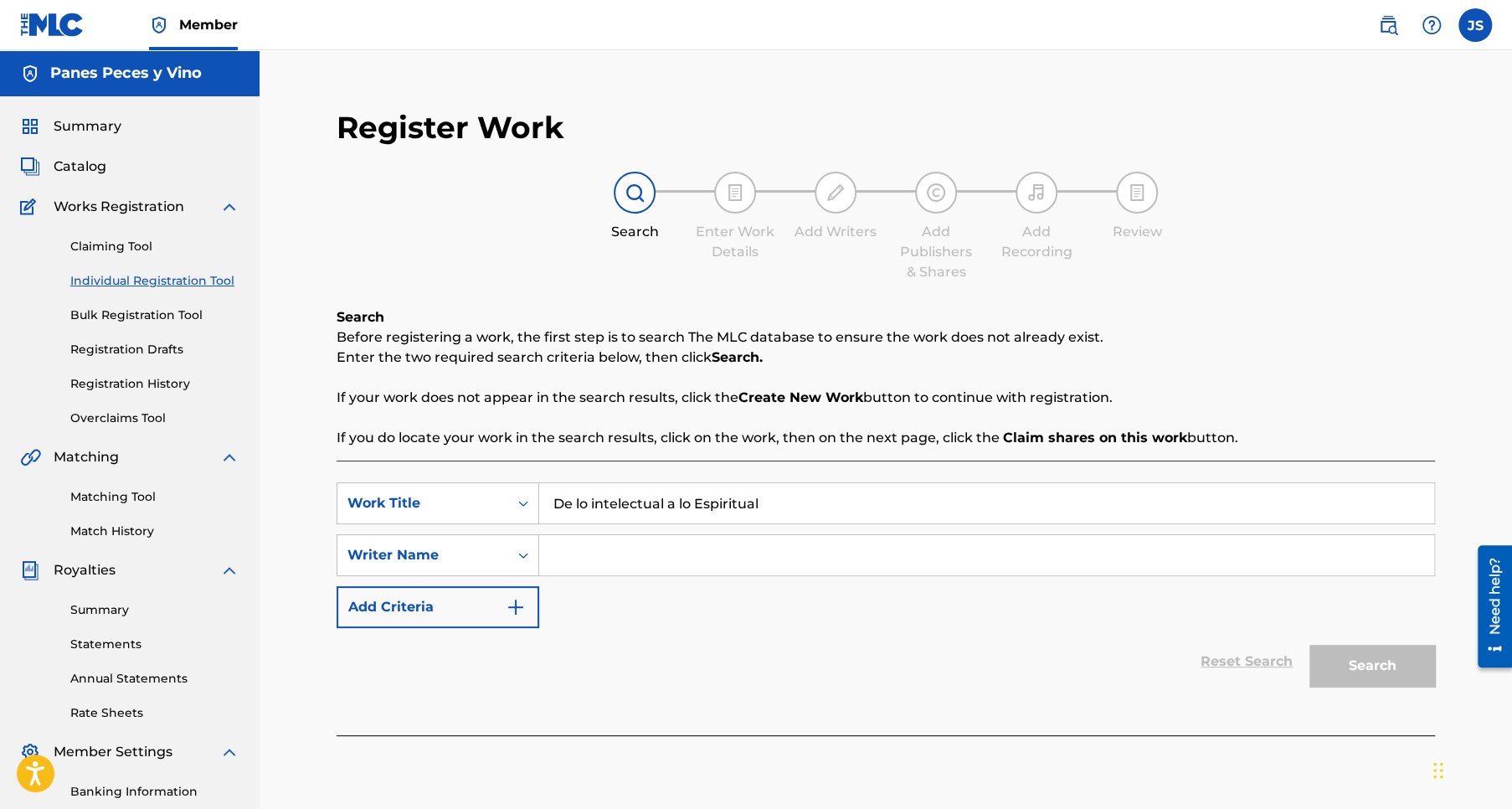
type input "Jose Pablo Sanchez Rios"
click at [459, 608] on button "Add Criteria" at bounding box center [438, 607] width 203 height 42
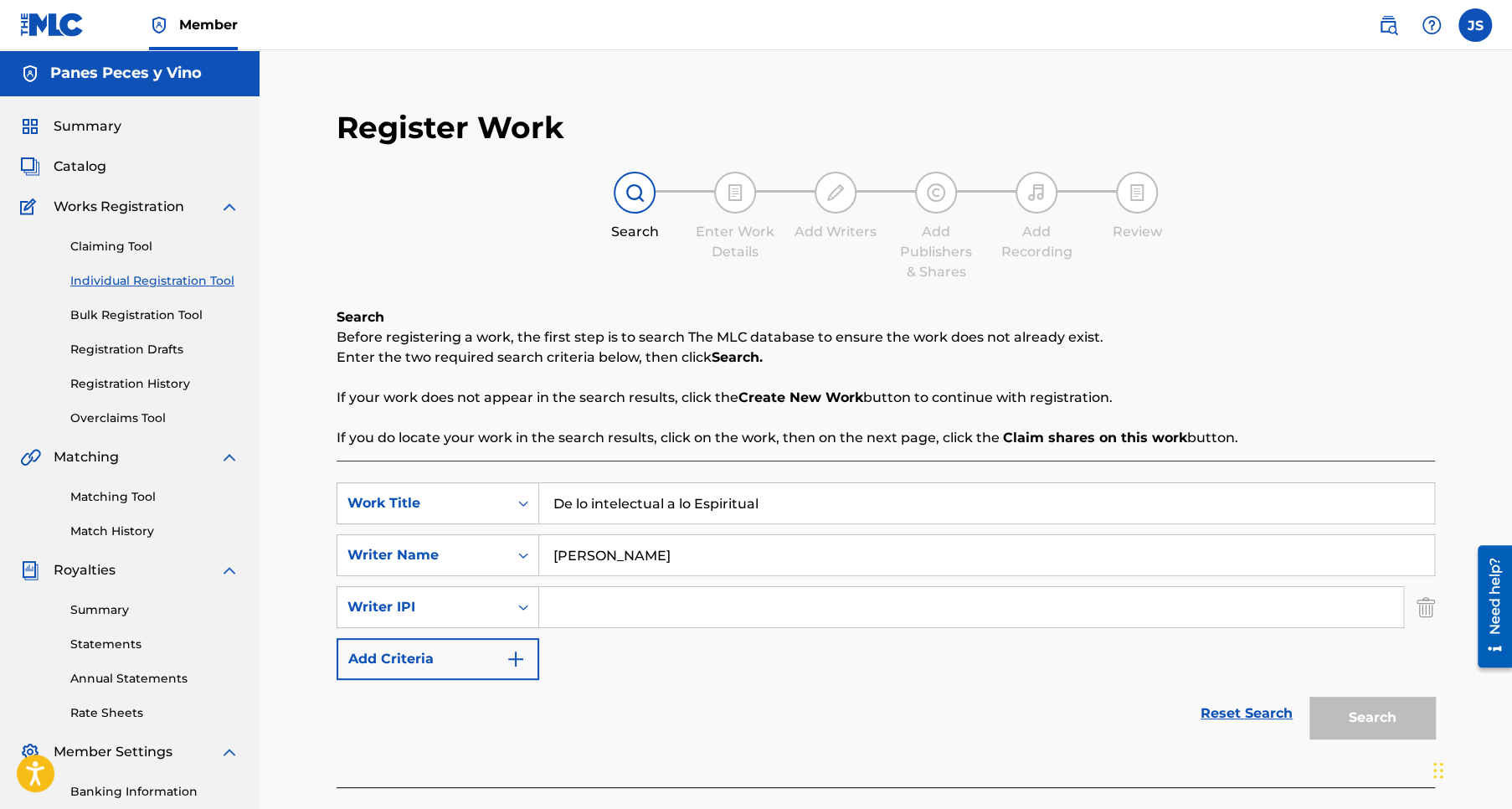
paste input "288489003"
type input "288489003"
click at [437, 663] on button "Add Criteria" at bounding box center [438, 658] width 203 height 42
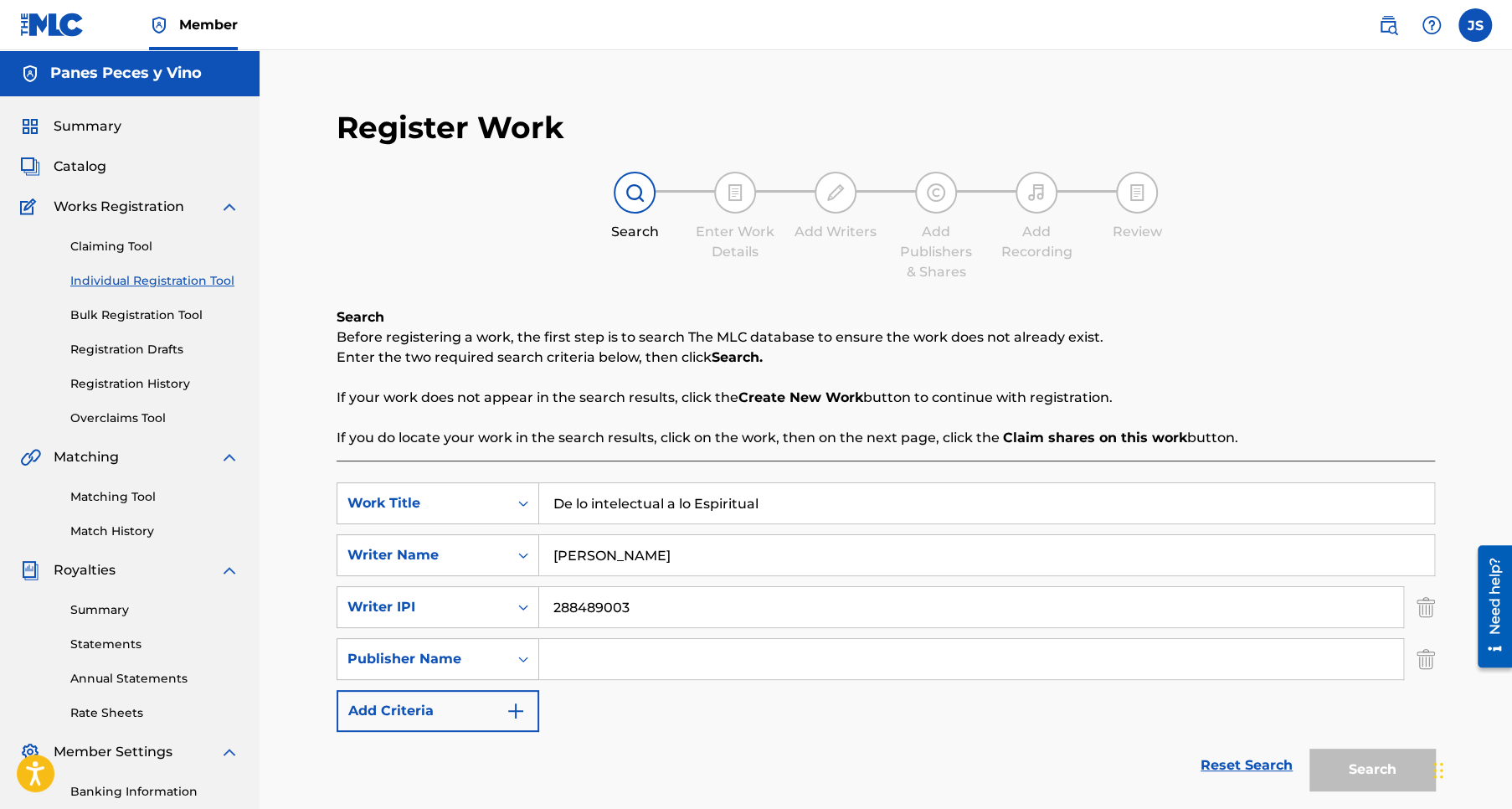
click at [588, 655] on input "Search Form" at bounding box center [971, 658] width 864 height 40
type input "Panes Peces y Vino"
click at [418, 704] on button "Add Criteria" at bounding box center [438, 710] width 203 height 42
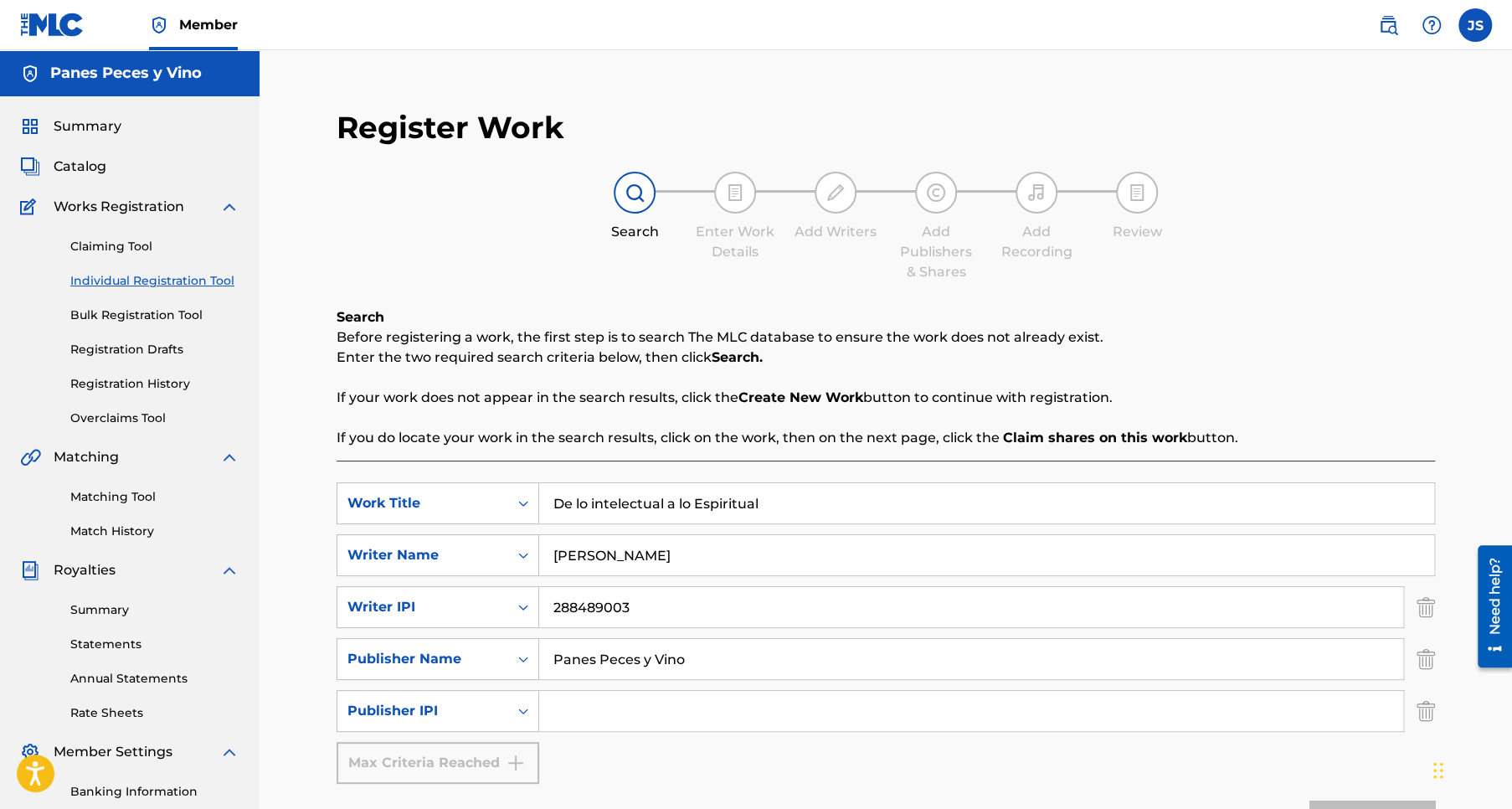
drag, startPoint x: 603, startPoint y: 708, endPoint x: 560, endPoint y: 708, distance: 43.0
click at [560, 708] on input "Search Form" at bounding box center [971, 710] width 864 height 40
type input "1304800889"
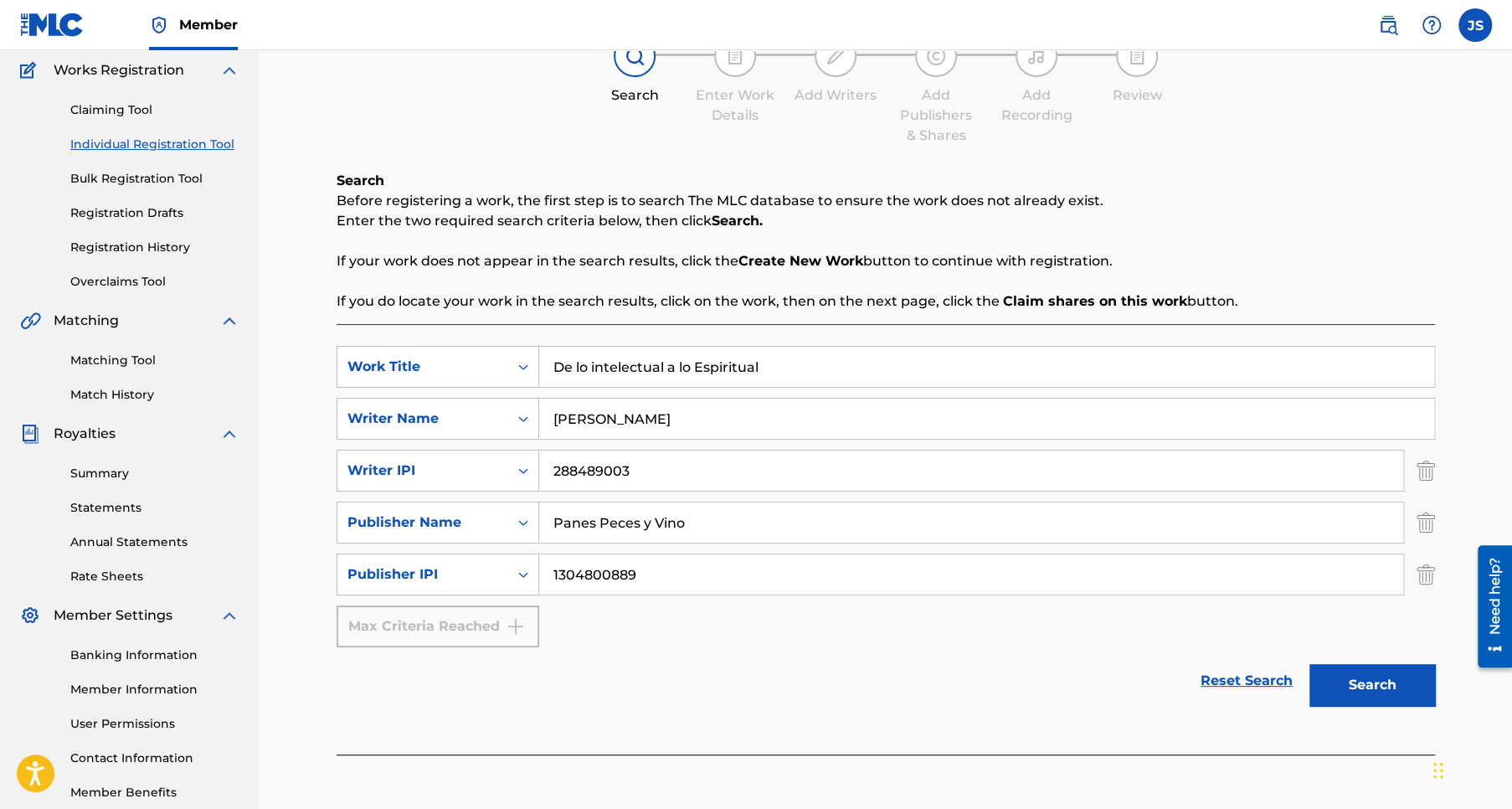
scroll to position [229, 0]
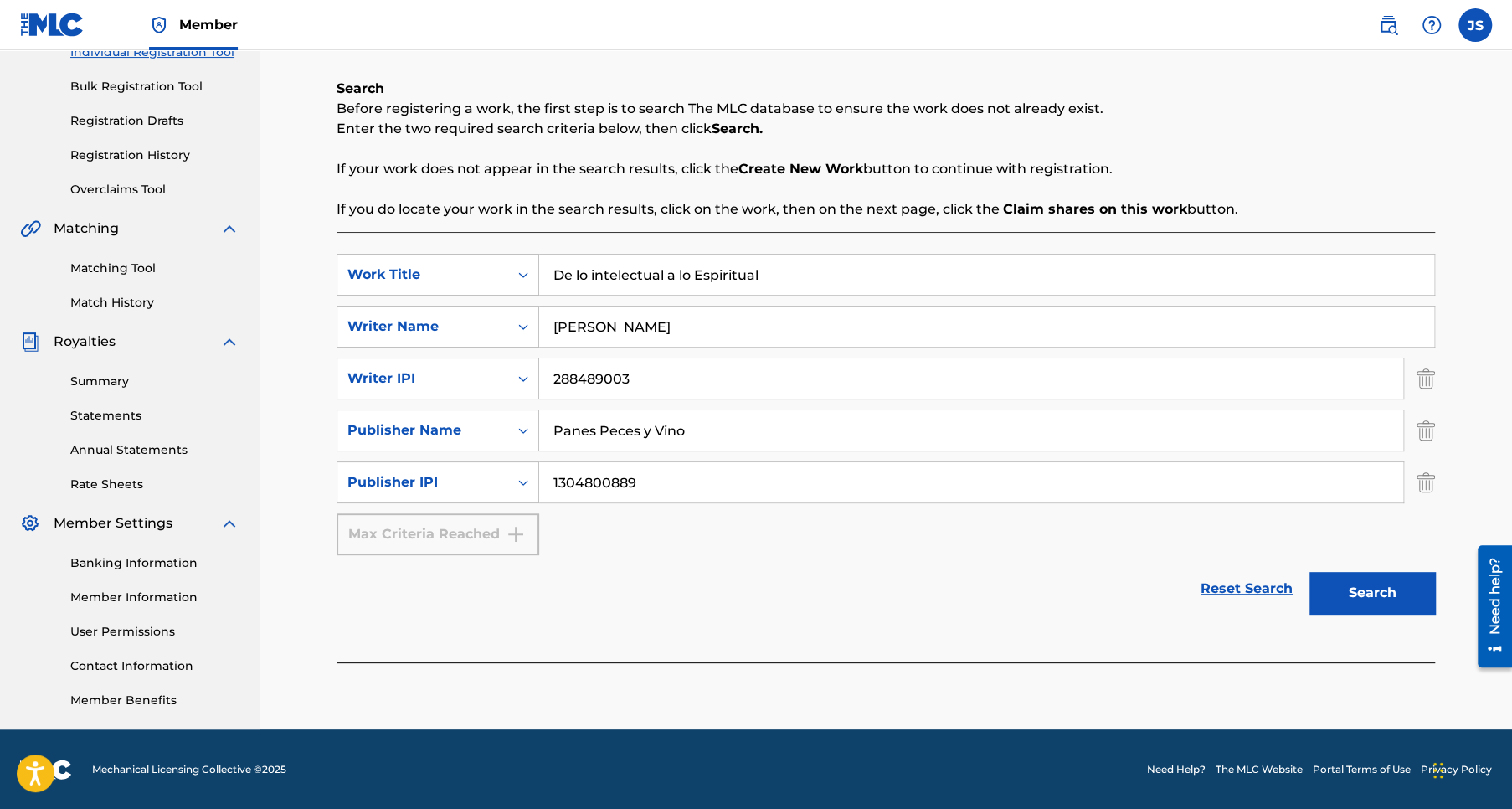
click at [1378, 592] on button "Search" at bounding box center [1372, 593] width 126 height 42
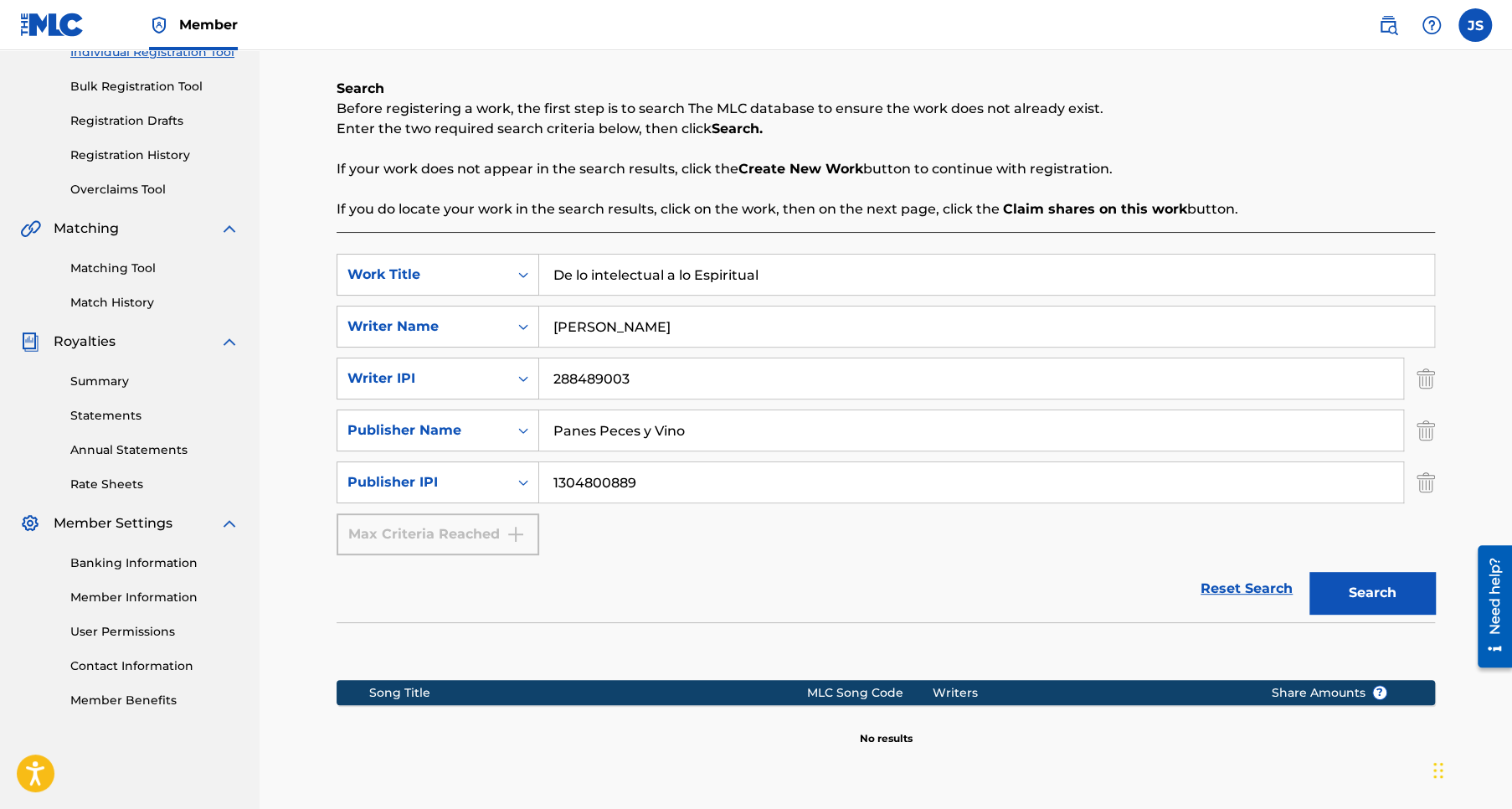
scroll to position [389, 0]
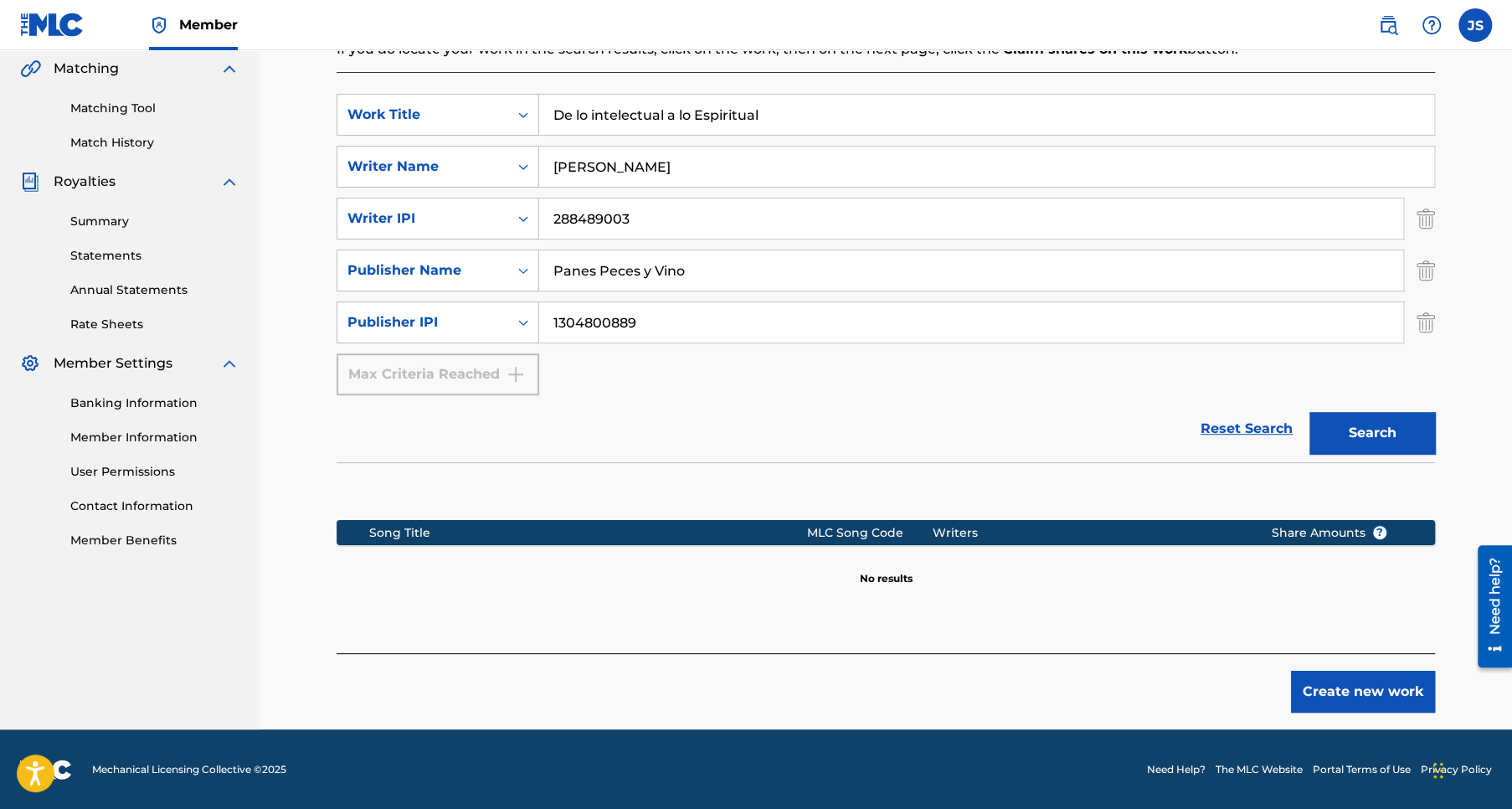
click at [1359, 688] on button "Create new work" at bounding box center [1363, 691] width 144 height 42
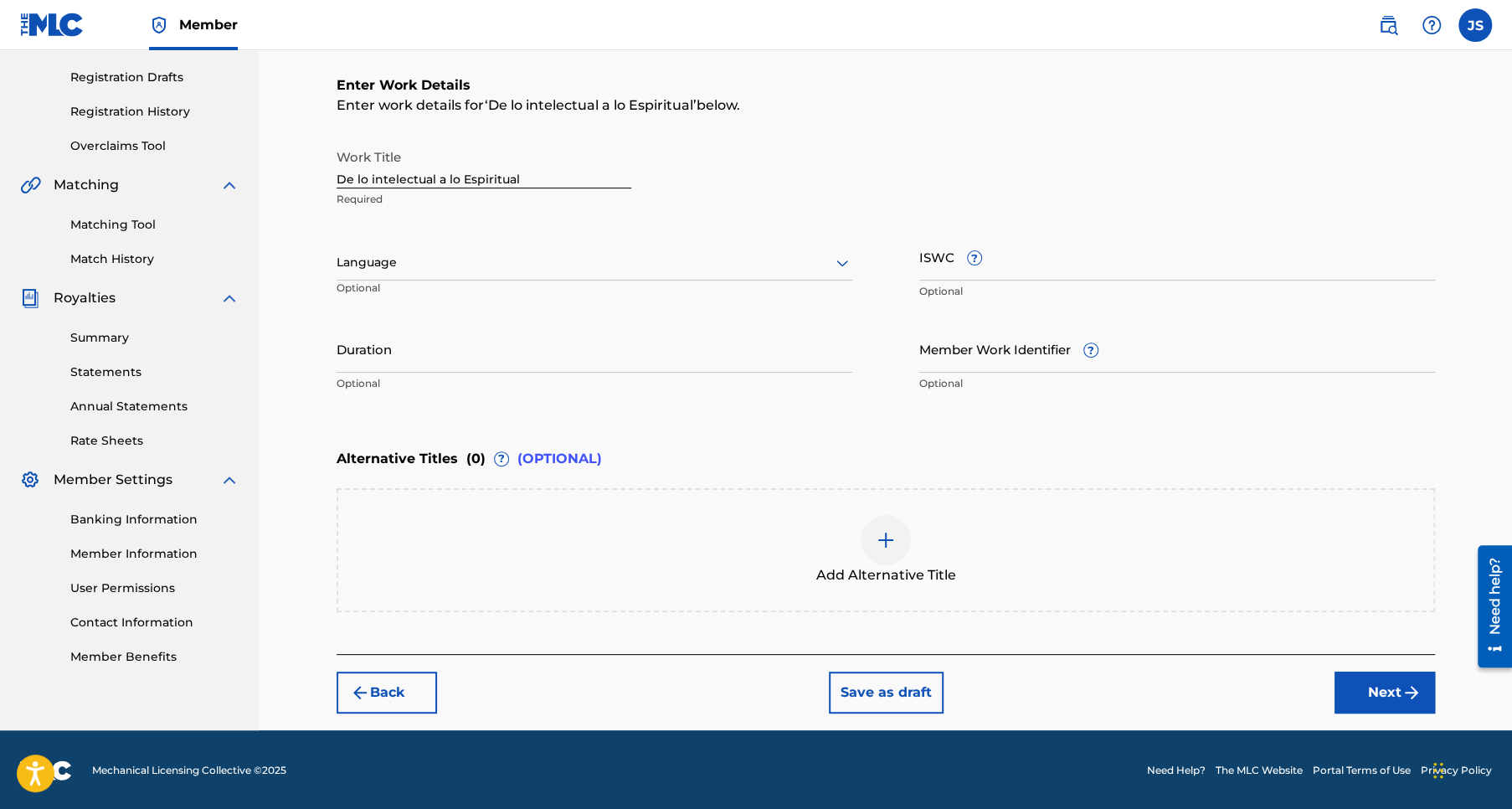
click at [835, 259] on icon at bounding box center [842, 263] width 20 height 20
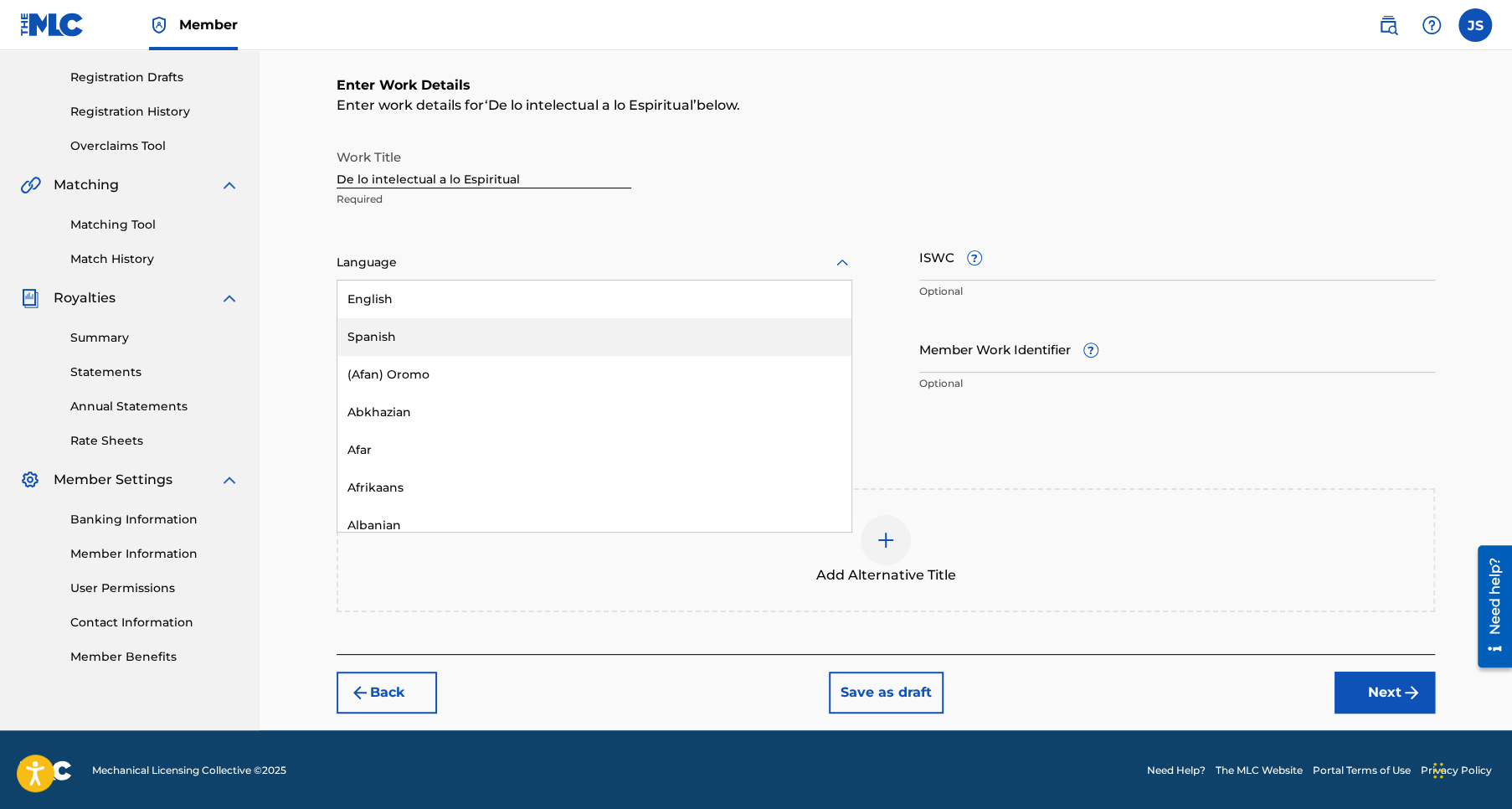
click at [473, 338] on div "Spanish" at bounding box center [594, 337] width 514 height 38
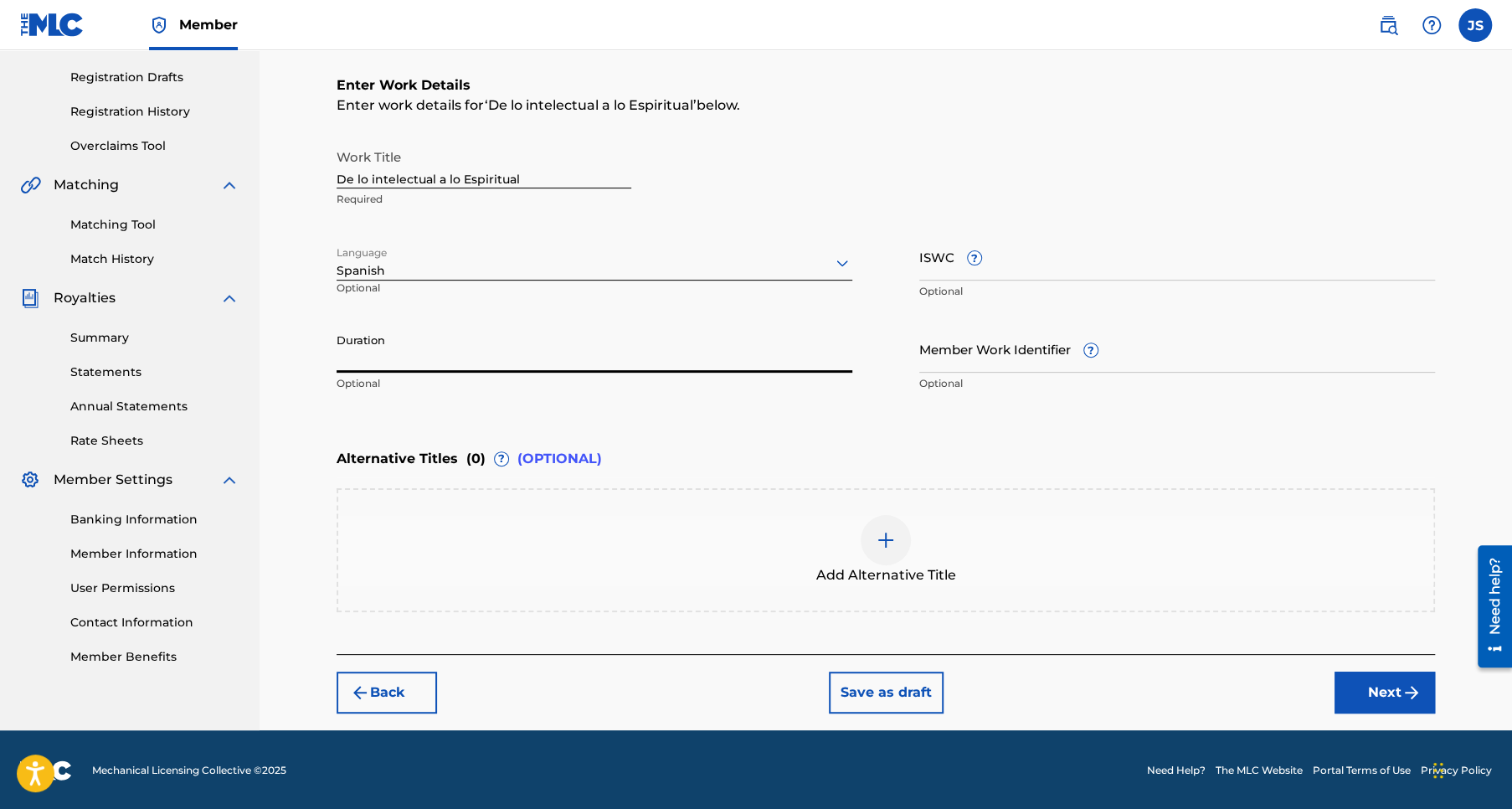
click at [364, 364] on input "Duration" at bounding box center [594, 348] width 515 height 48
type input "04:50"
click at [1384, 686] on button "Next" at bounding box center [1385, 692] width 101 height 42
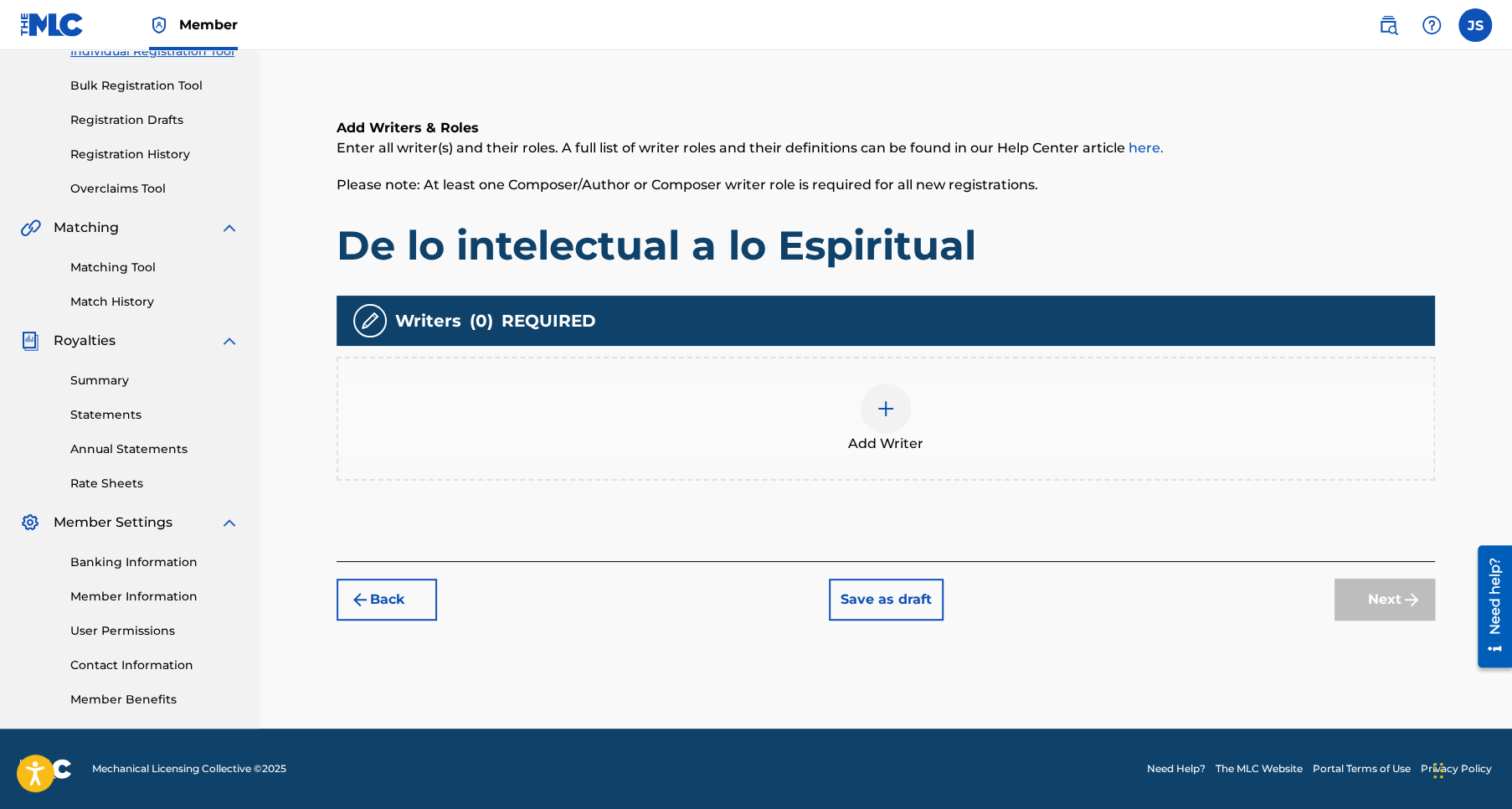
scroll to position [75, 0]
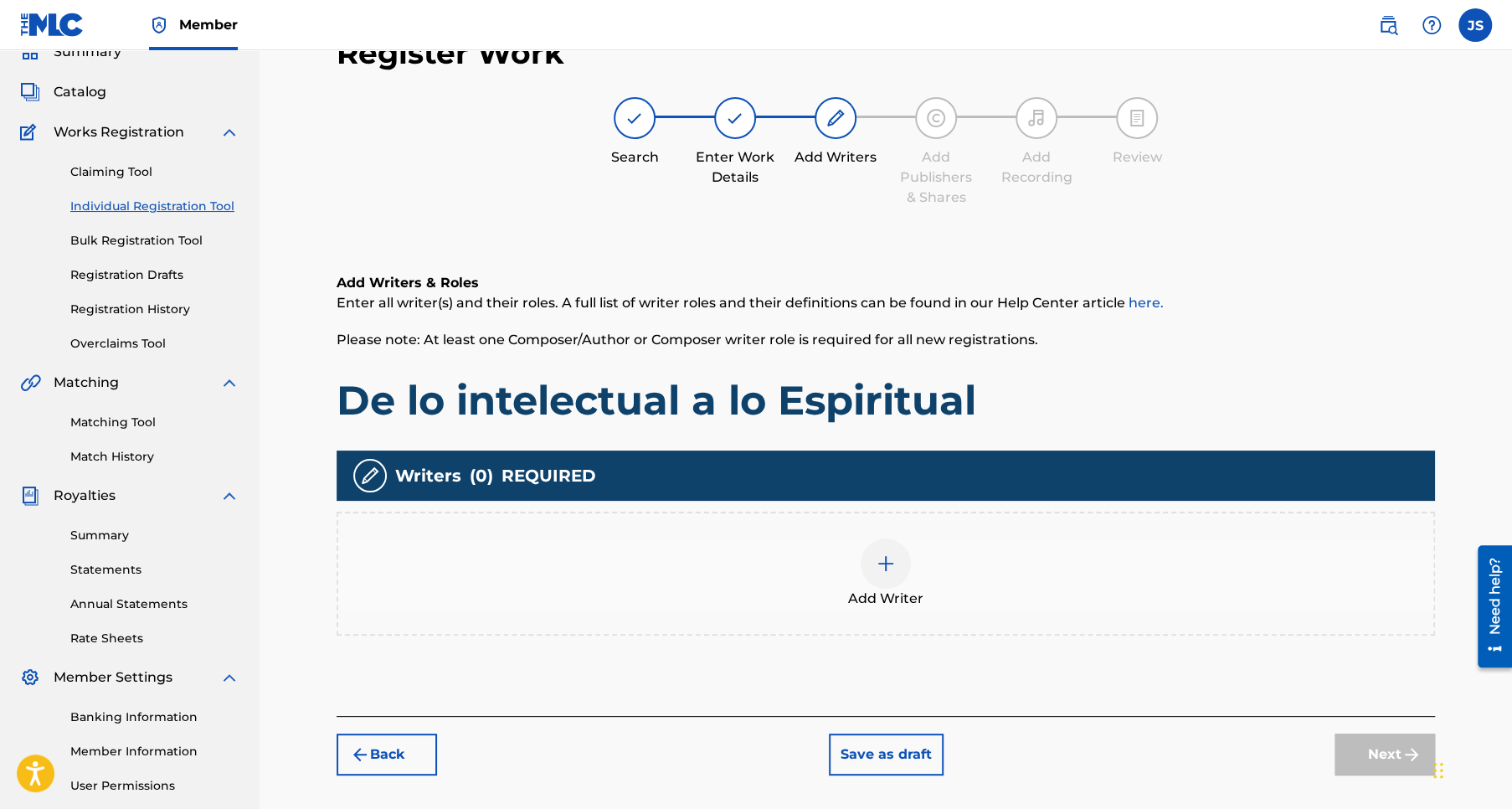
click at [883, 563] on img at bounding box center [885, 563] width 20 height 20
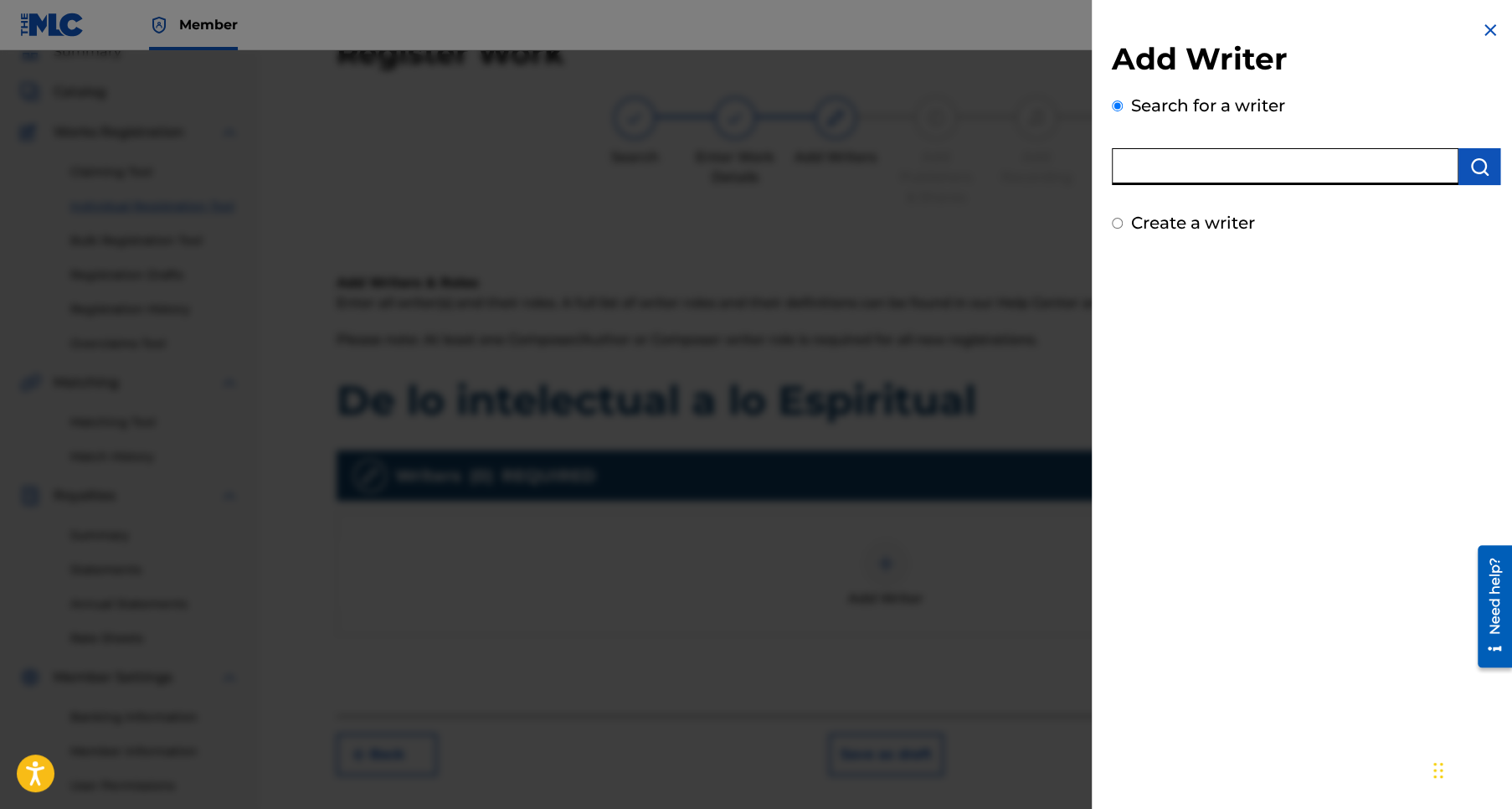
click at [1146, 166] on input "text" at bounding box center [1285, 166] width 347 height 37
type input "Jose Pablo Sanchez Rios"
click at [1476, 171] on img "submit" at bounding box center [1479, 166] width 20 height 20
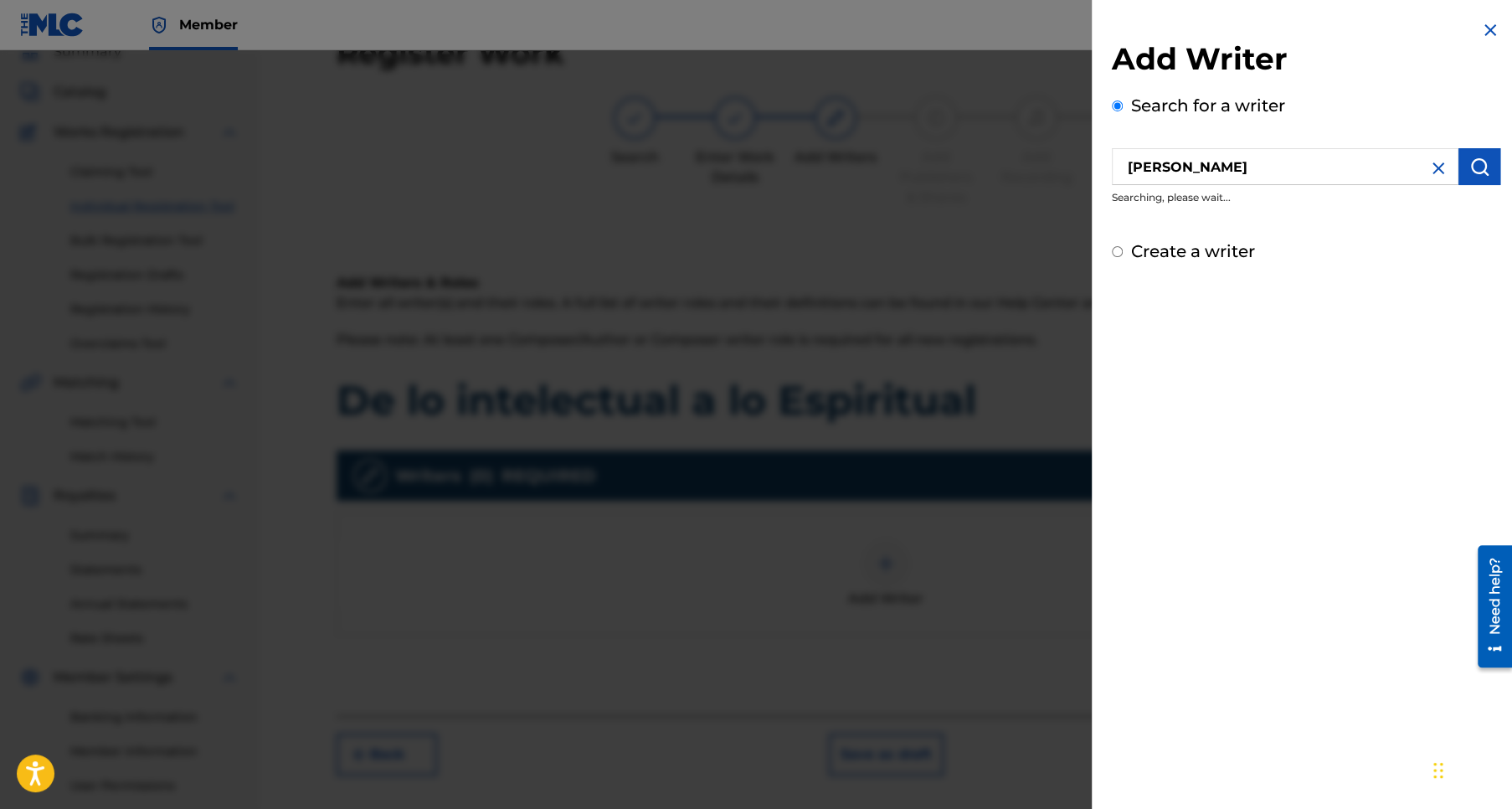
click at [1470, 165] on img "submit" at bounding box center [1479, 166] width 20 height 20
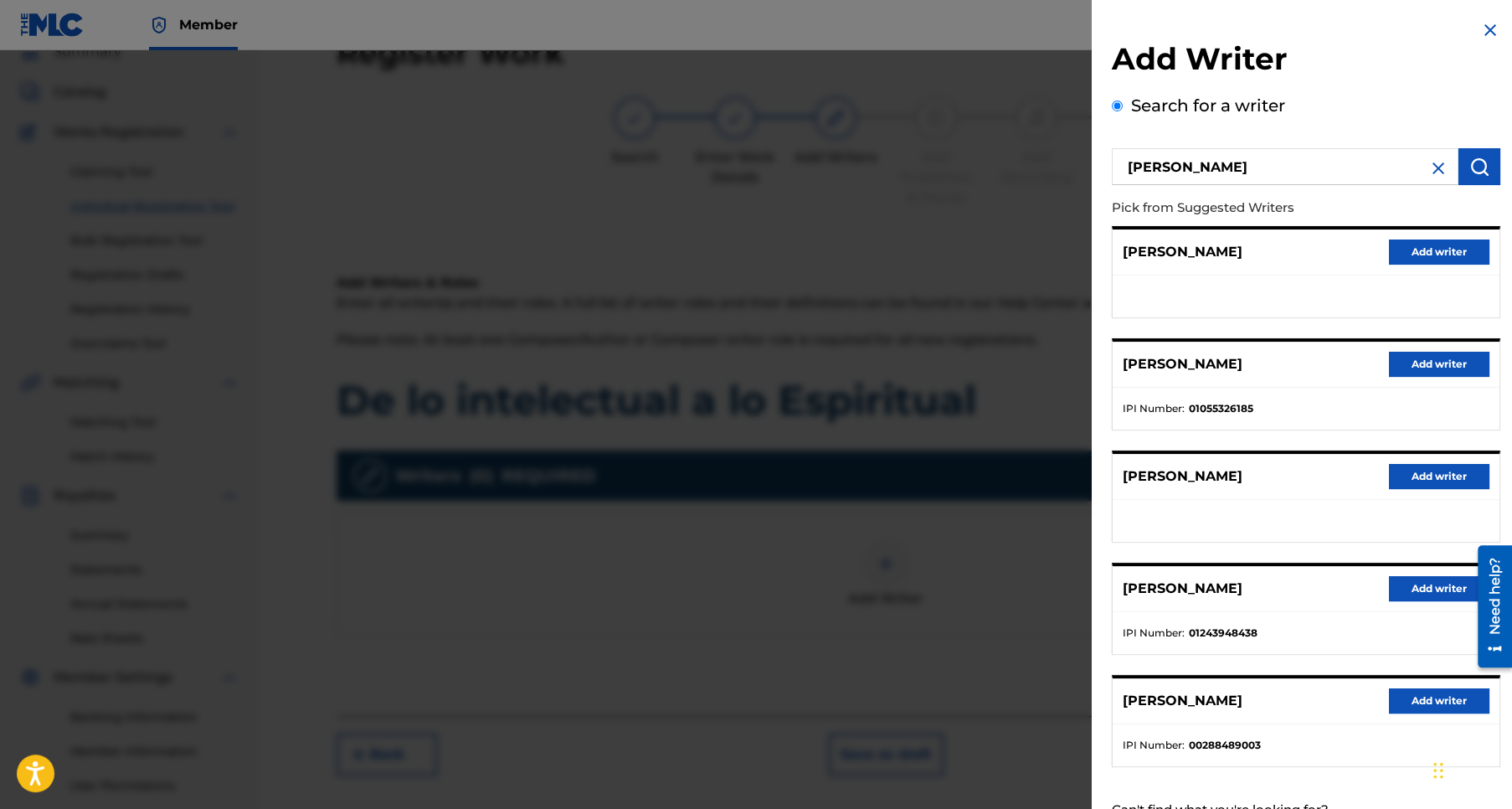
click at [1435, 696] on button "Add writer" at bounding box center [1439, 700] width 101 height 25
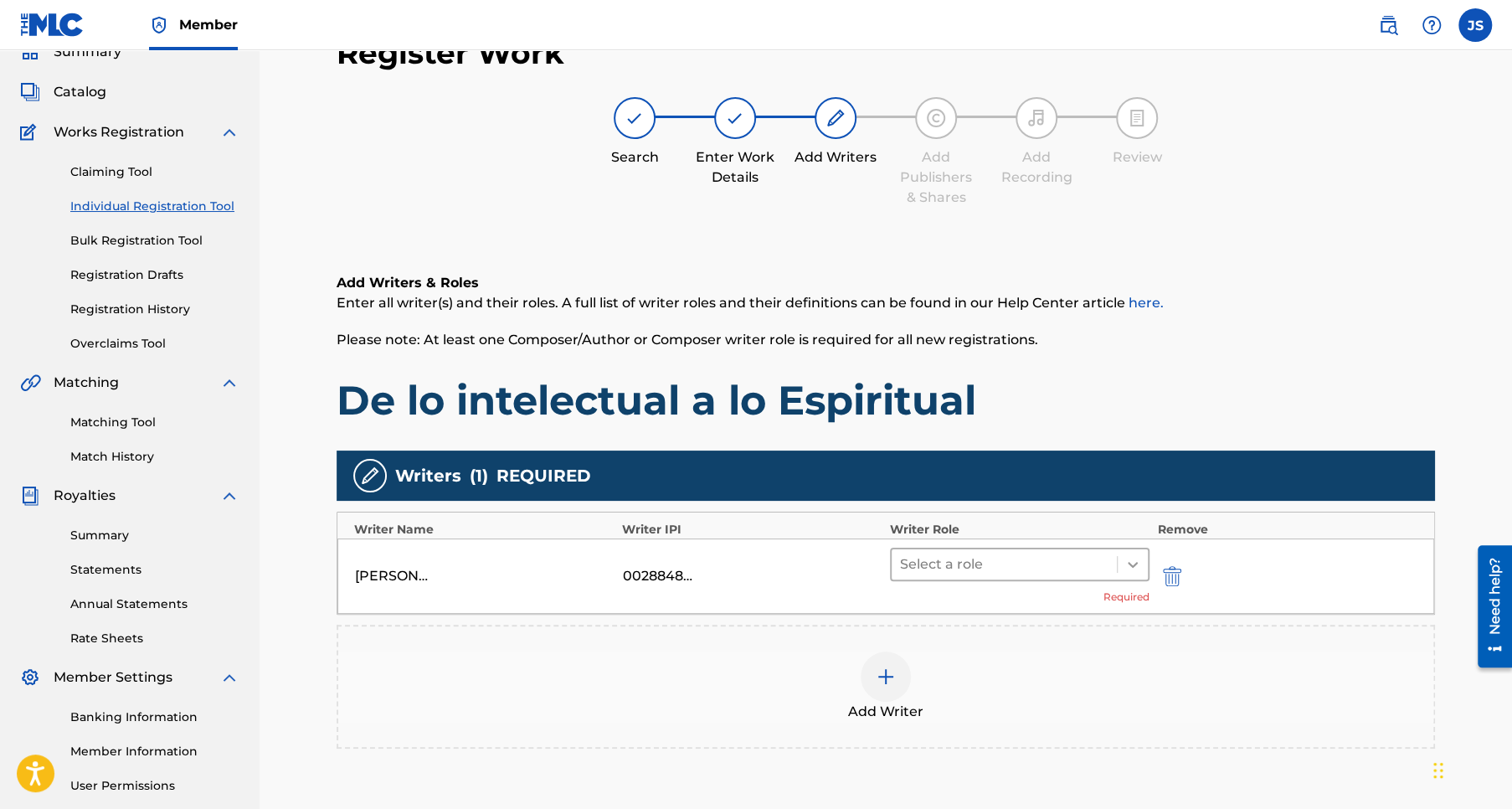
click at [1130, 562] on icon at bounding box center [1132, 565] width 10 height 6
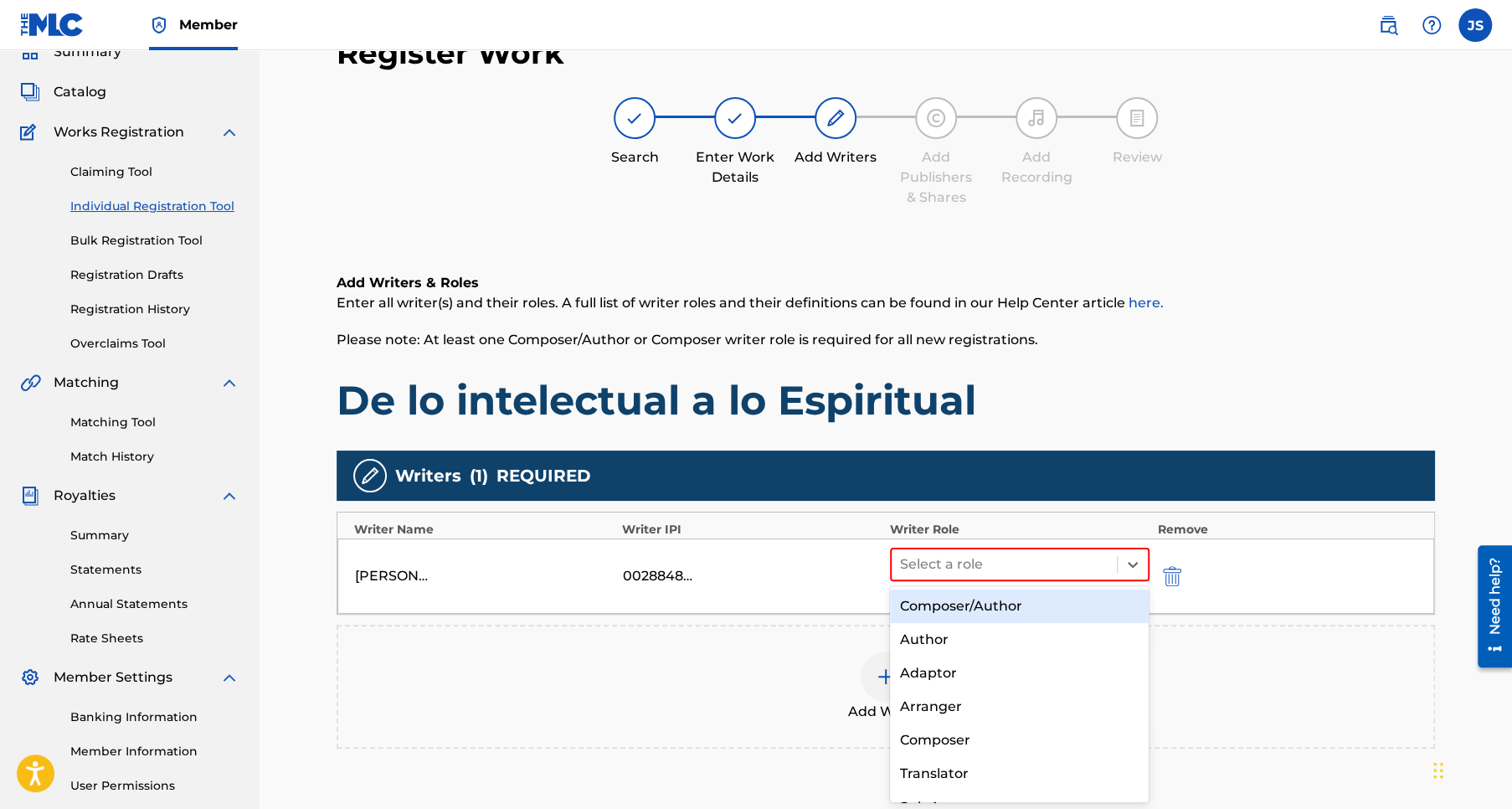
click at [967, 607] on div "Composer/Author" at bounding box center [1019, 605] width 259 height 33
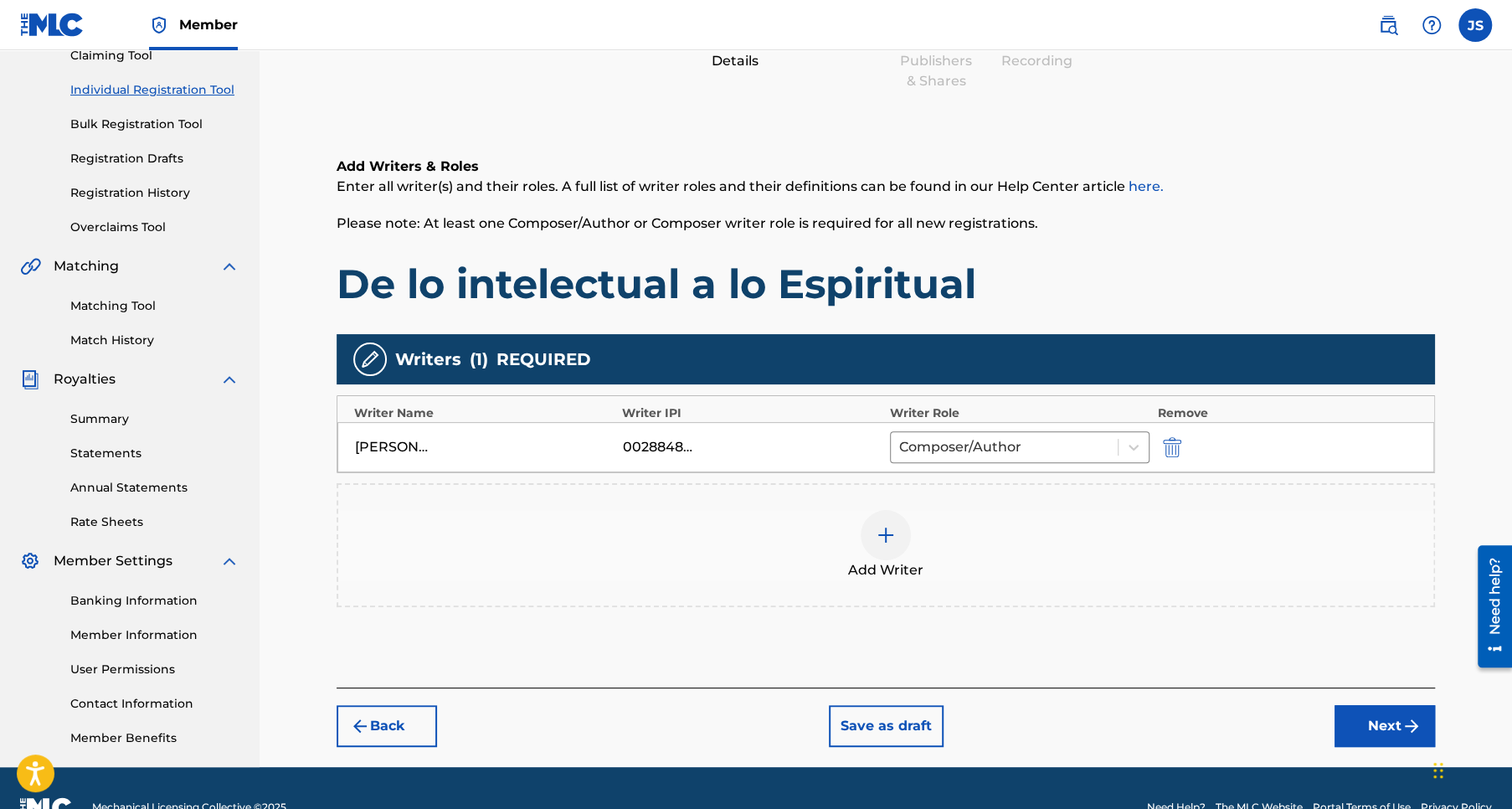
scroll to position [229, 0]
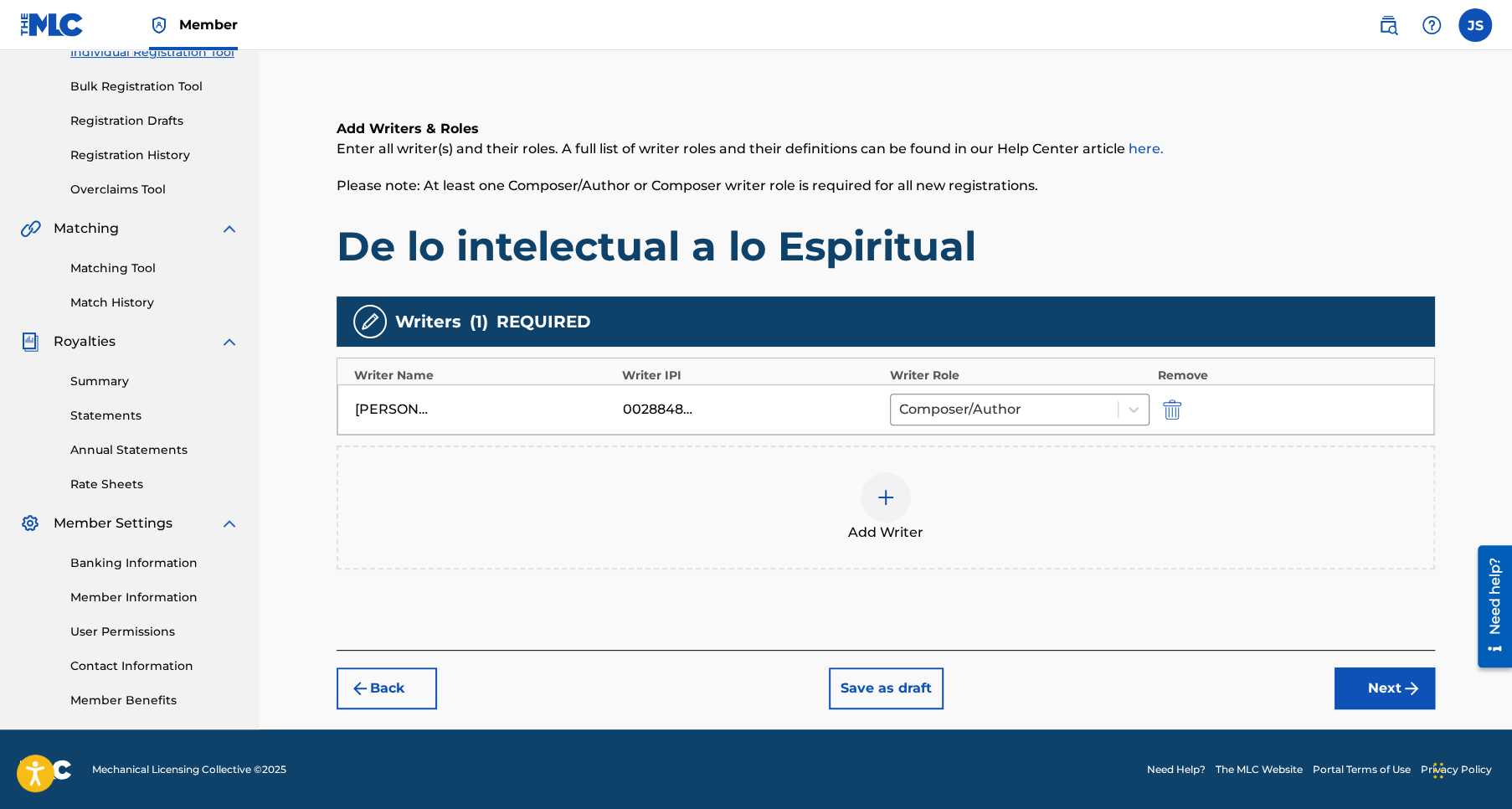
click at [1387, 680] on button "Next" at bounding box center [1385, 688] width 101 height 42
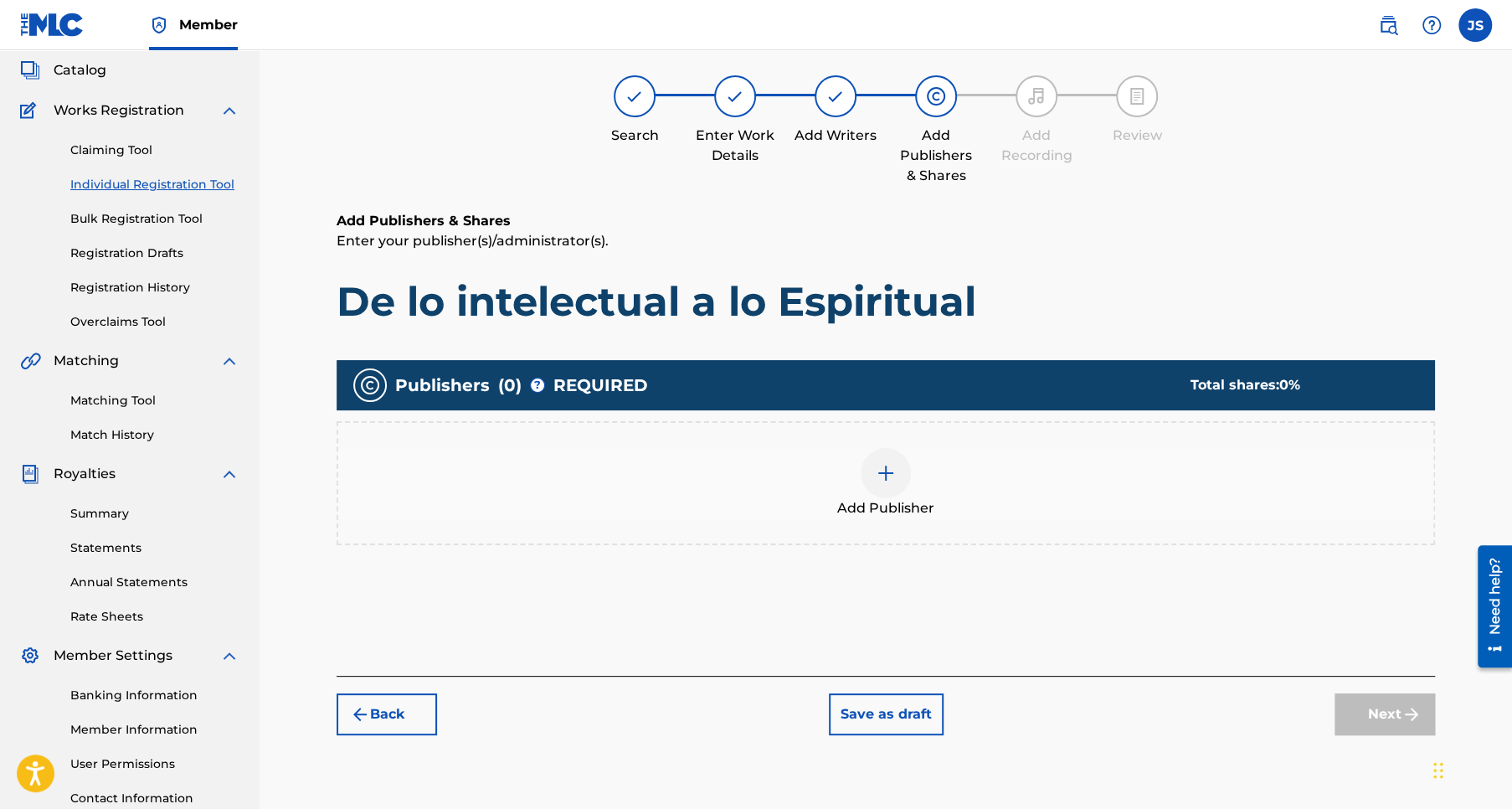
scroll to position [75, 0]
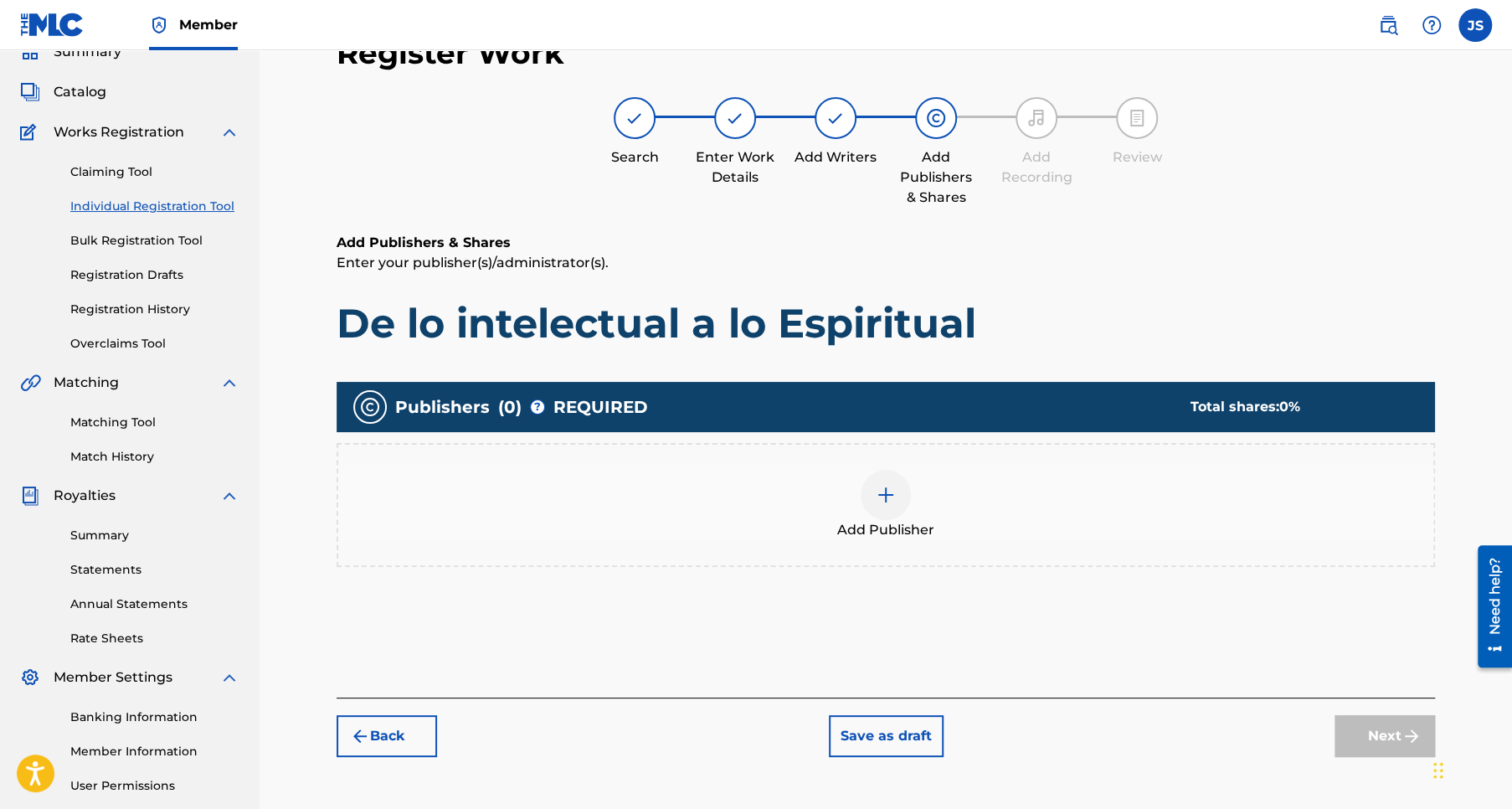
click at [889, 488] on img at bounding box center [885, 495] width 20 height 20
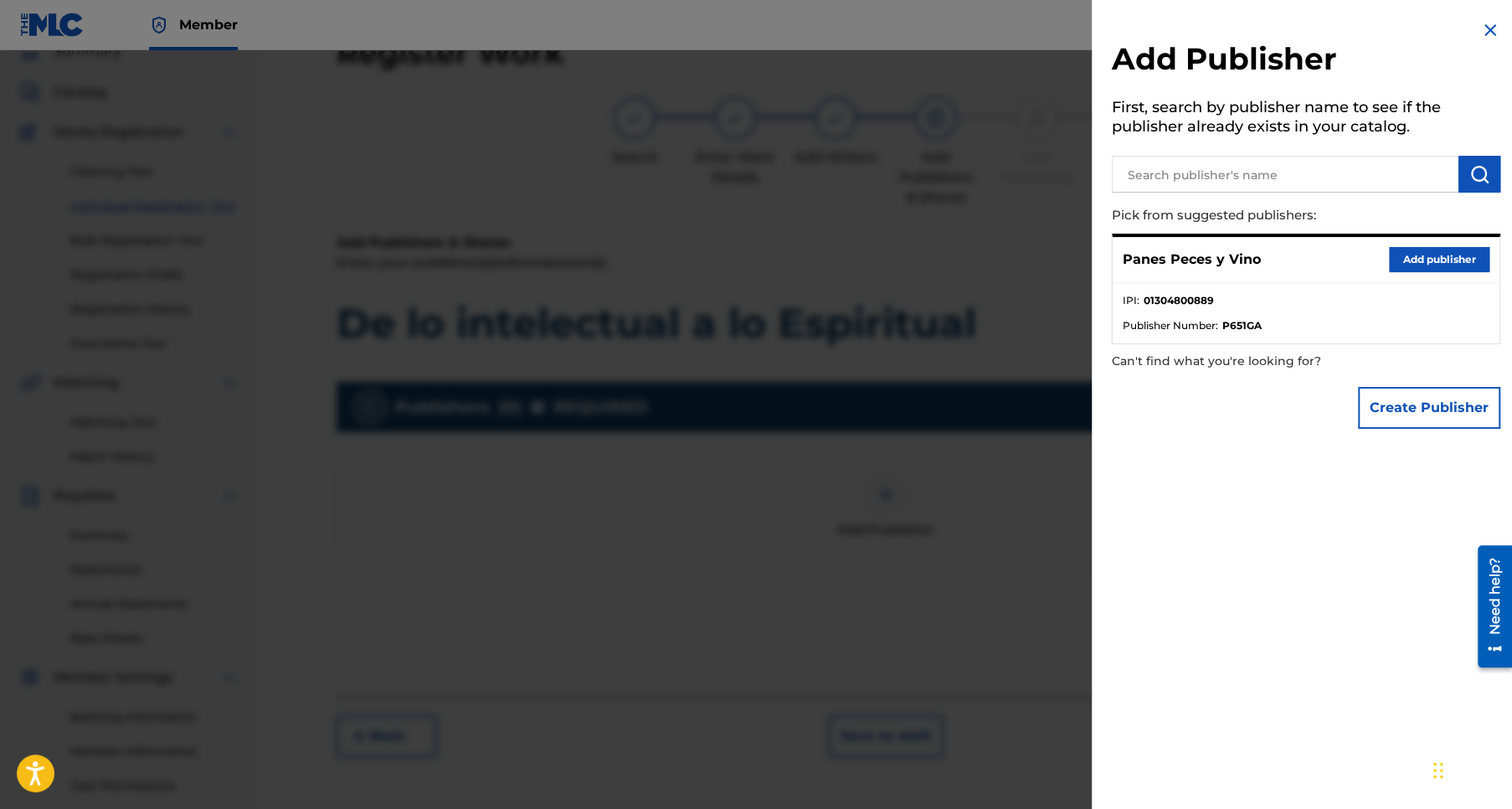
click at [1424, 259] on button "Add publisher" at bounding box center [1439, 259] width 101 height 25
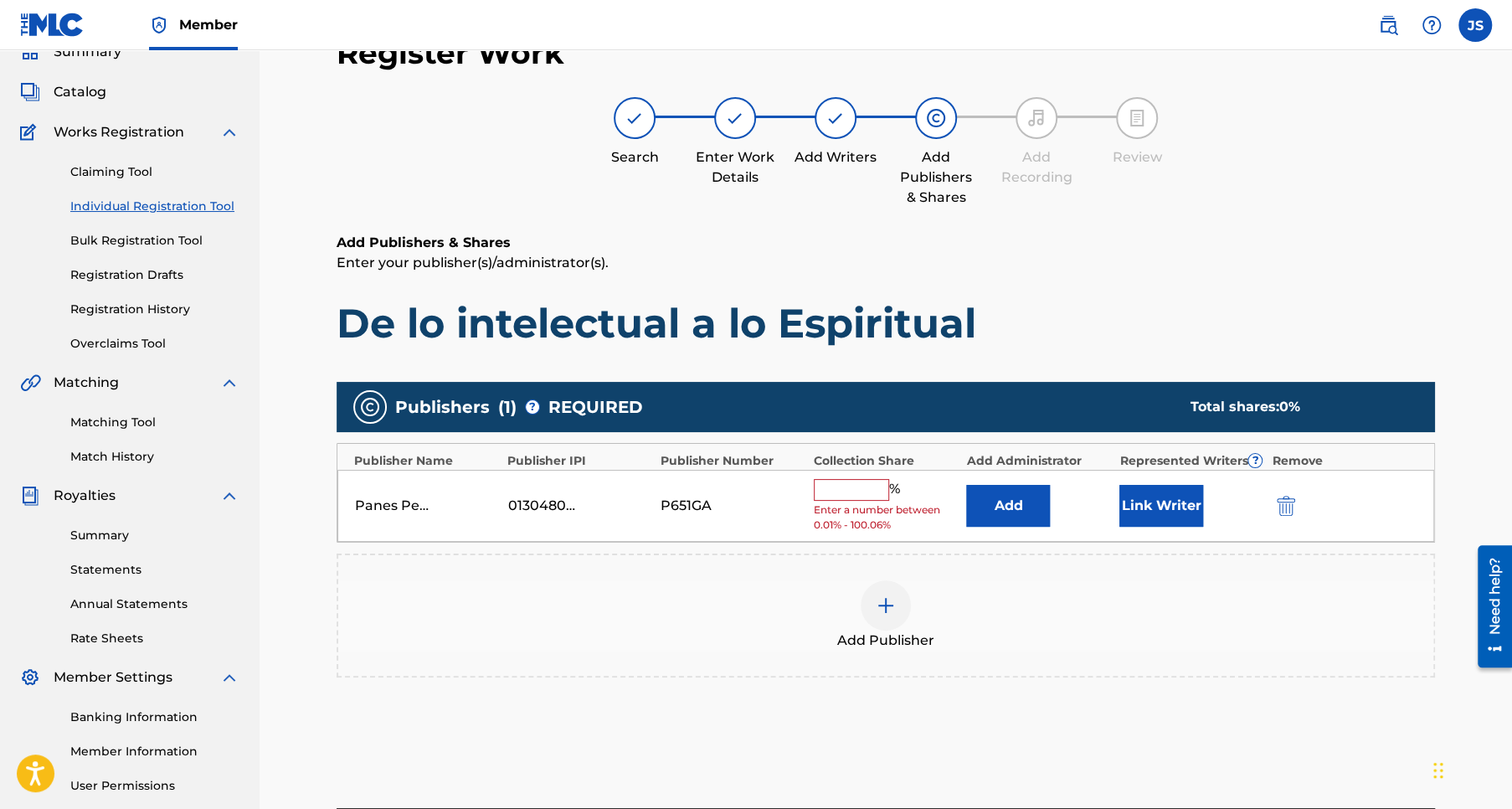
click at [842, 489] on input "text" at bounding box center [851, 489] width 75 height 22
type input "50"
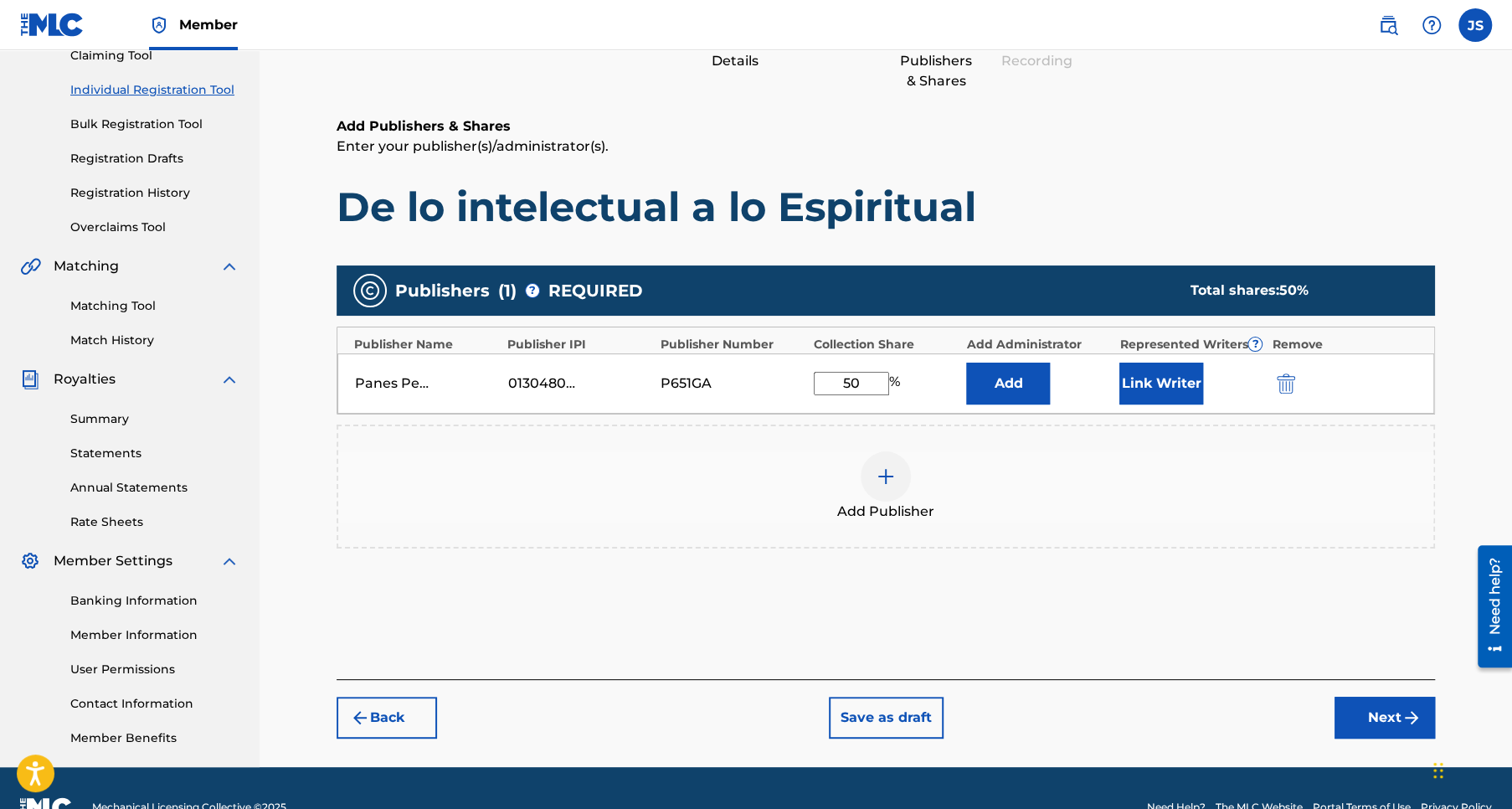
scroll to position [229, 0]
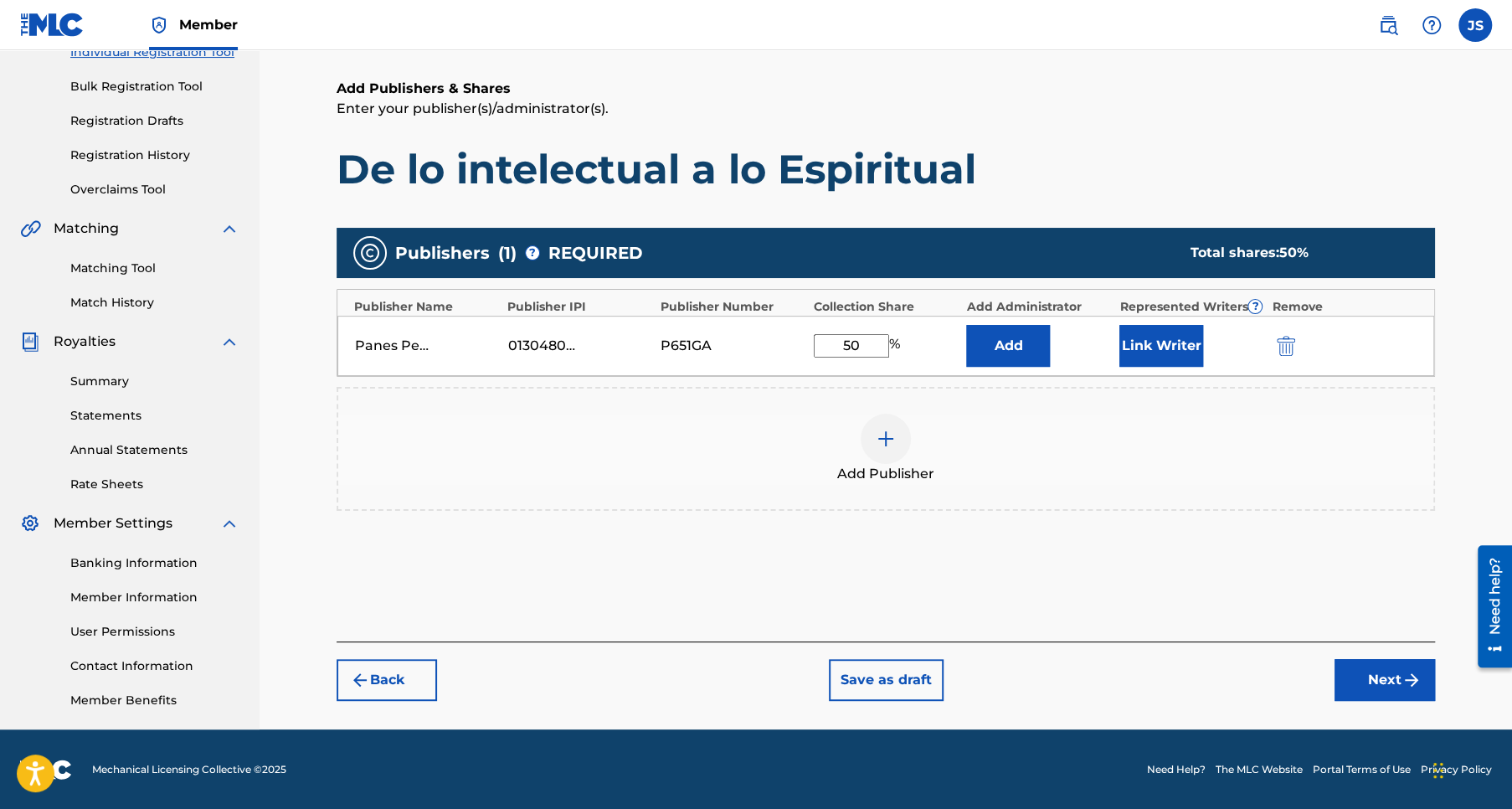
click at [1373, 686] on button "Next" at bounding box center [1385, 680] width 101 height 42
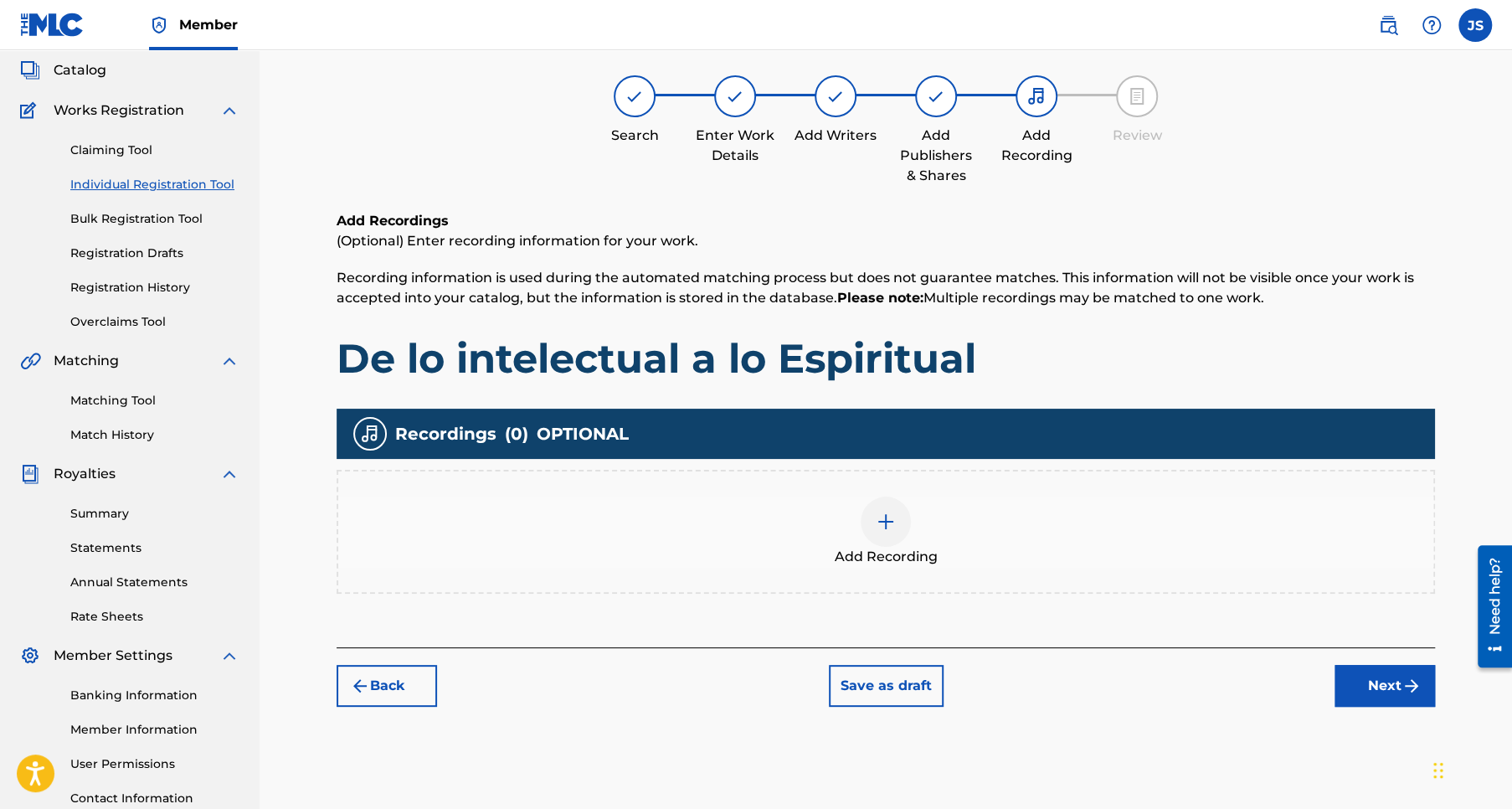
scroll to position [75, 0]
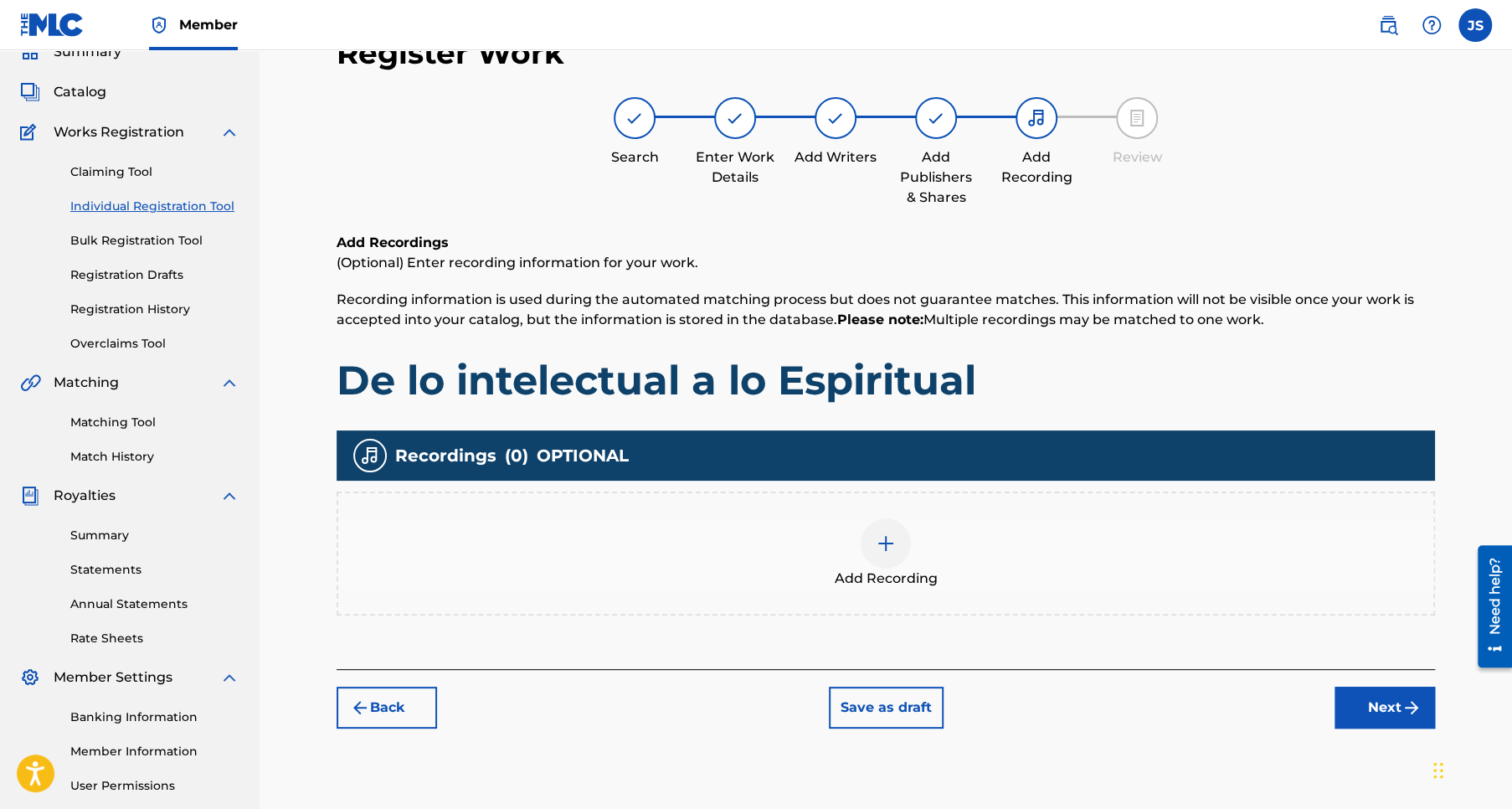
click at [1402, 705] on img "submit" at bounding box center [1411, 708] width 20 height 20
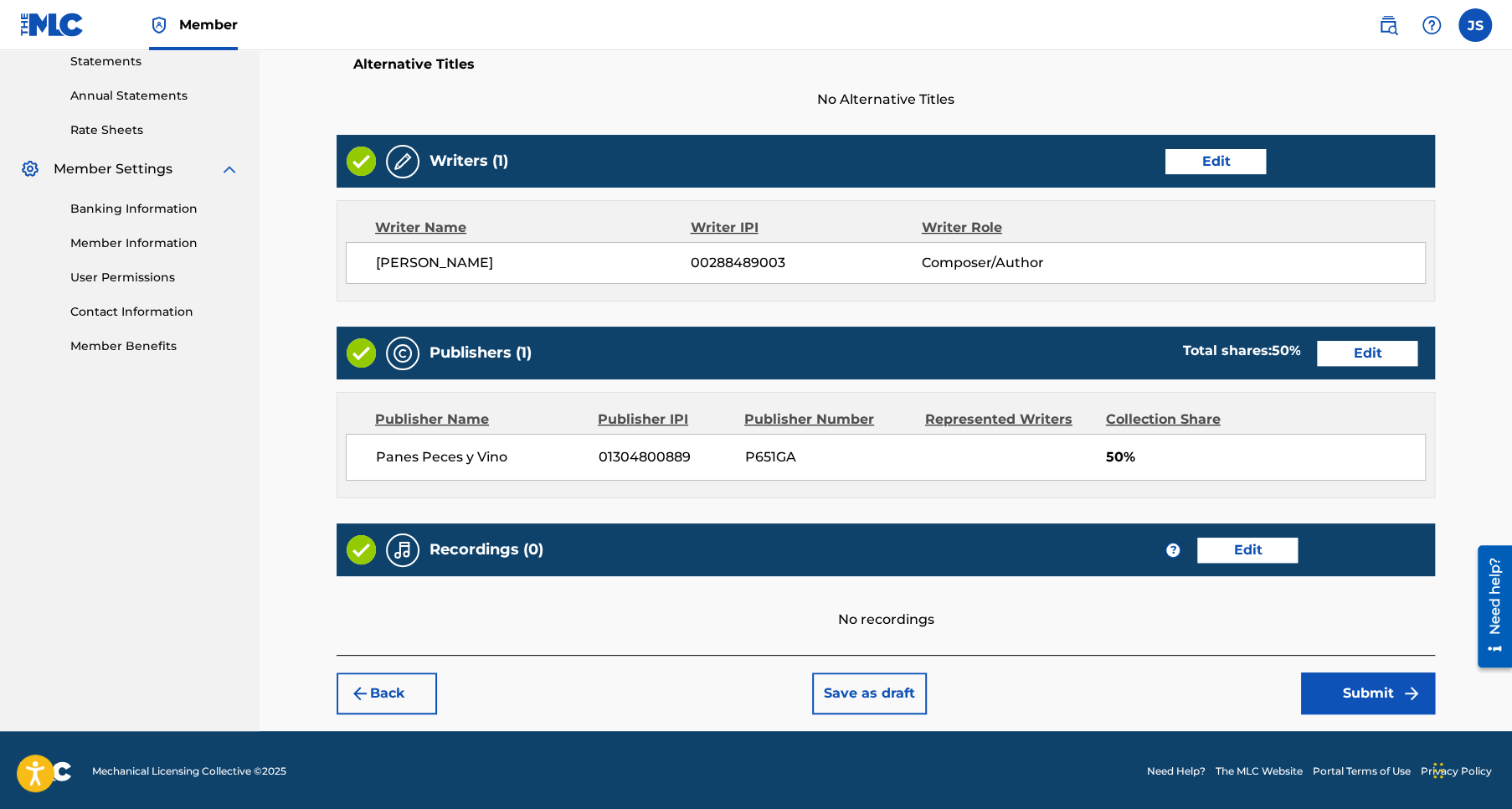
scroll to position [585, 0]
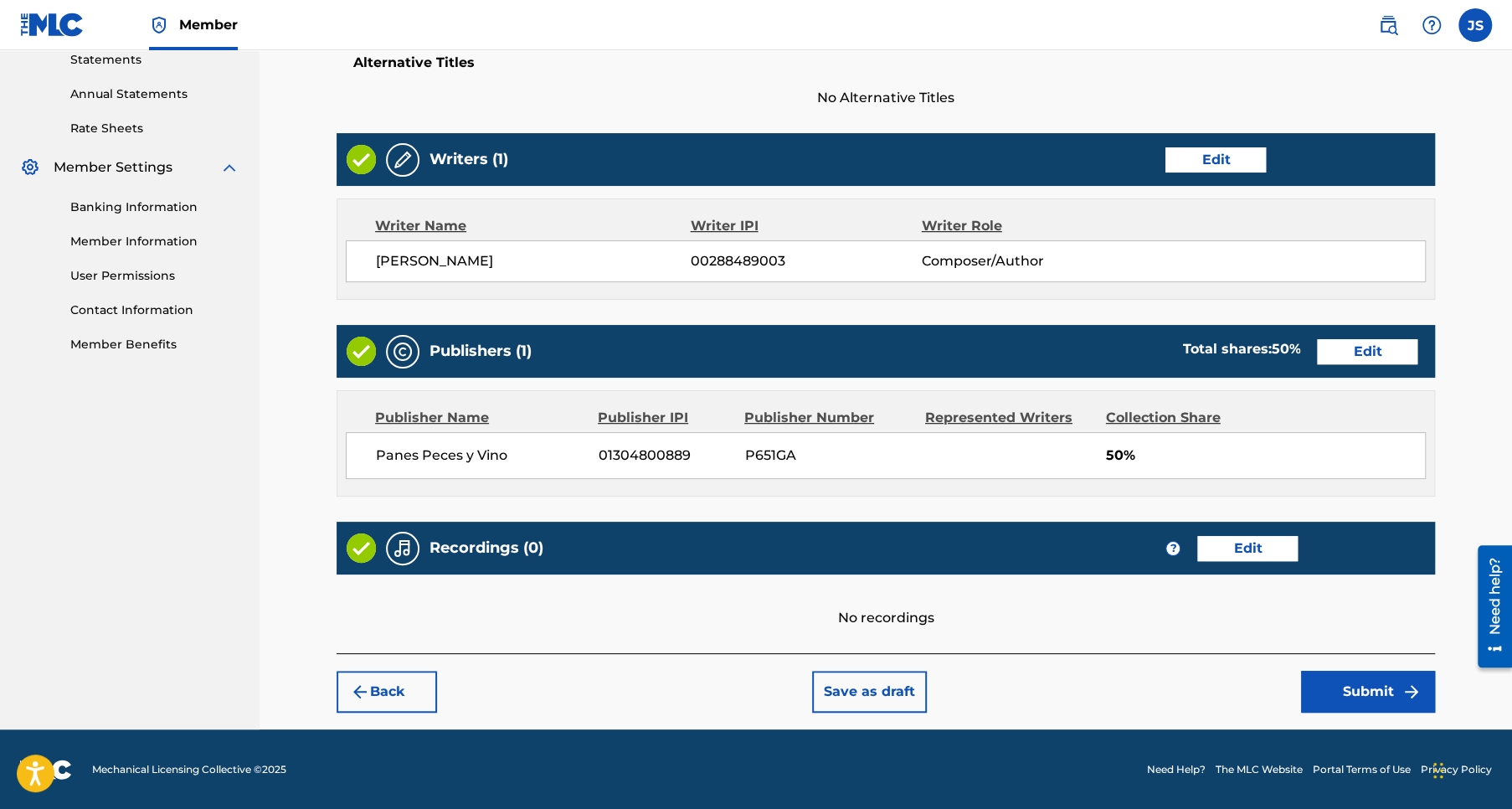
click at [1370, 683] on button "Submit" at bounding box center [1367, 691] width 134 height 42
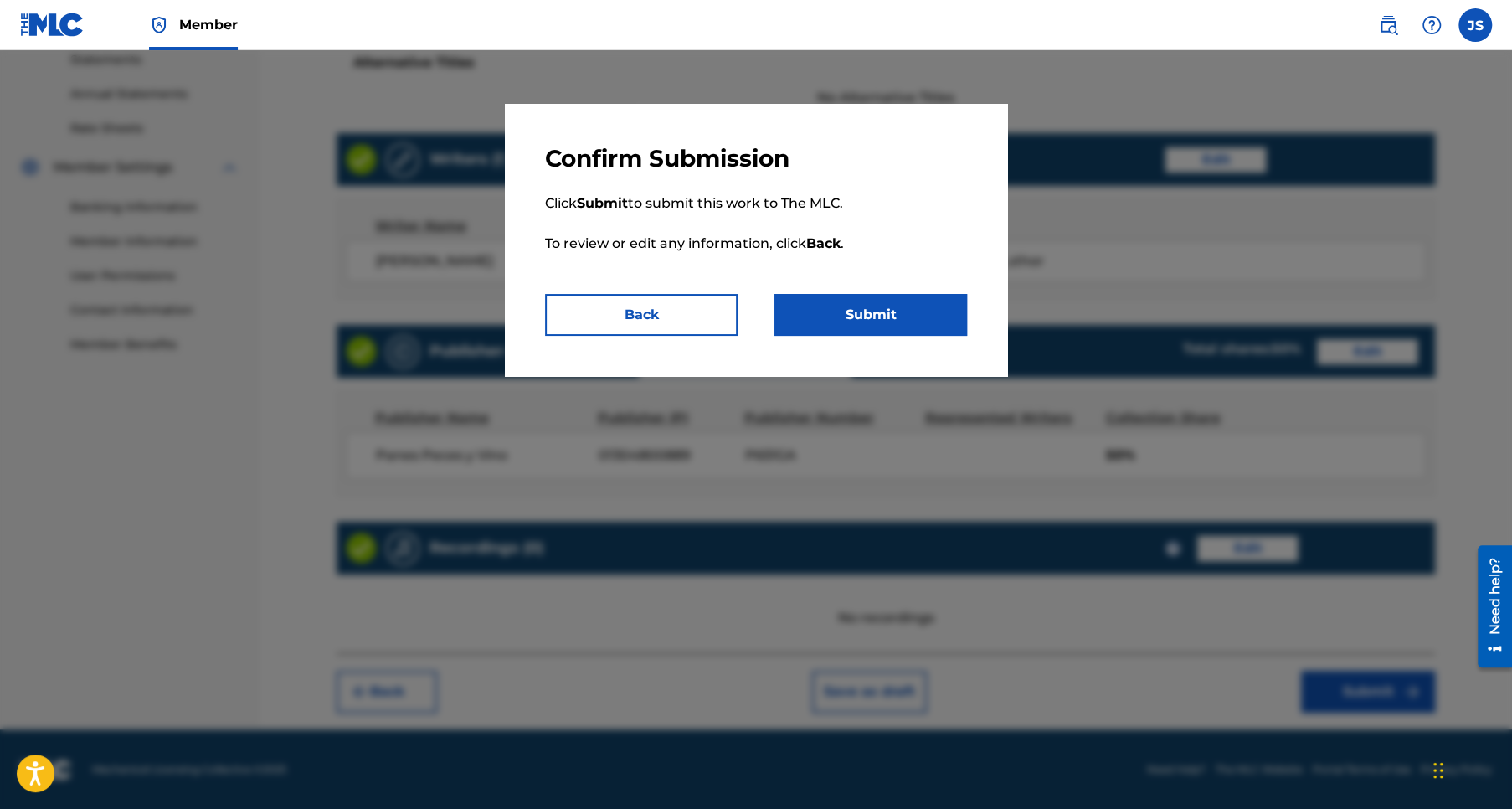
click at [873, 313] on button "Submit" at bounding box center [870, 314] width 192 height 42
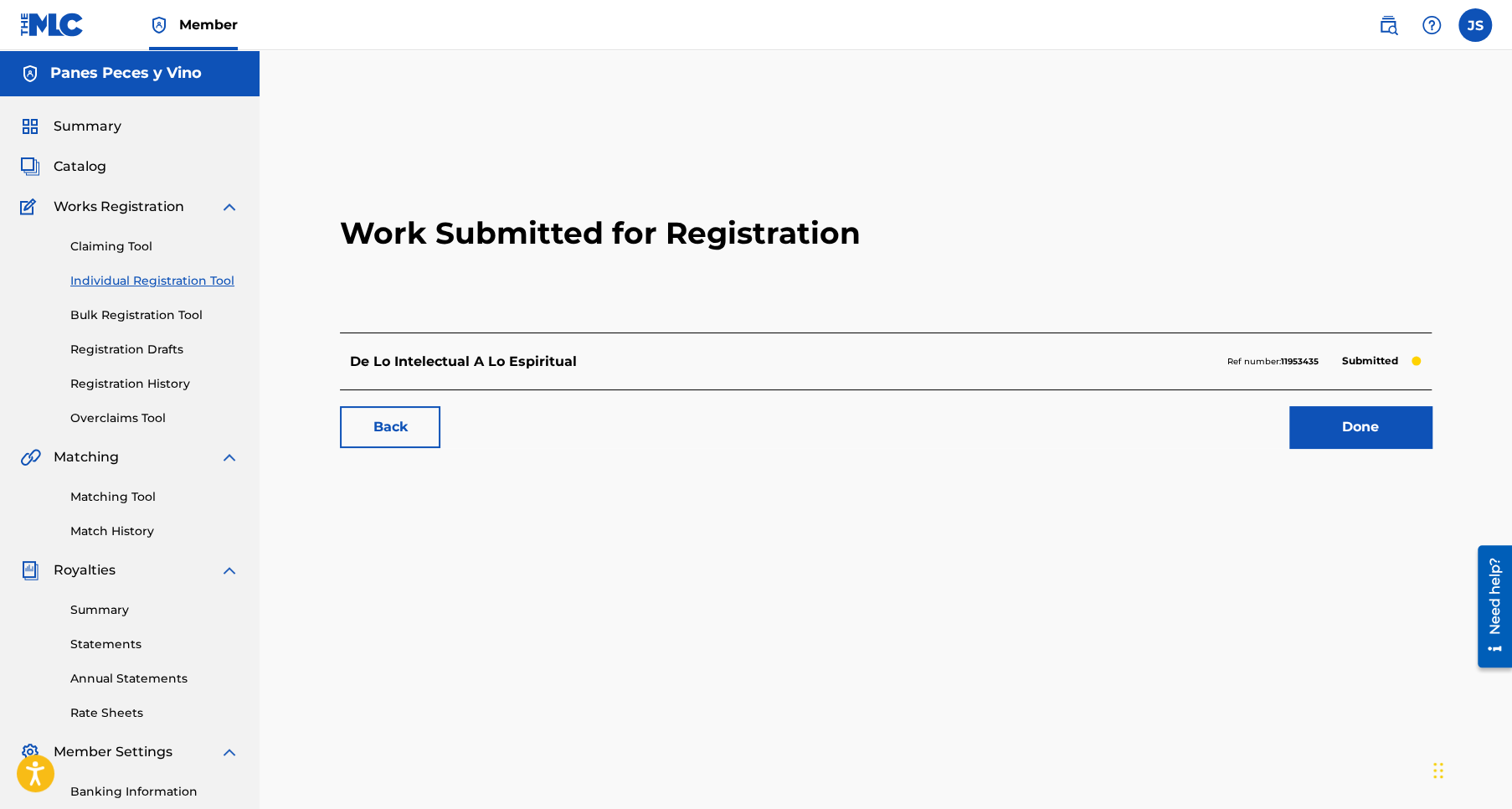
click at [377, 423] on link "Back" at bounding box center [391, 426] width 101 height 42
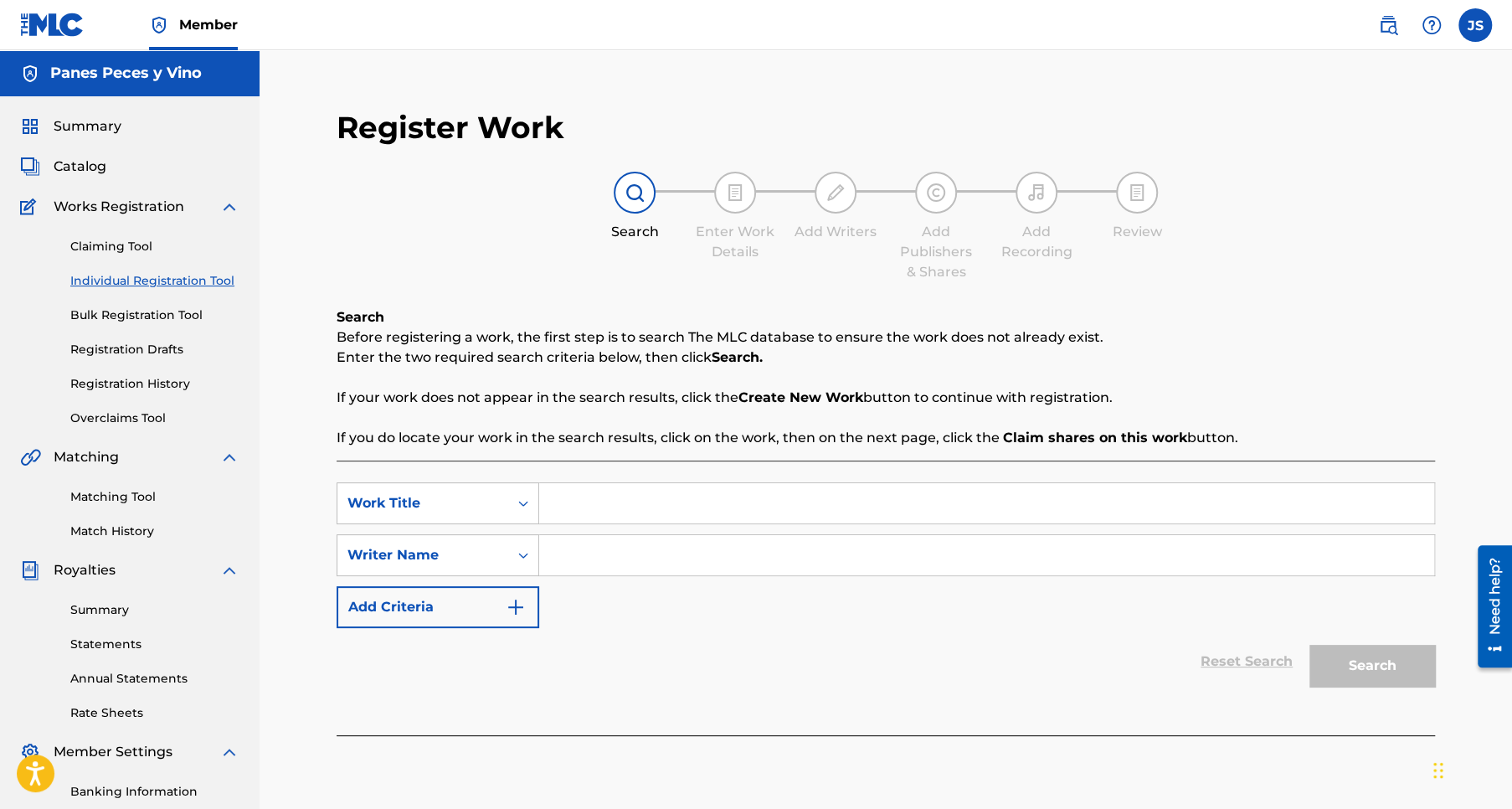
click at [588, 508] on input "Search Form" at bounding box center [986, 503] width 895 height 40
type input "Mejor si Callas"
click at [613, 545] on input "Search Form" at bounding box center [986, 555] width 895 height 40
type input "Jose Pablo Sanchez Rios"
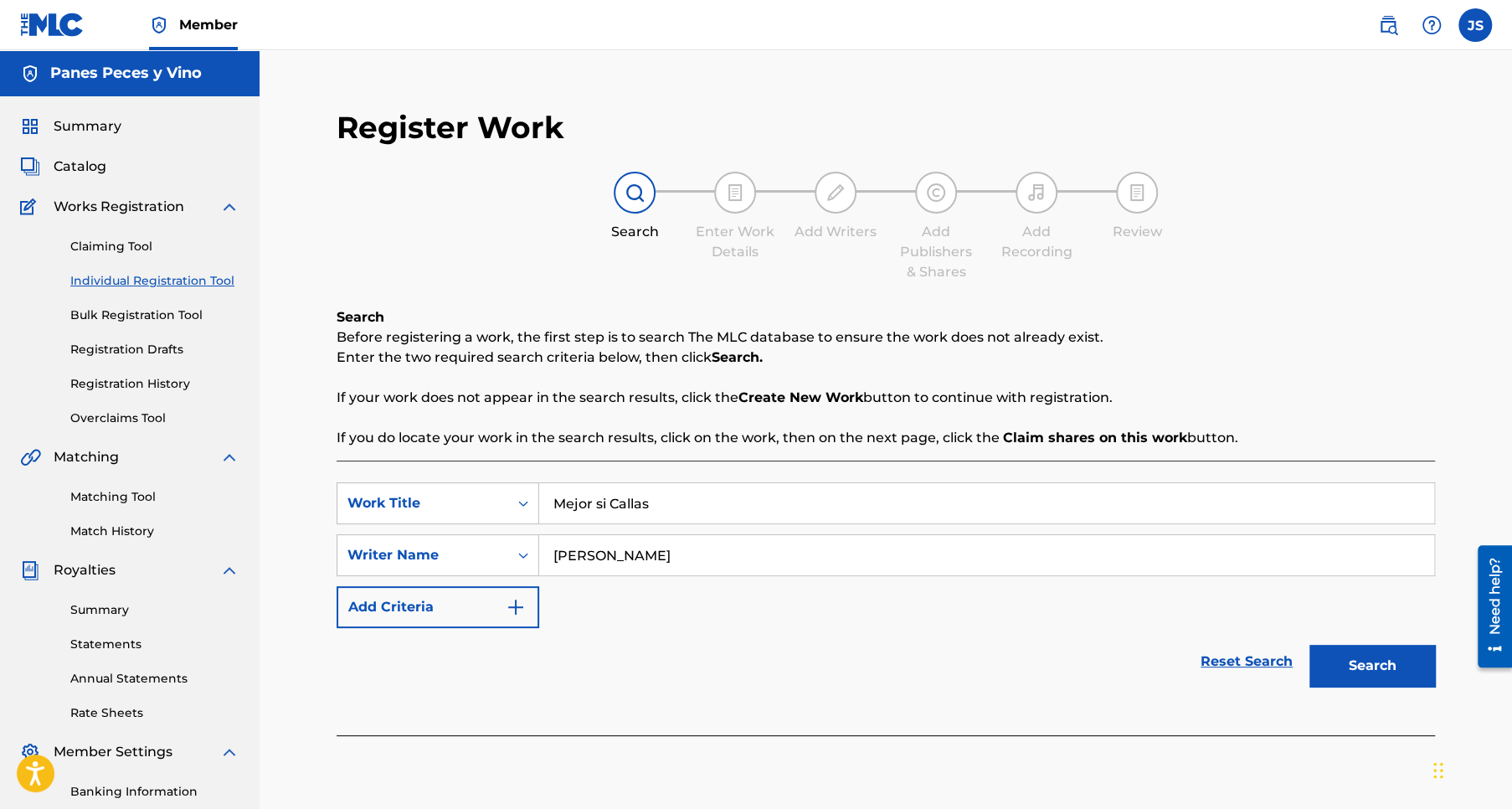
click at [475, 607] on button "Add Criteria" at bounding box center [438, 607] width 203 height 42
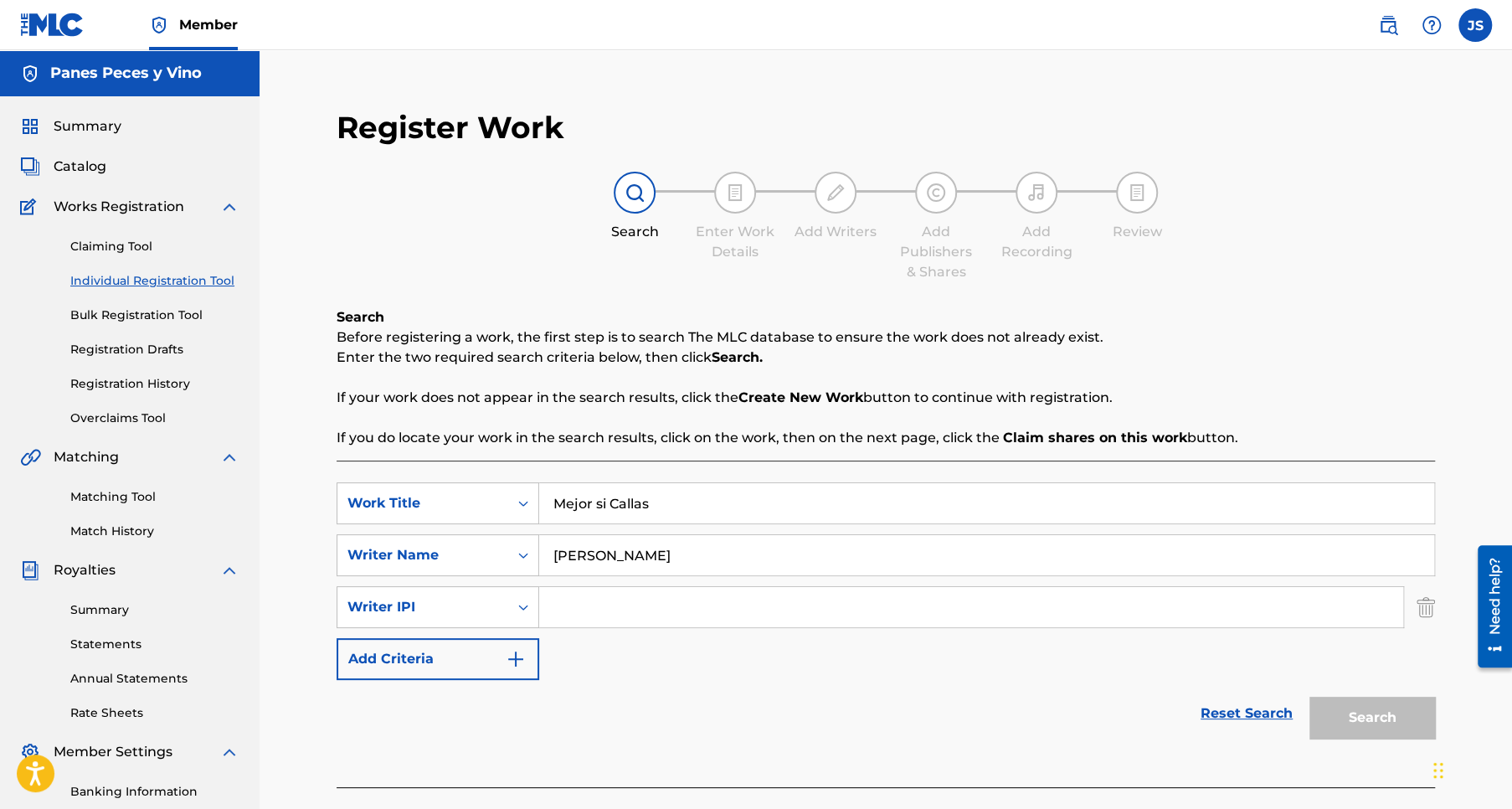
paste input "288489003"
type input "288489003"
click at [432, 656] on button "Add Criteria" at bounding box center [438, 658] width 203 height 42
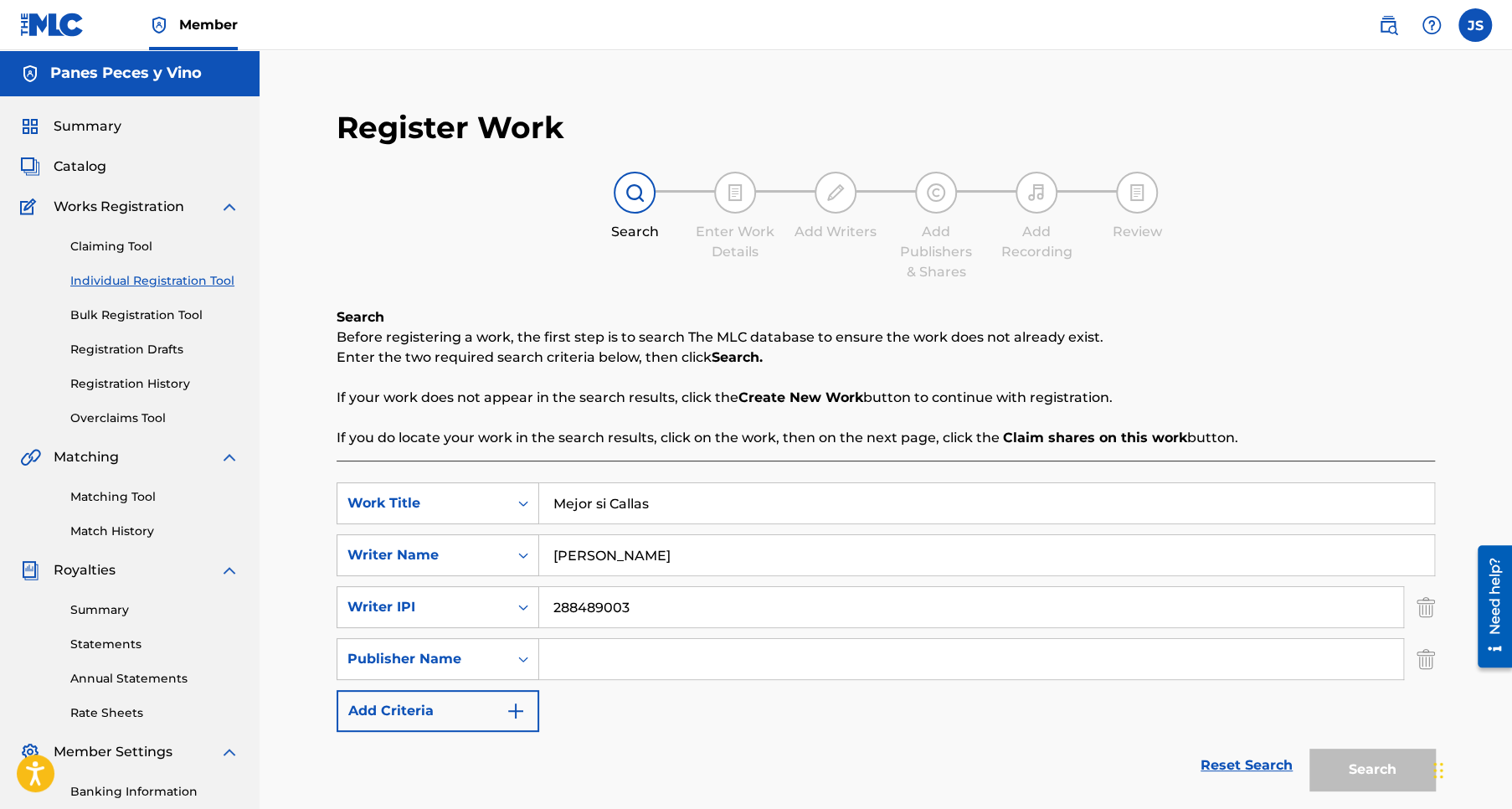
click at [600, 655] on input "Search Form" at bounding box center [971, 658] width 864 height 40
type input "Panes Peces y Vino"
click at [404, 699] on button "Add Criteria" at bounding box center [438, 710] width 203 height 42
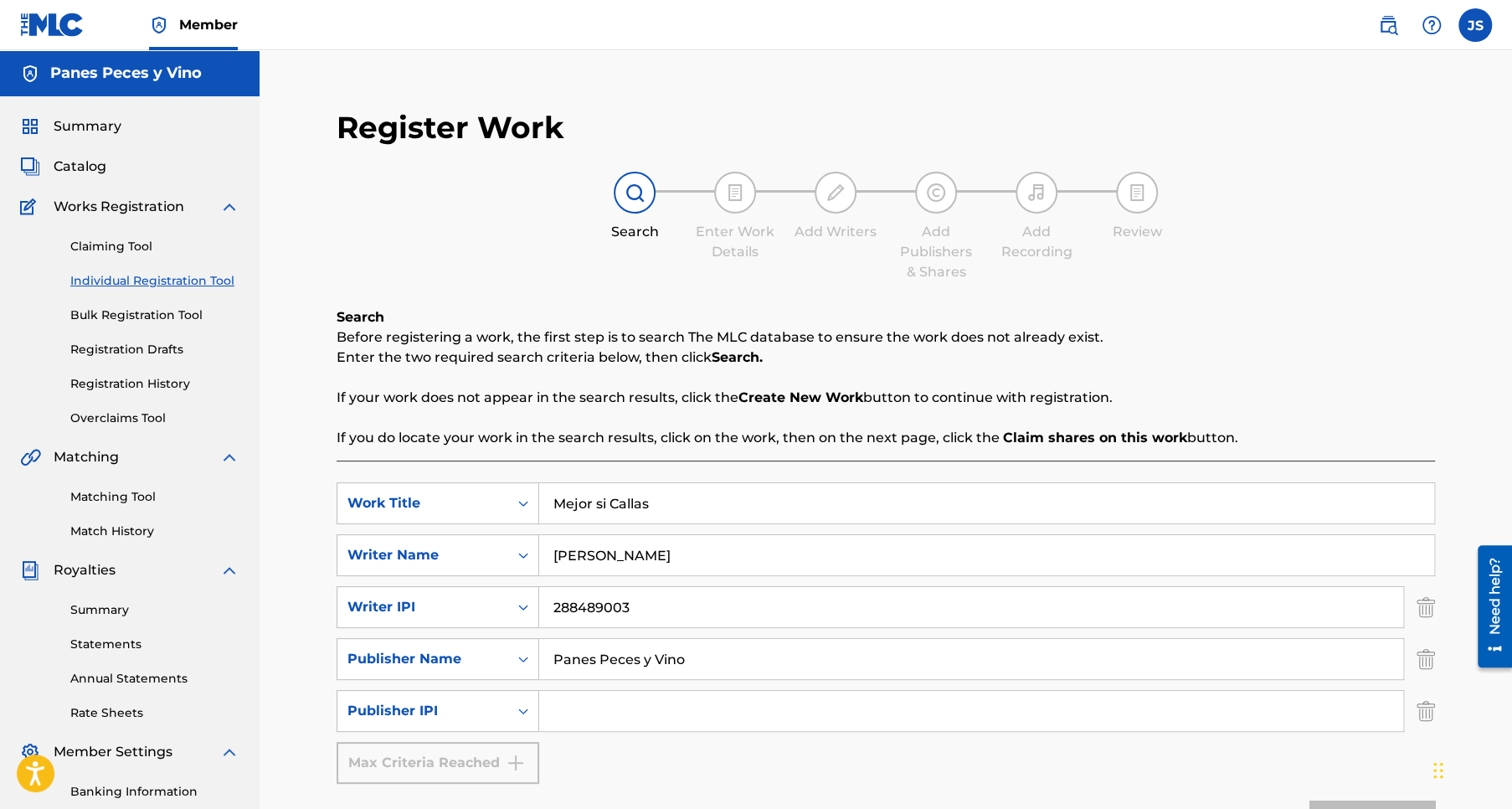
click at [600, 713] on input "Search Form" at bounding box center [971, 710] width 864 height 40
type input "1304800889"
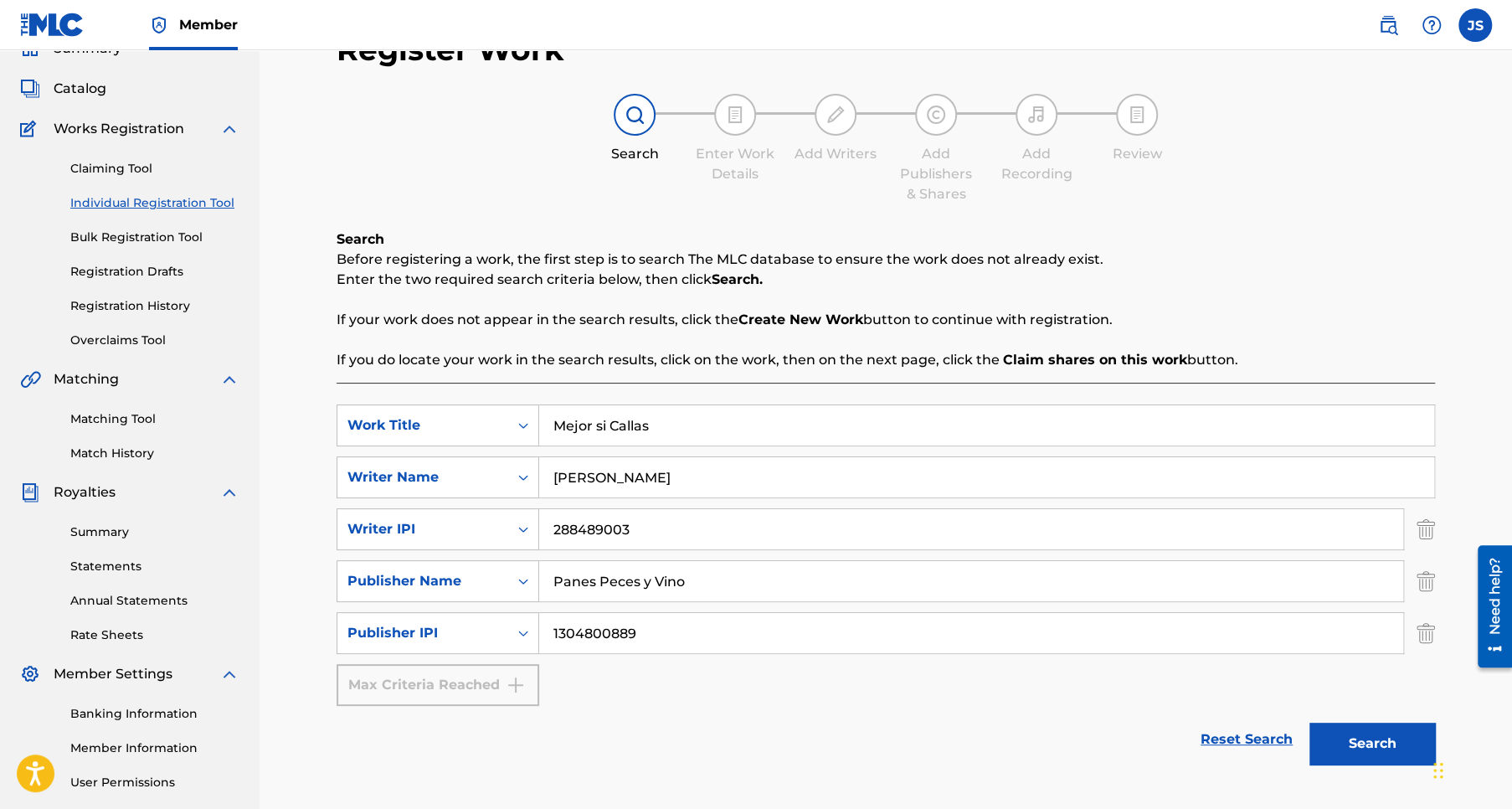
scroll to position [167, 0]
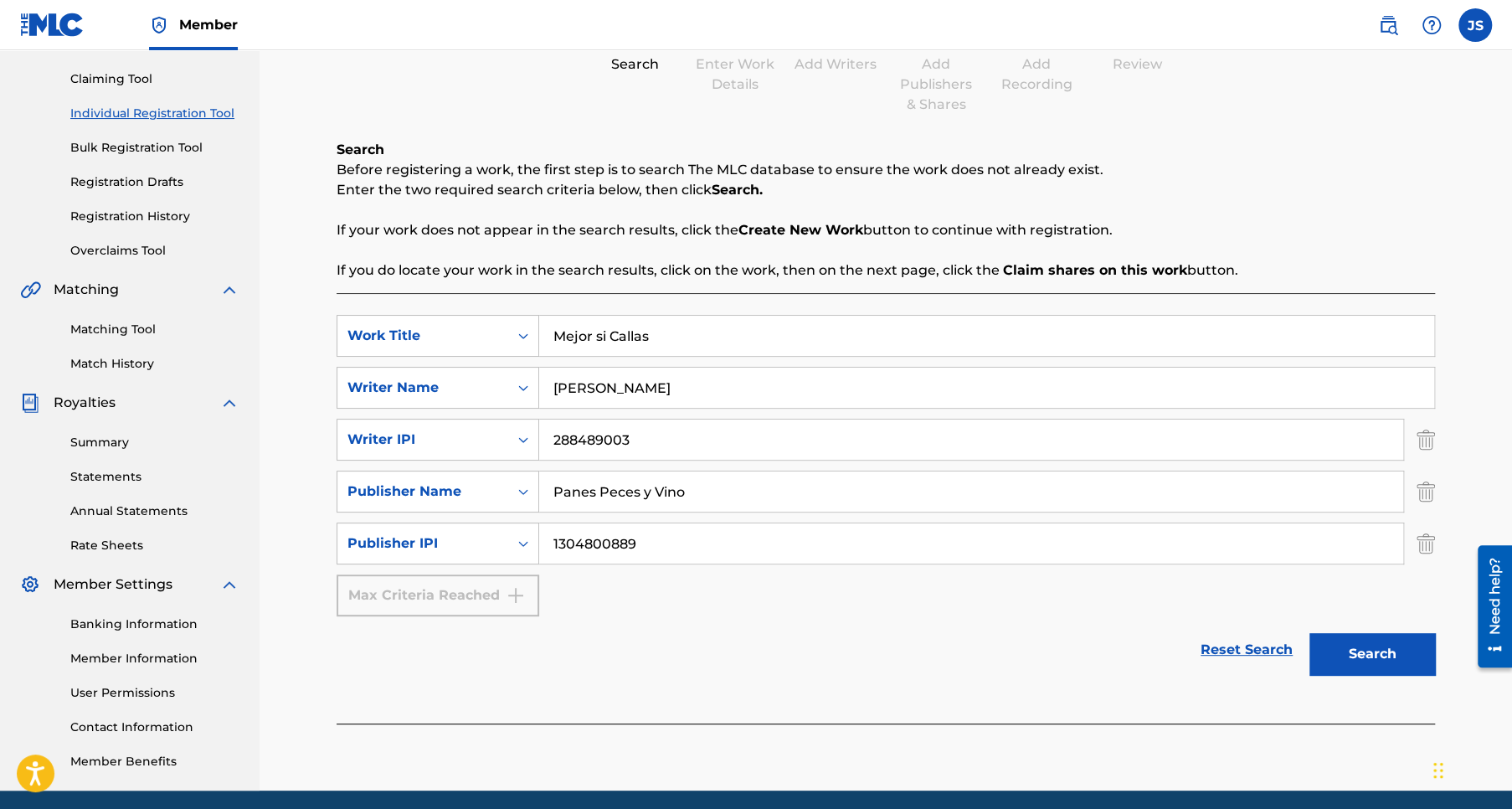
click at [1362, 655] on button "Search" at bounding box center [1372, 654] width 126 height 42
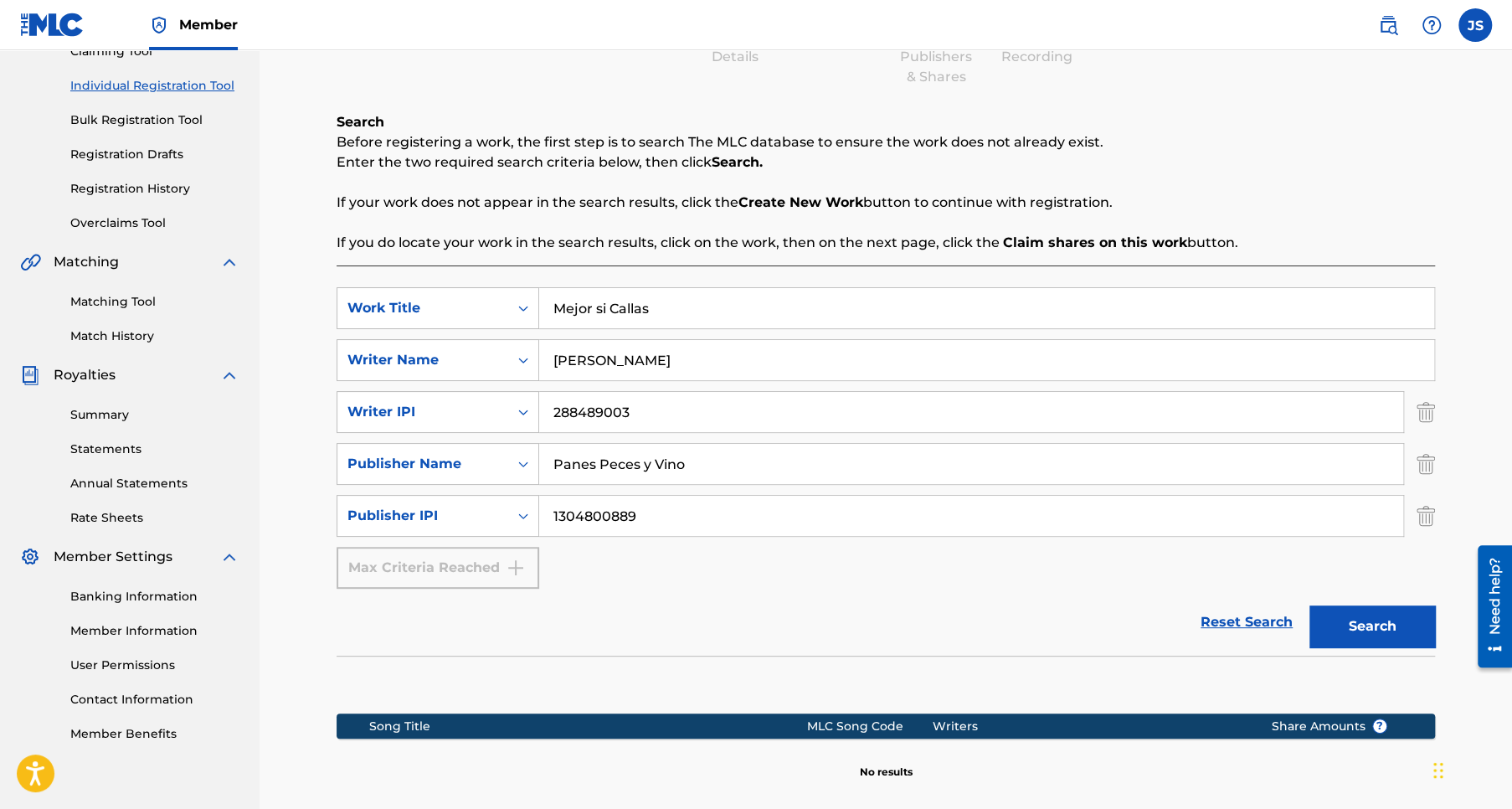
scroll to position [389, 0]
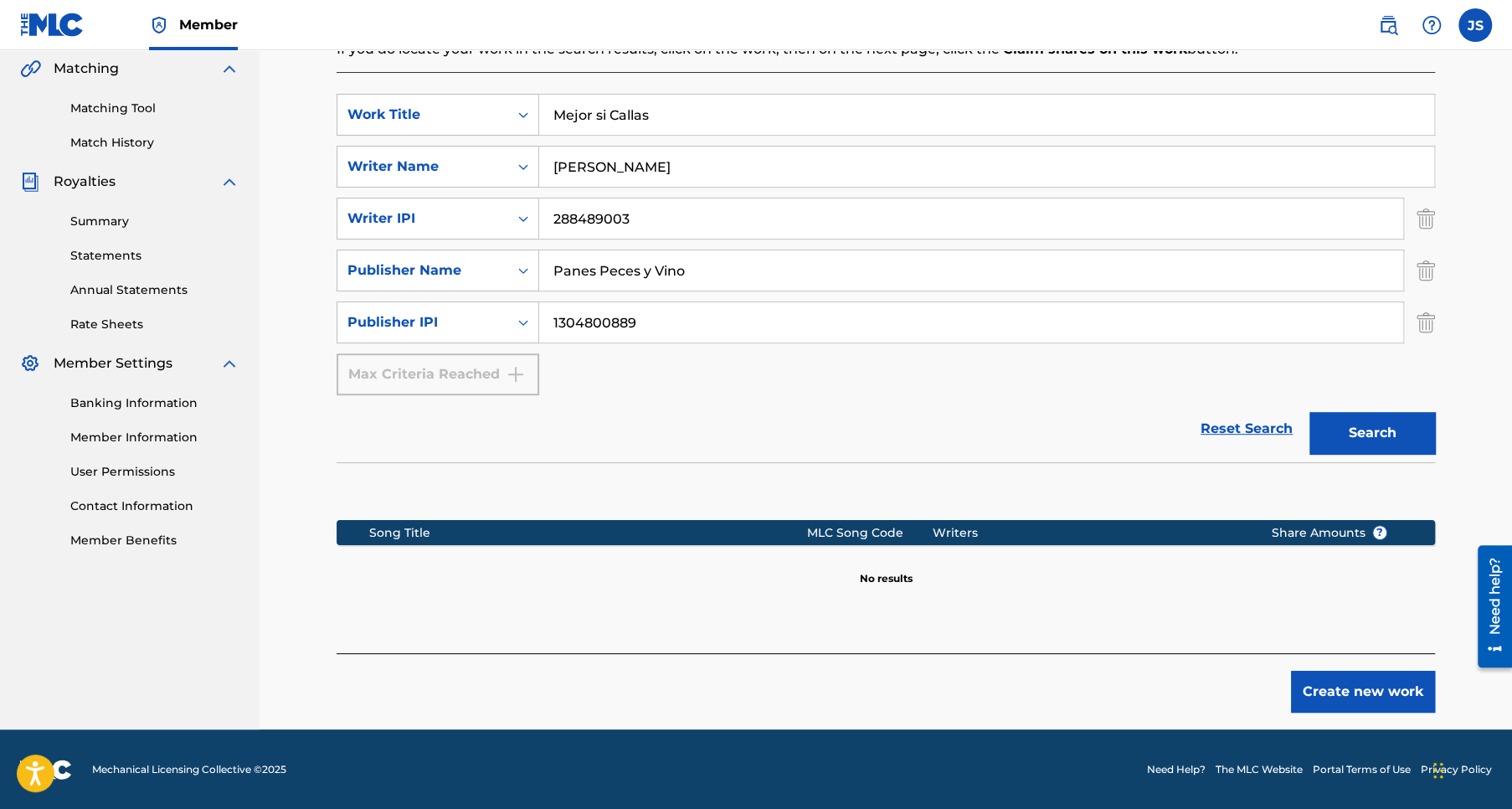
click at [1326, 691] on button "Create new work" at bounding box center [1363, 691] width 144 height 42
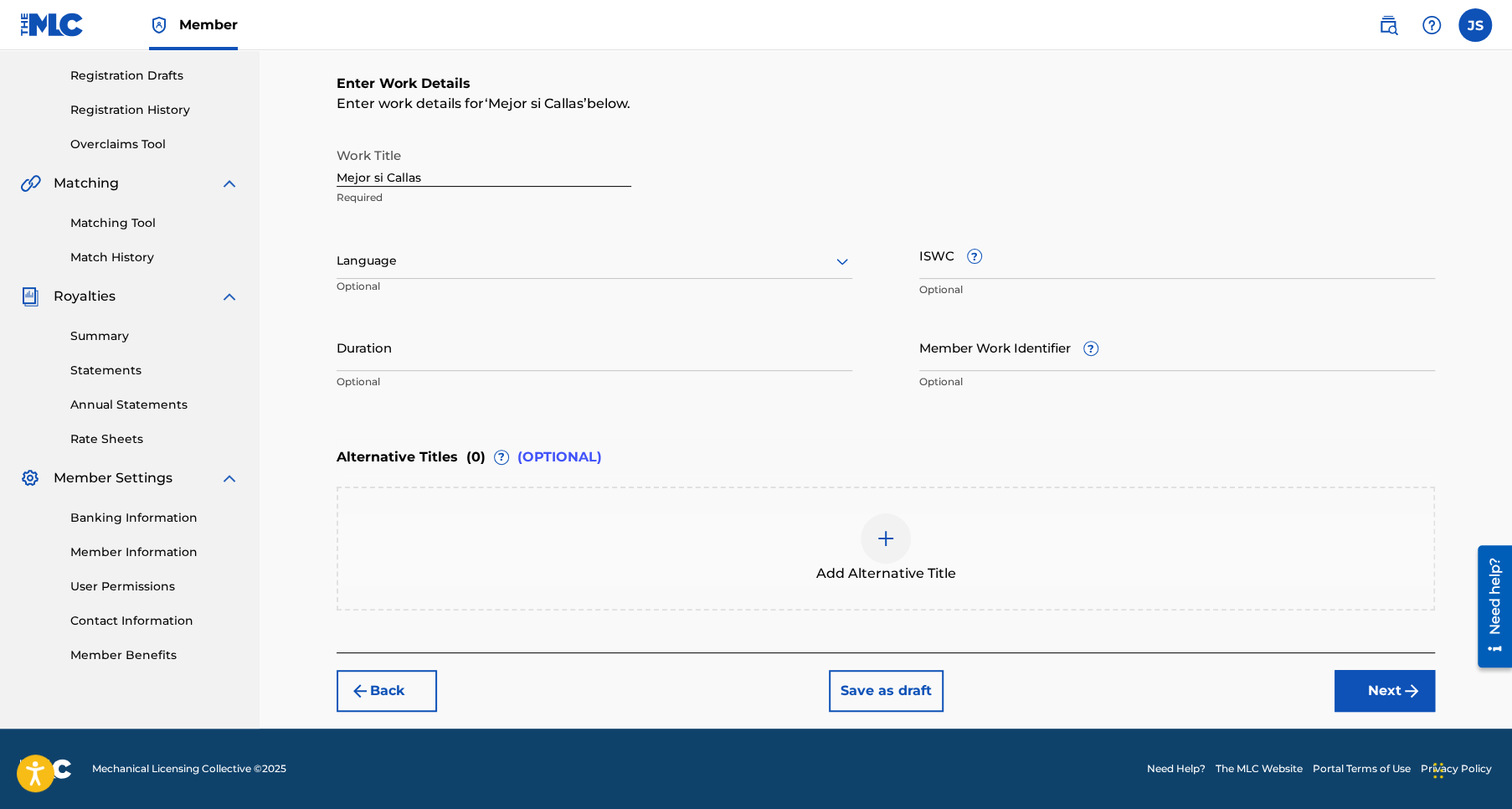
scroll to position [272, 0]
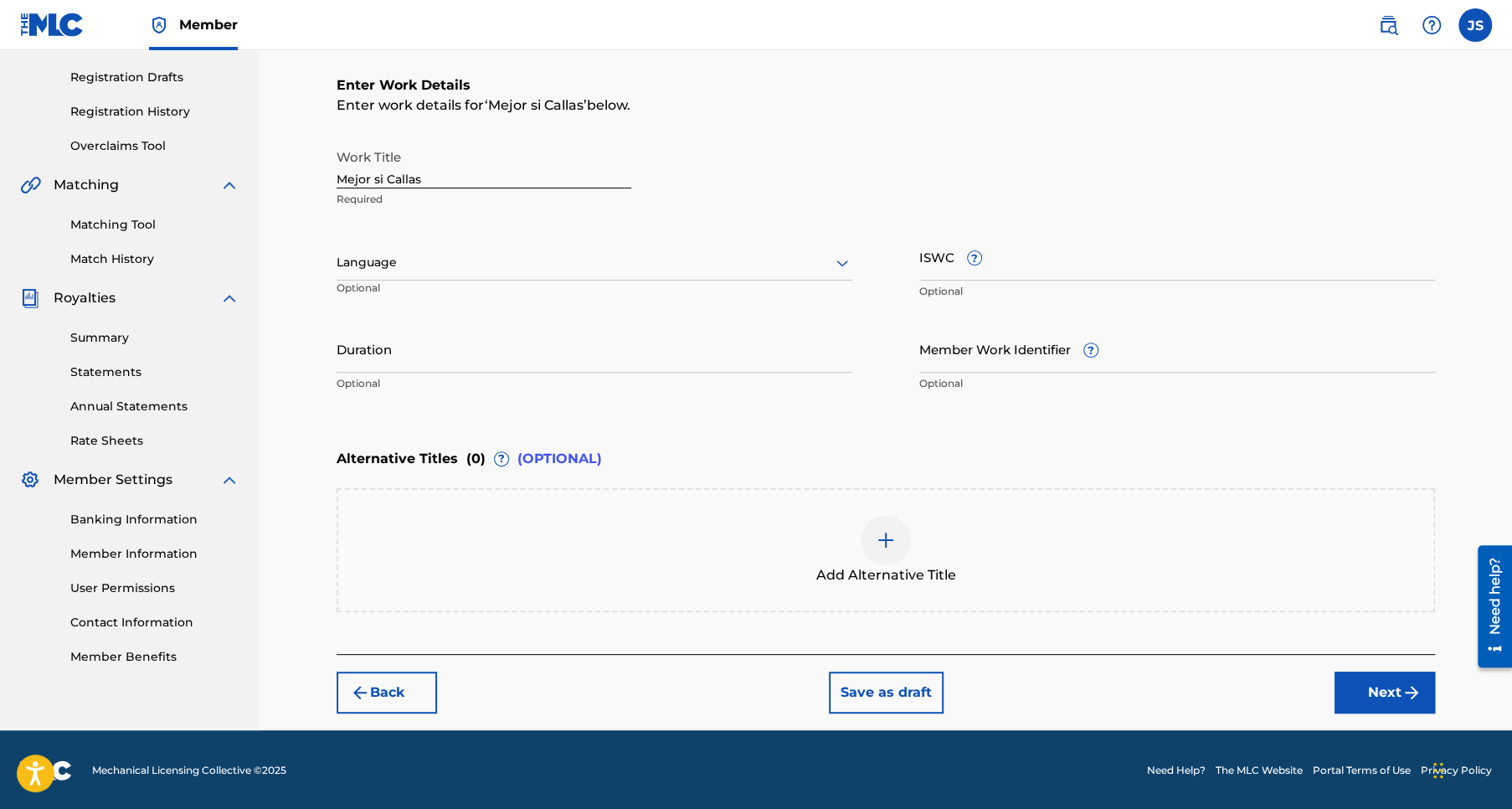
click at [840, 261] on icon at bounding box center [842, 263] width 20 height 20
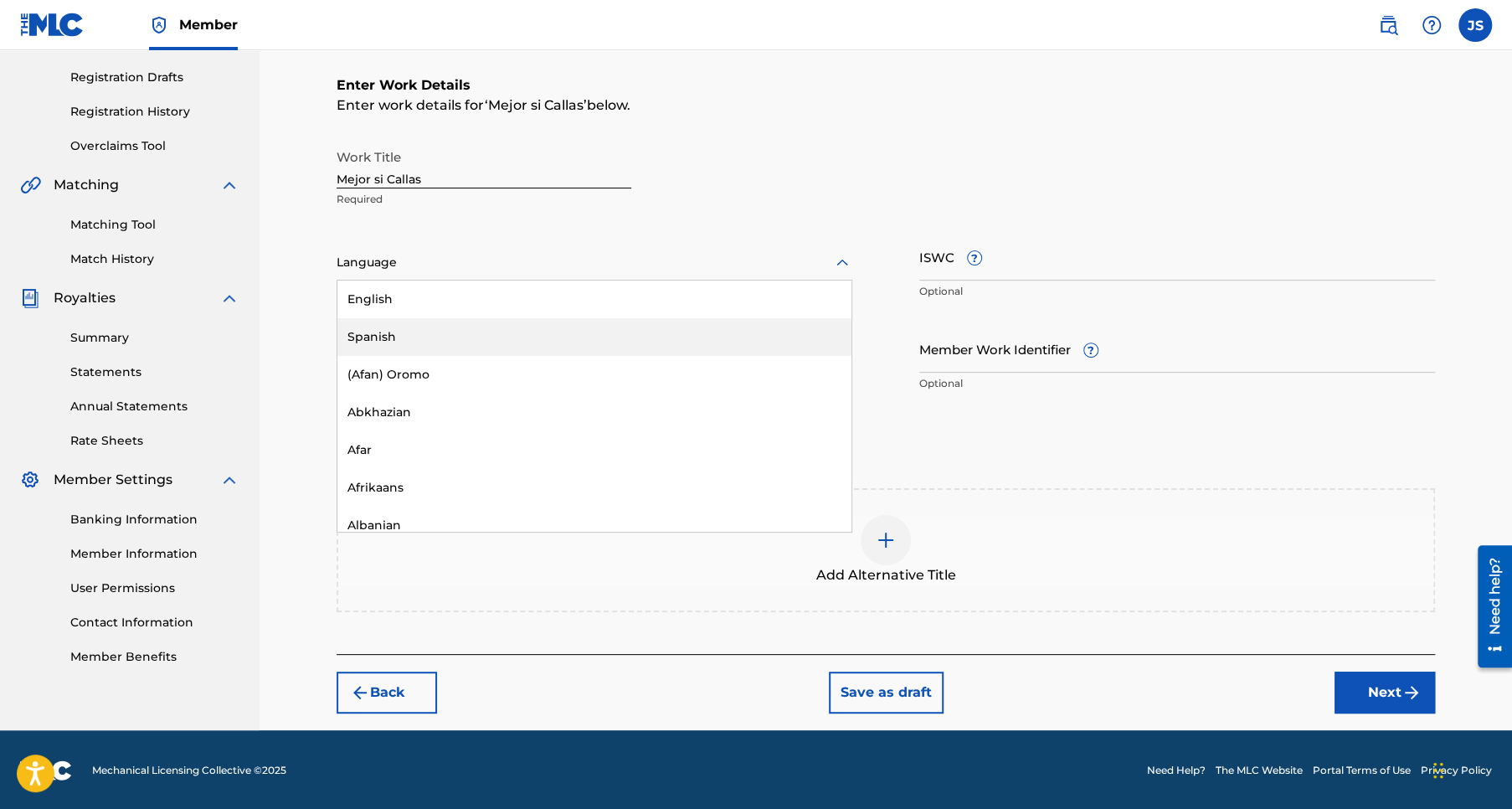
click at [415, 333] on div "Spanish" at bounding box center [594, 337] width 514 height 38
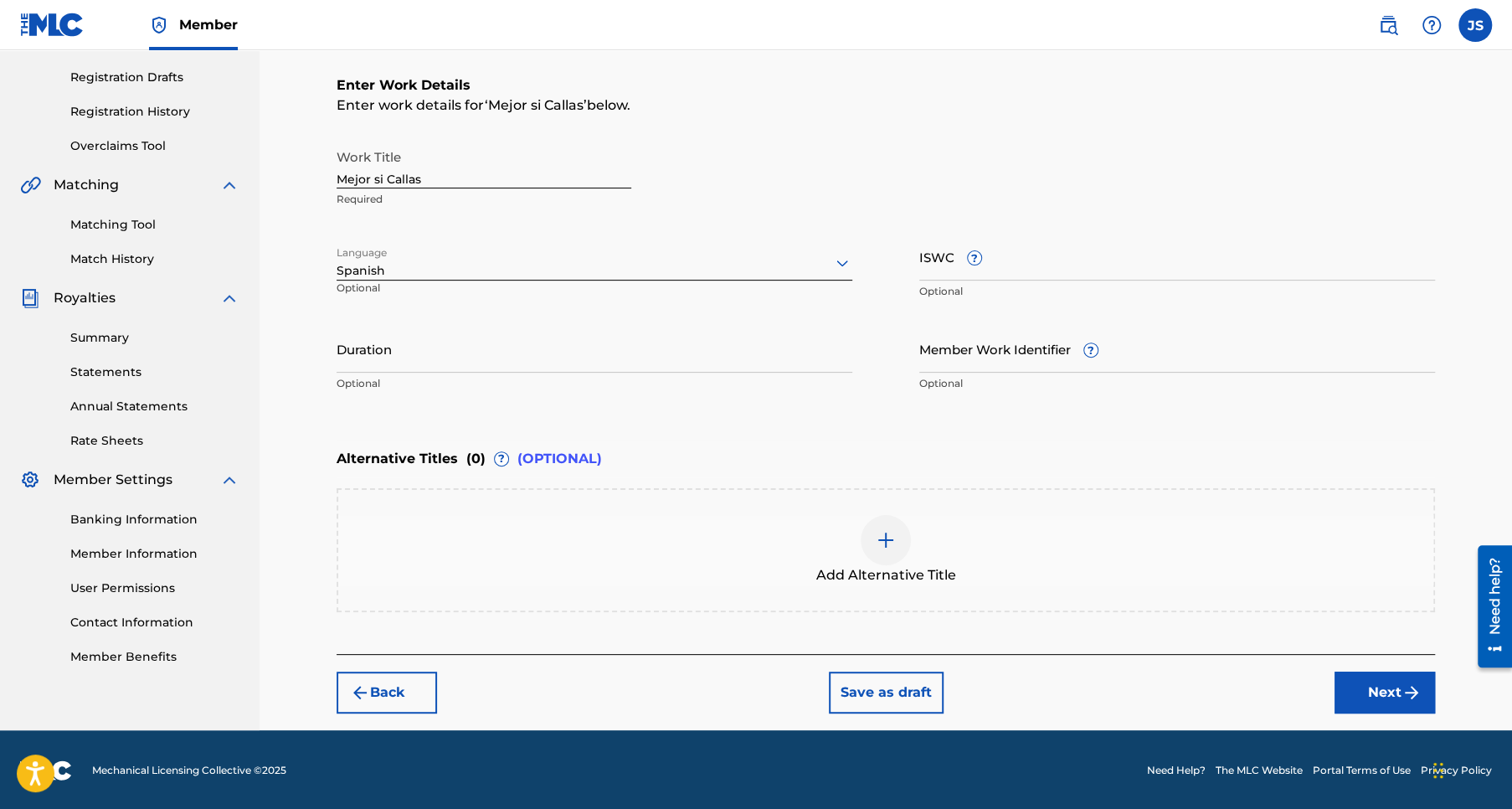
click at [375, 353] on input "Duration" at bounding box center [594, 348] width 515 height 48
type input "04:33"
click at [1381, 684] on button "Next" at bounding box center [1385, 692] width 101 height 42
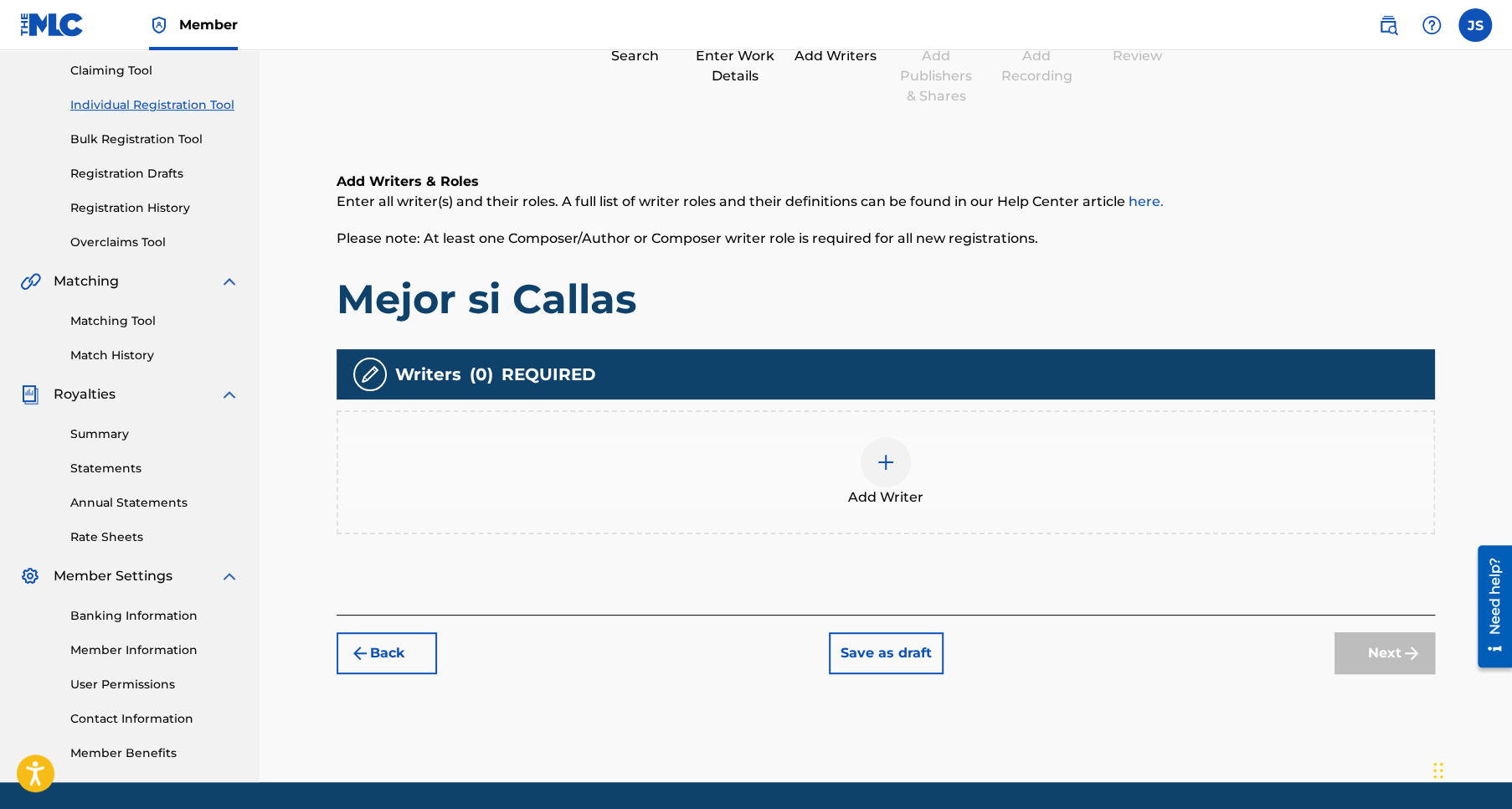
scroll to position [229, 0]
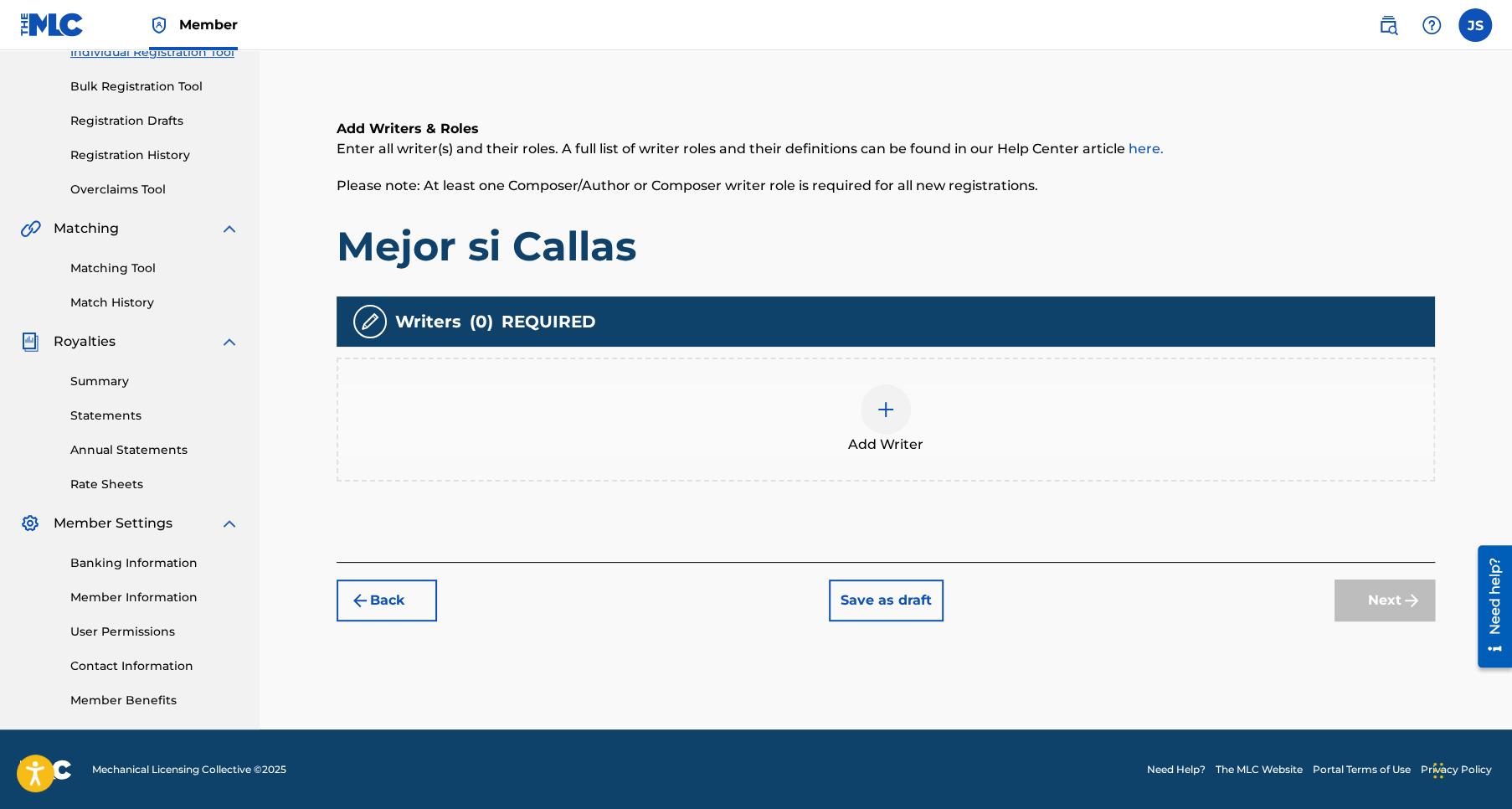
click at [882, 411] on img at bounding box center [885, 409] width 20 height 20
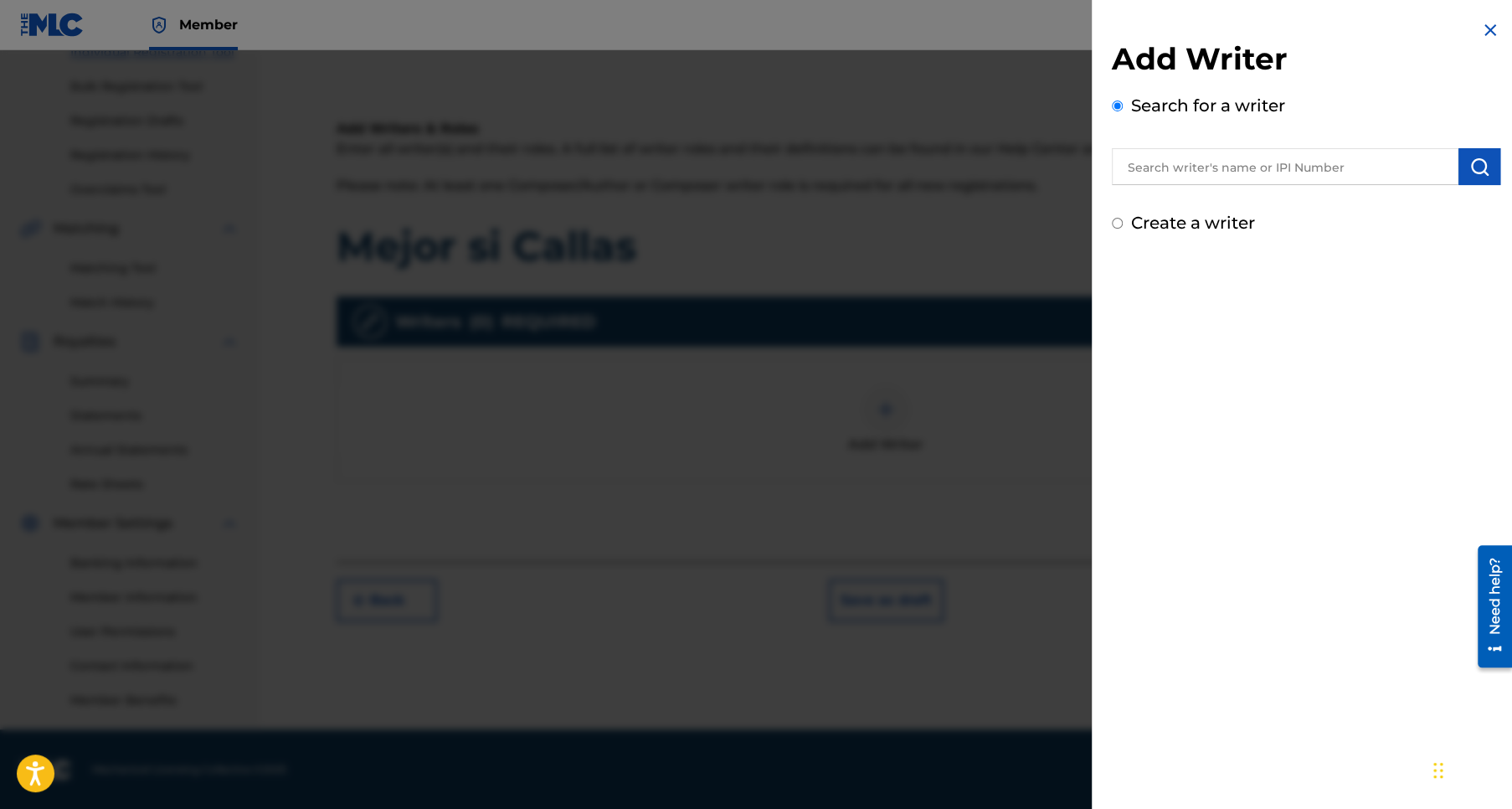
click at [1193, 163] on input "text" at bounding box center [1285, 166] width 347 height 37
type input "Jose Pablo Sanchez Rios"
click at [1469, 163] on img "submit" at bounding box center [1479, 166] width 20 height 20
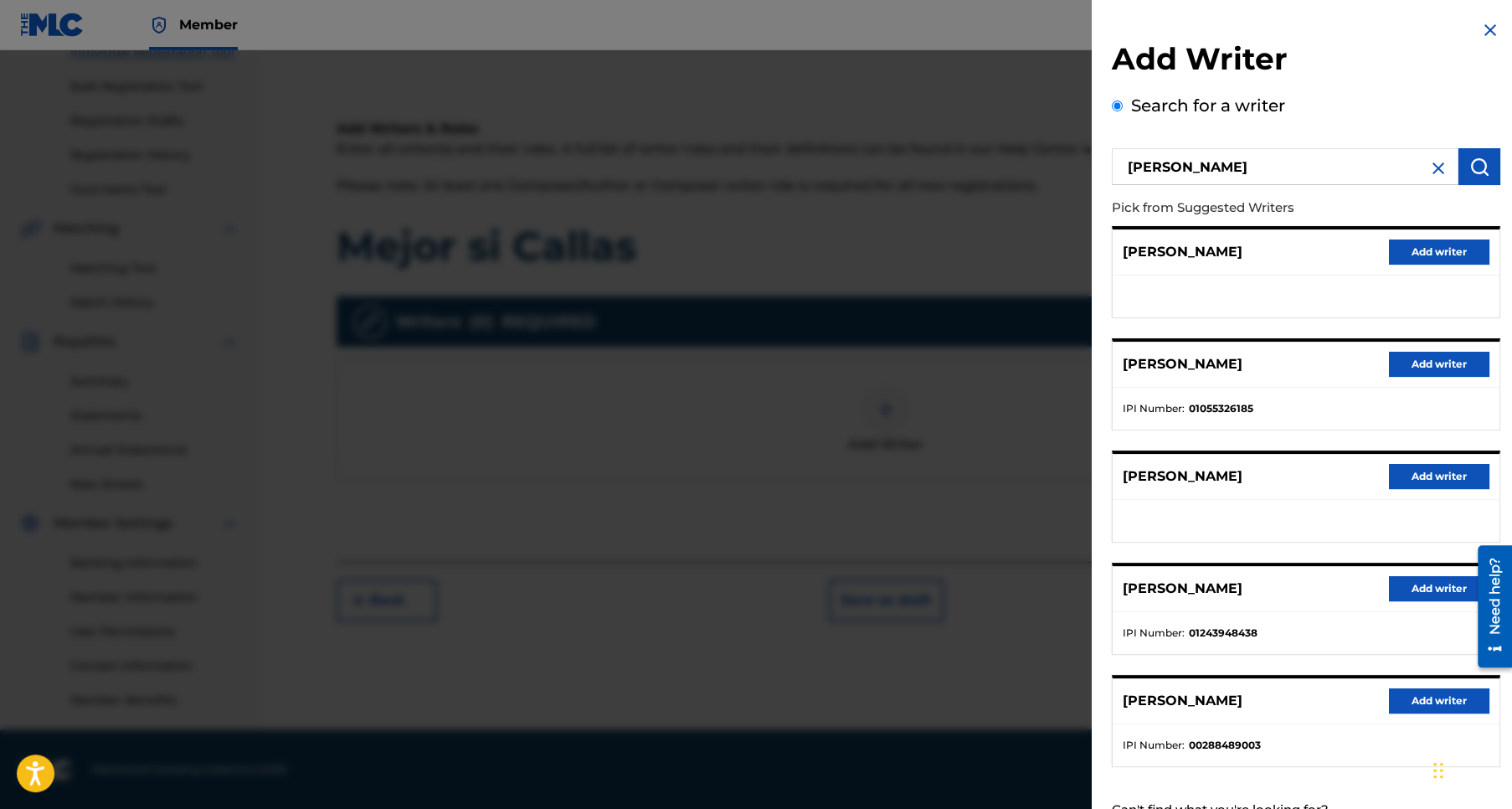
click at [1442, 699] on button "Add writer" at bounding box center [1439, 700] width 101 height 25
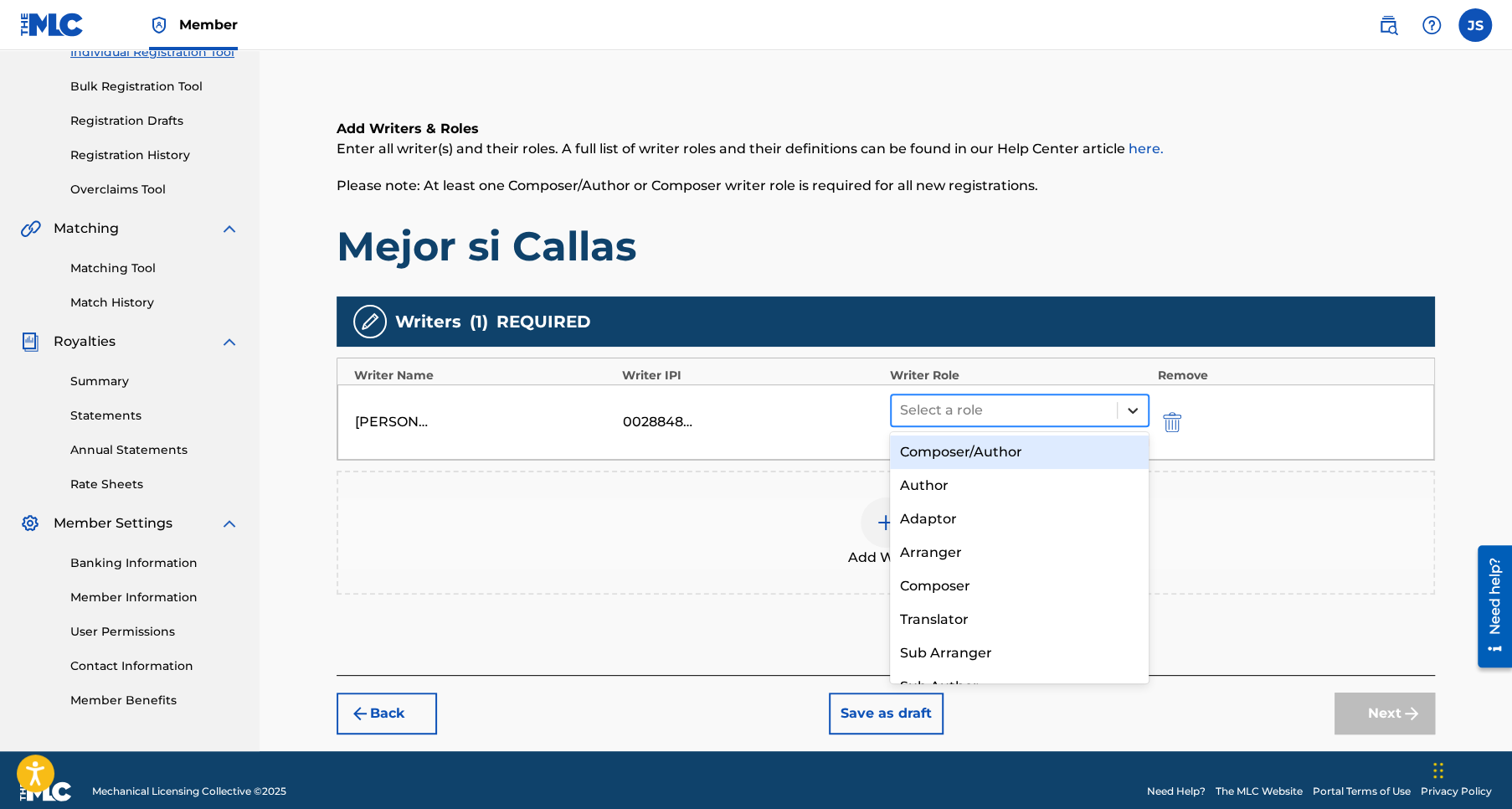
click at [1127, 410] on icon at bounding box center [1132, 410] width 17 height 17
click at [946, 452] on div "Composer/Author" at bounding box center [1019, 452] width 259 height 33
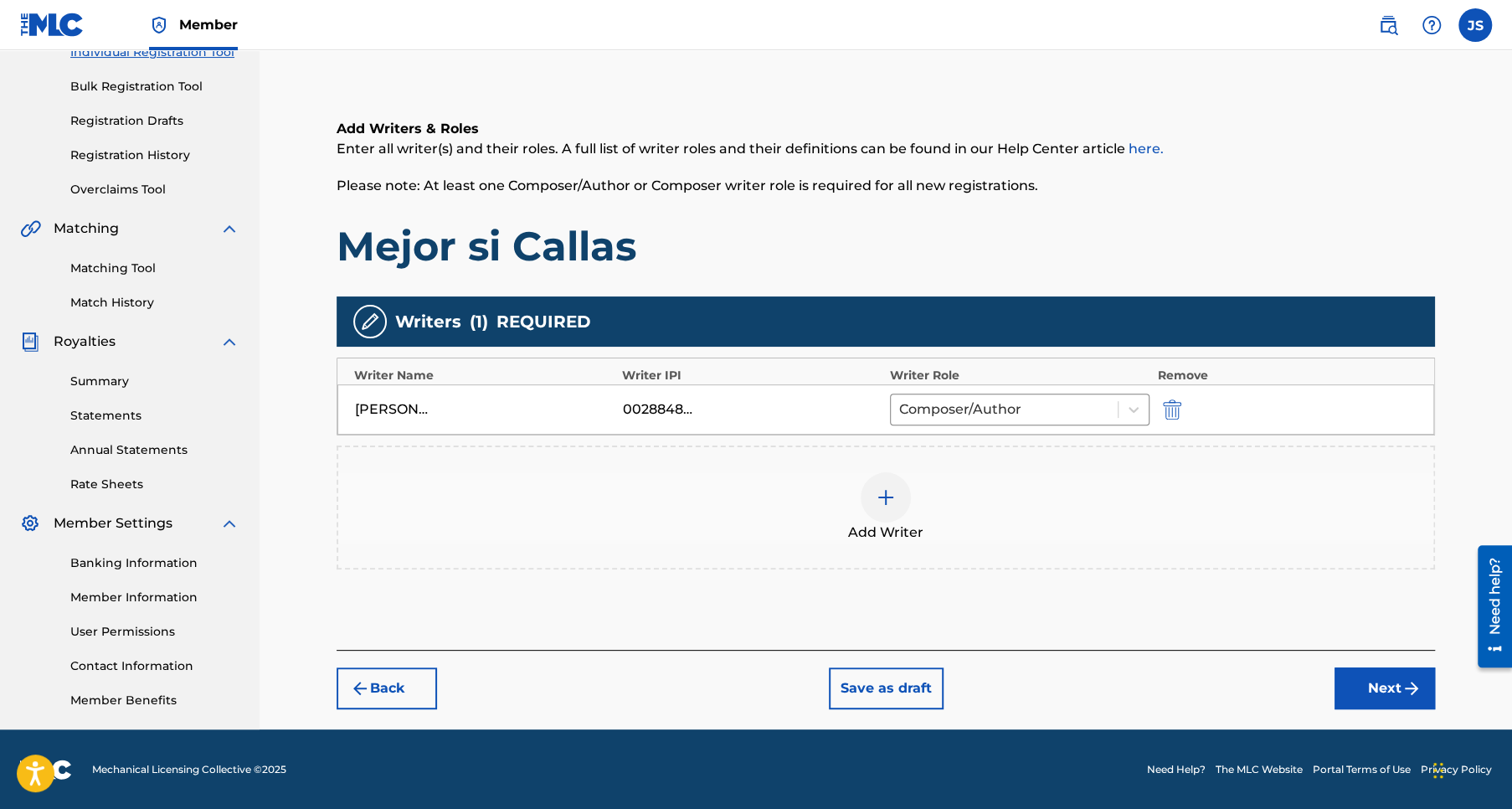
click at [1392, 683] on button "Next" at bounding box center [1385, 688] width 101 height 42
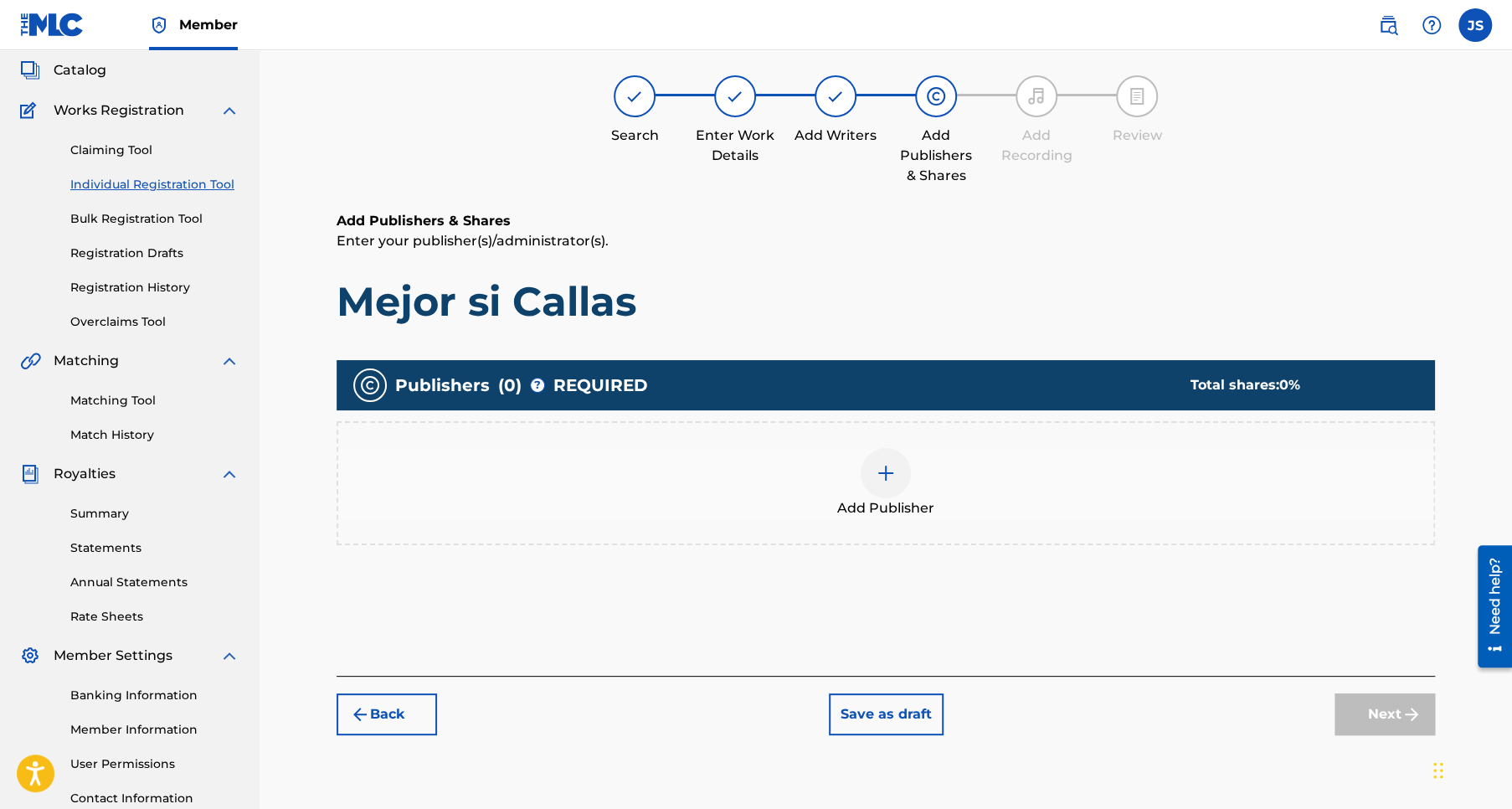
scroll to position [75, 0]
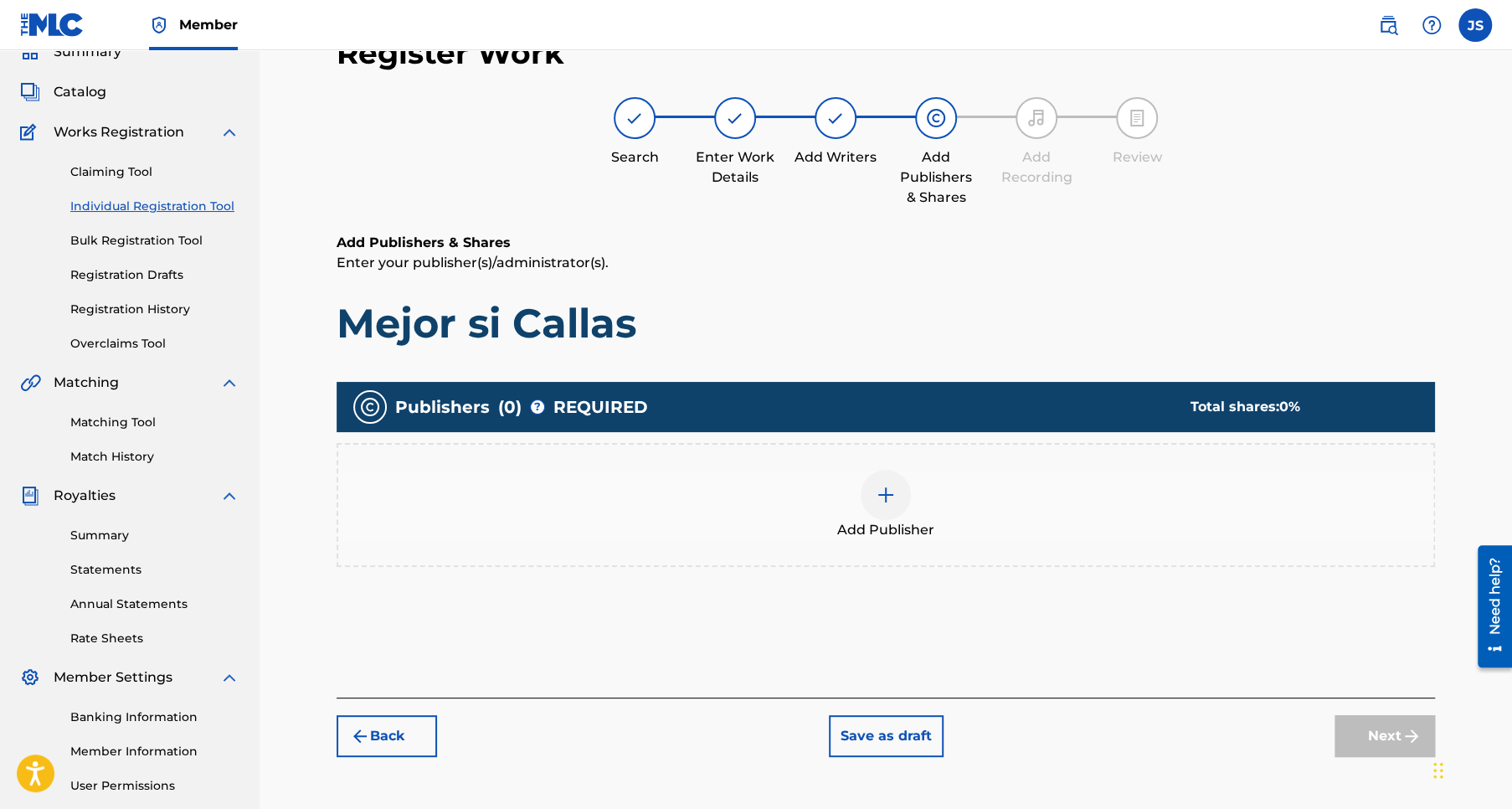
click at [880, 494] on img at bounding box center [885, 495] width 20 height 20
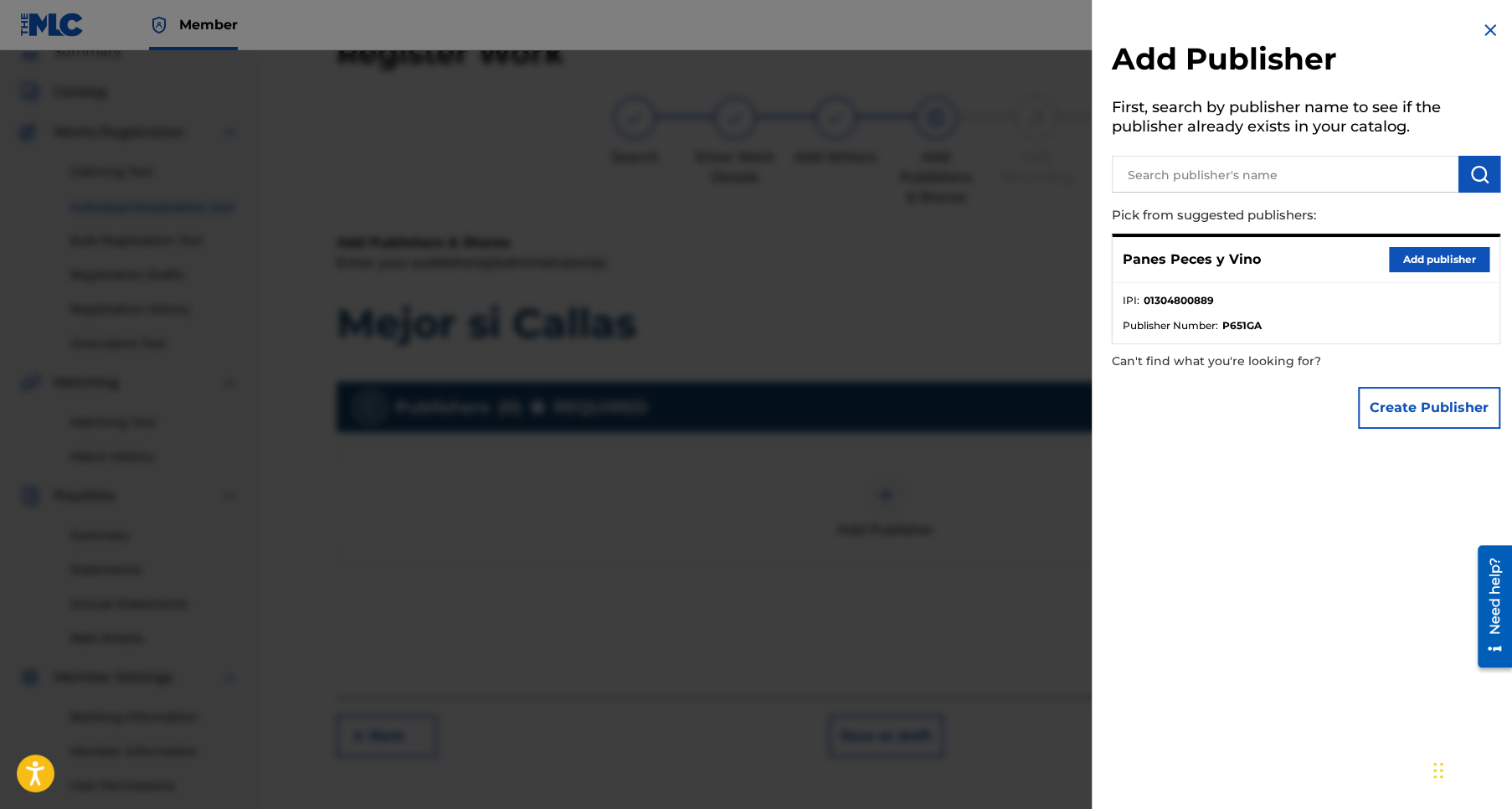
click at [1426, 253] on button "Add publisher" at bounding box center [1439, 259] width 101 height 25
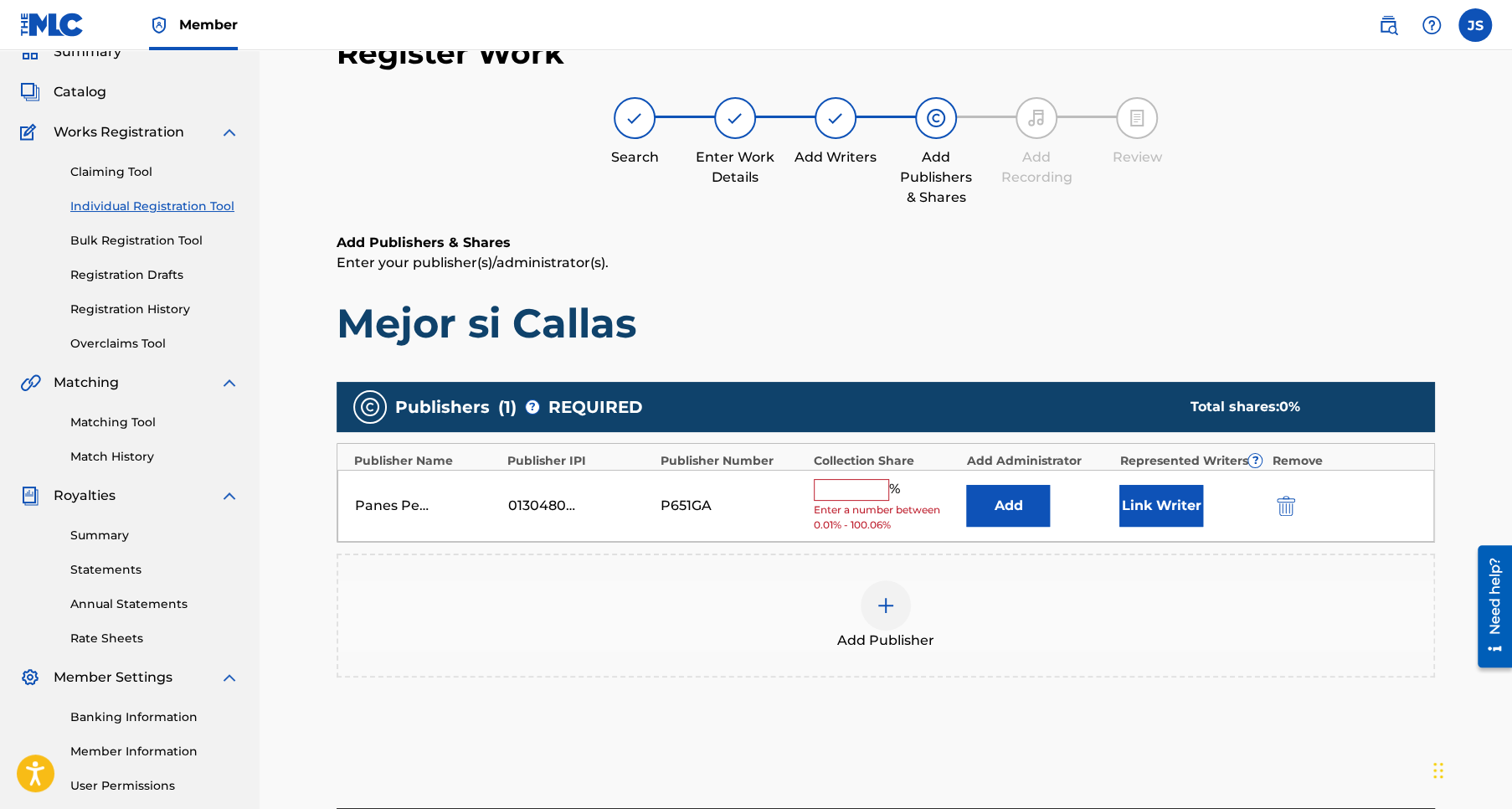
click at [835, 488] on input "text" at bounding box center [851, 489] width 75 height 22
type input "50"
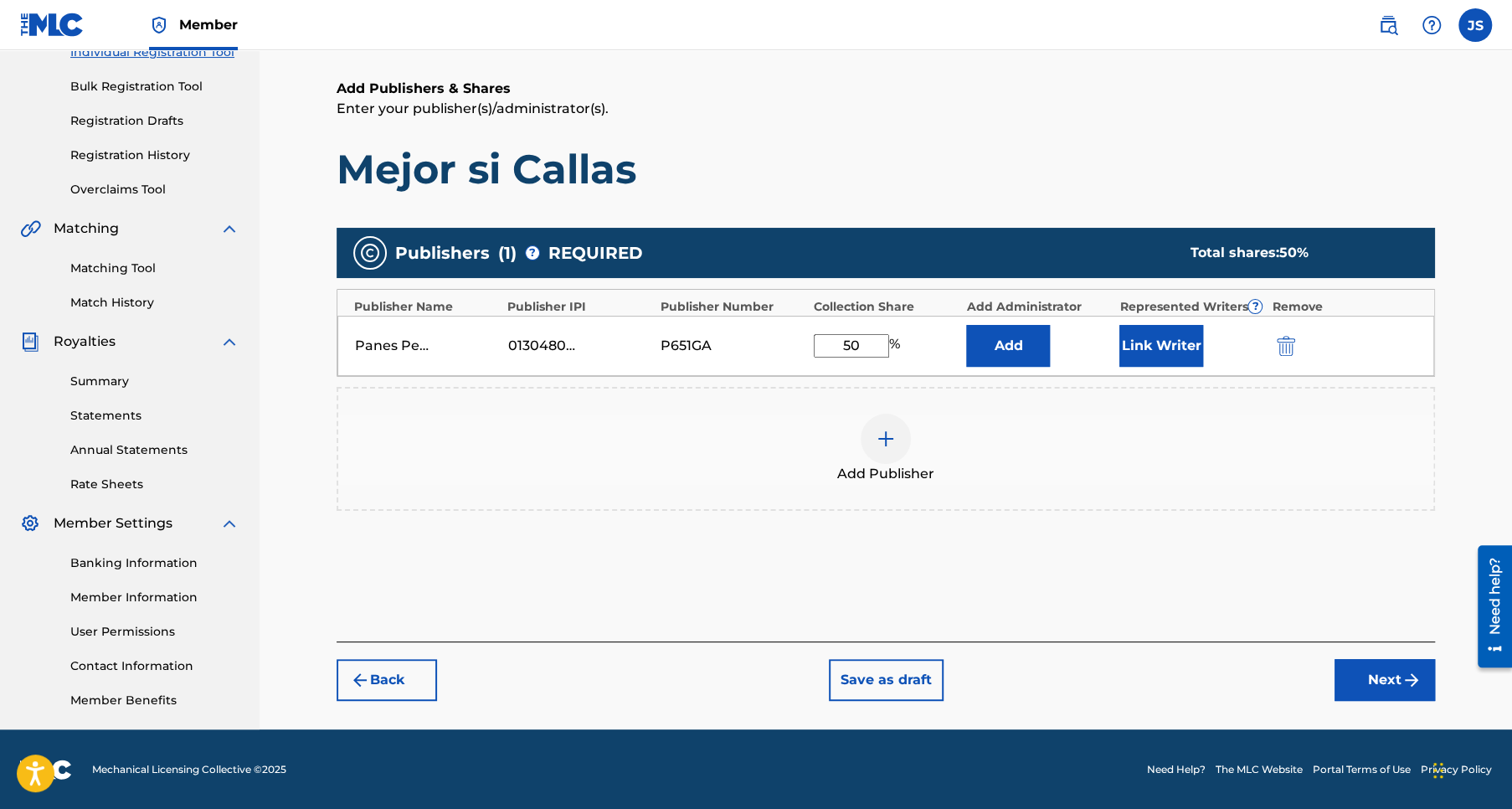
click at [1393, 682] on button "Next" at bounding box center [1385, 680] width 101 height 42
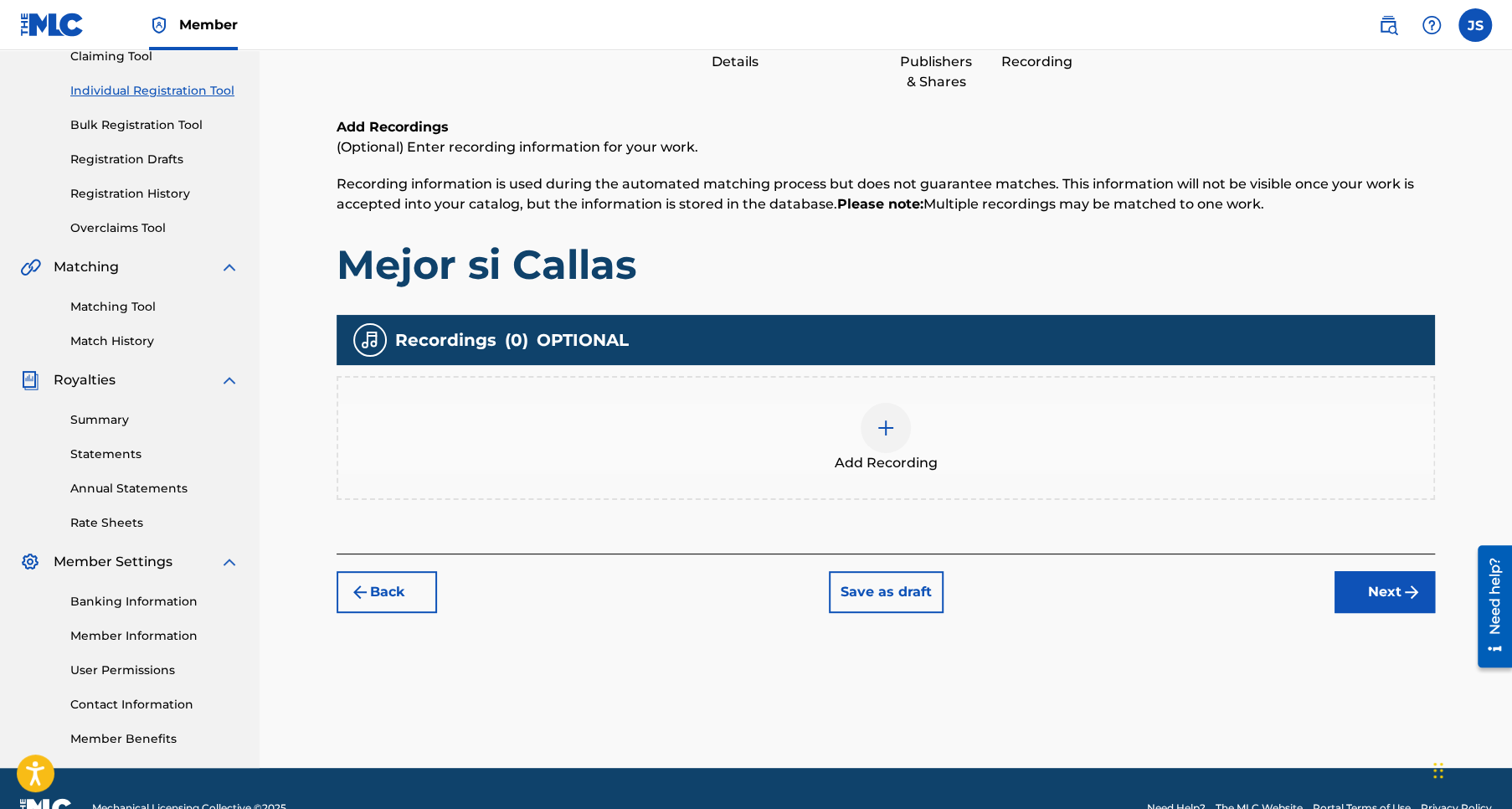
scroll to position [229, 0]
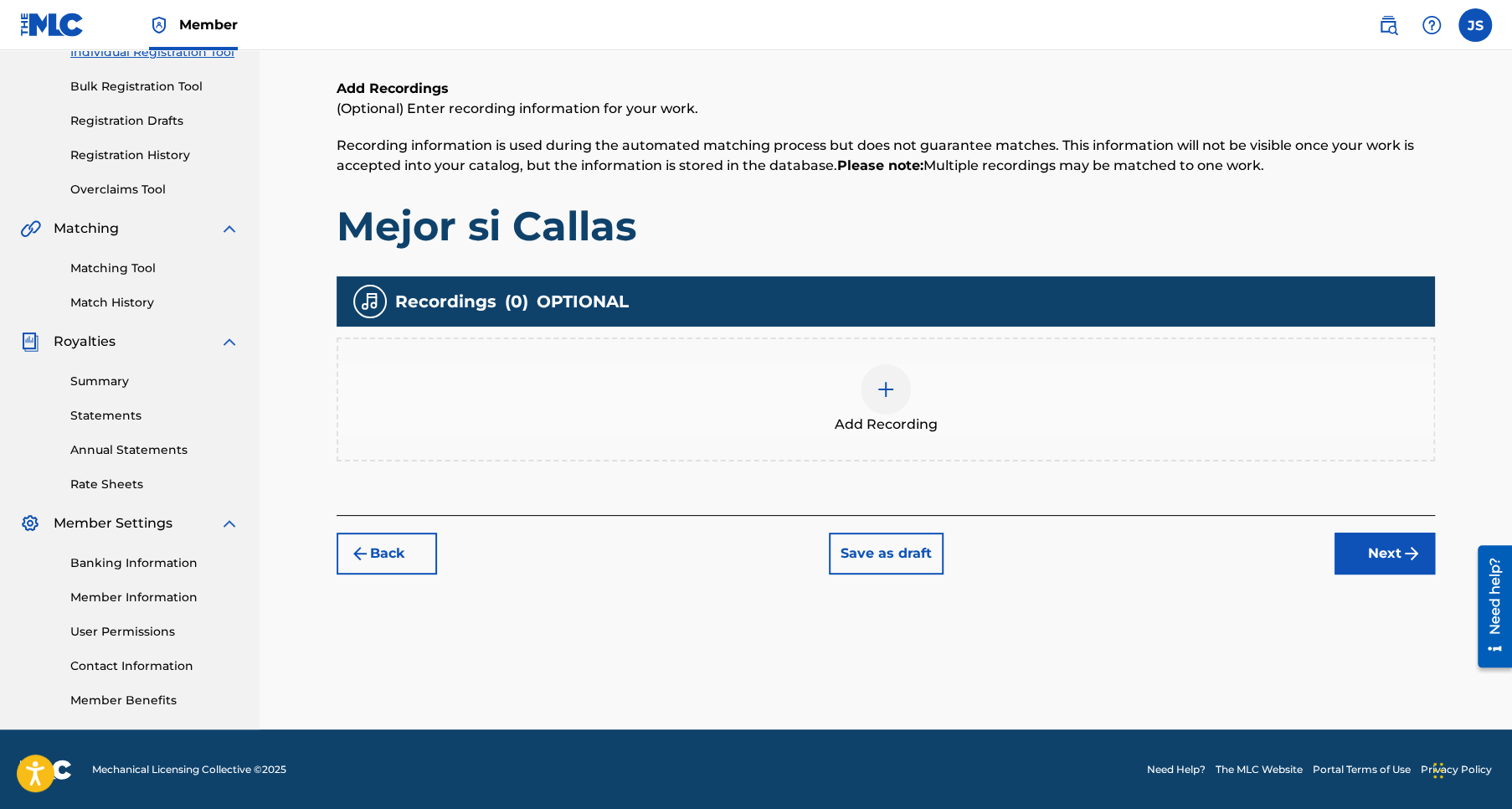
click at [1379, 550] on button "Next" at bounding box center [1385, 553] width 101 height 42
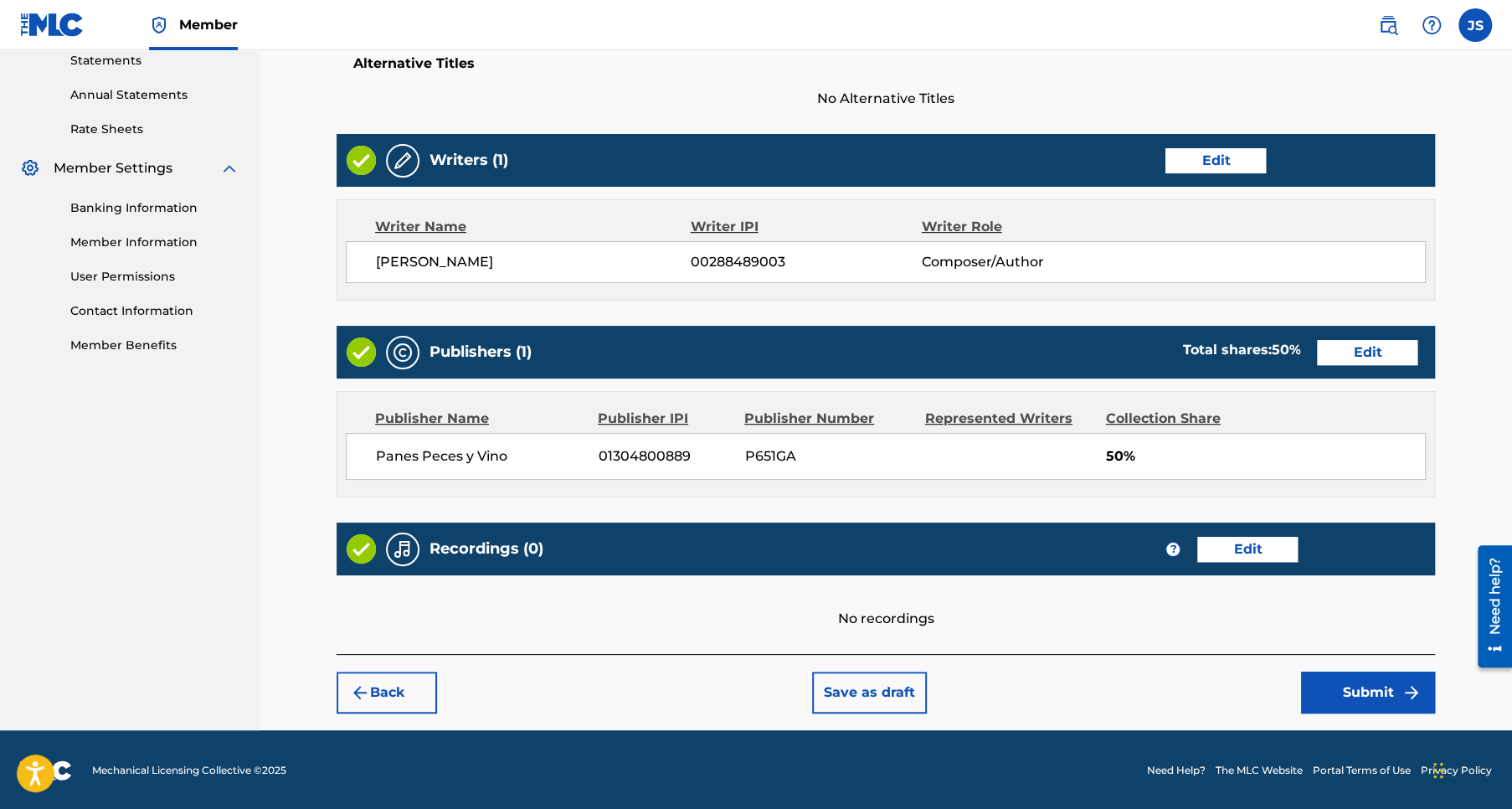
scroll to position [585, 0]
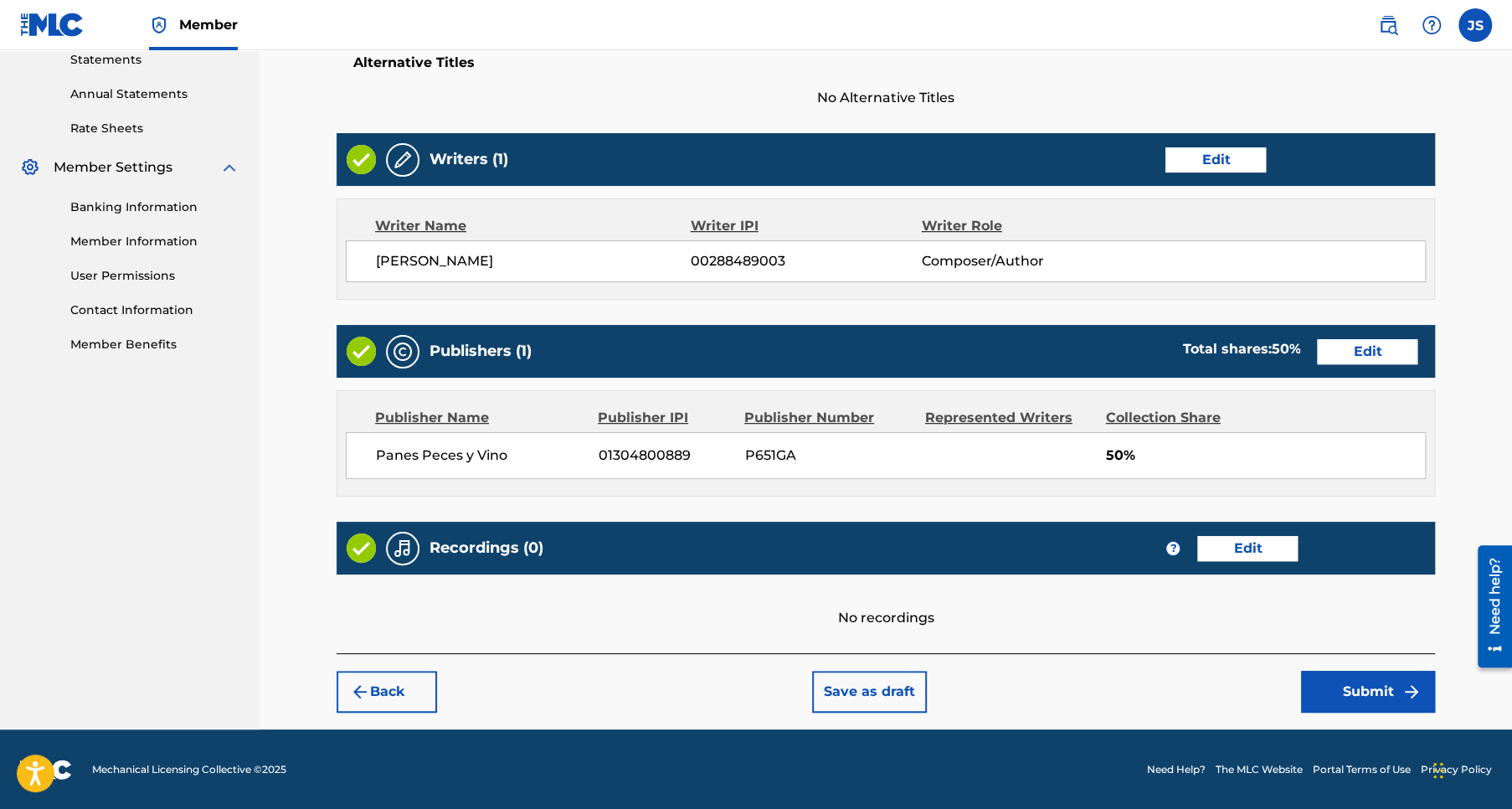
click at [1374, 691] on button "Submit" at bounding box center [1367, 691] width 134 height 42
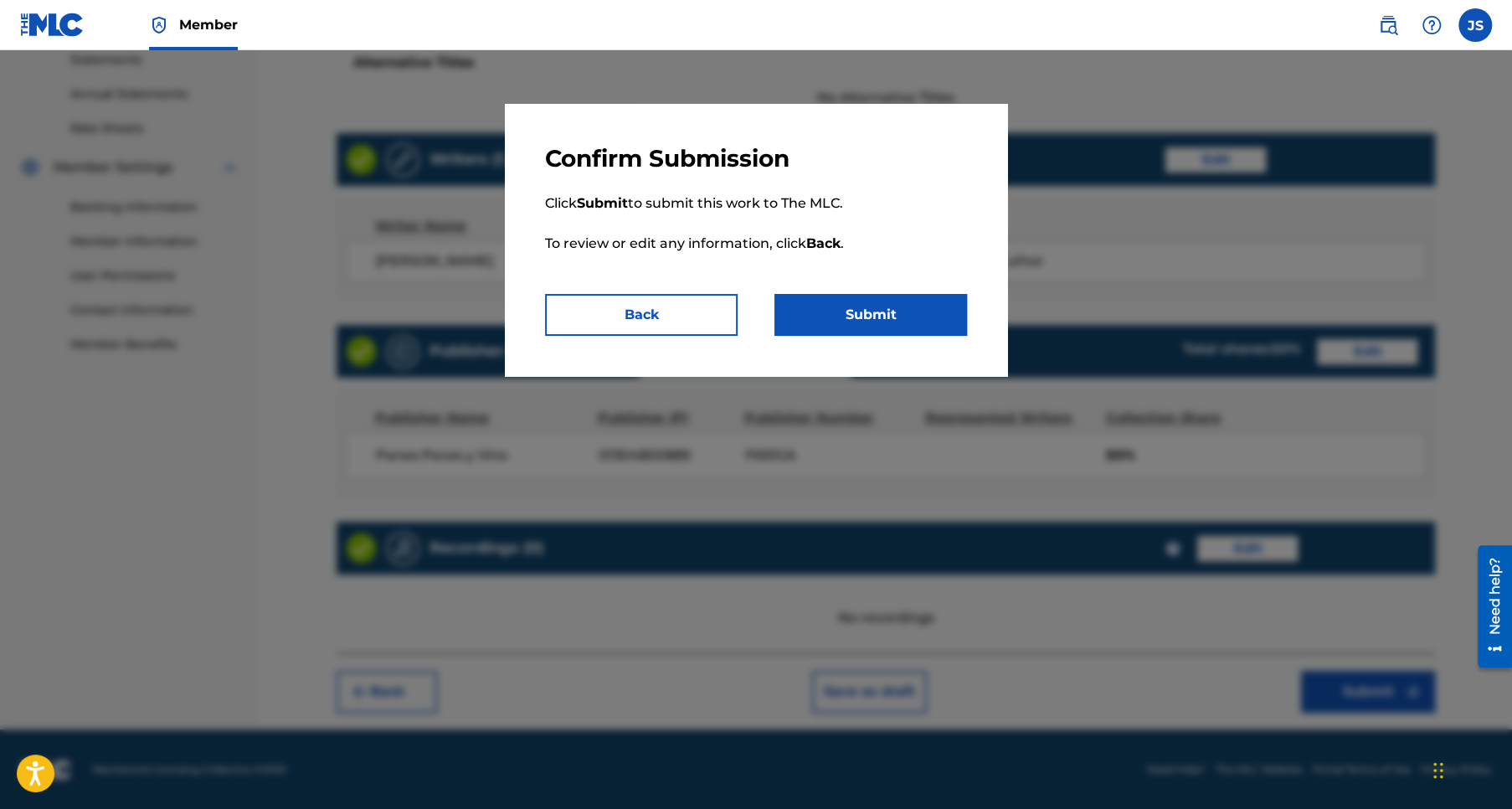
click at [907, 321] on button "Submit" at bounding box center [870, 314] width 192 height 42
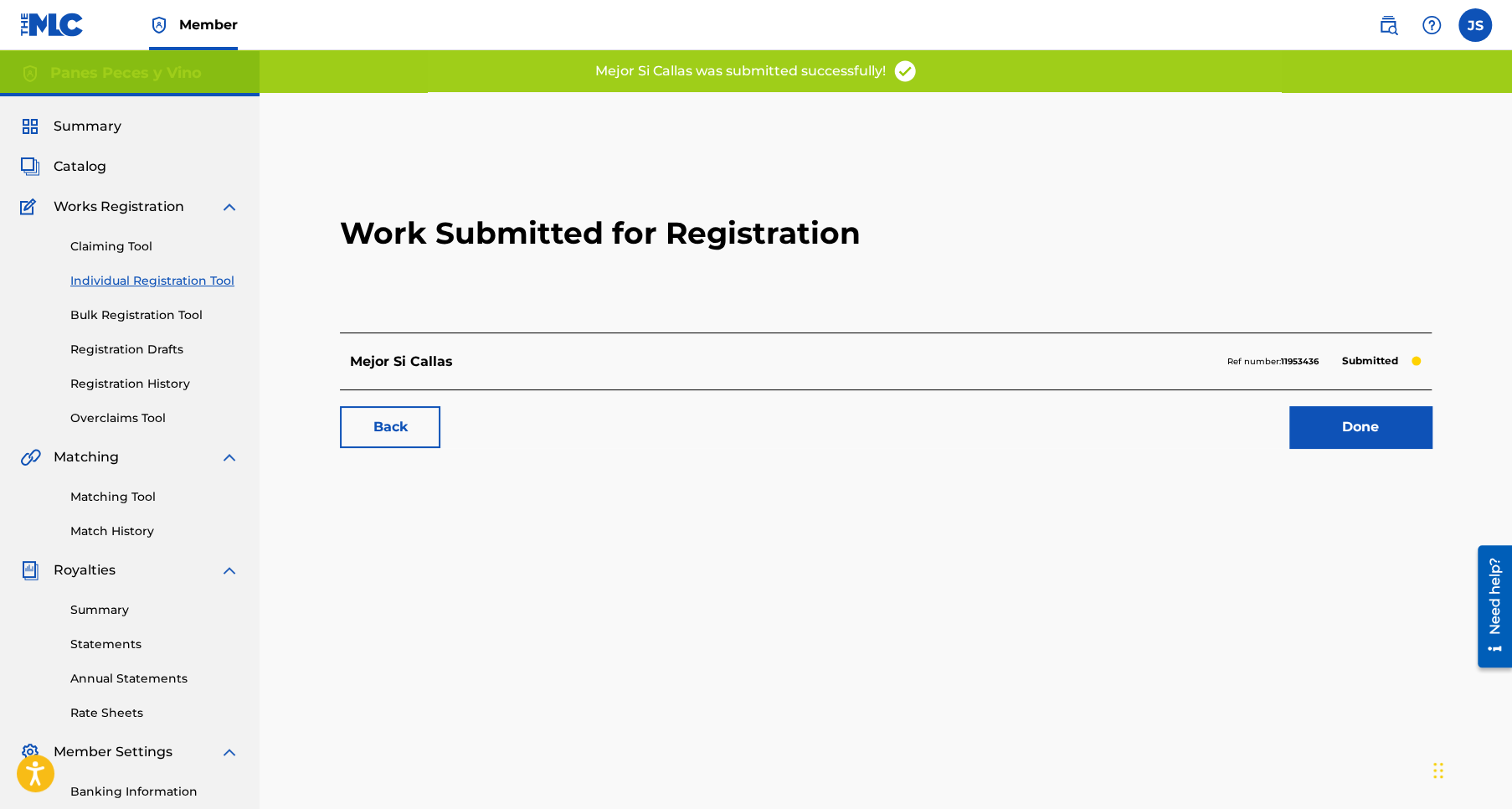
click at [398, 427] on link "Back" at bounding box center [391, 426] width 101 height 42
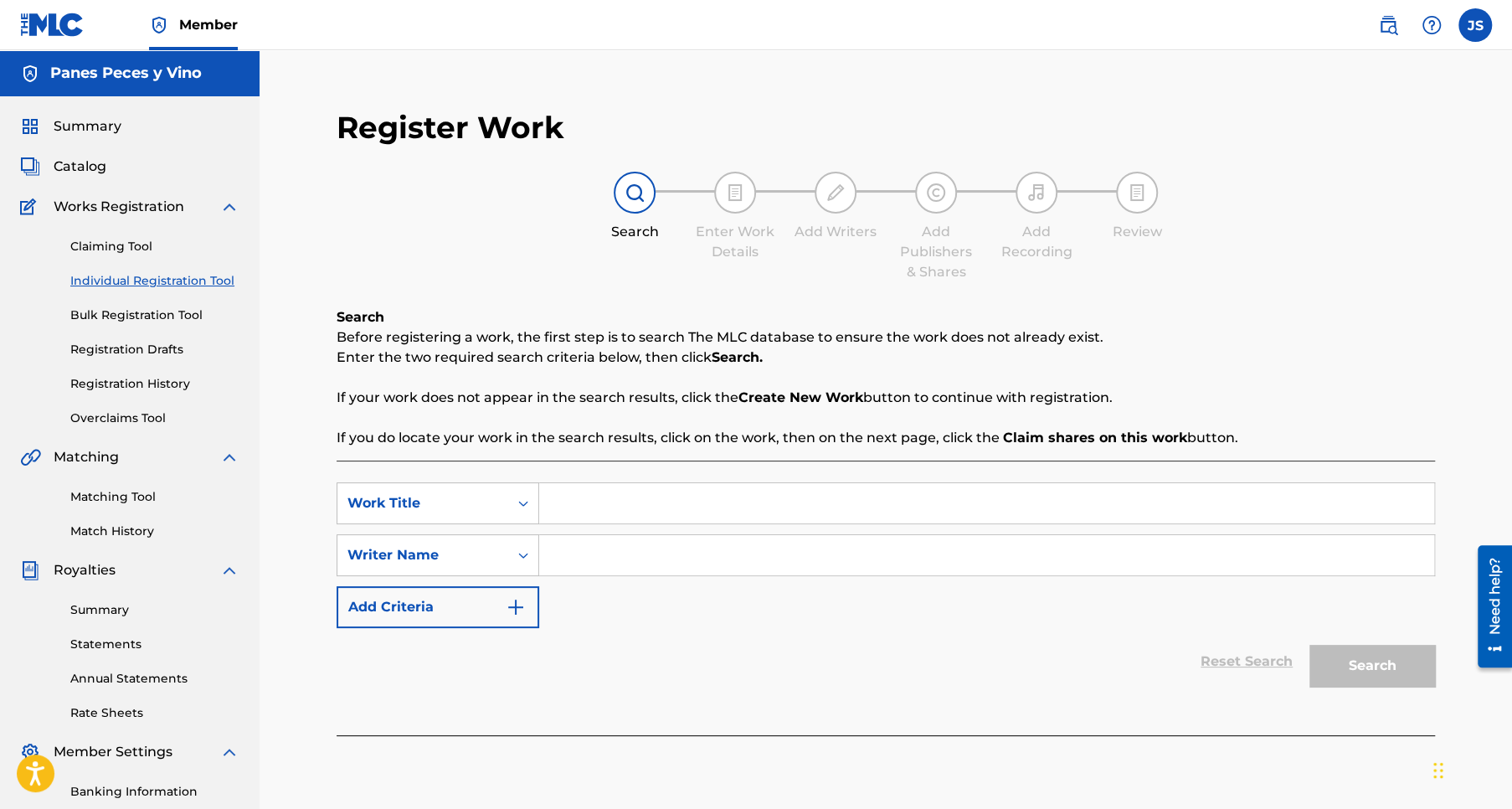
click at [597, 504] on input "Search Form" at bounding box center [986, 503] width 895 height 40
type input "Muestrame y te Mostrare"
click at [592, 563] on input "Search Form" at bounding box center [986, 555] width 895 height 40
type input "Jose Pablo Sanchez Rios"
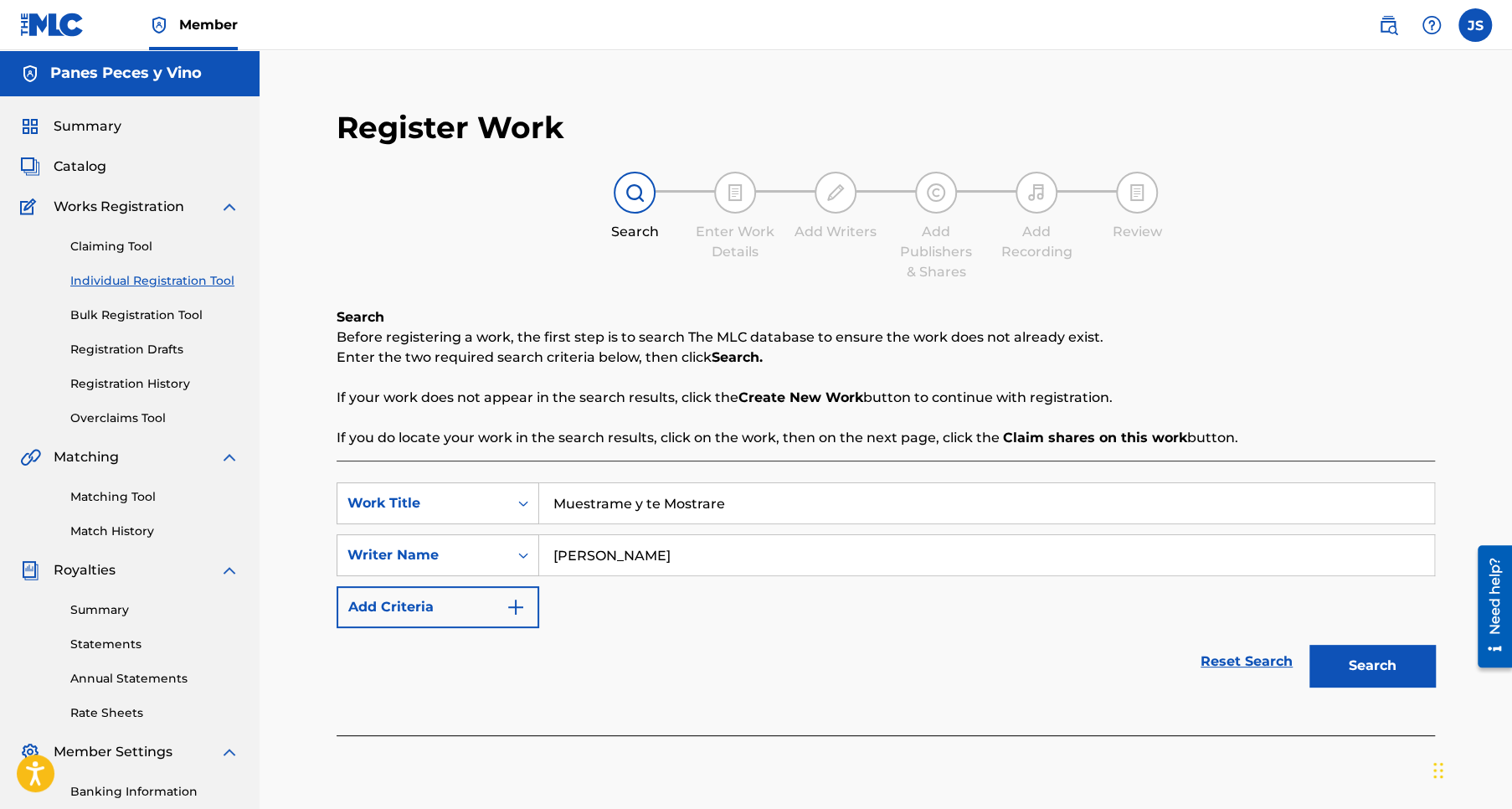
click at [460, 610] on button "Add Criteria" at bounding box center [438, 607] width 203 height 42
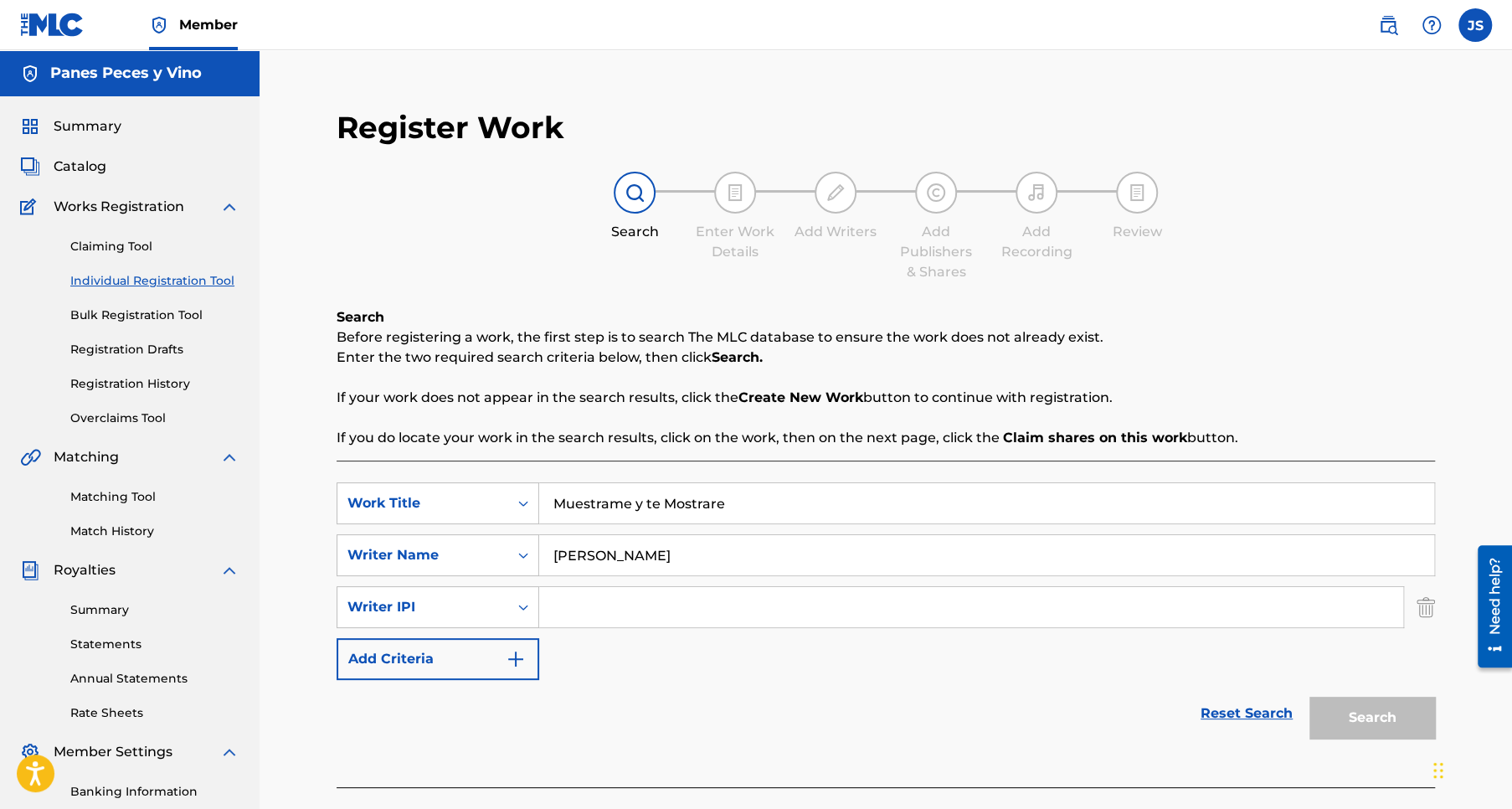
paste input "288489003"
type input "288489003"
click at [462, 655] on button "Add Criteria" at bounding box center [438, 658] width 203 height 42
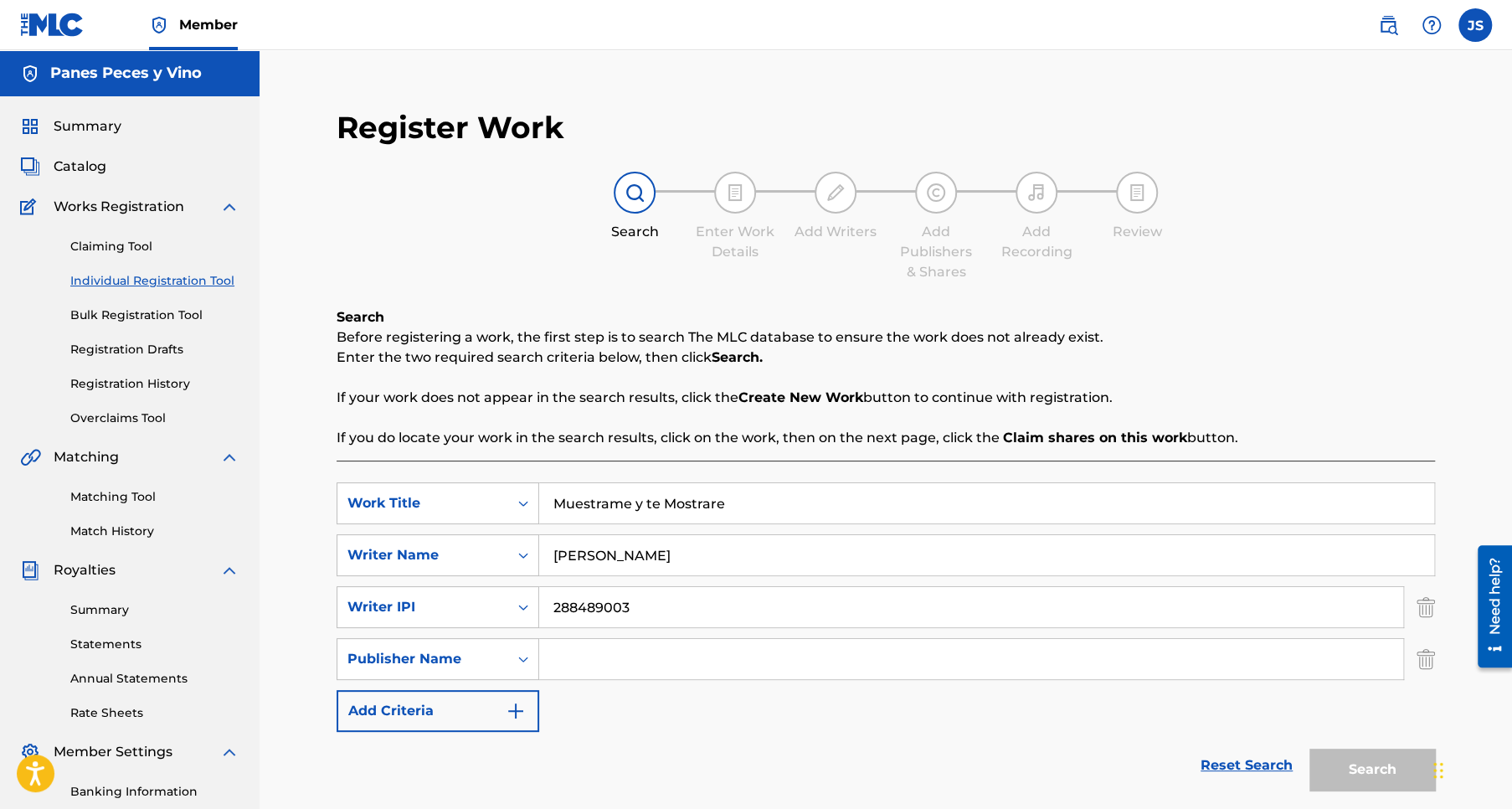
click at [609, 657] on input "Search Form" at bounding box center [971, 658] width 864 height 40
type input "Panes Peces y Vino"
click at [457, 703] on button "Add Criteria" at bounding box center [438, 710] width 203 height 42
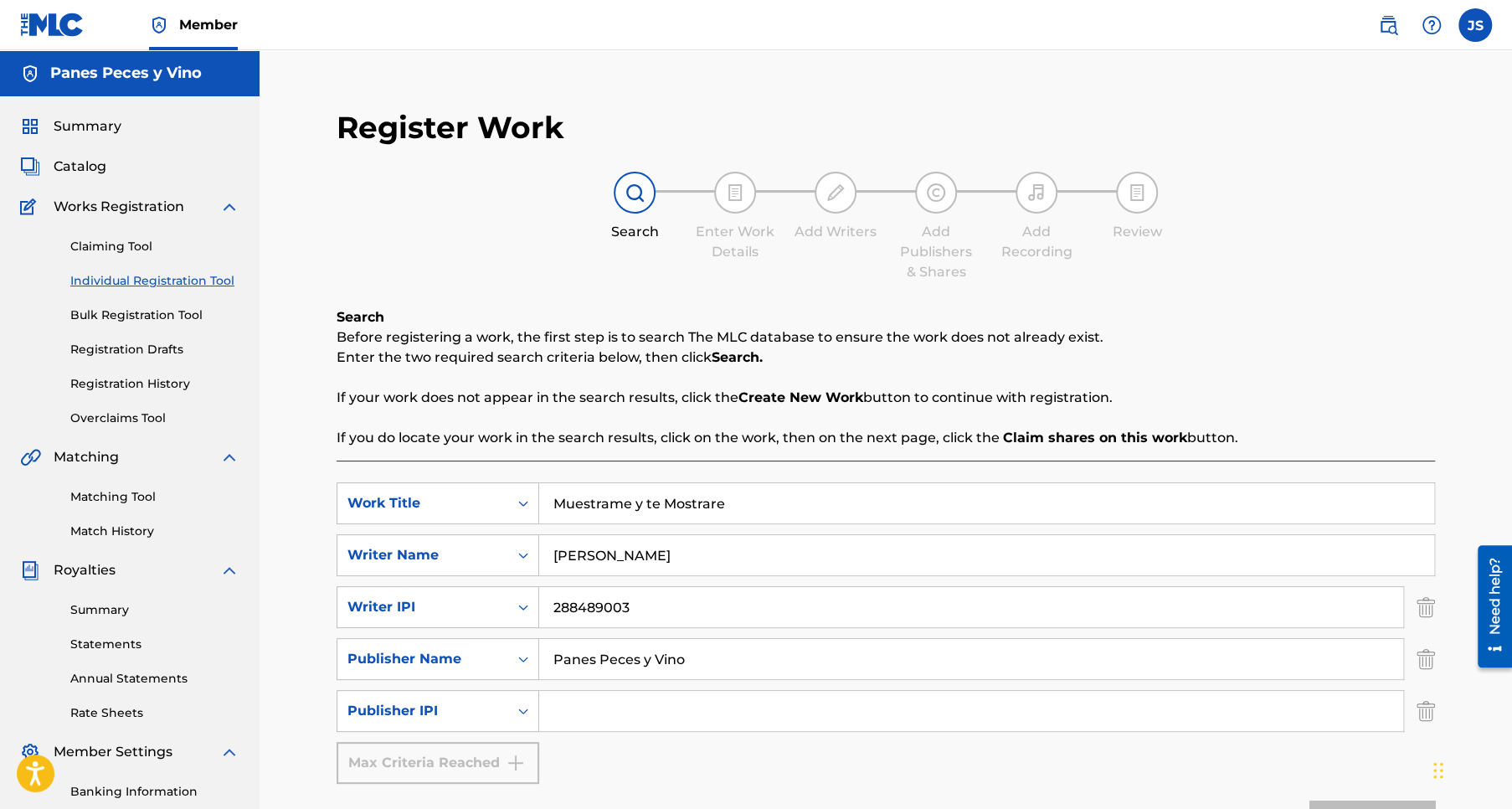
click at [597, 709] on input "Search Form" at bounding box center [971, 710] width 864 height 40
type input "1304800889"
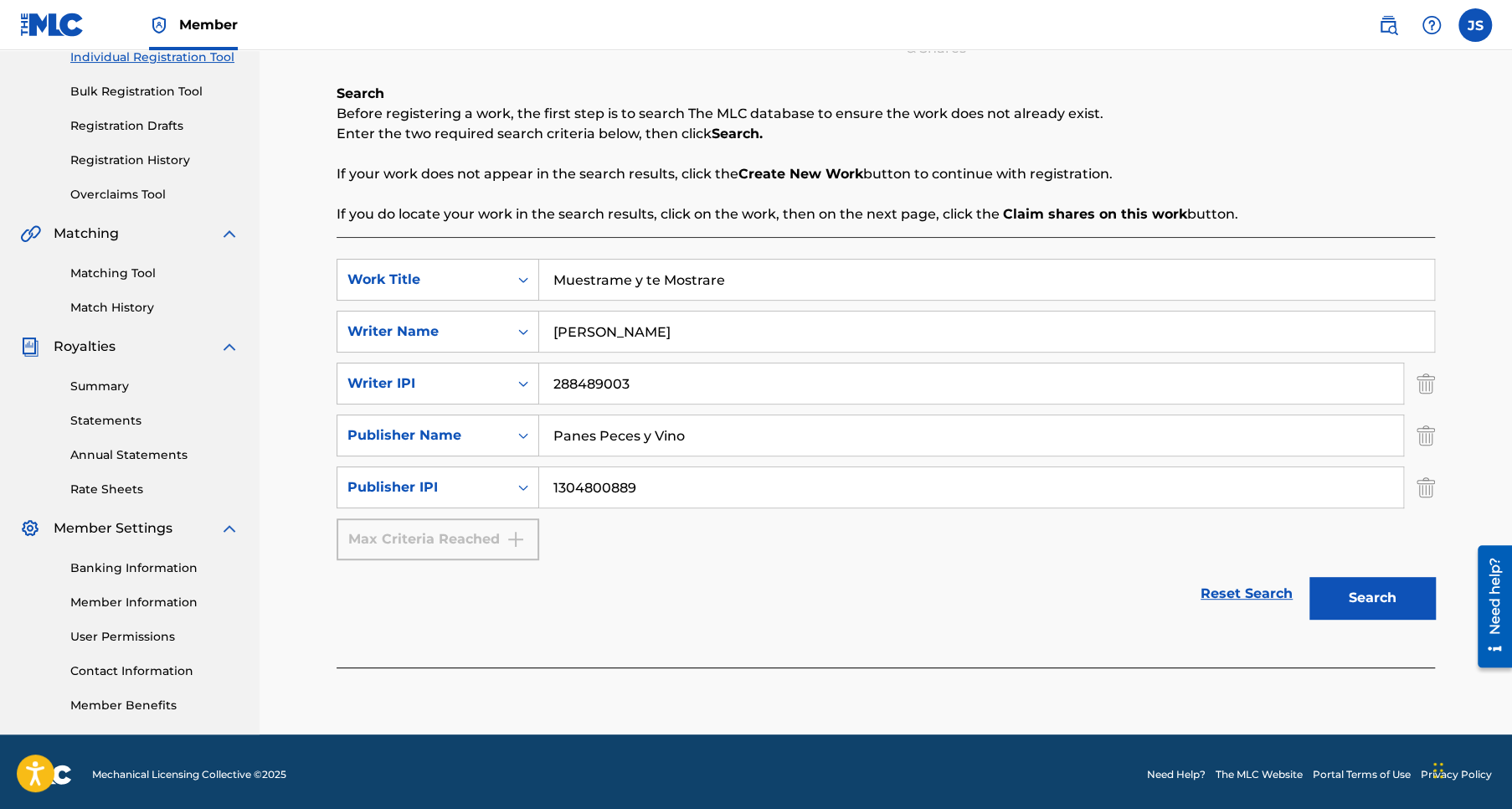
scroll to position [229, 0]
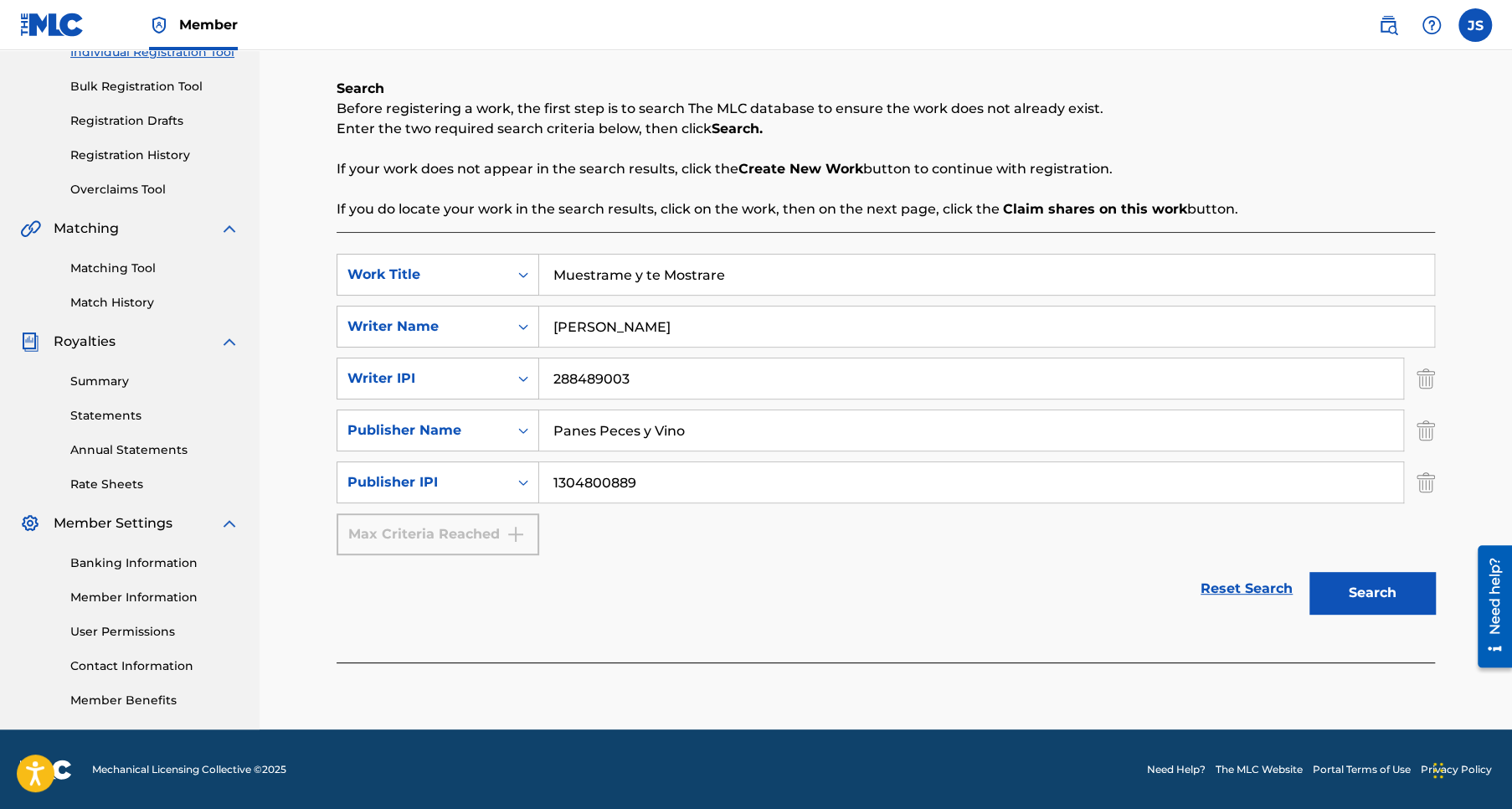
click at [1376, 587] on button "Search" at bounding box center [1372, 593] width 126 height 42
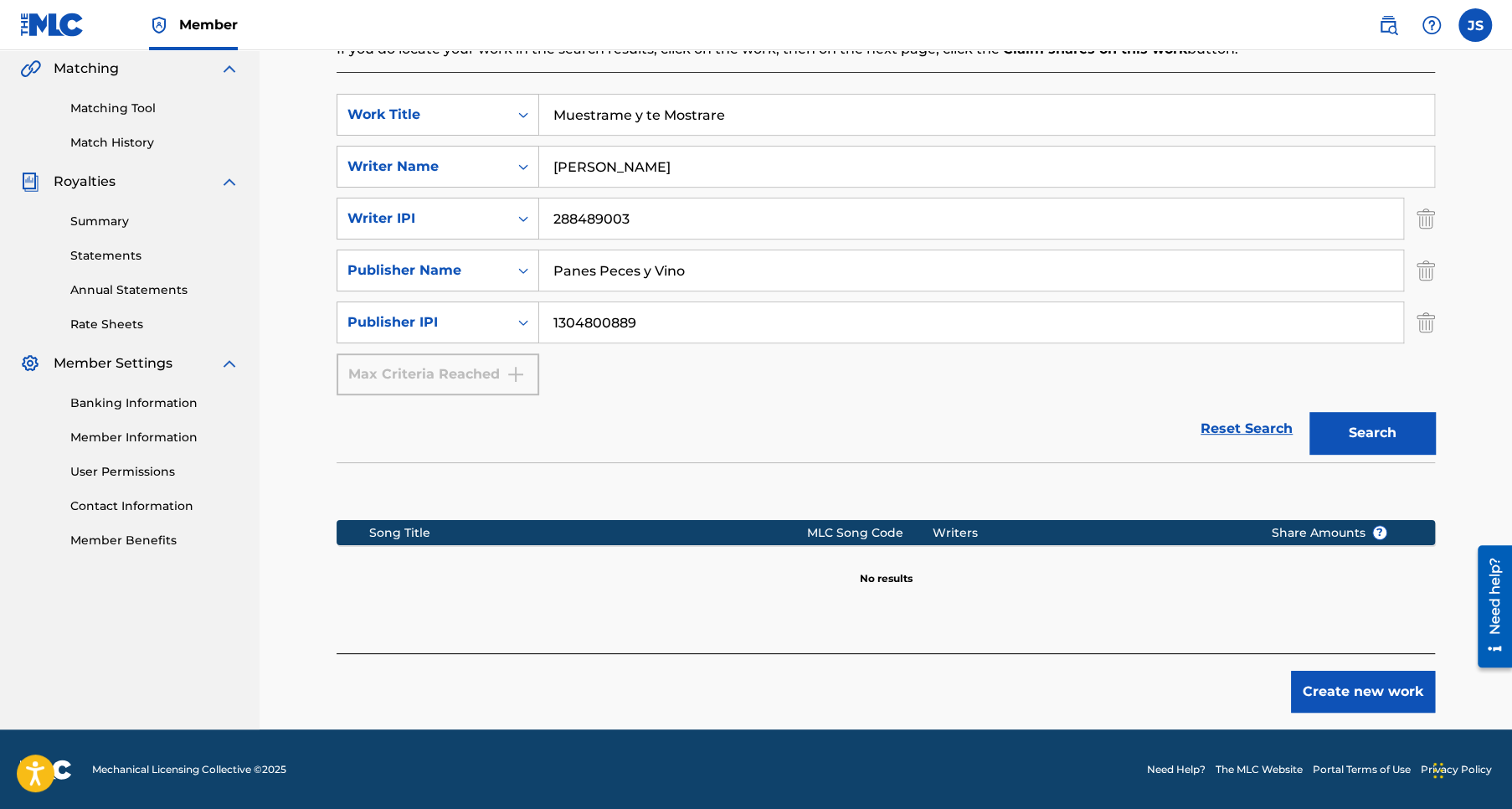
click at [1348, 692] on button "Create new work" at bounding box center [1363, 691] width 144 height 42
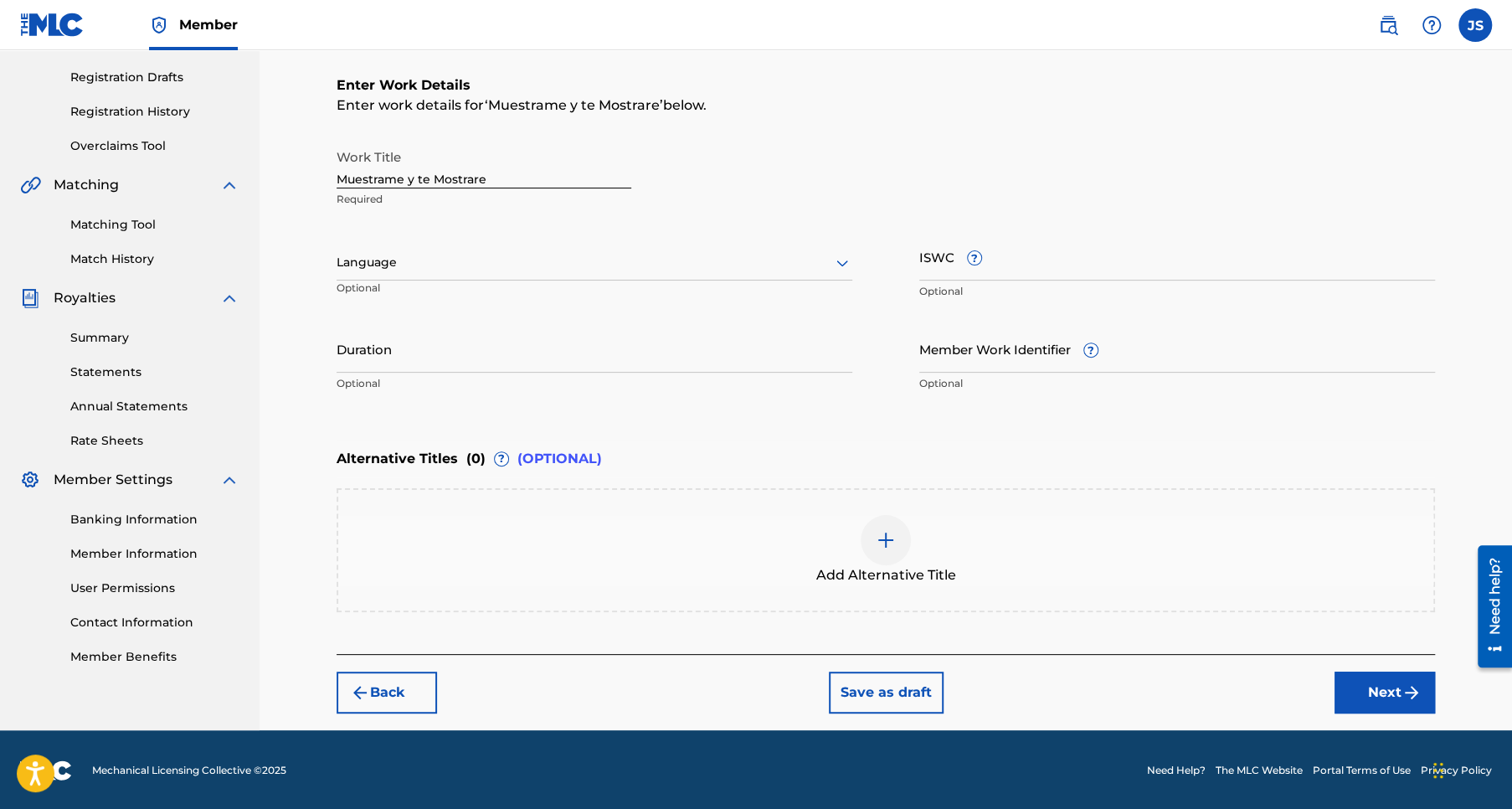
click at [842, 261] on icon at bounding box center [842, 263] width 20 height 20
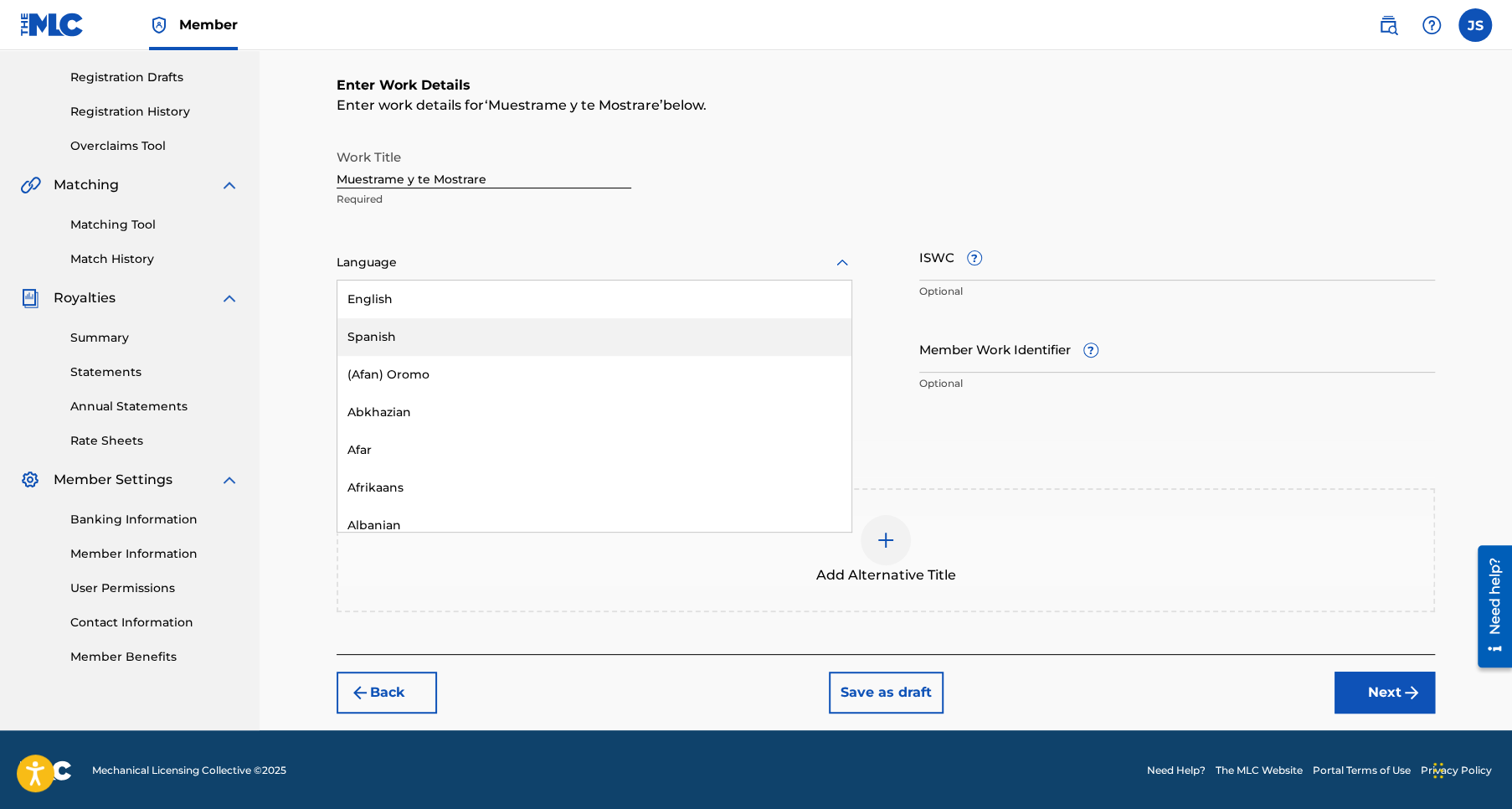
click at [415, 334] on div "Spanish" at bounding box center [594, 337] width 514 height 38
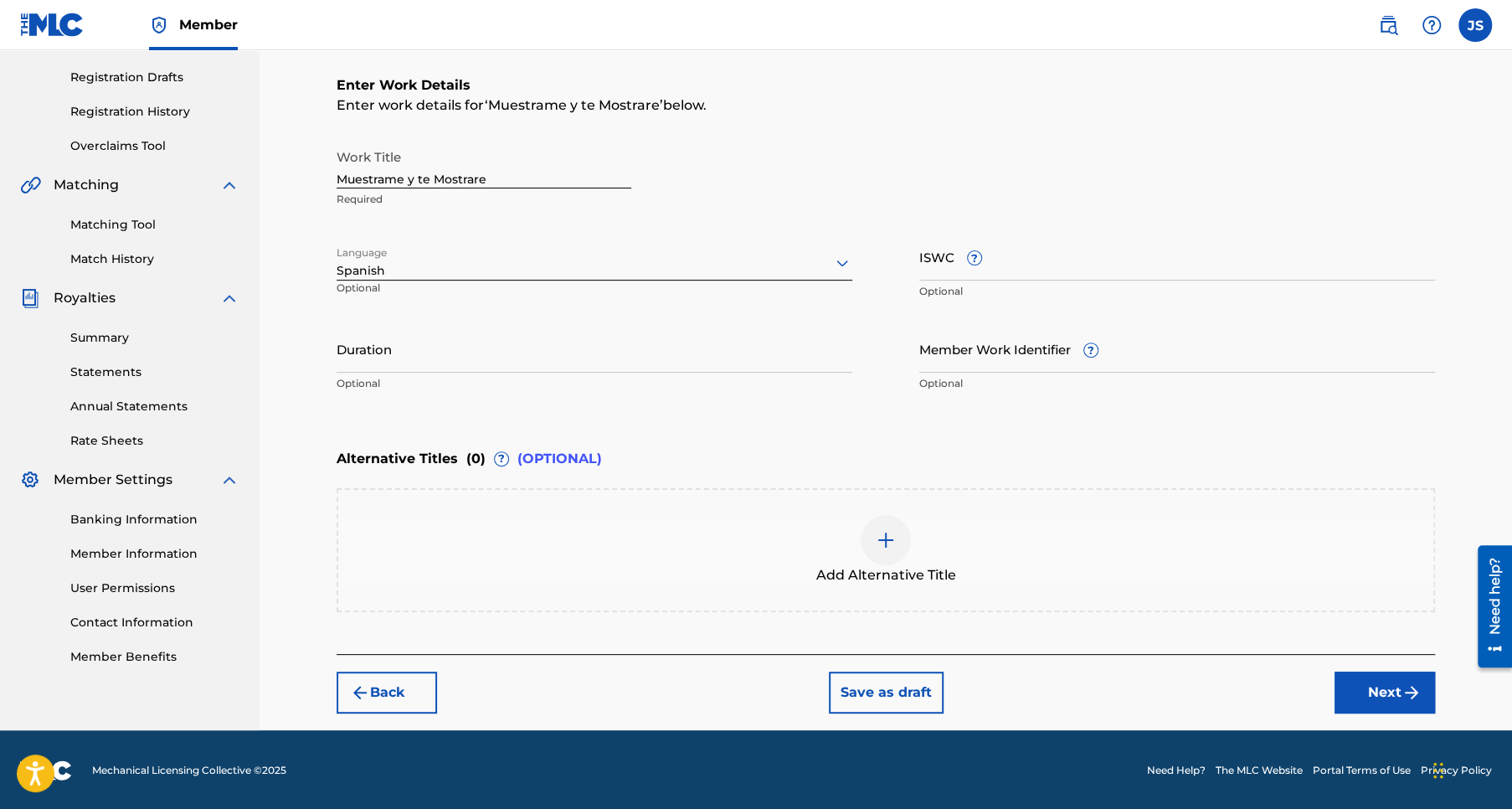
click at [353, 359] on input "Duration" at bounding box center [594, 348] width 515 height 48
type input "04:17"
click at [702, 409] on div "Enter Work Details Enter work details for ‘ Muestrame y te Mostrare ’ below. Wo…" at bounding box center [885, 237] width 1098 height 405
click at [1384, 684] on button "Next" at bounding box center [1385, 692] width 101 height 42
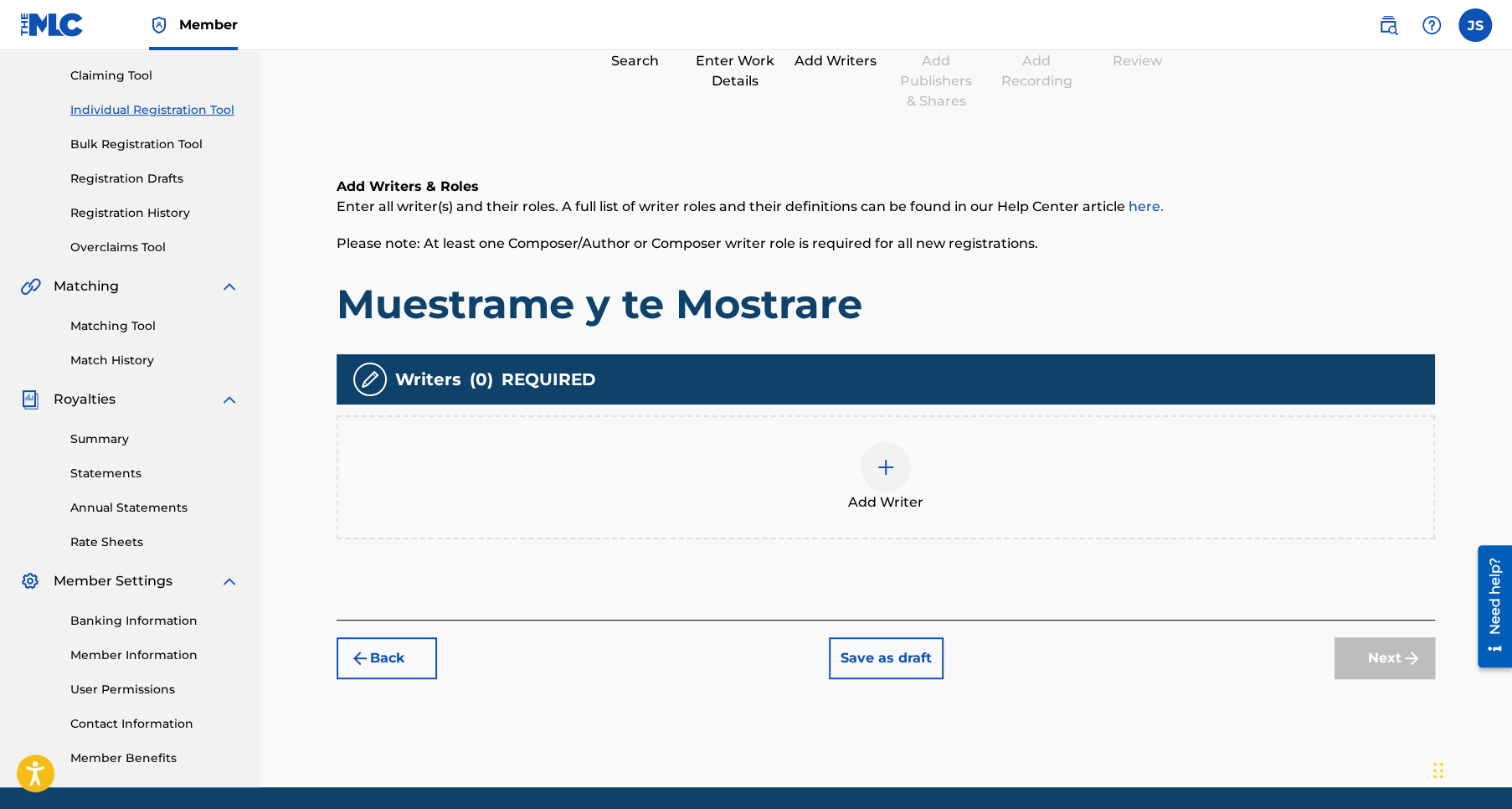
scroll to position [229, 0]
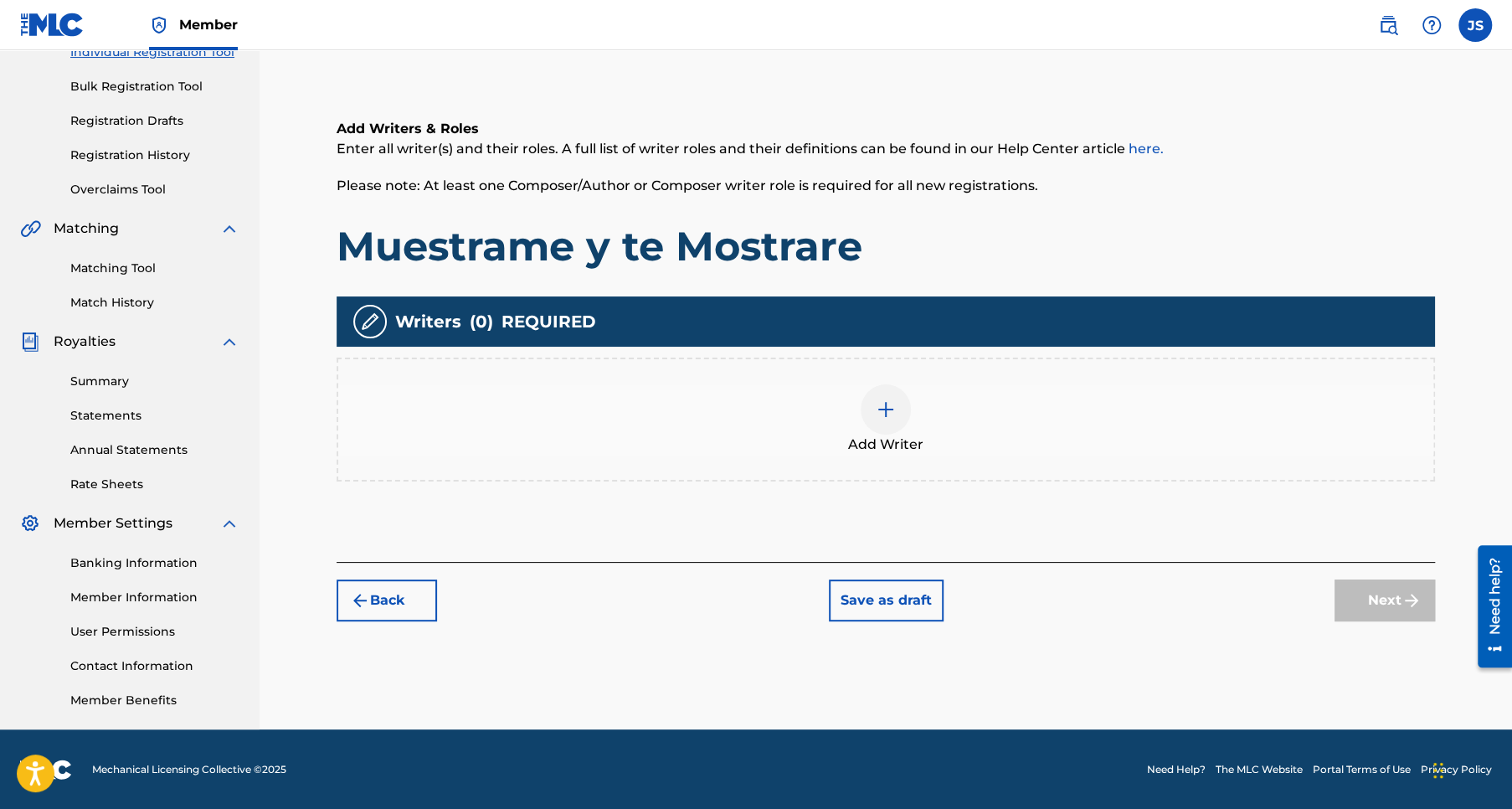
click at [886, 411] on img at bounding box center [885, 409] width 20 height 20
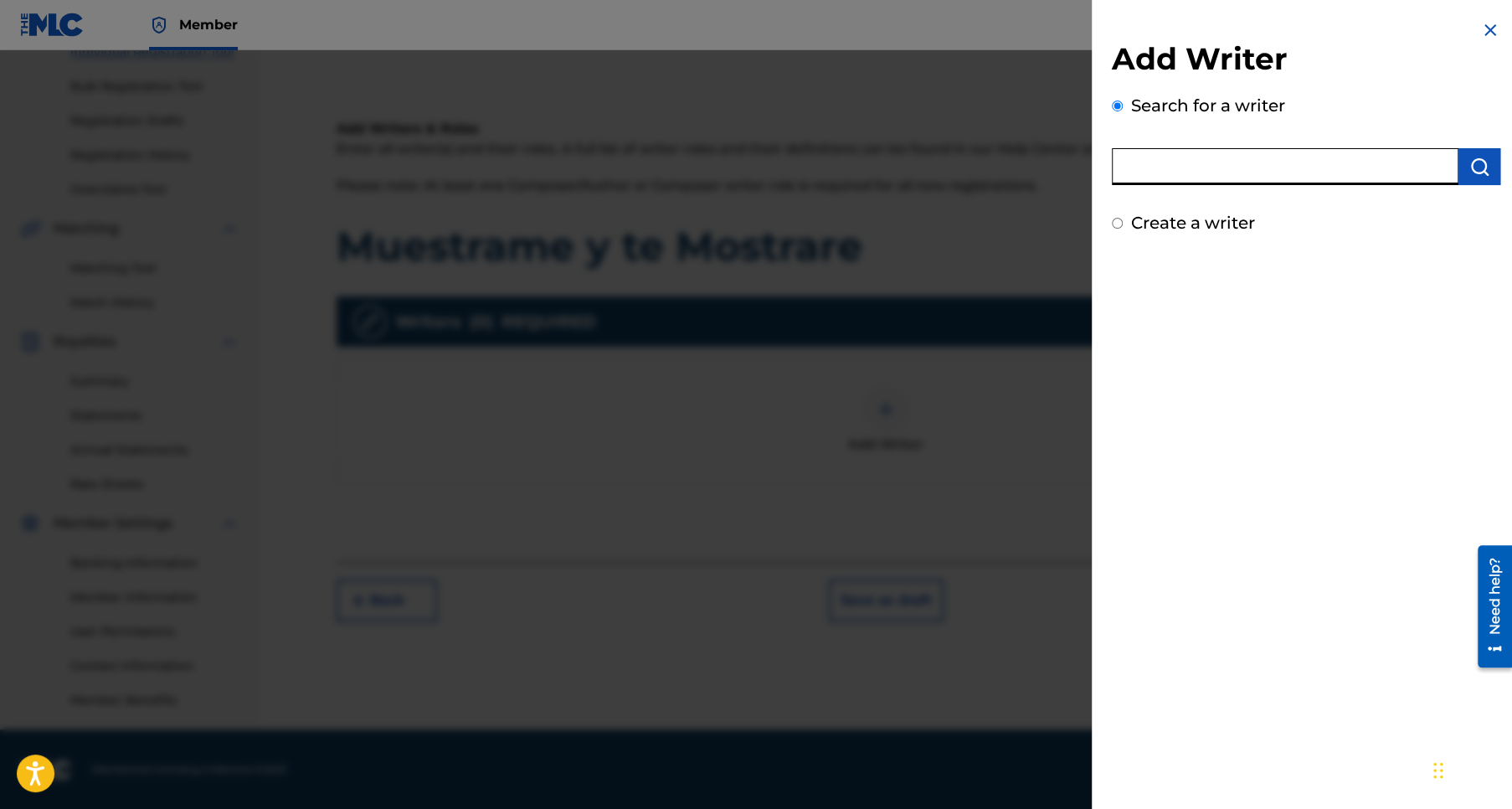
click at [1172, 166] on input "text" at bounding box center [1285, 166] width 347 height 37
type input "Jose Pablo Sanchez Rios"
click at [1470, 162] on img "submit" at bounding box center [1479, 166] width 20 height 20
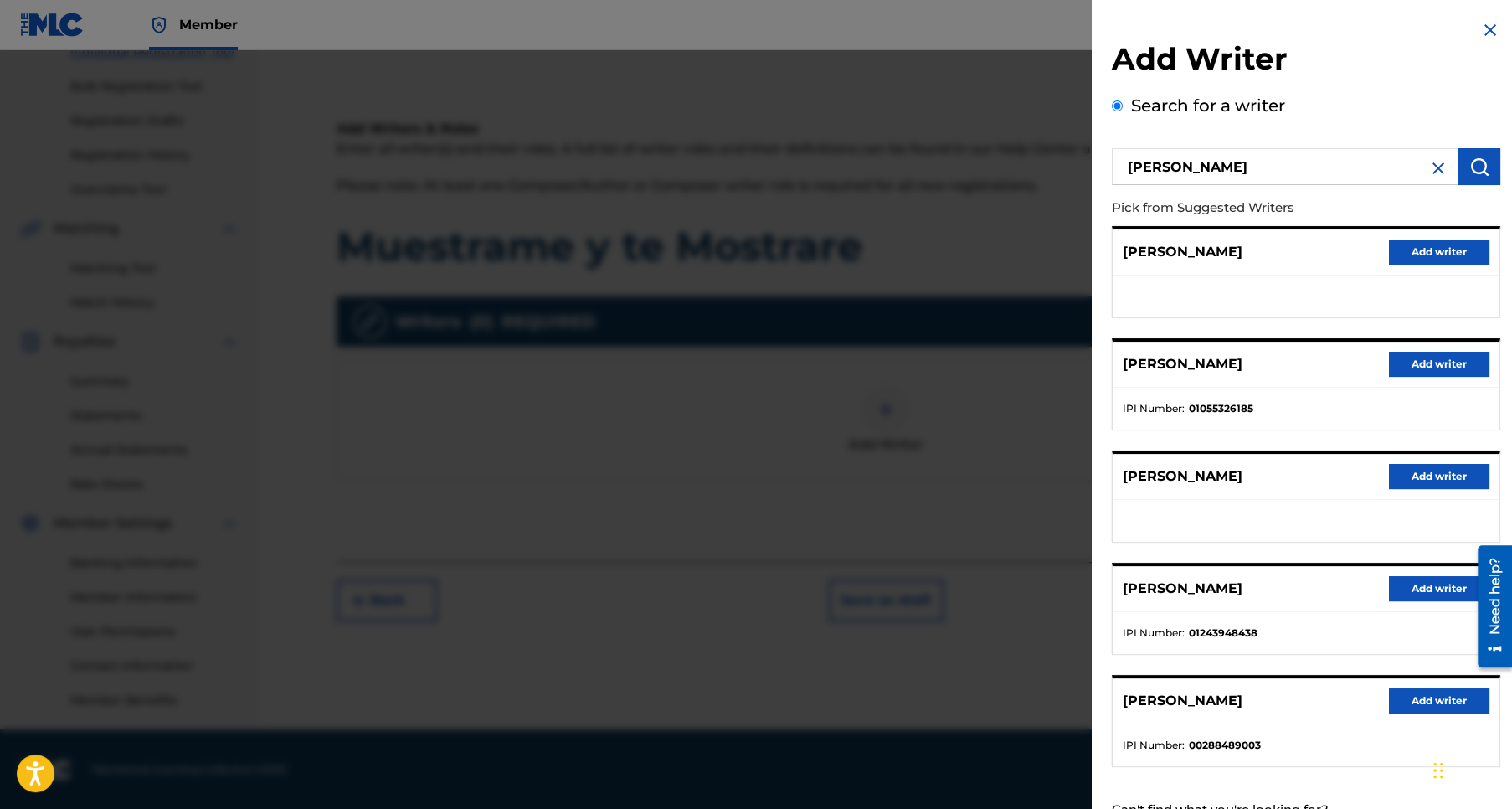
click at [1435, 697] on button "Add writer" at bounding box center [1439, 700] width 101 height 25
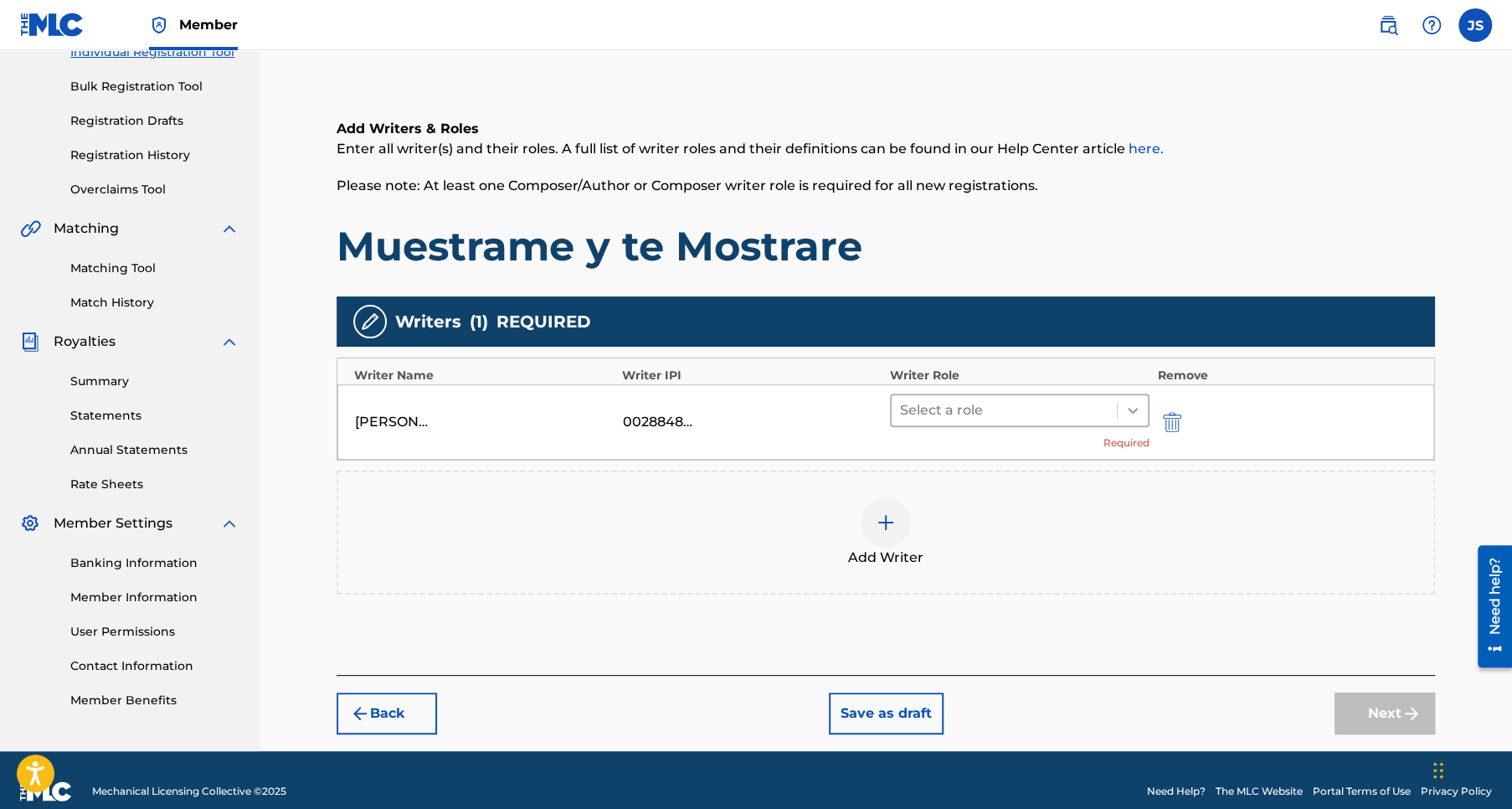
click at [1132, 412] on icon at bounding box center [1132, 410] width 10 height 6
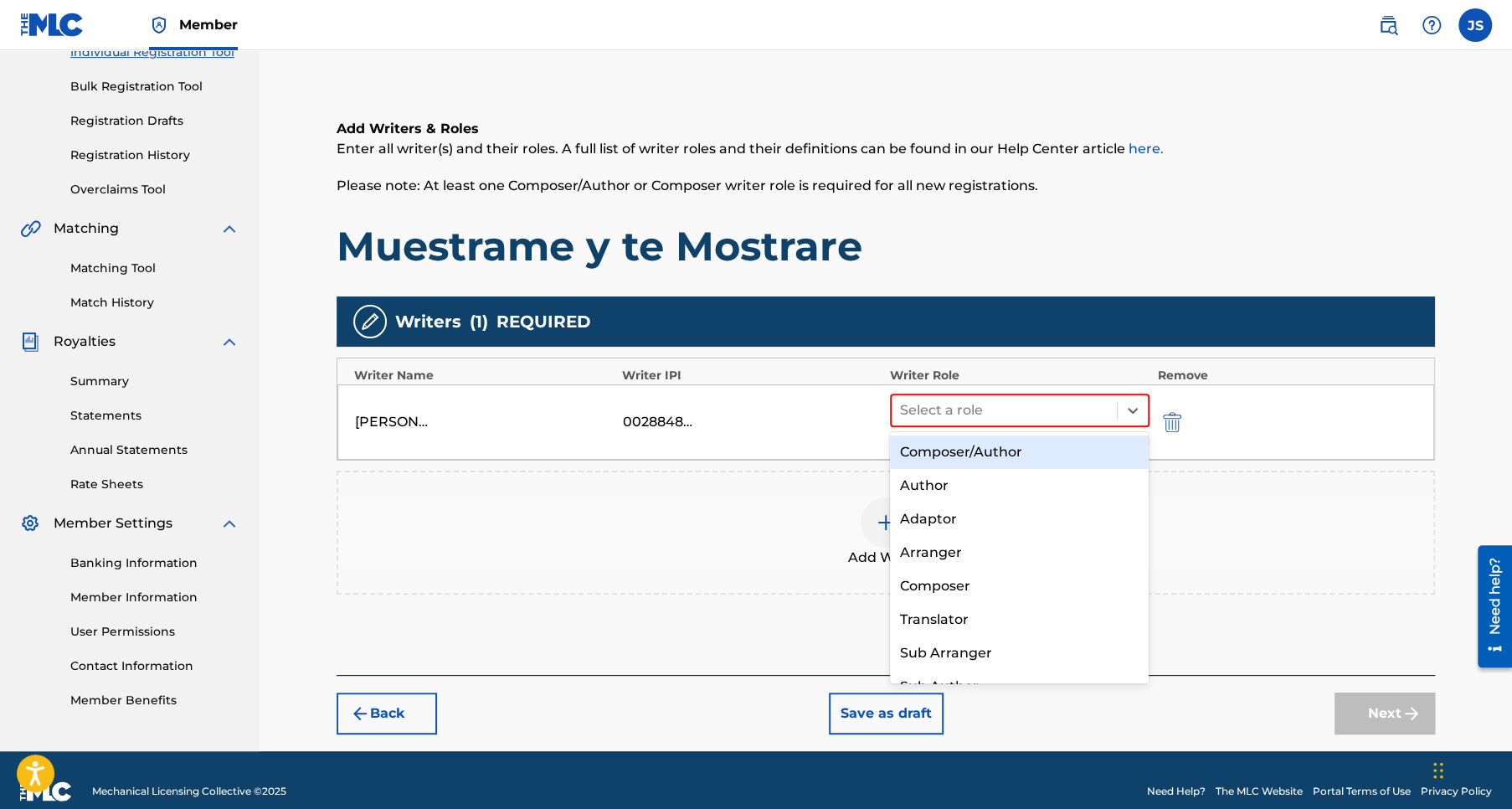
click at [981, 452] on div "Composer/Author" at bounding box center [1019, 452] width 259 height 33
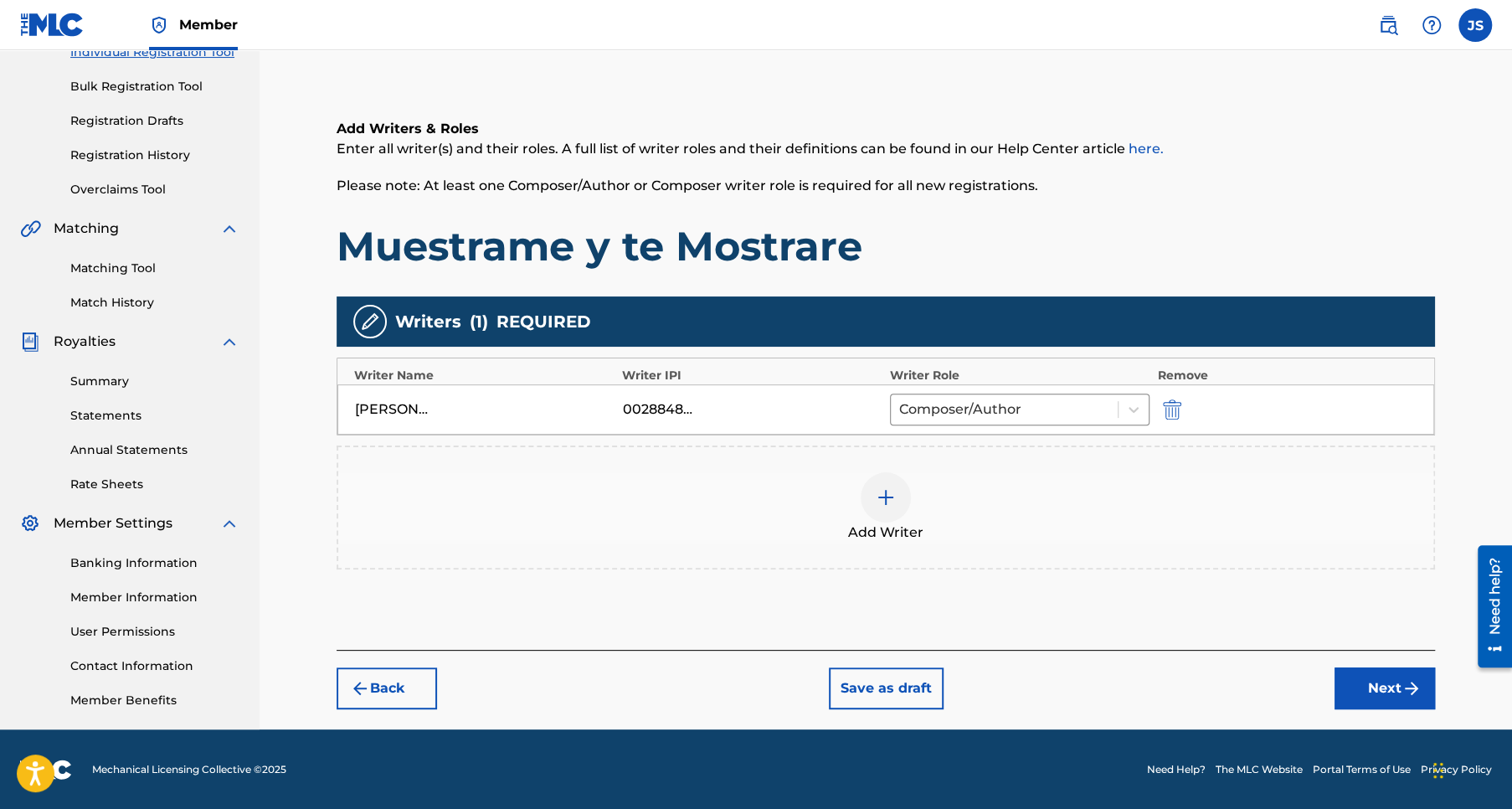
click at [1382, 680] on button "Next" at bounding box center [1385, 688] width 101 height 42
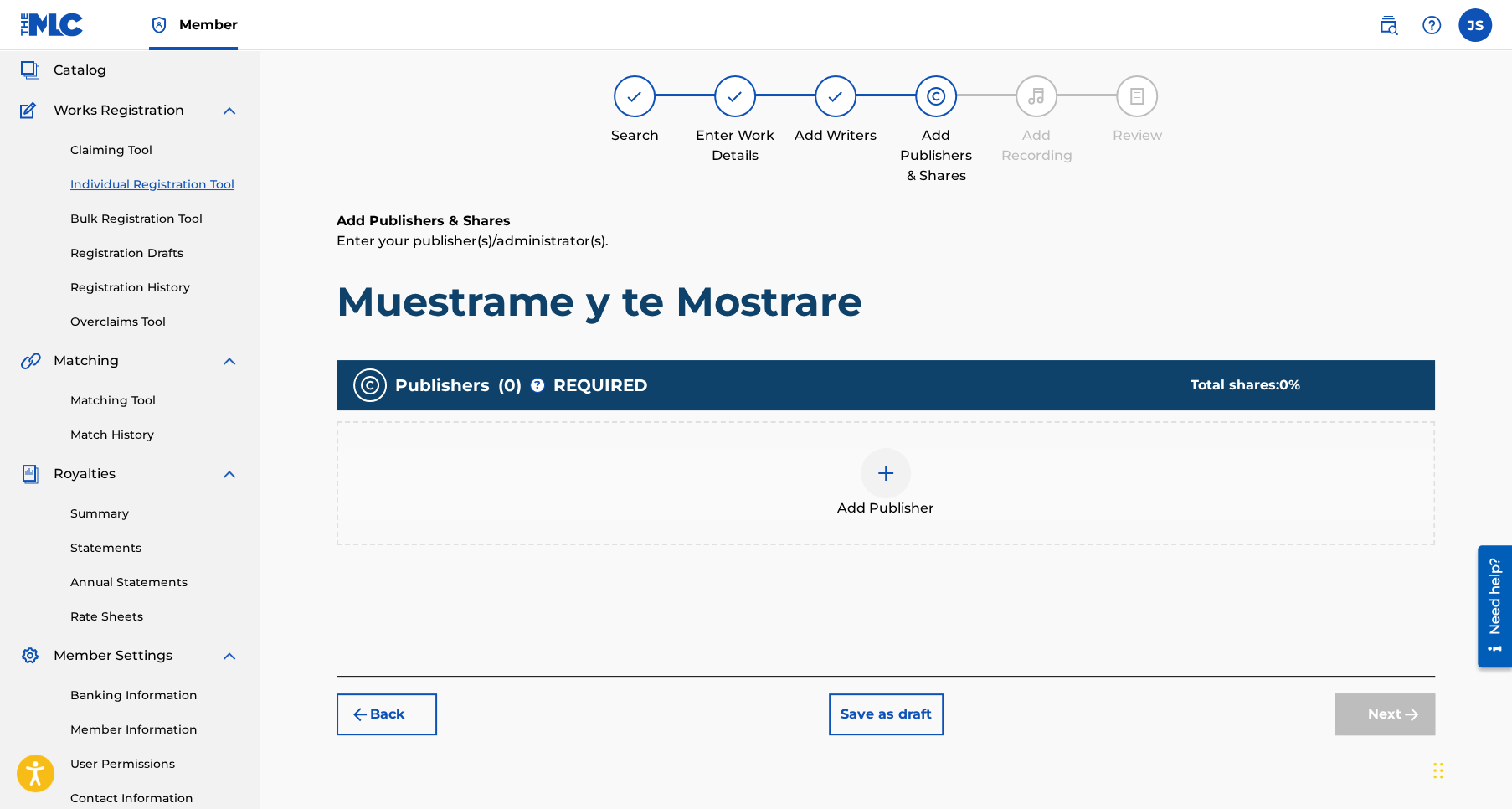
scroll to position [75, 0]
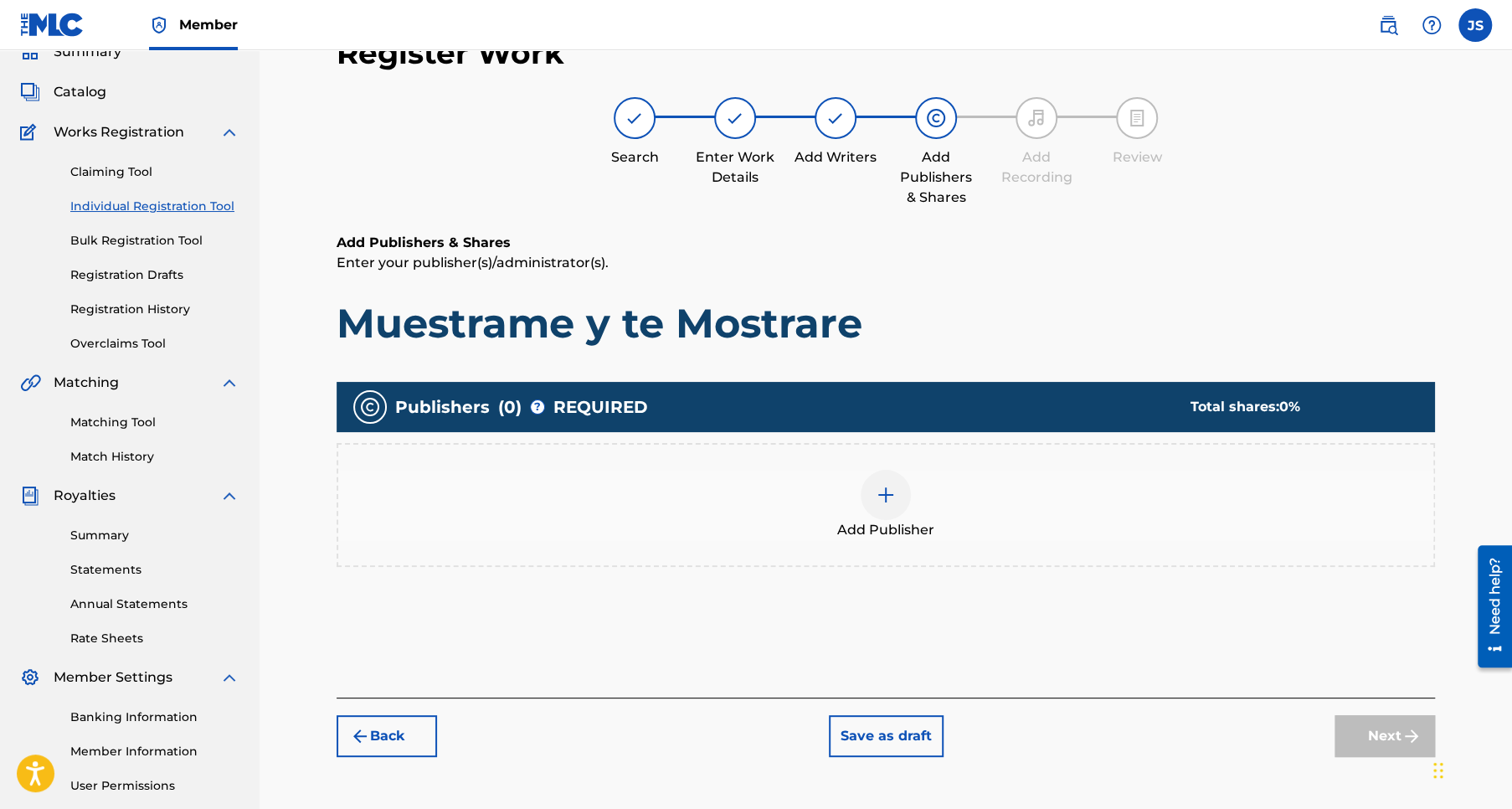
click at [883, 494] on img at bounding box center [885, 495] width 20 height 20
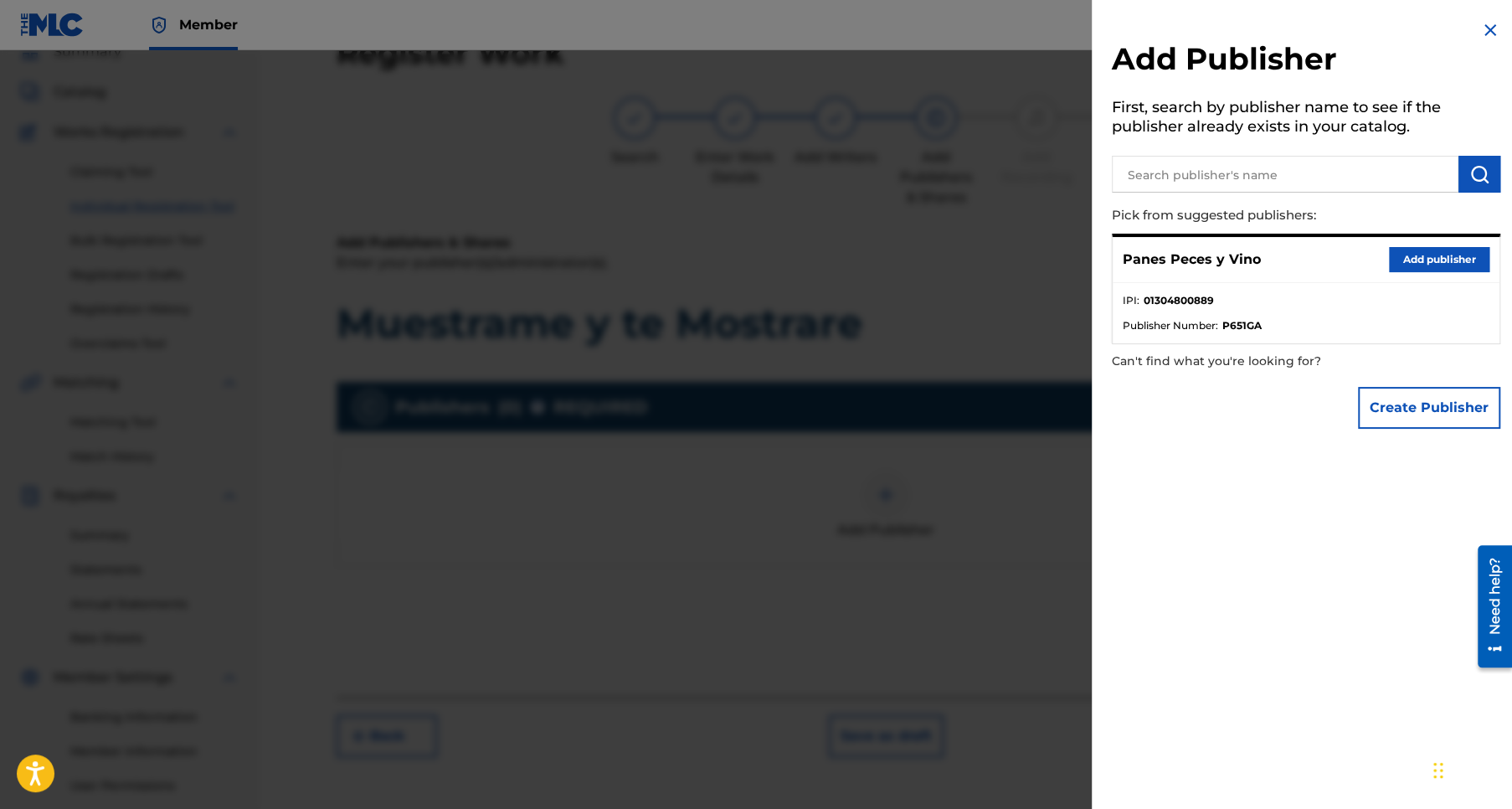
click at [1438, 257] on button "Add publisher" at bounding box center [1439, 259] width 101 height 25
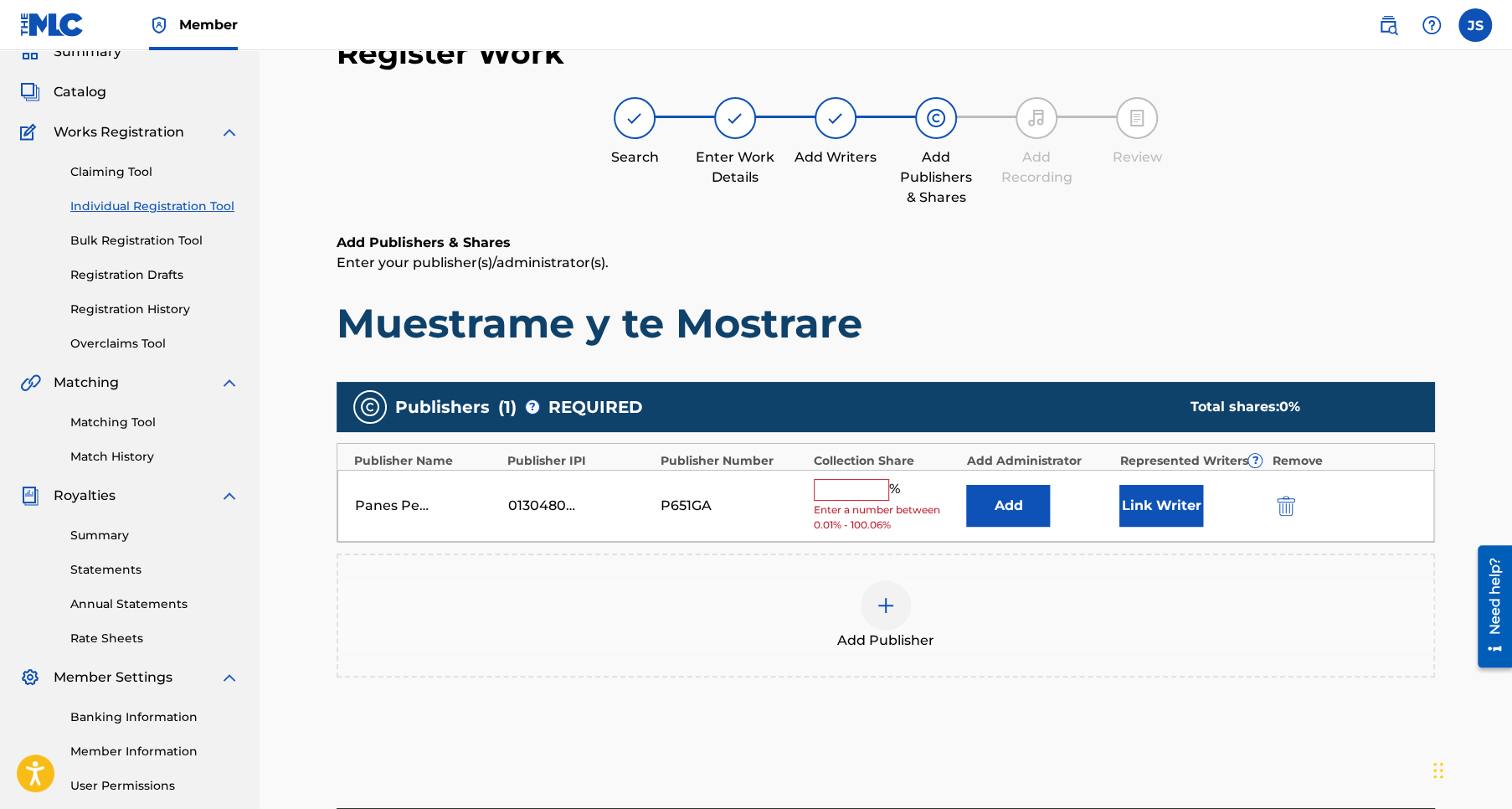
click at [848, 488] on input "text" at bounding box center [851, 489] width 75 height 22
type input "50"
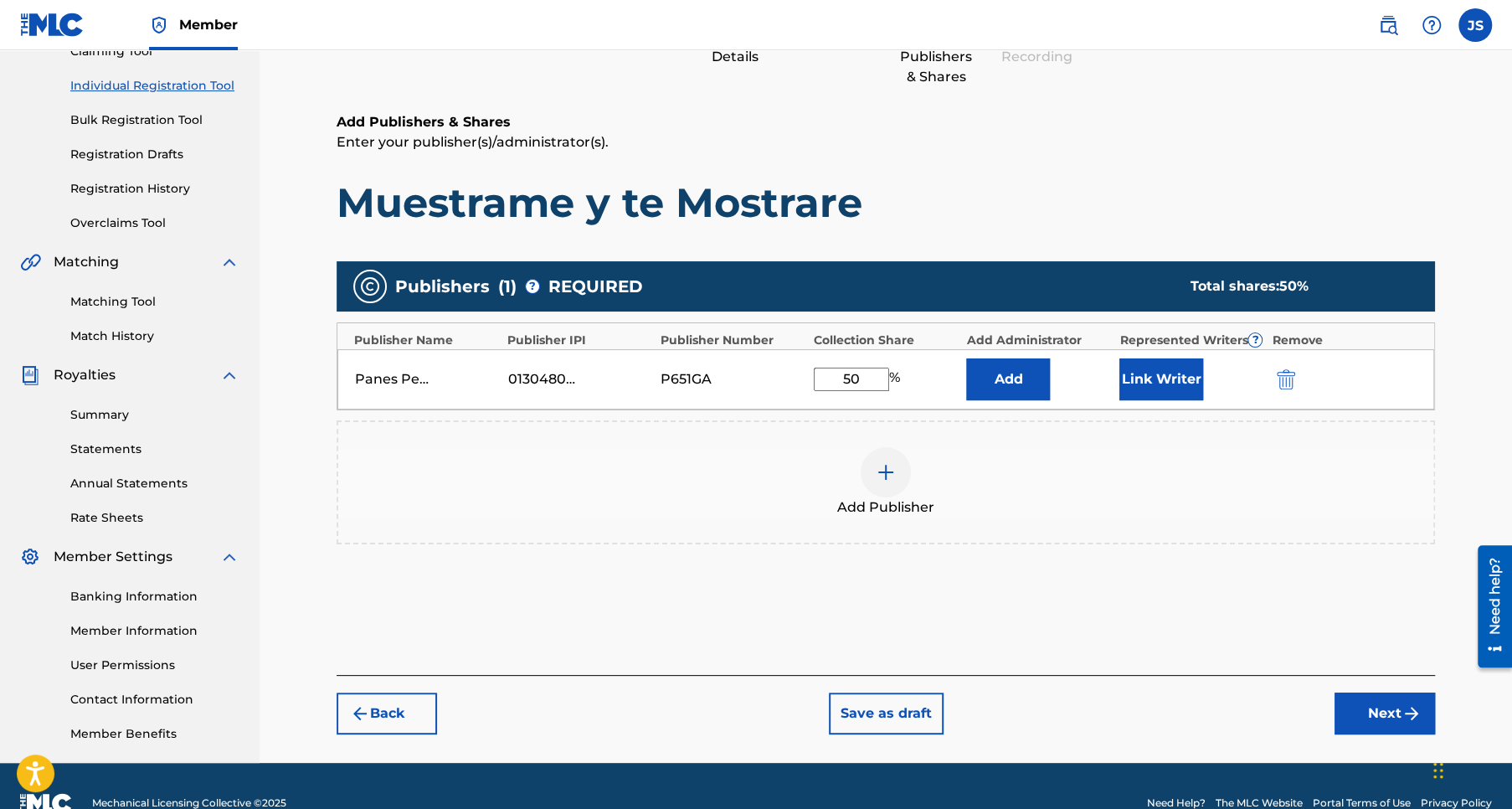
scroll to position [229, 0]
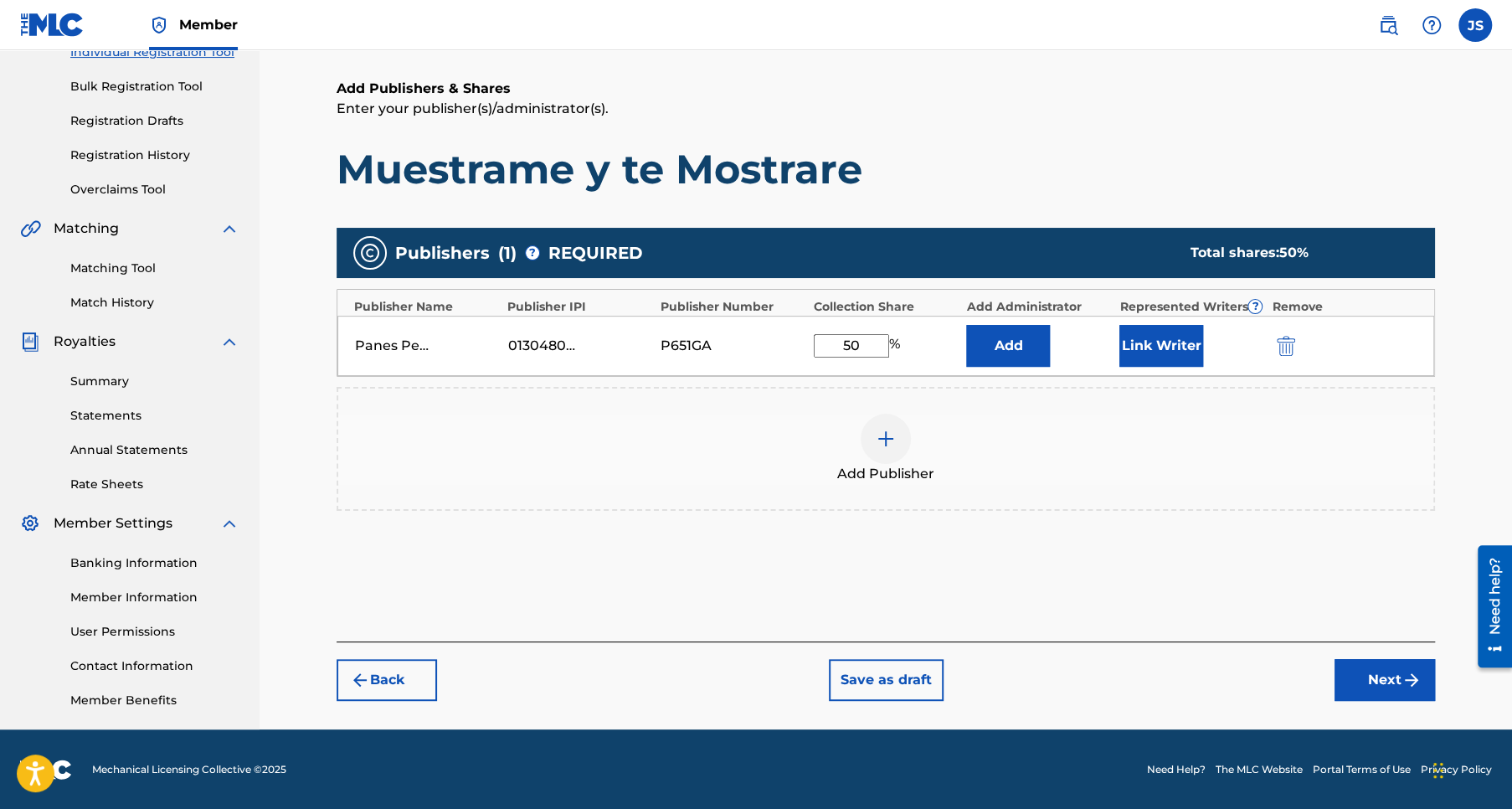
click at [1381, 679] on button "Next" at bounding box center [1385, 680] width 101 height 42
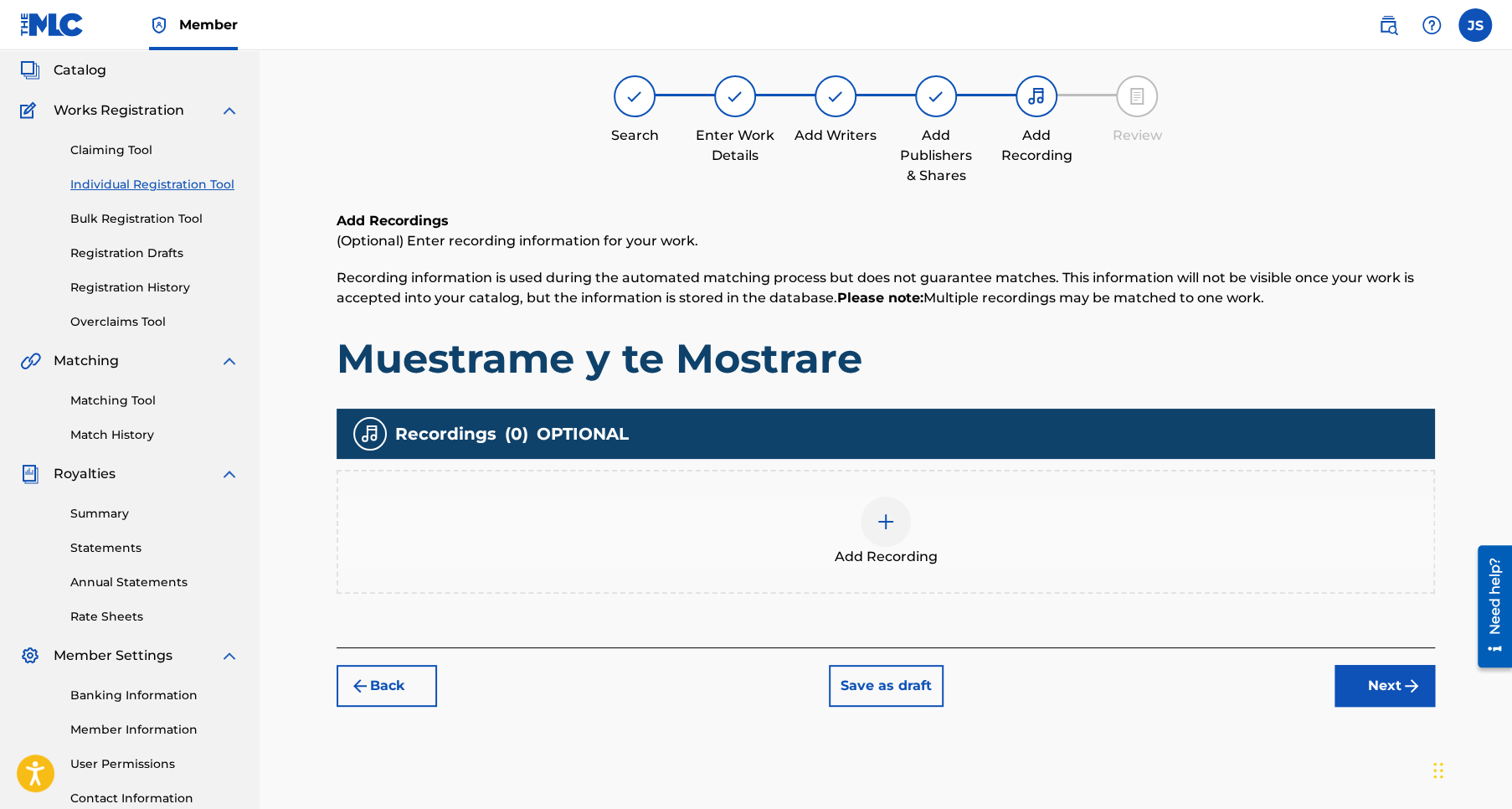
scroll to position [75, 0]
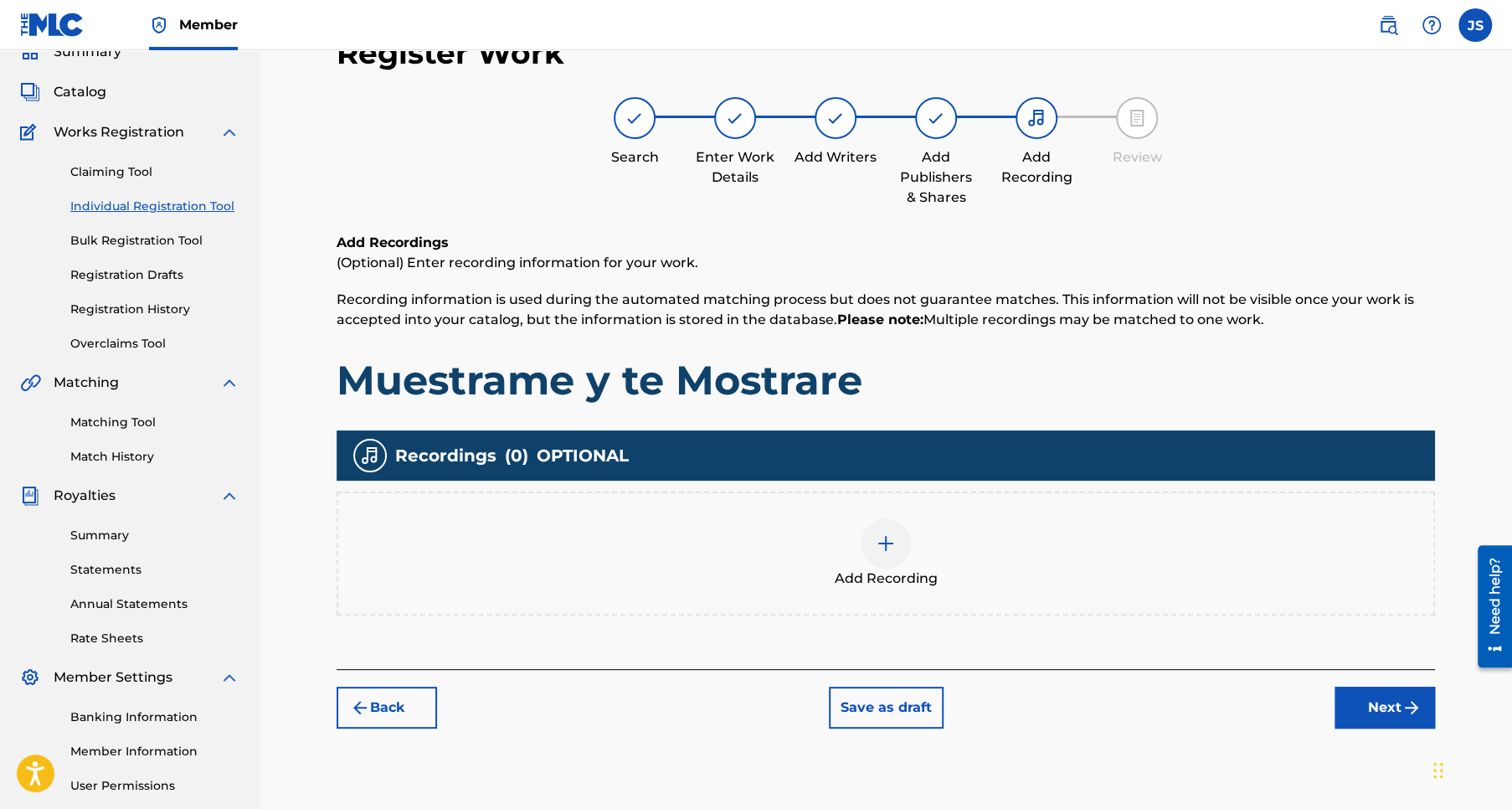
click at [1385, 704] on button "Next" at bounding box center [1385, 708] width 101 height 42
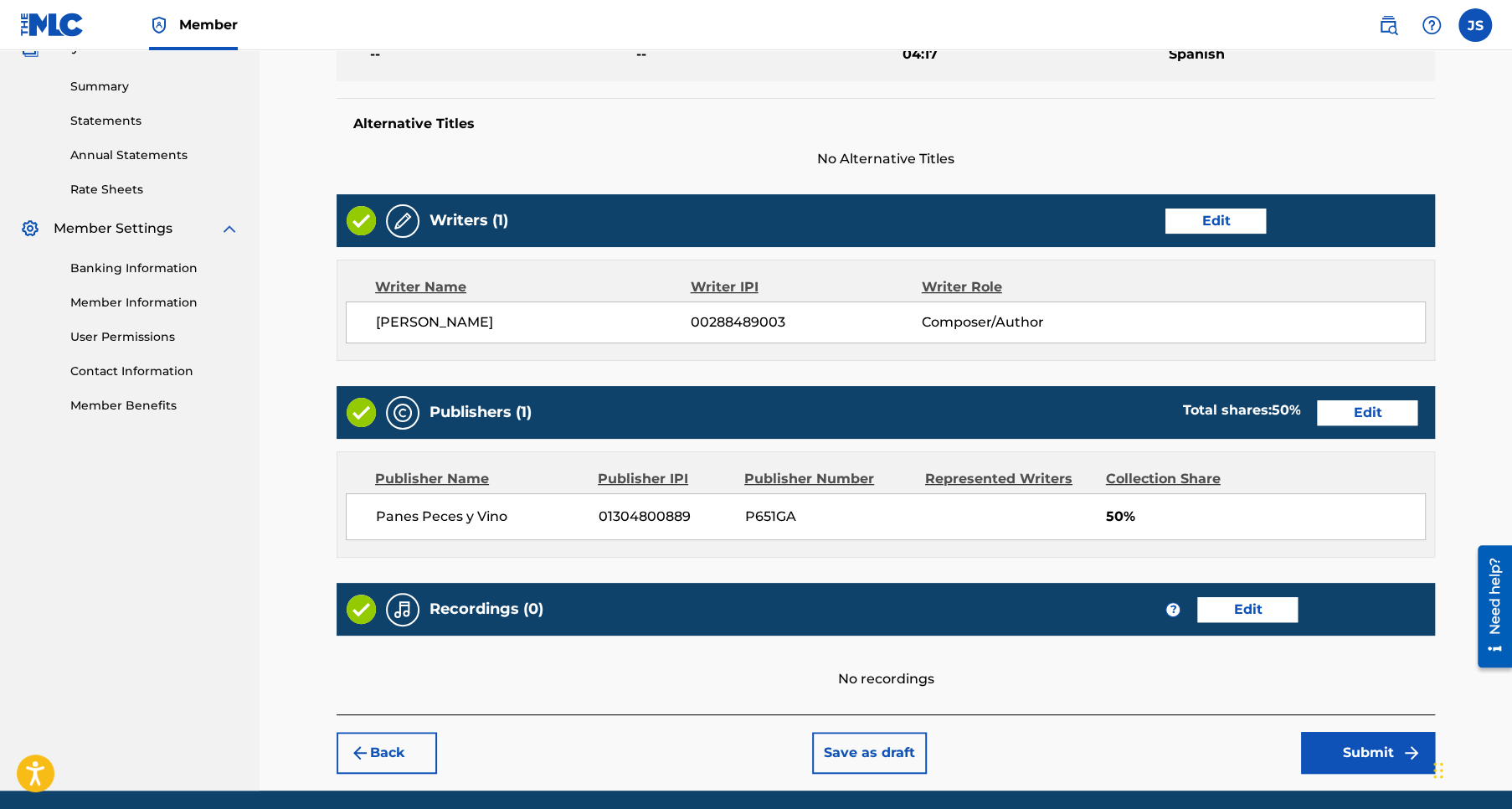
scroll to position [585, 0]
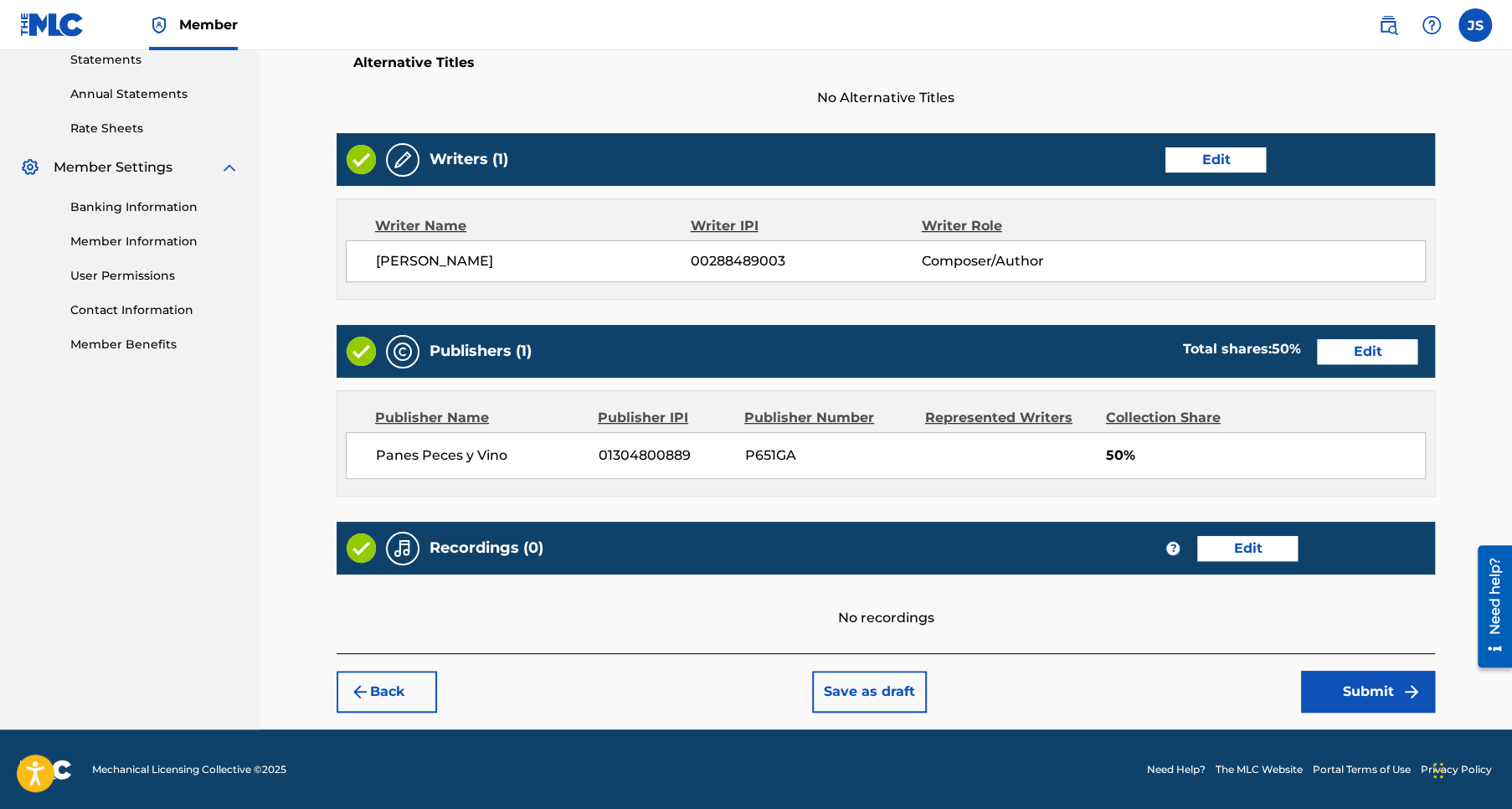
click at [1367, 693] on button "Submit" at bounding box center [1367, 691] width 134 height 42
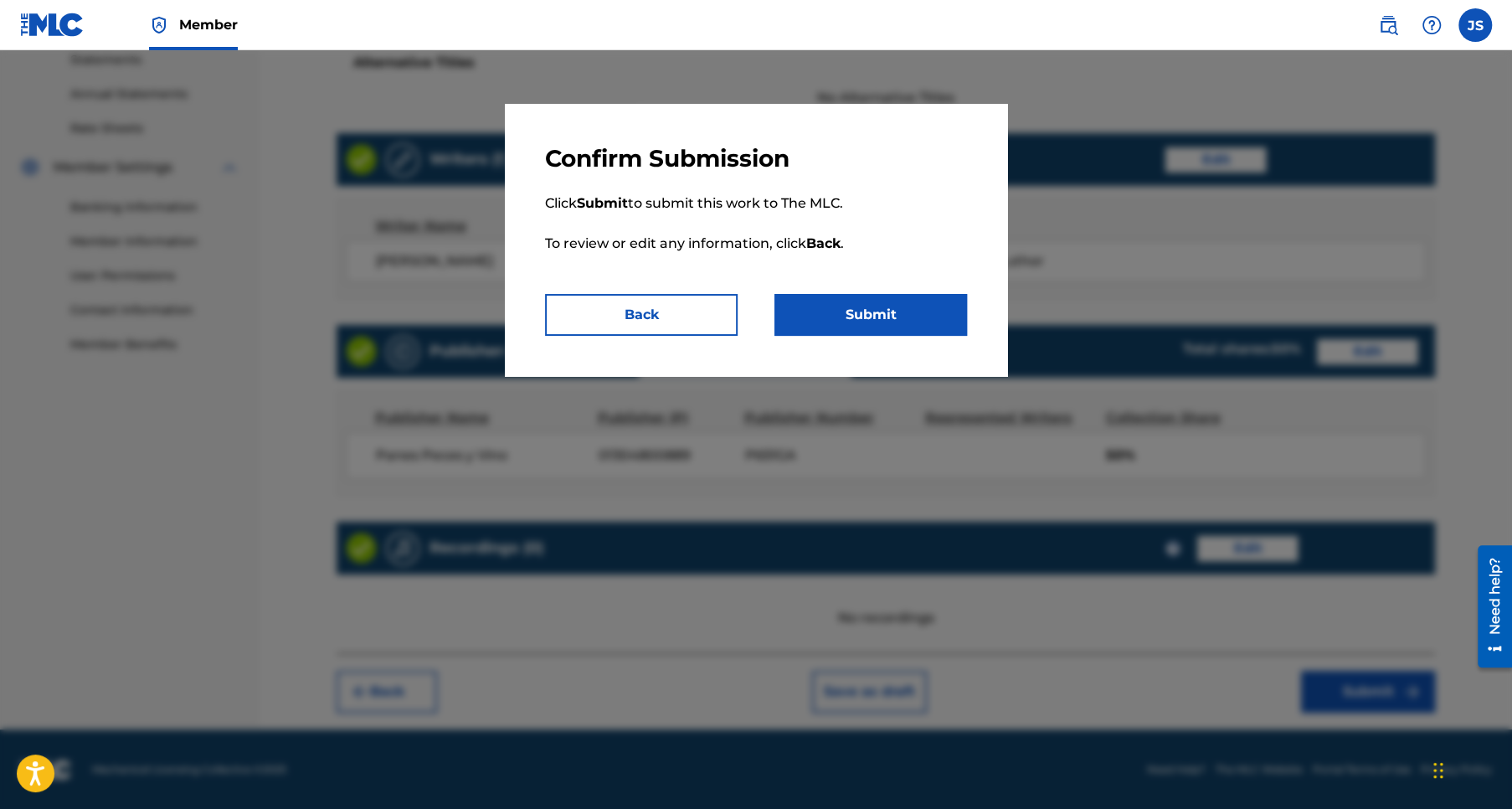
click at [857, 316] on button "Submit" at bounding box center [870, 314] width 192 height 42
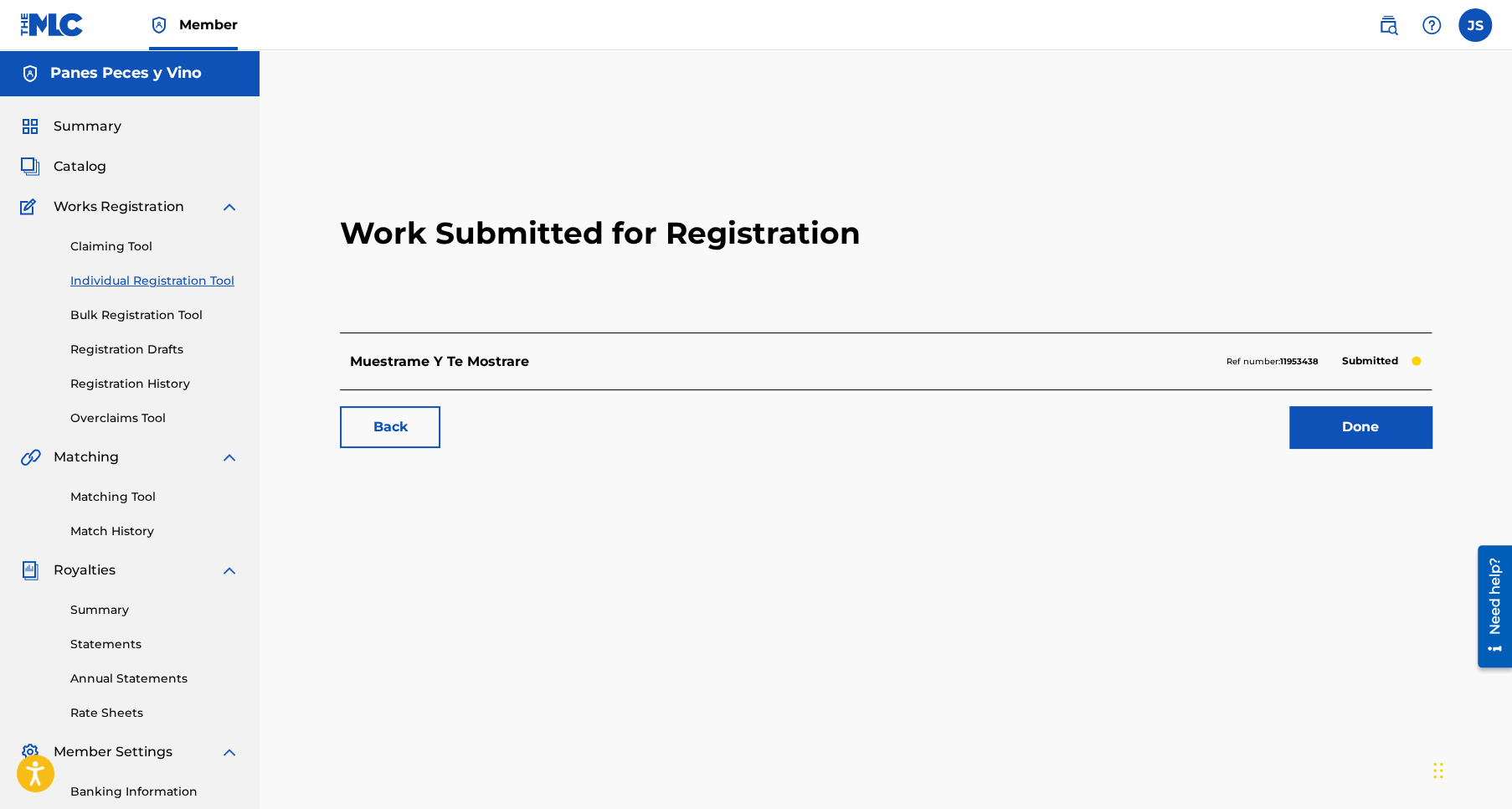
click at [1350, 430] on link "Done" at bounding box center [1360, 426] width 143 height 42
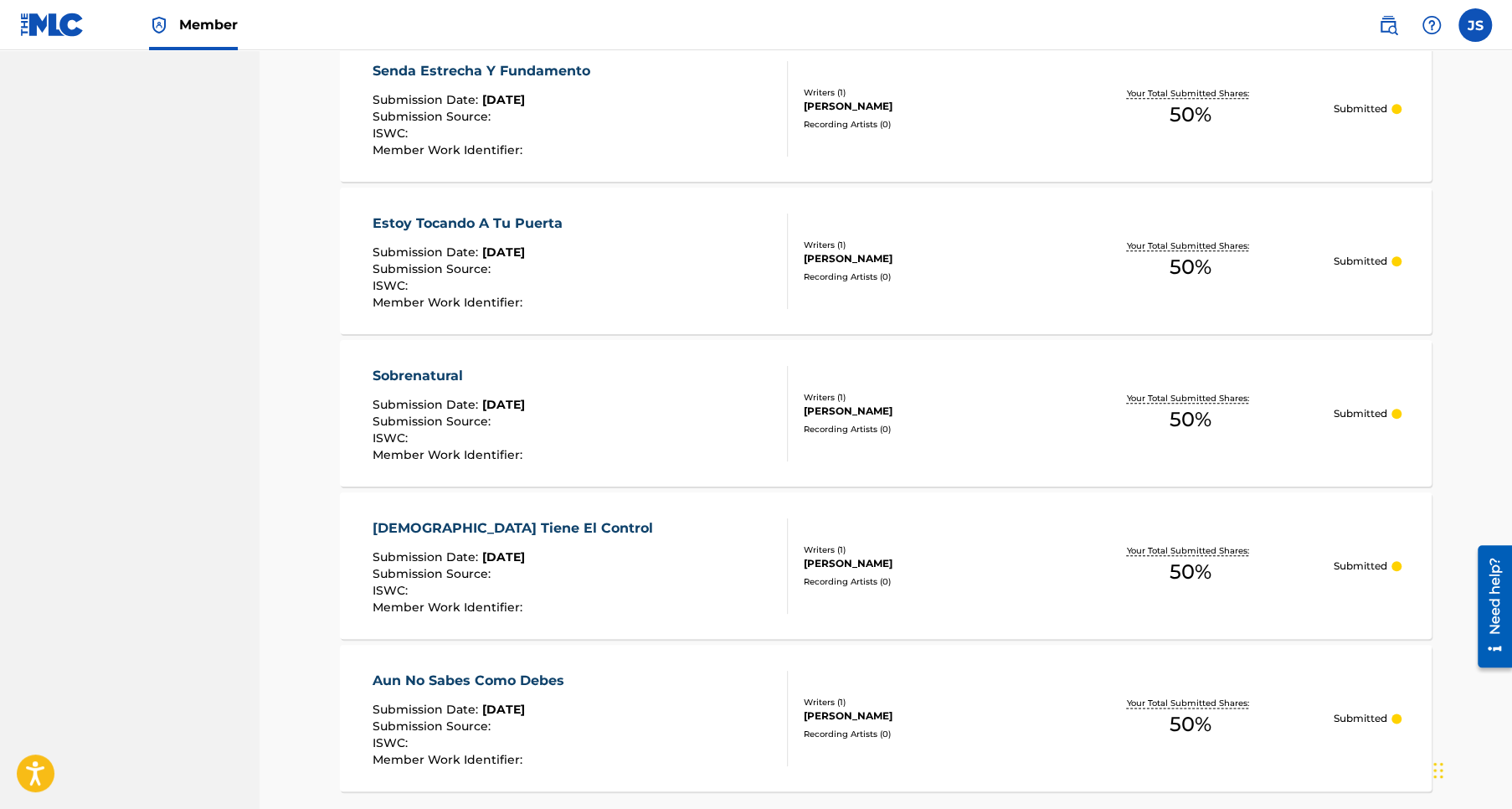
scroll to position [1170, 0]
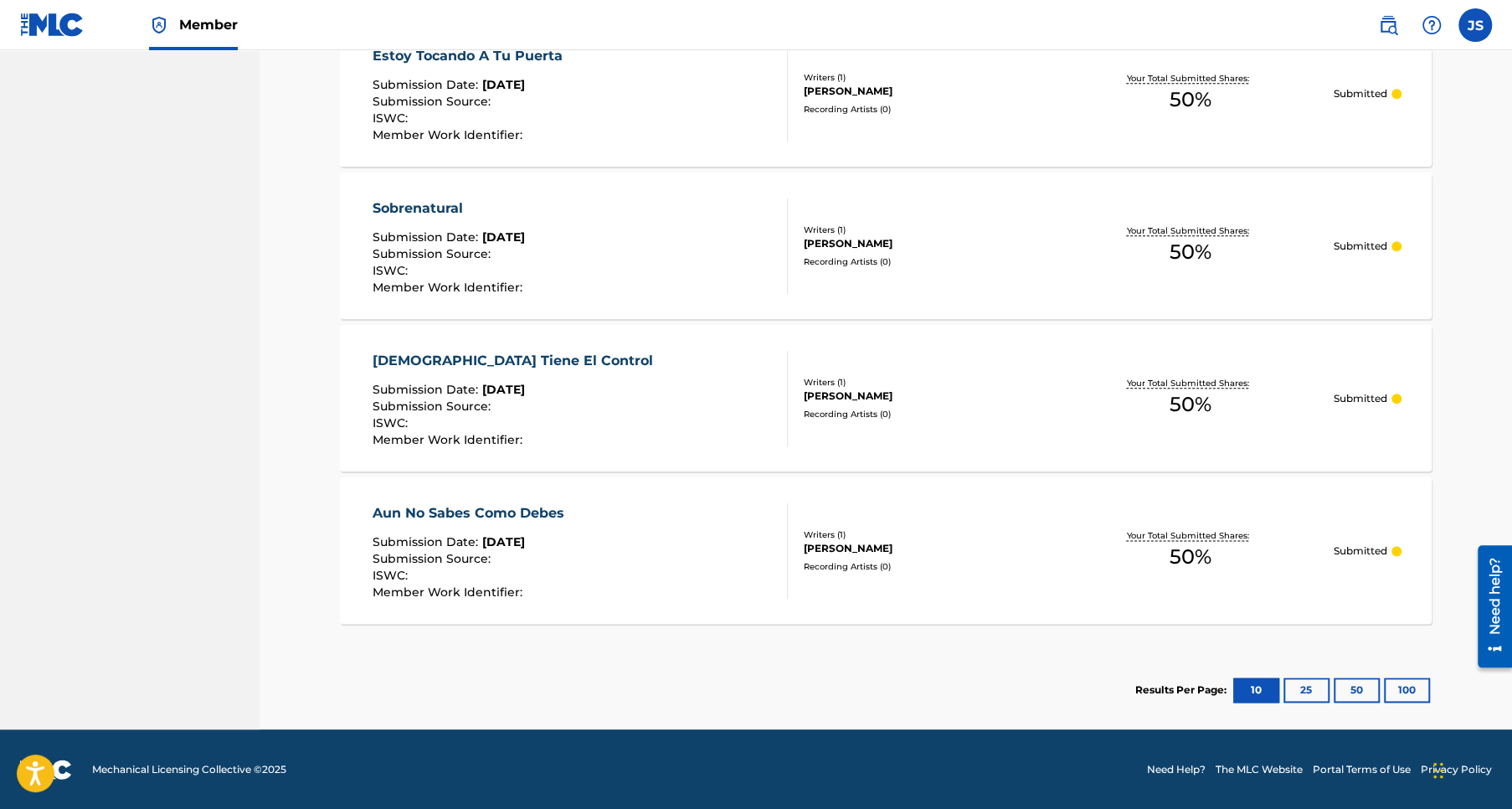
click at [1304, 682] on button "25" at bounding box center [1305, 690] width 46 height 25
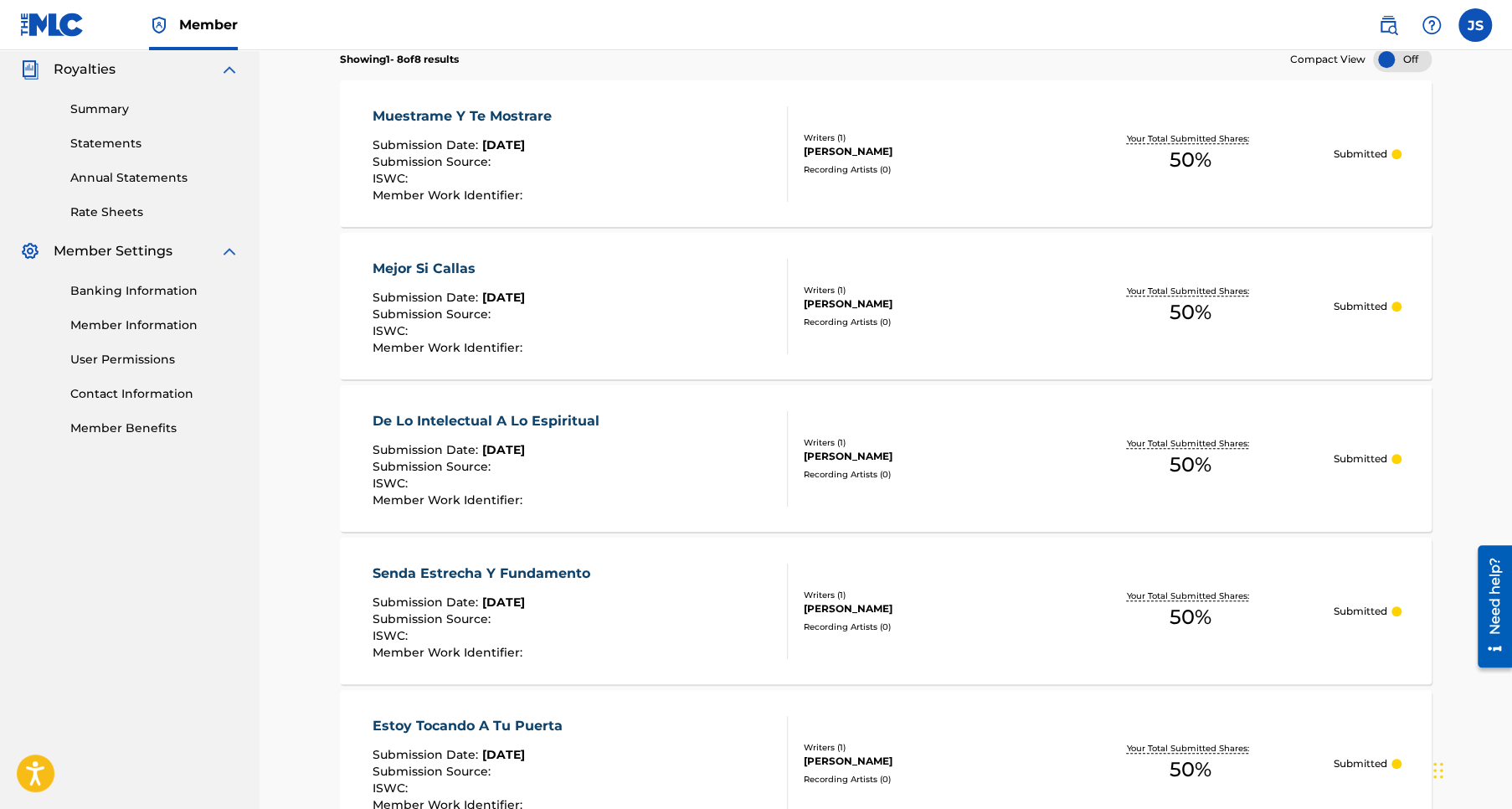
scroll to position [0, 0]
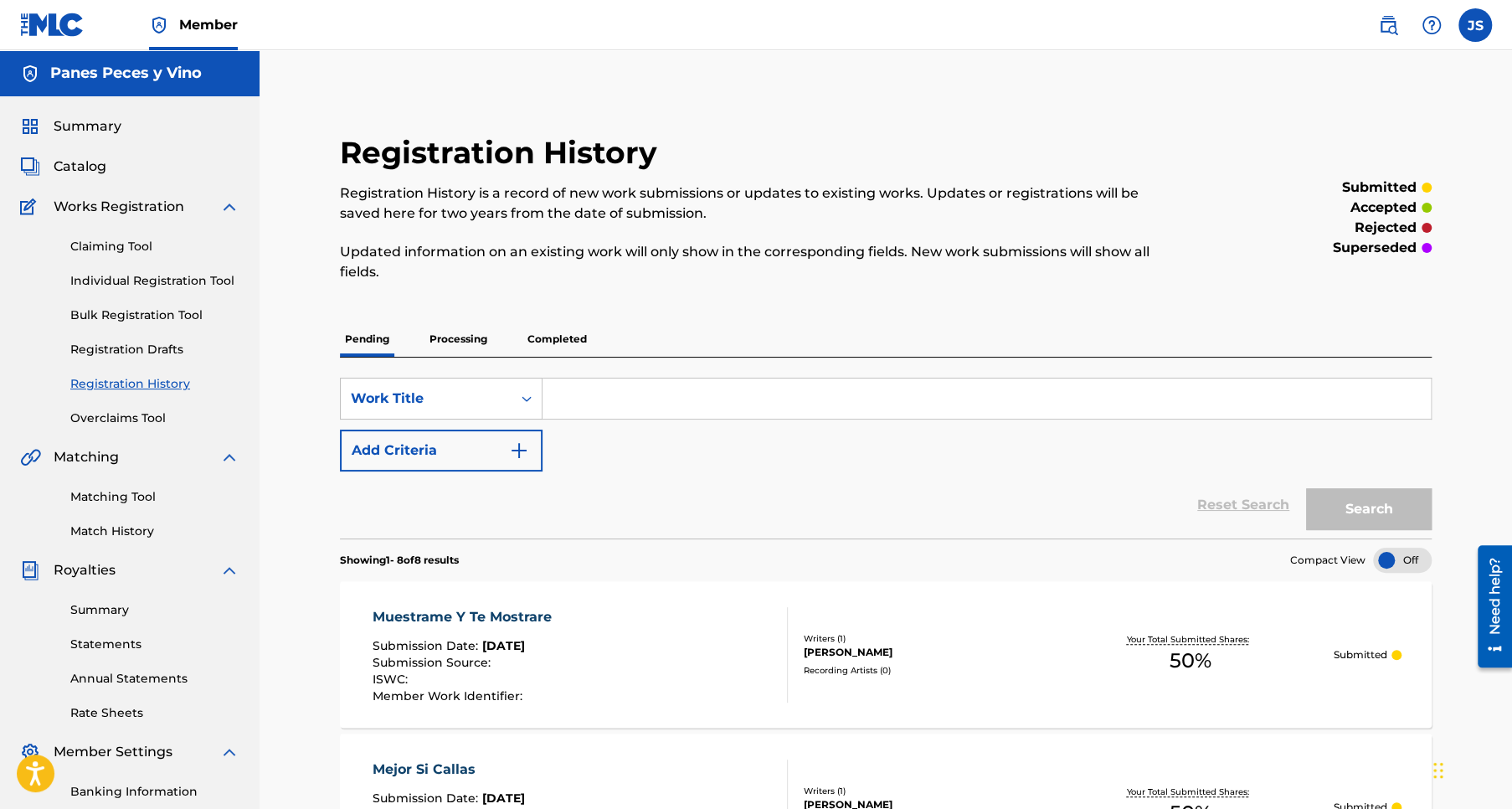
click at [456, 339] on p "Processing" at bounding box center [459, 339] width 68 height 35
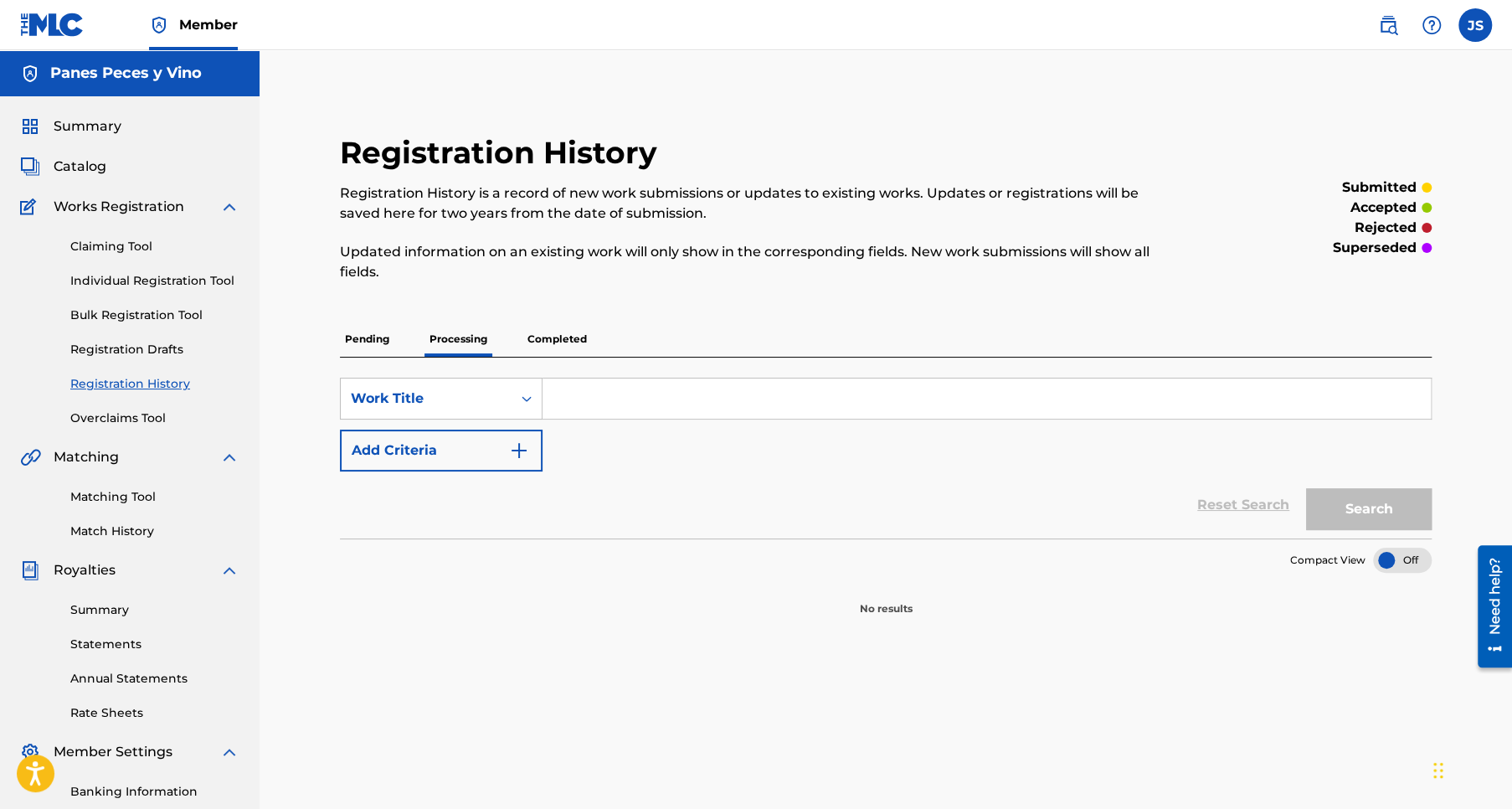
click at [564, 339] on p "Completed" at bounding box center [557, 339] width 69 height 35
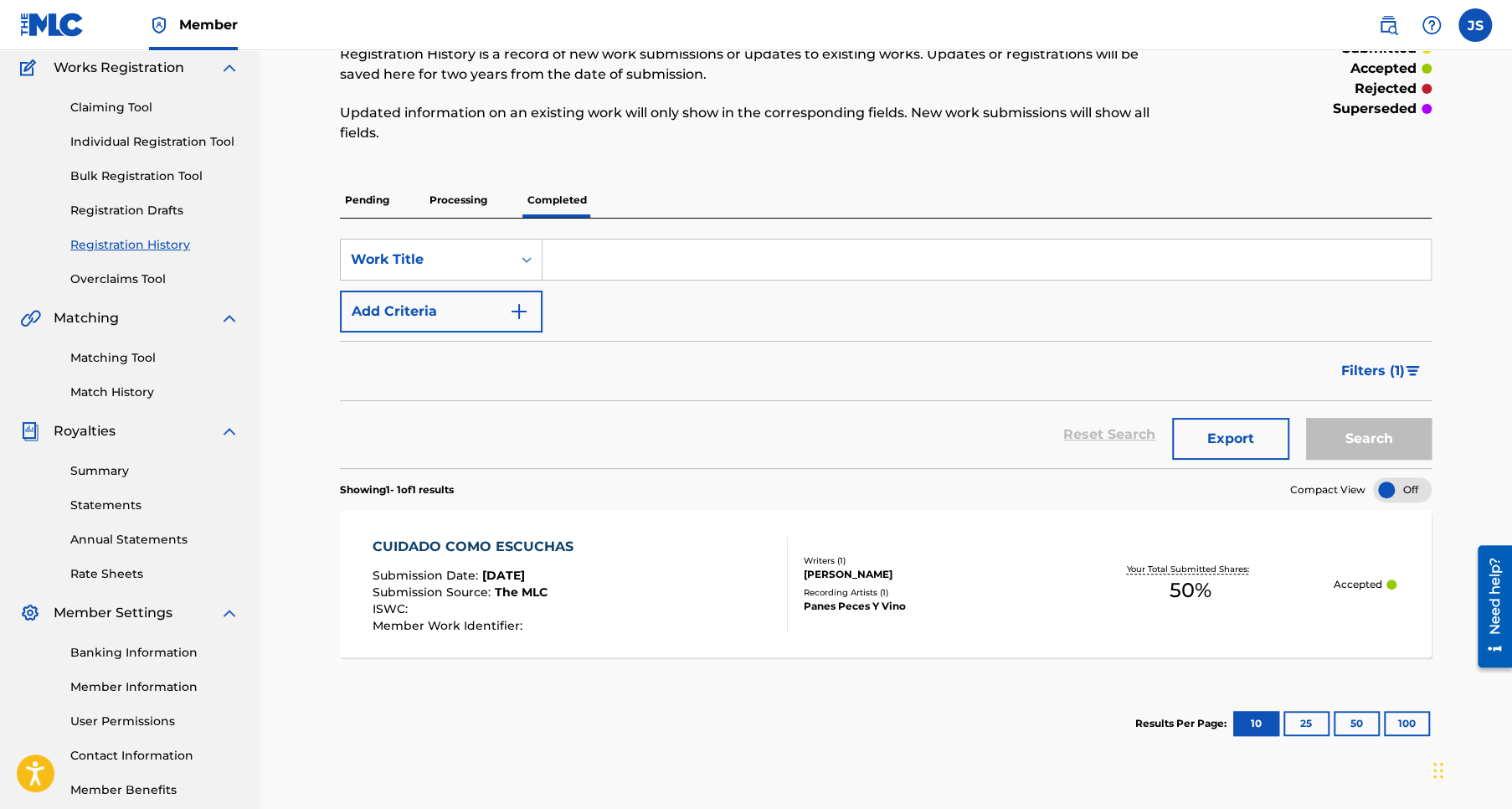
scroll to position [229, 0]
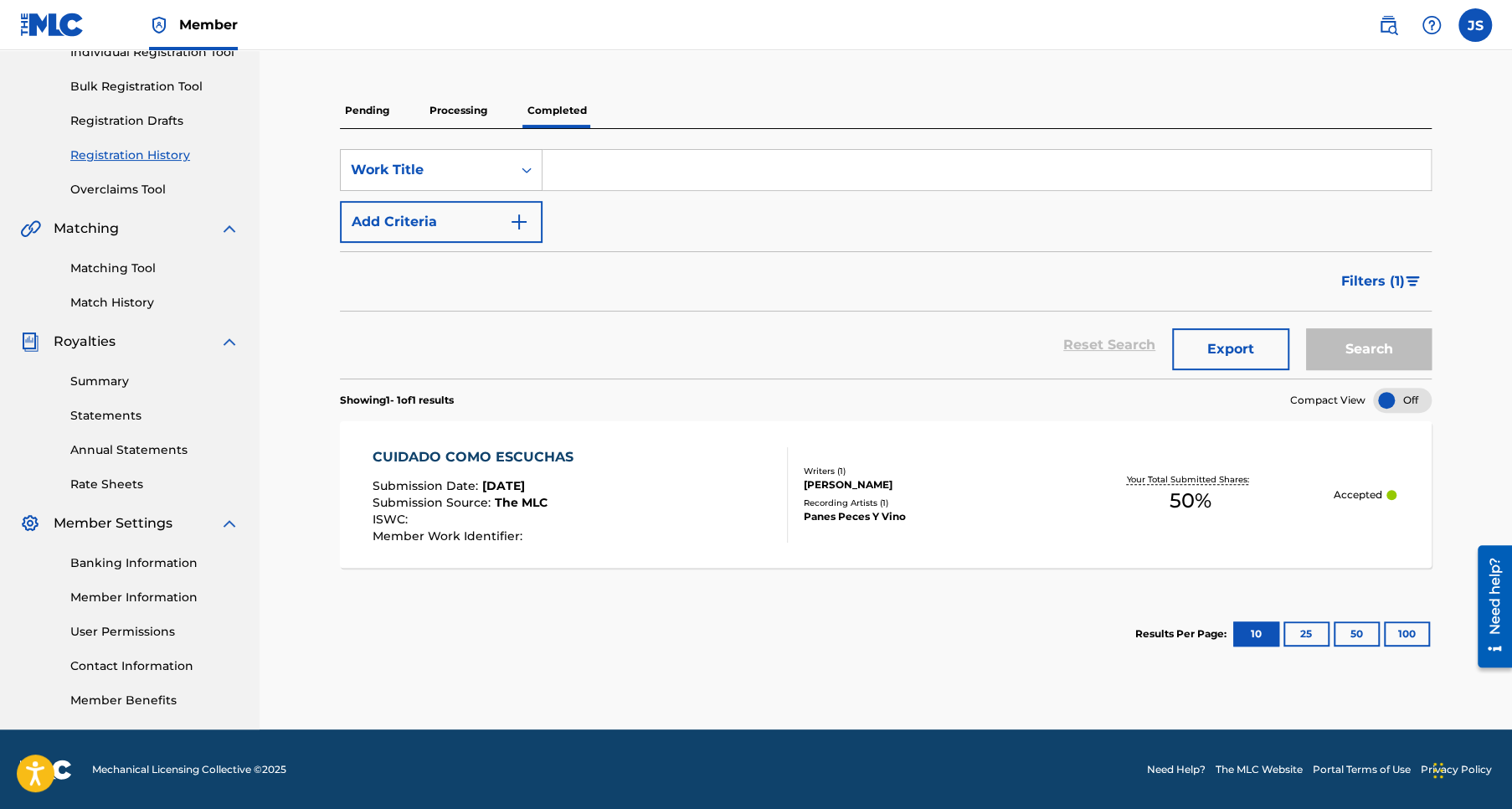
click at [484, 453] on div "CUIDADO COMO ESCUCHAS" at bounding box center [477, 457] width 209 height 20
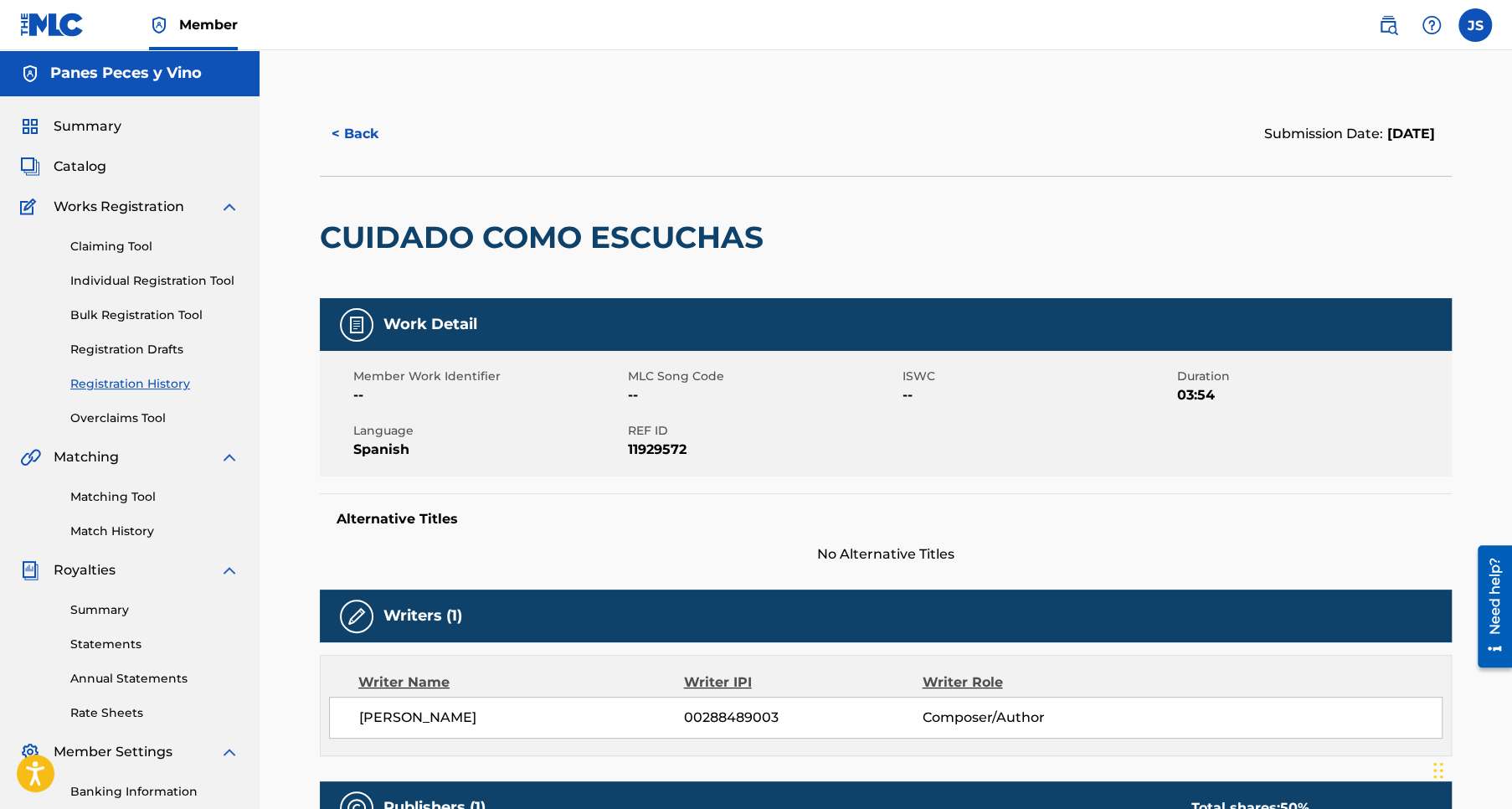
scroll to position [229, 0]
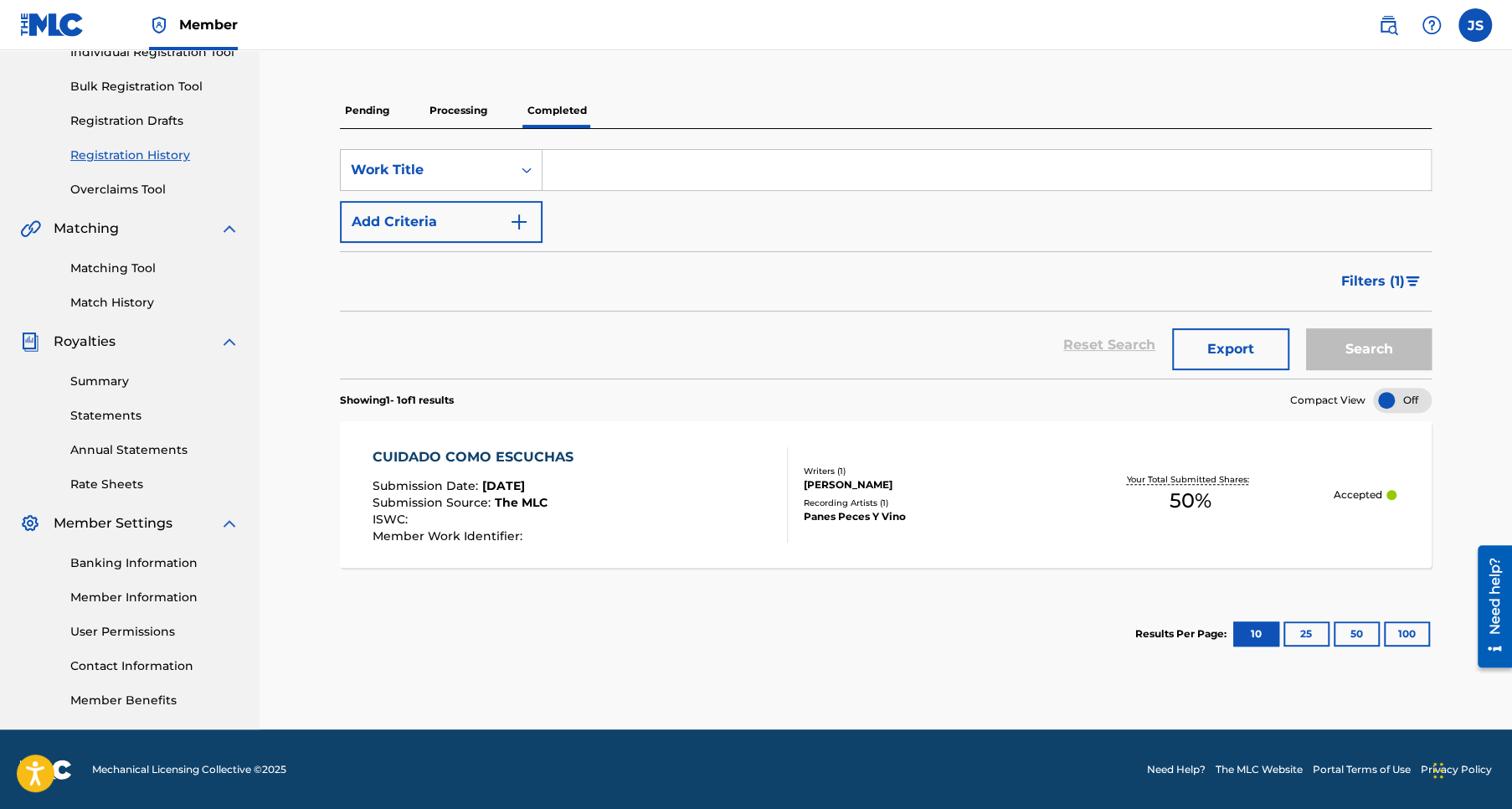
click at [466, 110] on p "Processing" at bounding box center [459, 110] width 68 height 35
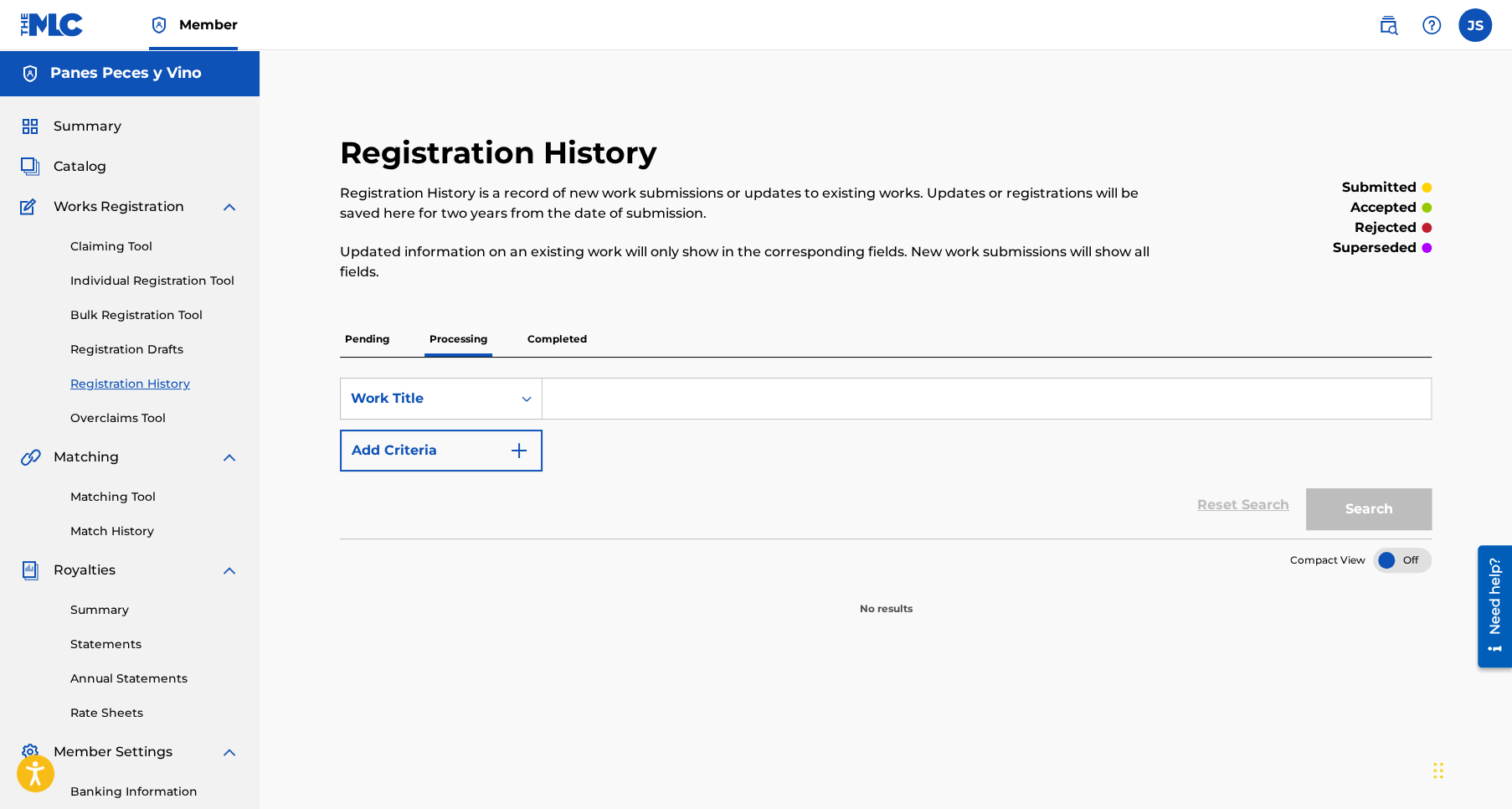
click at [368, 343] on p "Pending" at bounding box center [367, 339] width 55 height 35
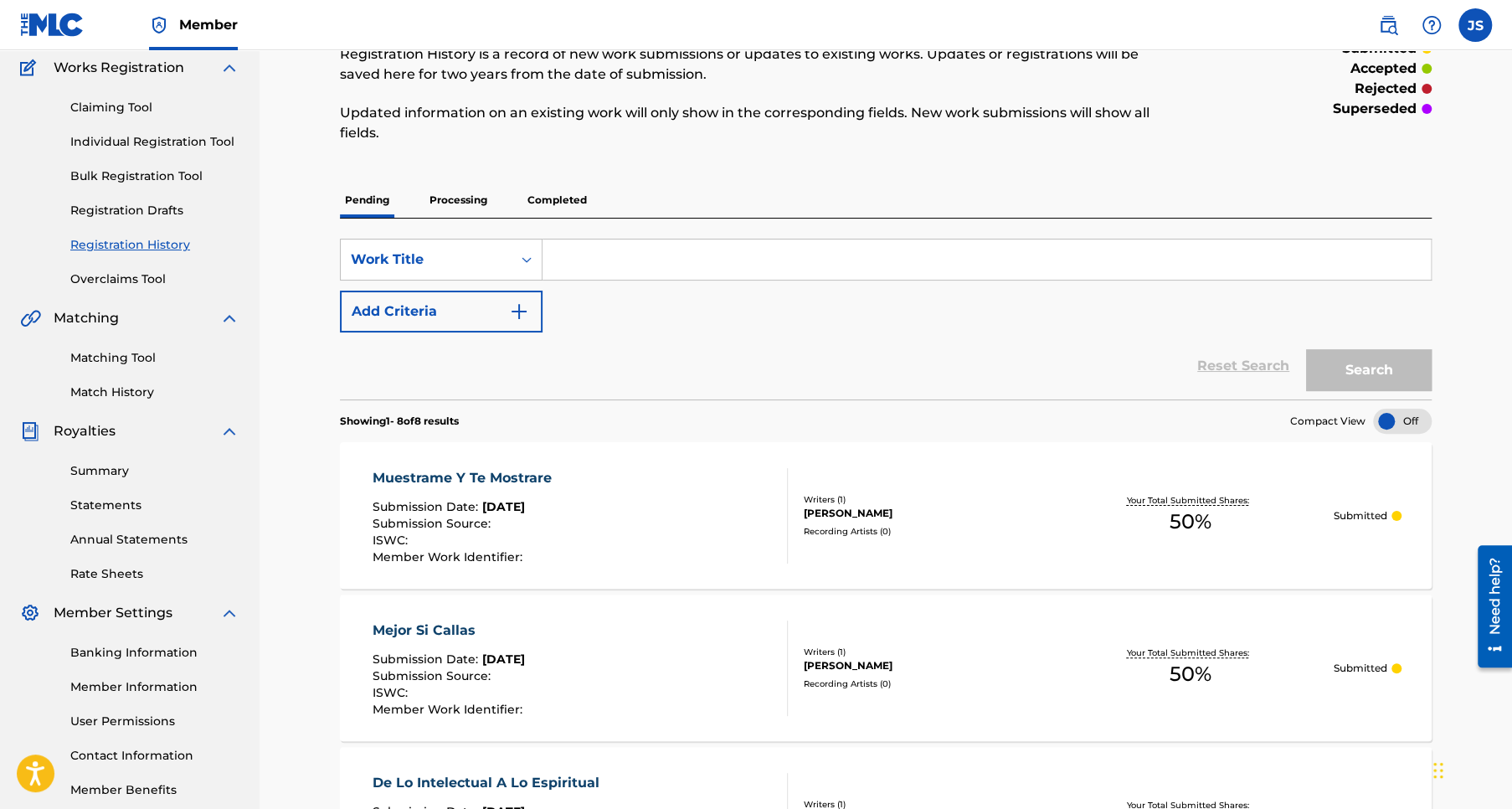
scroll to position [167, 0]
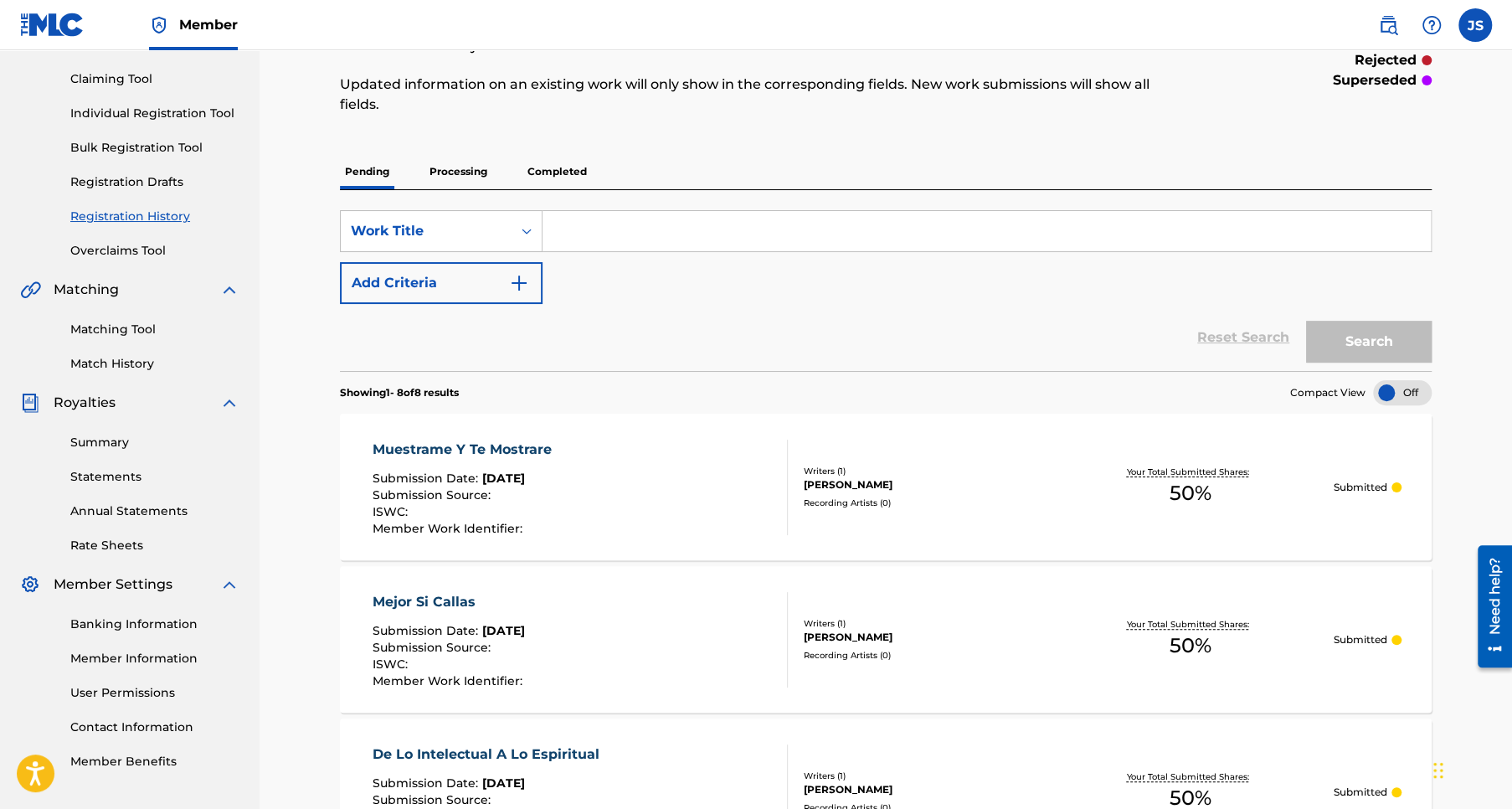
click at [1472, 34] on label at bounding box center [1474, 24] width 33 height 33
click at [1475, 25] on input "JS Jose Pablo Sanchez Rios rios.thafl@gmail.com Notification Preferences Profil…" at bounding box center [1475, 25] width 0 height 0
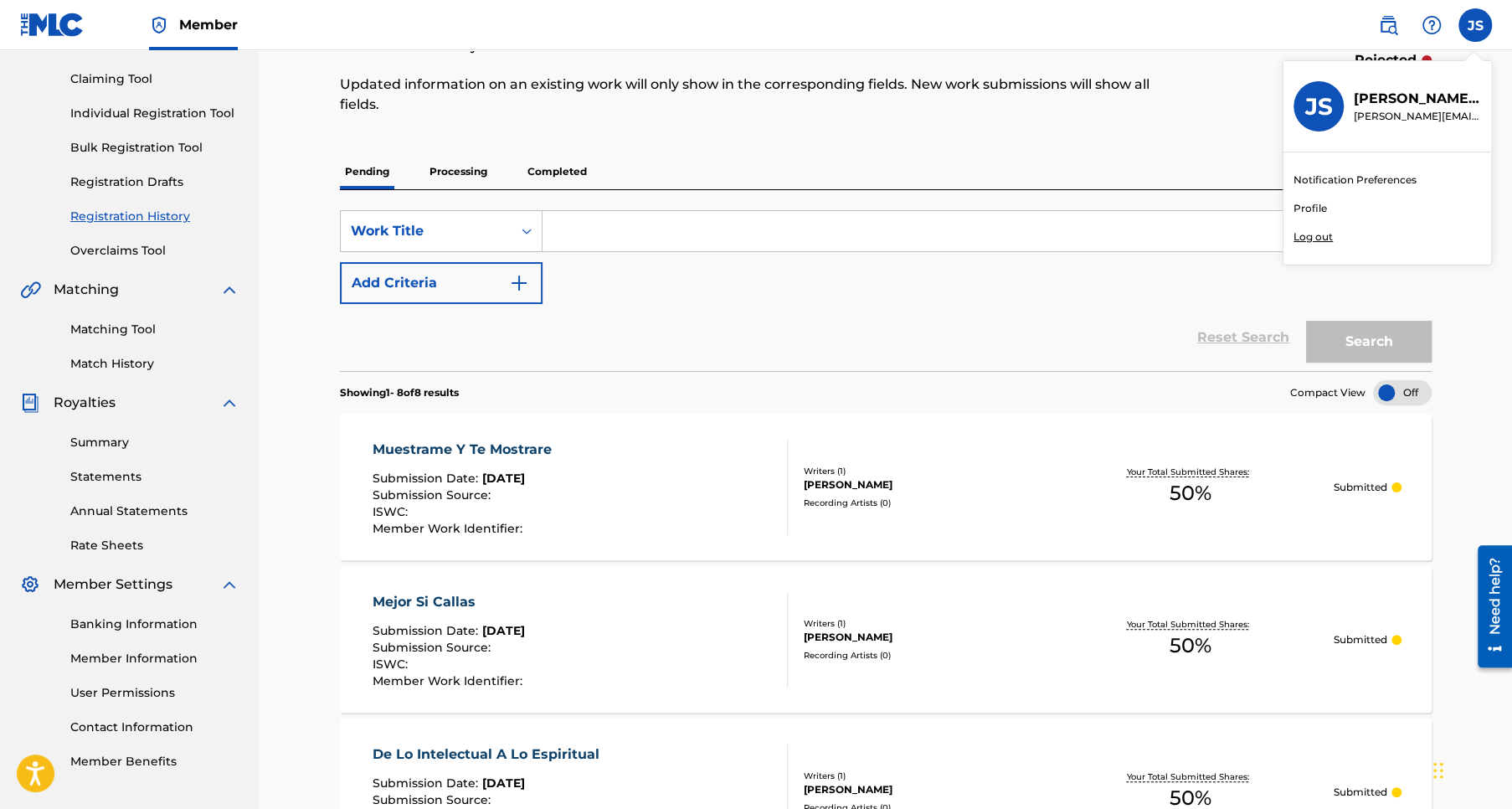
click at [1315, 235] on p "Log out" at bounding box center [1313, 236] width 40 height 15
click at [1475, 25] on input "JS Jose Pablo Sanchez Rios rios.thafl@gmail.com Notification Preferences Profil…" at bounding box center [1475, 25] width 0 height 0
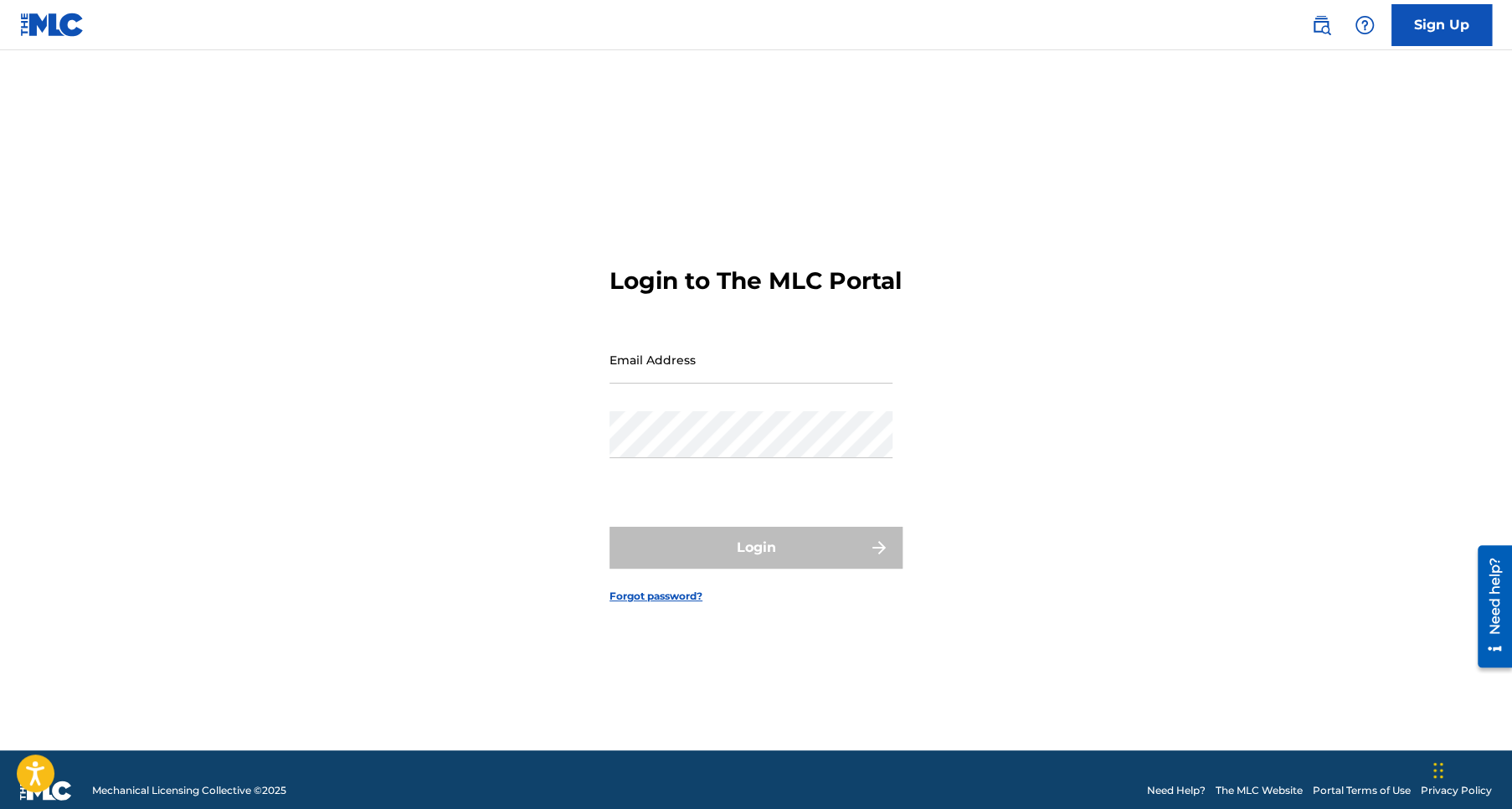
click at [672, 406] on div "Email Address" at bounding box center [751, 374] width 283 height 75
click at [659, 381] on input "Email Address" at bounding box center [751, 359] width 283 height 48
type input "[PERSON_NAME][EMAIL_ADDRESS][DOMAIN_NAME]"
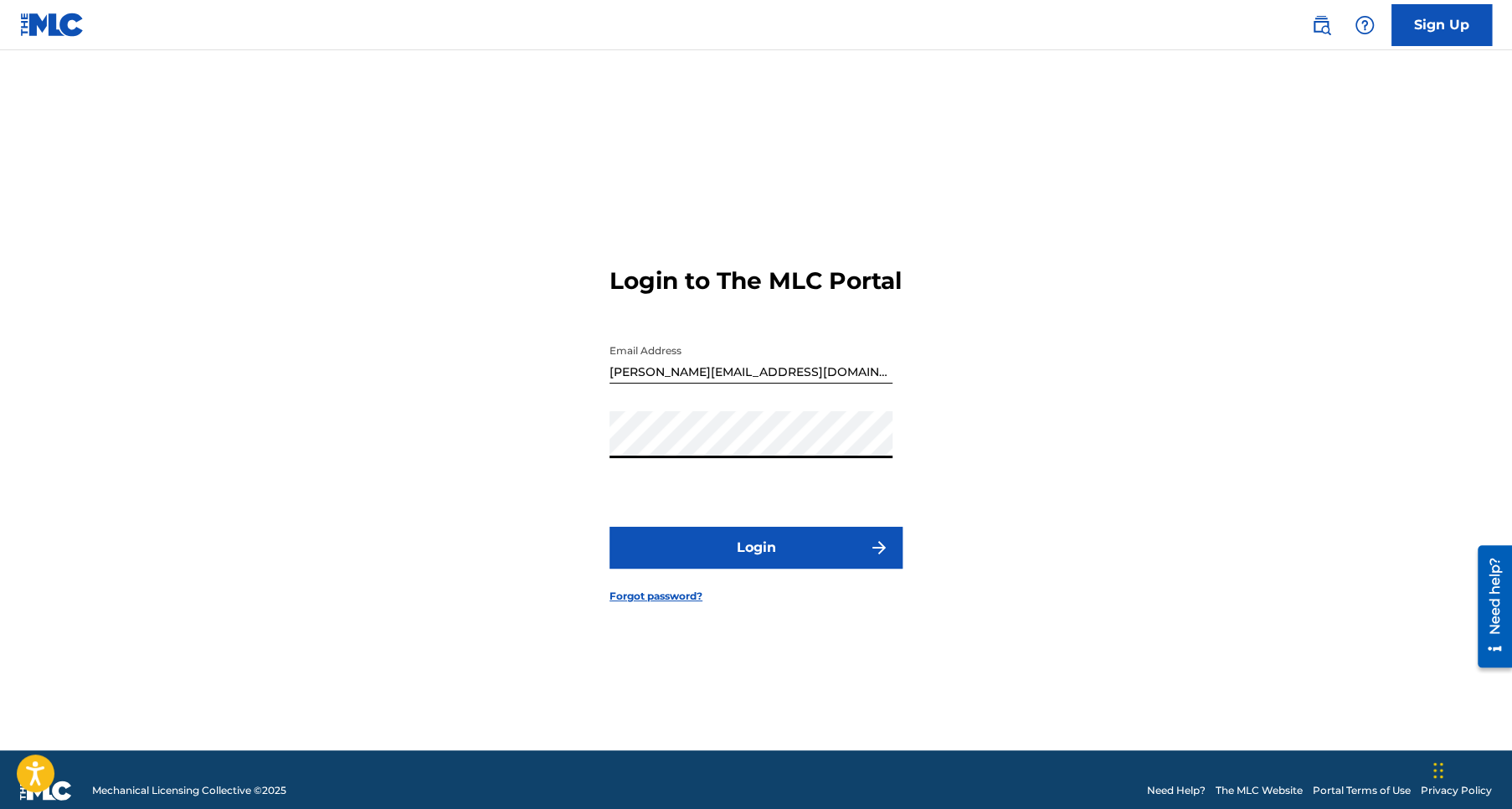
click at [610, 526] on button "Login" at bounding box center [756, 547] width 293 height 42
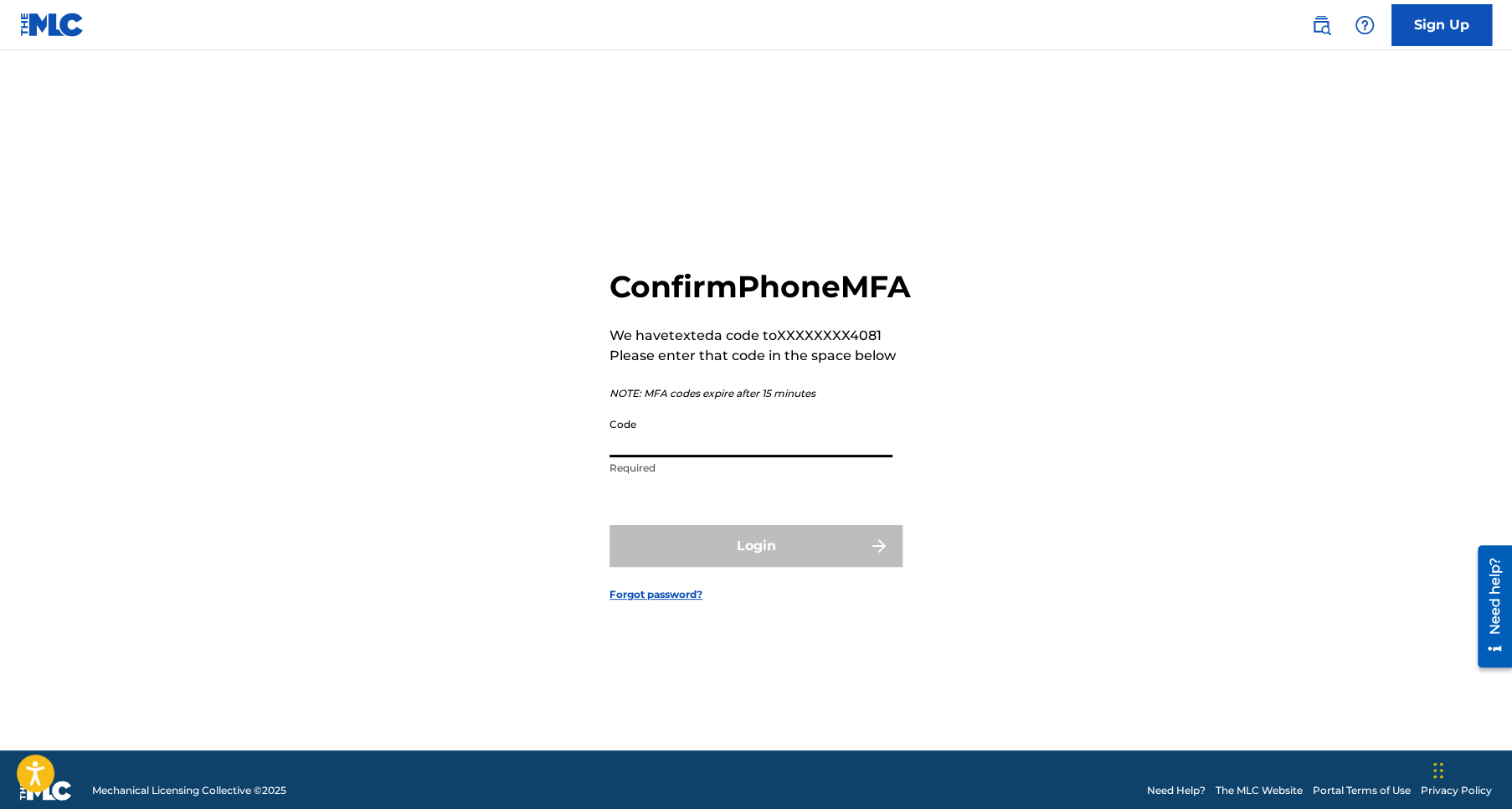
click at [652, 457] on input "Code" at bounding box center [751, 433] width 283 height 48
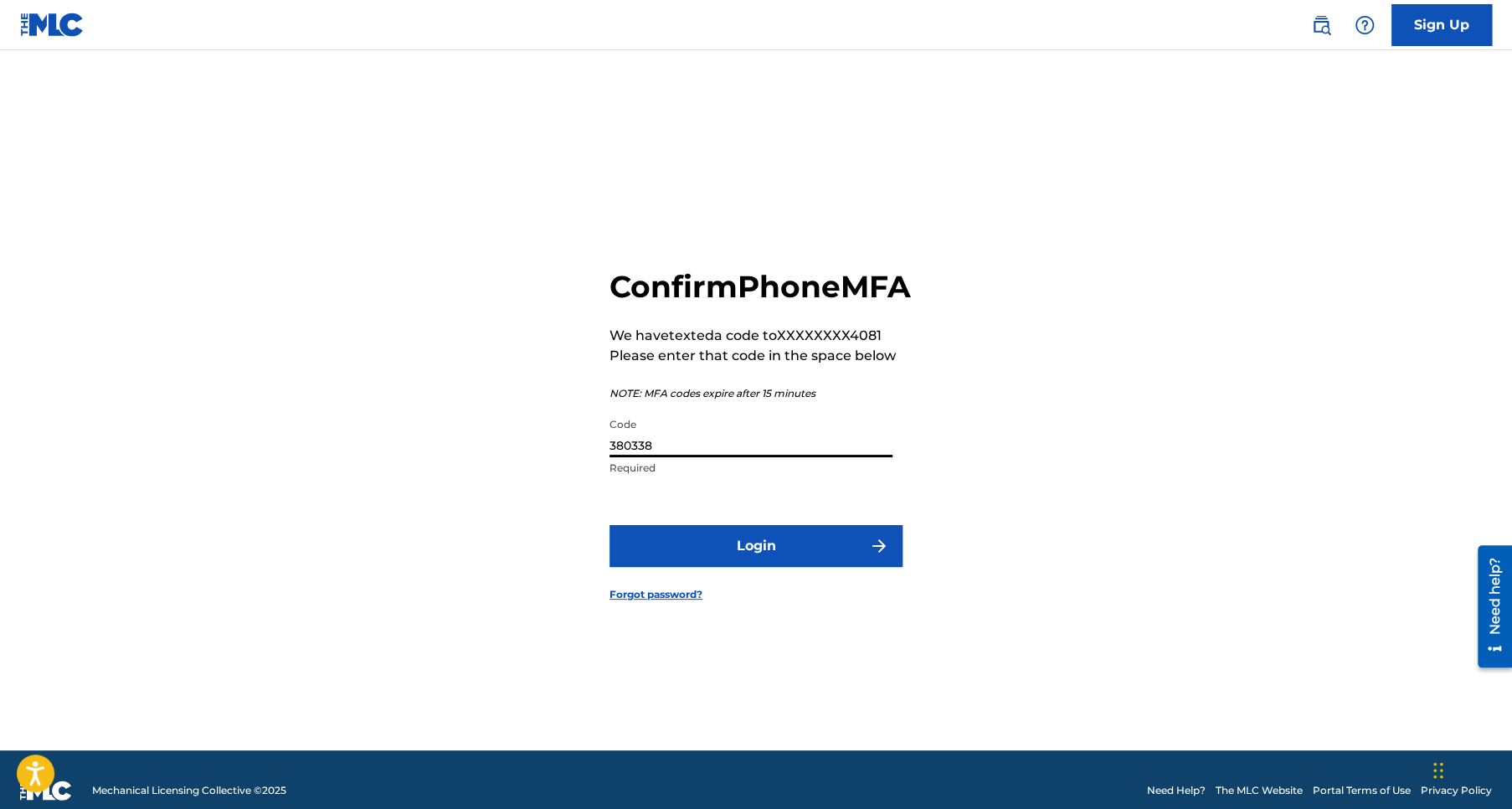
type input "380338"
click at [769, 567] on button "Login" at bounding box center [756, 546] width 293 height 42
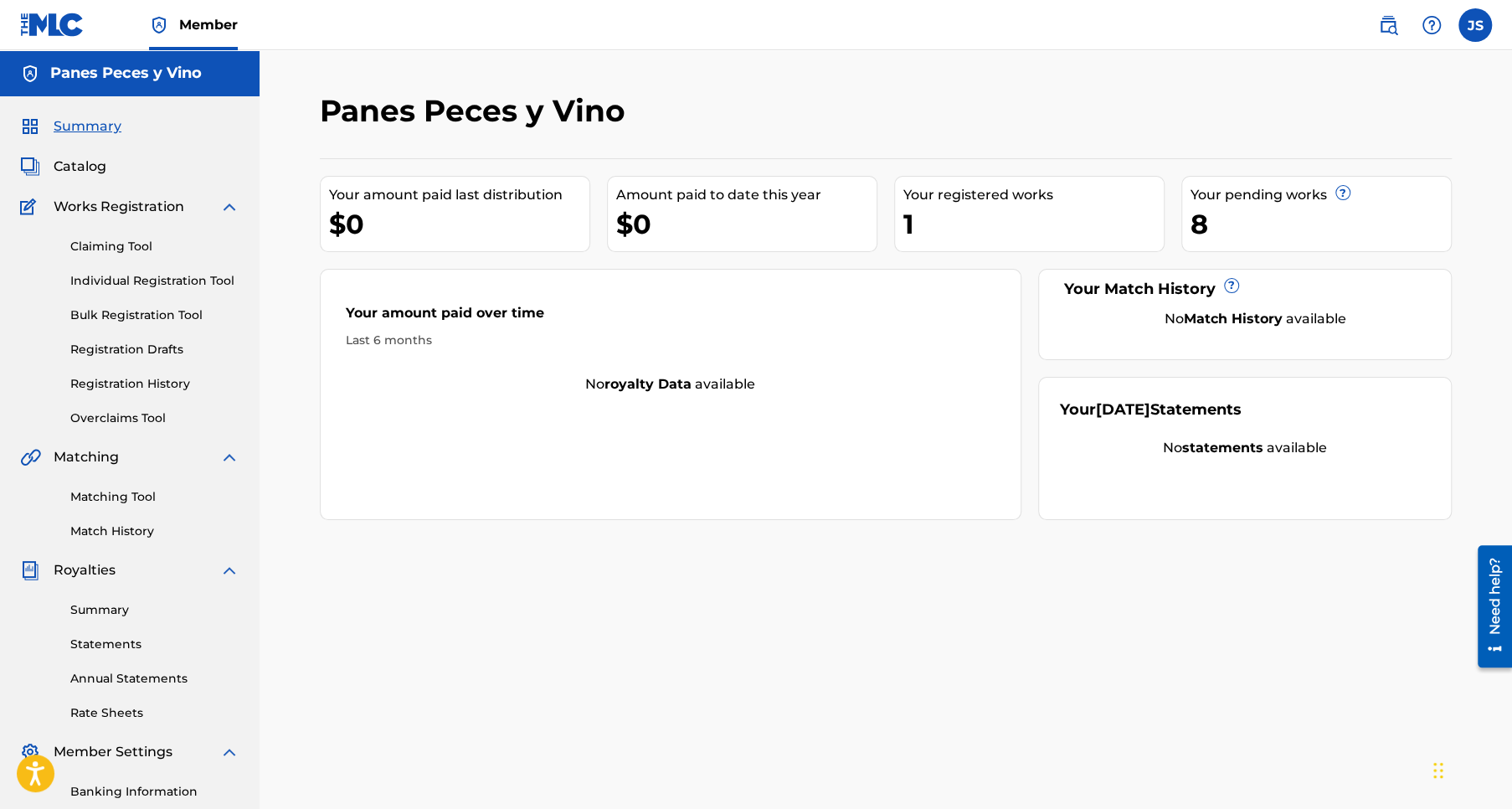
click at [136, 381] on link "Registration History" at bounding box center [154, 384] width 169 height 18
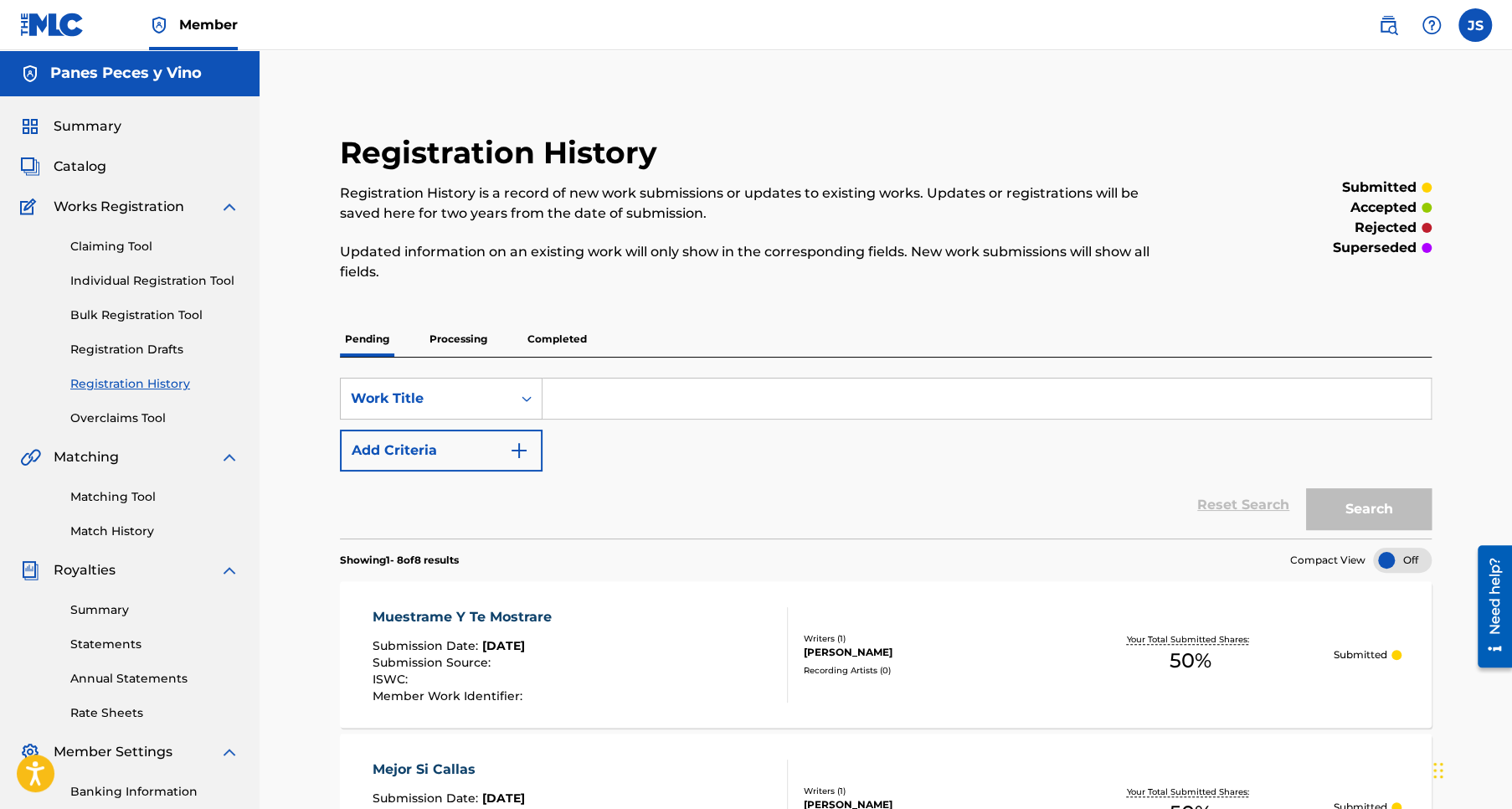
click at [564, 339] on p "Completed" at bounding box center [557, 339] width 69 height 35
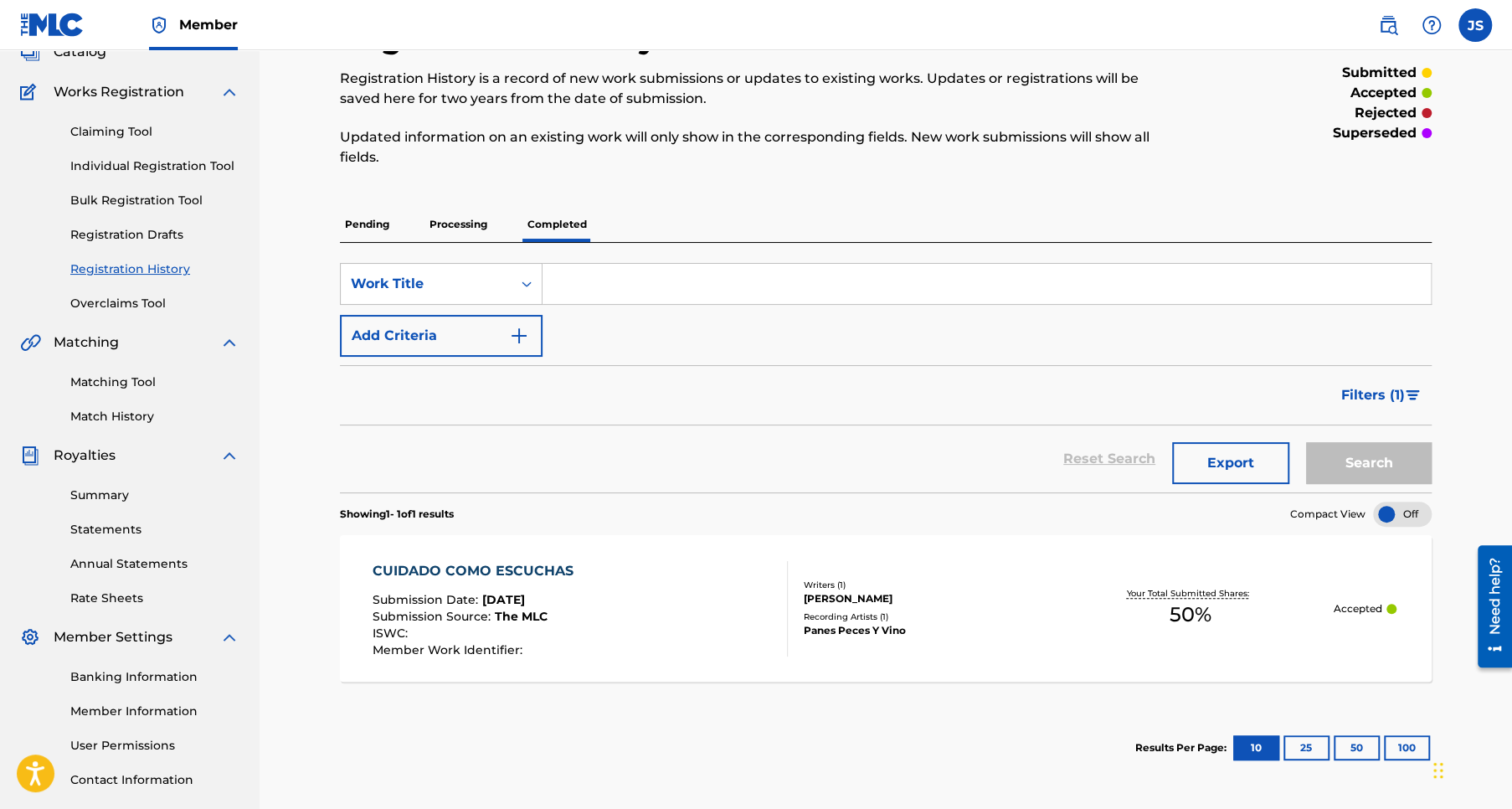
scroll to position [229, 0]
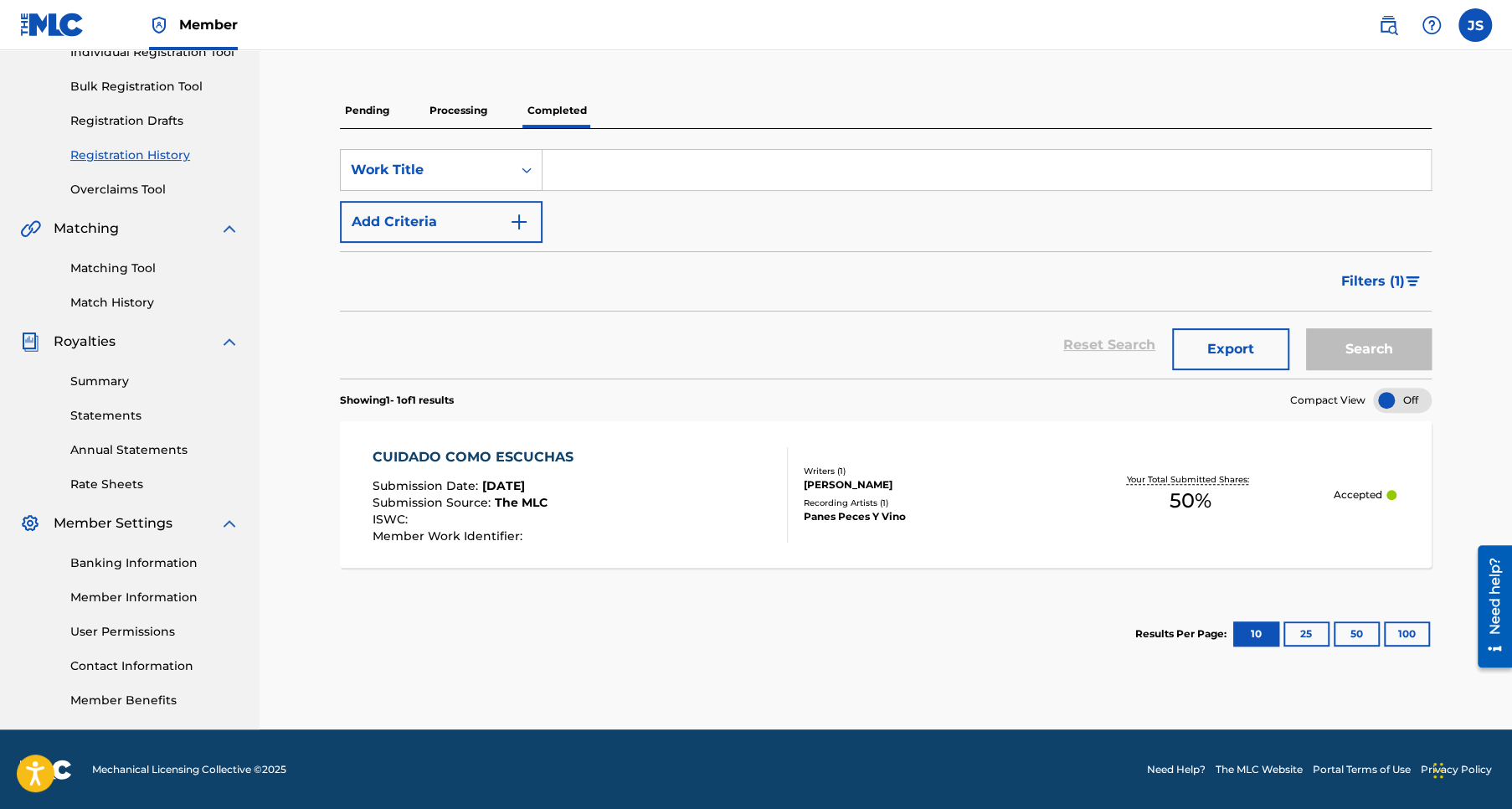
click at [511, 453] on div "CUIDADO COMO ESCUCHAS" at bounding box center [477, 457] width 209 height 20
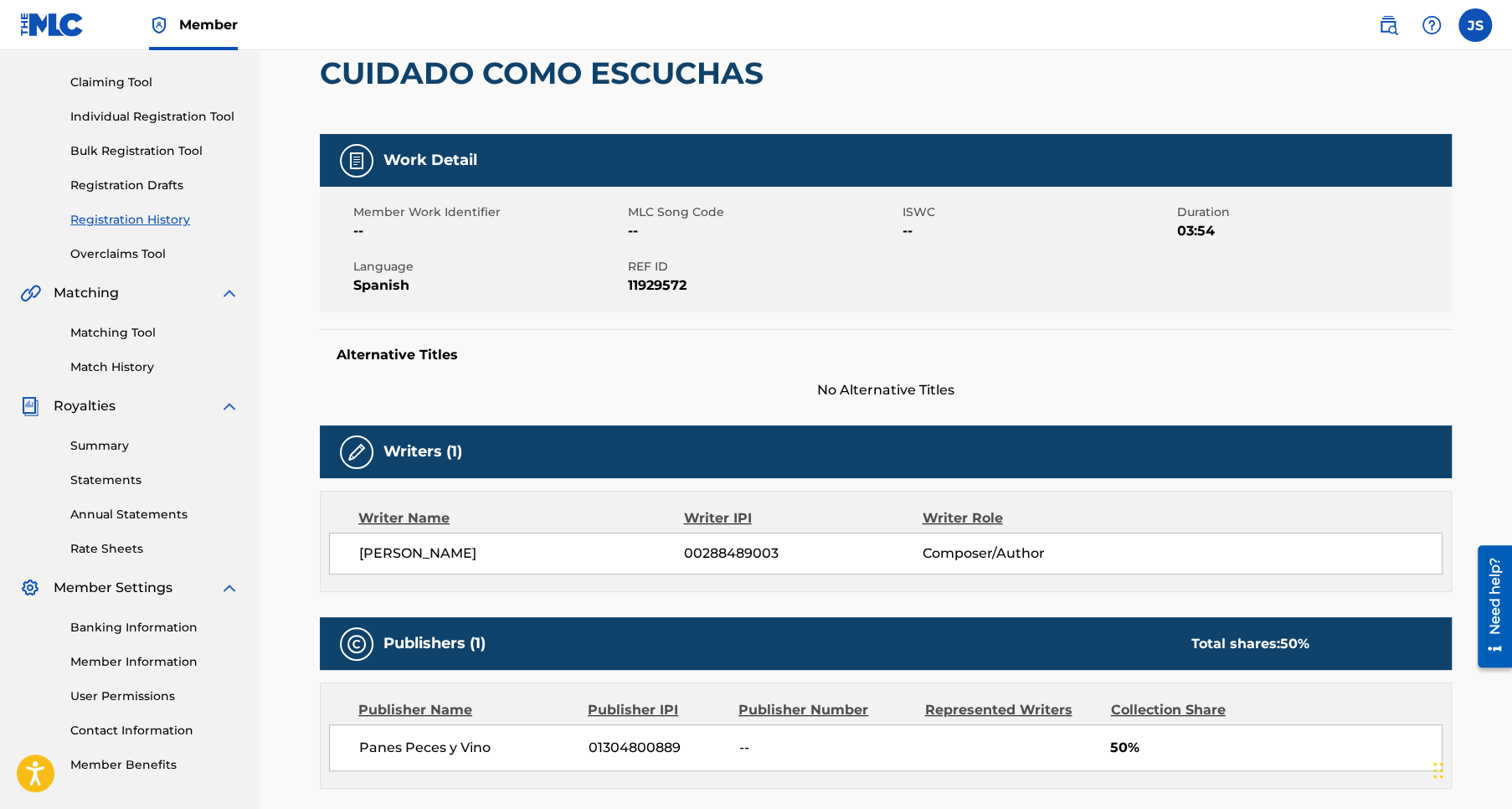
scroll to position [477, 0]
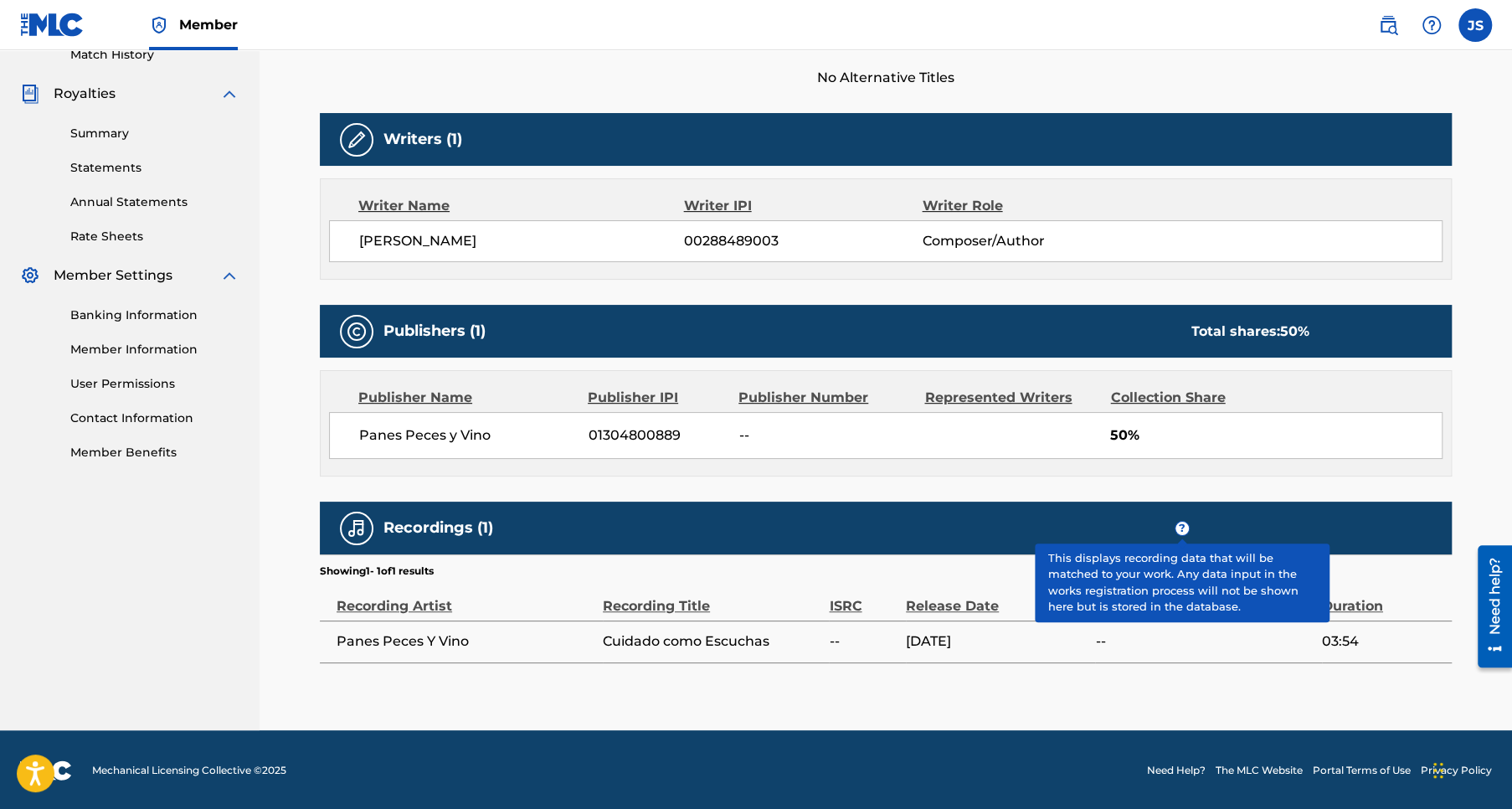
click at [1184, 526] on span "?" at bounding box center [1182, 528] width 13 height 13
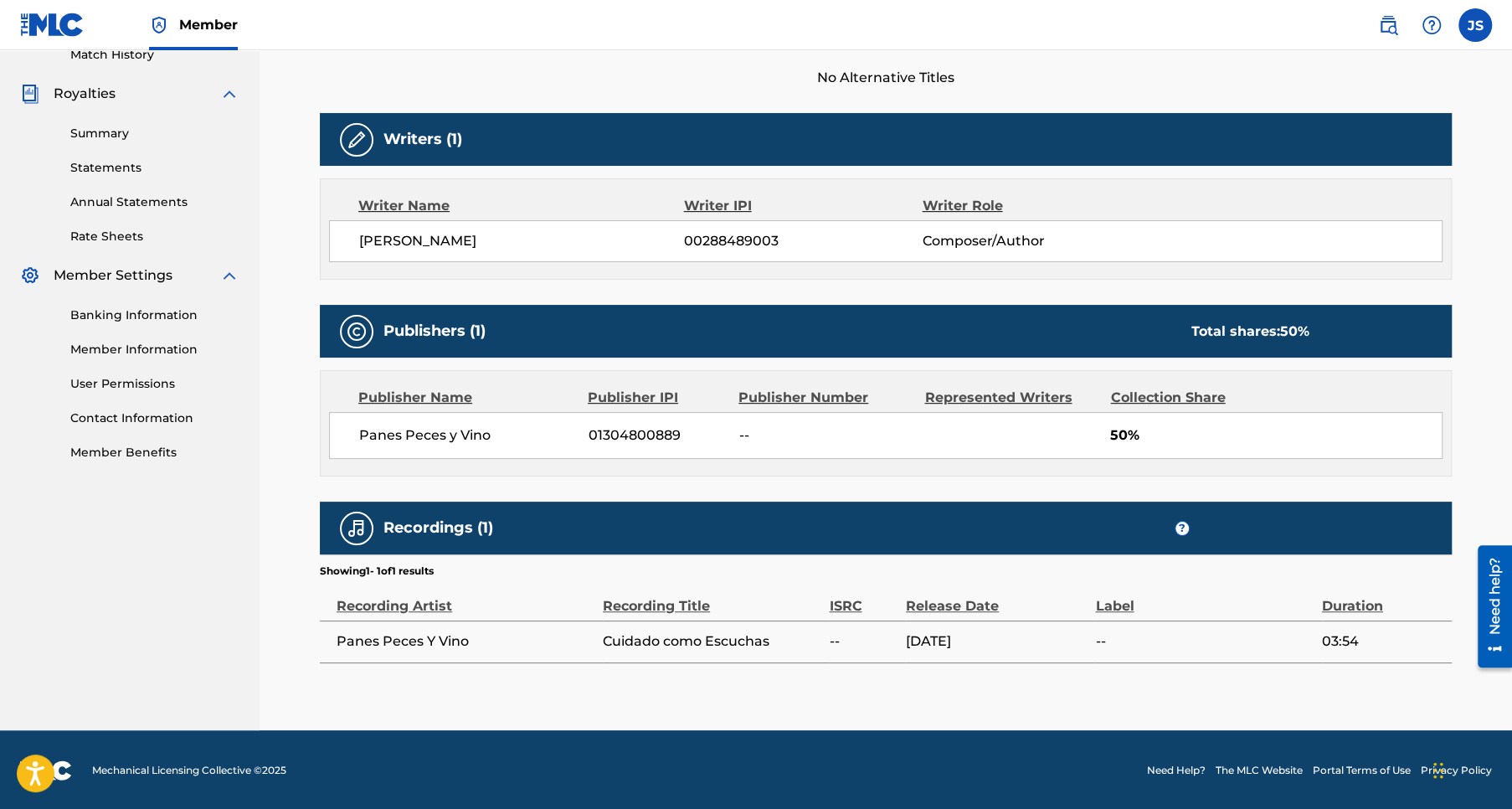
click at [480, 641] on span "Panes Peces Y Vino" at bounding box center [465, 641] width 258 height 20
click at [983, 400] on div "Represented Writers" at bounding box center [1010, 398] width 173 height 20
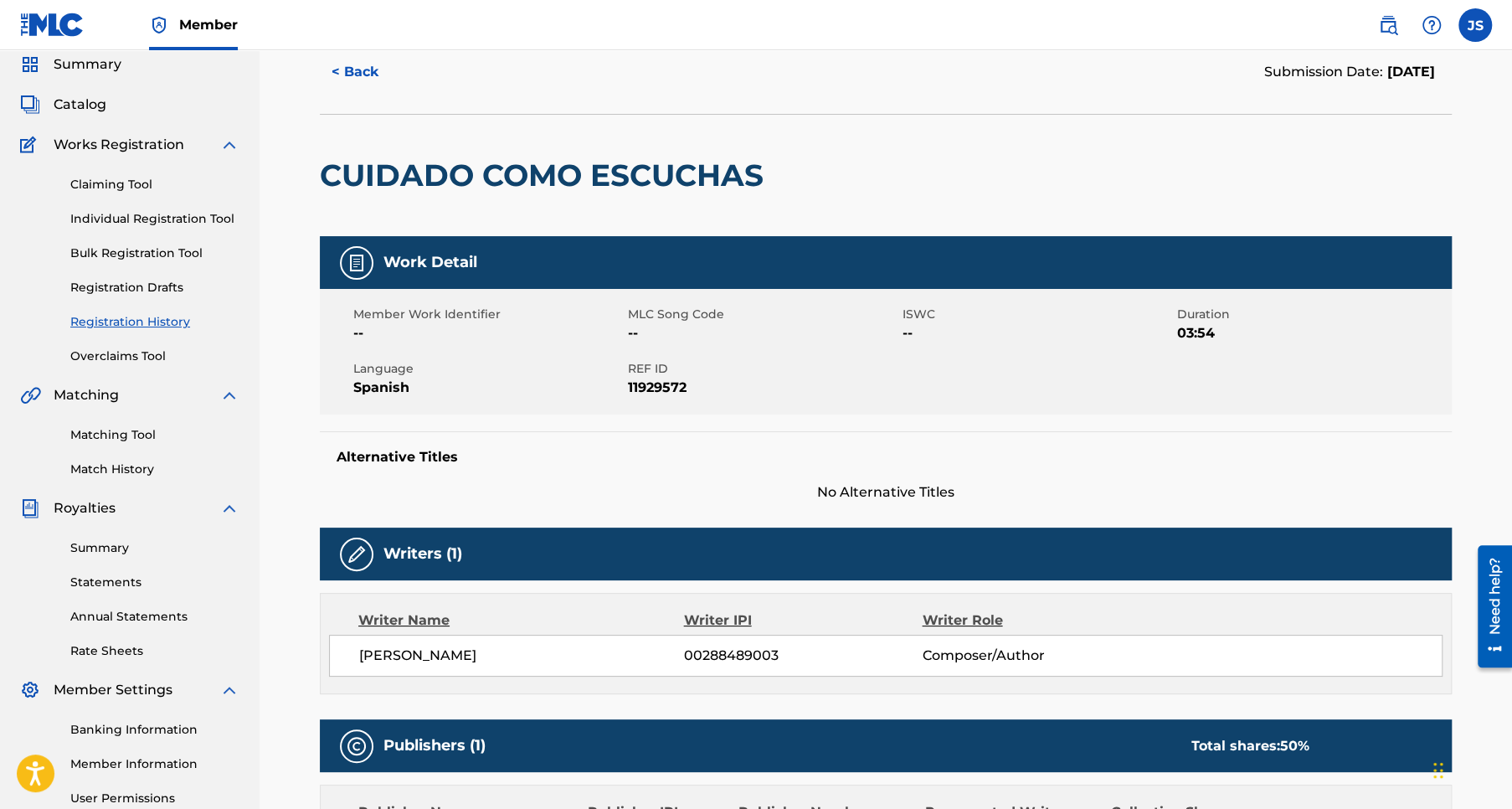
scroll to position [0, 0]
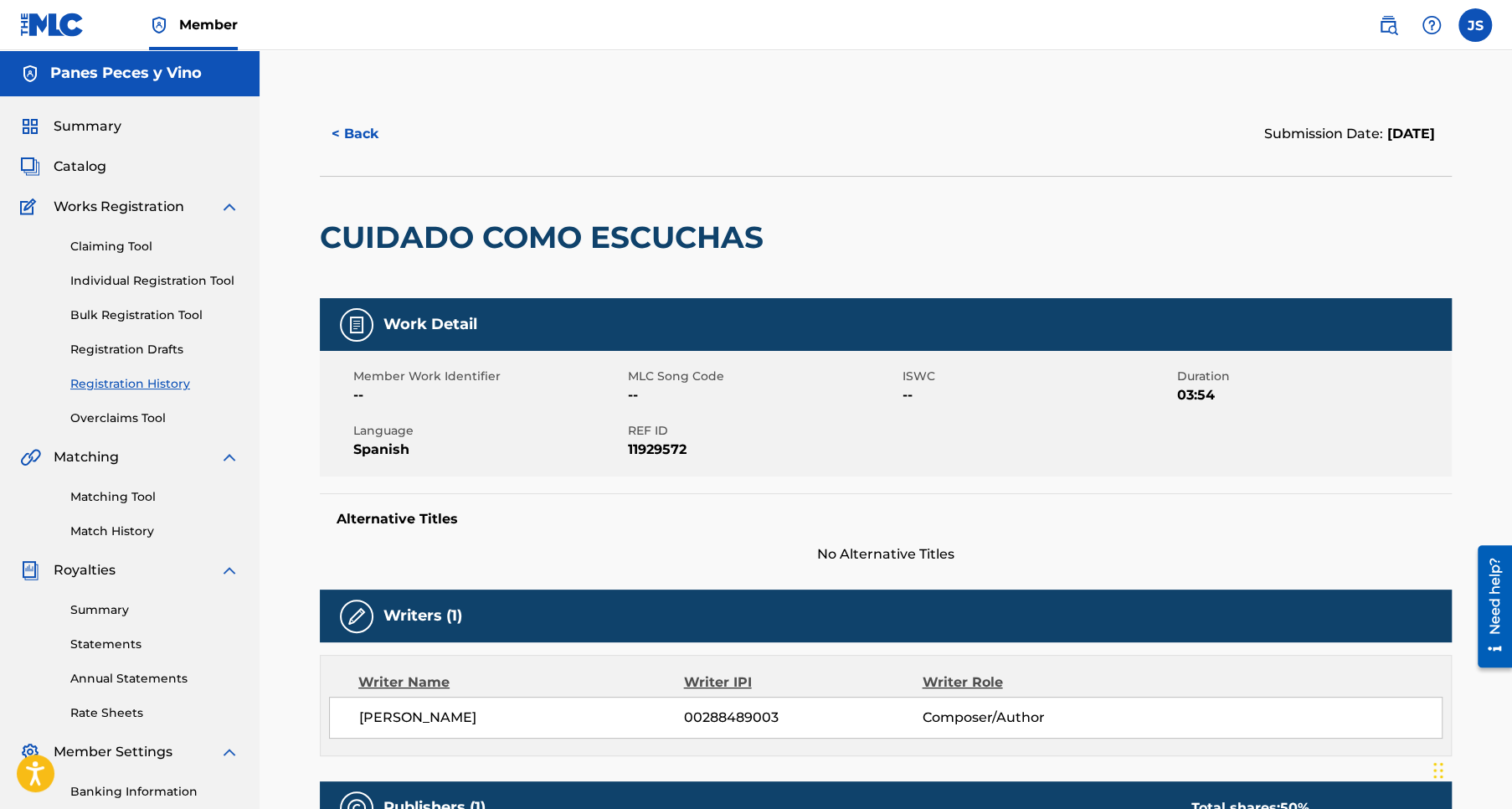
click at [128, 415] on link "Overclaims Tool" at bounding box center [154, 418] width 169 height 18
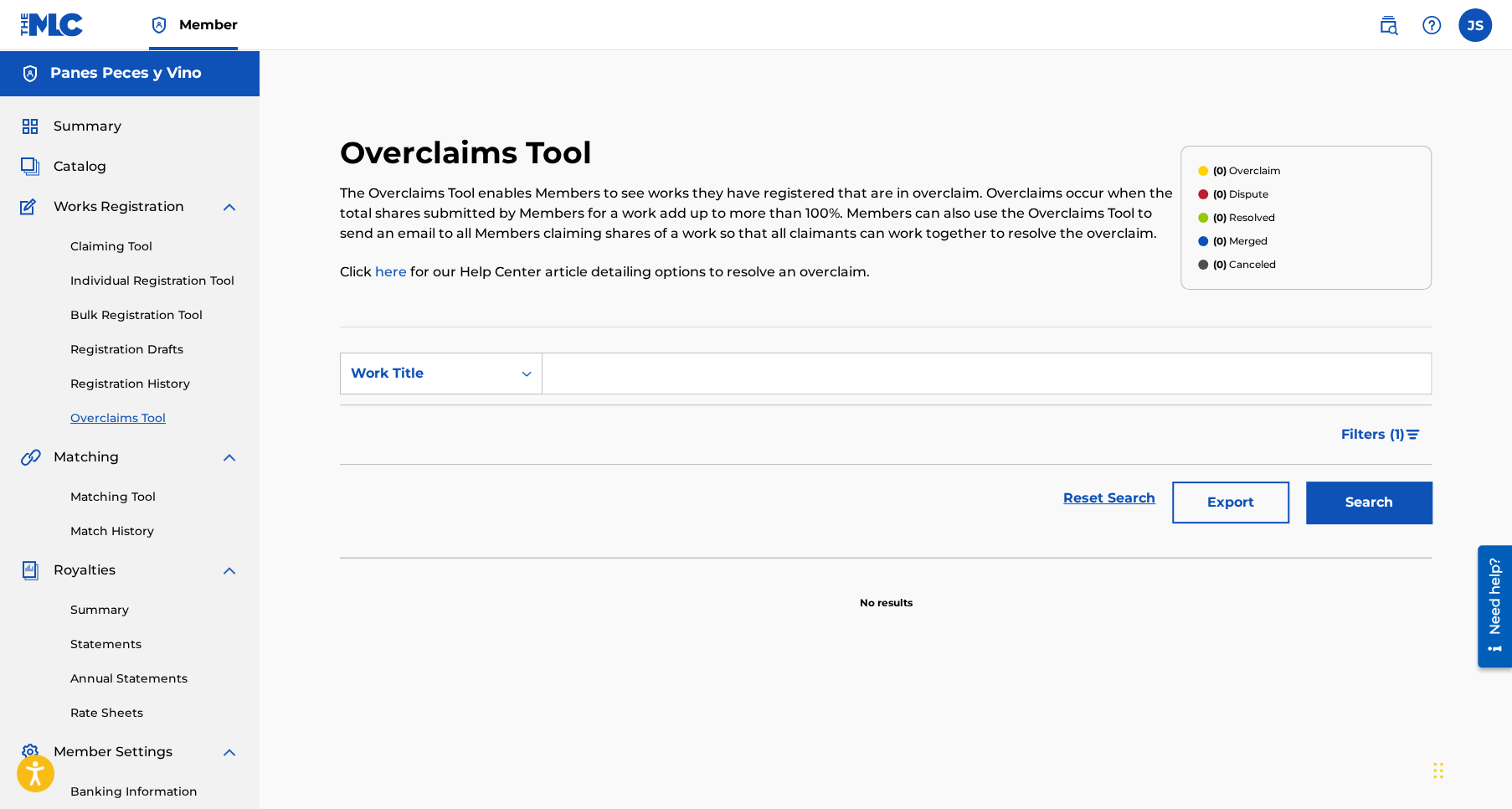
click at [163, 312] on link "Bulk Registration Tool" at bounding box center [154, 315] width 169 height 18
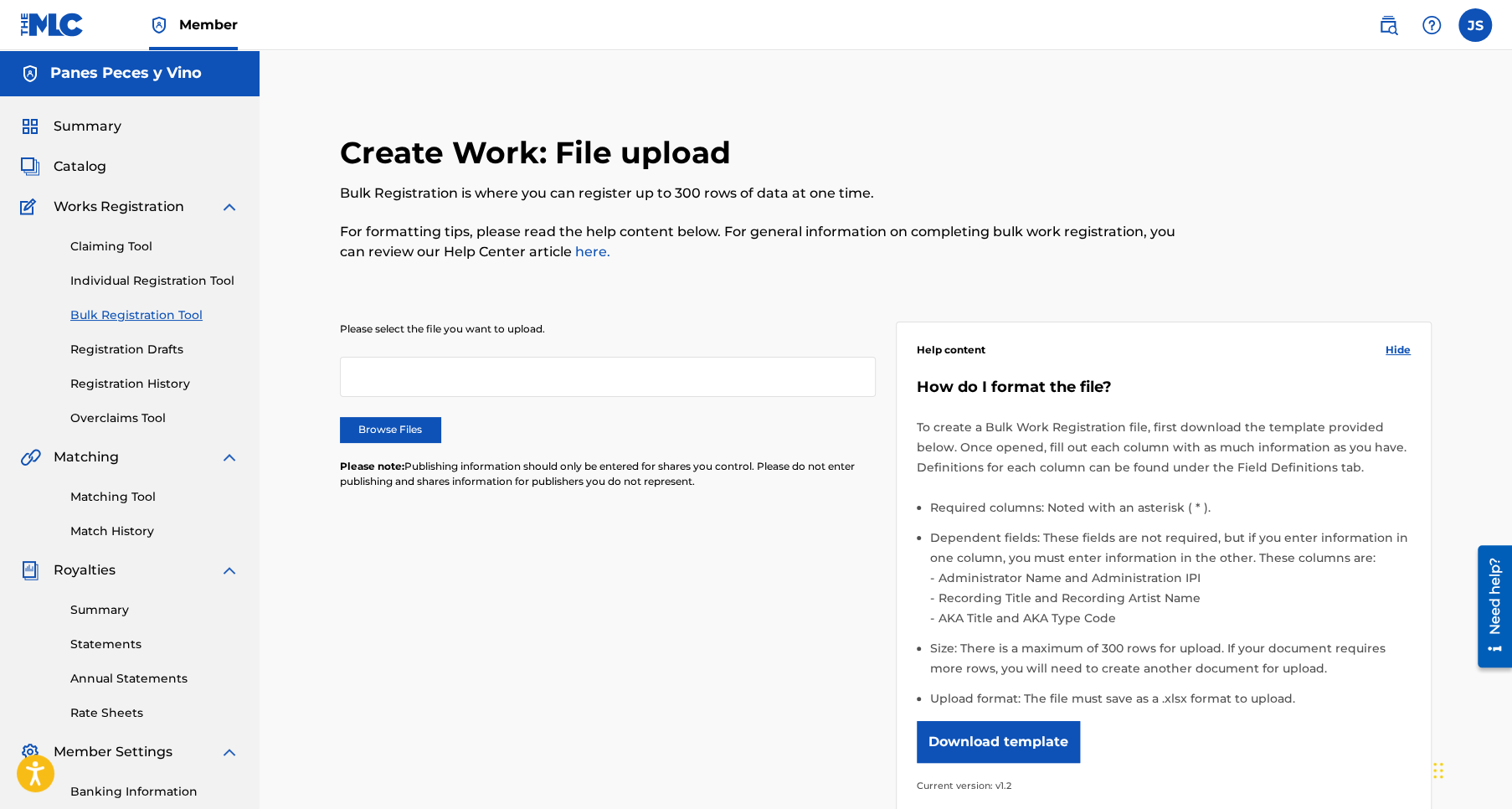
click at [162, 350] on link "Registration Drafts" at bounding box center [154, 349] width 169 height 18
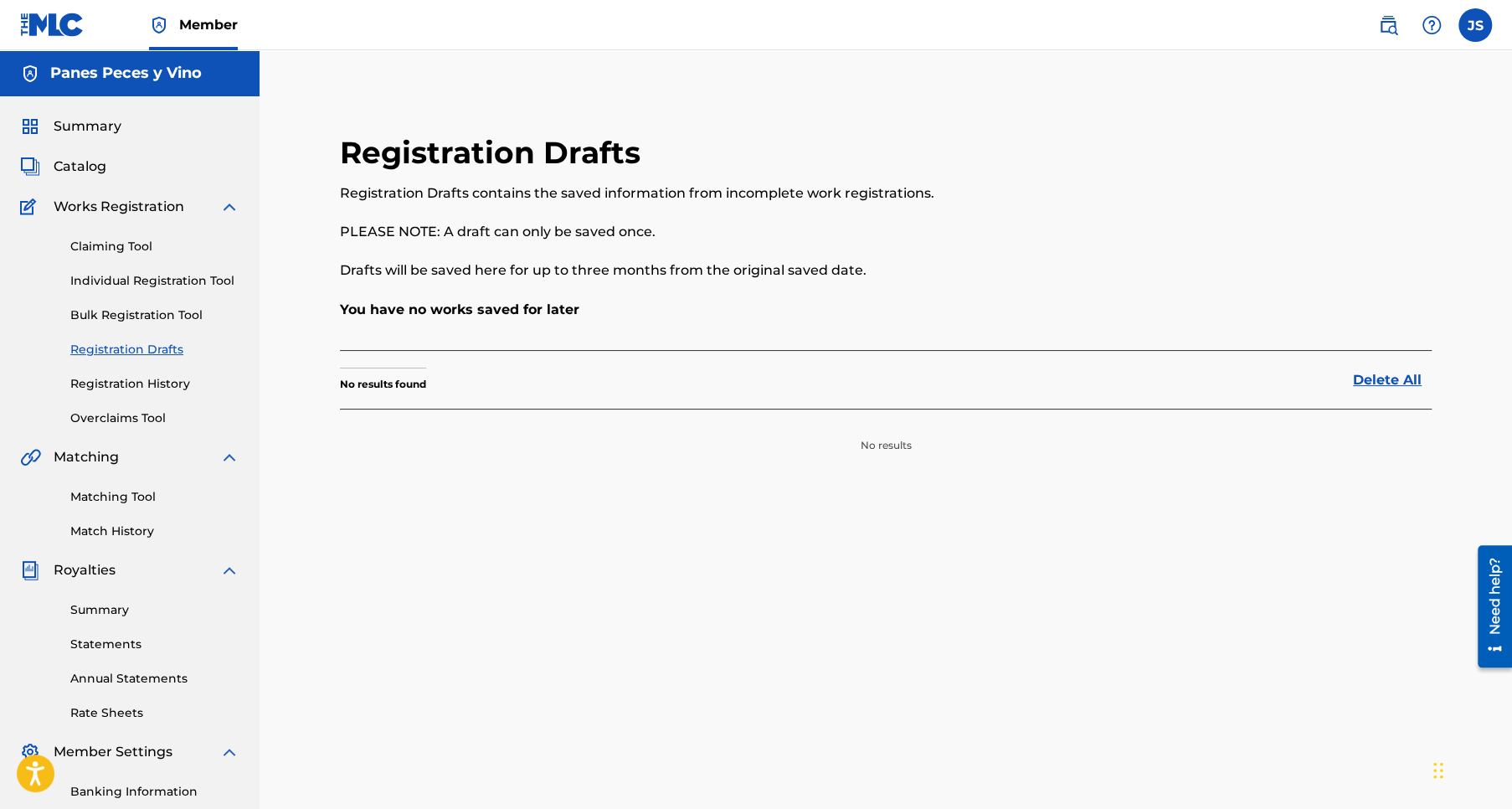
click at [166, 380] on link "Registration History" at bounding box center [154, 384] width 169 height 18
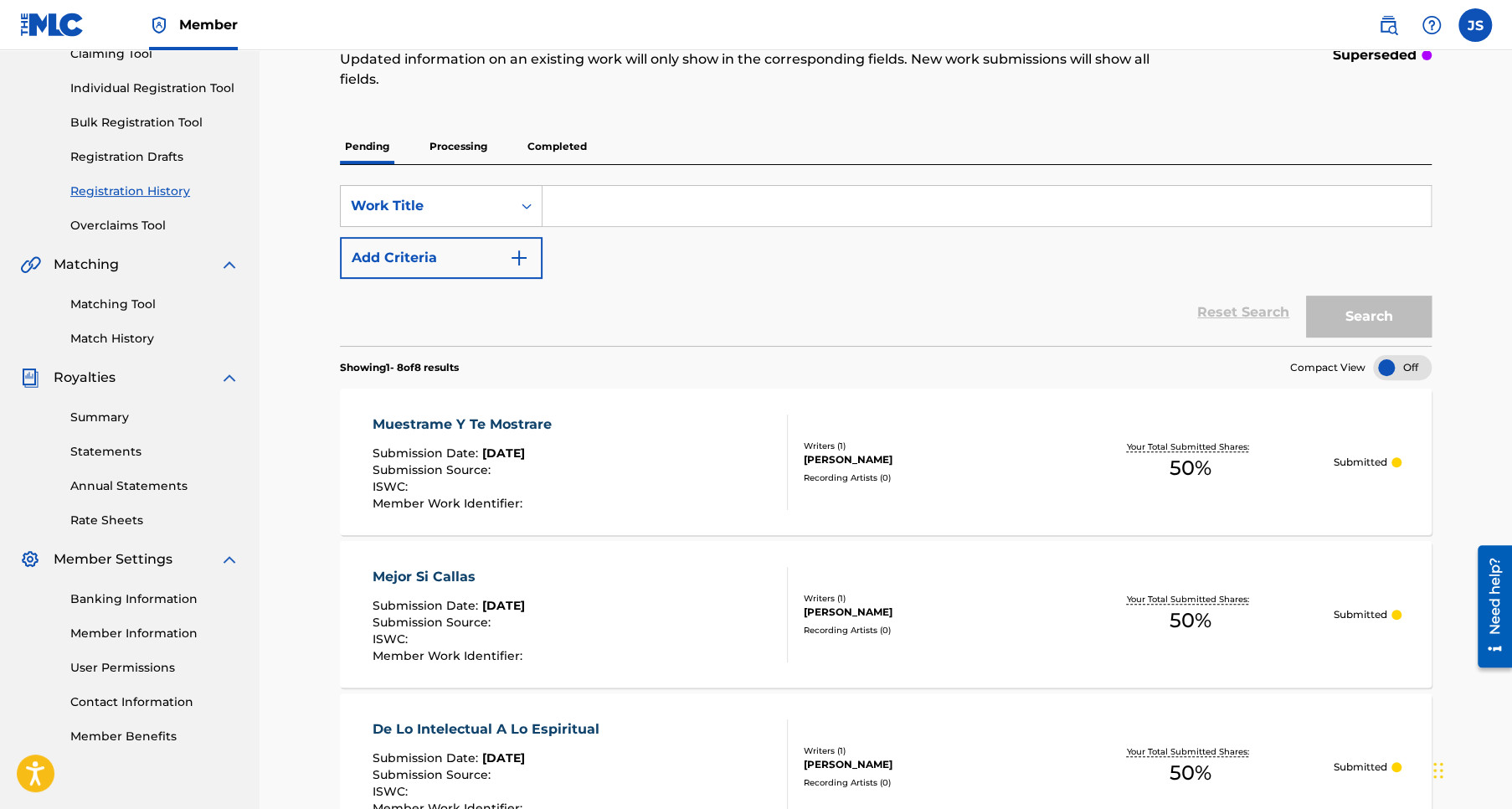
scroll to position [335, 0]
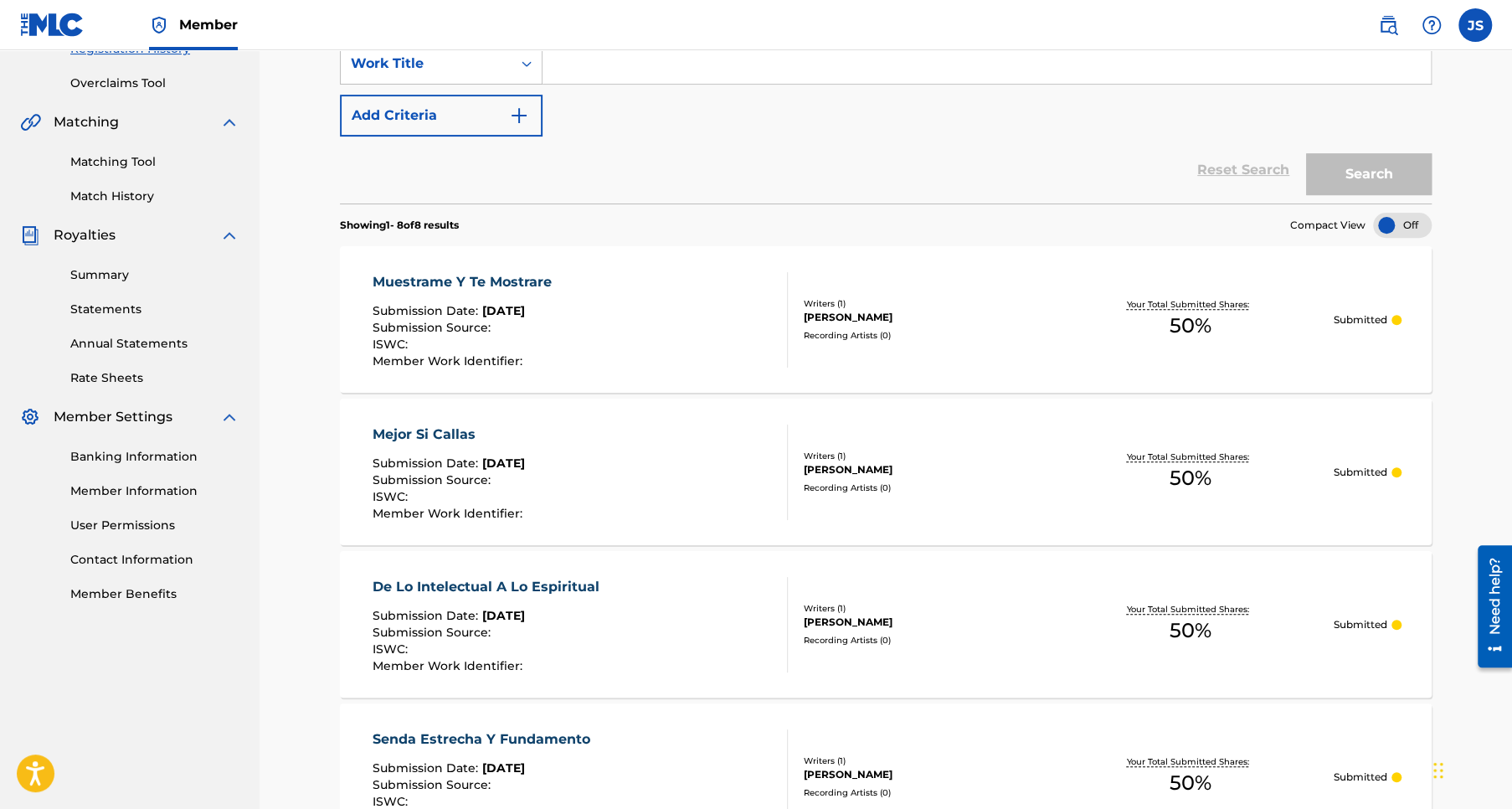
click at [505, 277] on div "Muestrame Y Te Mostrare" at bounding box center [466, 282] width 188 height 20
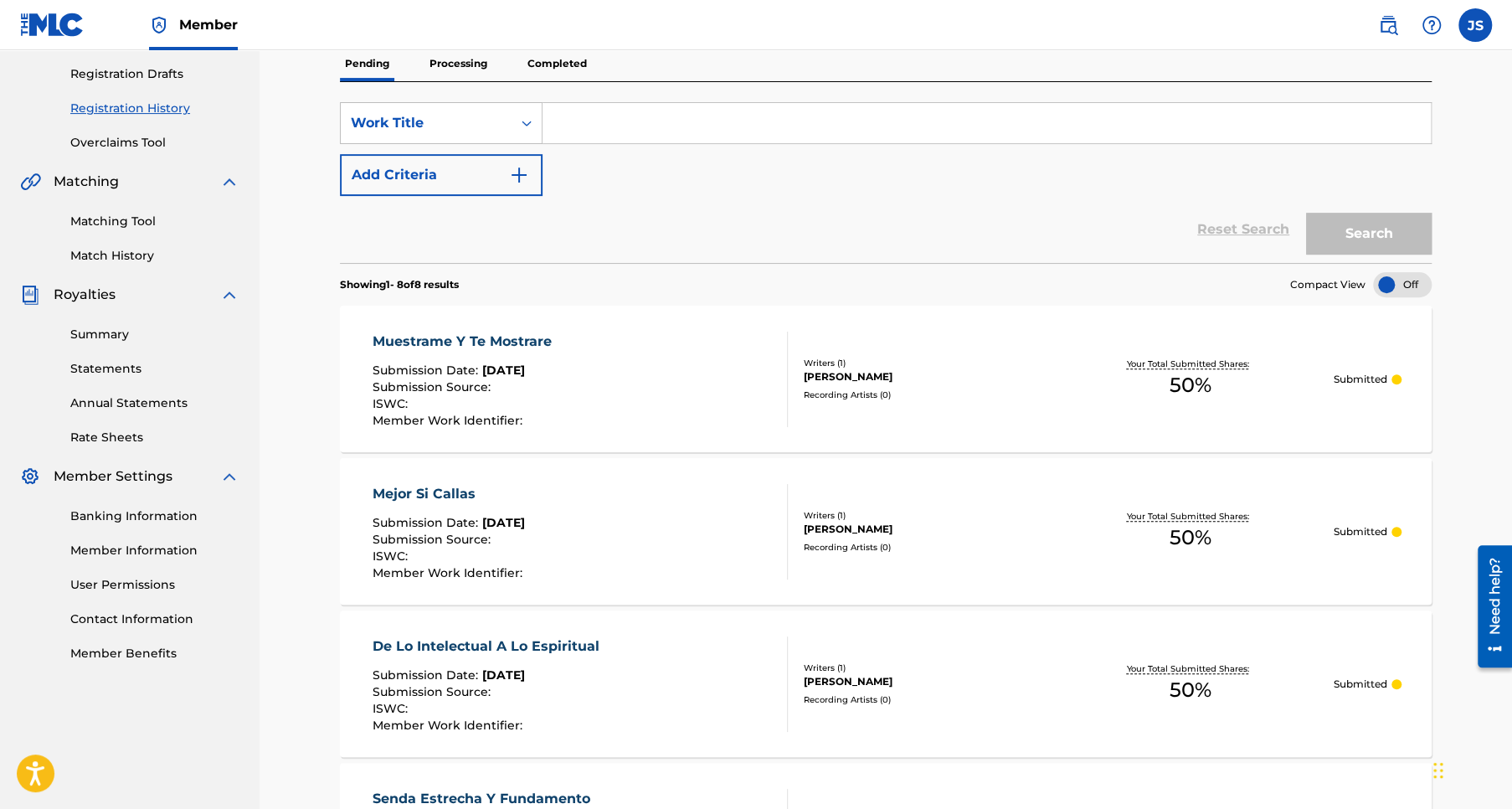
scroll to position [335, 0]
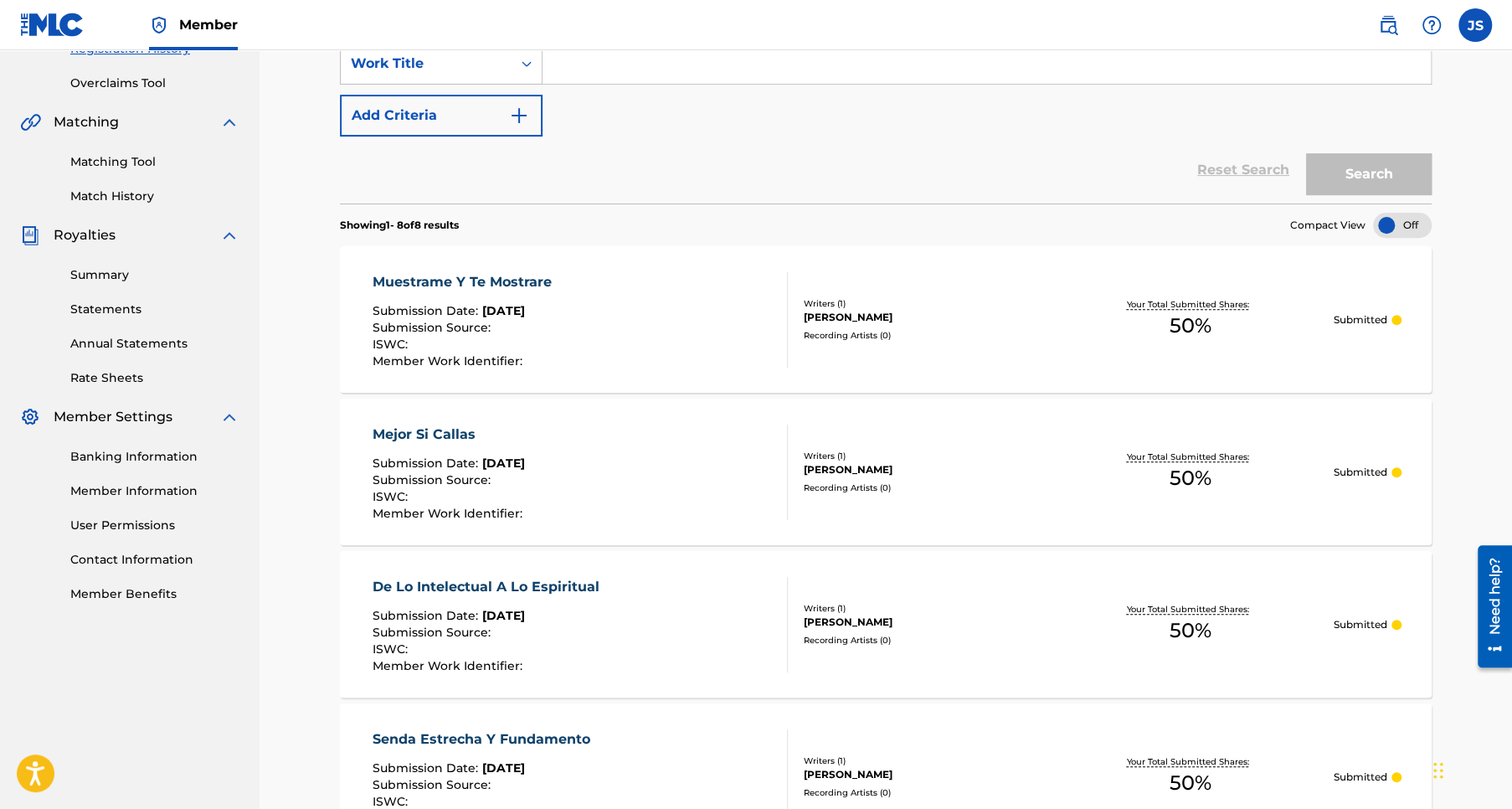
click at [131, 558] on link "Contact Information" at bounding box center [154, 559] width 169 height 18
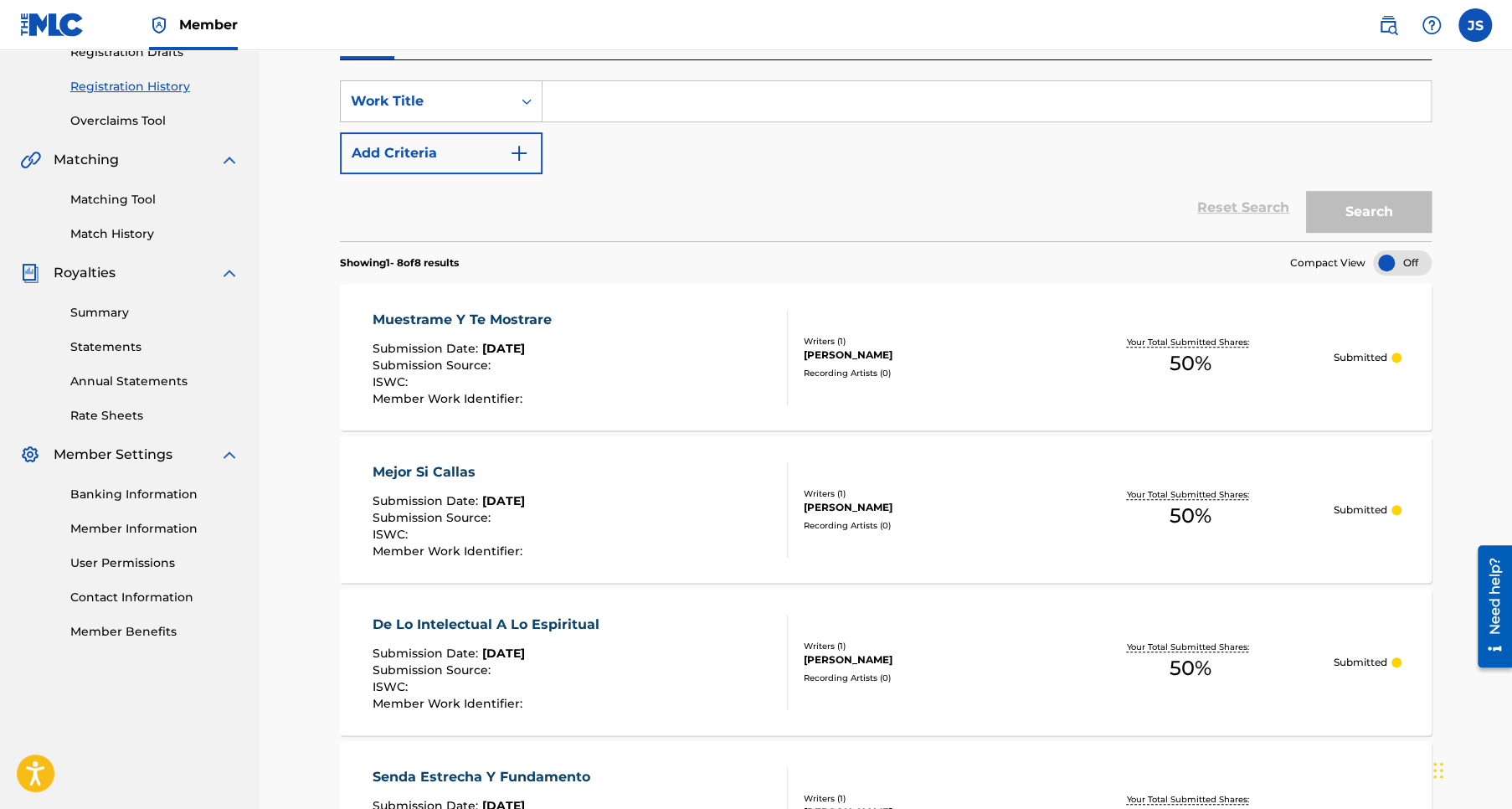
scroll to position [335, 0]
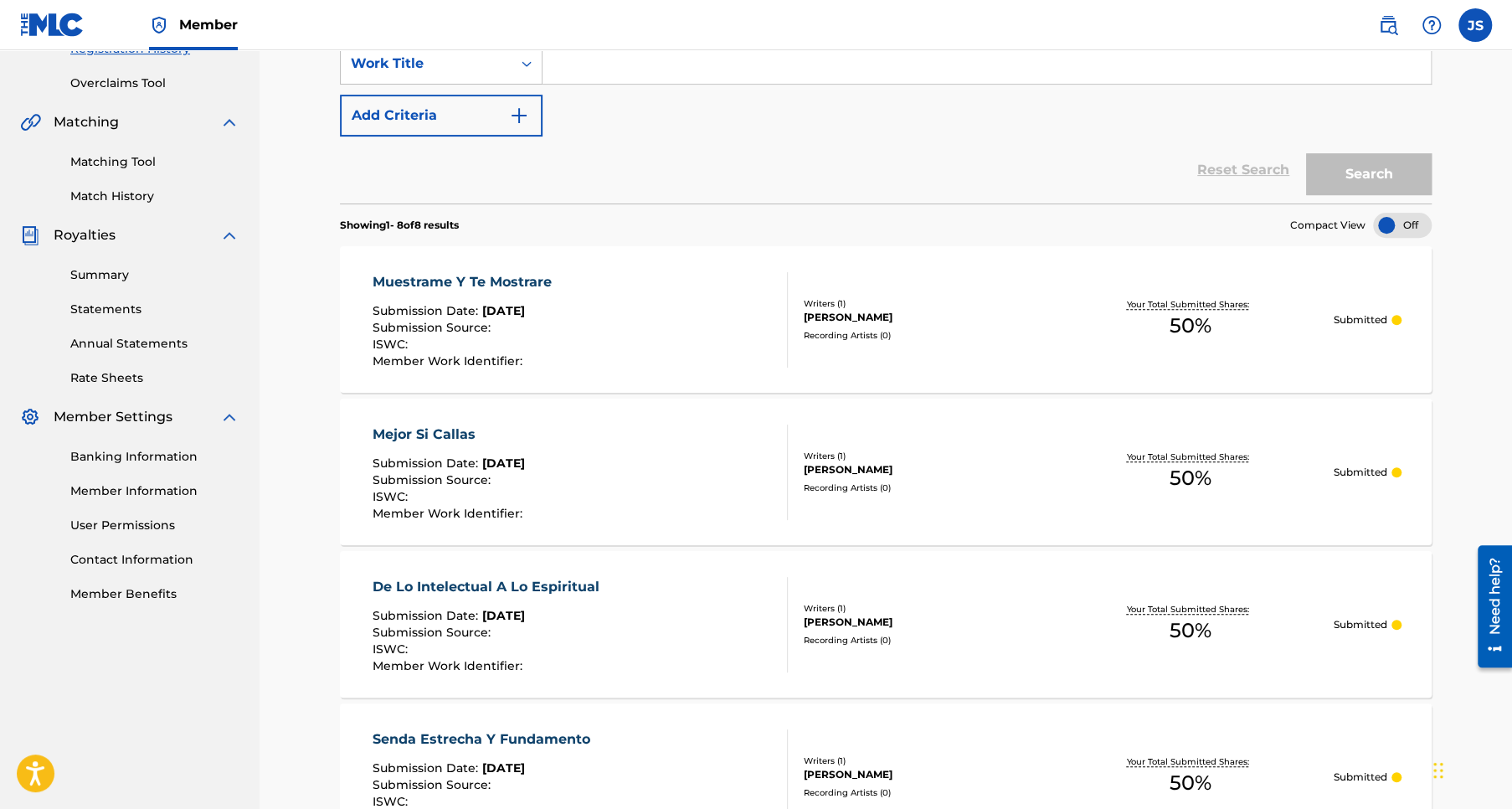
click at [136, 593] on link "Member Benefits" at bounding box center [154, 594] width 169 height 18
click at [40, 765] on icon "Open accessiBe: accessibility options, statement and help" at bounding box center [35, 773] width 20 height 27
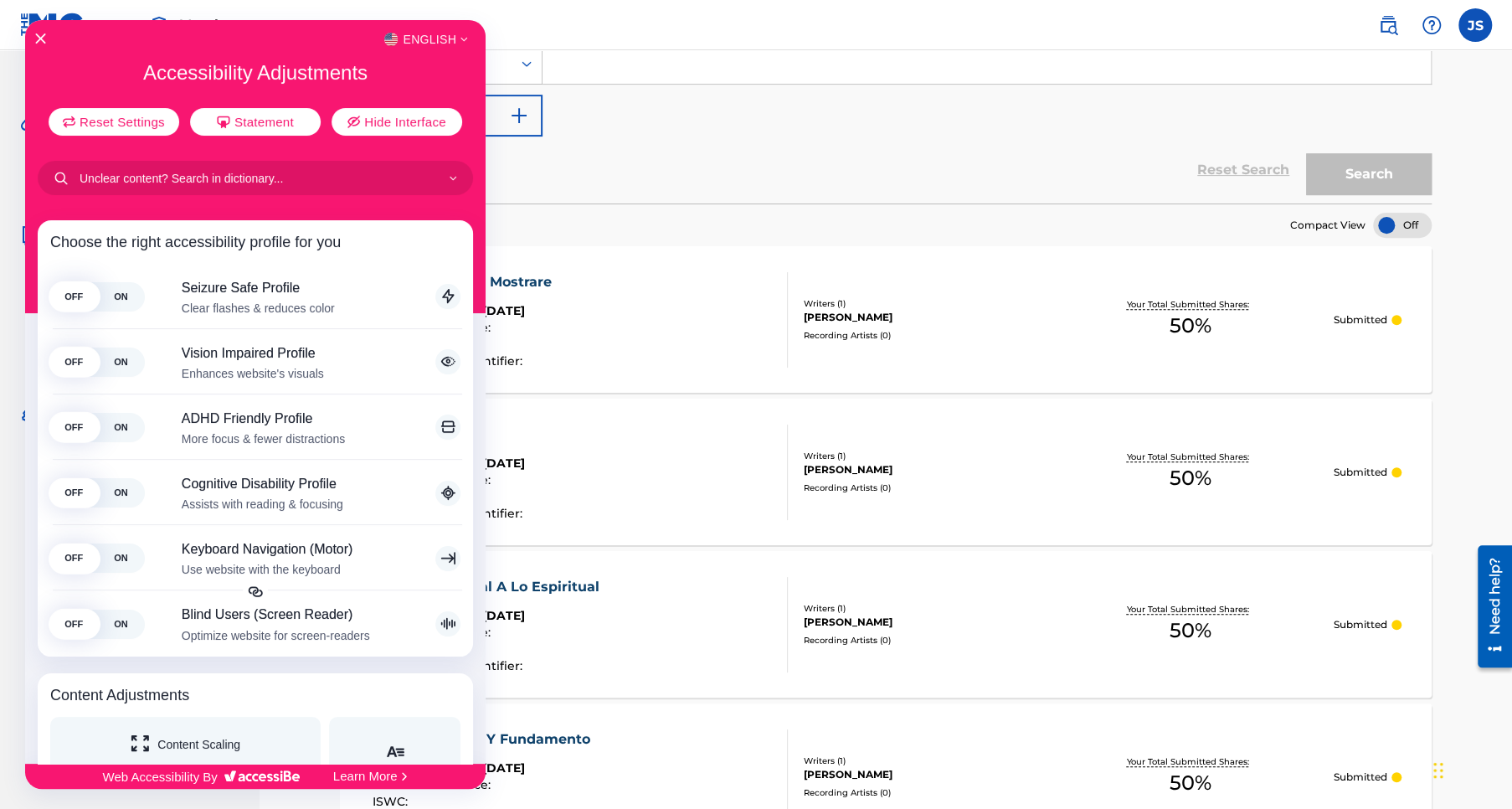
click at [620, 28] on div at bounding box center [756, 404] width 1512 height 809
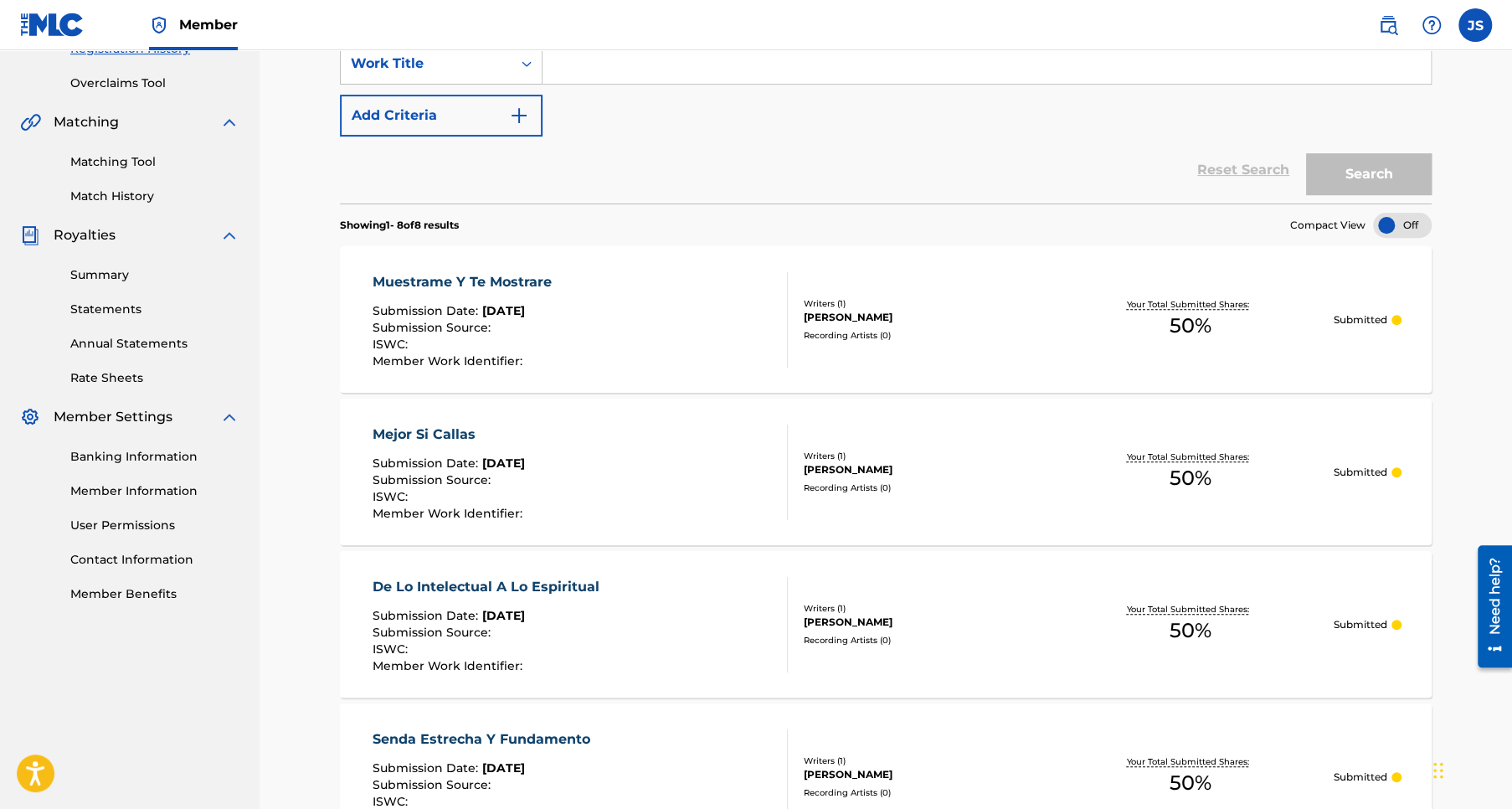
click at [127, 594] on link "Member Benefits" at bounding box center [154, 594] width 169 height 18
click at [128, 559] on link "Contact Information" at bounding box center [154, 559] width 169 height 18
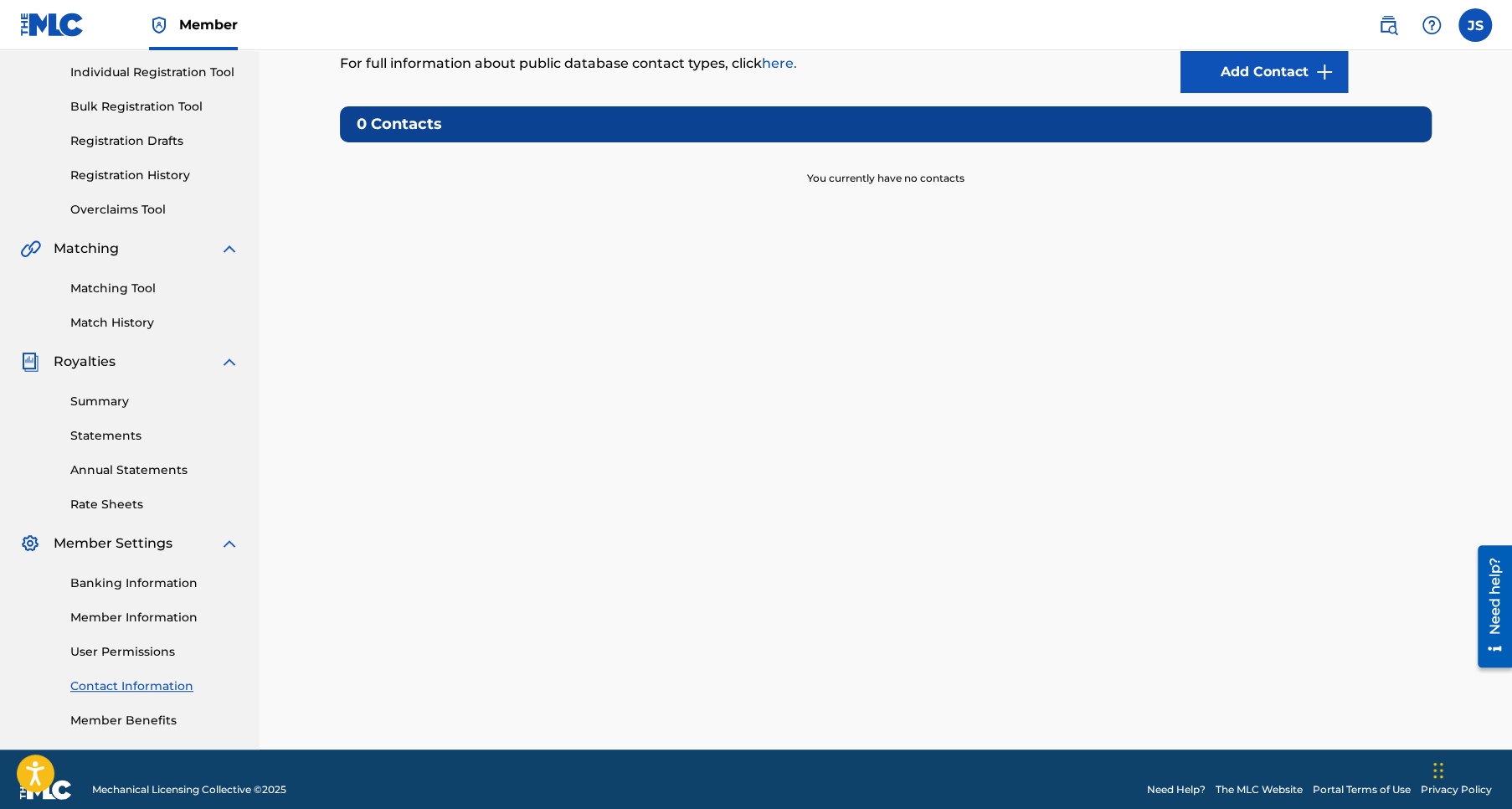
scroll to position [229, 0]
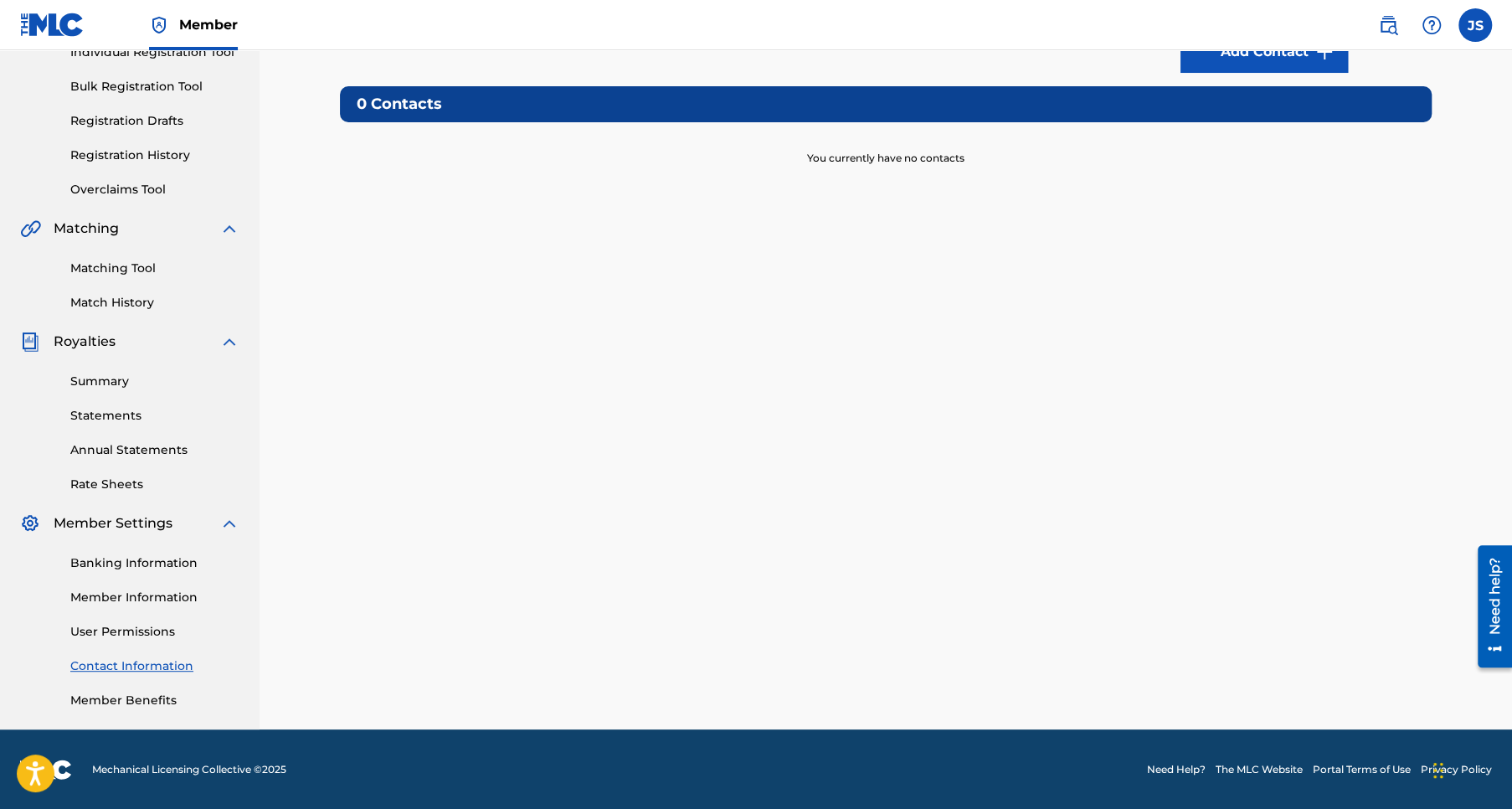
click at [1164, 767] on link "Need Help?" at bounding box center [1175, 769] width 58 height 15
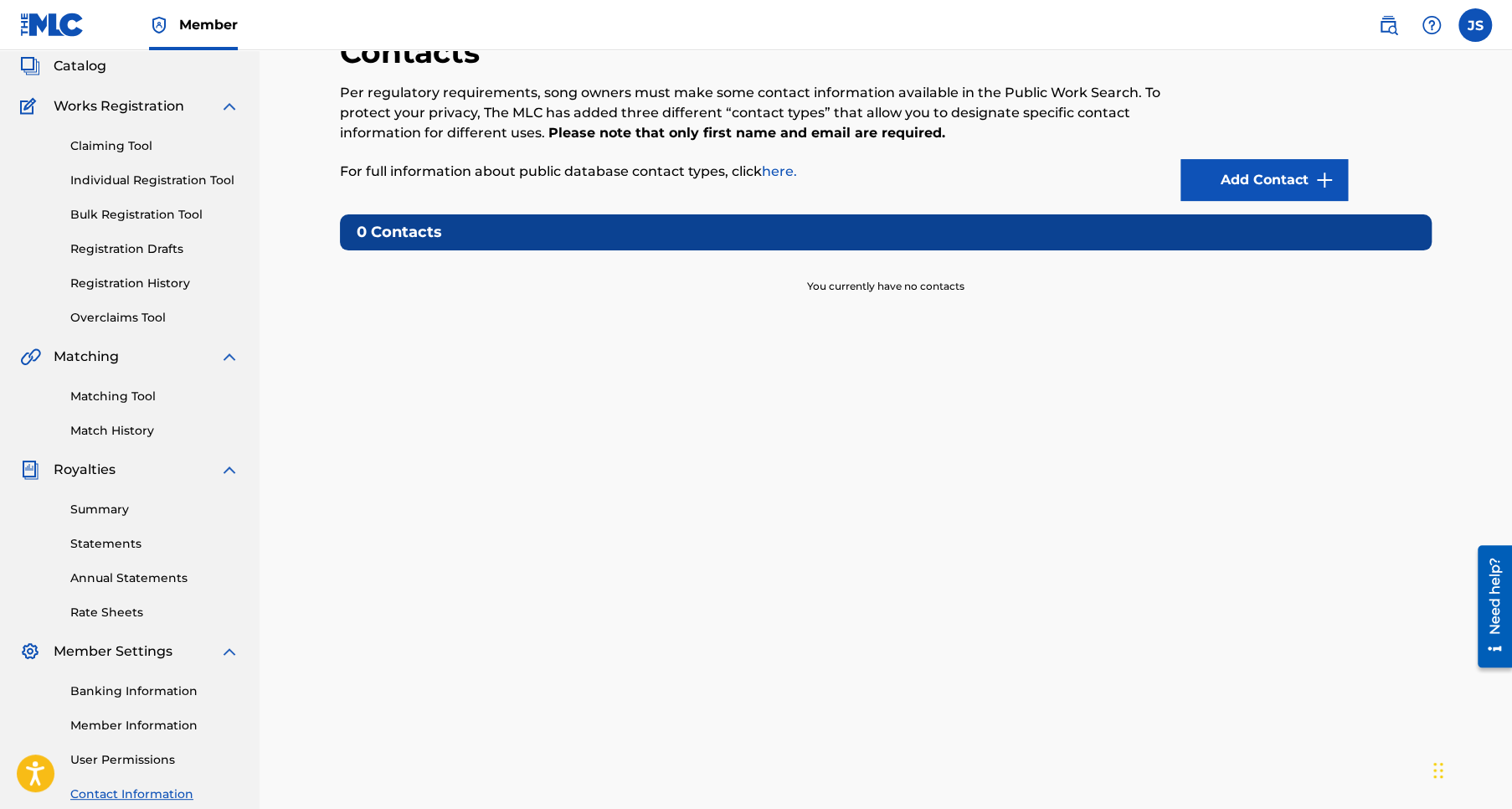
scroll to position [0, 0]
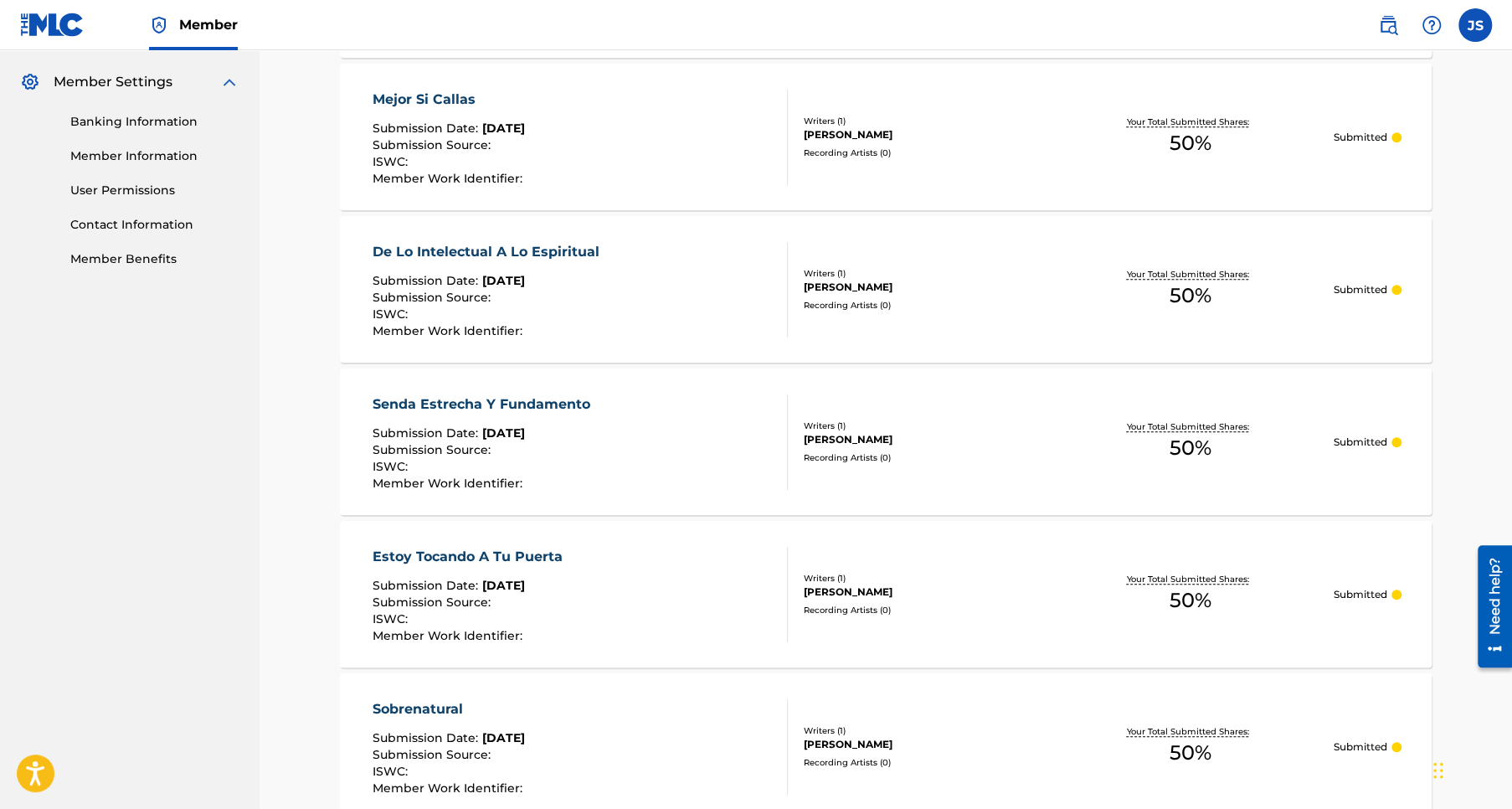
scroll to position [1170, 0]
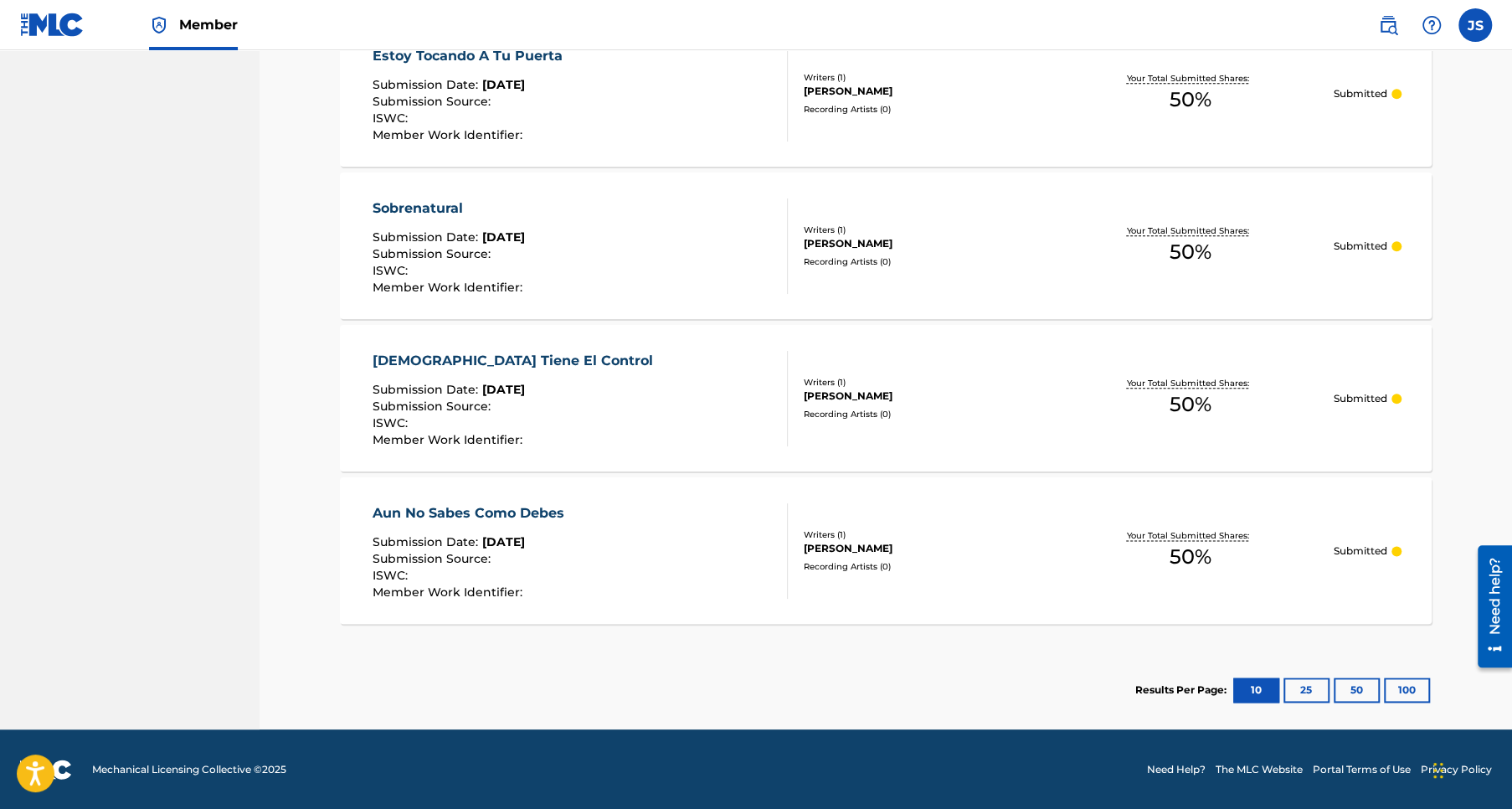
click at [1472, 32] on label at bounding box center [1474, 24] width 33 height 33
click at [1475, 25] on input "JS Jose Pablo Sanchez Rios rios.thafl@gmail.com Notification Preferences Profil…" at bounding box center [1475, 25] width 0 height 0
click at [1320, 233] on p "Log out" at bounding box center [1313, 236] width 40 height 15
click at [1475, 25] on input "JS Jose Pablo Sanchez Rios rios.thafl@gmail.com Notification Preferences Profil…" at bounding box center [1475, 25] width 0 height 0
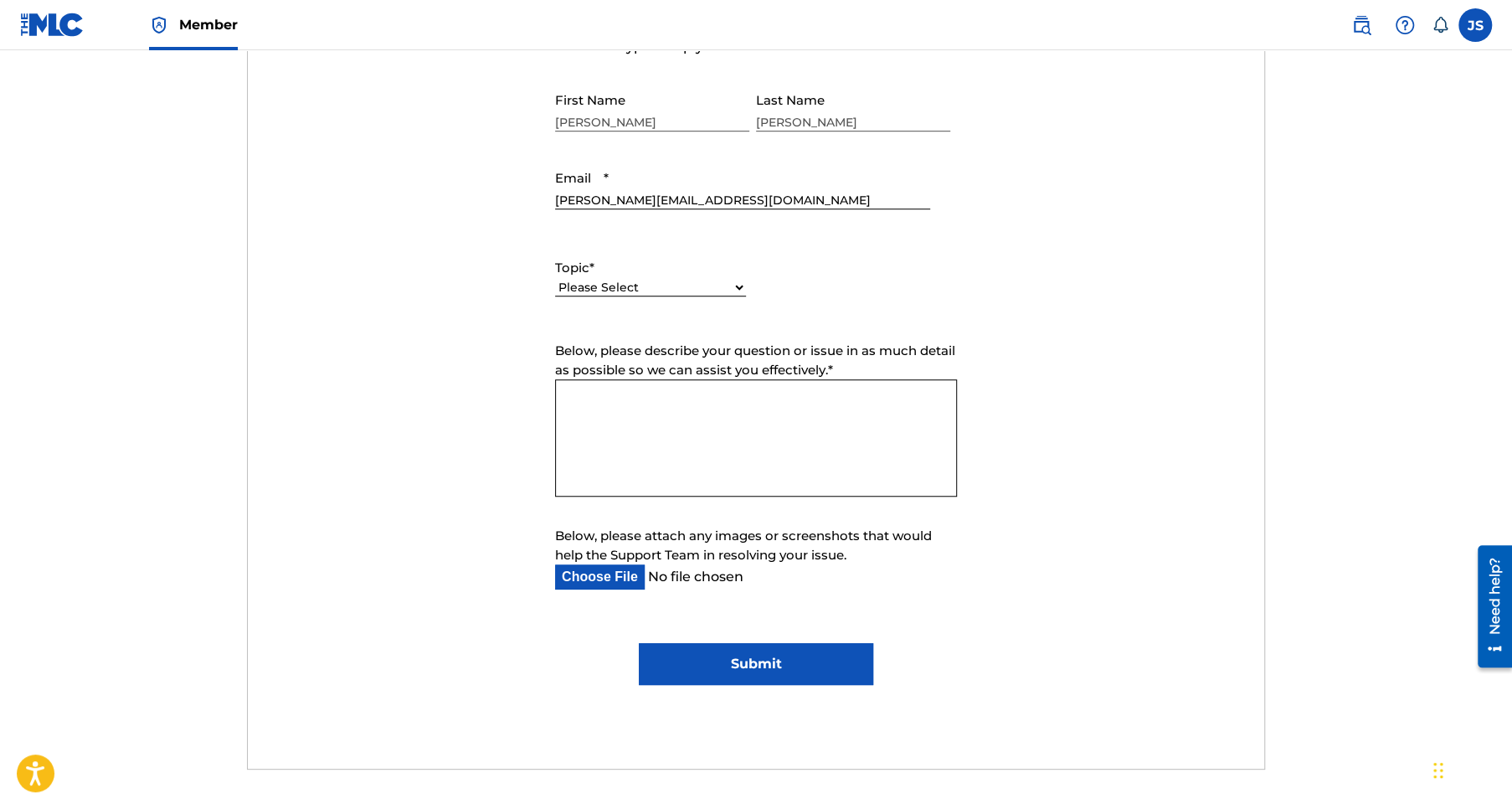
scroll to position [502, 0]
